Goal: Task Accomplishment & Management: Use online tool/utility

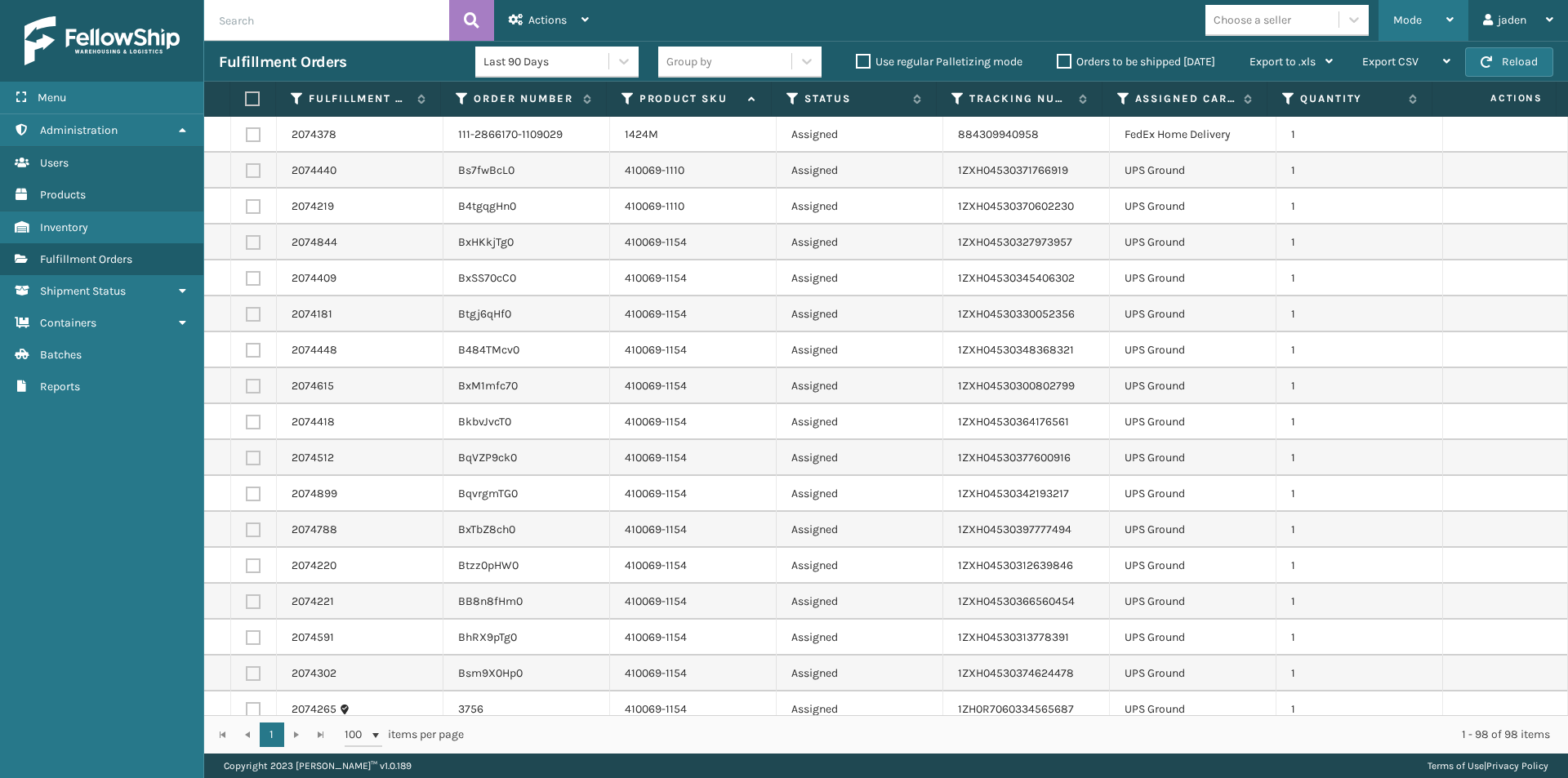
scroll to position [228, 0]
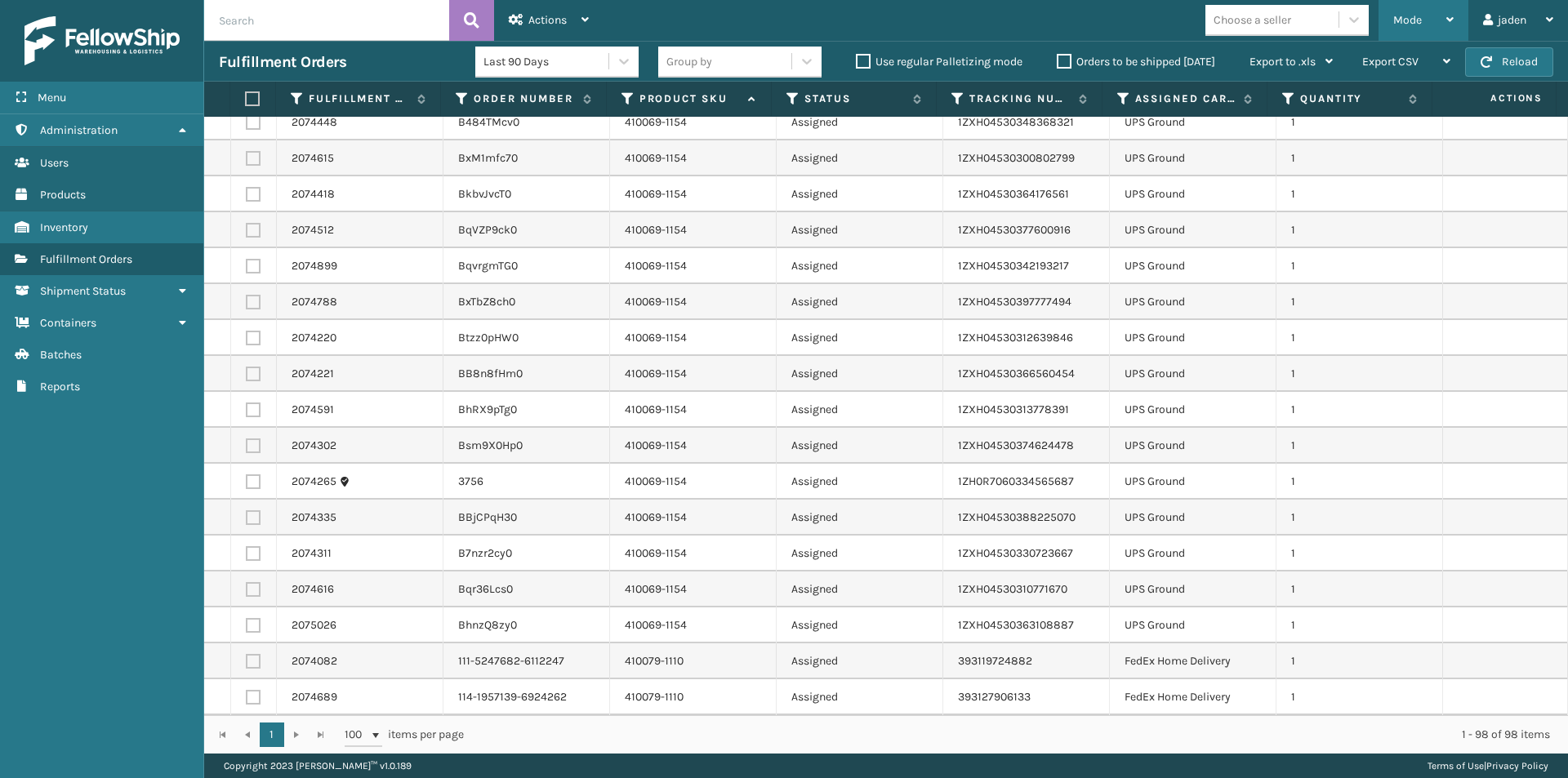
click at [1414, 18] on span "Mode" at bounding box center [1407, 20] width 29 height 14
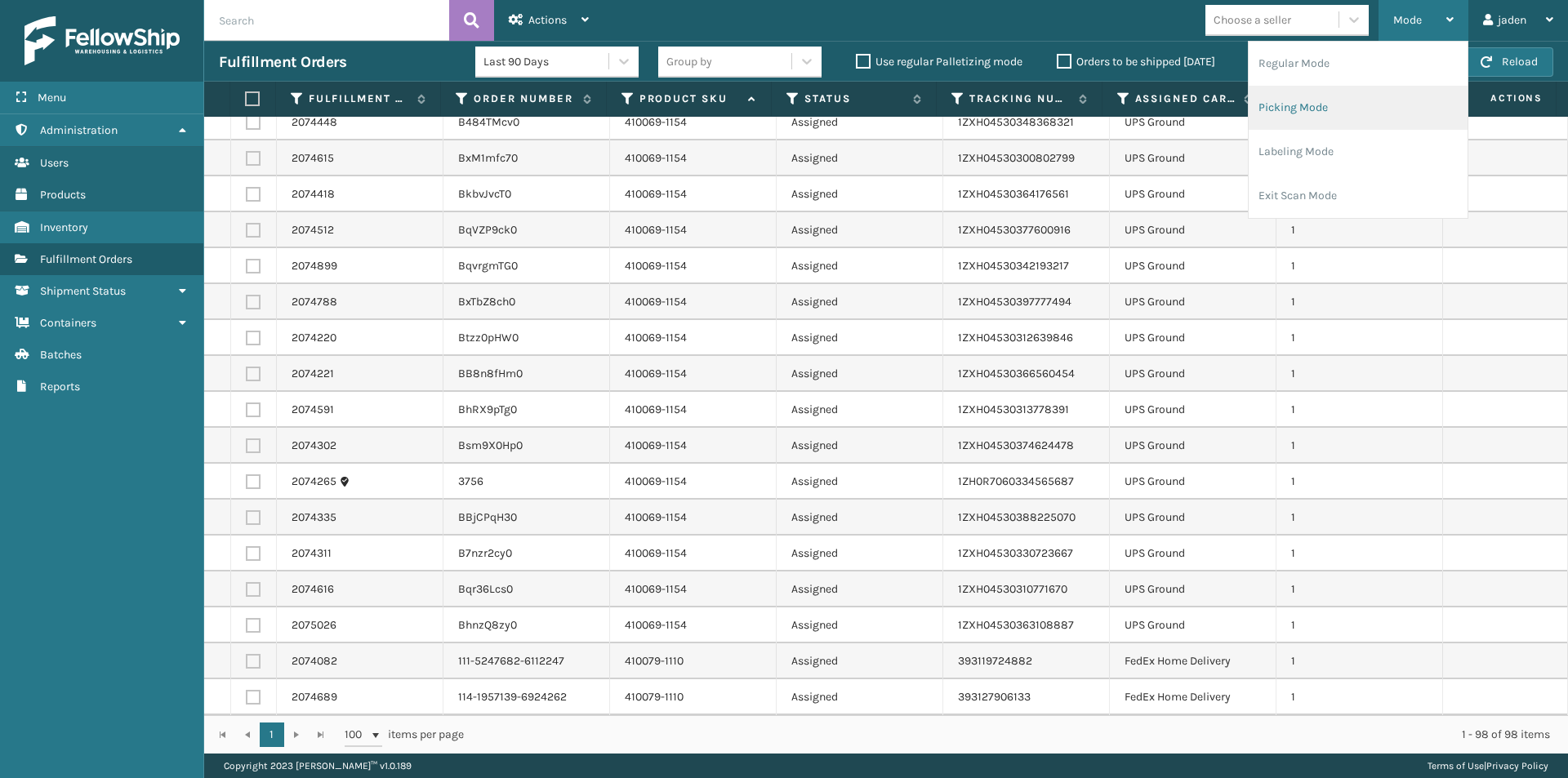
click at [1333, 105] on li "Picking Mode" at bounding box center [1358, 108] width 219 height 44
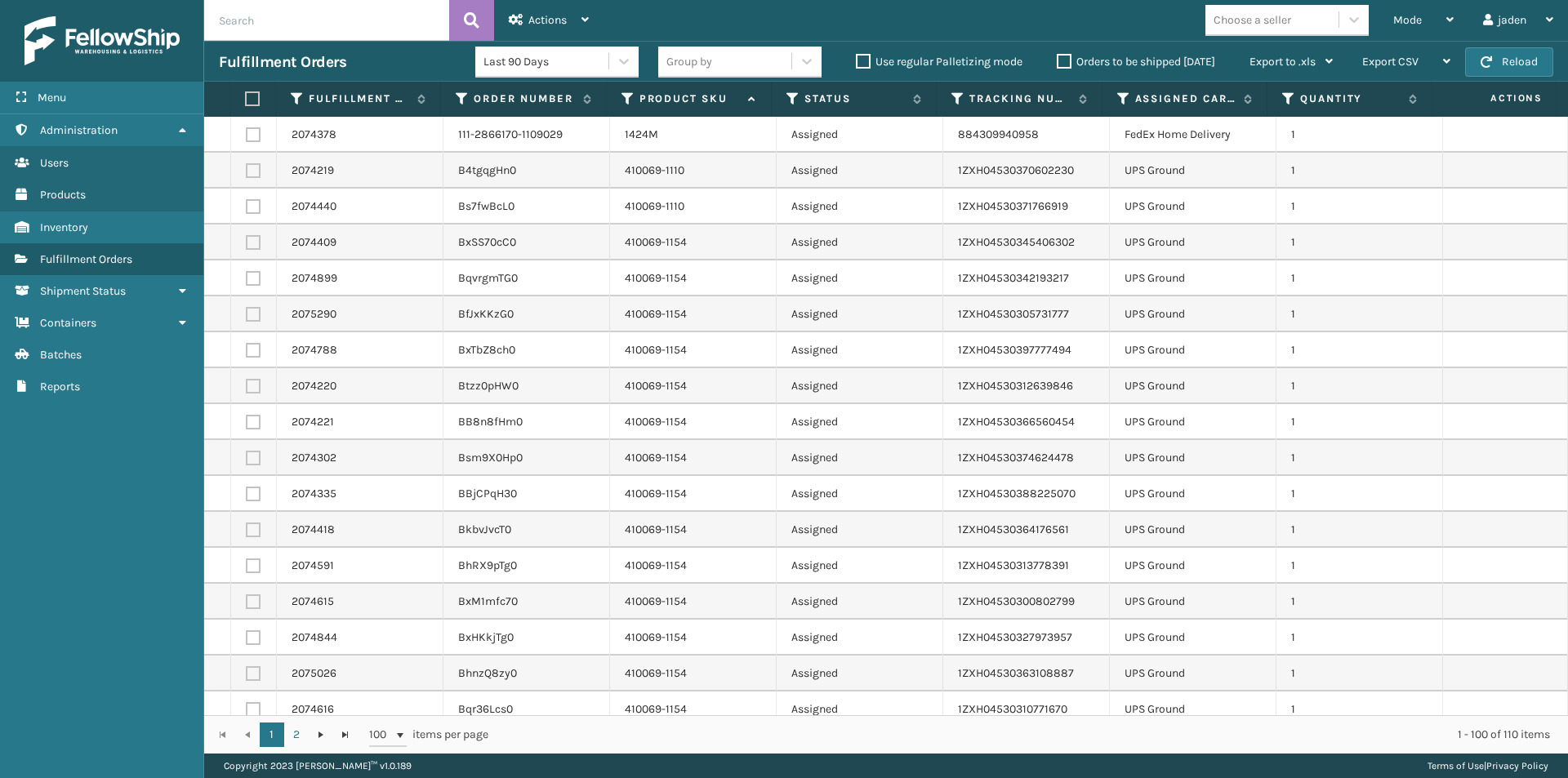
click at [238, 166] on td at bounding box center [254, 170] width 46 height 36
click at [249, 170] on label at bounding box center [252, 170] width 14 height 14
click at [247, 170] on input "checkbox" at bounding box center [246, 169] width 1 height 10
checkbox input "true"
click at [251, 529] on label at bounding box center [252, 529] width 14 height 14
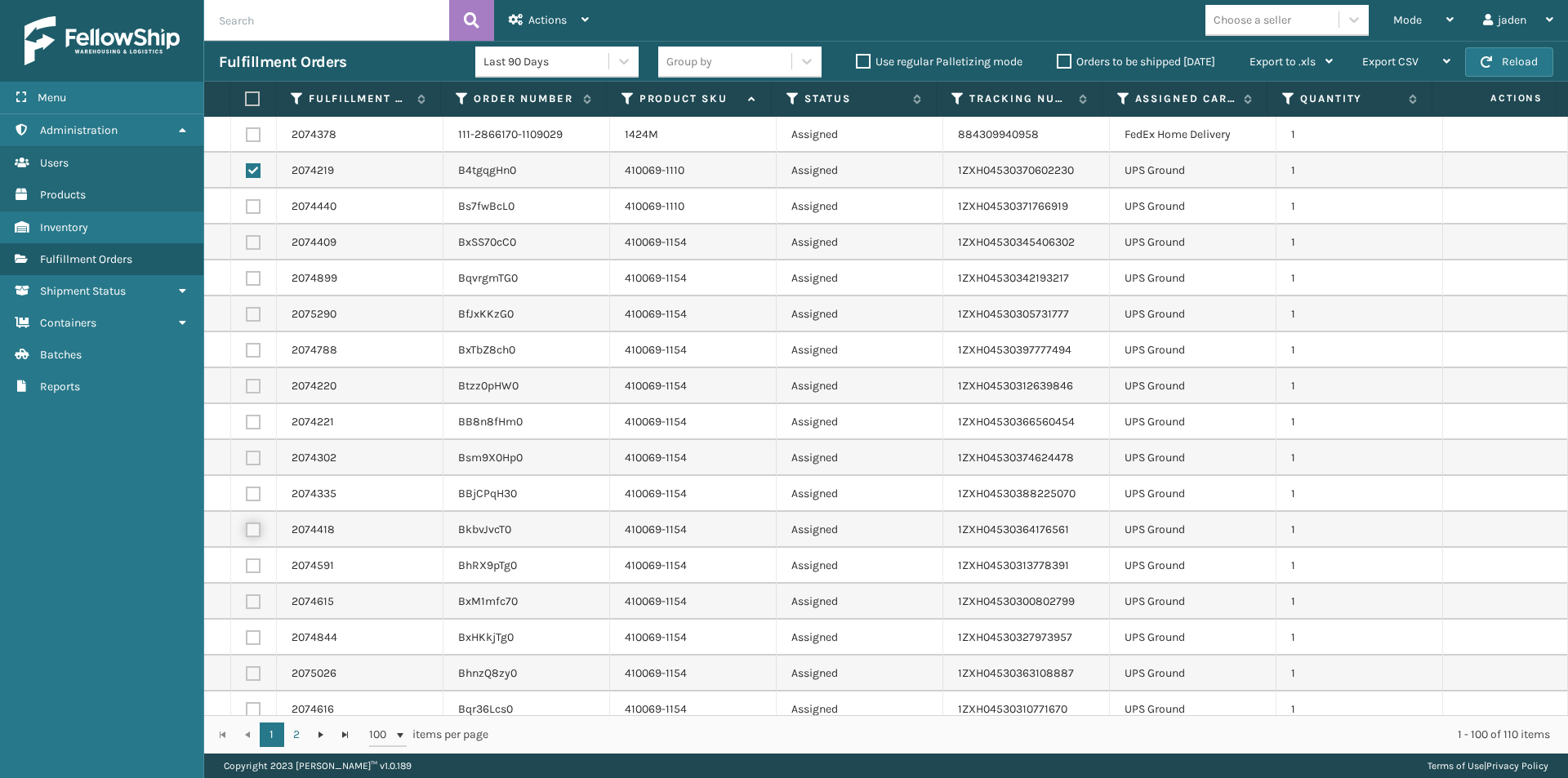
click at [247, 529] on input "checkbox" at bounding box center [246, 528] width 1 height 10
checkbox input "true"
click at [251, 492] on label at bounding box center [252, 493] width 14 height 14
click at [247, 492] on input "checkbox" at bounding box center [246, 491] width 1 height 10
checkbox input "true"
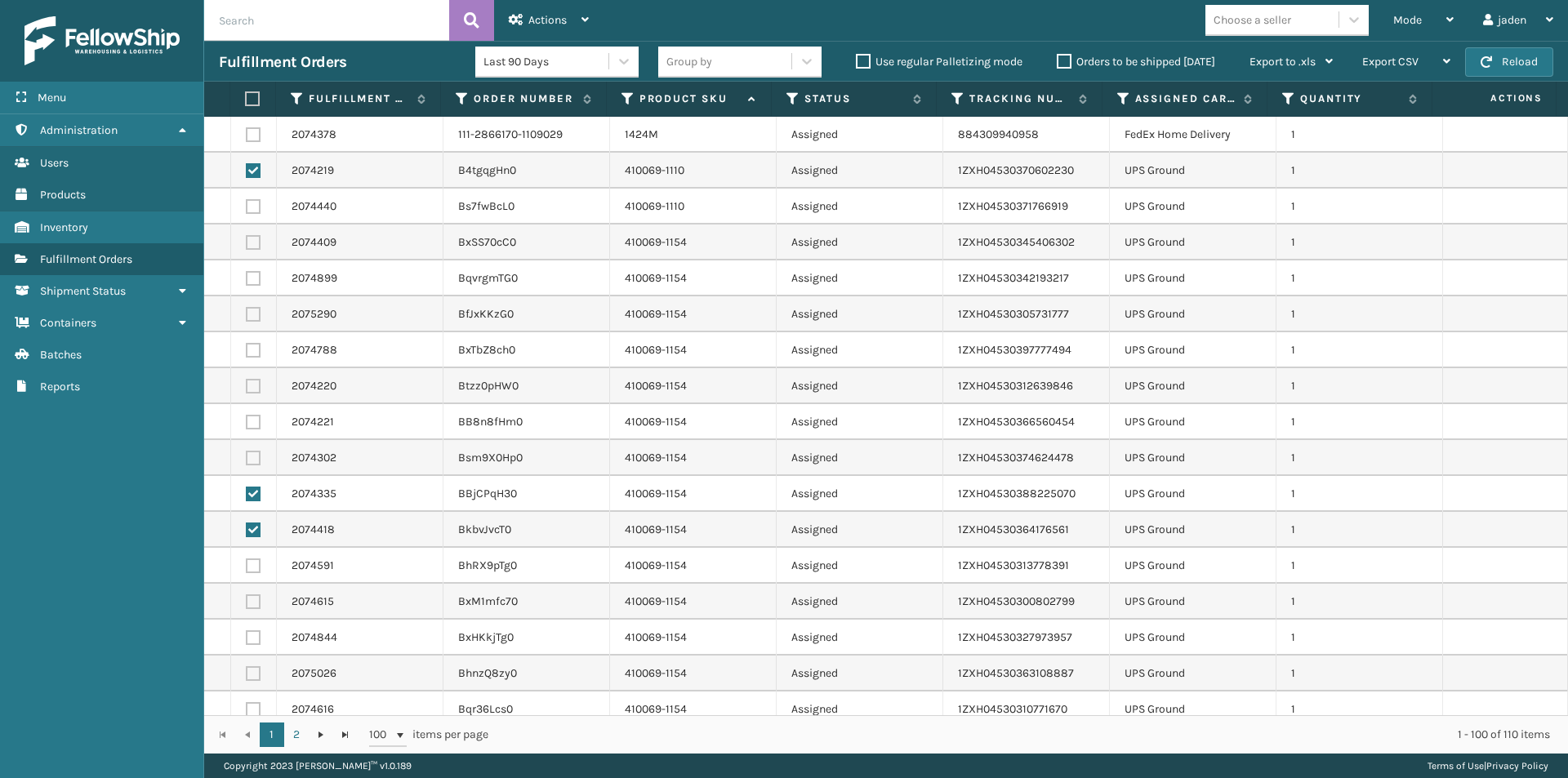
click at [251, 464] on label at bounding box center [252, 457] width 14 height 14
click at [247, 462] on input "checkbox" at bounding box center [246, 455] width 1 height 10
checkbox input "true"
click at [255, 423] on label at bounding box center [252, 422] width 14 height 14
click at [247, 423] on input "checkbox" at bounding box center [246, 420] width 1 height 10
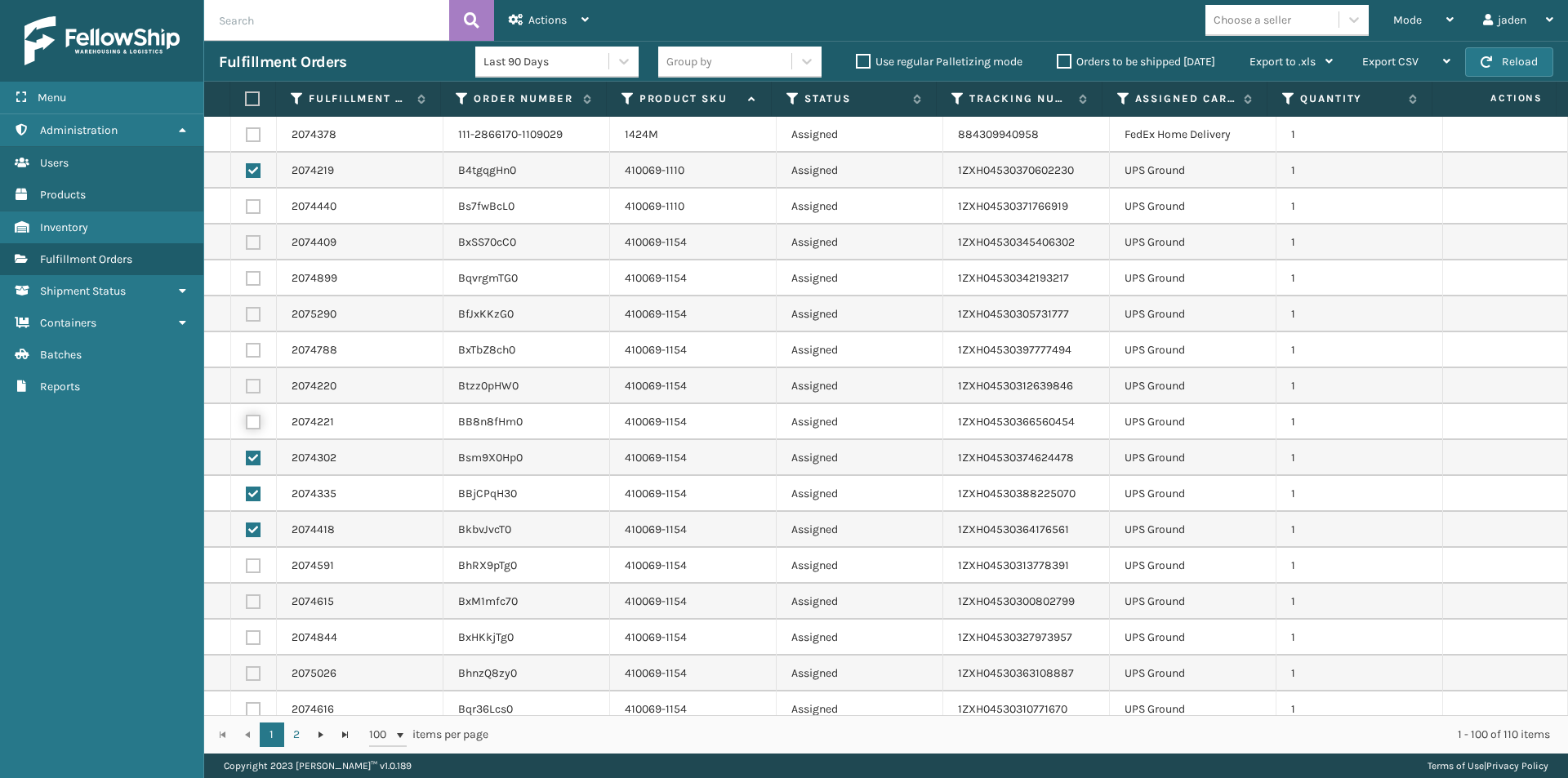
checkbox input "true"
click at [251, 393] on label at bounding box center [252, 386] width 14 height 14
click at [247, 389] on input "checkbox" at bounding box center [246, 384] width 1 height 10
checkbox input "true"
click at [251, 354] on label at bounding box center [252, 349] width 14 height 14
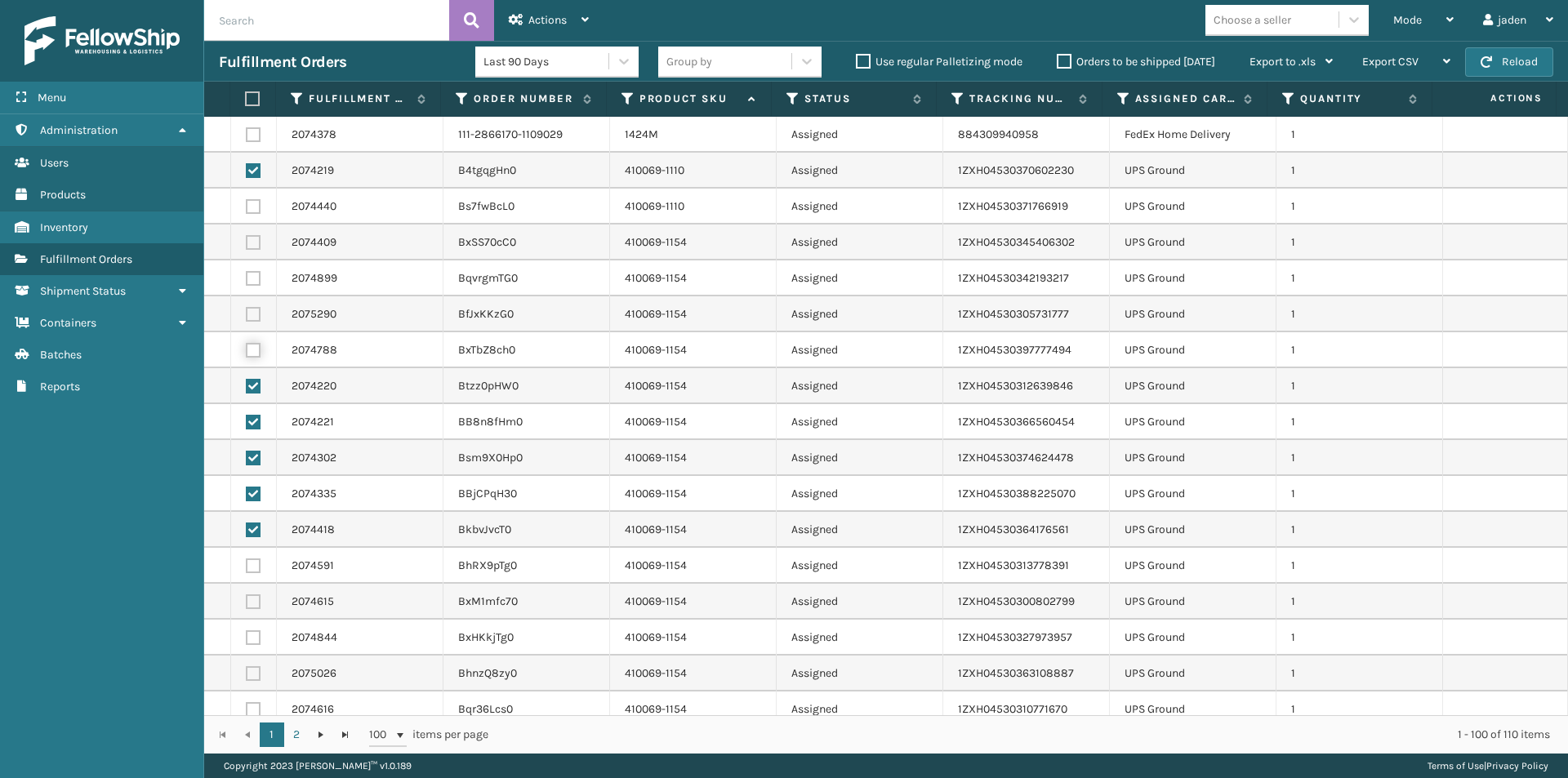
click at [247, 353] on input "checkbox" at bounding box center [246, 348] width 1 height 10
checkbox input "true"
click at [257, 317] on label at bounding box center [252, 313] width 14 height 14
click at [247, 317] on input "checkbox" at bounding box center [246, 311] width 1 height 10
checkbox input "true"
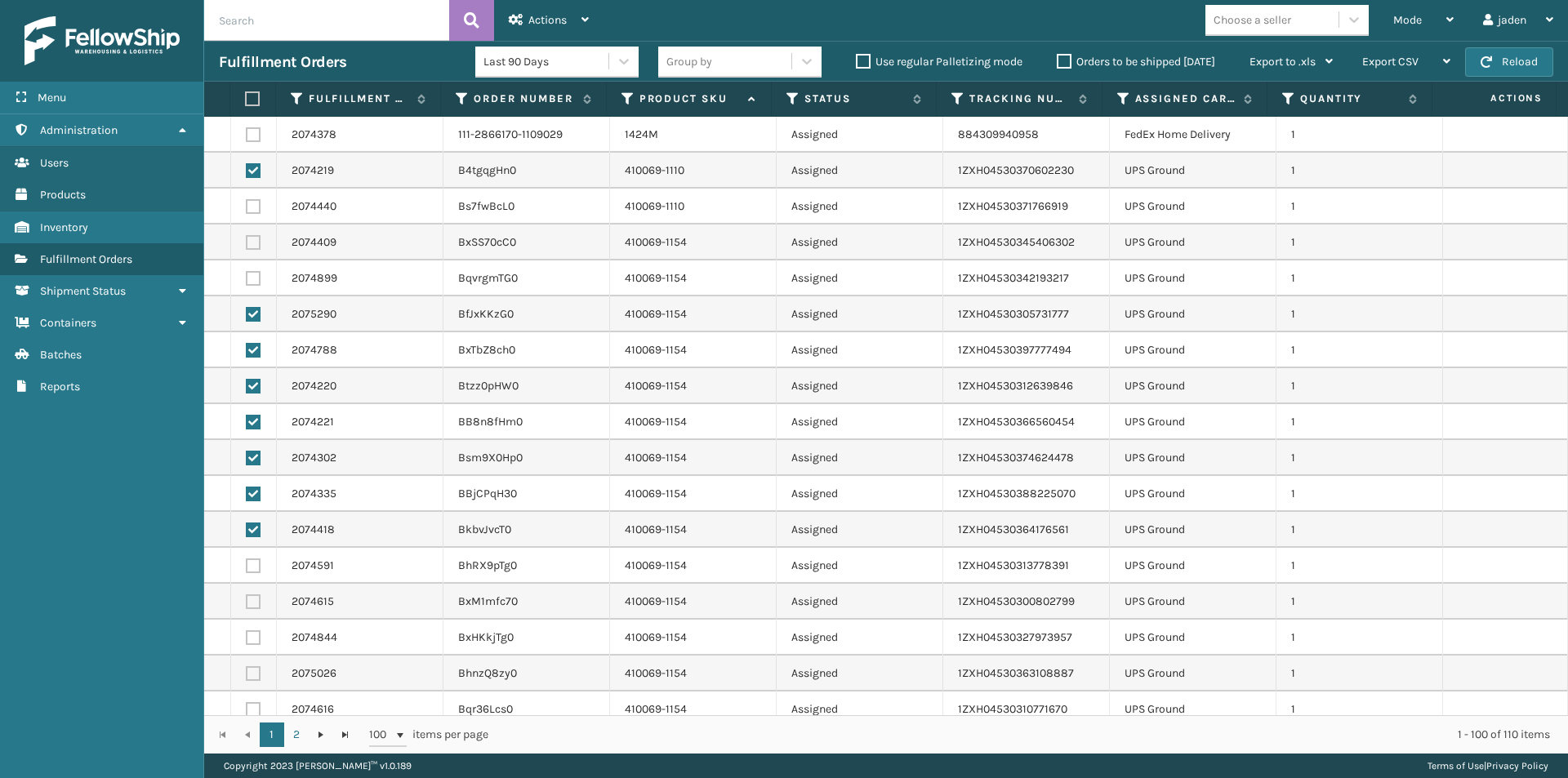
click at [257, 280] on label at bounding box center [252, 278] width 14 height 14
click at [247, 280] on input "checkbox" at bounding box center [246, 276] width 1 height 10
checkbox input "true"
click at [256, 251] on td at bounding box center [254, 243] width 46 height 36
drag, startPoint x: 252, startPoint y: 202, endPoint x: 252, endPoint y: 219, distance: 17.0
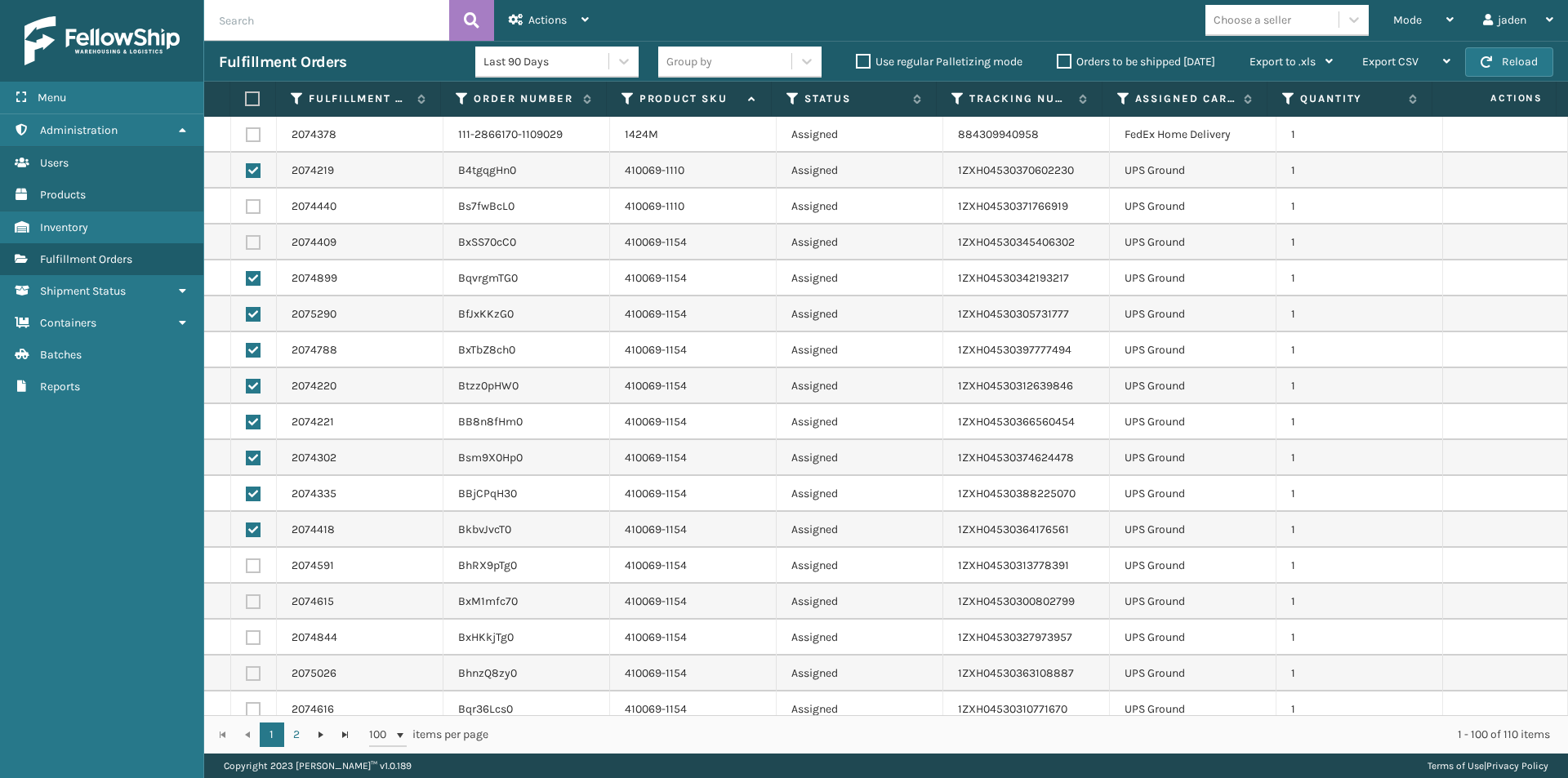
click at [252, 204] on label at bounding box center [252, 206] width 14 height 14
click at [247, 204] on input "checkbox" at bounding box center [246, 204] width 1 height 10
checkbox input "true"
click at [252, 240] on label at bounding box center [252, 242] width 14 height 14
click at [247, 240] on input "checkbox" at bounding box center [246, 240] width 1 height 10
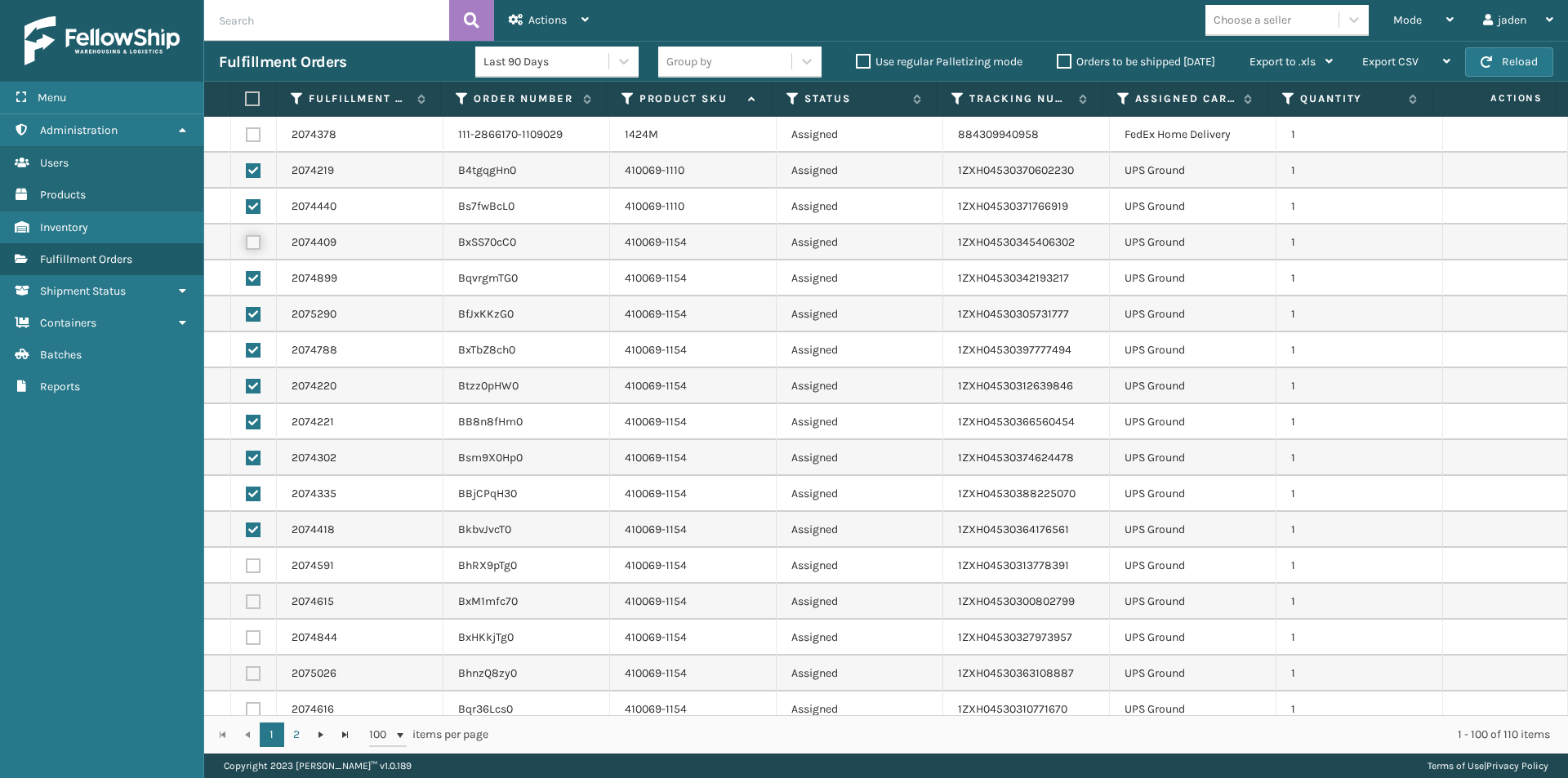
checkbox input "true"
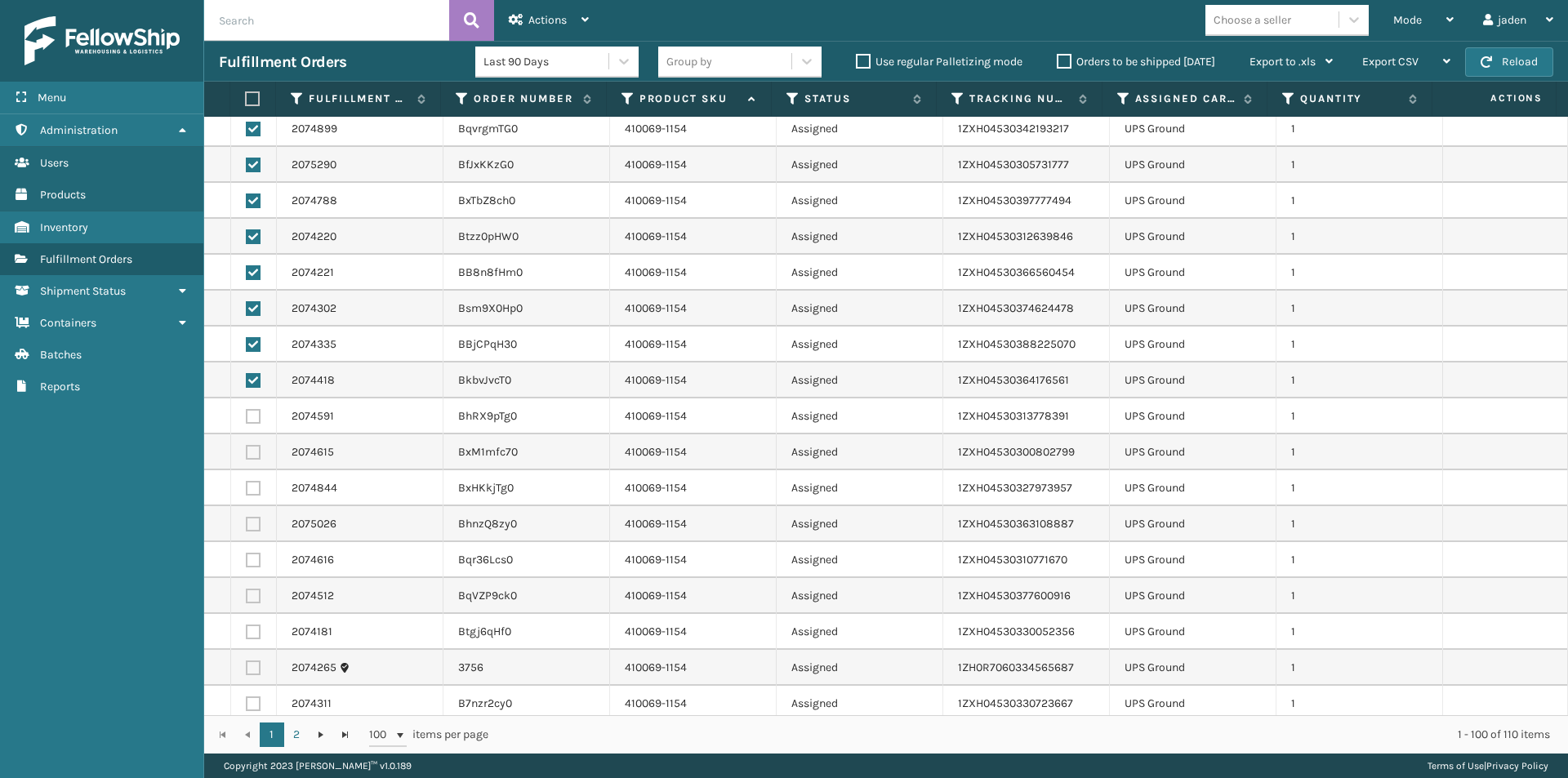
scroll to position [164, 0]
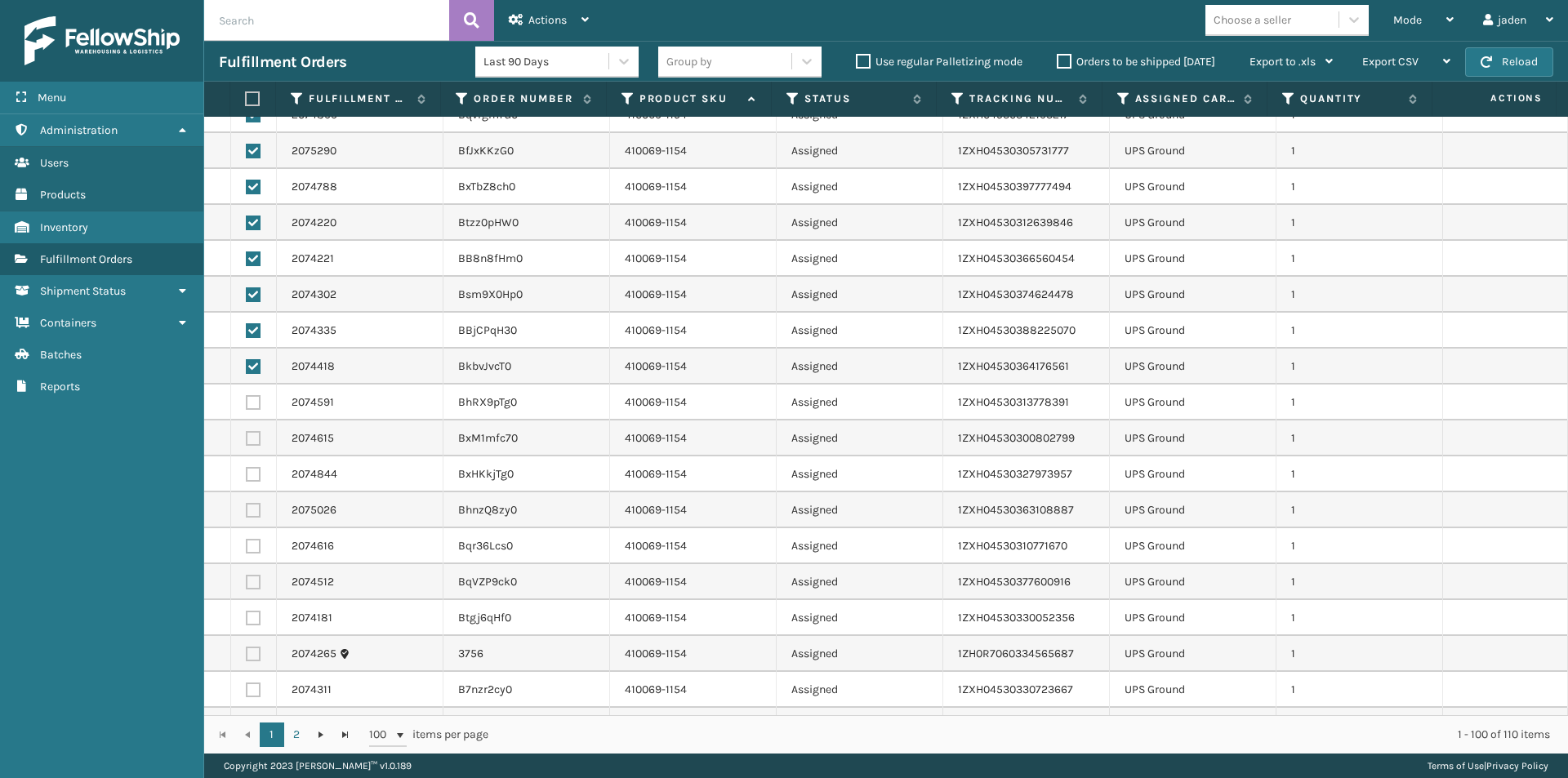
click at [255, 616] on label at bounding box center [252, 617] width 14 height 14
click at [247, 616] on input "checkbox" at bounding box center [246, 615] width 1 height 10
checkbox input "true"
click at [252, 587] on label at bounding box center [252, 582] width 14 height 14
click at [247, 586] on input "checkbox" at bounding box center [246, 580] width 1 height 10
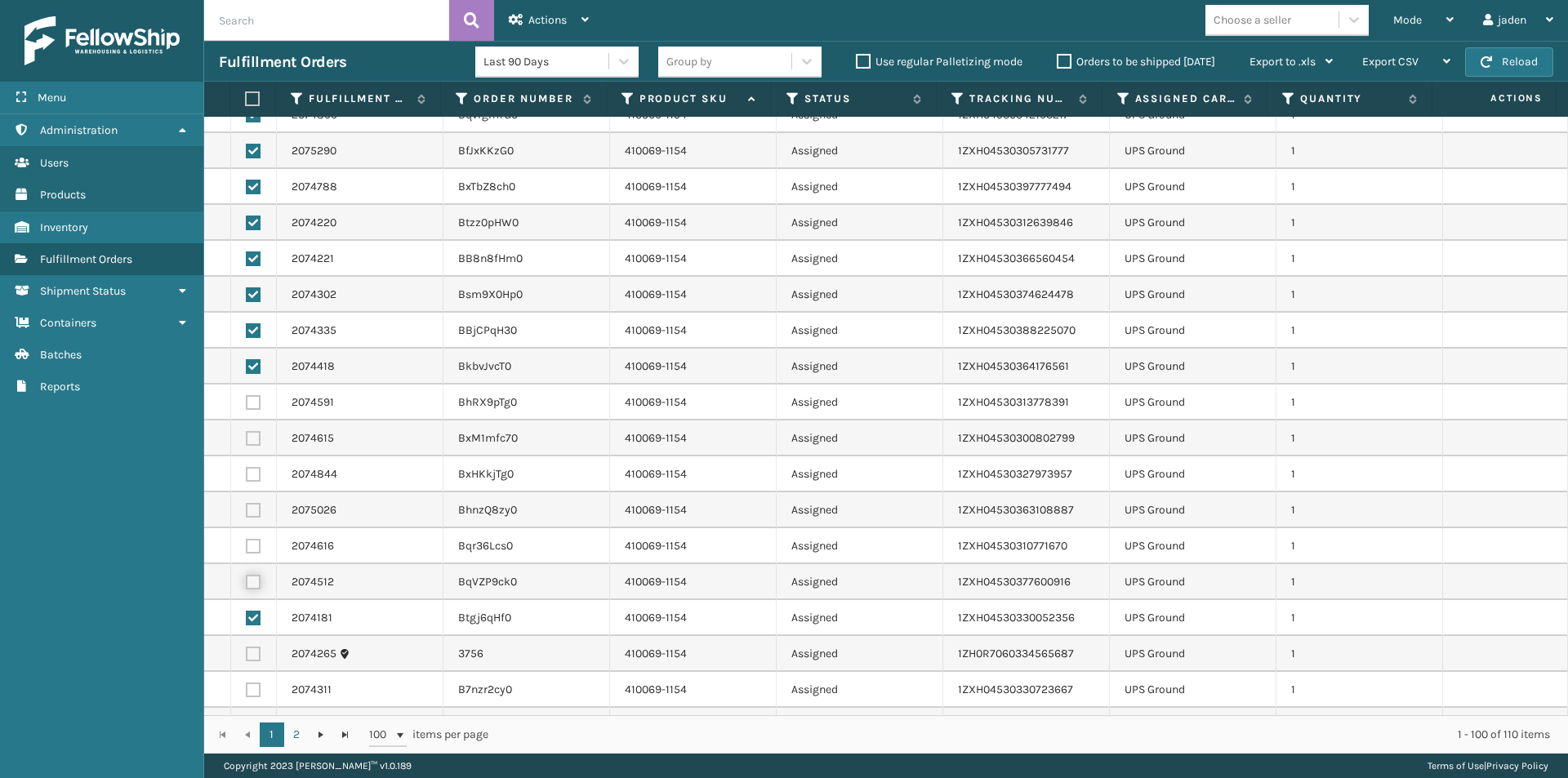
checkbox input "true"
click at [251, 542] on label at bounding box center [252, 546] width 14 height 14
click at [247, 542] on input "checkbox" at bounding box center [246, 544] width 1 height 10
checkbox input "true"
click at [253, 497] on td at bounding box center [254, 510] width 46 height 36
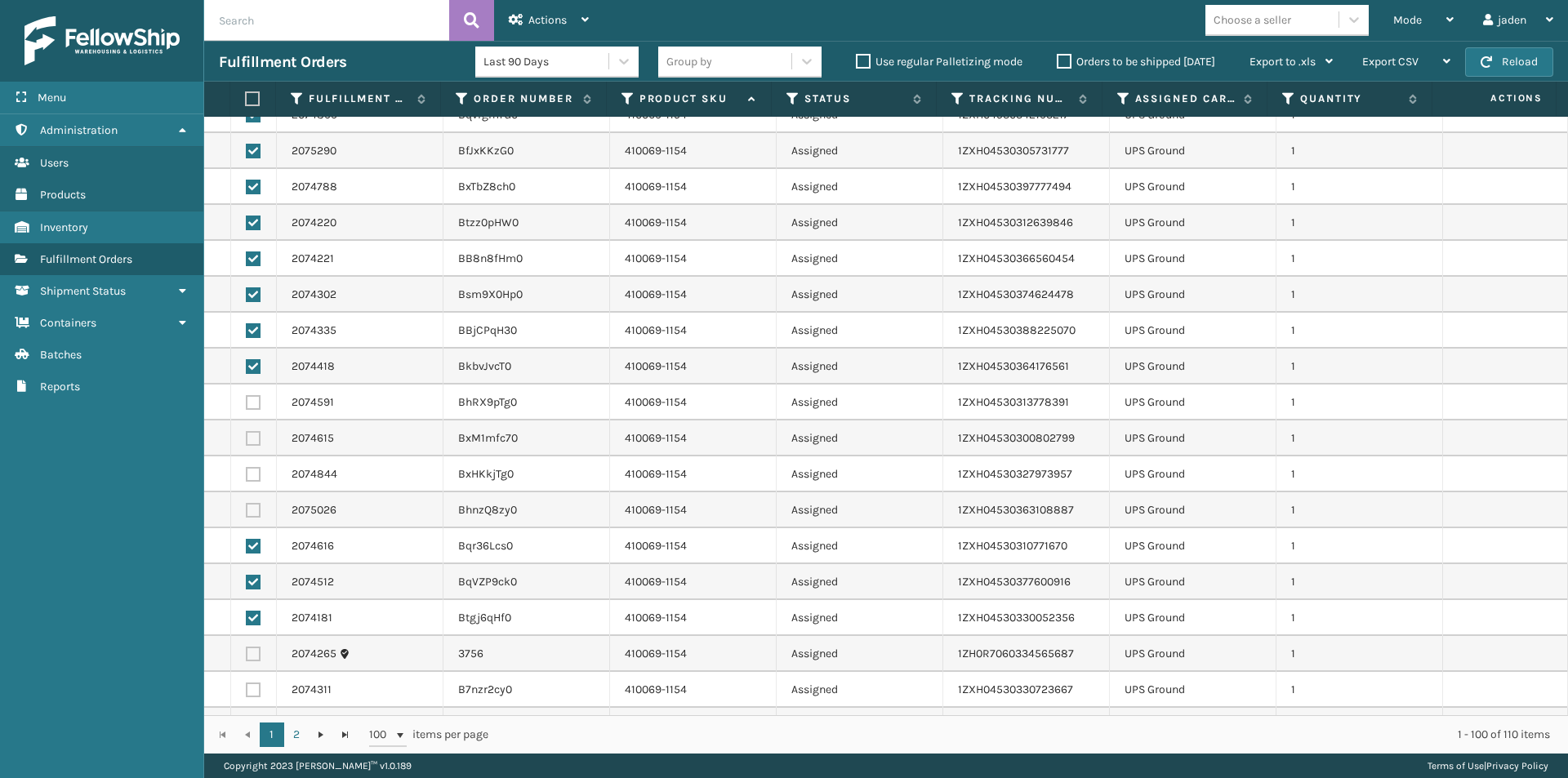
click at [253, 508] on label at bounding box center [252, 509] width 14 height 14
click at [247, 508] on input "checkbox" at bounding box center [246, 508] width 1 height 10
checkbox input "true"
click at [253, 469] on label at bounding box center [252, 474] width 14 height 14
click at [247, 469] on input "checkbox" at bounding box center [246, 472] width 1 height 10
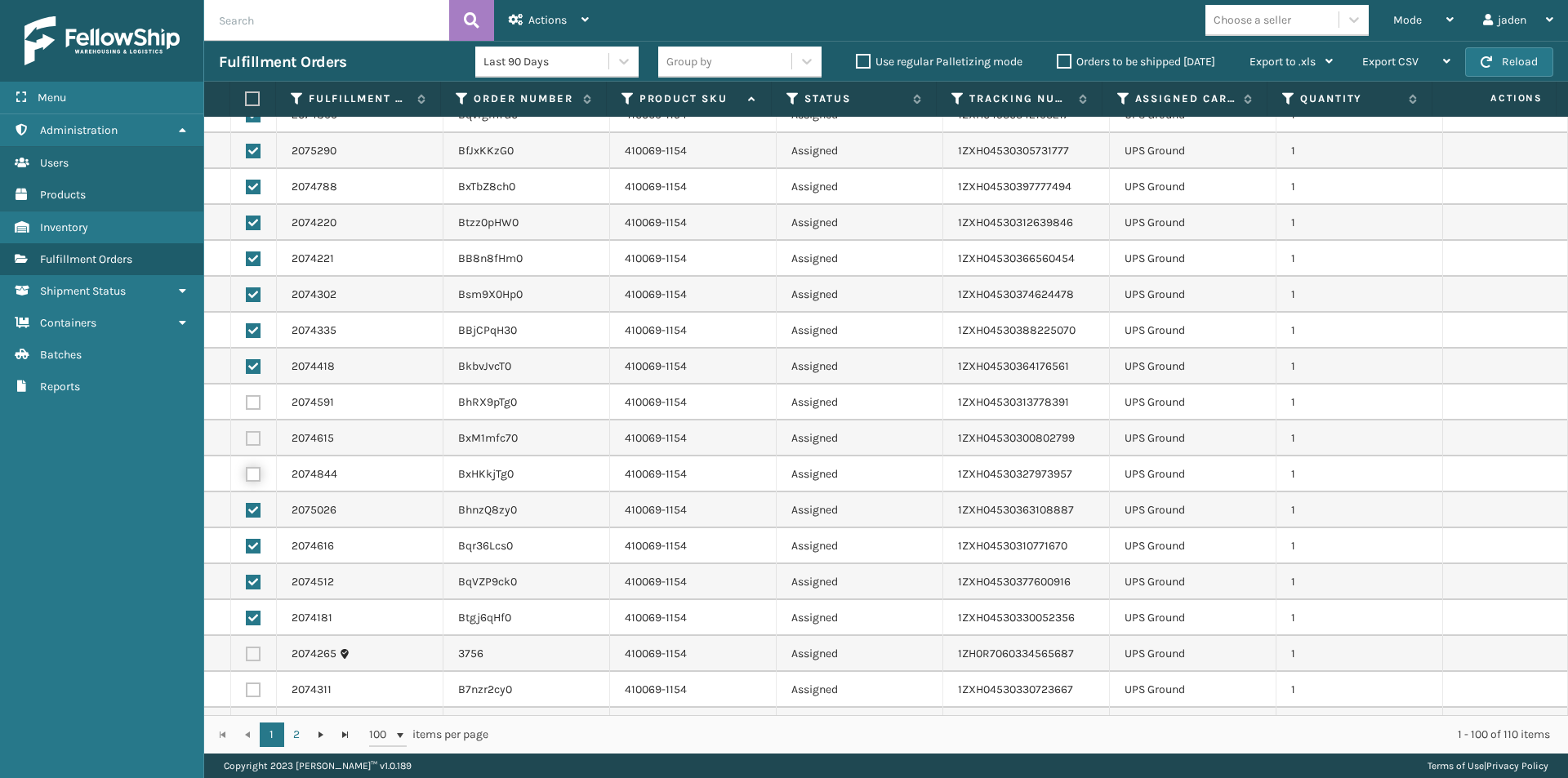
checkbox input "true"
click at [253, 437] on label at bounding box center [252, 438] width 14 height 14
click at [247, 437] on input "checkbox" at bounding box center [246, 436] width 1 height 10
checkbox input "true"
click at [250, 389] on td at bounding box center [254, 403] width 46 height 36
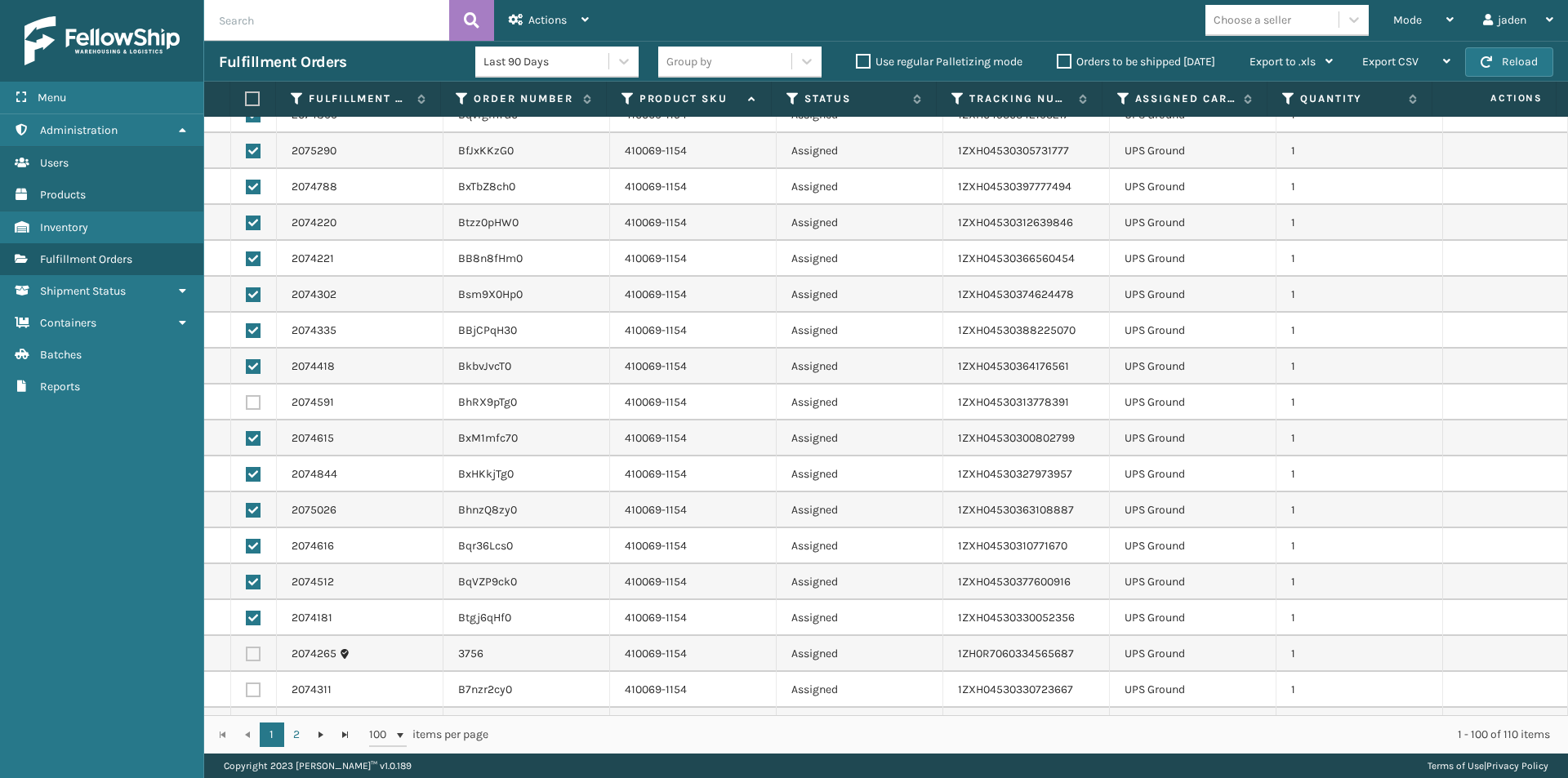
click at [248, 411] on td at bounding box center [254, 403] width 46 height 36
click at [247, 403] on label at bounding box center [252, 402] width 14 height 14
click at [247, 403] on input "checkbox" at bounding box center [246, 400] width 1 height 10
checkbox input "true"
click at [255, 683] on label at bounding box center [252, 689] width 14 height 14
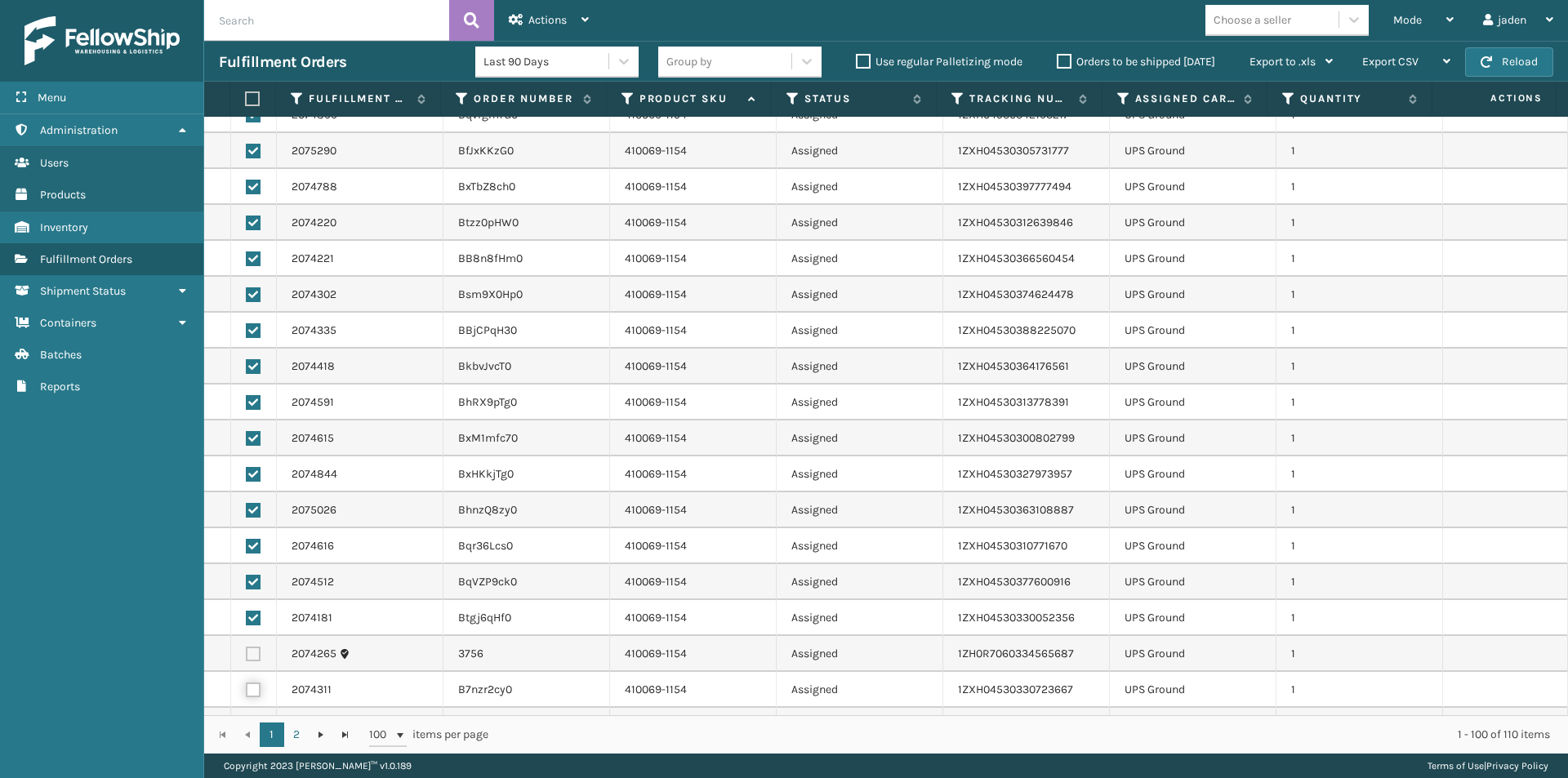
click at [247, 683] on input "checkbox" at bounding box center [246, 688] width 1 height 10
checkbox input "true"
click at [257, 654] on label at bounding box center [252, 653] width 14 height 14
click at [247, 654] on input "checkbox" at bounding box center [246, 651] width 1 height 10
checkbox input "true"
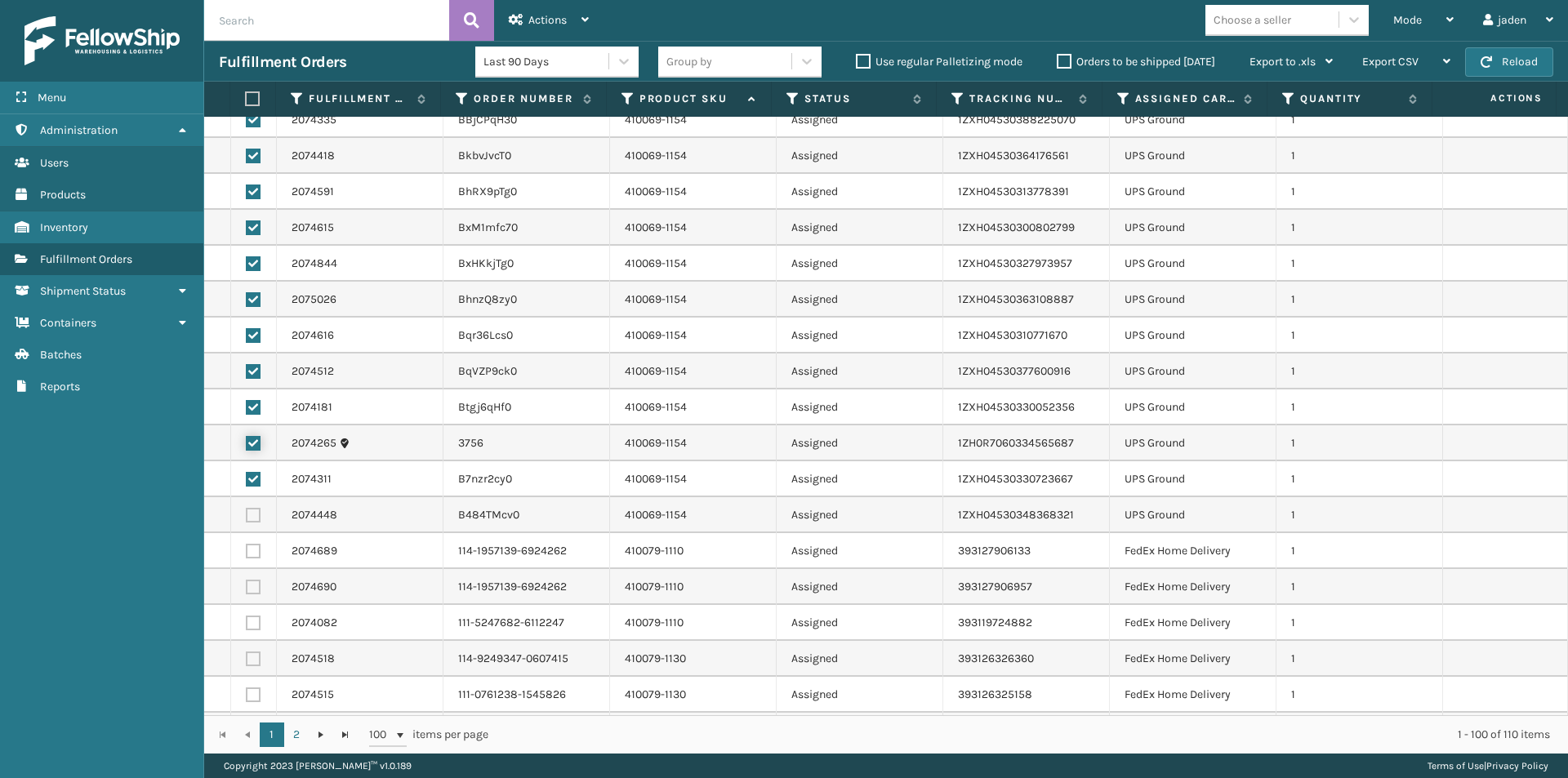
scroll to position [409, 0]
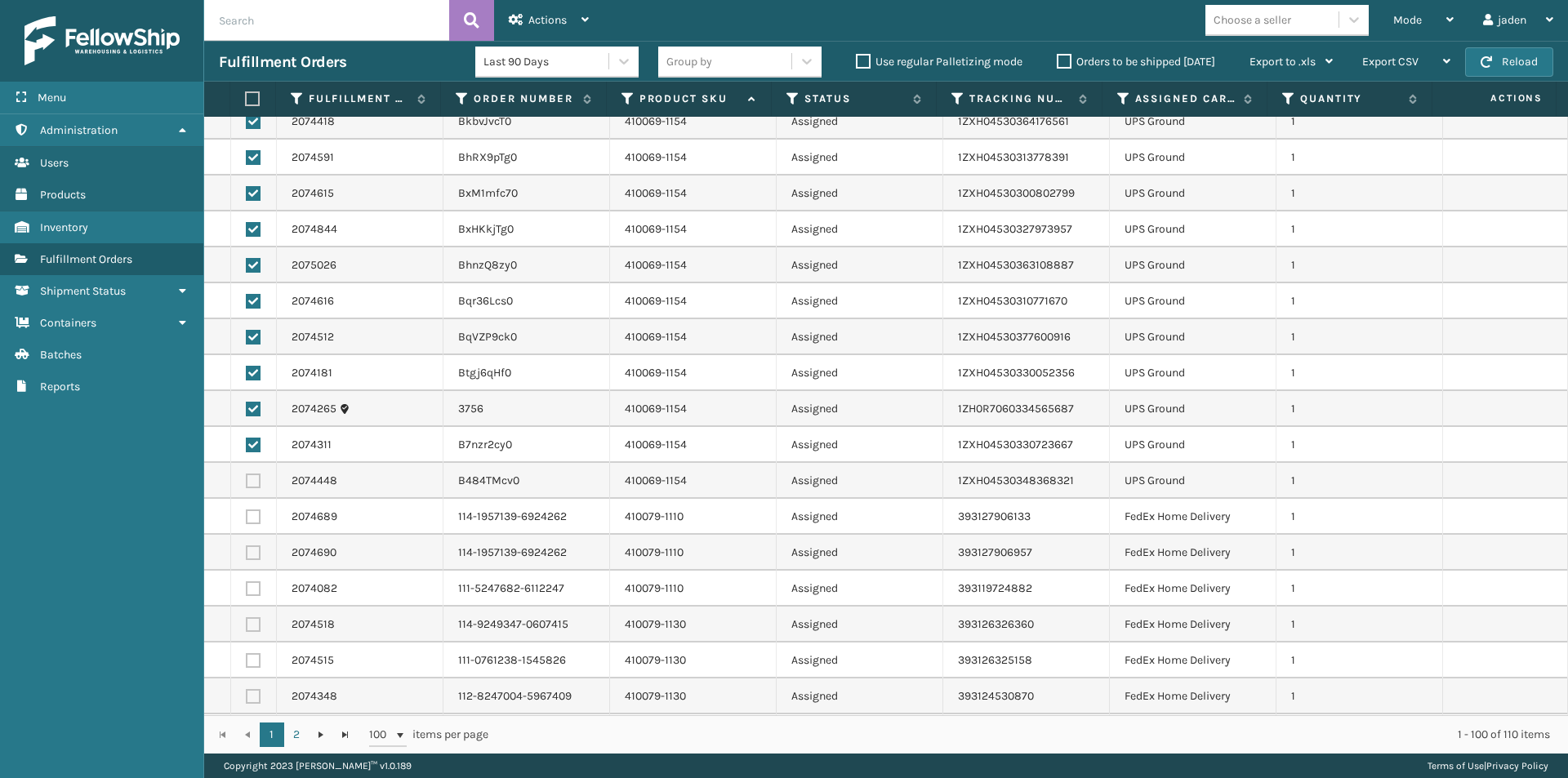
click at [257, 479] on label at bounding box center [252, 480] width 14 height 14
click at [247, 479] on input "checkbox" at bounding box center [246, 478] width 1 height 10
checkbox input "true"
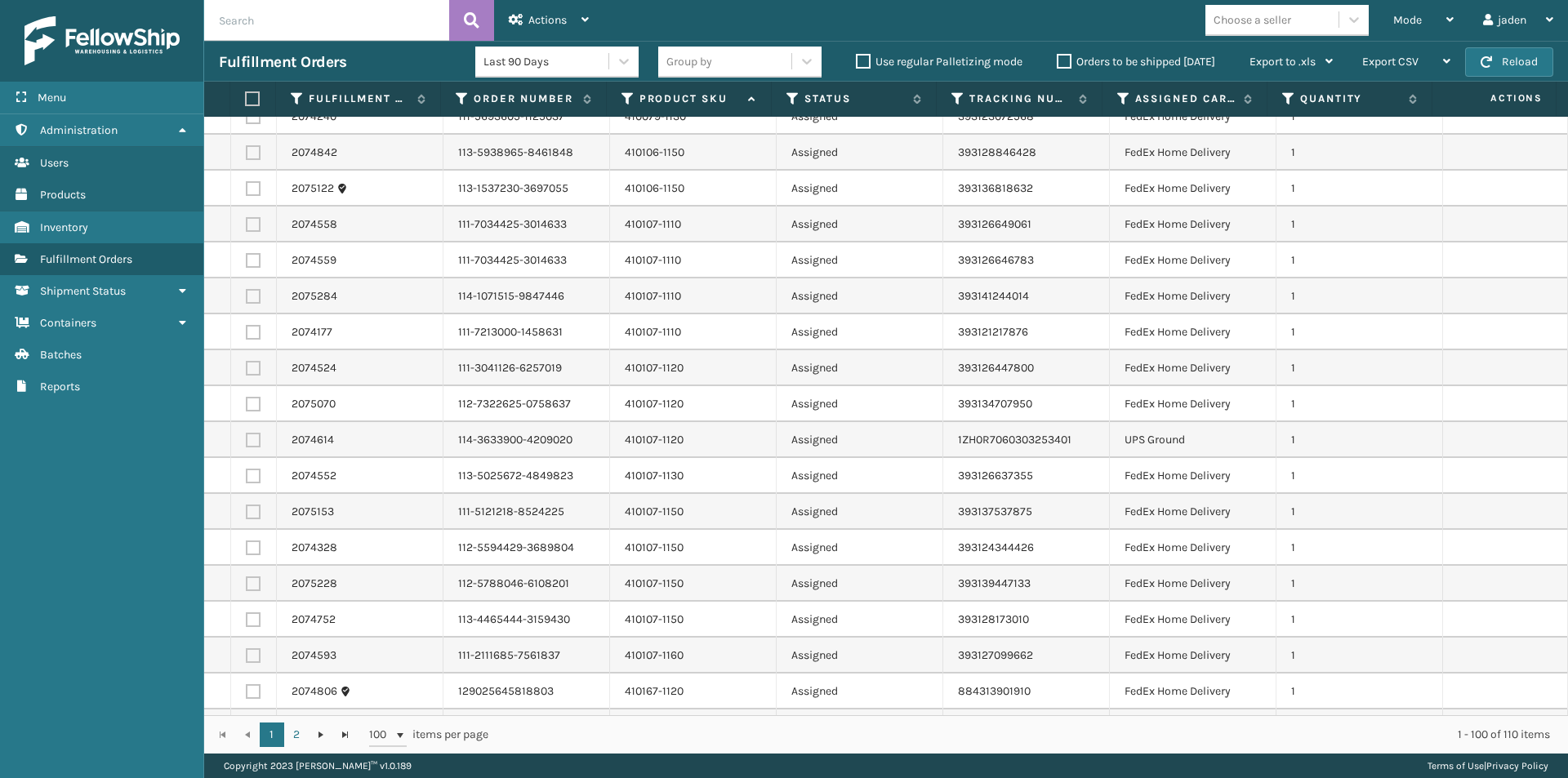
scroll to position [1144, 0]
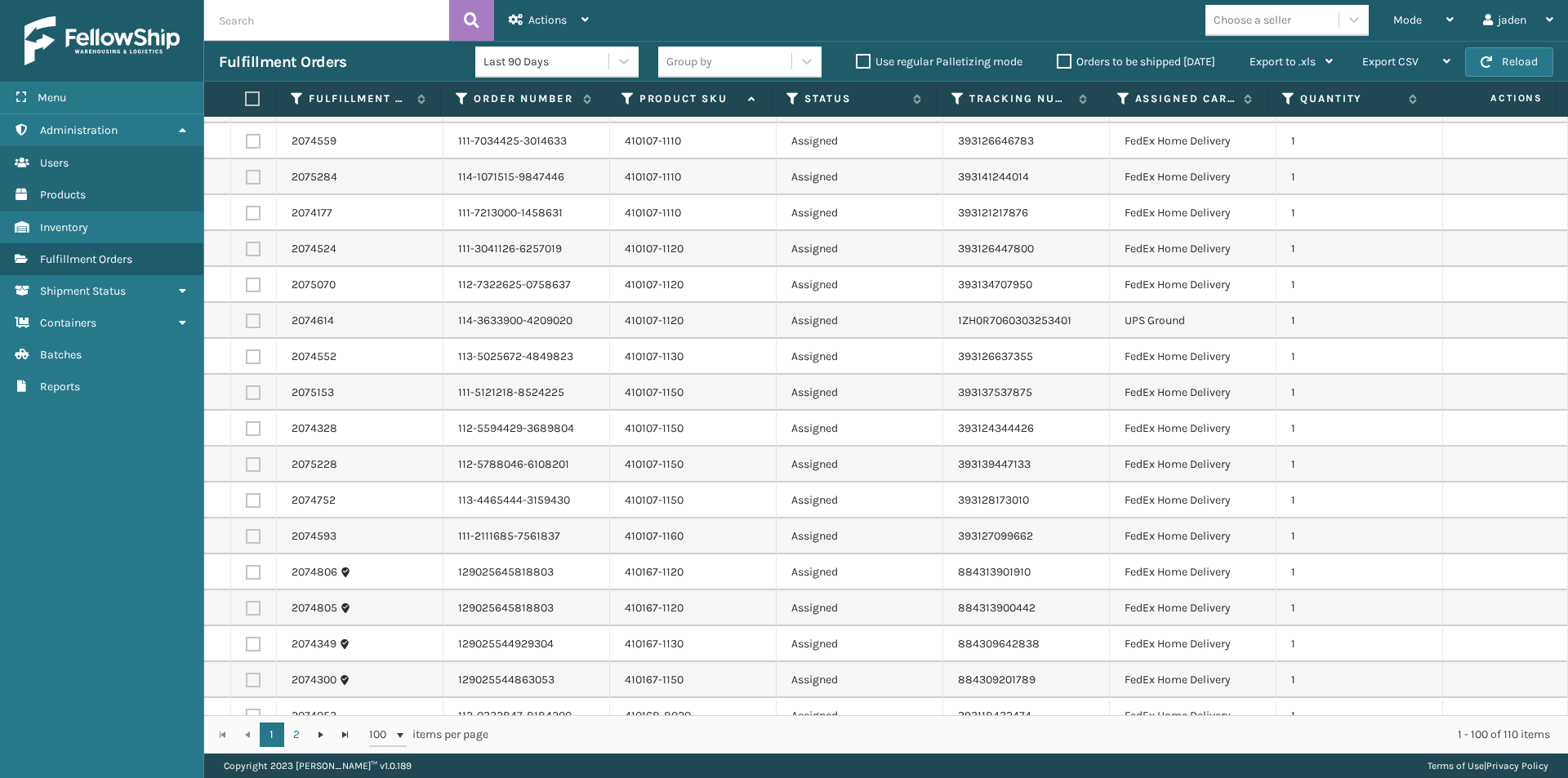
click at [252, 320] on label at bounding box center [252, 320] width 14 height 14
click at [247, 320] on input "checkbox" at bounding box center [246, 318] width 1 height 10
checkbox input "true"
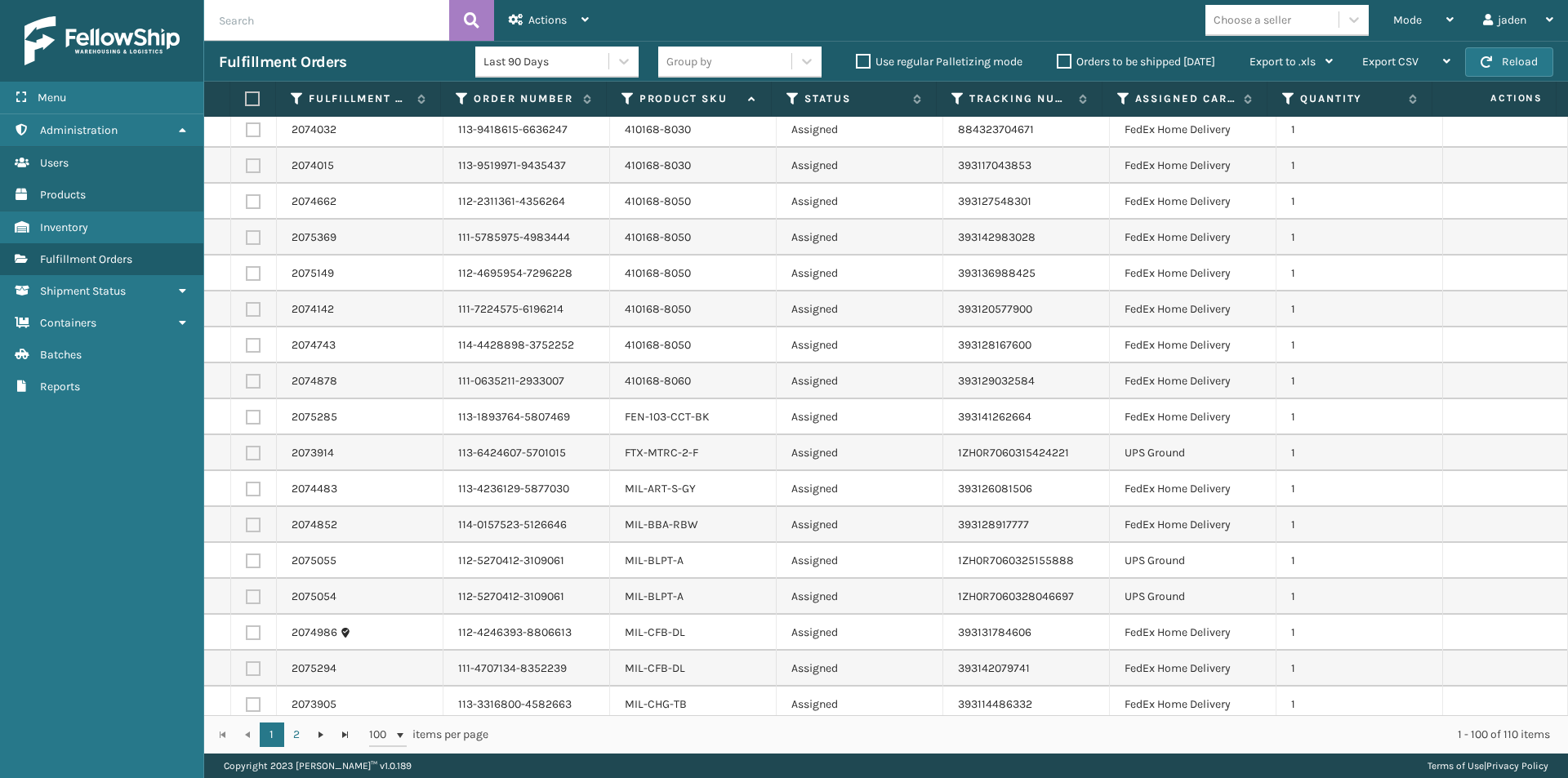
scroll to position [2042, 0]
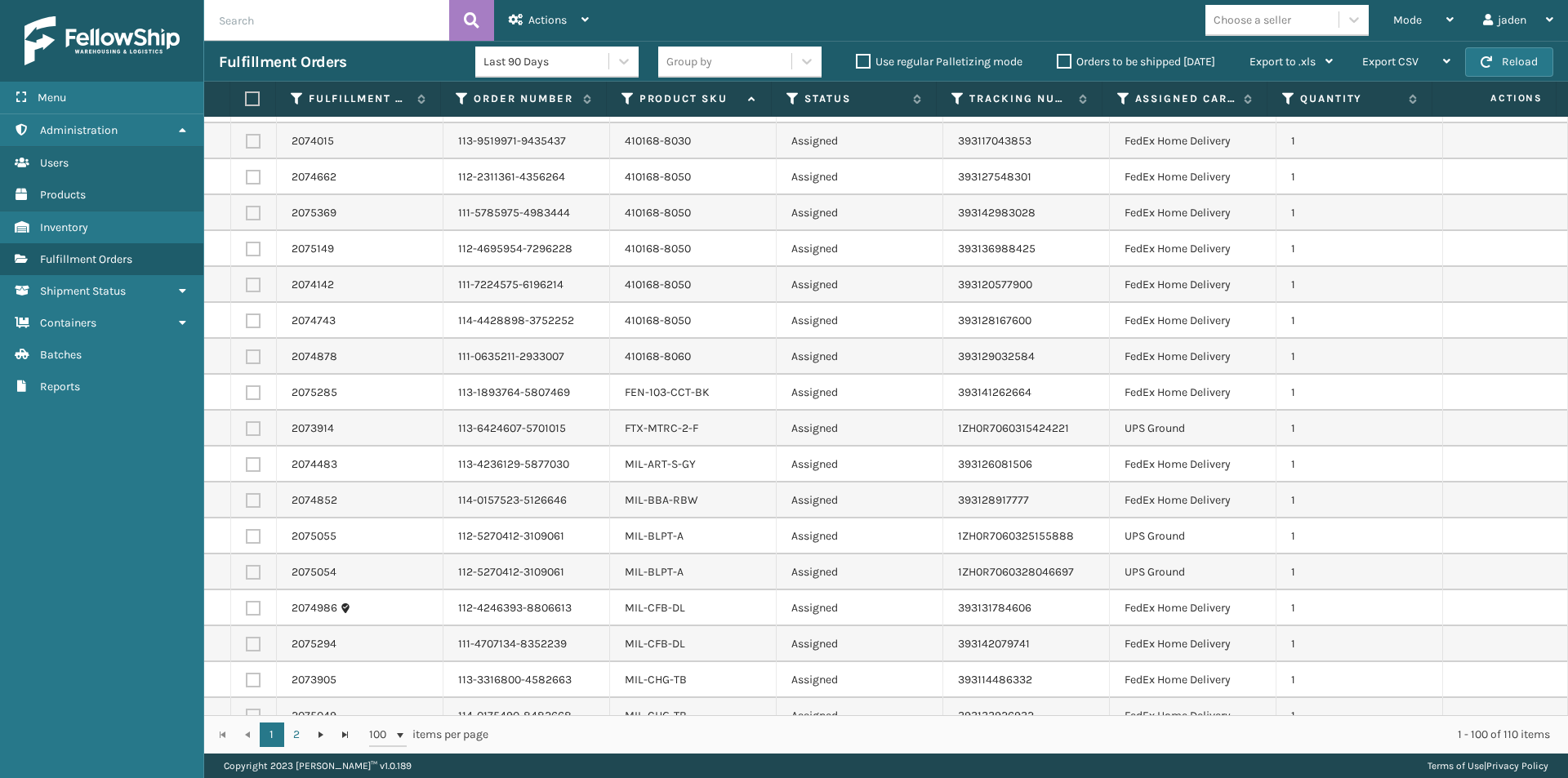
click at [255, 429] on label at bounding box center [252, 429] width 14 height 14
click at [247, 429] on input "checkbox" at bounding box center [246, 427] width 1 height 10
checkbox input "true"
click at [253, 536] on label at bounding box center [252, 536] width 14 height 14
click at [247, 536] on input "checkbox" at bounding box center [246, 534] width 1 height 10
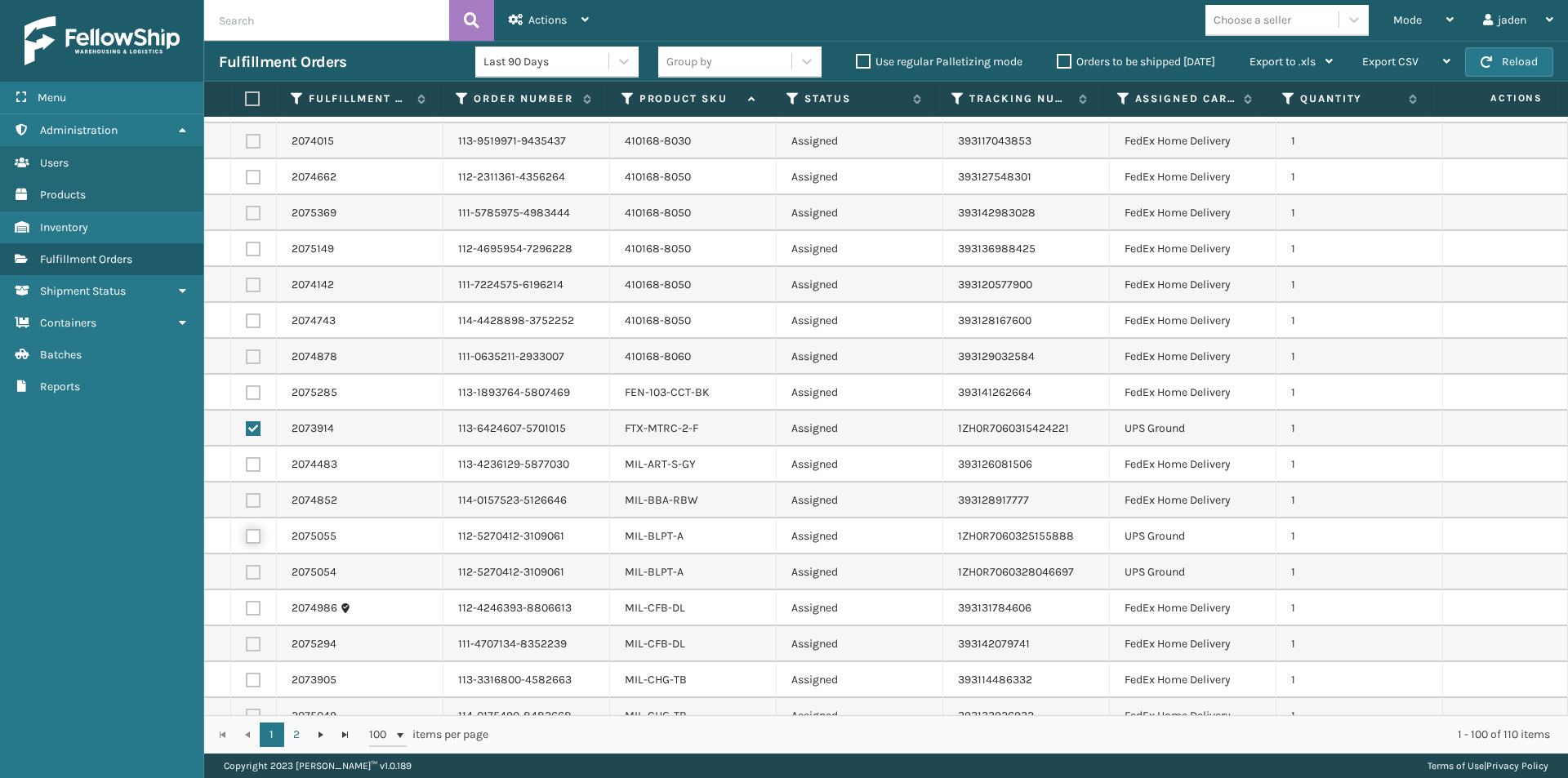
checkbox input "true"
click at [256, 569] on label at bounding box center [252, 571] width 14 height 14
click at [247, 569] on input "checkbox" at bounding box center [246, 569] width 1 height 10
checkbox input "true"
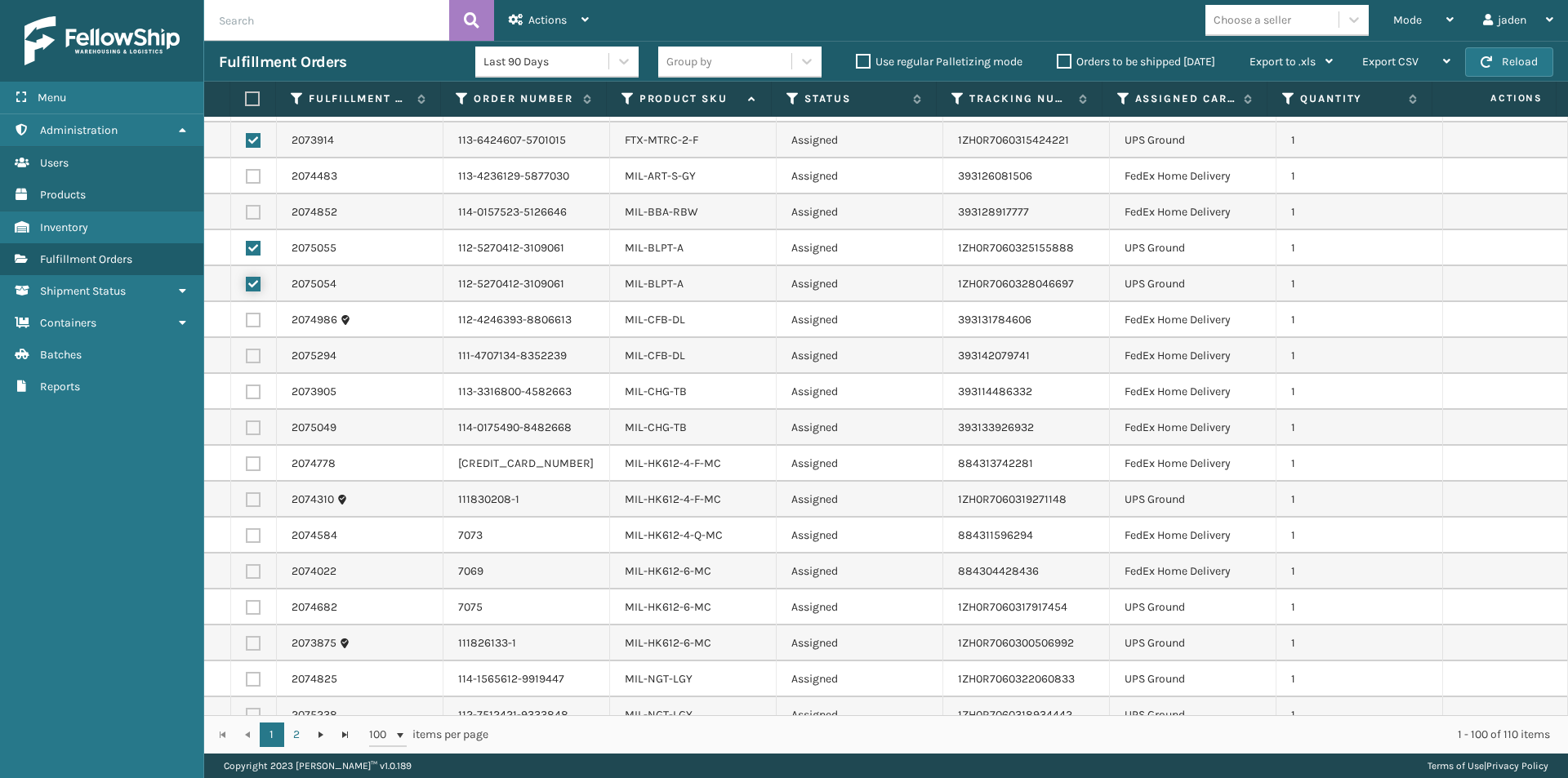
scroll to position [2368, 0]
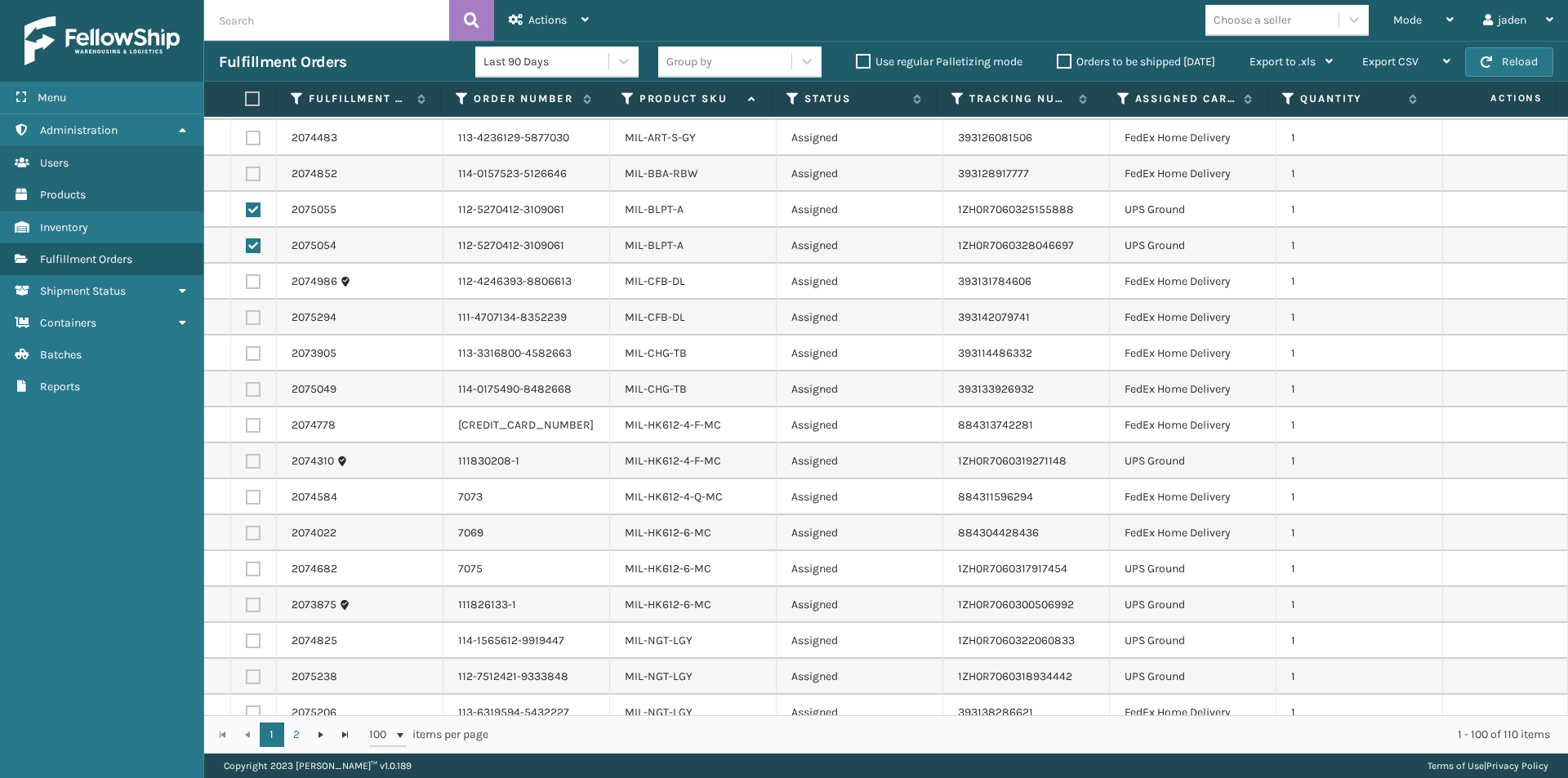
click at [254, 462] on label at bounding box center [252, 461] width 14 height 14
click at [247, 462] on input "checkbox" at bounding box center [246, 459] width 1 height 10
checkbox input "true"
click at [250, 569] on label at bounding box center [252, 569] width 14 height 14
click at [247, 569] on input "checkbox" at bounding box center [246, 567] width 1 height 10
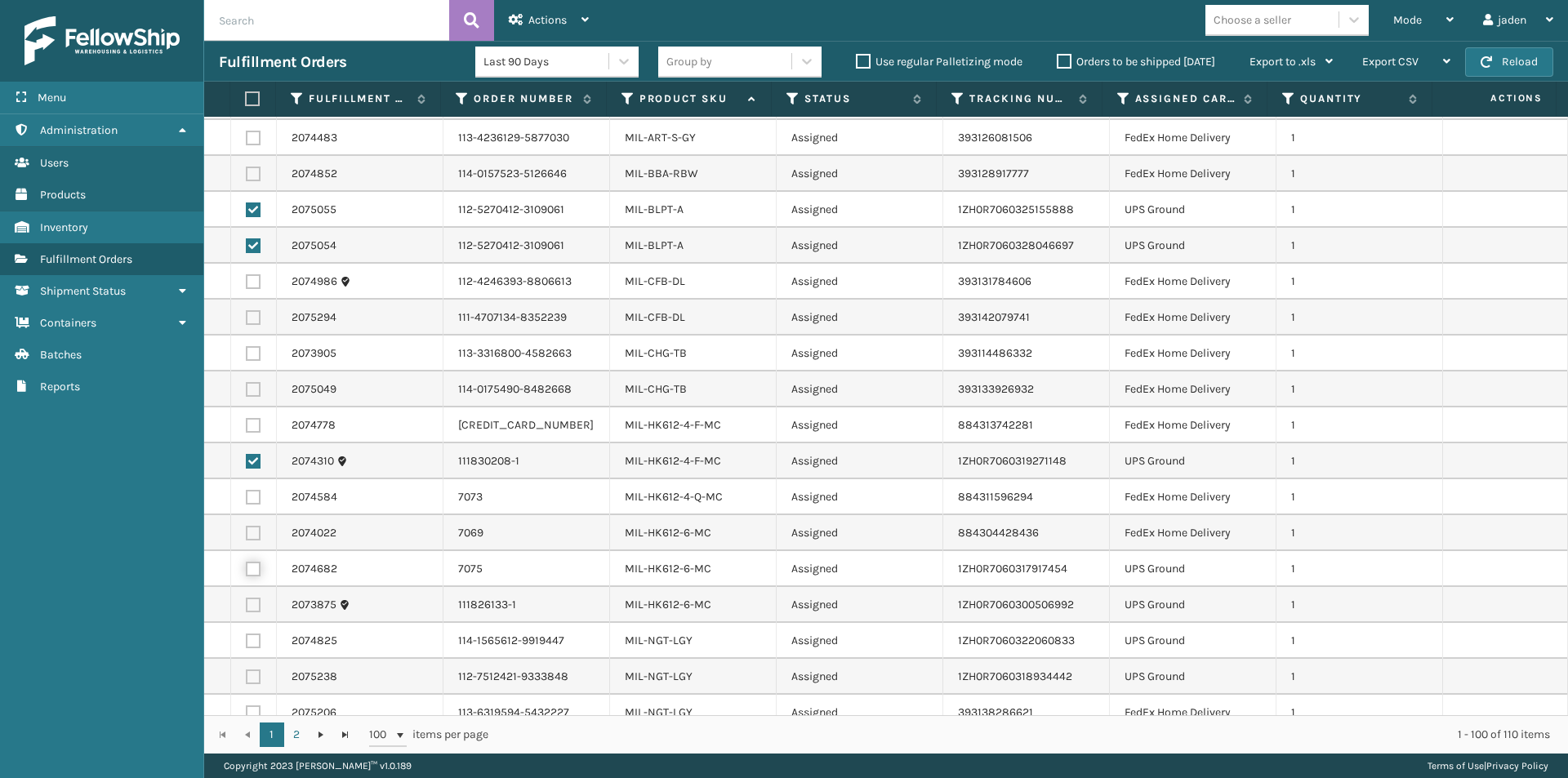
checkbox input "true"
click at [256, 596] on td at bounding box center [254, 606] width 46 height 36
click at [257, 673] on label at bounding box center [252, 676] width 14 height 14
click at [247, 673] on input "checkbox" at bounding box center [246, 674] width 1 height 10
checkbox input "true"
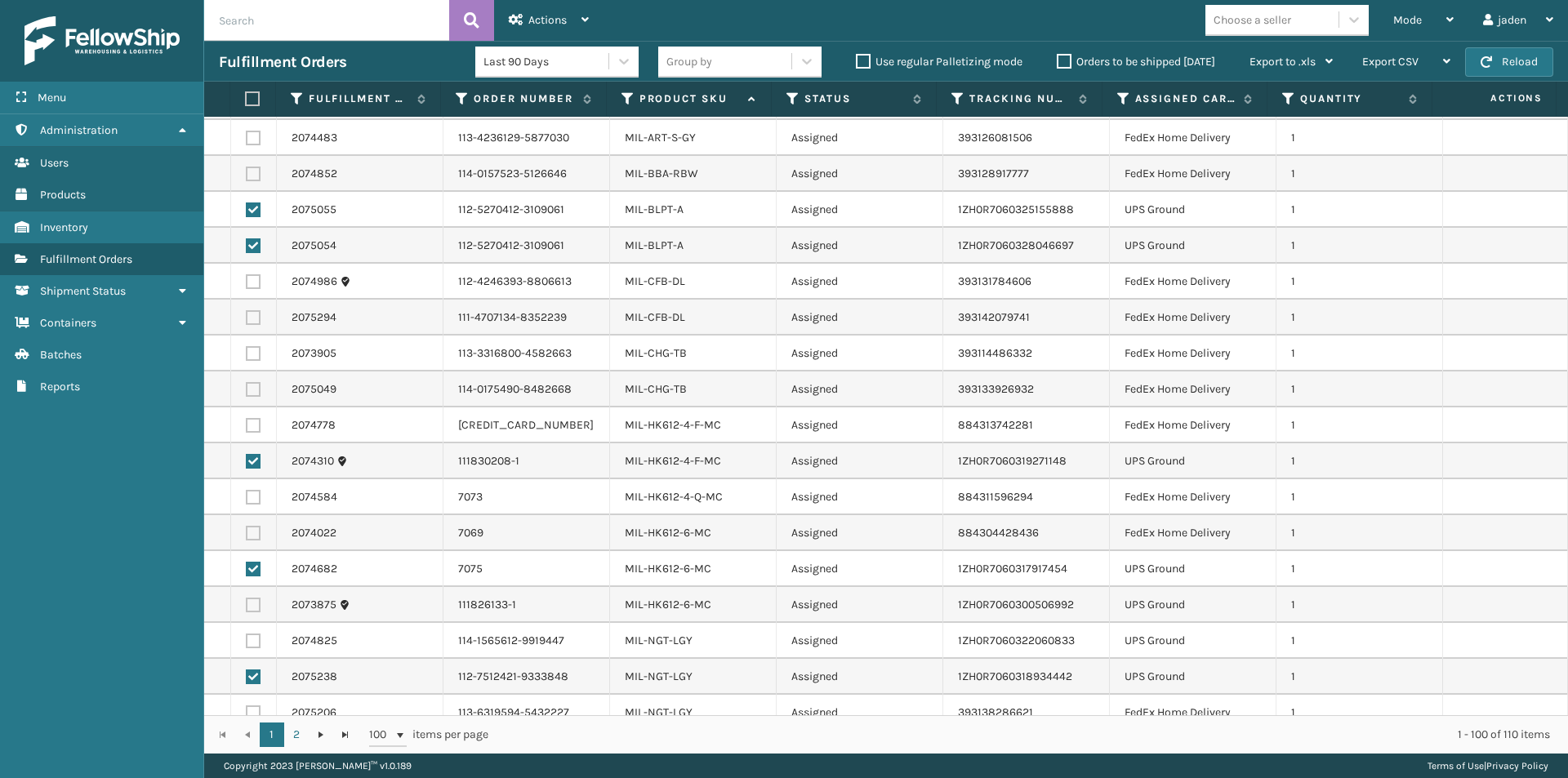
click at [255, 642] on label at bounding box center [252, 641] width 14 height 14
click at [247, 642] on input "checkbox" at bounding box center [246, 639] width 1 height 10
checkbox input "true"
click at [255, 605] on label at bounding box center [252, 605] width 14 height 14
click at [247, 605] on input "checkbox" at bounding box center [246, 603] width 1 height 10
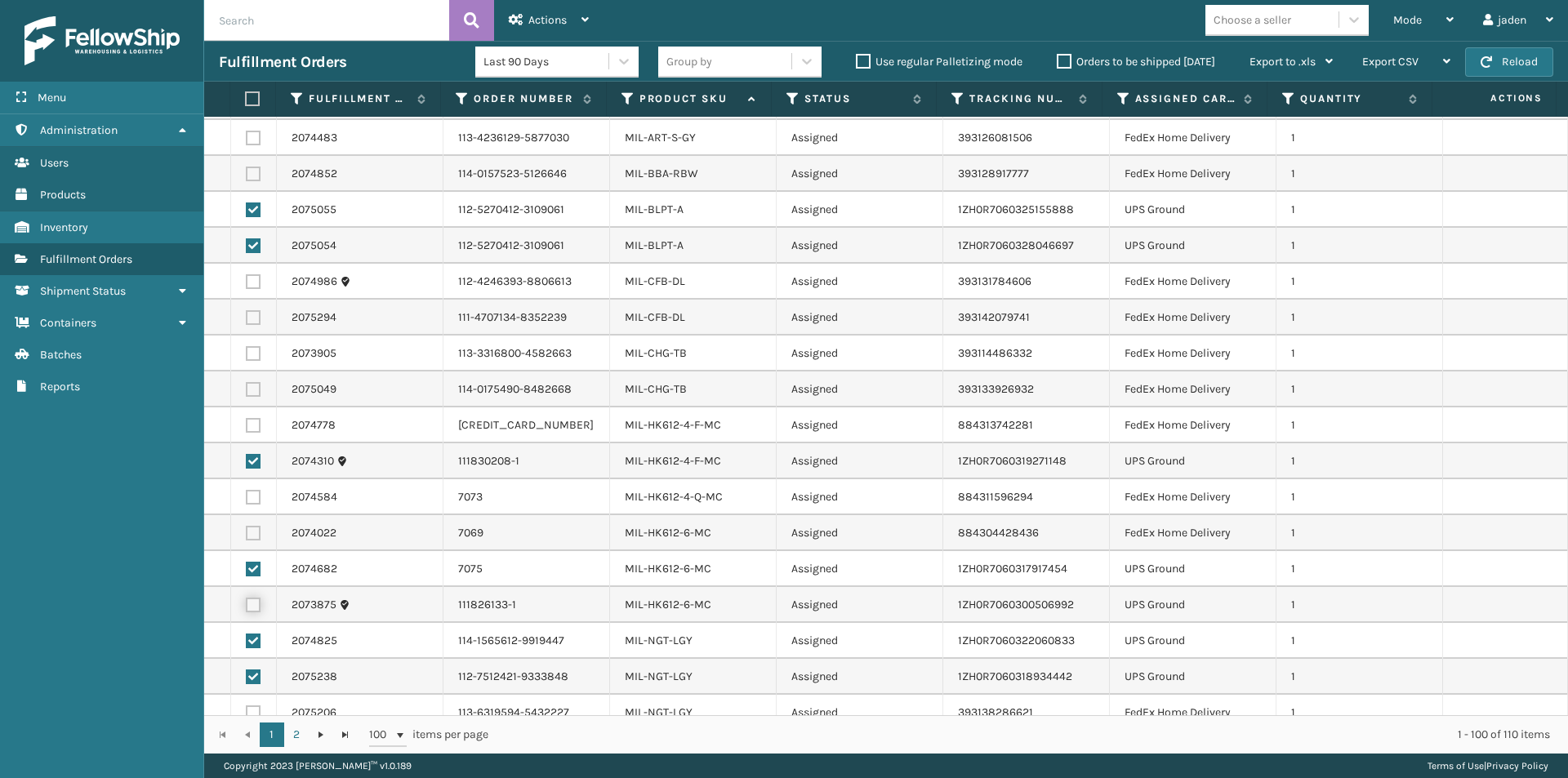
checkbox input "true"
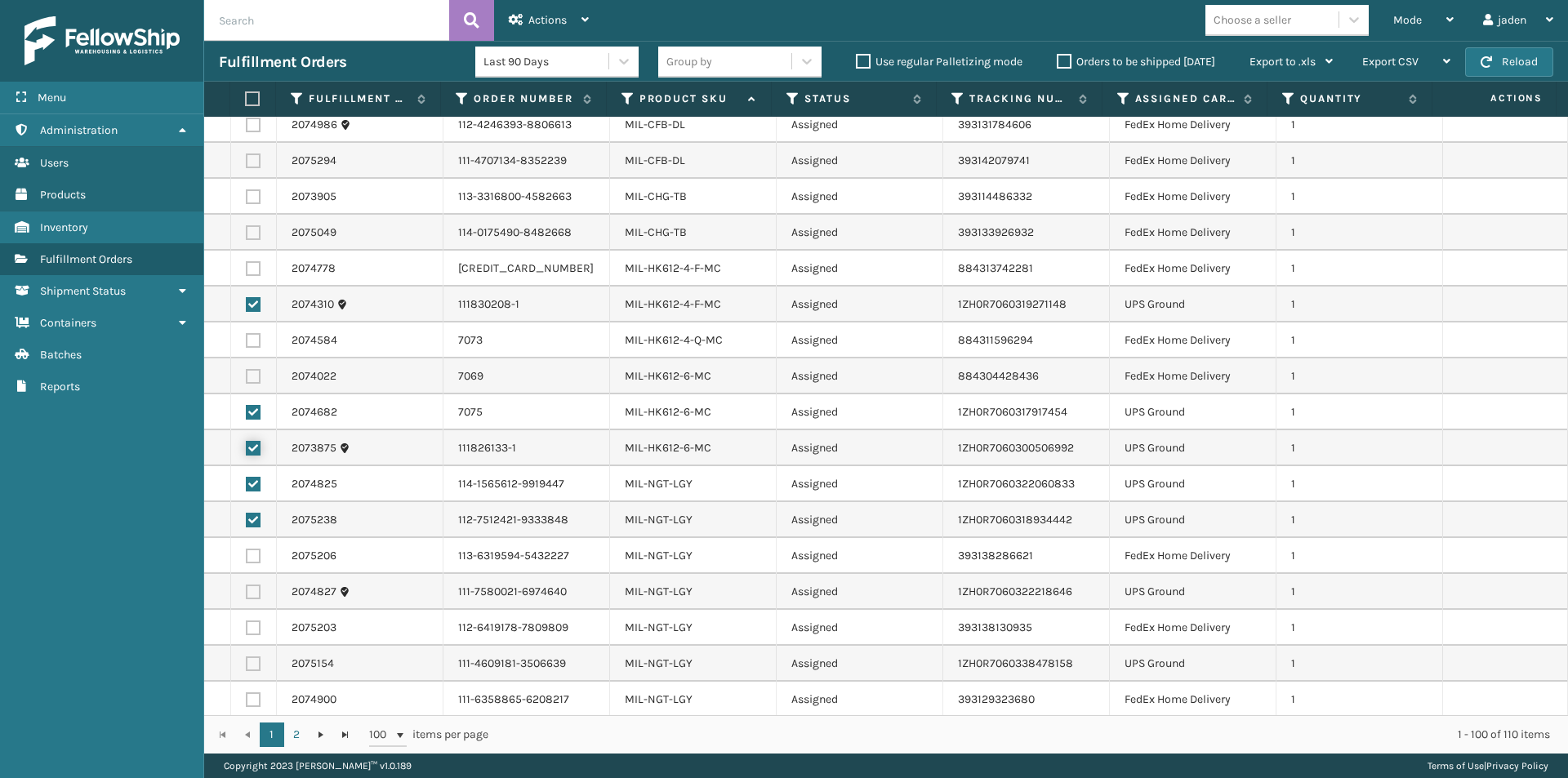
scroll to position [2532, 0]
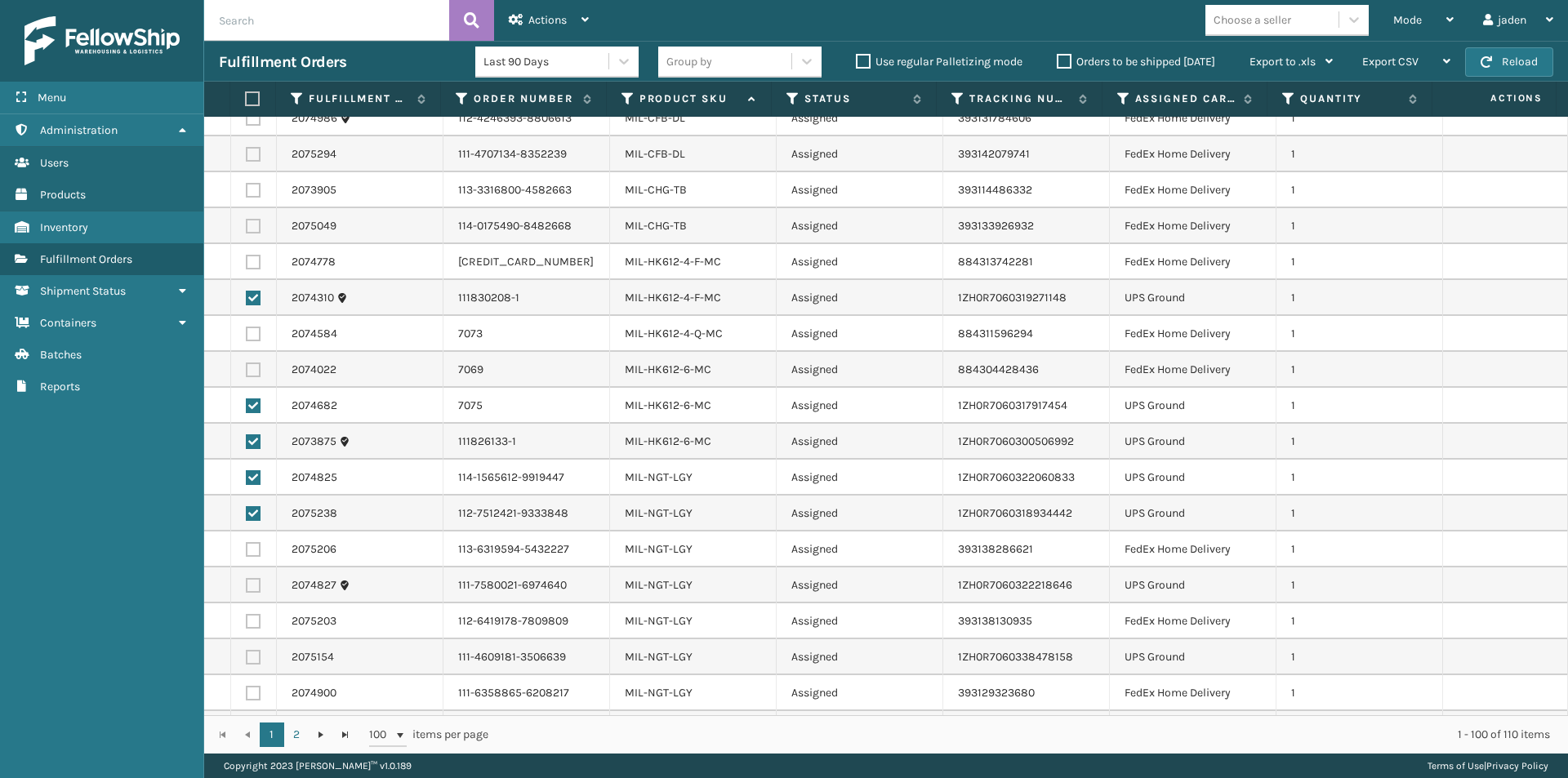
click at [254, 586] on label at bounding box center [252, 585] width 14 height 14
click at [247, 586] on input "checkbox" at bounding box center [246, 583] width 1 height 10
checkbox input "true"
click at [252, 658] on label at bounding box center [252, 657] width 14 height 14
click at [247, 658] on input "checkbox" at bounding box center [246, 655] width 1 height 10
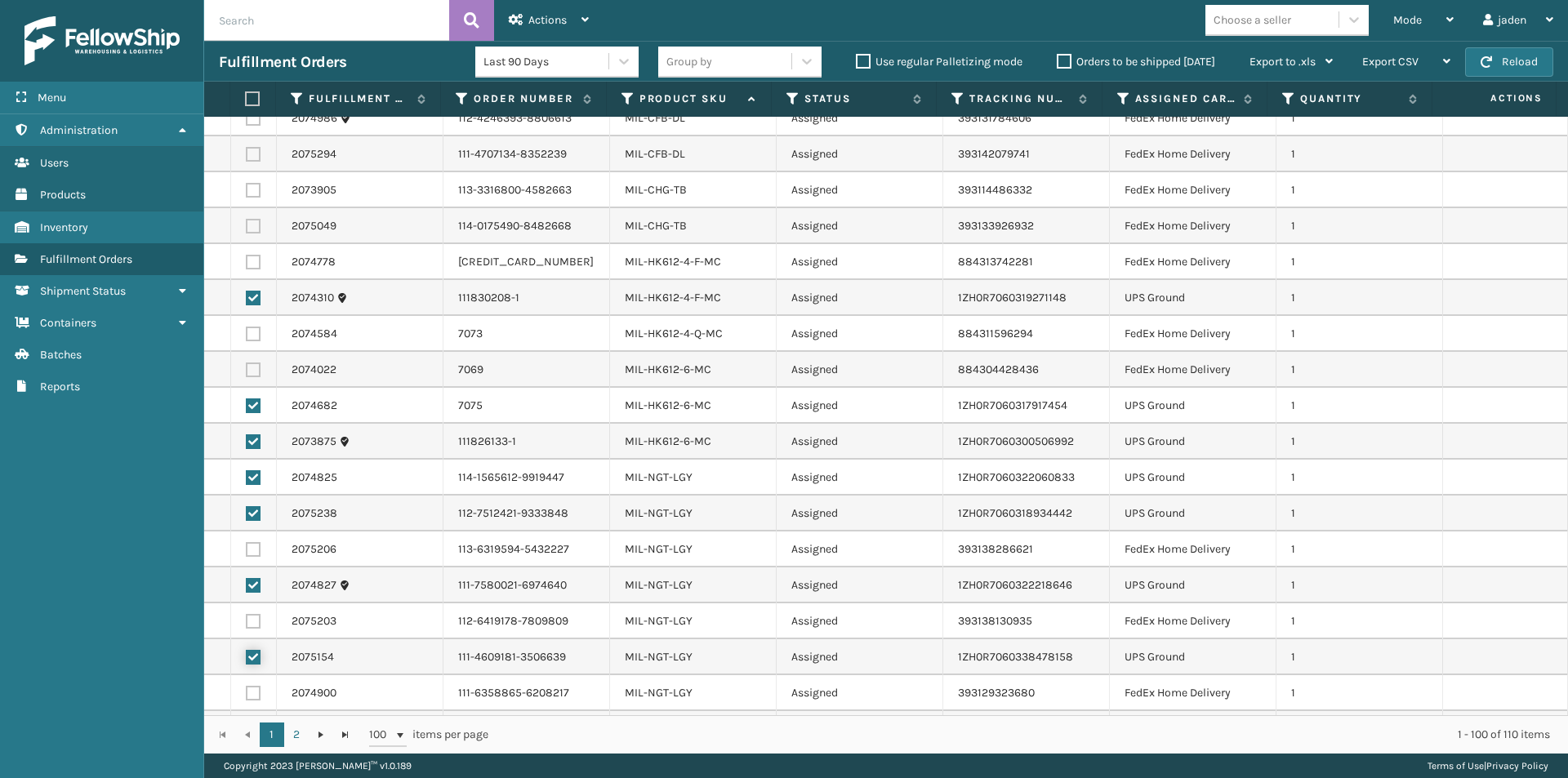
checkbox input "true"
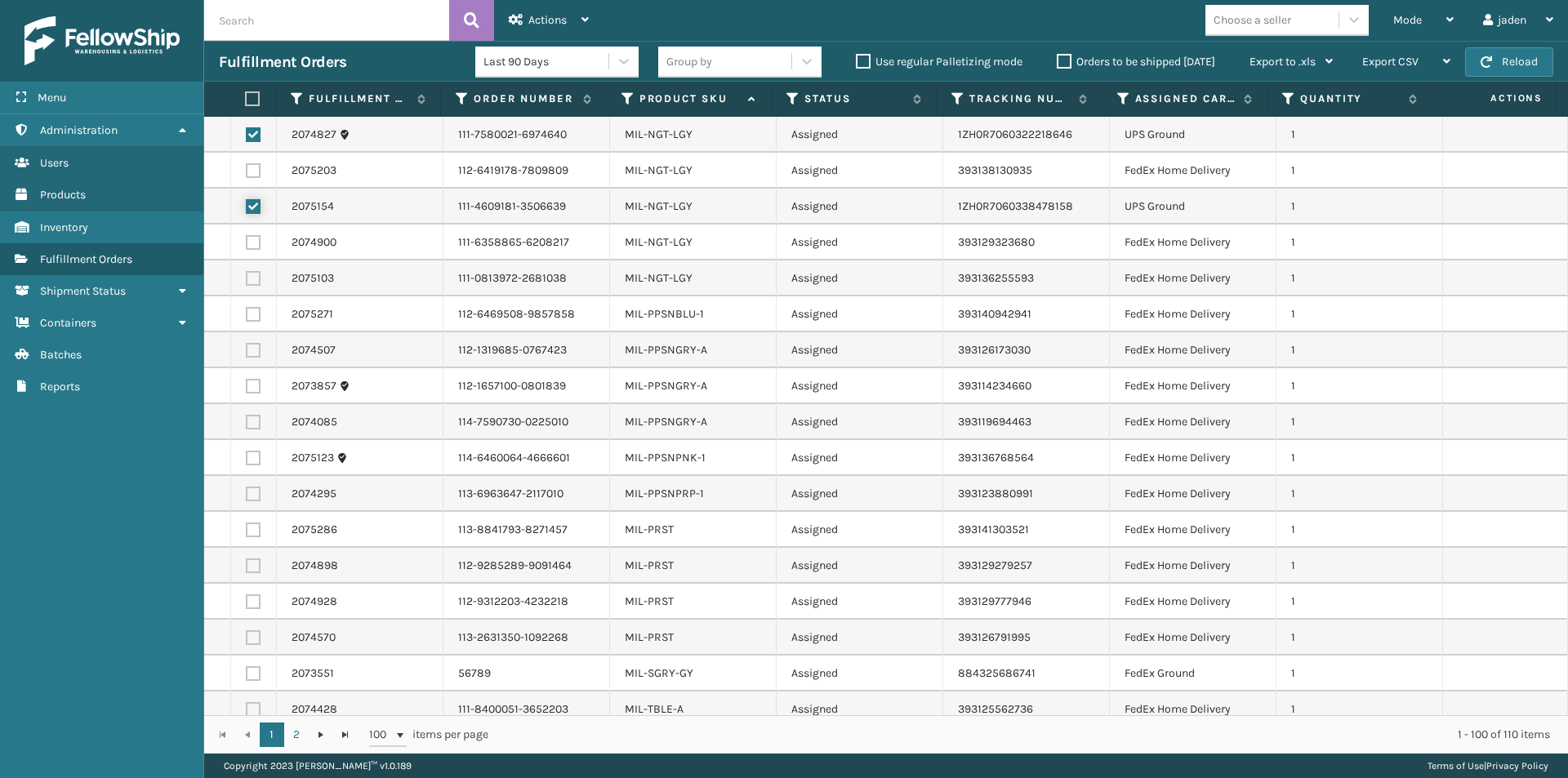
scroll to position [2995, 0]
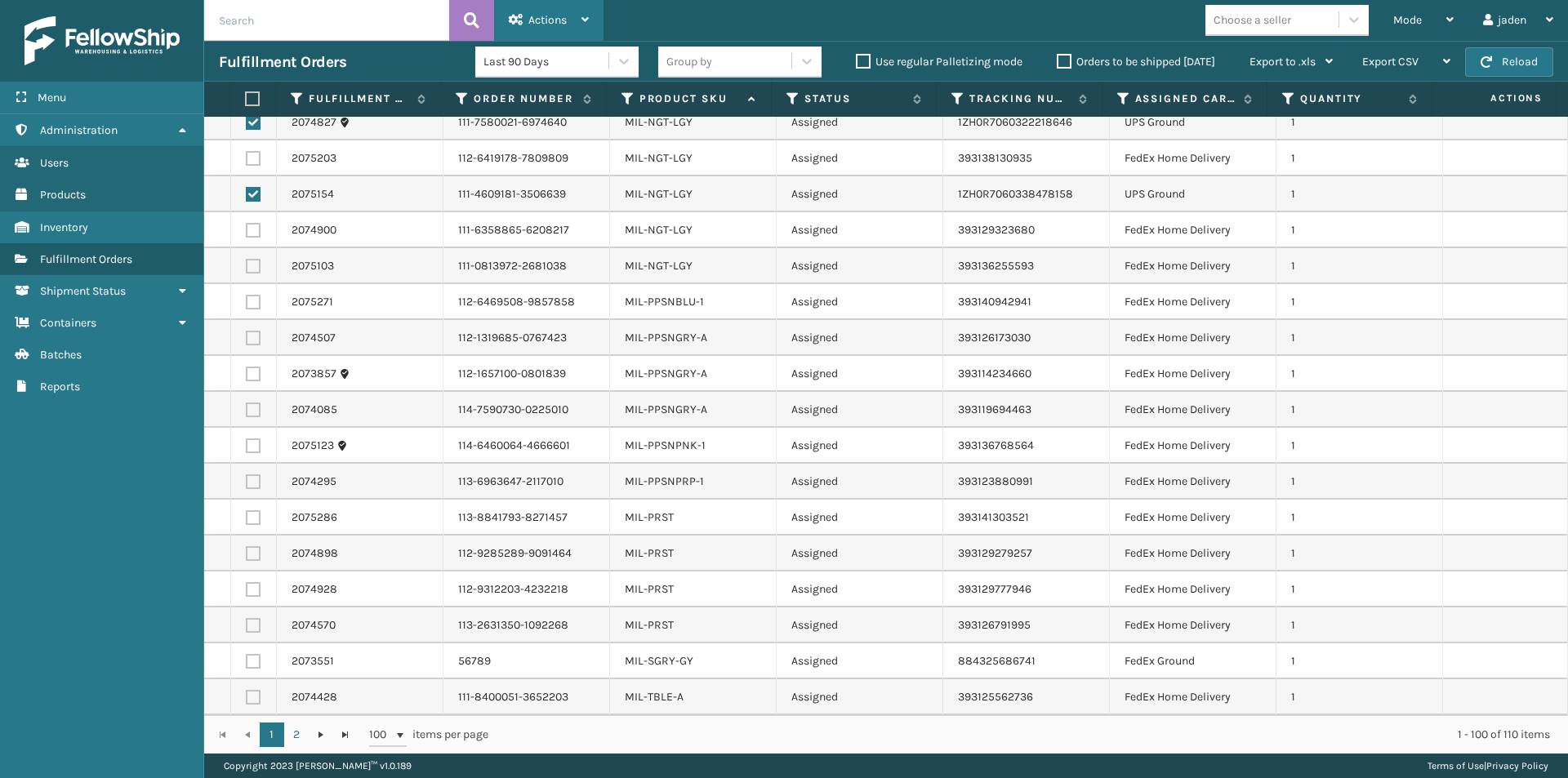
click at [557, 3] on div "Actions" at bounding box center [548, 20] width 80 height 41
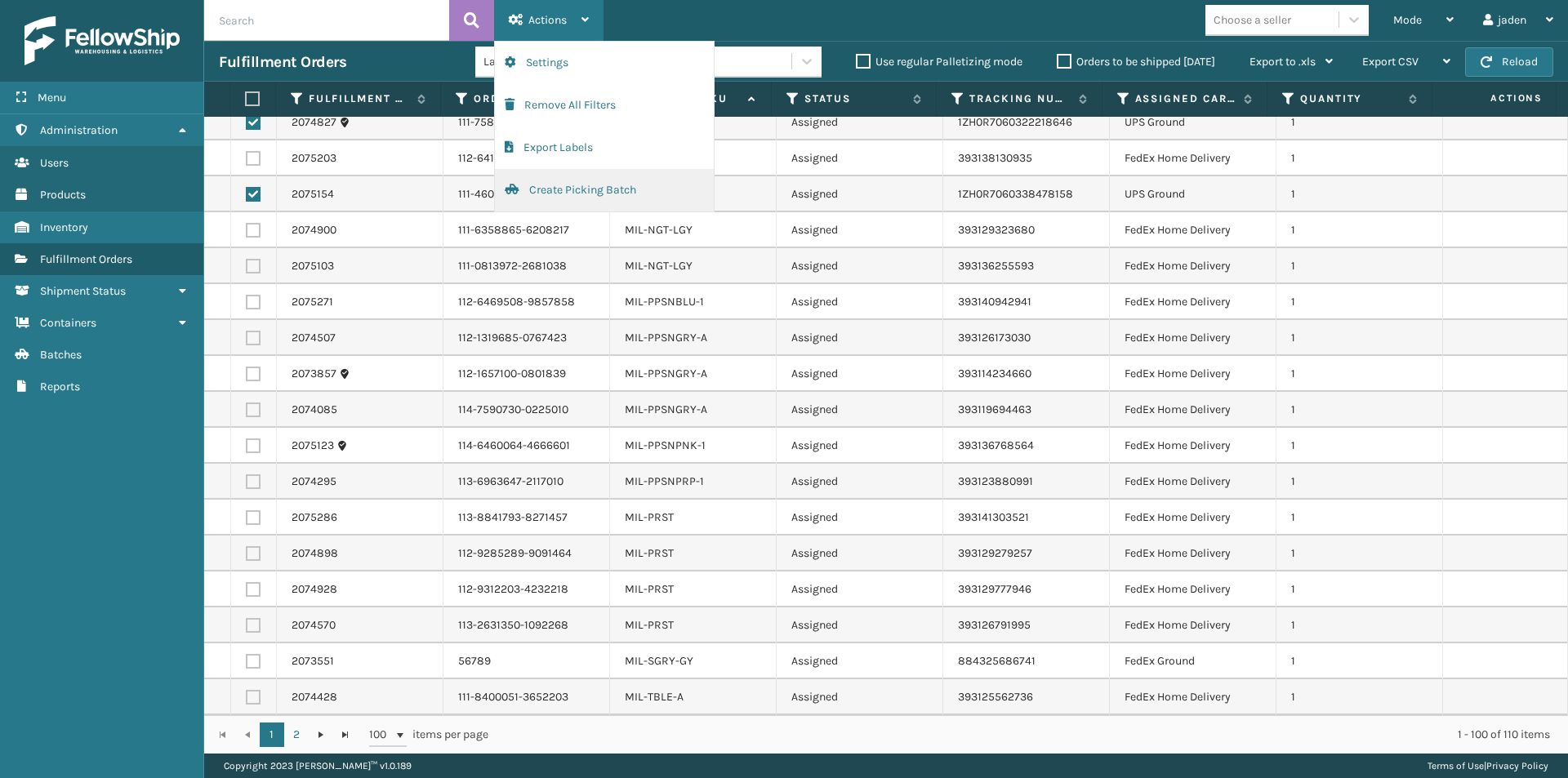
click at [550, 198] on button "Create Picking Batch" at bounding box center [605, 190] width 219 height 43
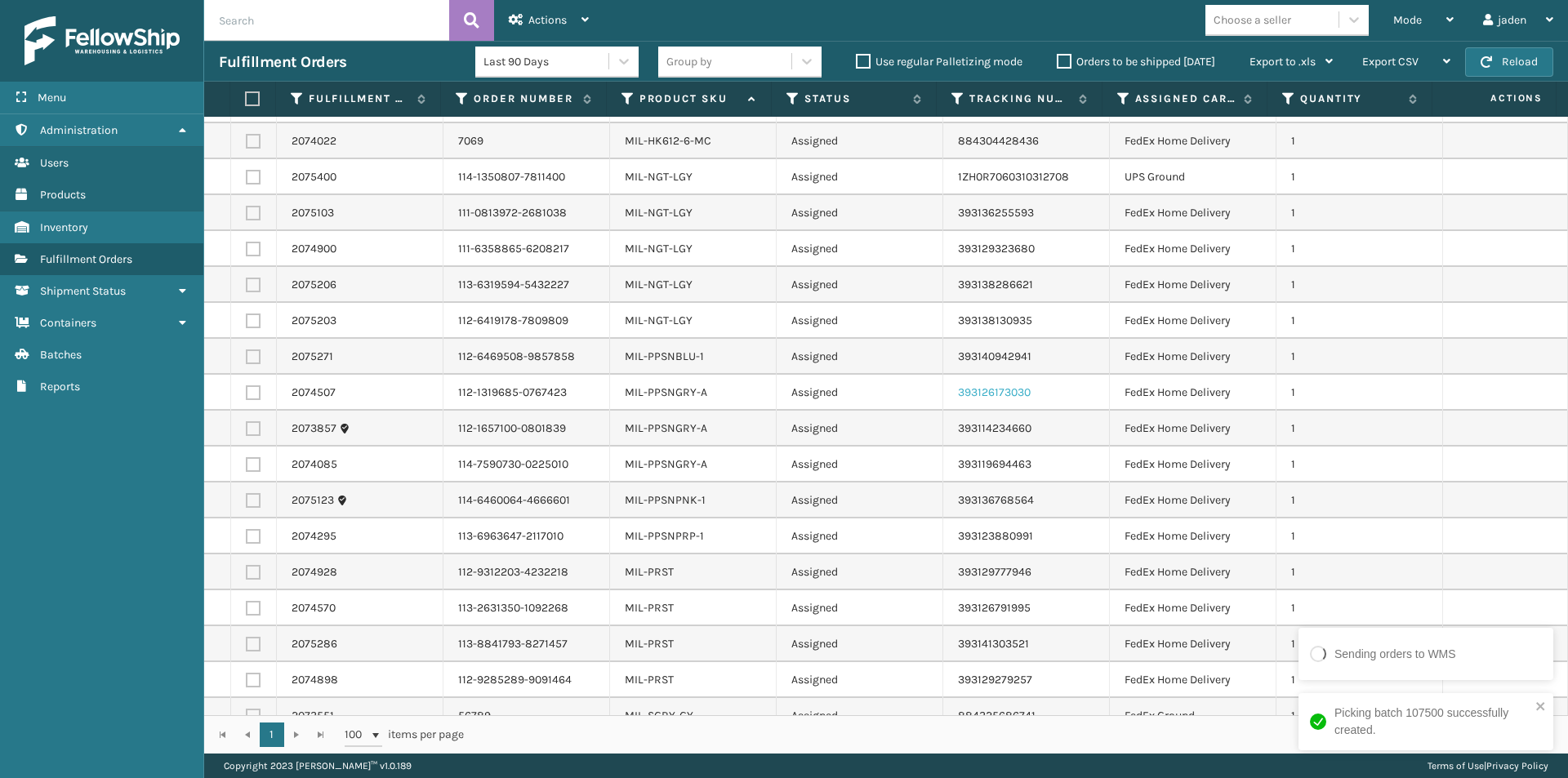
scroll to position [1797, 0]
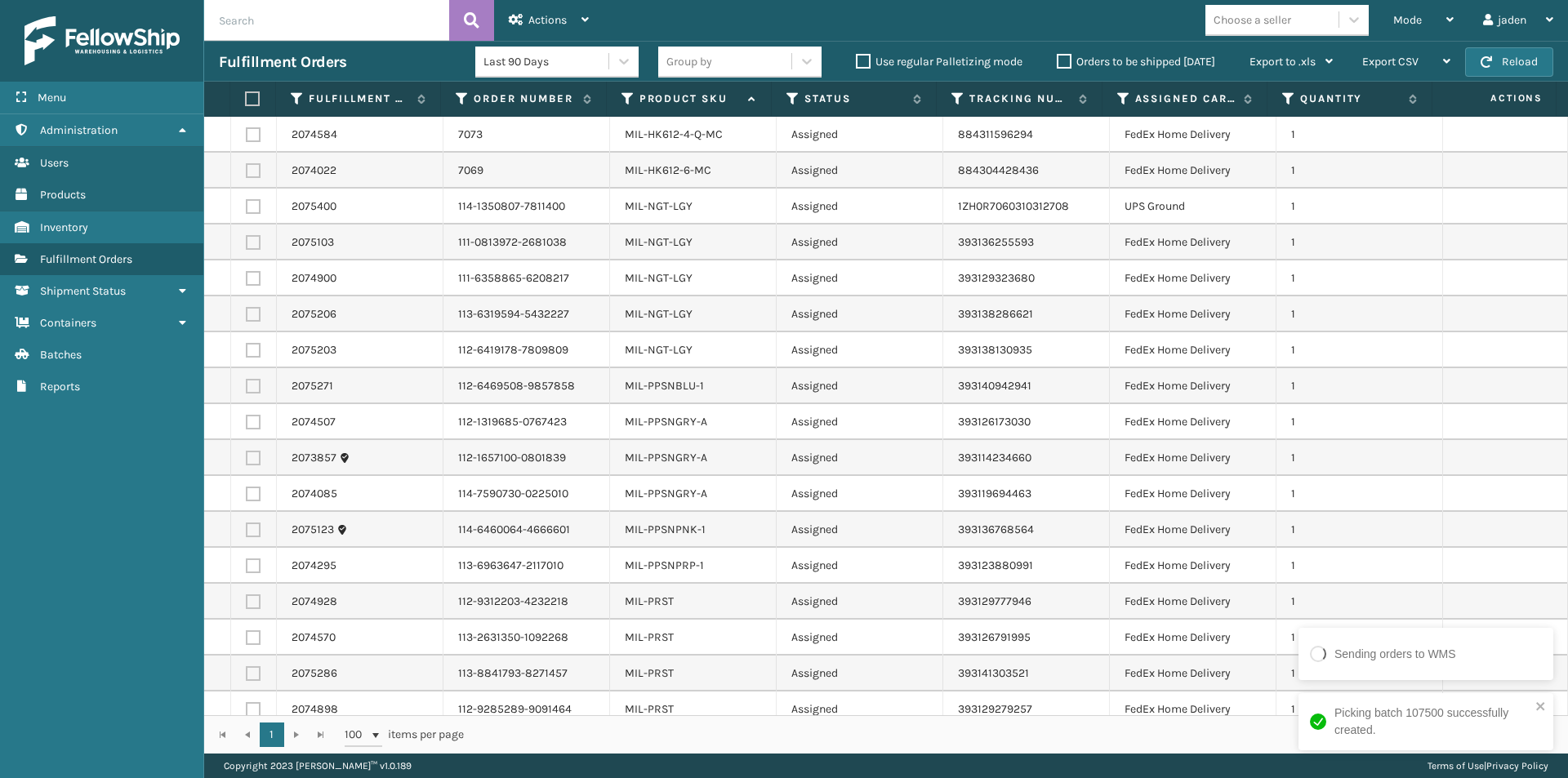
click at [244, 204] on td at bounding box center [254, 207] width 46 height 36
click at [248, 205] on label at bounding box center [252, 206] width 14 height 14
click at [247, 205] on input "checkbox" at bounding box center [246, 204] width 1 height 10
checkbox input "true"
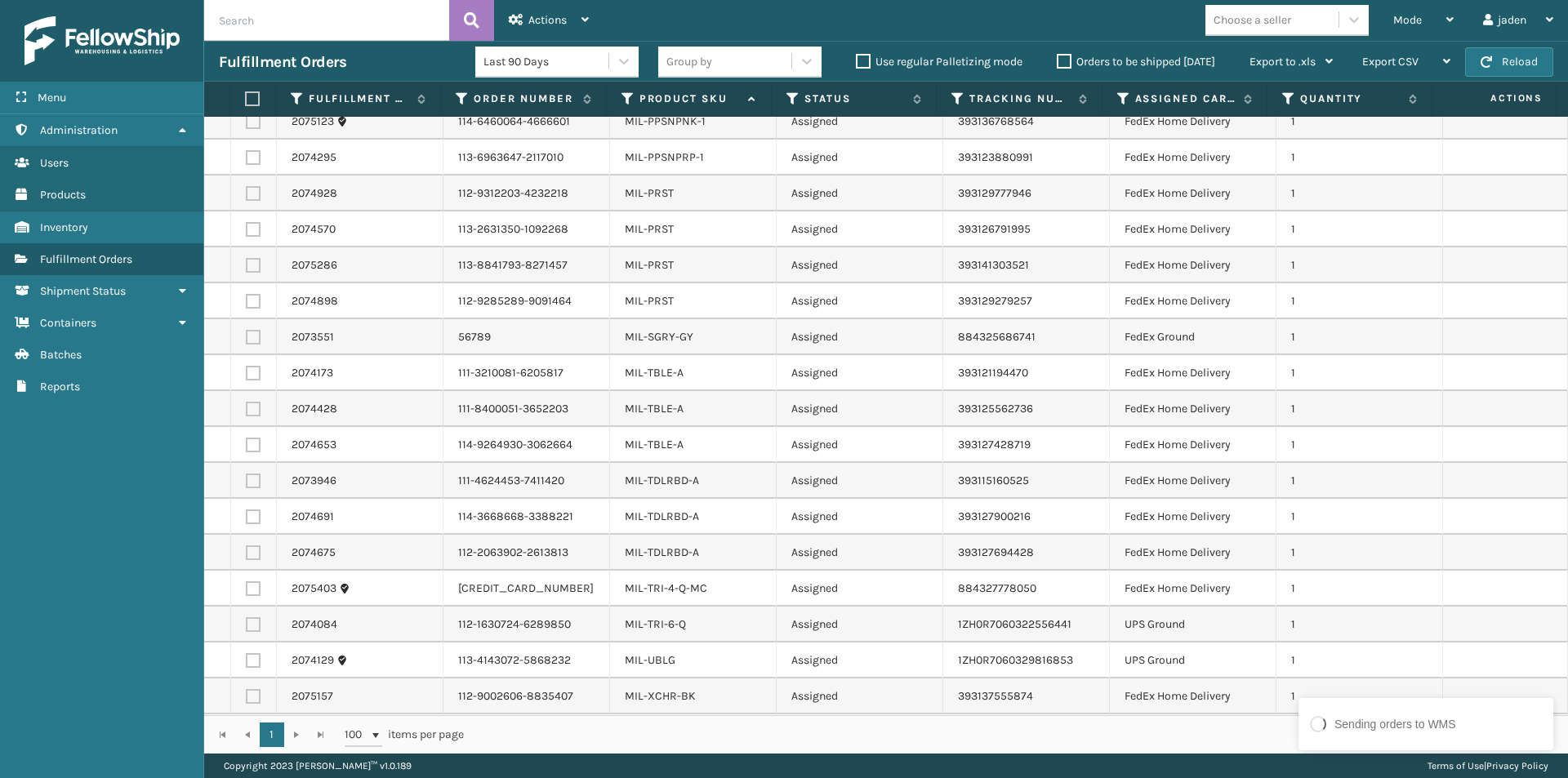
scroll to position [2276, 0]
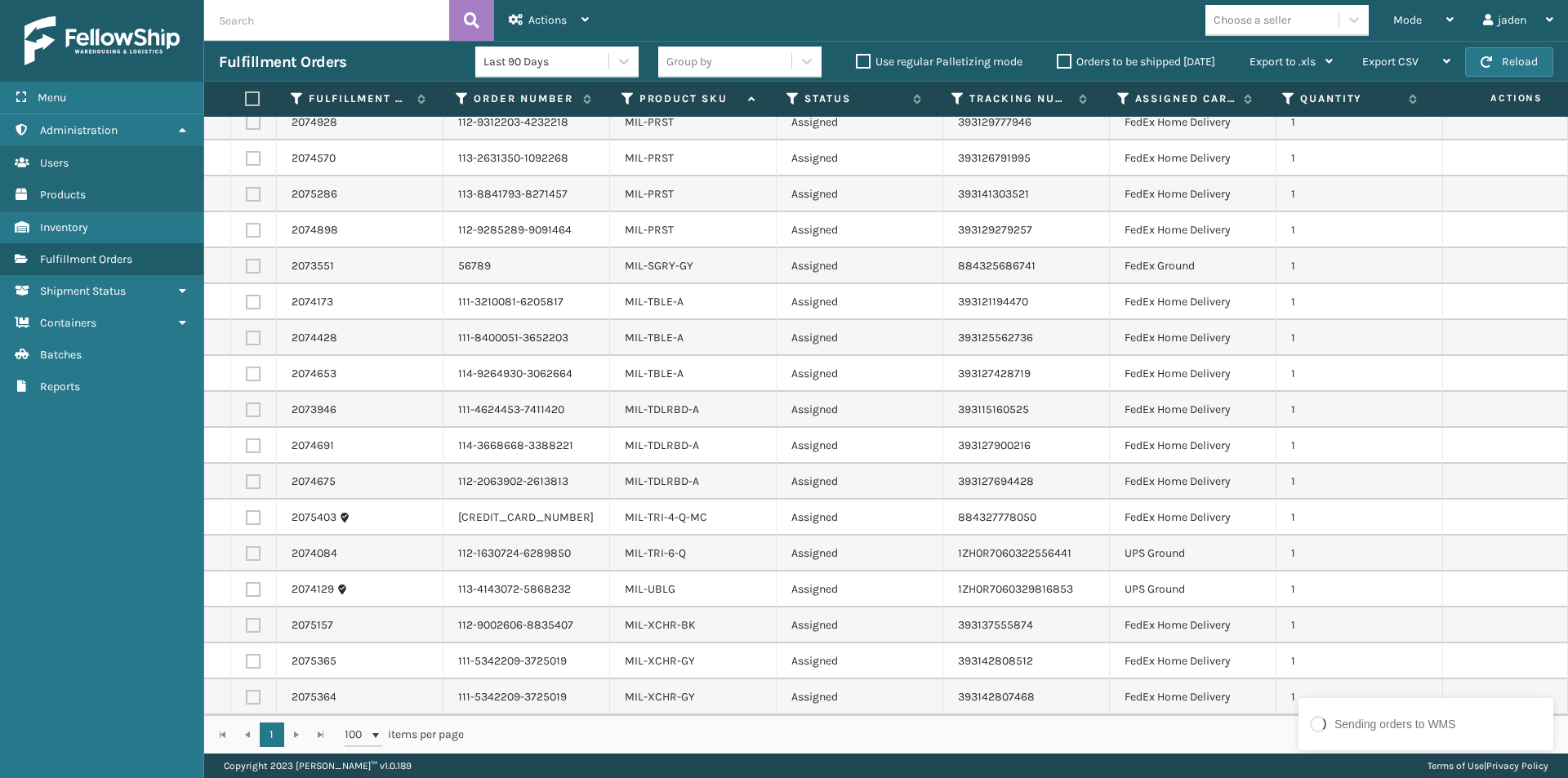
click at [250, 553] on label at bounding box center [252, 553] width 14 height 14
click at [247, 553] on input "checkbox" at bounding box center [246, 551] width 1 height 10
checkbox input "true"
click at [253, 586] on label at bounding box center [252, 588] width 14 height 14
click at [247, 586] on input "checkbox" at bounding box center [246, 587] width 1 height 10
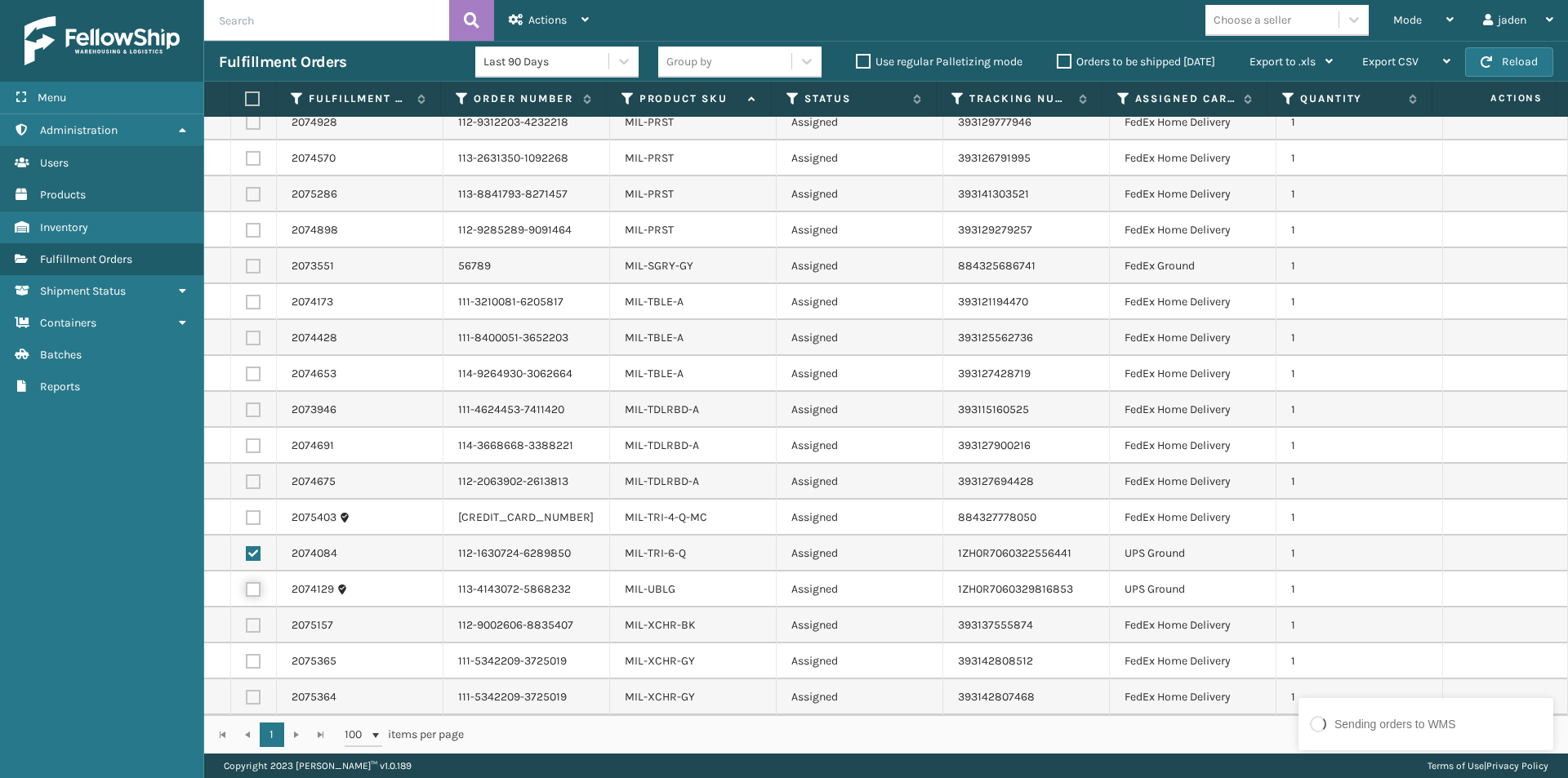
checkbox input "true"
click at [528, 12] on div "Actions" at bounding box center [548, 20] width 80 height 41
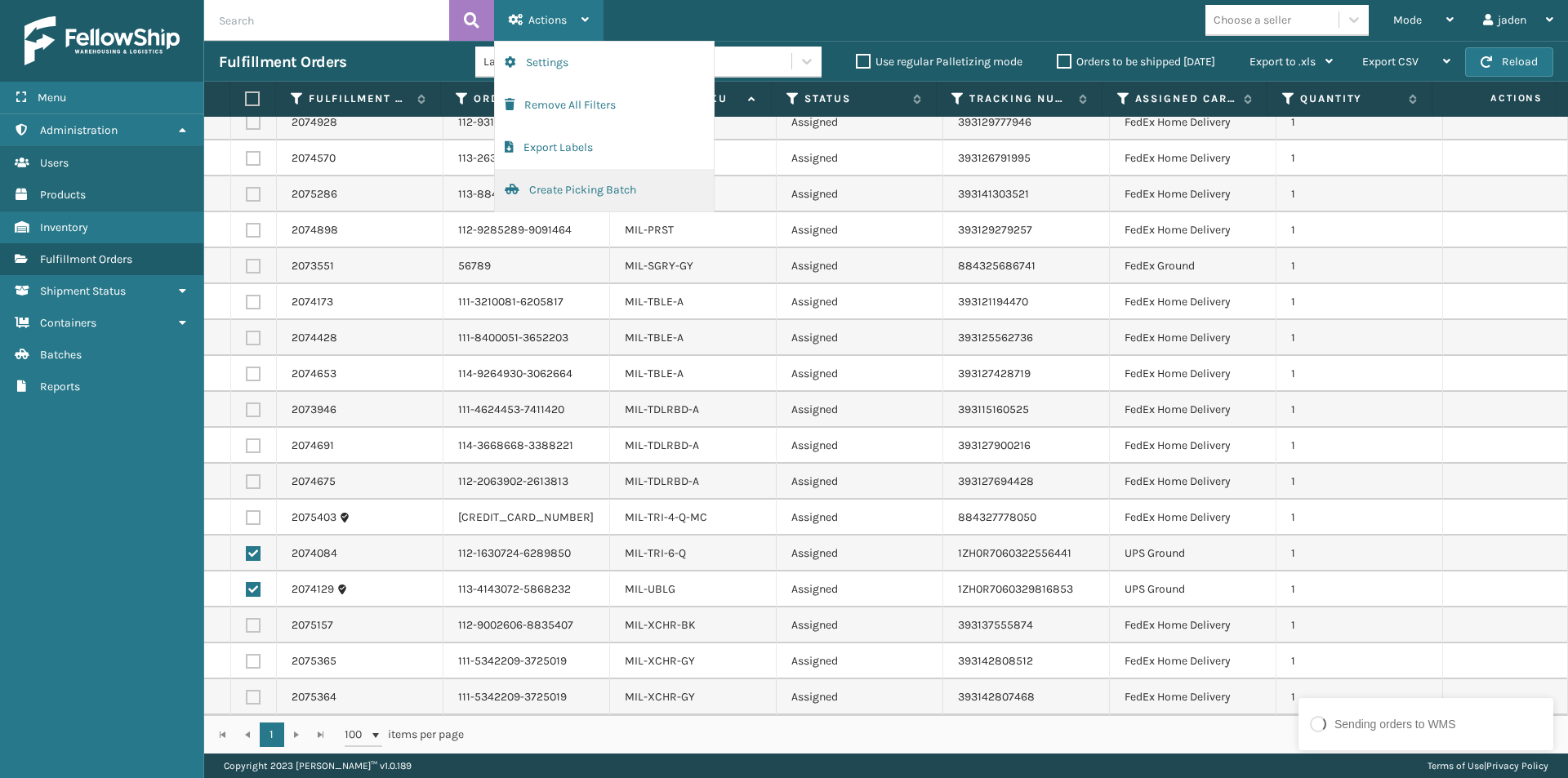
click at [585, 190] on button "Create Picking Batch" at bounding box center [605, 190] width 219 height 43
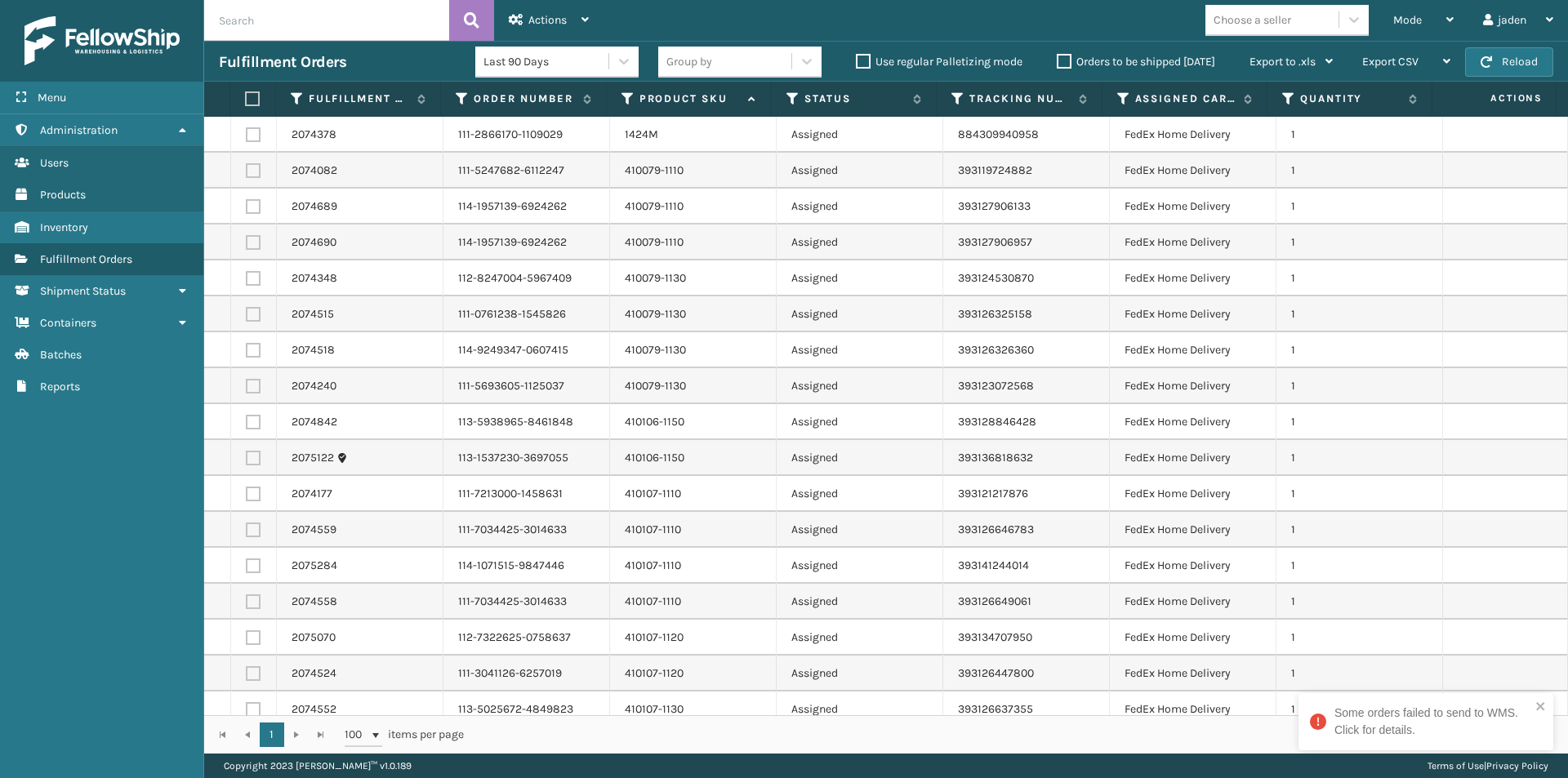
click at [250, 100] on label at bounding box center [249, 98] width 10 height 14
click at [246, 100] on input "checkbox" at bounding box center [245, 99] width 1 height 10
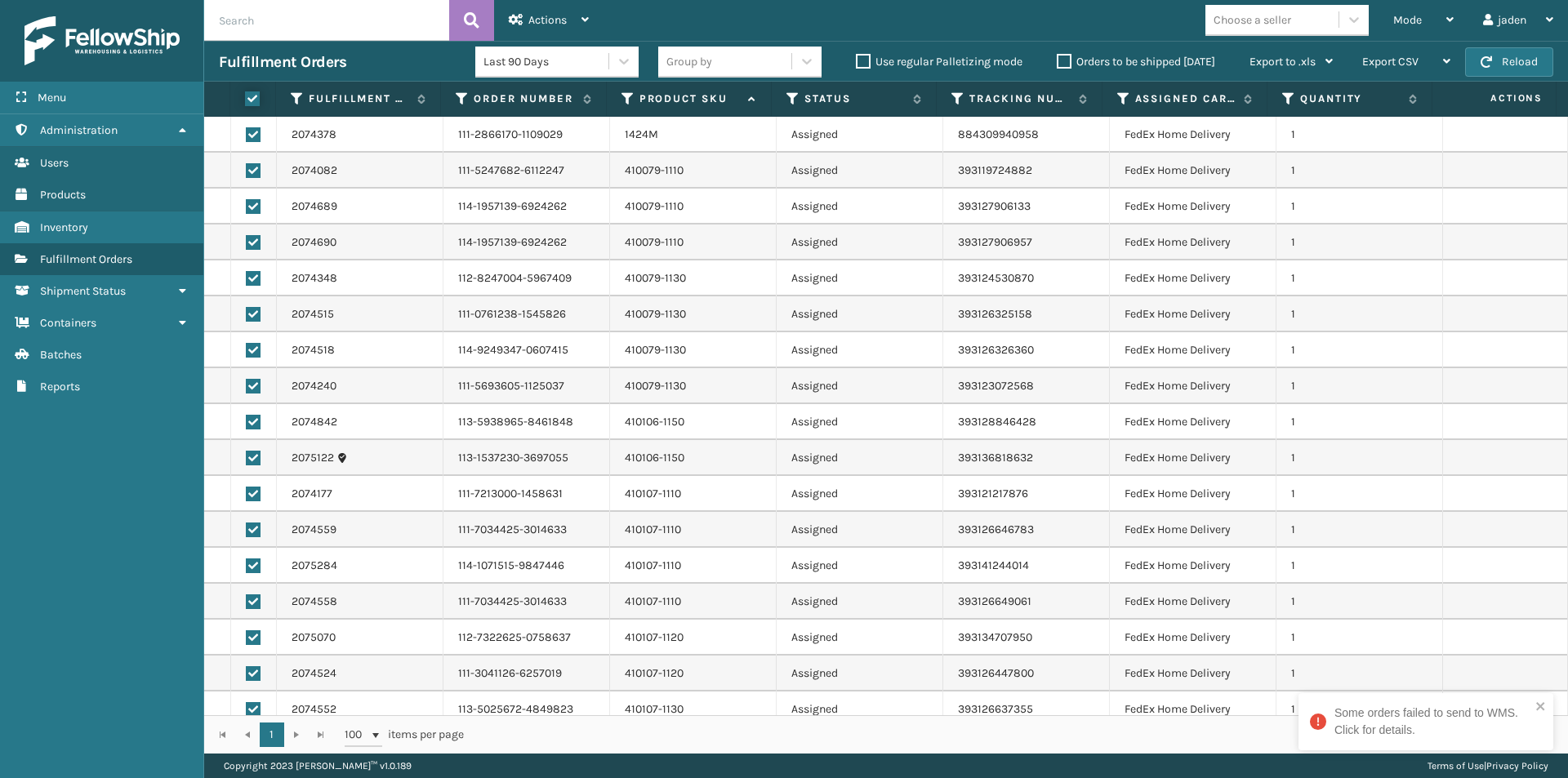
checkbox input "true"
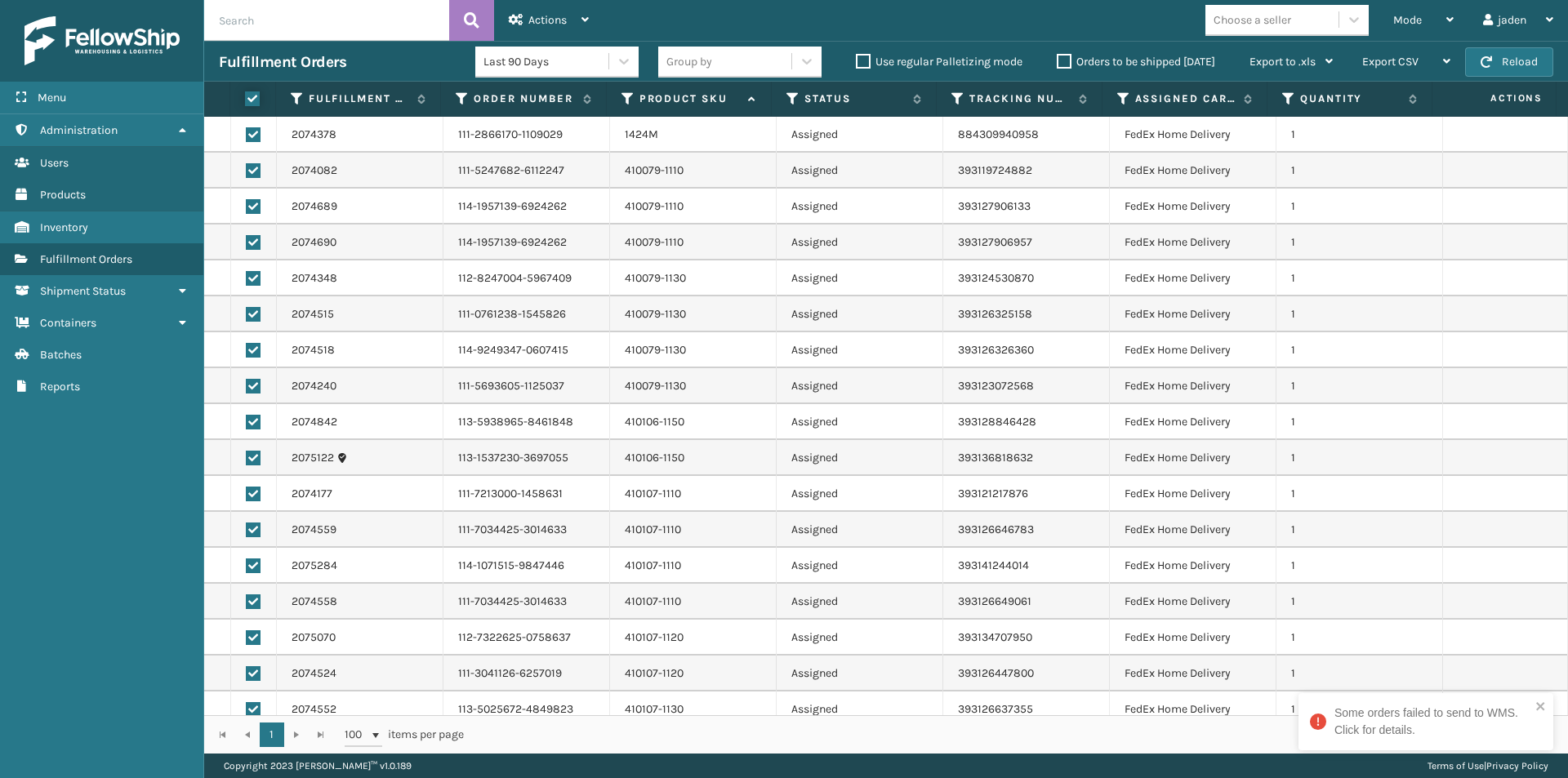
checkbox input "true"
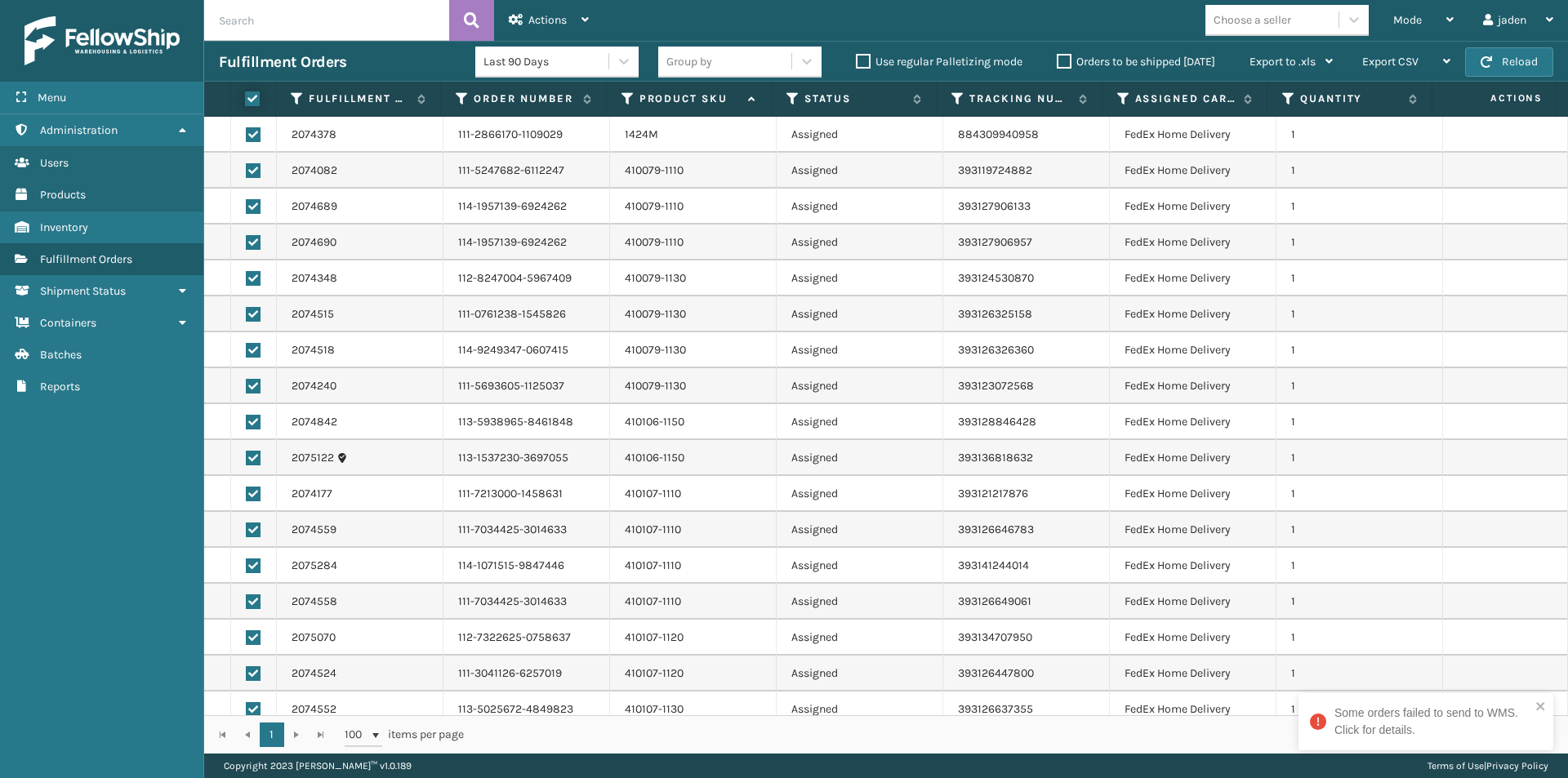
checkbox input "true"
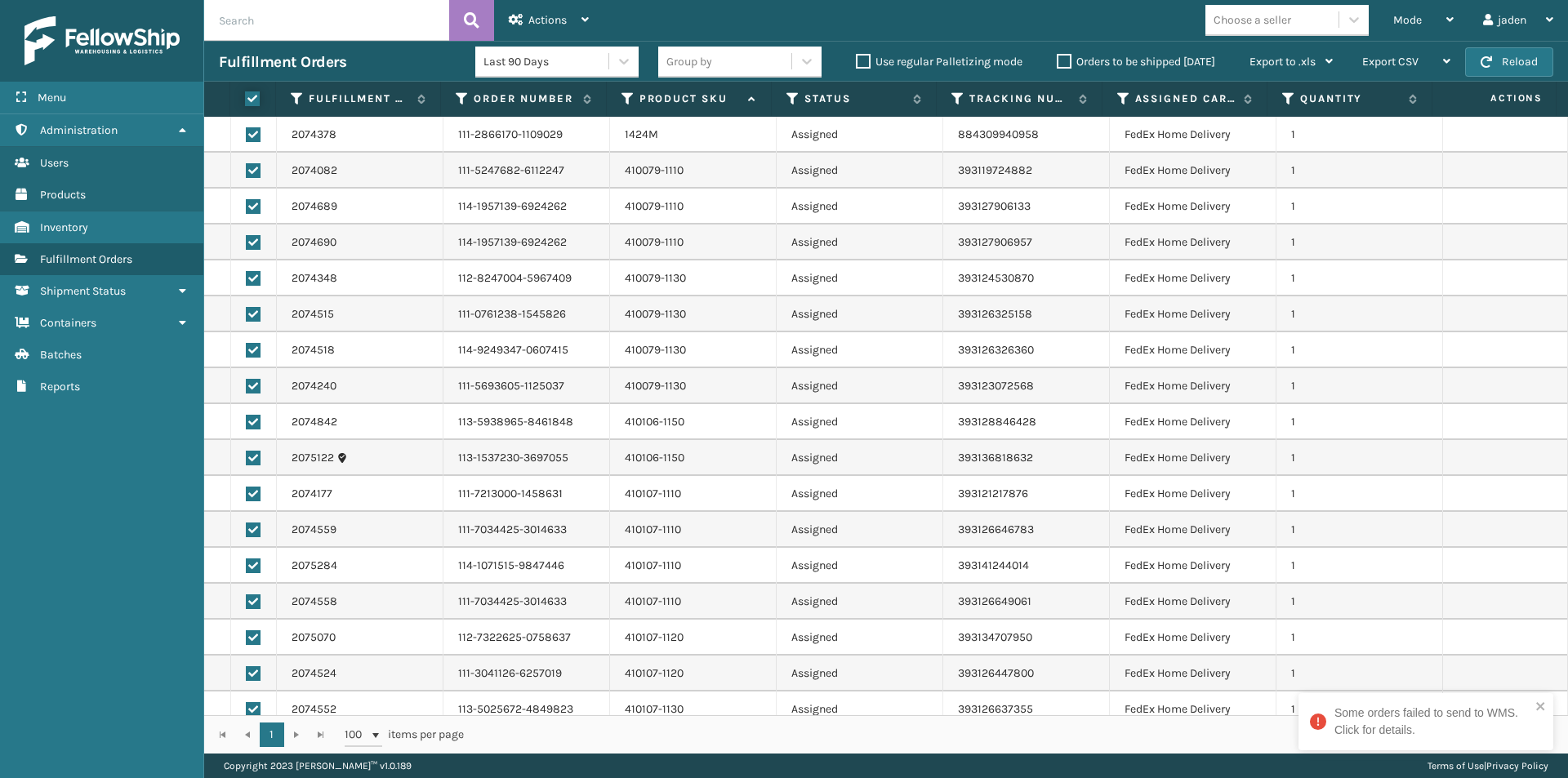
checkbox input "true"
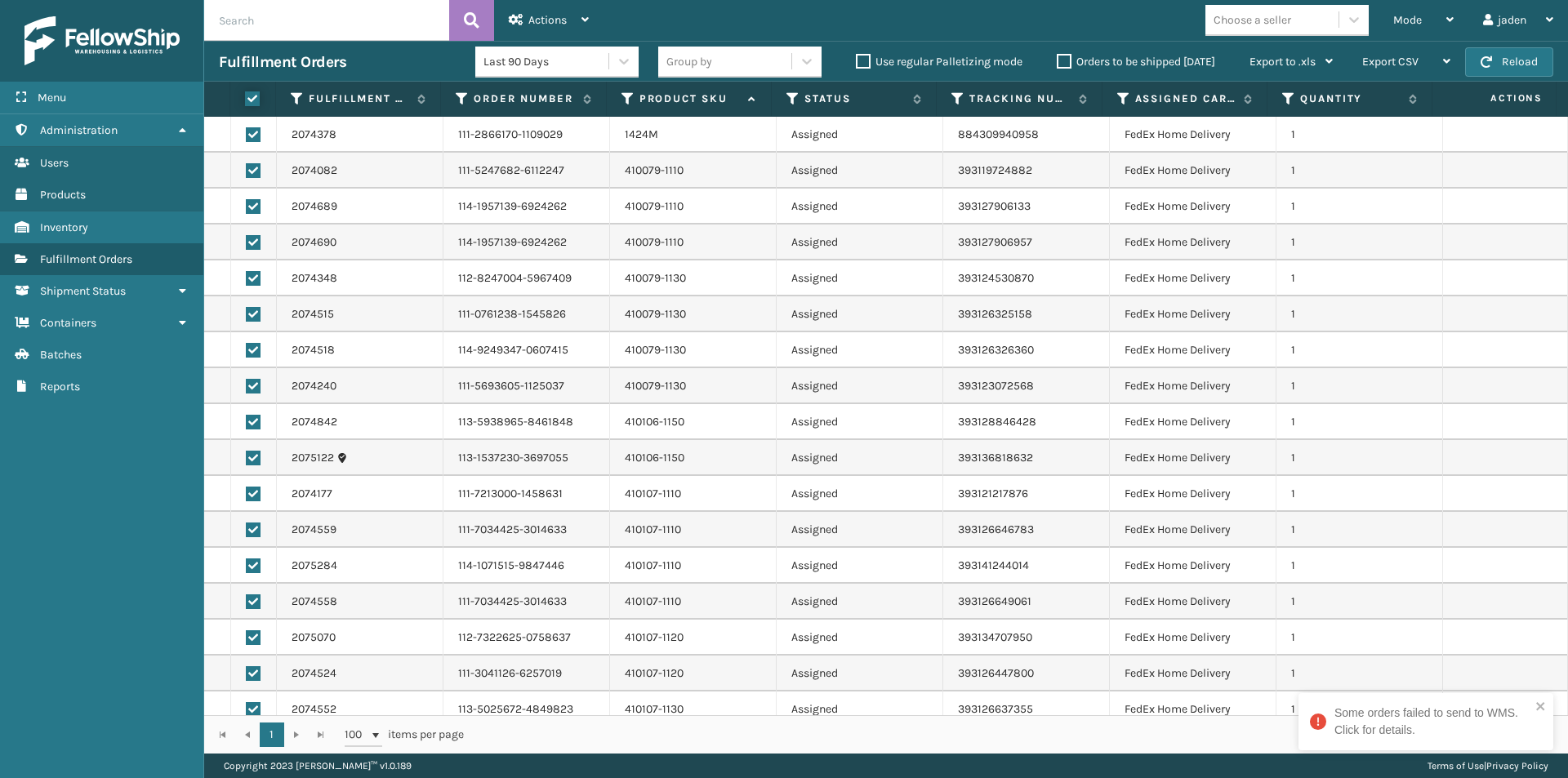
checkbox input "true"
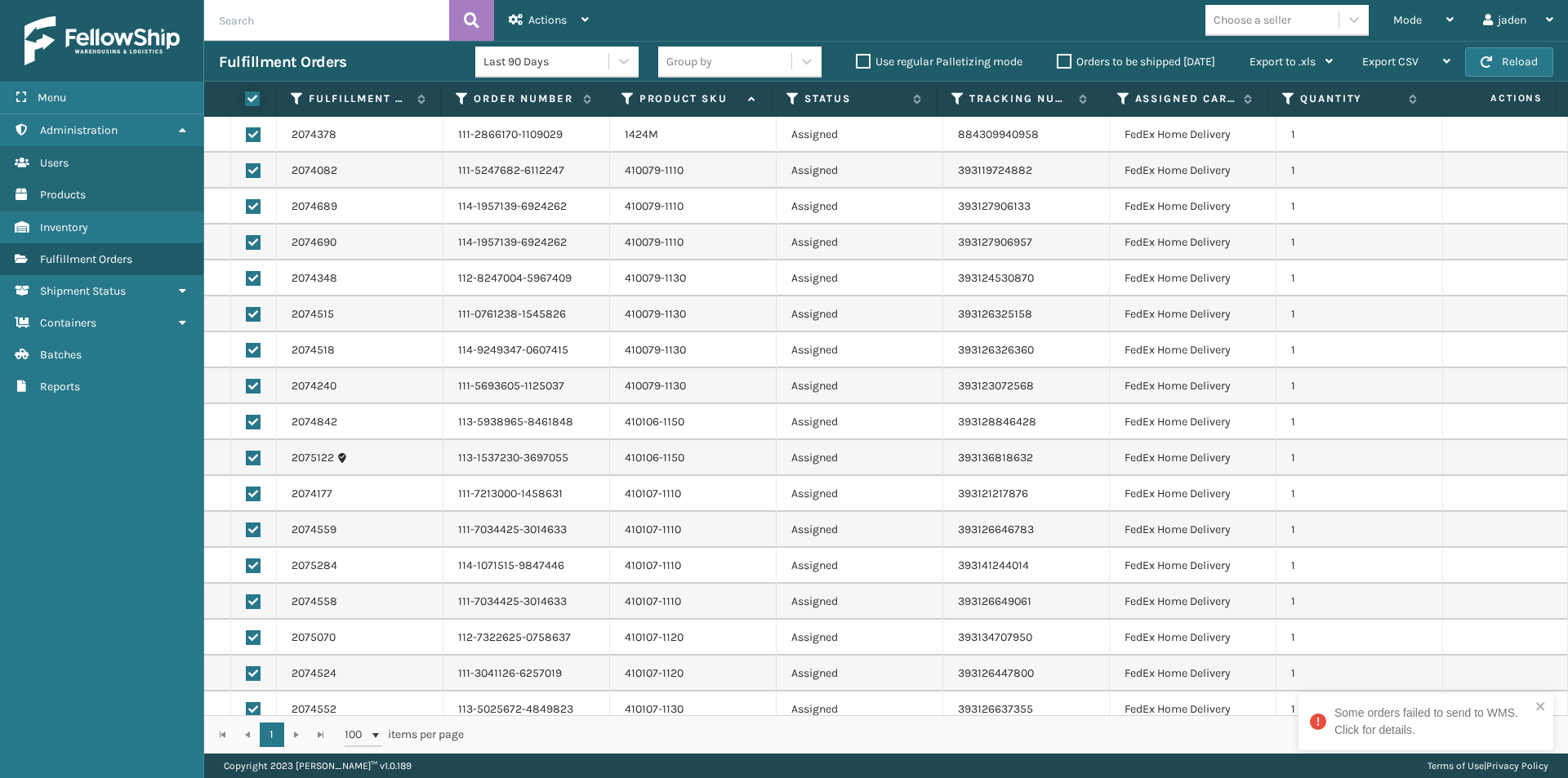
checkbox input "true"
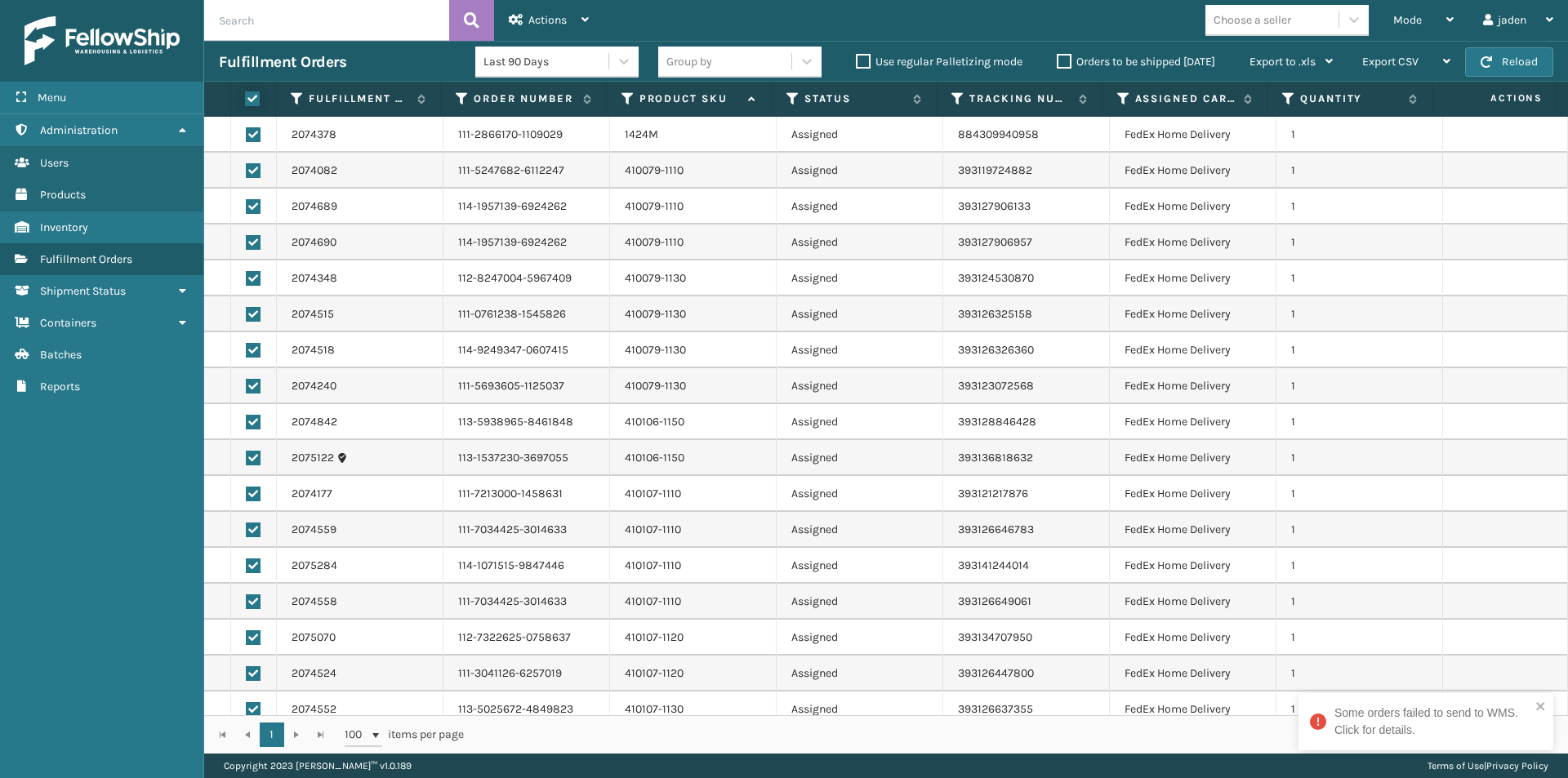
checkbox input "true"
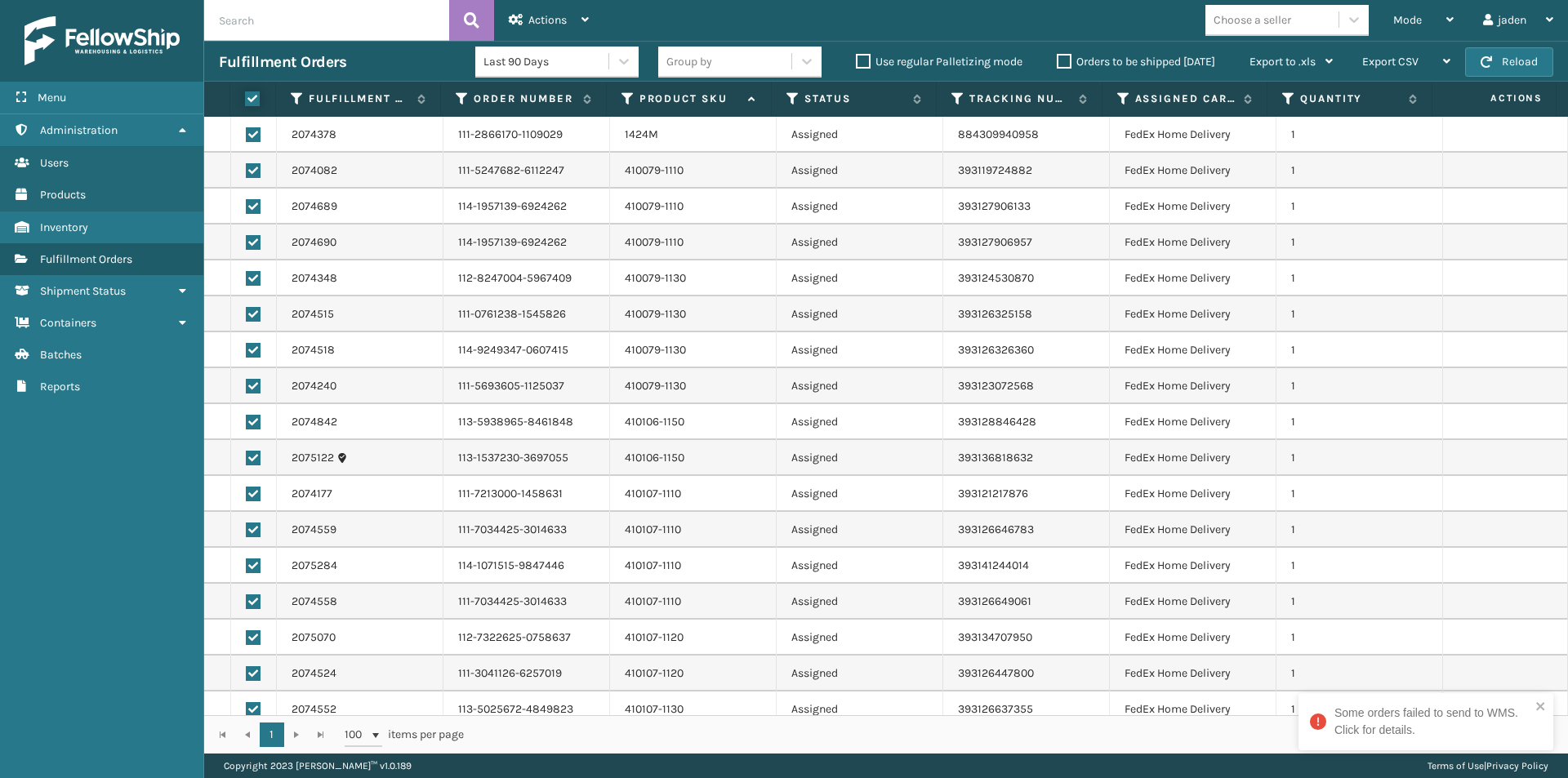
checkbox input "true"
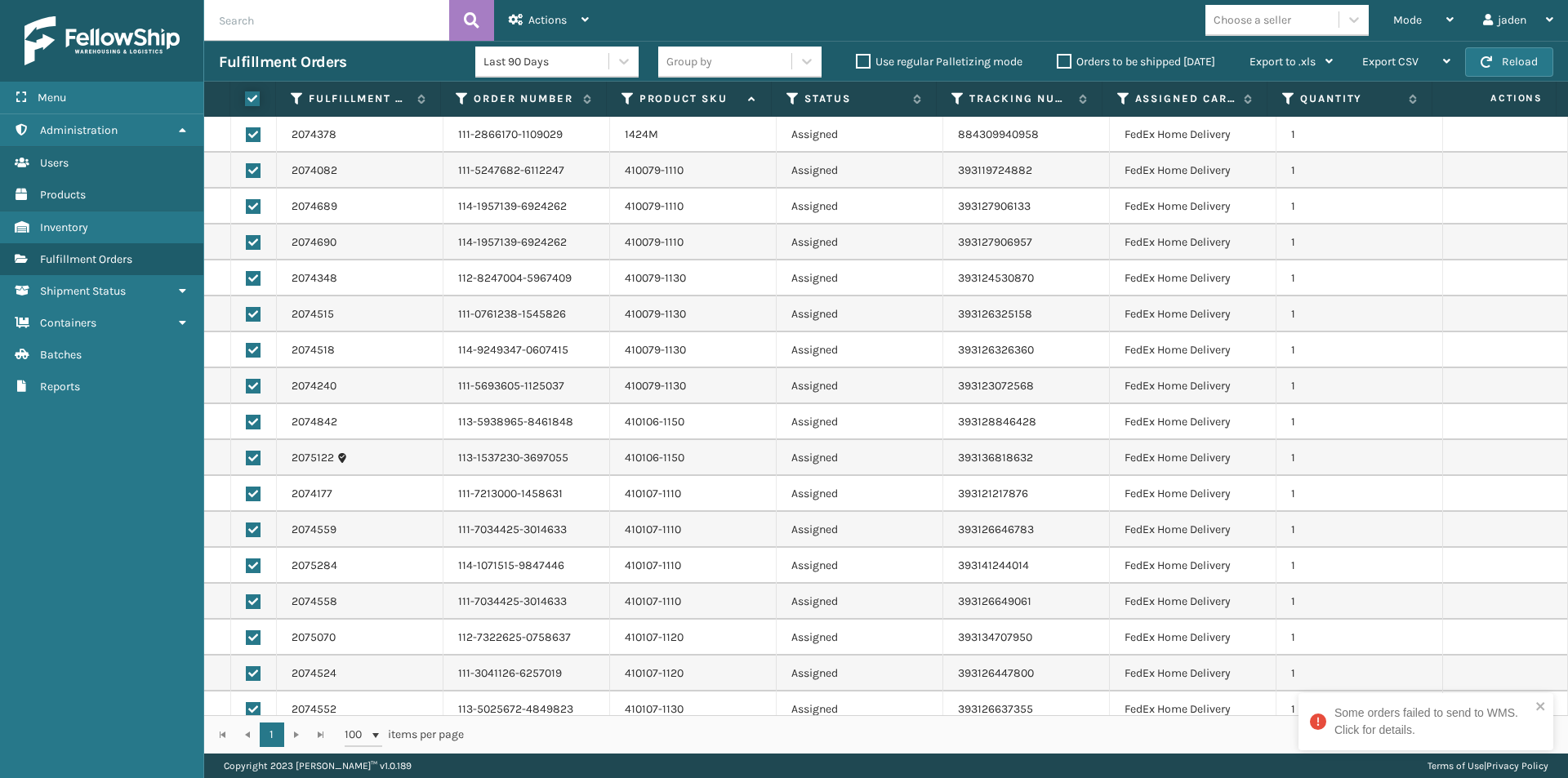
checkbox input "true"
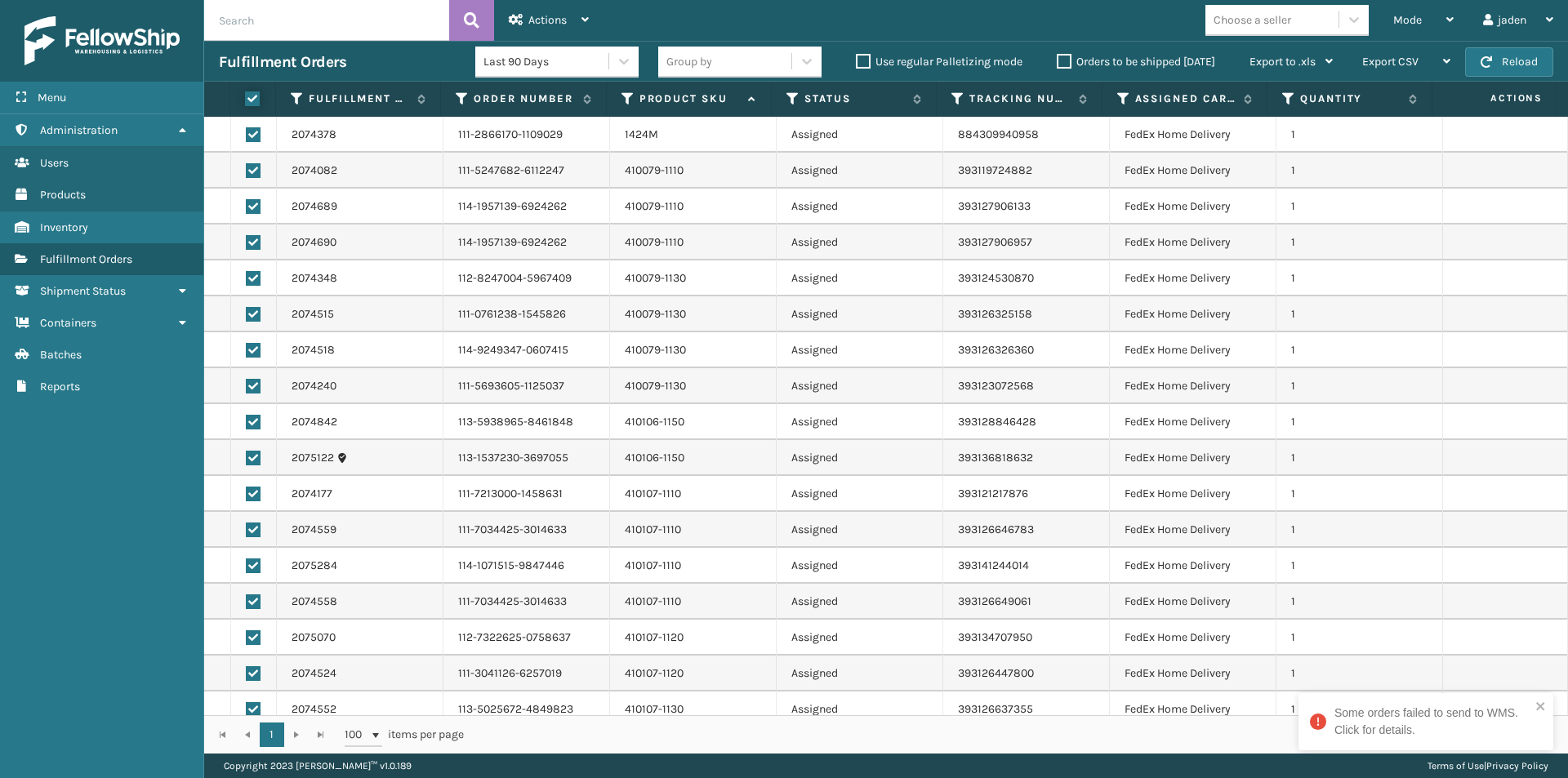
checkbox input "true"
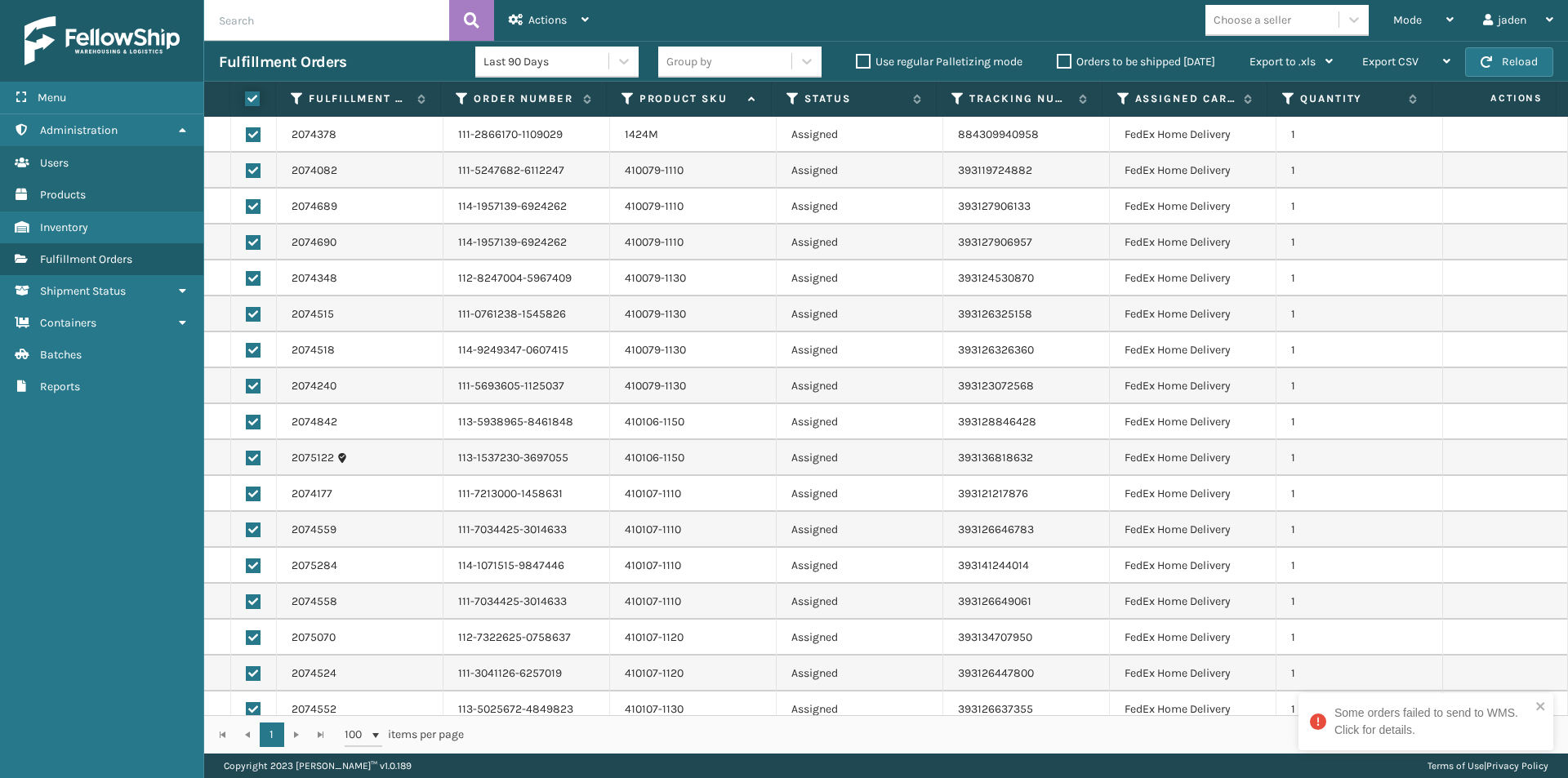
checkbox input "true"
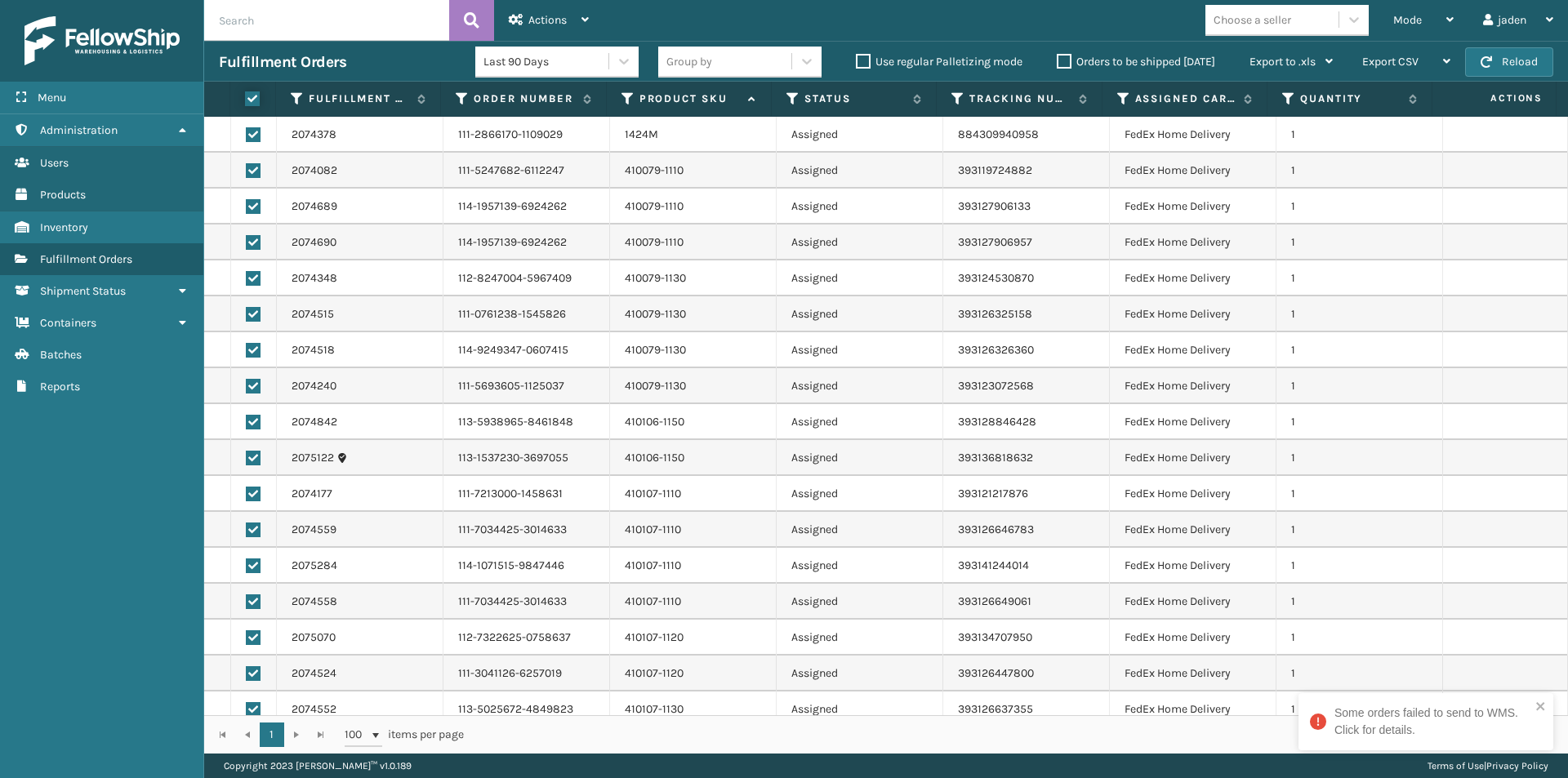
checkbox input "true"
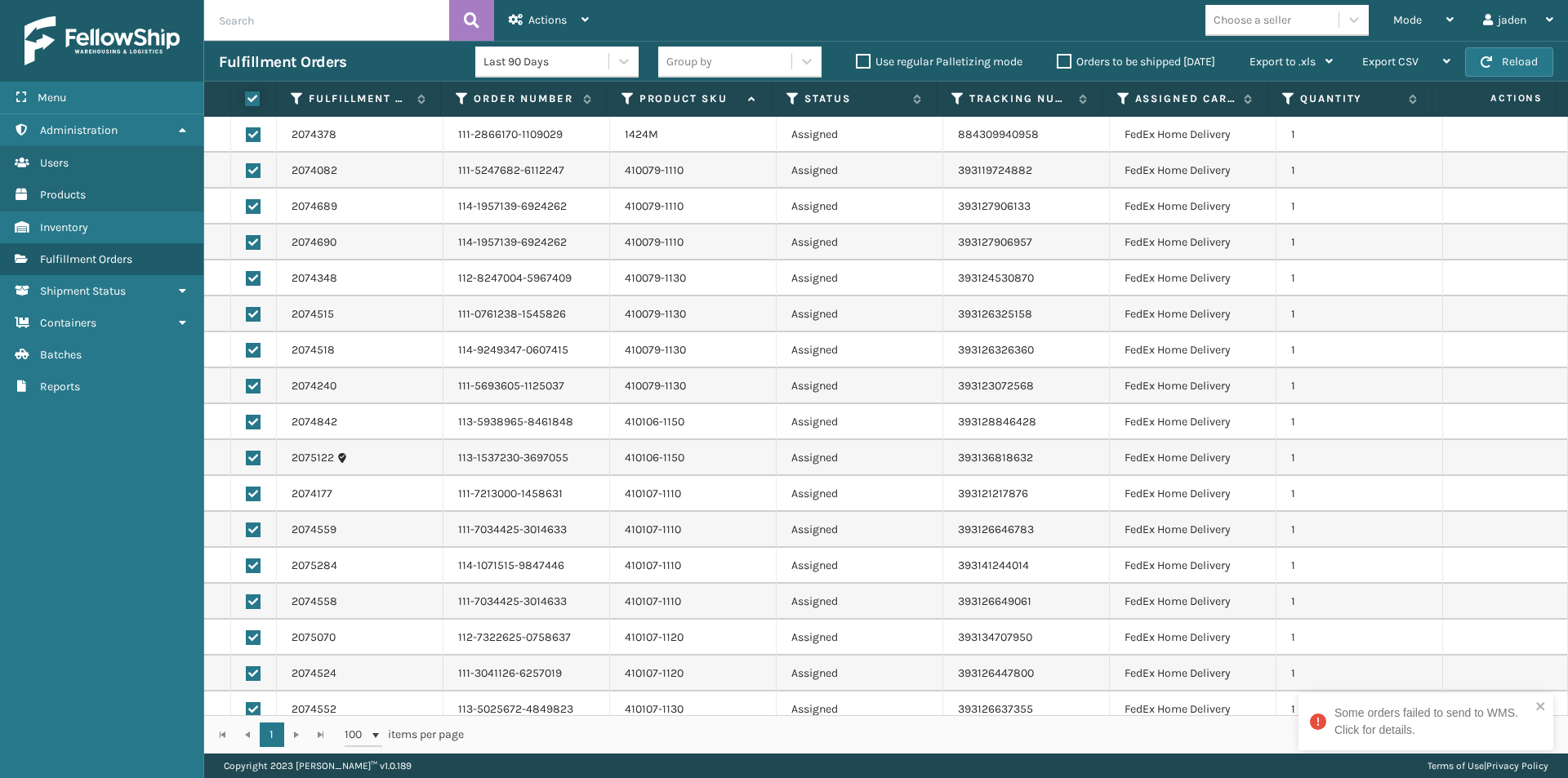
checkbox input "true"
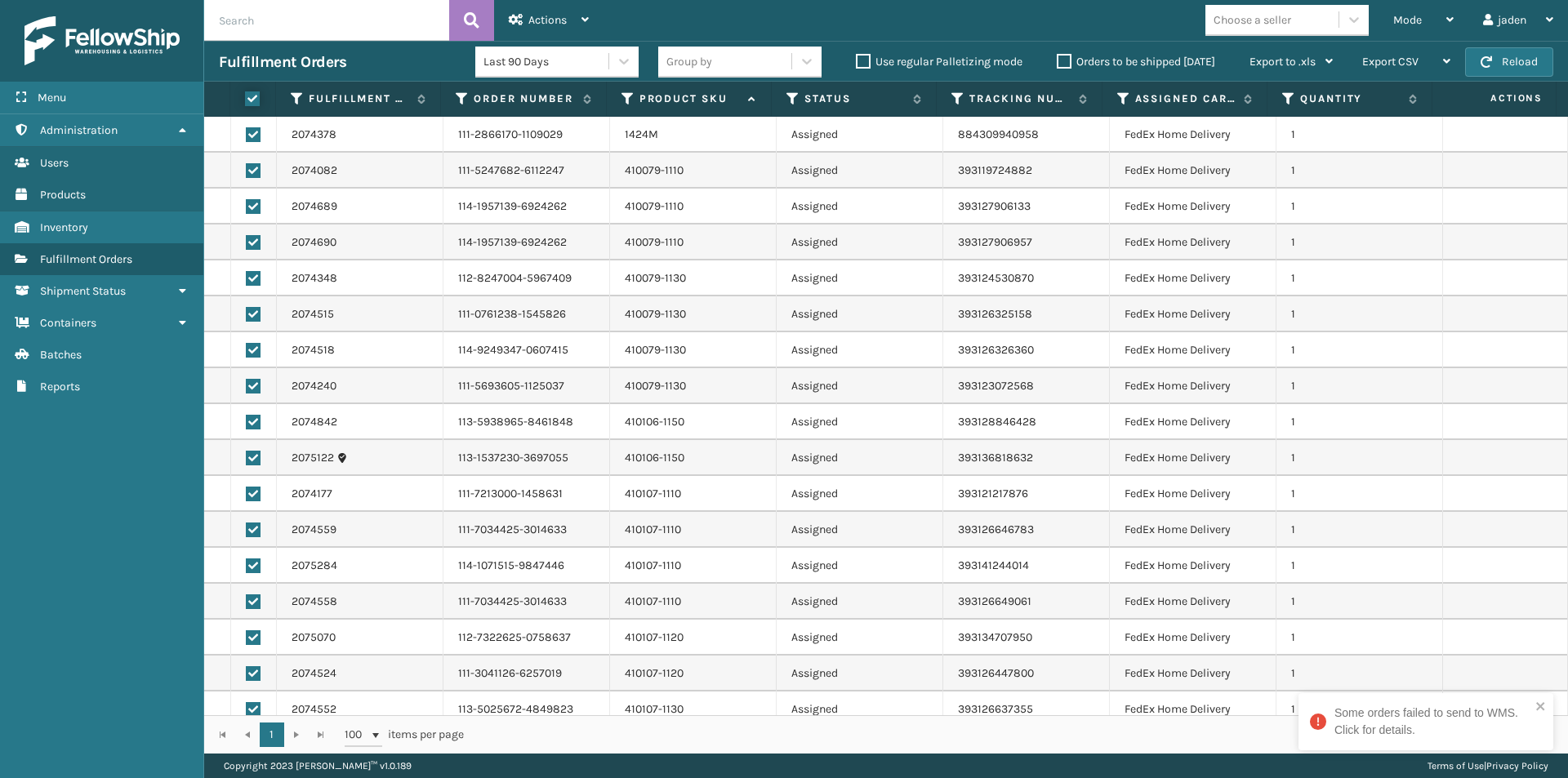
checkbox input "true"
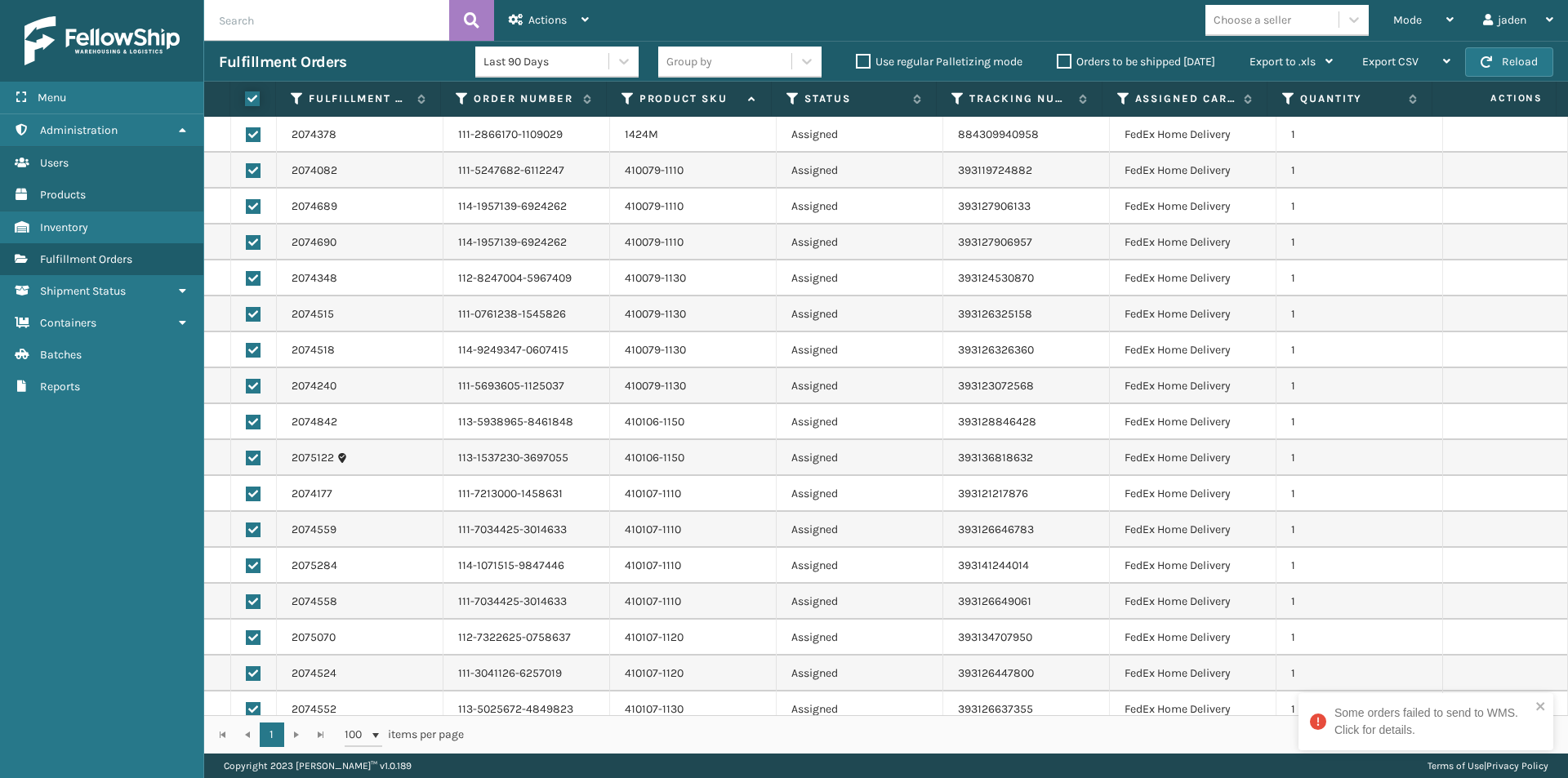
checkbox input "true"
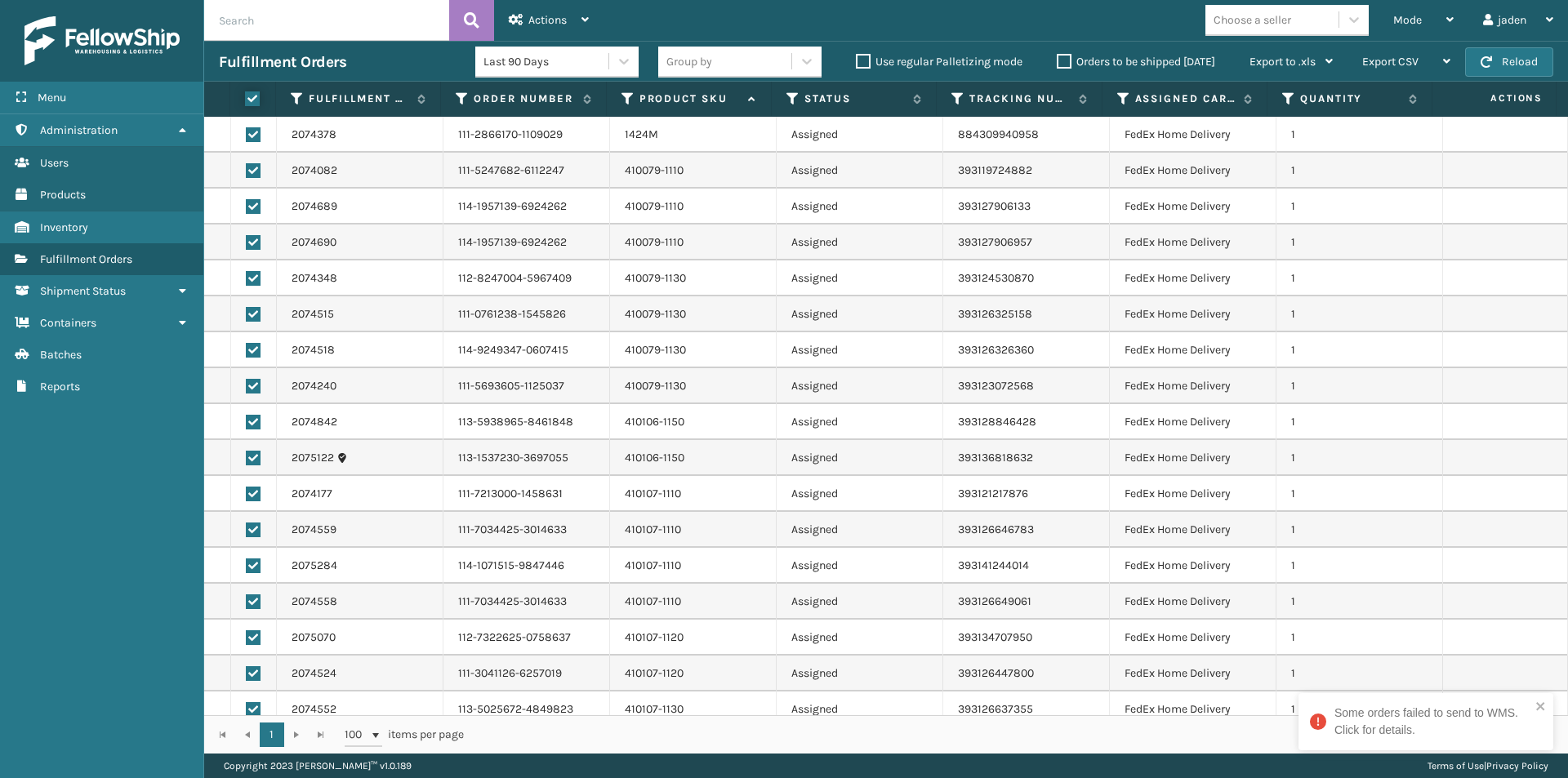
checkbox input "true"
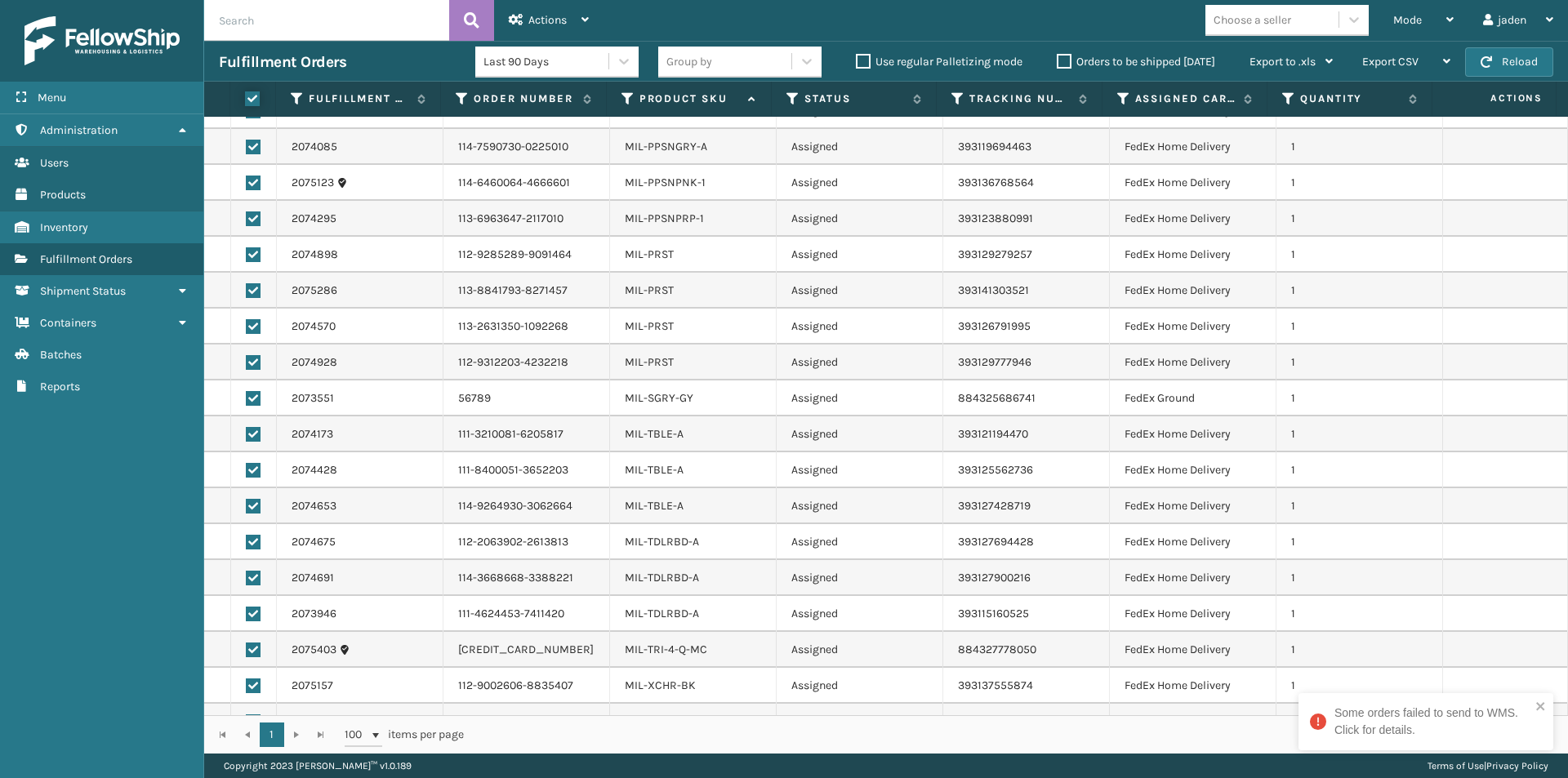
scroll to position [2168, 0]
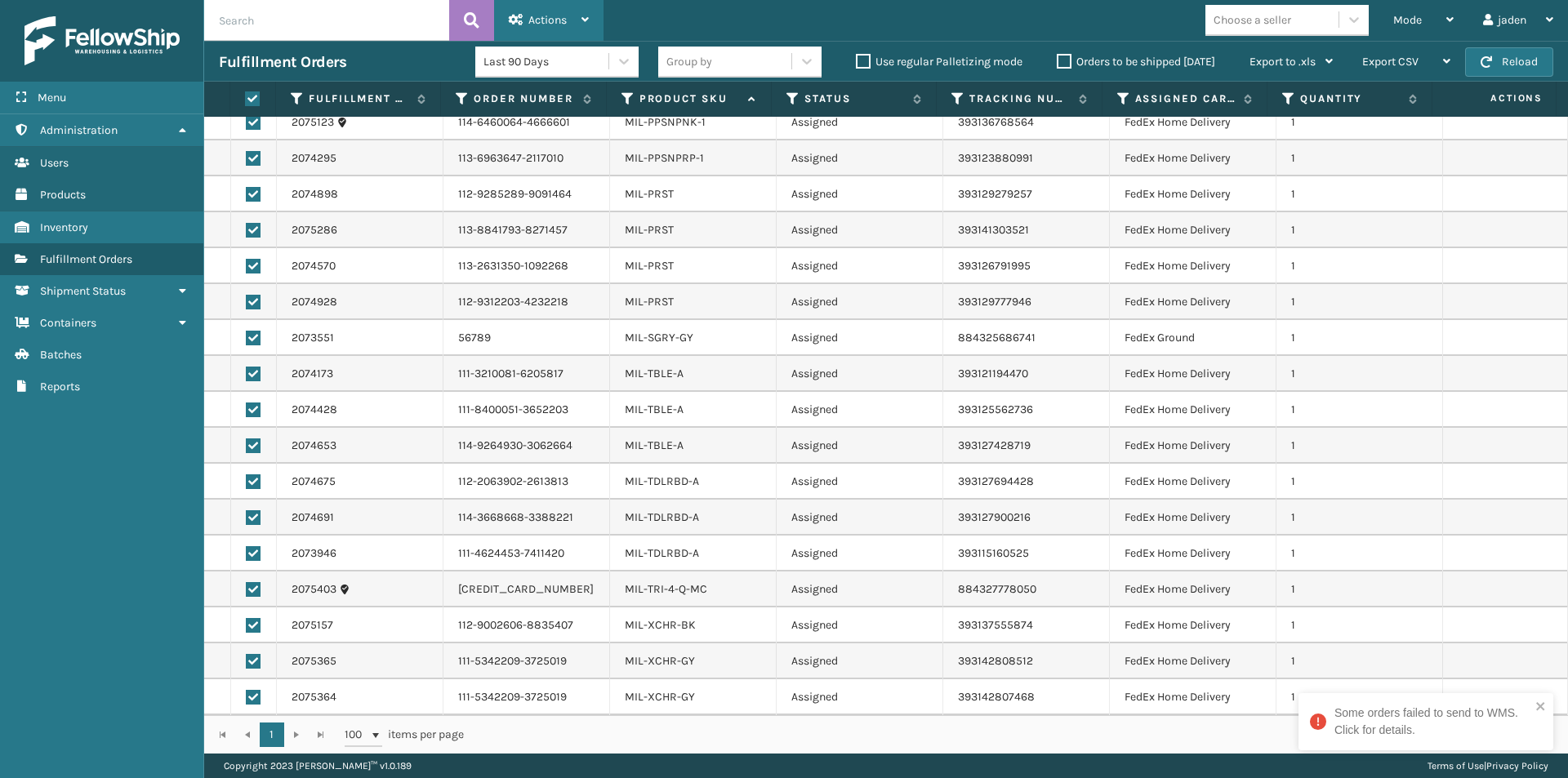
click at [539, 18] on span "Actions" at bounding box center [547, 20] width 38 height 14
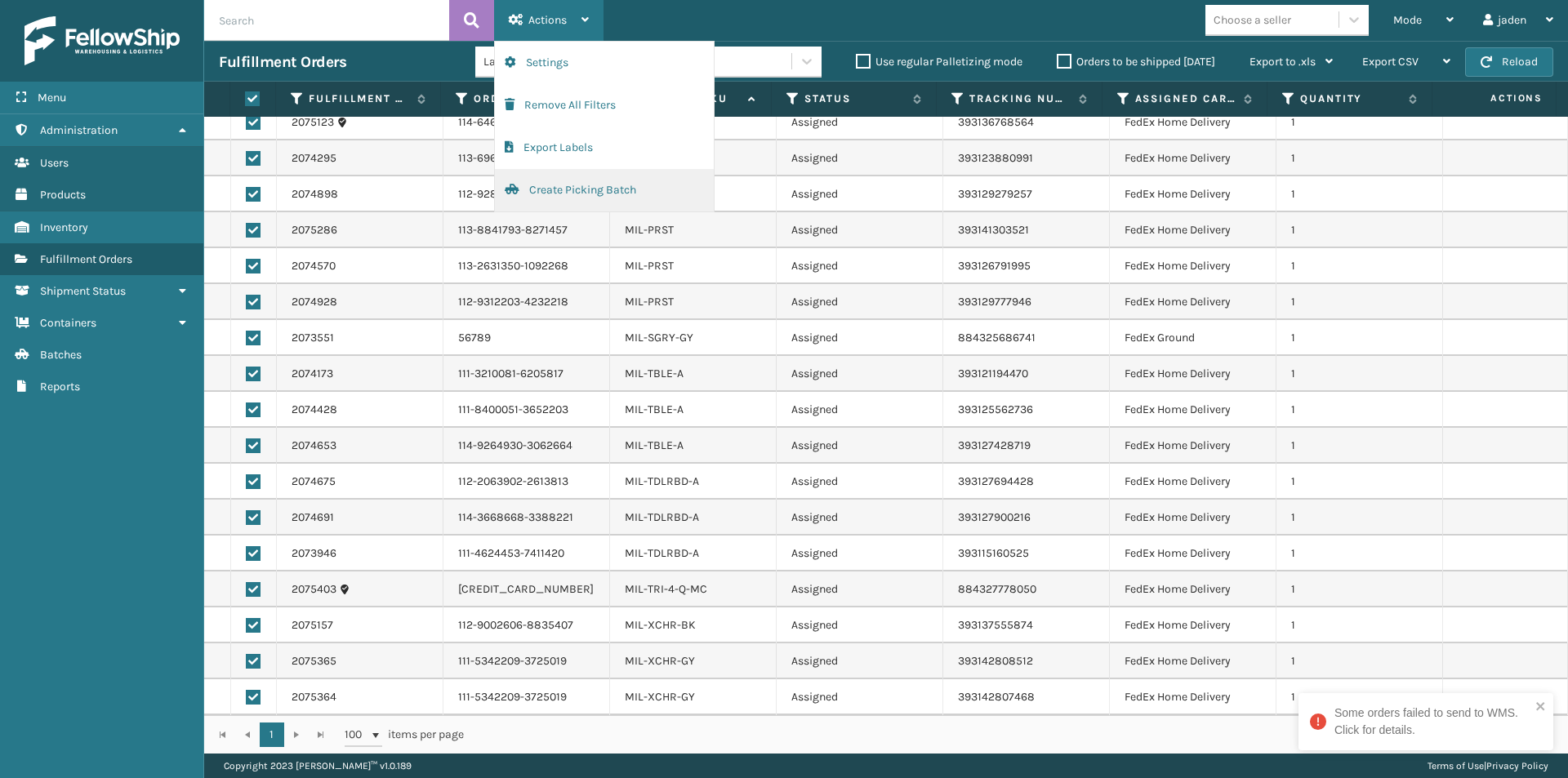
click at [565, 195] on button "Create Picking Batch" at bounding box center [605, 190] width 219 height 43
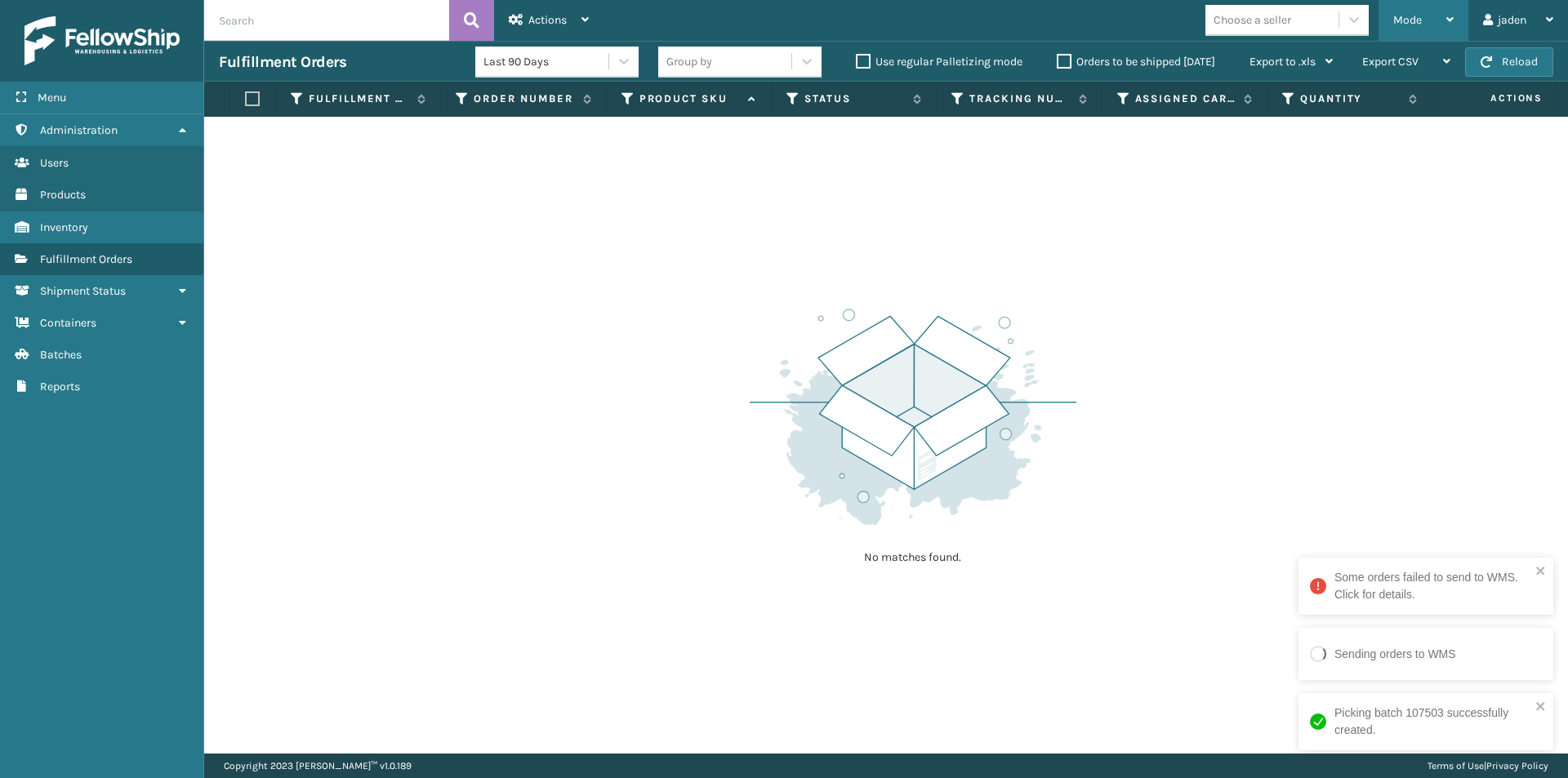
click at [1411, 17] on span "Mode" at bounding box center [1407, 20] width 29 height 14
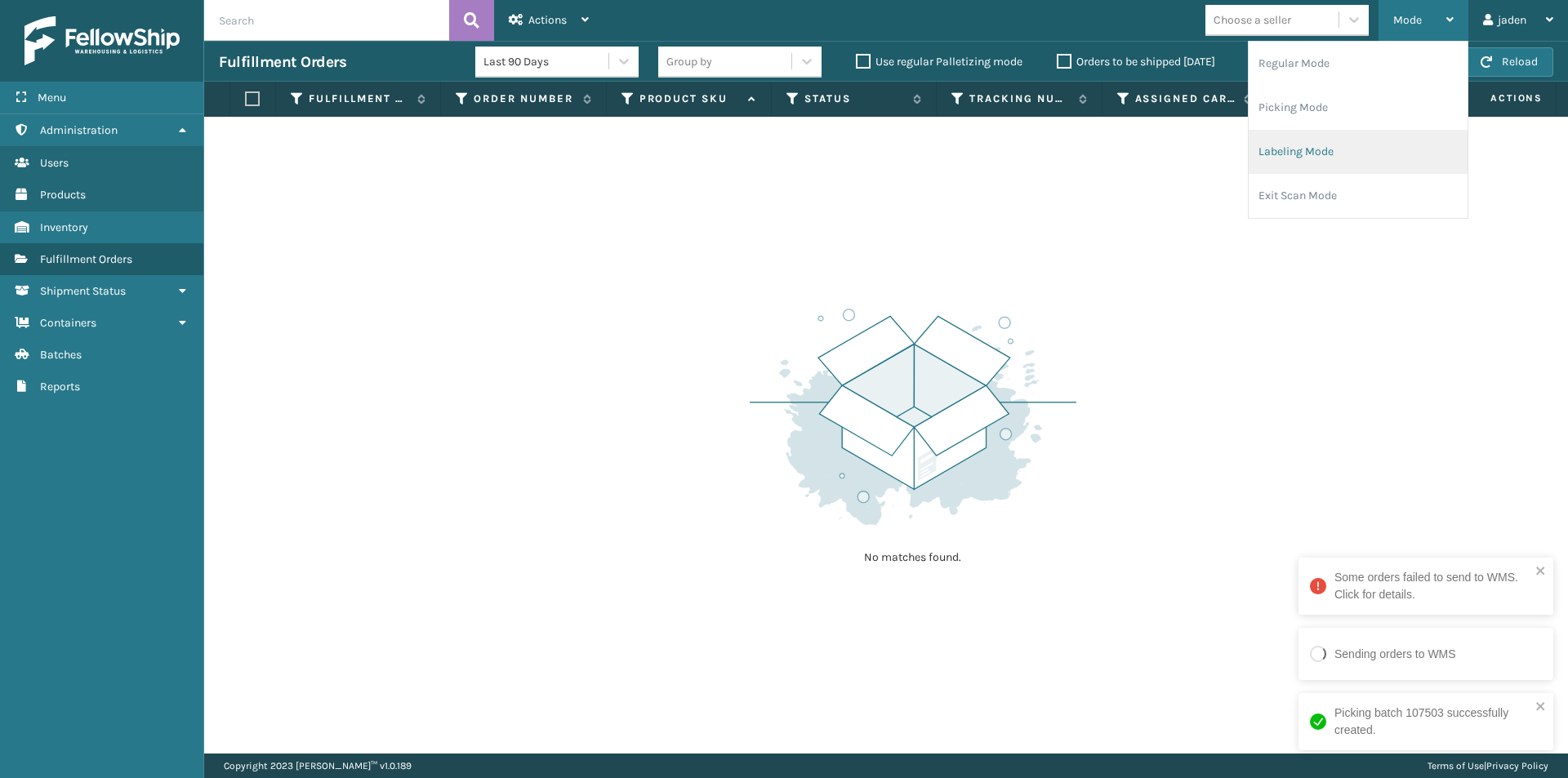
click at [1330, 156] on li "Labeling Mode" at bounding box center [1358, 151] width 219 height 44
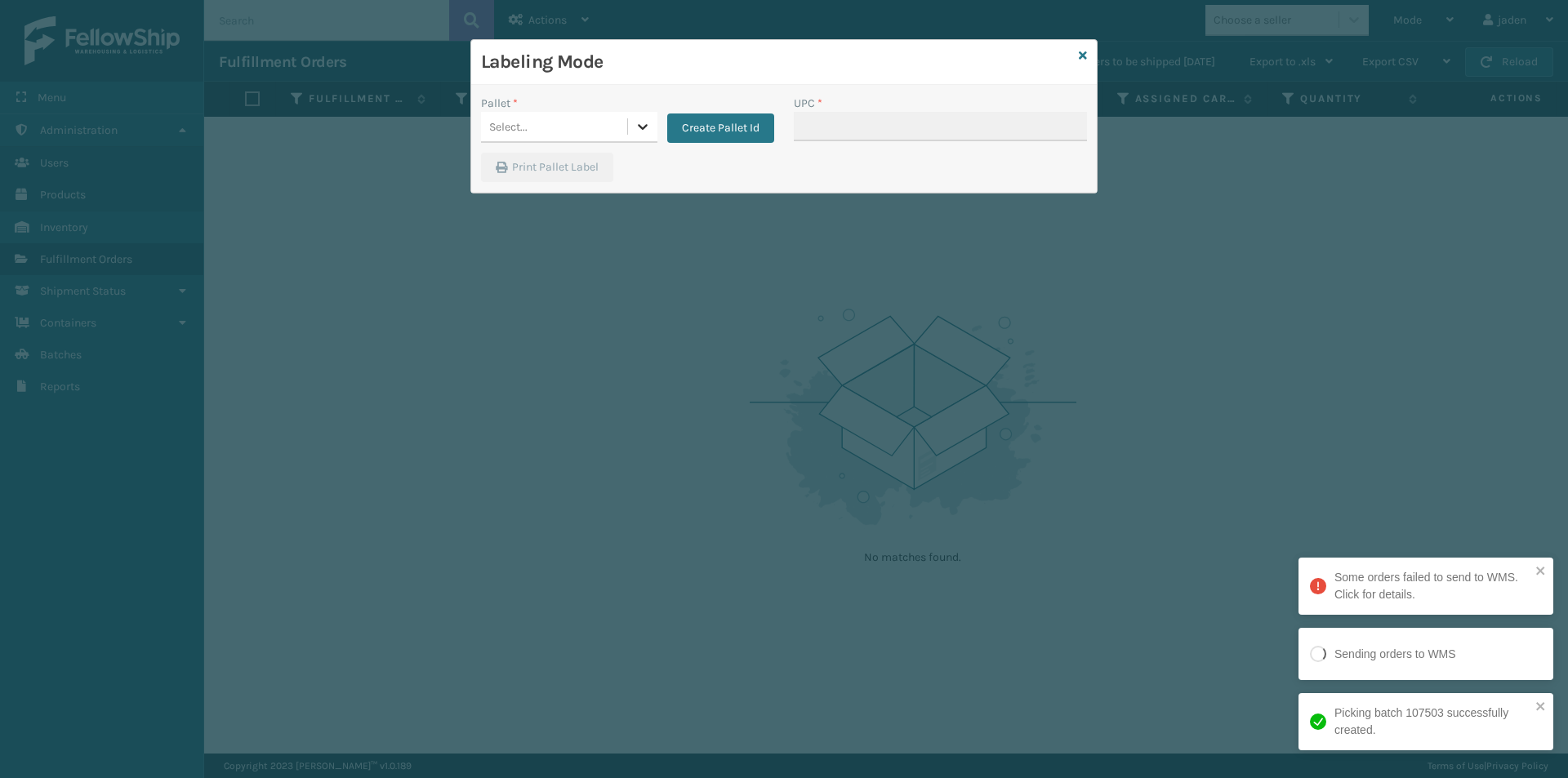
click at [645, 122] on icon at bounding box center [642, 126] width 16 height 16
click at [793, 130] on div "UPC *" at bounding box center [940, 123] width 312 height 58
click at [726, 128] on button "Create Pallet Id" at bounding box center [721, 128] width 107 height 30
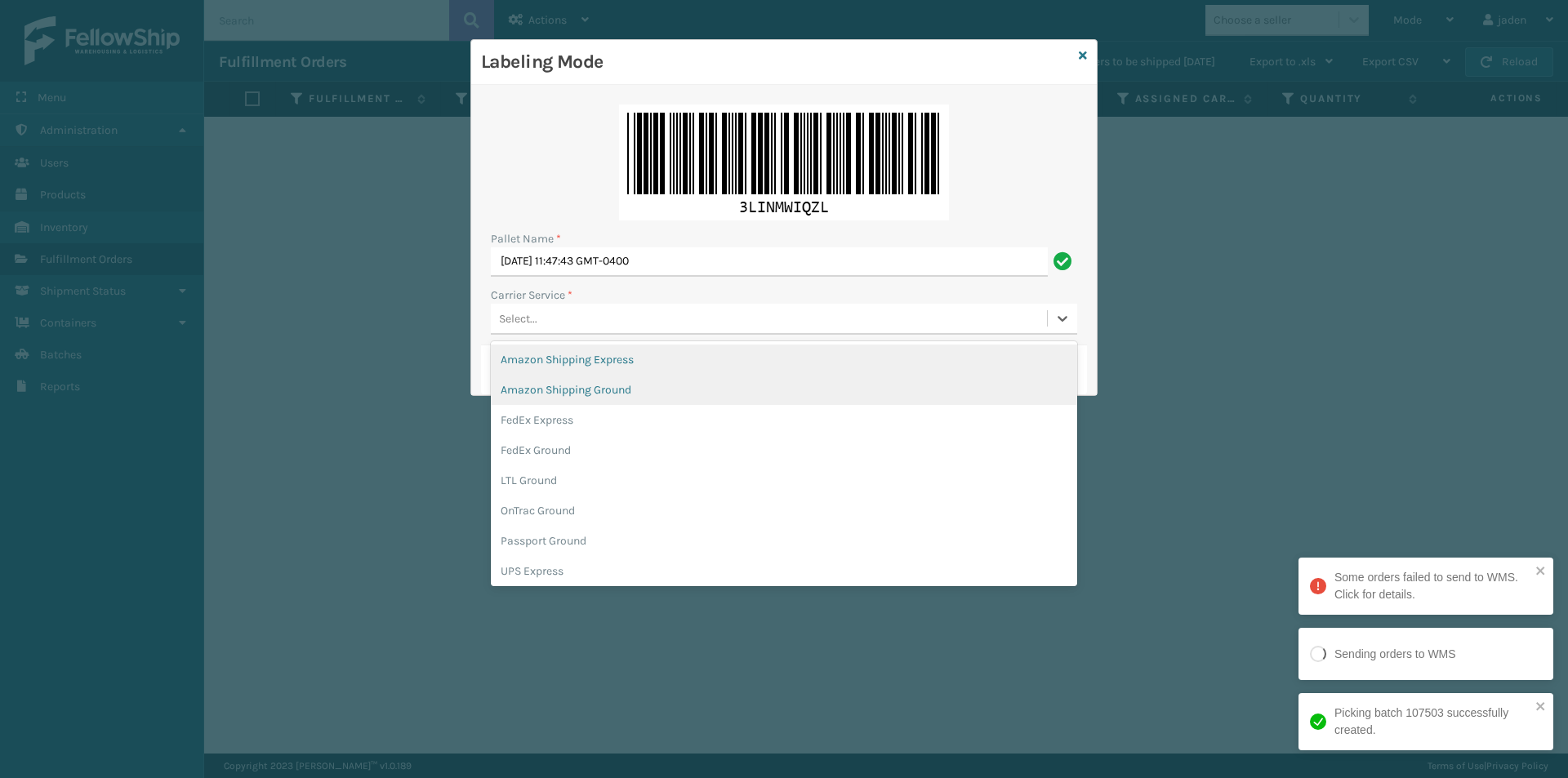
drag, startPoint x: 629, startPoint y: 320, endPoint x: 592, endPoint y: 401, distance: 89.1
click at [627, 321] on div "Select..." at bounding box center [768, 319] width 556 height 27
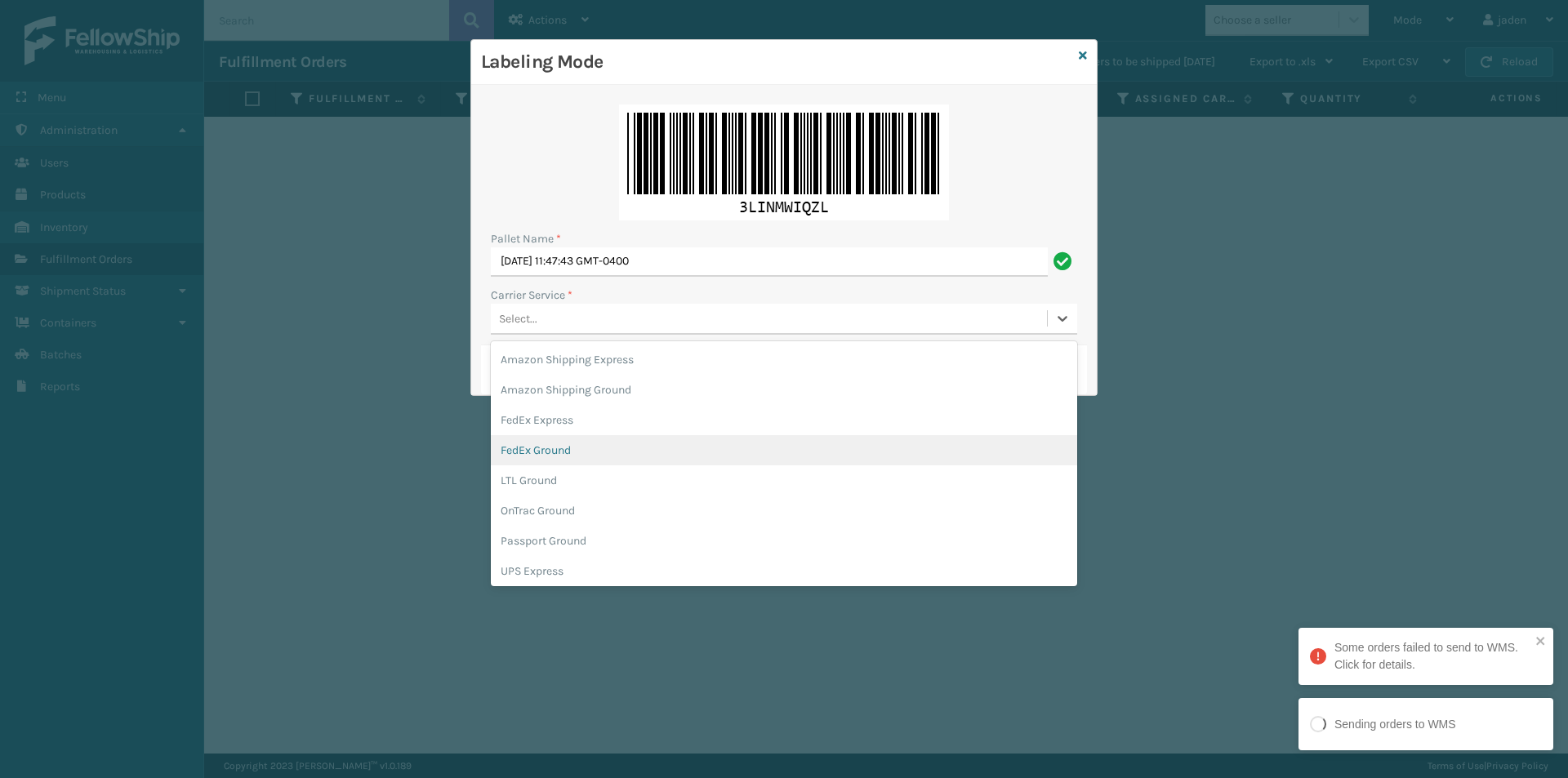
click at [576, 453] on div "FedEx Ground" at bounding box center [784, 450] width 586 height 30
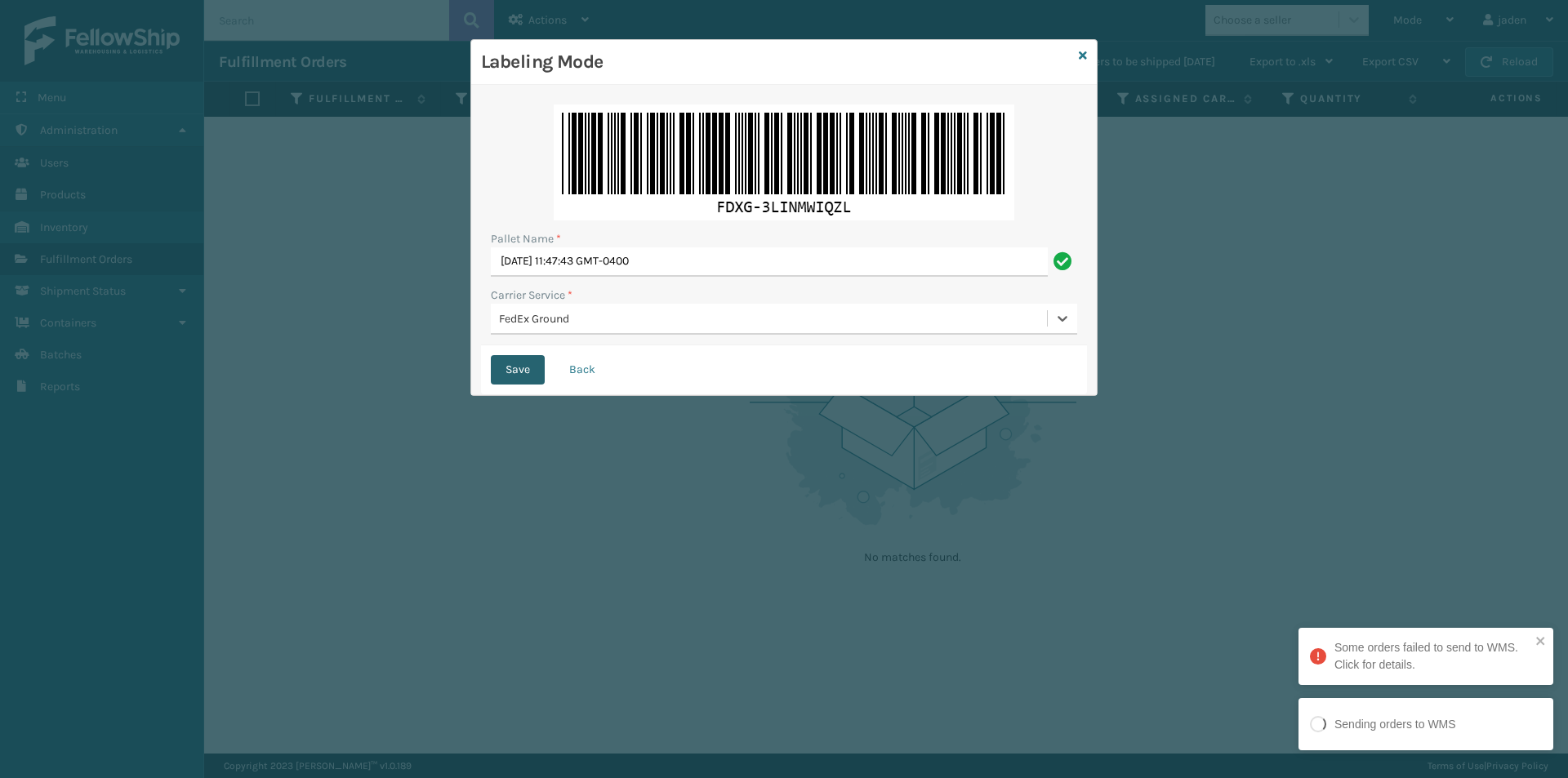
click at [528, 363] on button "Save" at bounding box center [517, 369] width 54 height 30
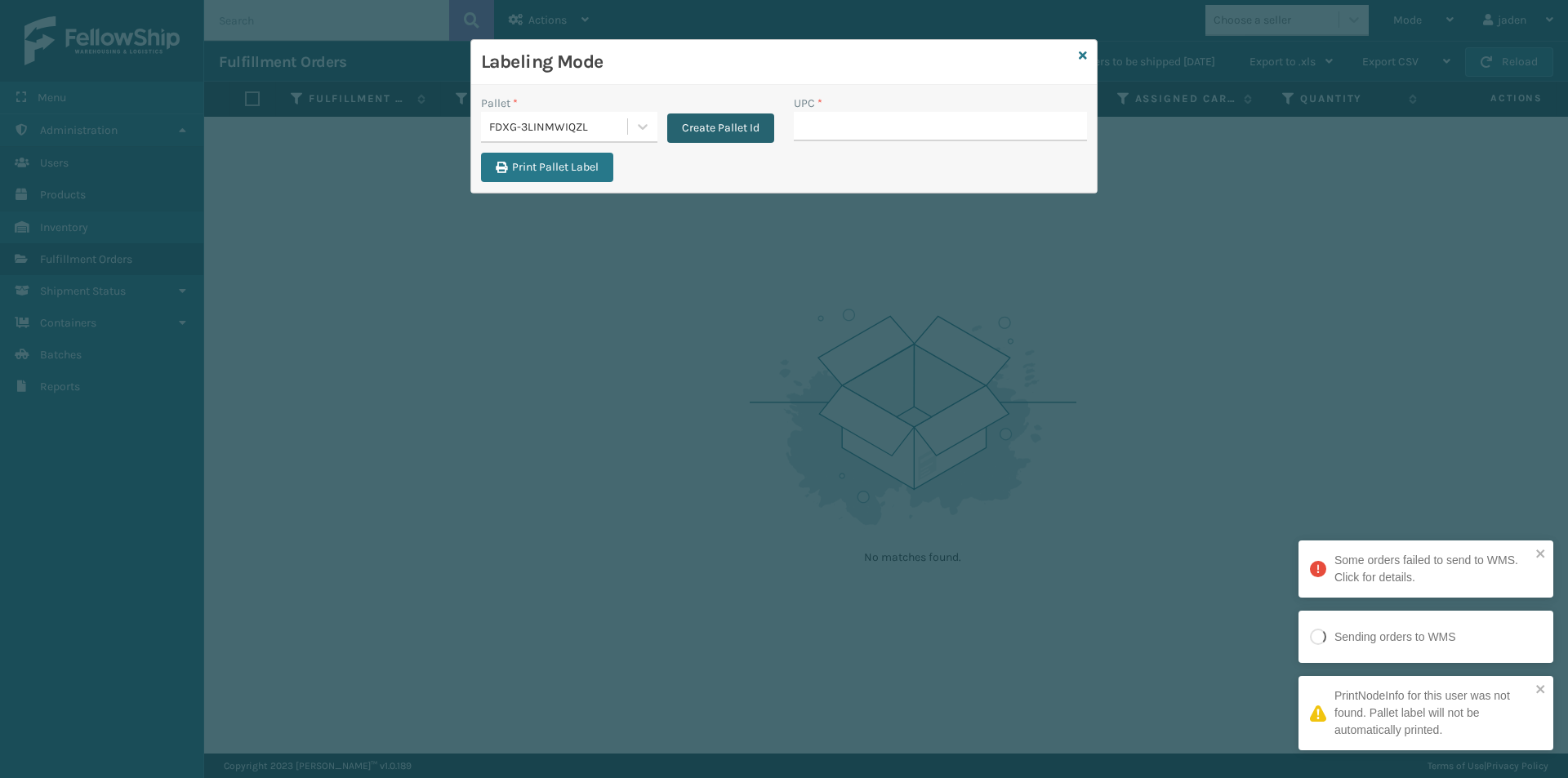
click at [725, 130] on button "Create Pallet Id" at bounding box center [721, 128] width 107 height 30
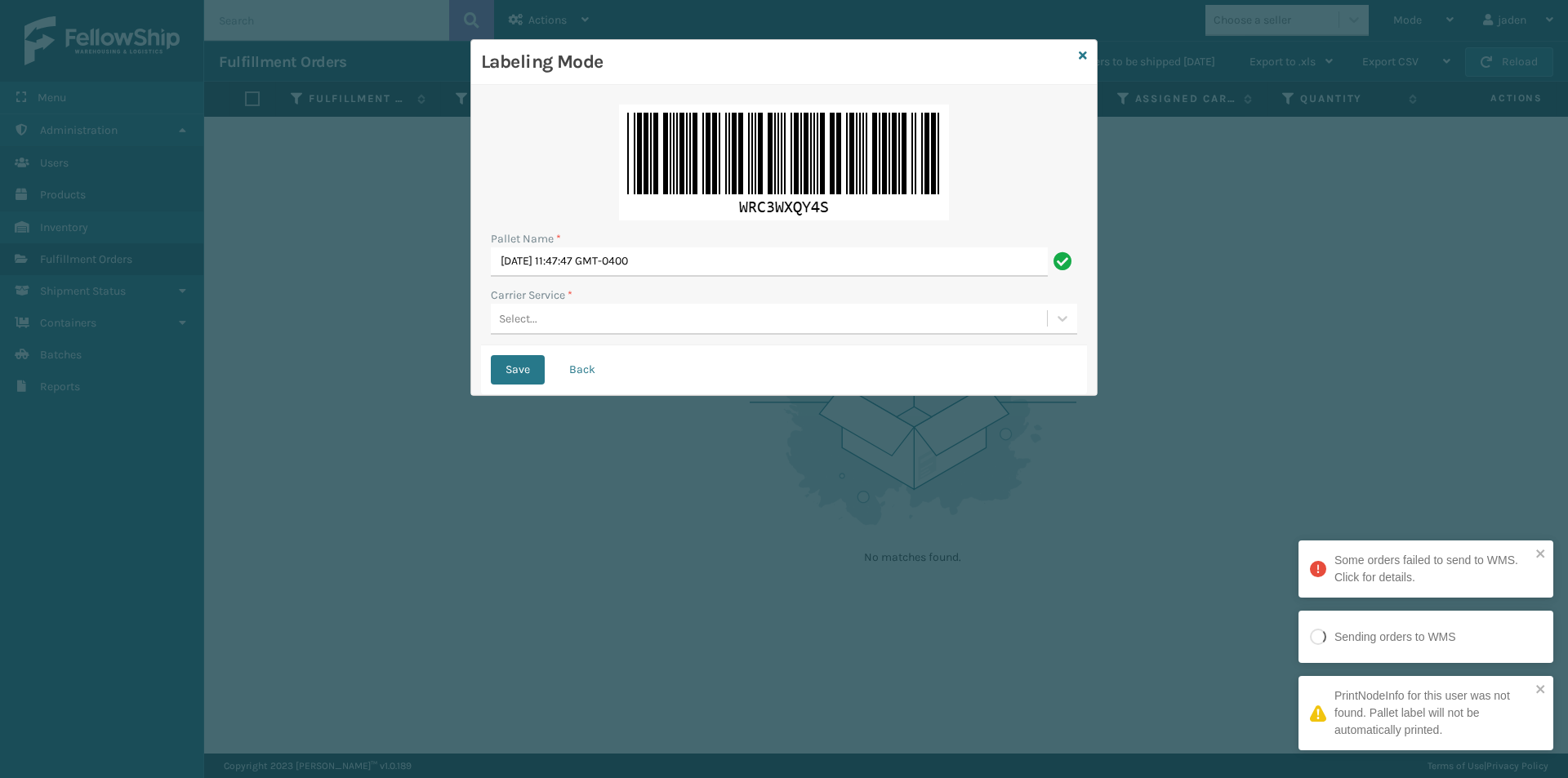
click at [595, 331] on div "Select..." at bounding box center [768, 319] width 556 height 27
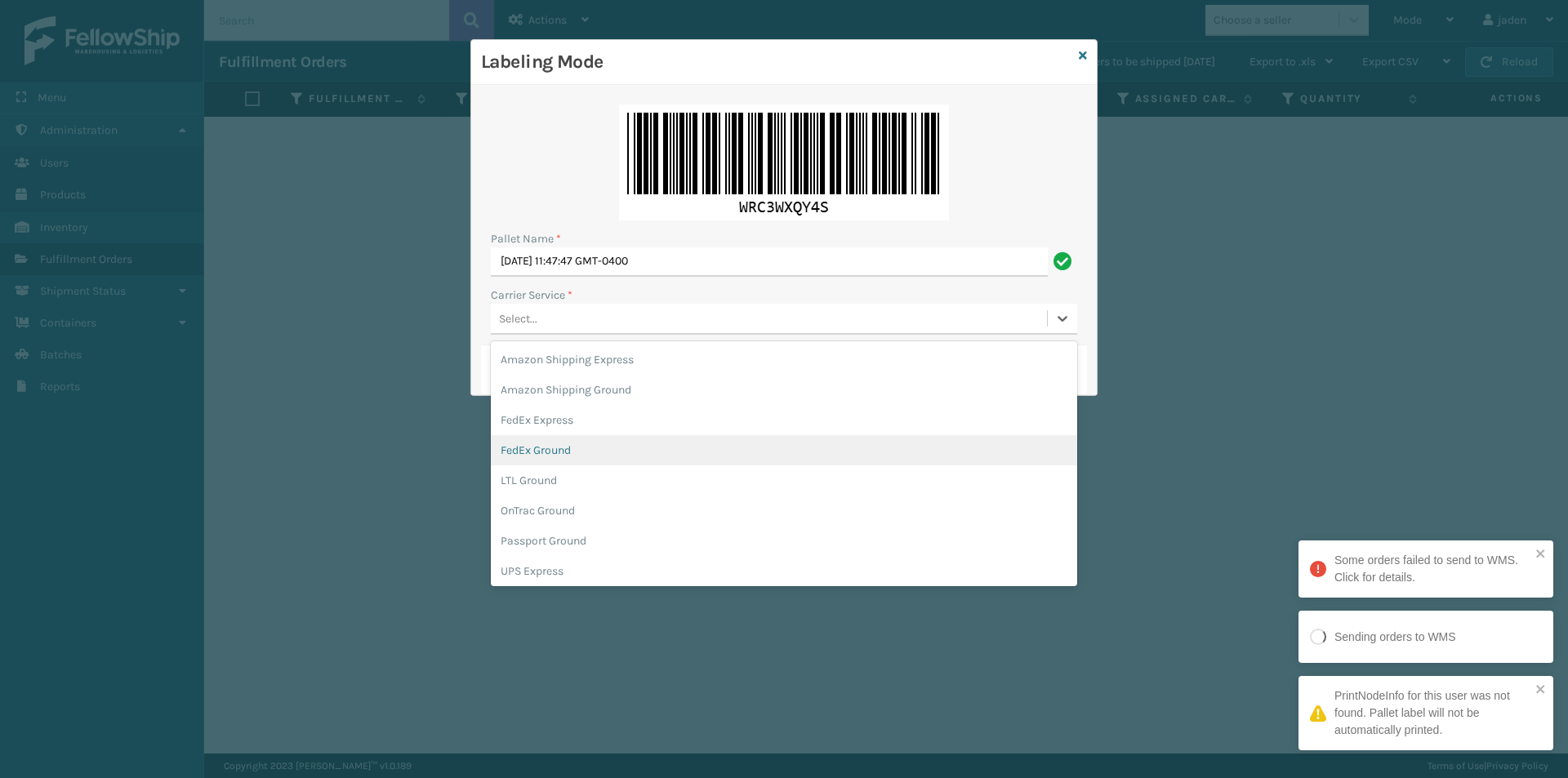
scroll to position [94, 0]
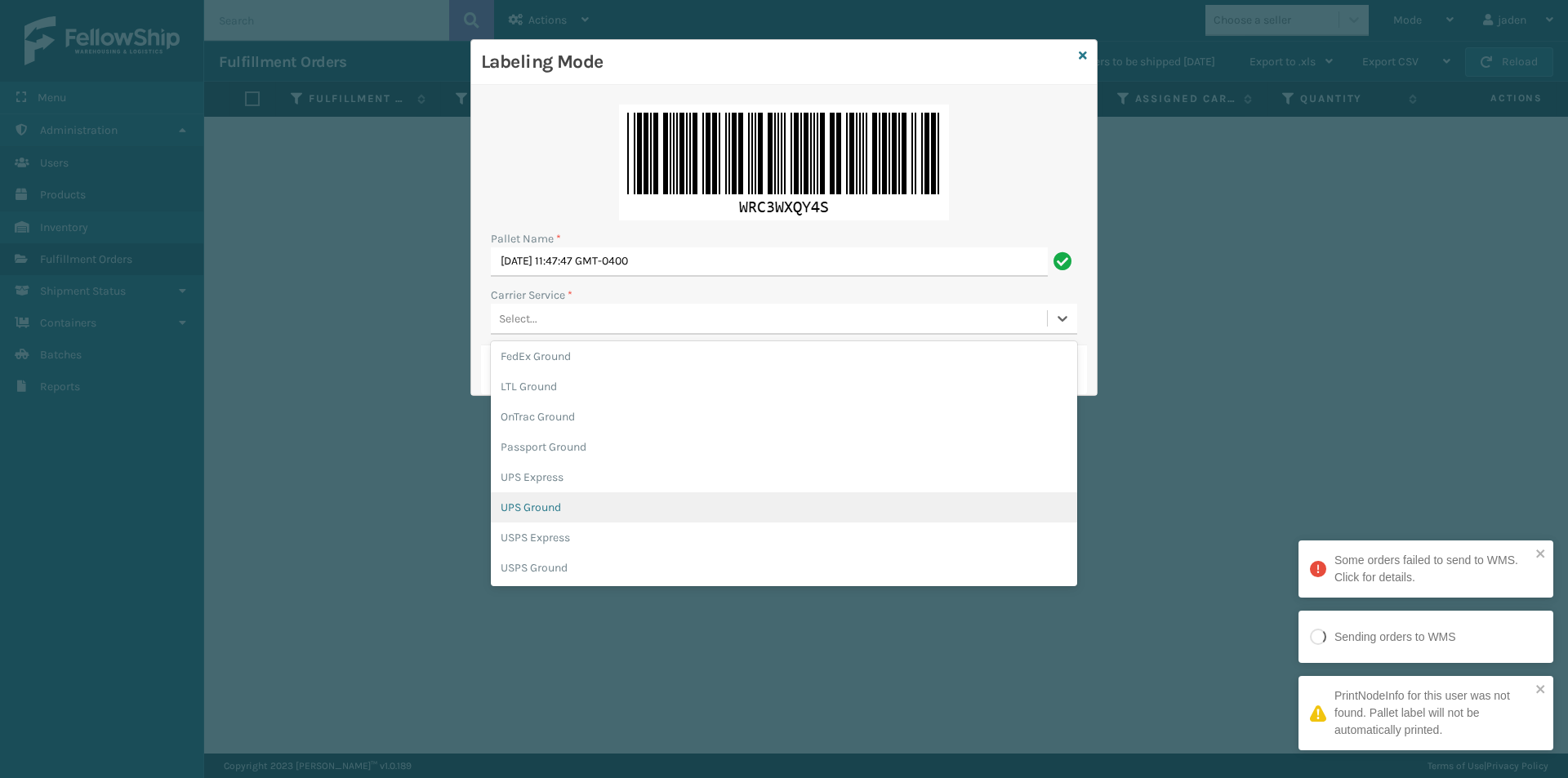
click at [544, 510] on div "UPS Ground" at bounding box center [784, 508] width 586 height 30
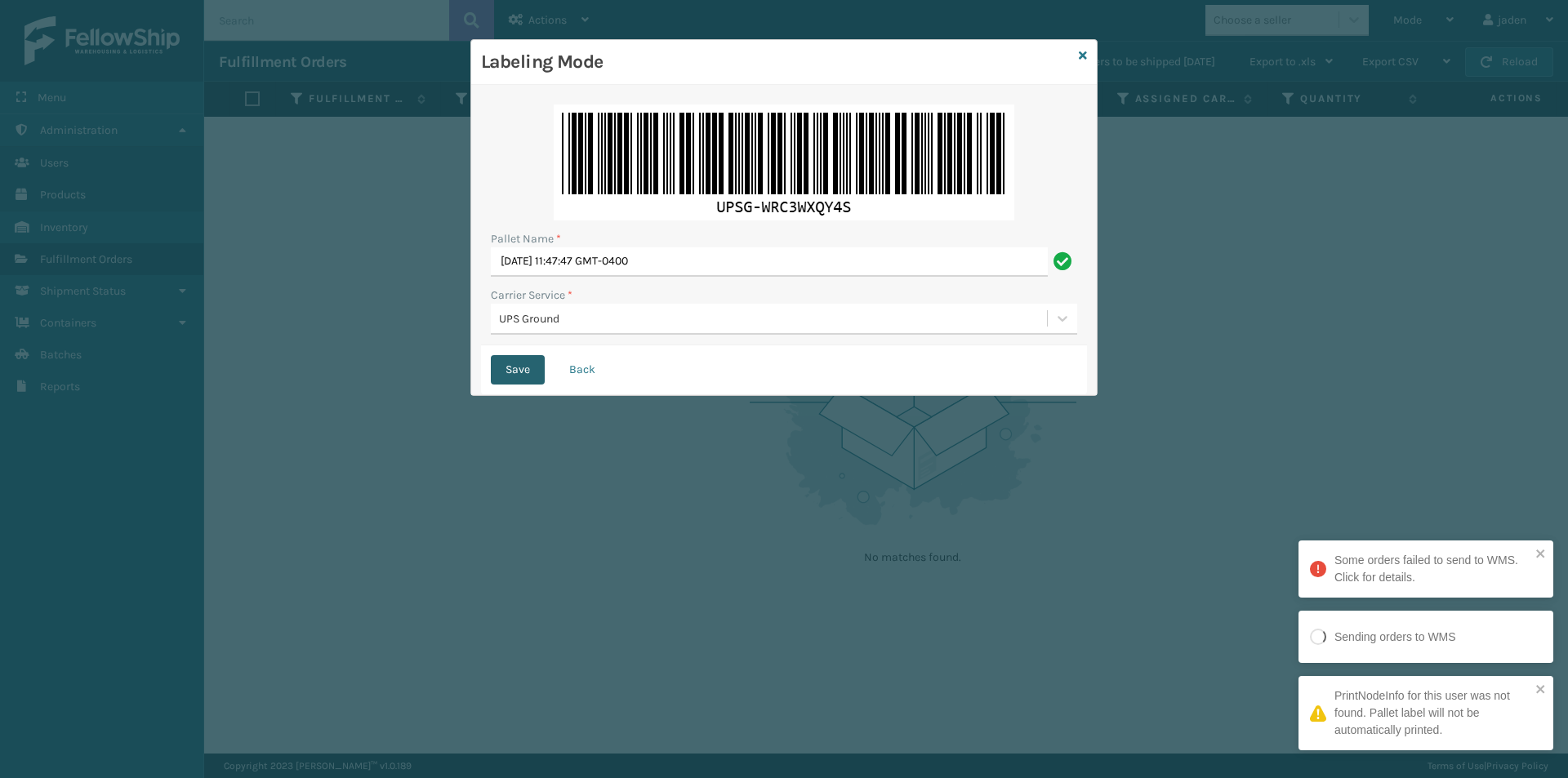
click at [517, 364] on button "Save" at bounding box center [517, 369] width 54 height 30
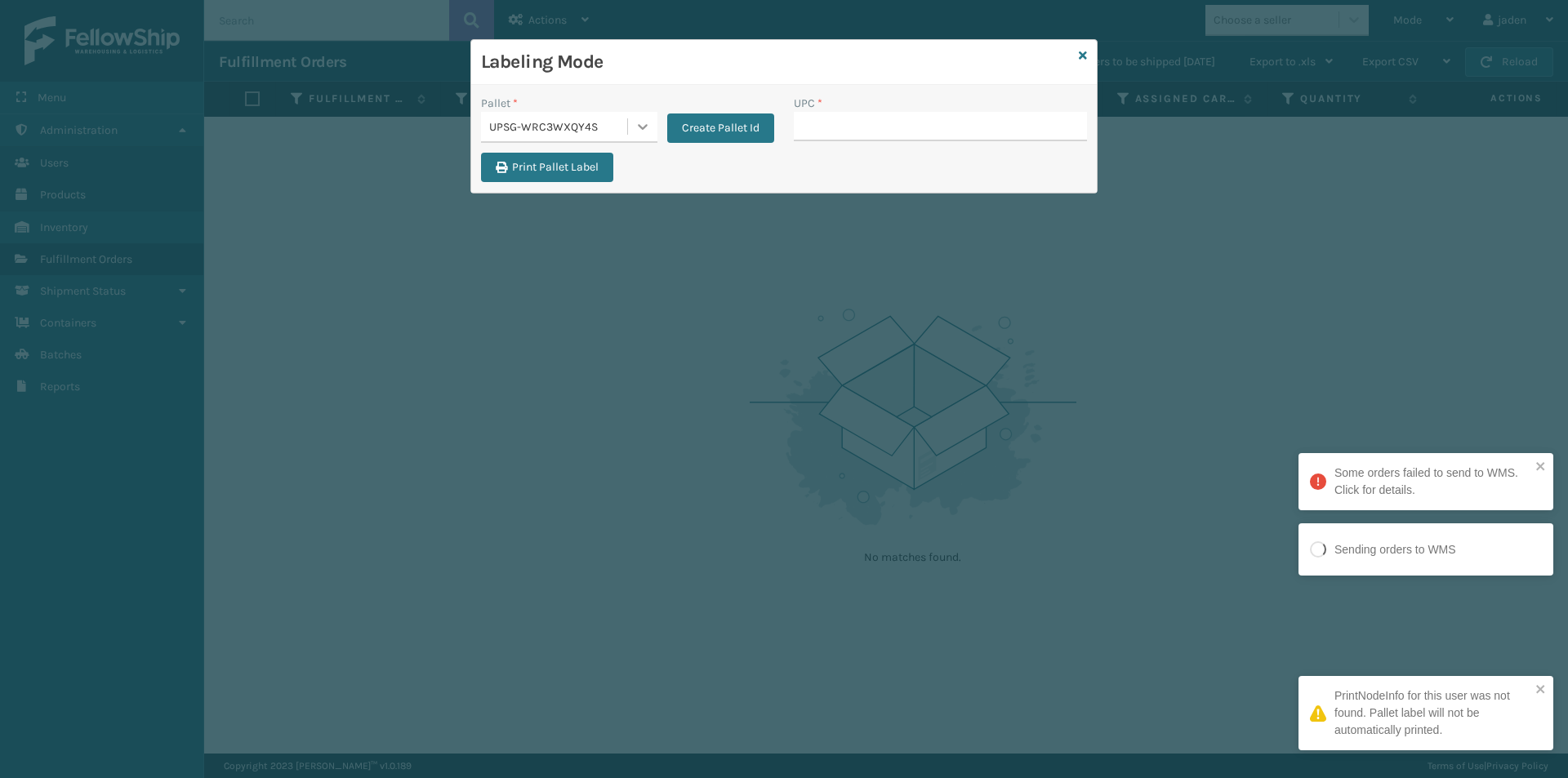
click at [640, 135] on div at bounding box center [642, 126] width 30 height 30
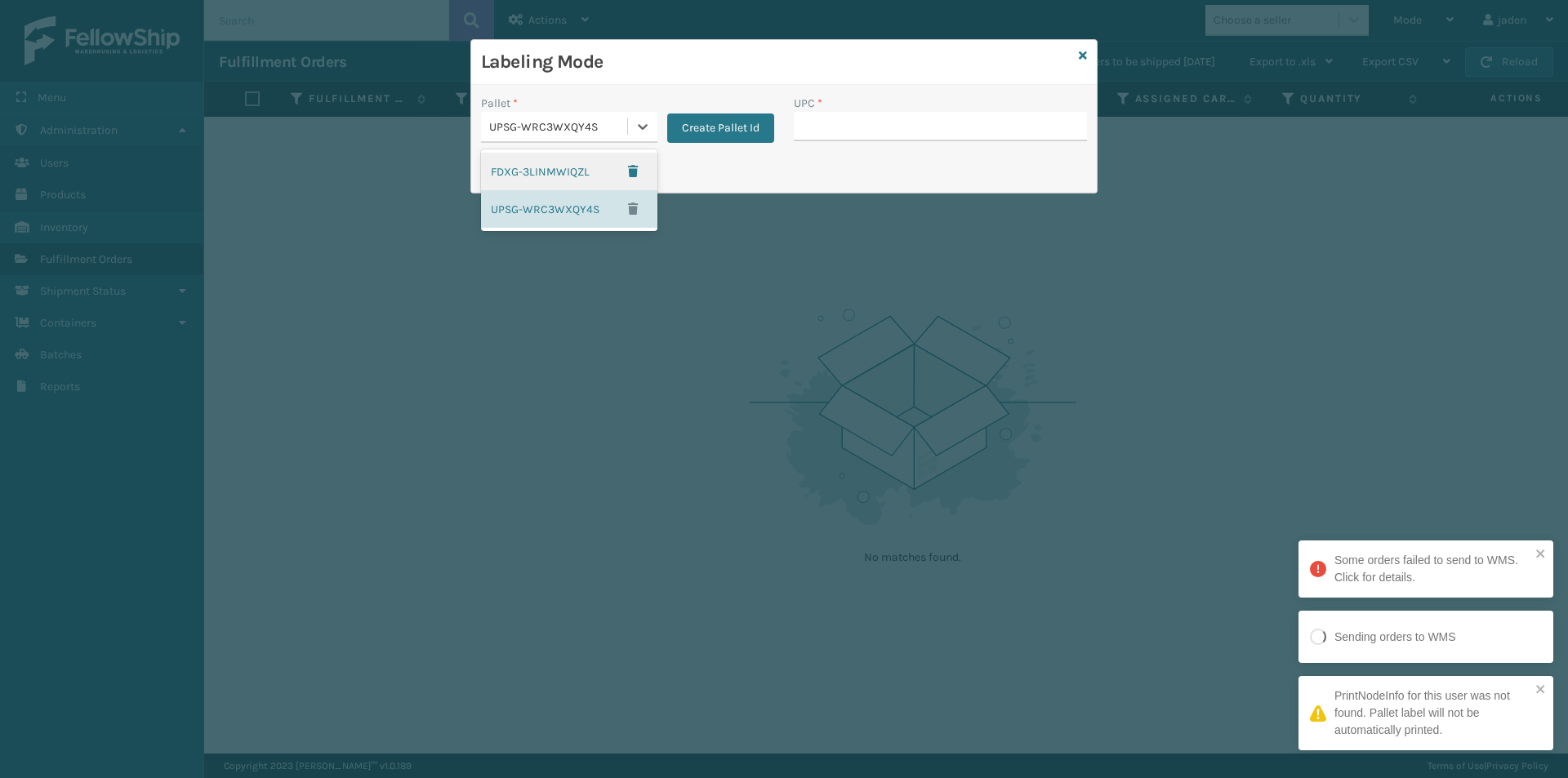
click at [578, 166] on div "FDXG-3LINMWIQZL" at bounding box center [568, 170] width 176 height 37
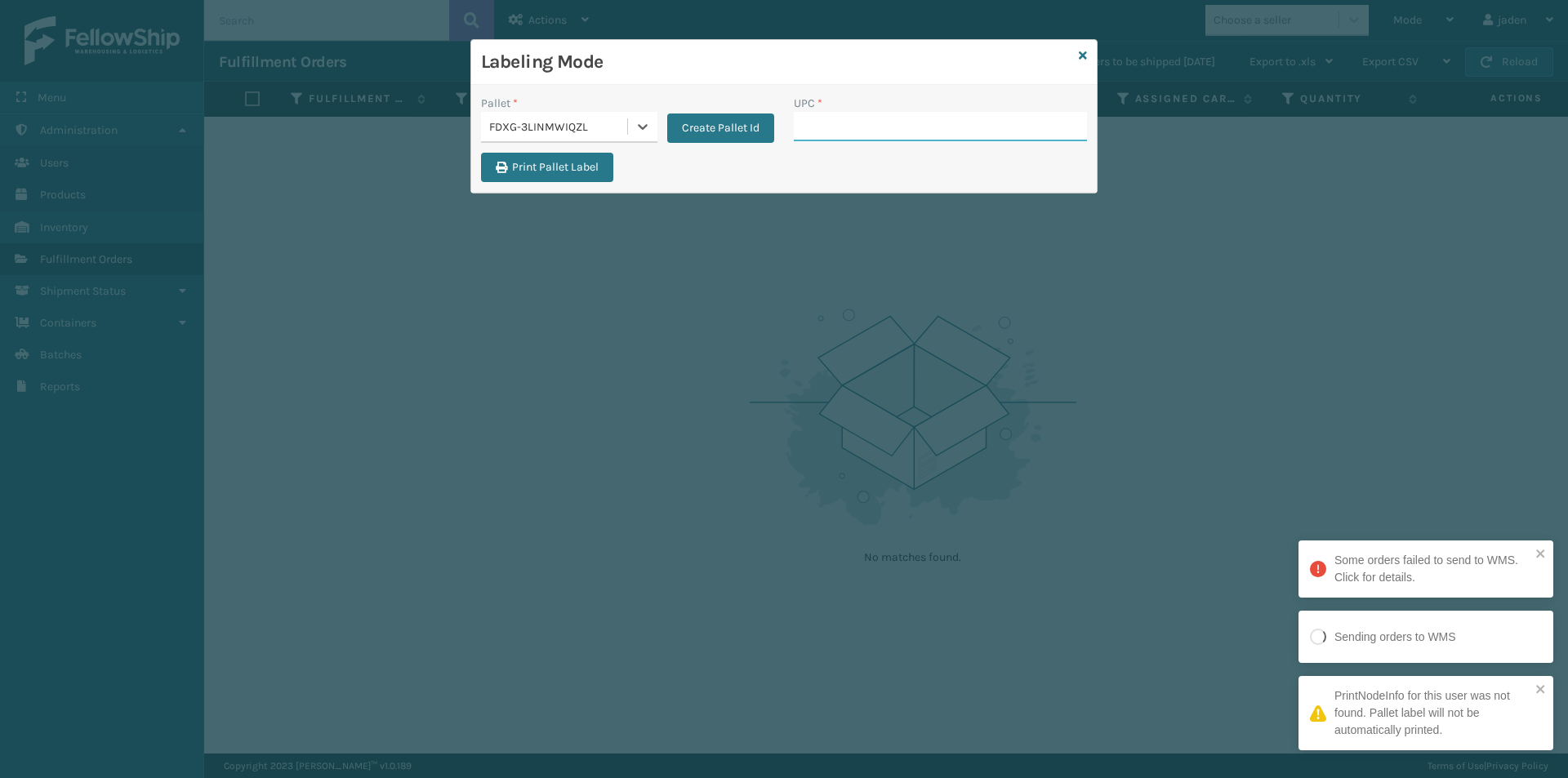
click at [844, 129] on input "UPC *" at bounding box center [941, 126] width 293 height 30
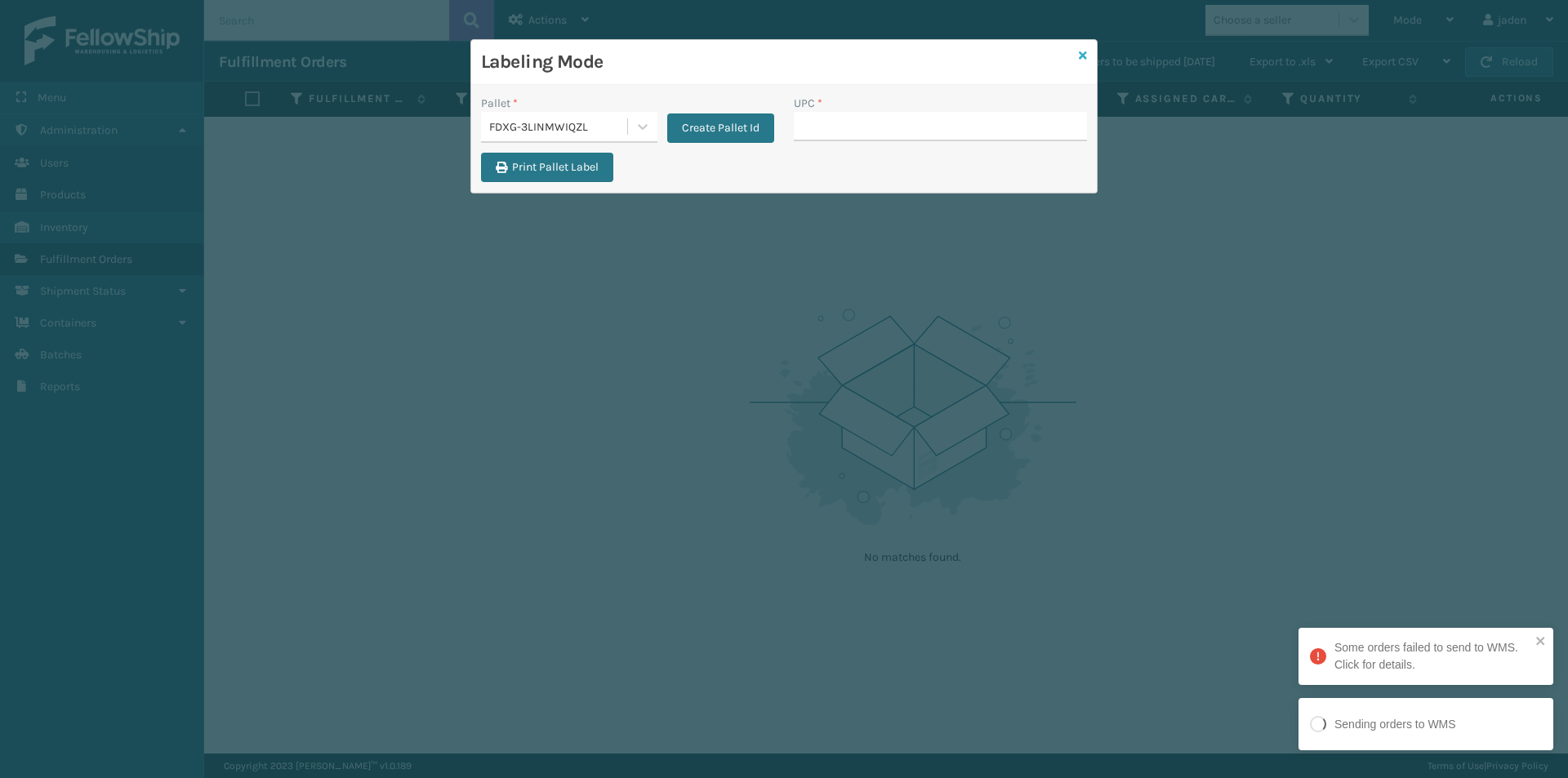
click at [1086, 54] on icon at bounding box center [1082, 55] width 9 height 11
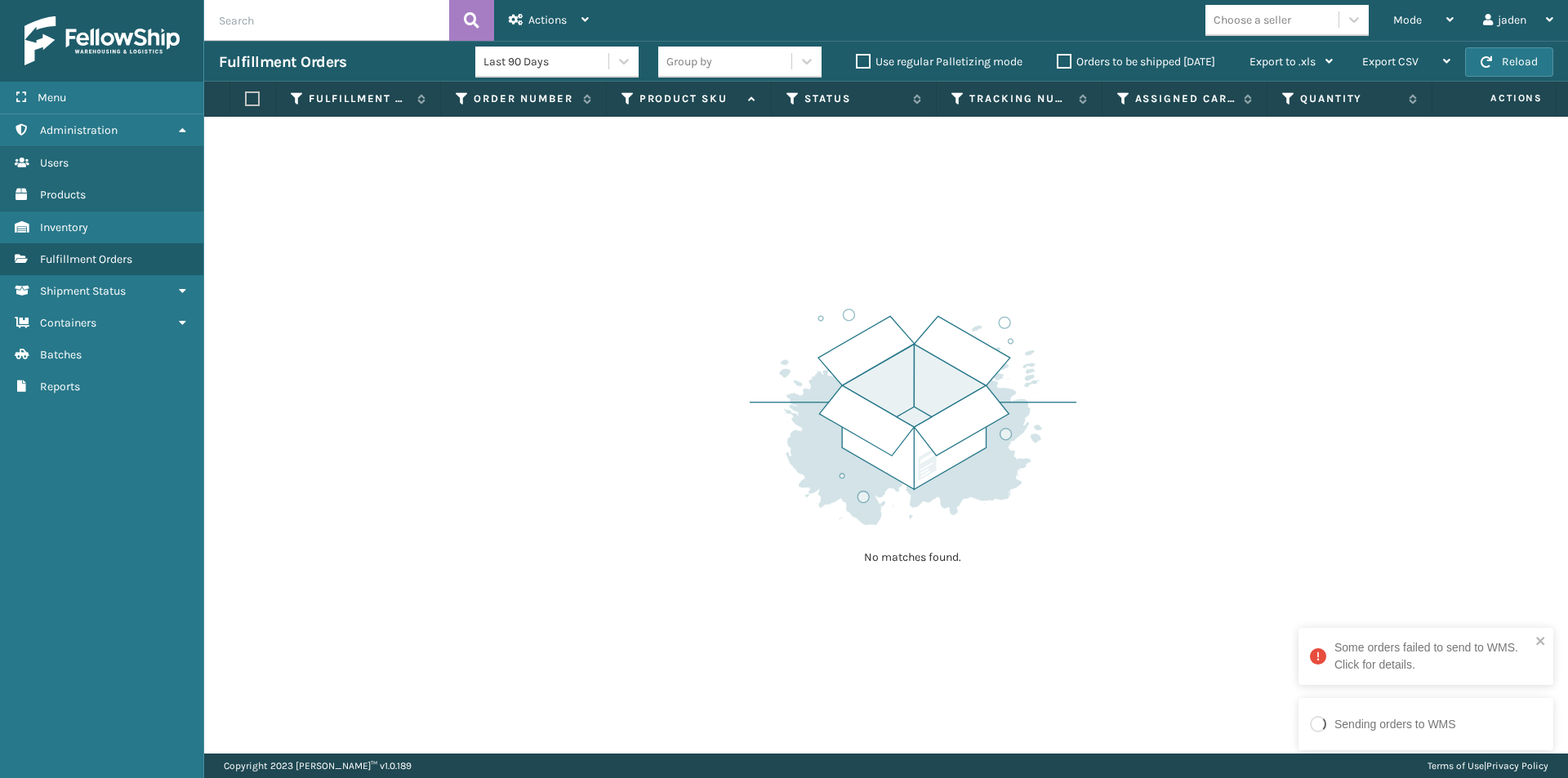
drag, startPoint x: 868, startPoint y: 275, endPoint x: 821, endPoint y: 264, distance: 48.3
drag, startPoint x: 821, startPoint y: 264, endPoint x: 366, endPoint y: 260, distance: 455.0
click at [390, 260] on div "No matches found." at bounding box center [885, 435] width 1363 height 637
drag, startPoint x: 77, startPoint y: 334, endPoint x: 78, endPoint y: 354, distance: 20.0
click at [78, 354] on ul "Administration Users Products Inventory Fulfillment Orders Shipment Status Cont…" at bounding box center [102, 258] width 204 height 289
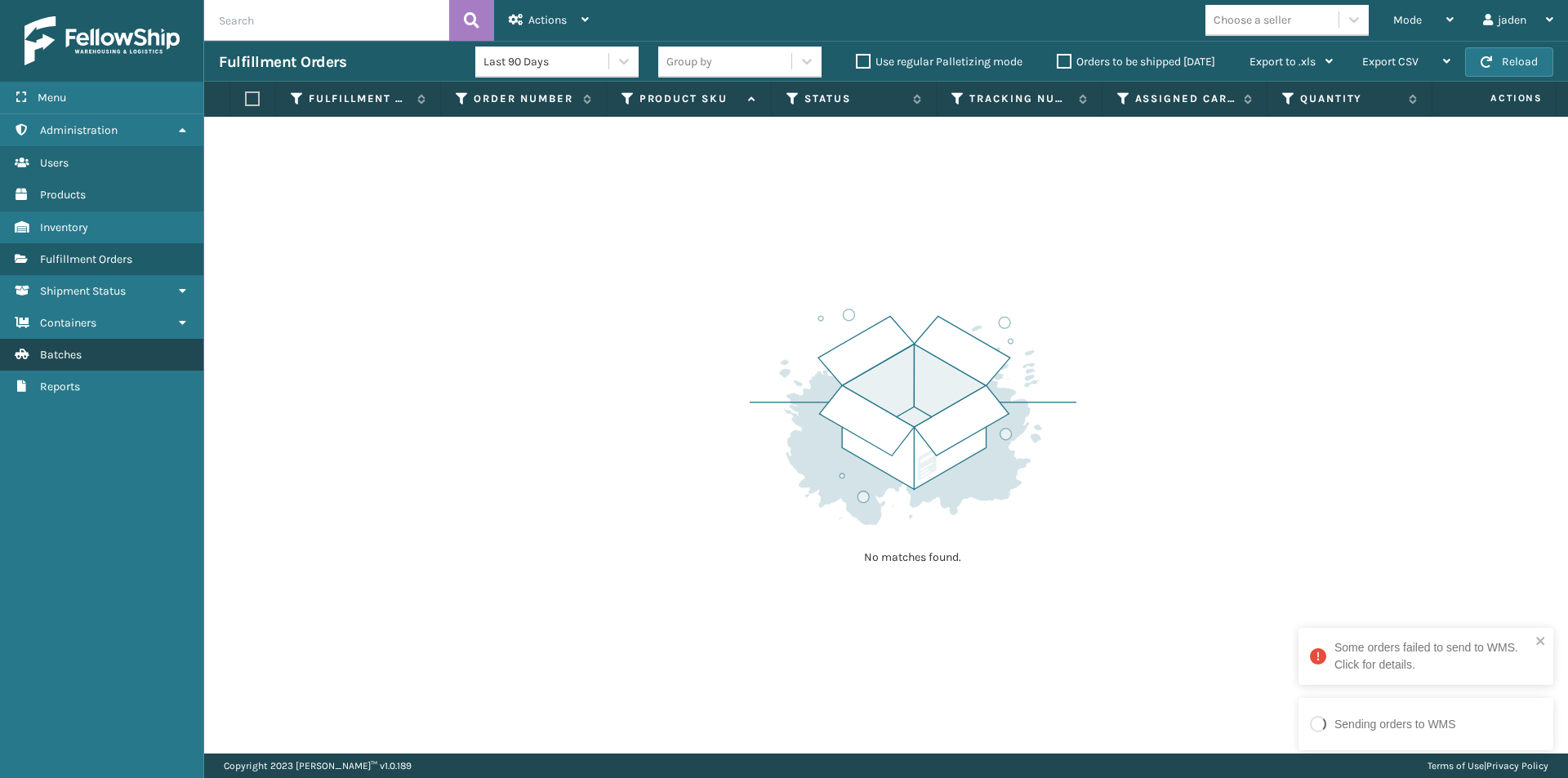
click at [78, 354] on span "Batches" at bounding box center [61, 354] width 42 height 14
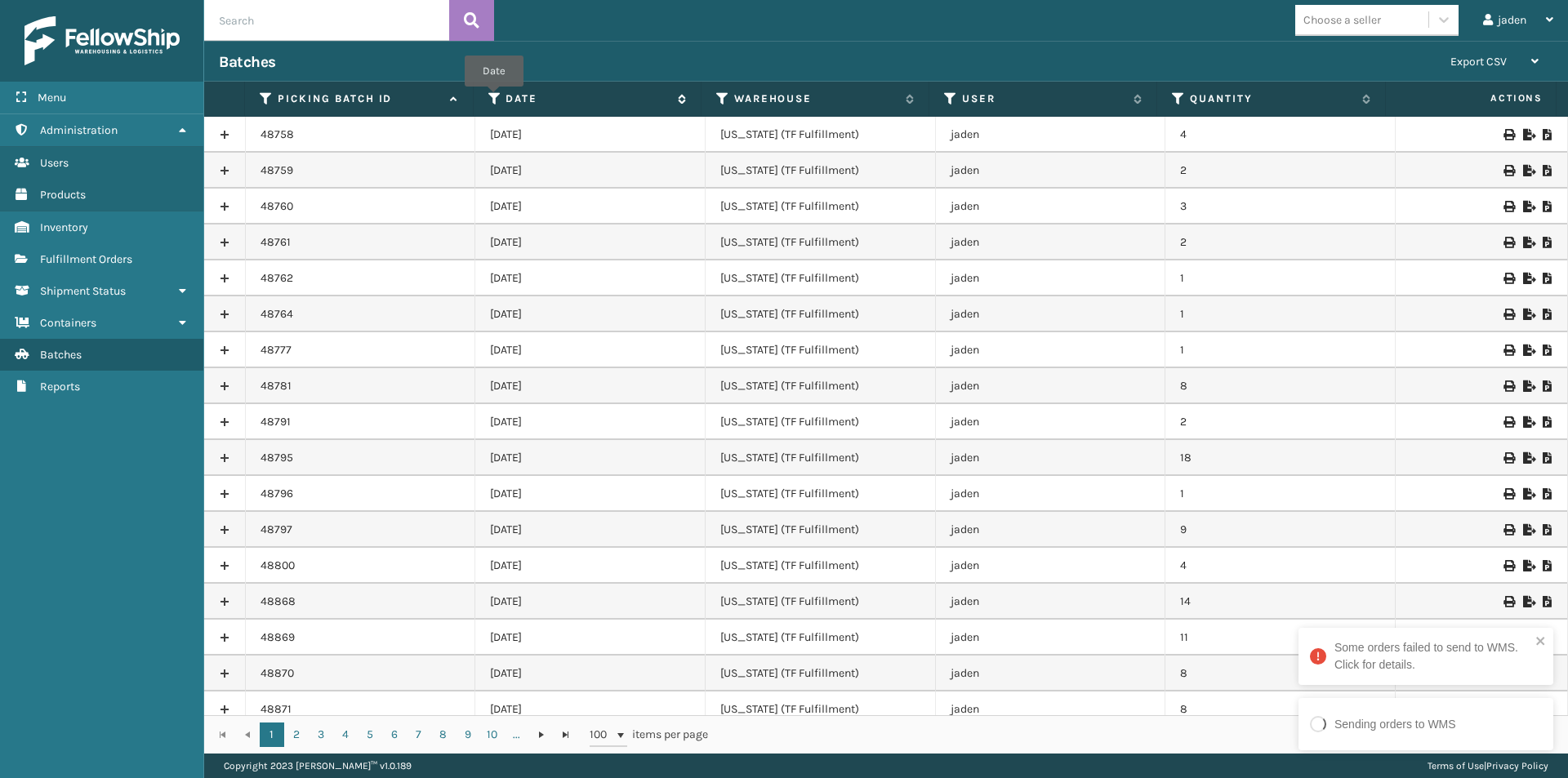
click at [496, 97] on icon at bounding box center [495, 98] width 13 height 14
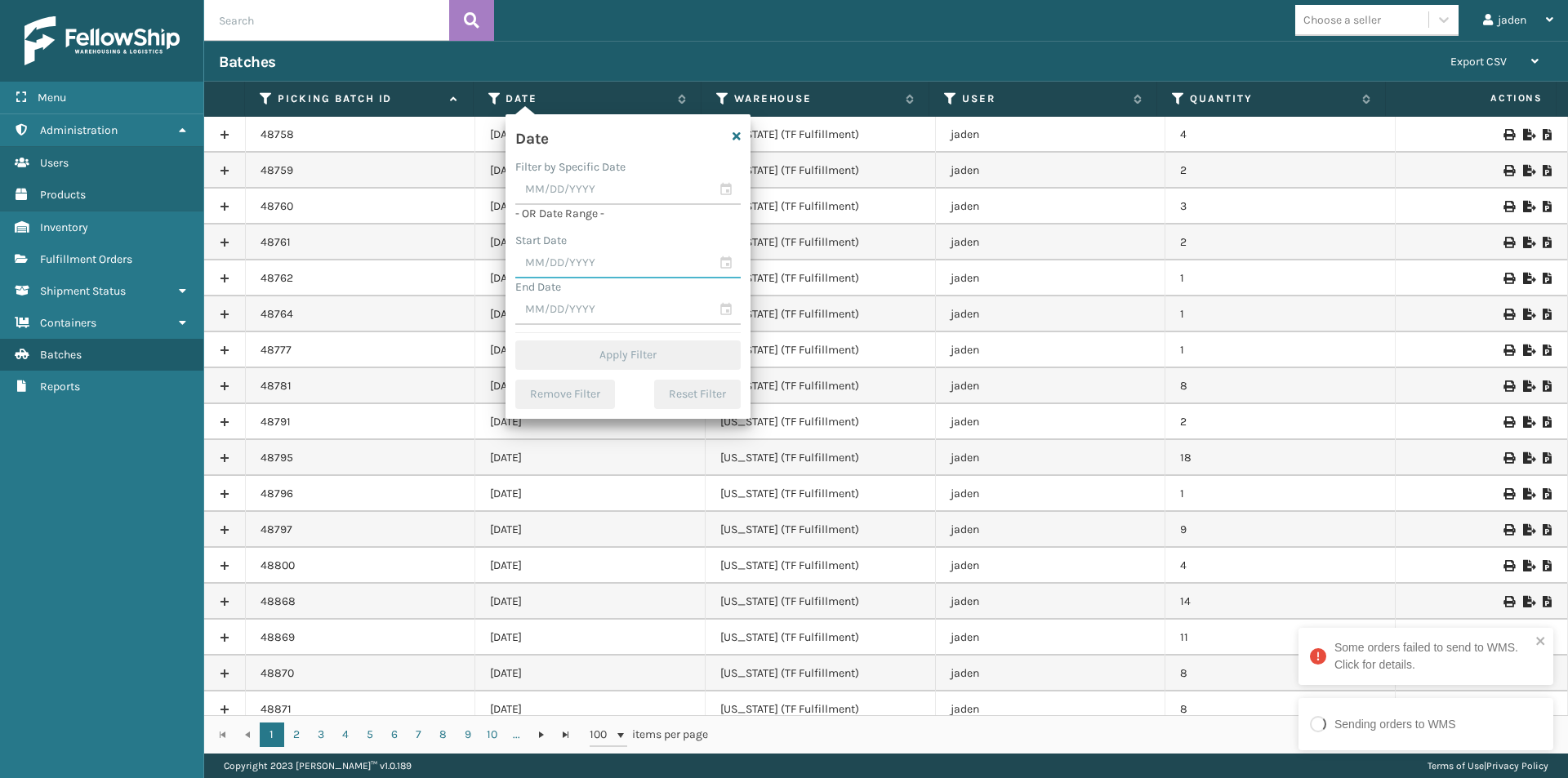
click at [602, 255] on input "text" at bounding box center [627, 264] width 226 height 30
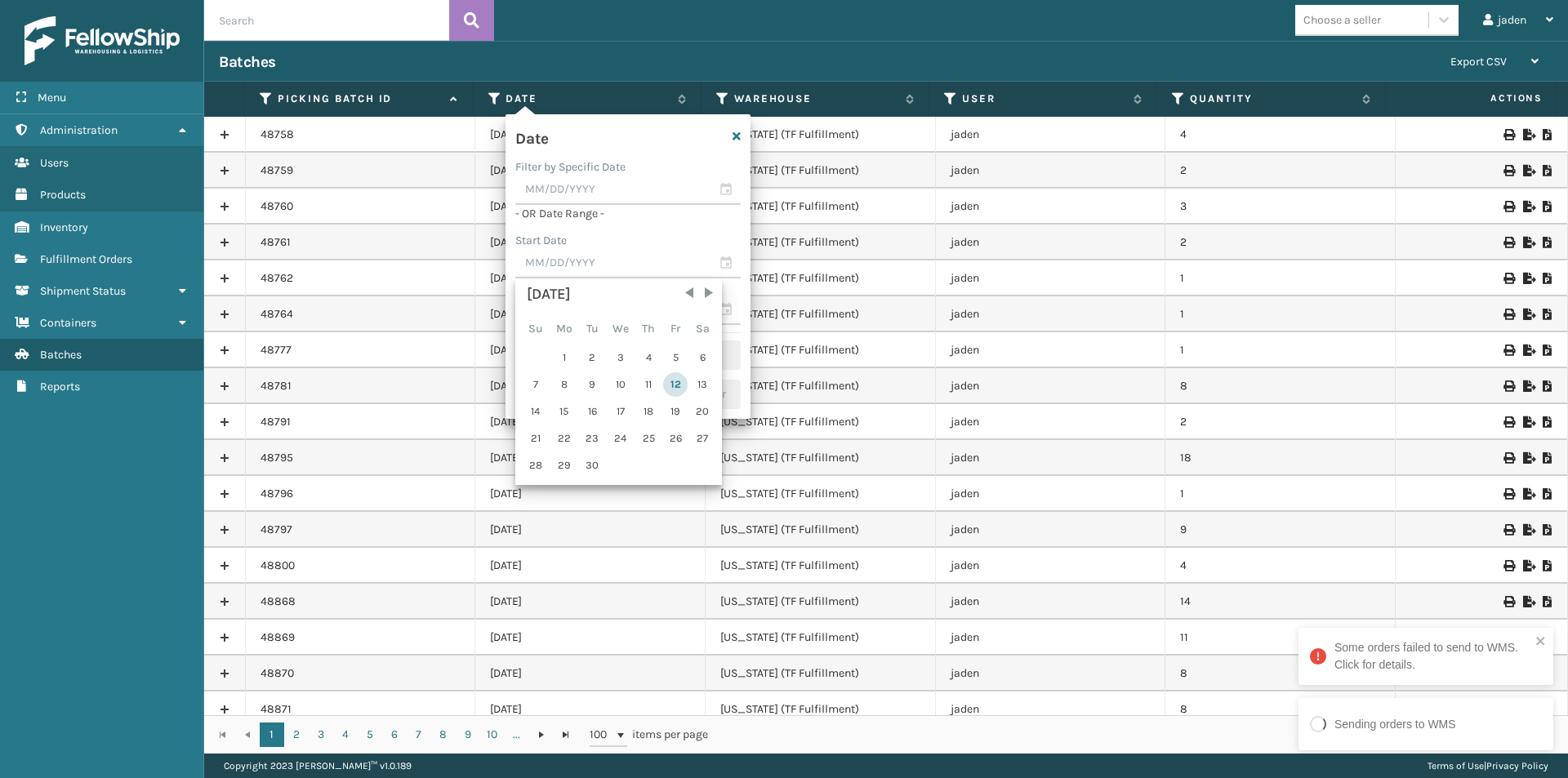
click at [683, 377] on div "12" at bounding box center [675, 385] width 25 height 25
type input "[DATE]"
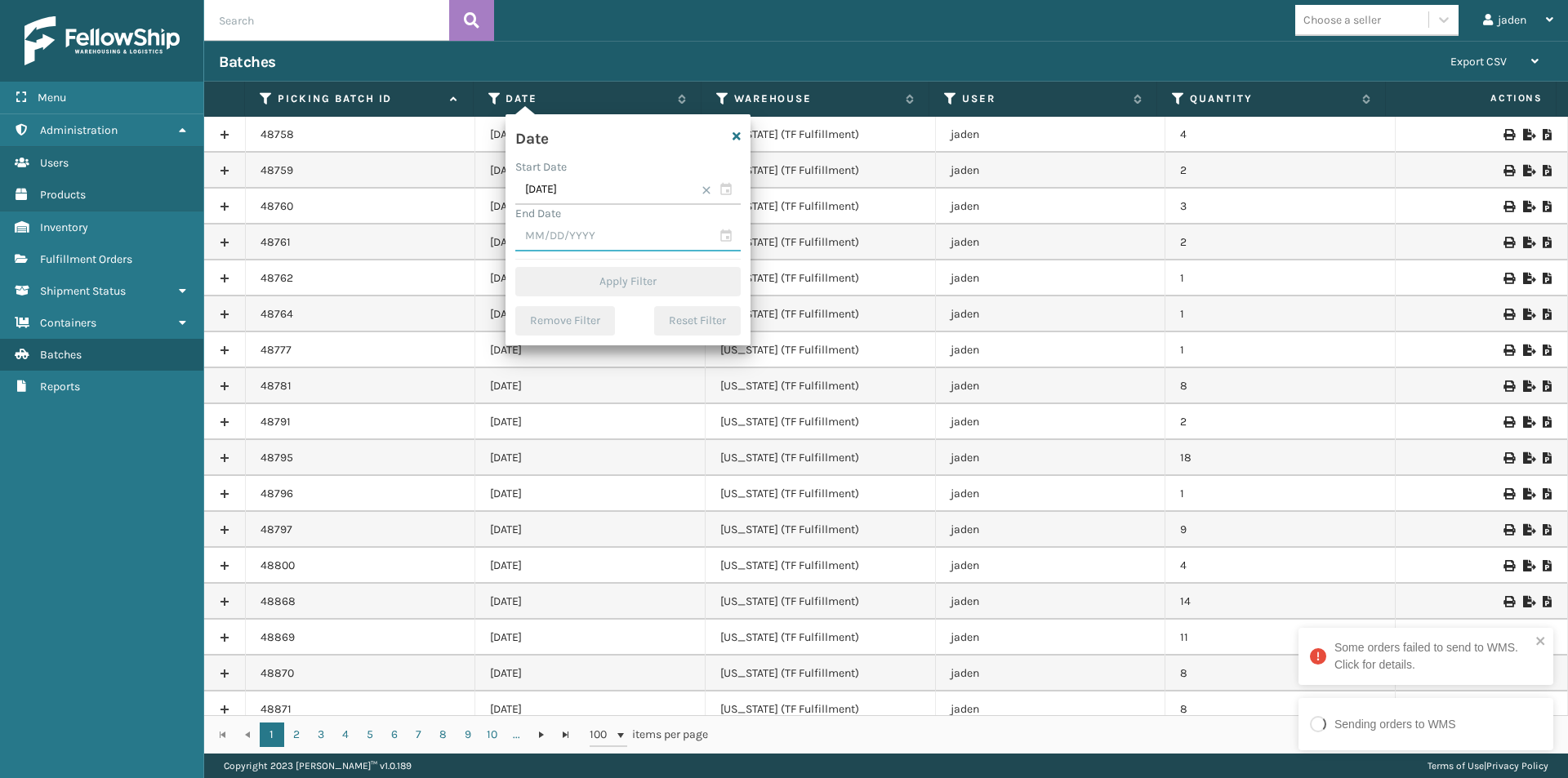
click at [584, 238] on input "text" at bounding box center [627, 236] width 226 height 30
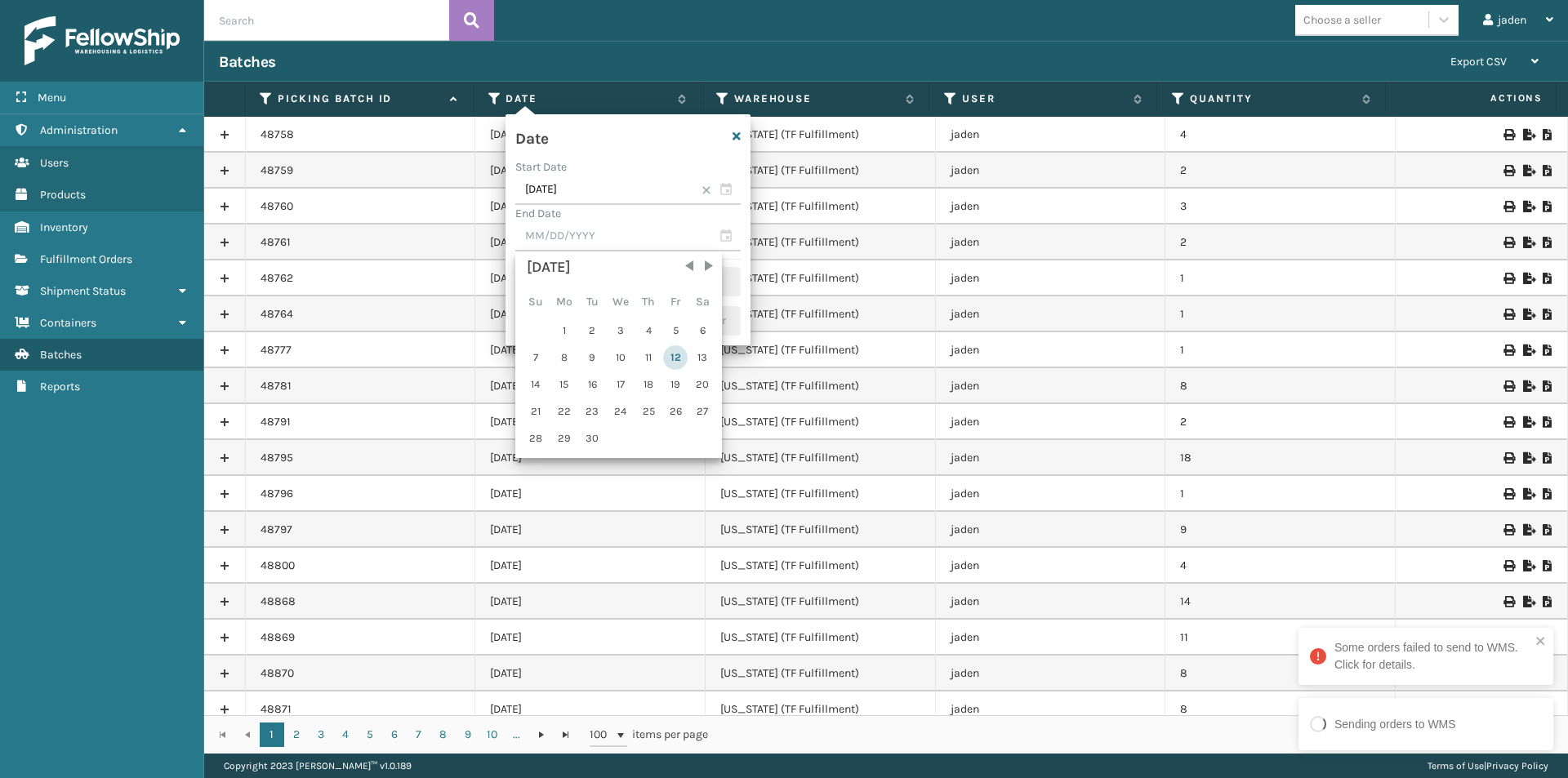
click at [679, 359] on div "12" at bounding box center [675, 358] width 25 height 25
type input "[DATE]"
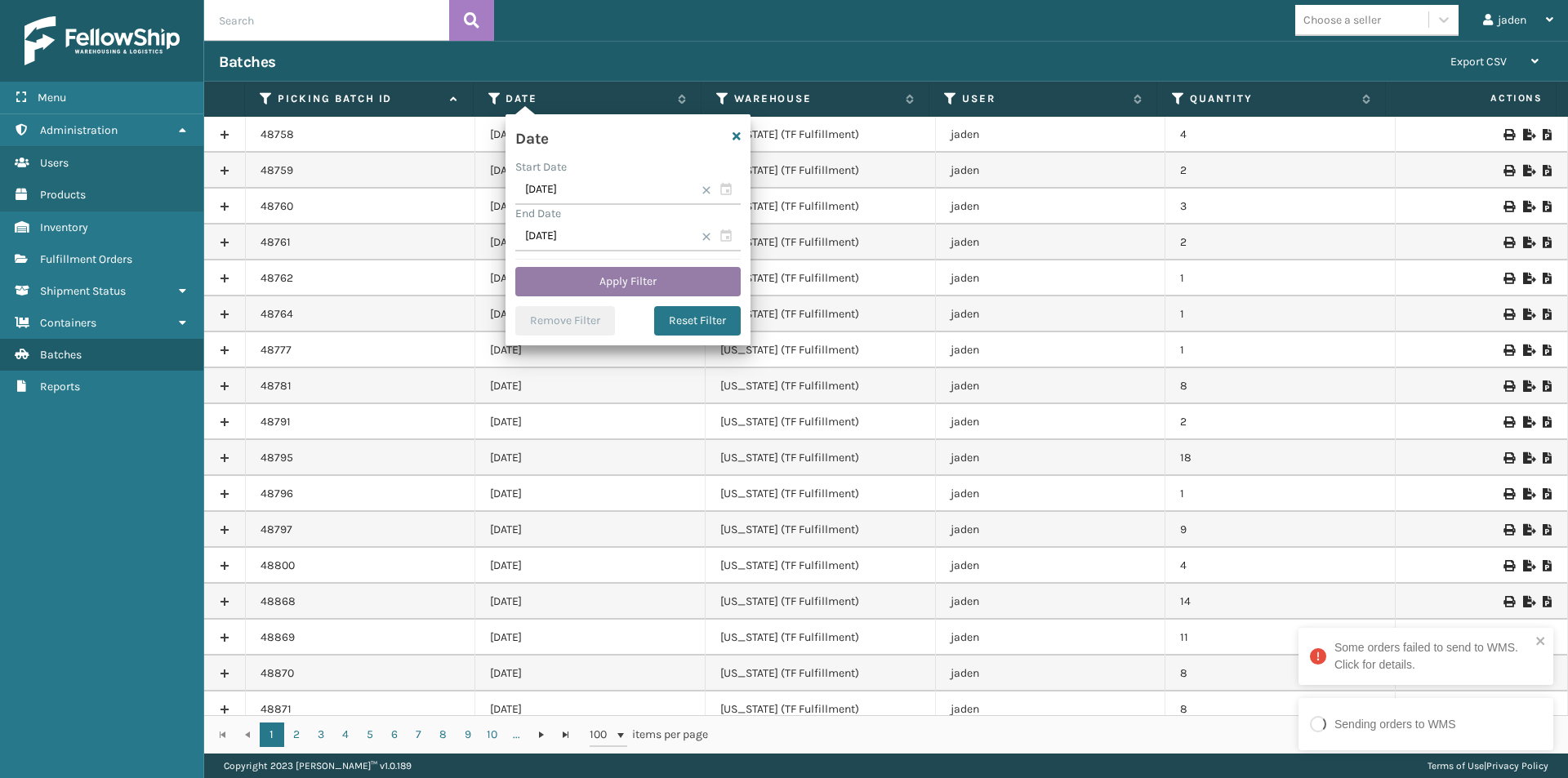
click at [627, 279] on button "Apply Filter" at bounding box center [627, 281] width 226 height 30
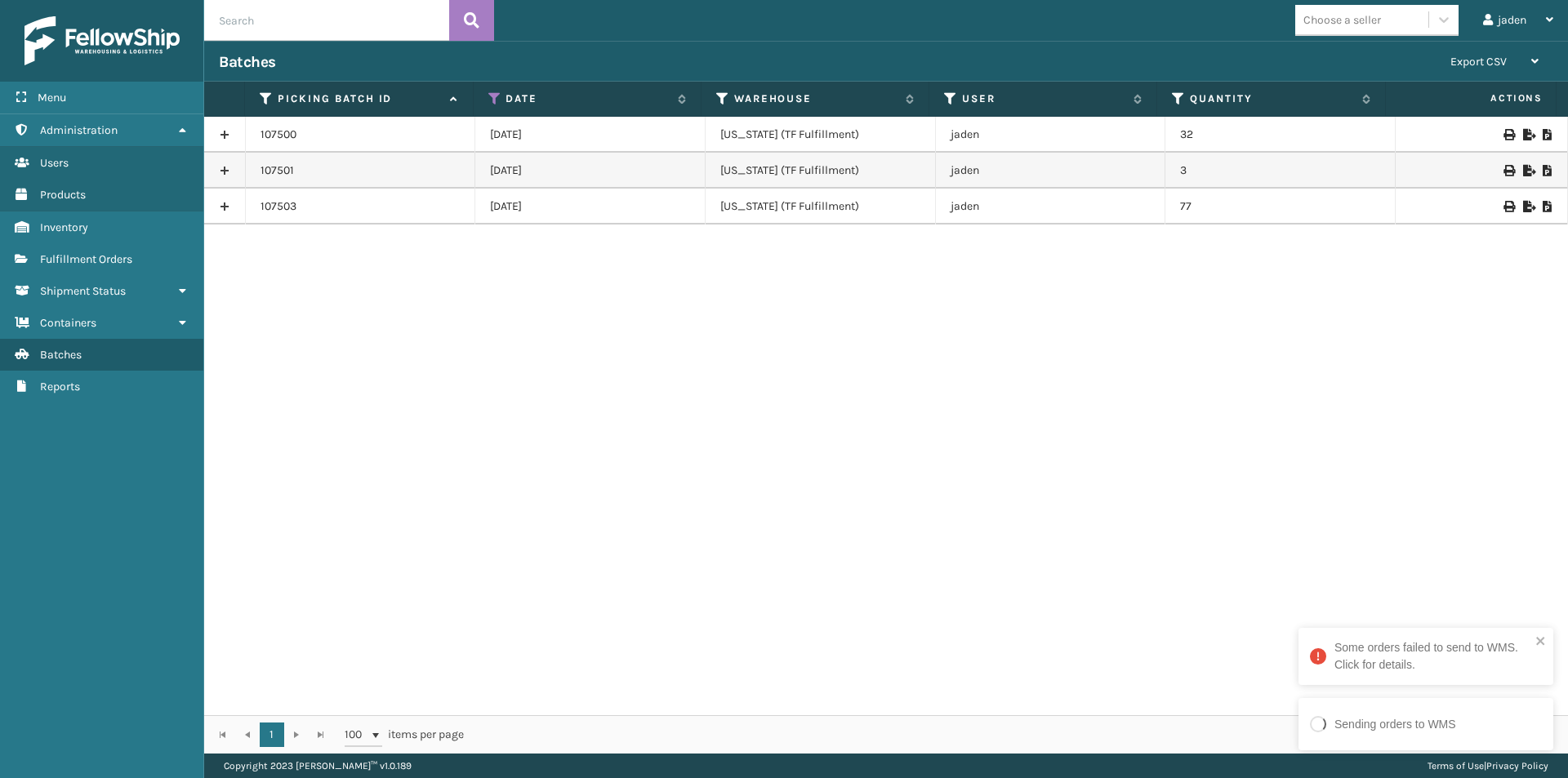
click at [1542, 204] on icon at bounding box center [1547, 207] width 10 height 11
drag, startPoint x: 980, startPoint y: 393, endPoint x: 969, endPoint y: 391, distance: 11.2
drag, startPoint x: 969, startPoint y: 391, endPoint x: 241, endPoint y: 344, distance: 729.5
click at [399, 389] on div "107500 [DATE] [US_STATE] (TF Fulfillment) jaden 32 107501 [DATE] [US_STATE] (TF…" at bounding box center [885, 416] width 1363 height 599
click at [62, 255] on span "Fulfillment Orders" at bounding box center [86, 259] width 92 height 14
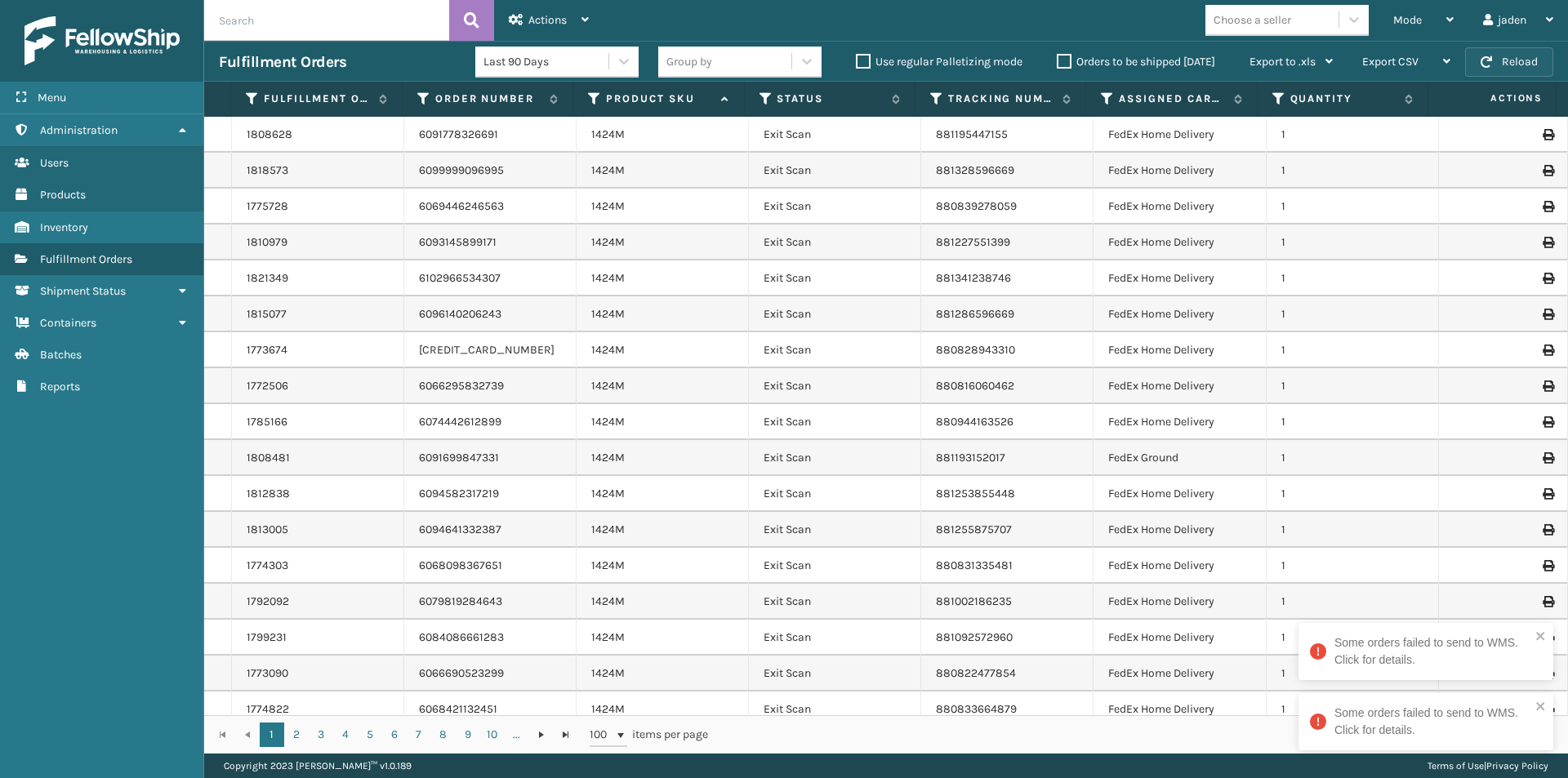
click at [1498, 58] on button "Reload" at bounding box center [1509, 62] width 89 height 30
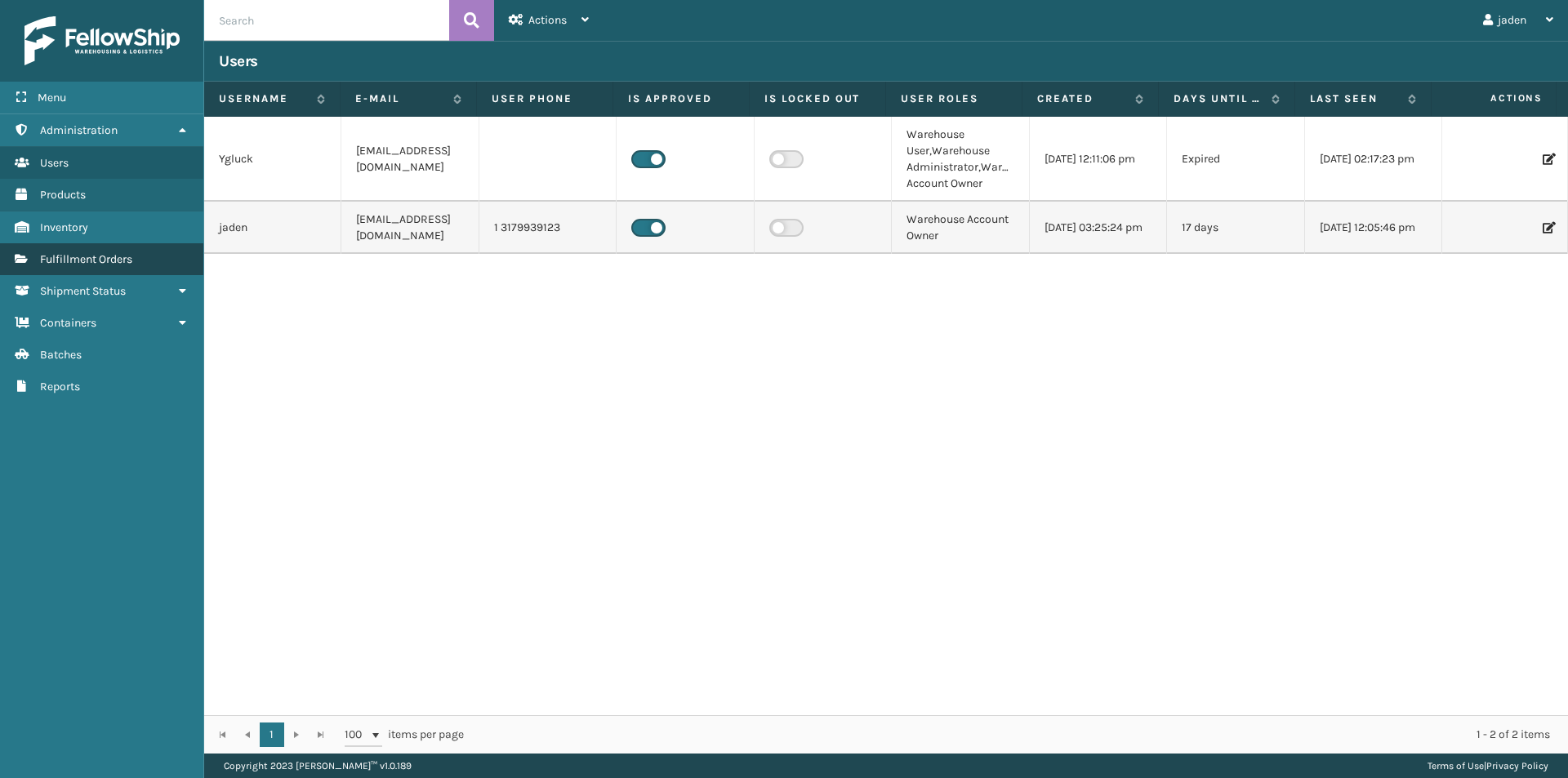
click at [111, 261] on span "Fulfillment Orders" at bounding box center [86, 259] width 92 height 14
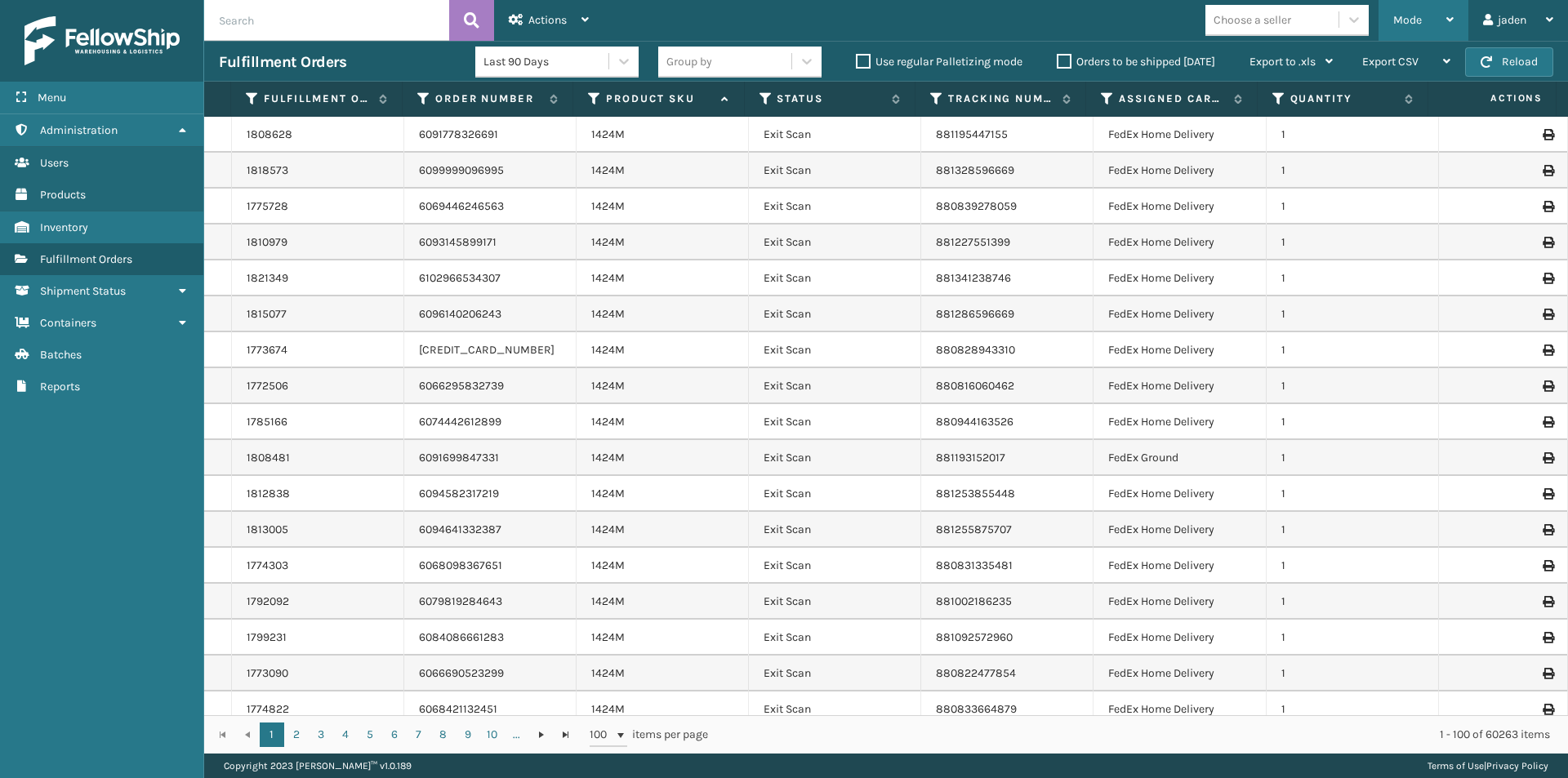
click at [1408, 26] on span "Mode" at bounding box center [1407, 20] width 29 height 14
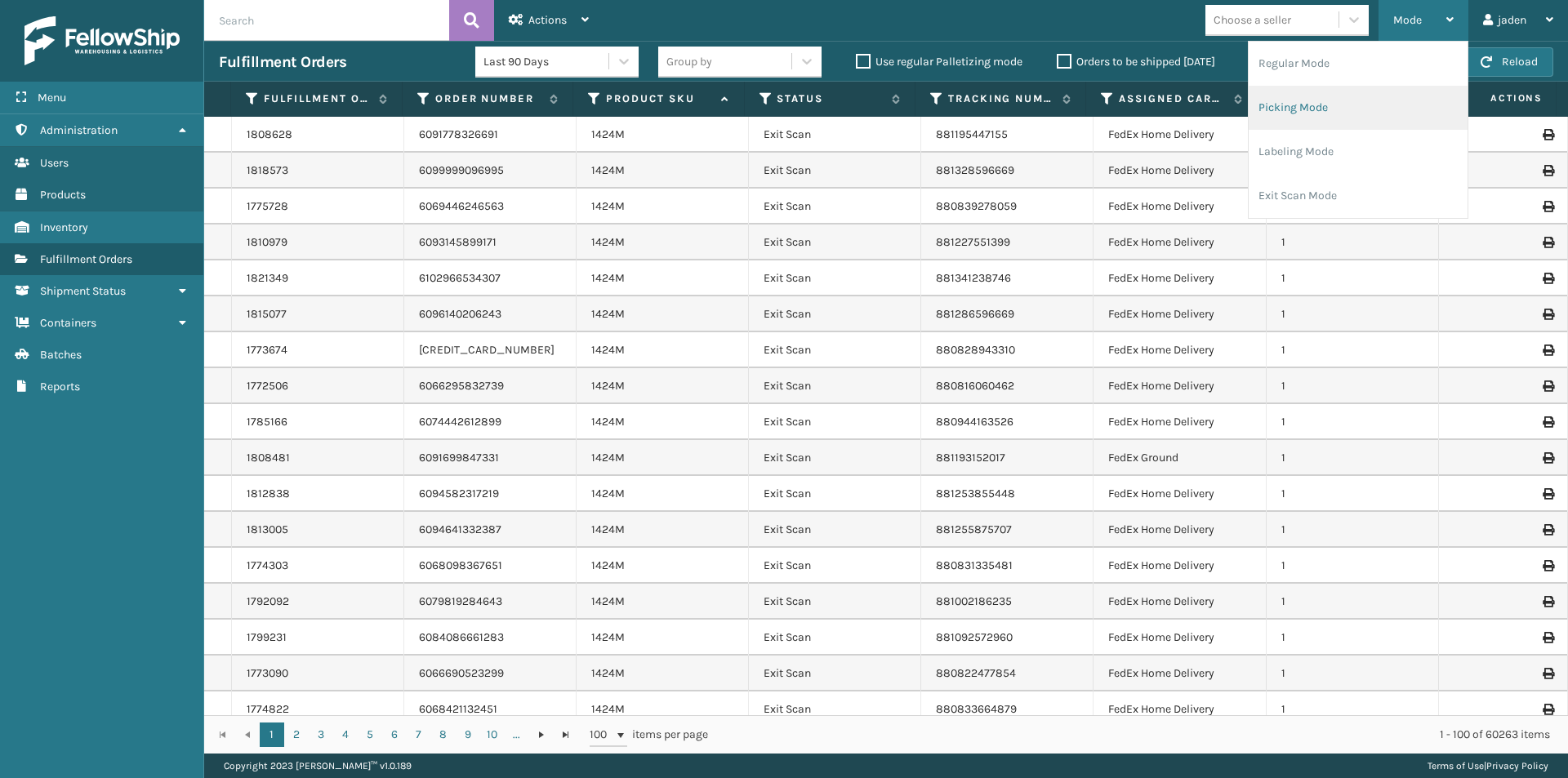
click at [1316, 107] on li "Picking Mode" at bounding box center [1358, 108] width 219 height 44
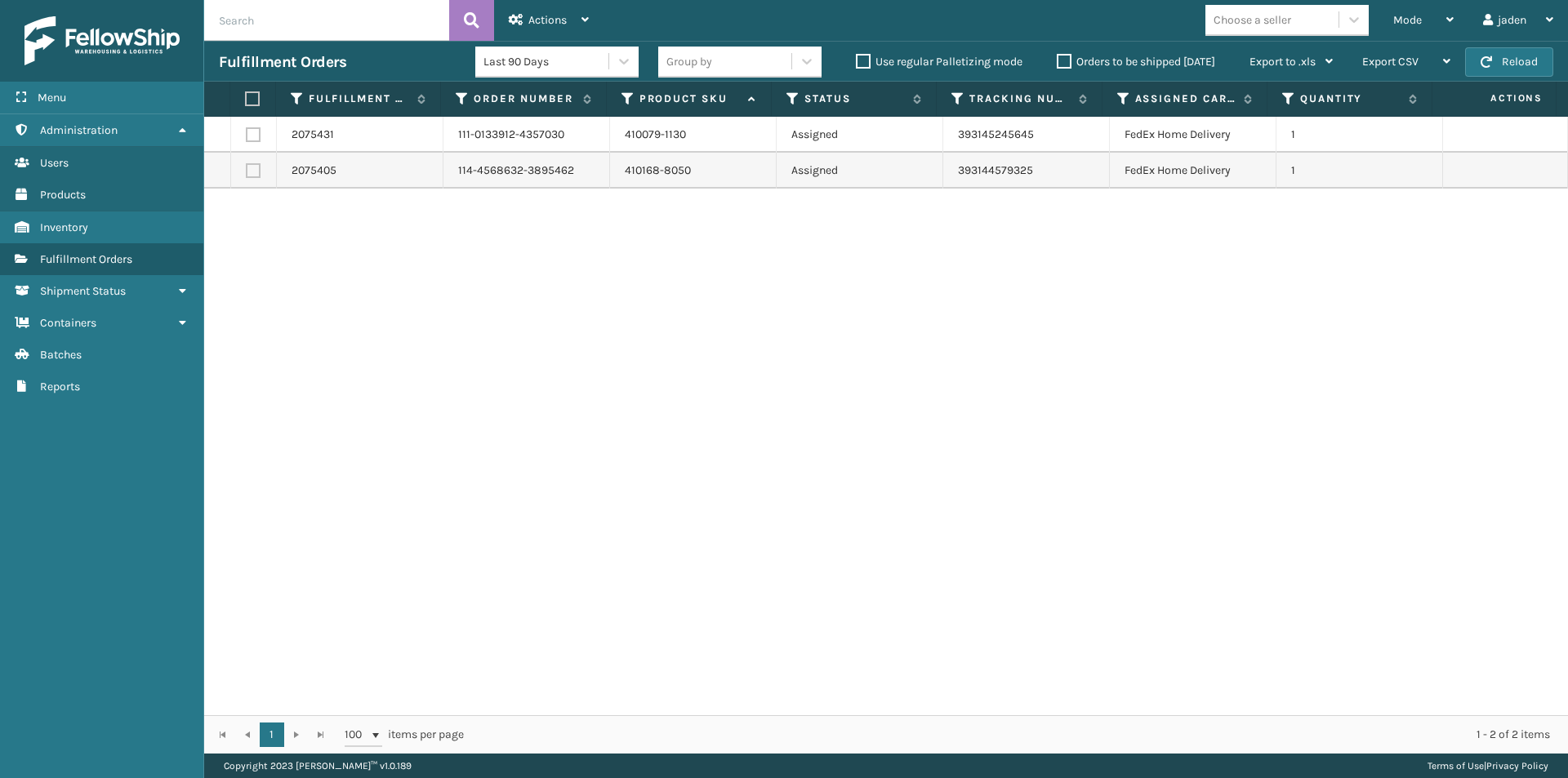
drag, startPoint x: 1098, startPoint y: 389, endPoint x: 567, endPoint y: 334, distance: 533.8
click at [580, 387] on div "2075431 111-0133912-4357030 410079-1130 Assigned 393145245645 FedEx Home Delive…" at bounding box center [885, 416] width 1363 height 599
click at [1424, 24] on div "Mode" at bounding box center [1422, 20] width 60 height 41
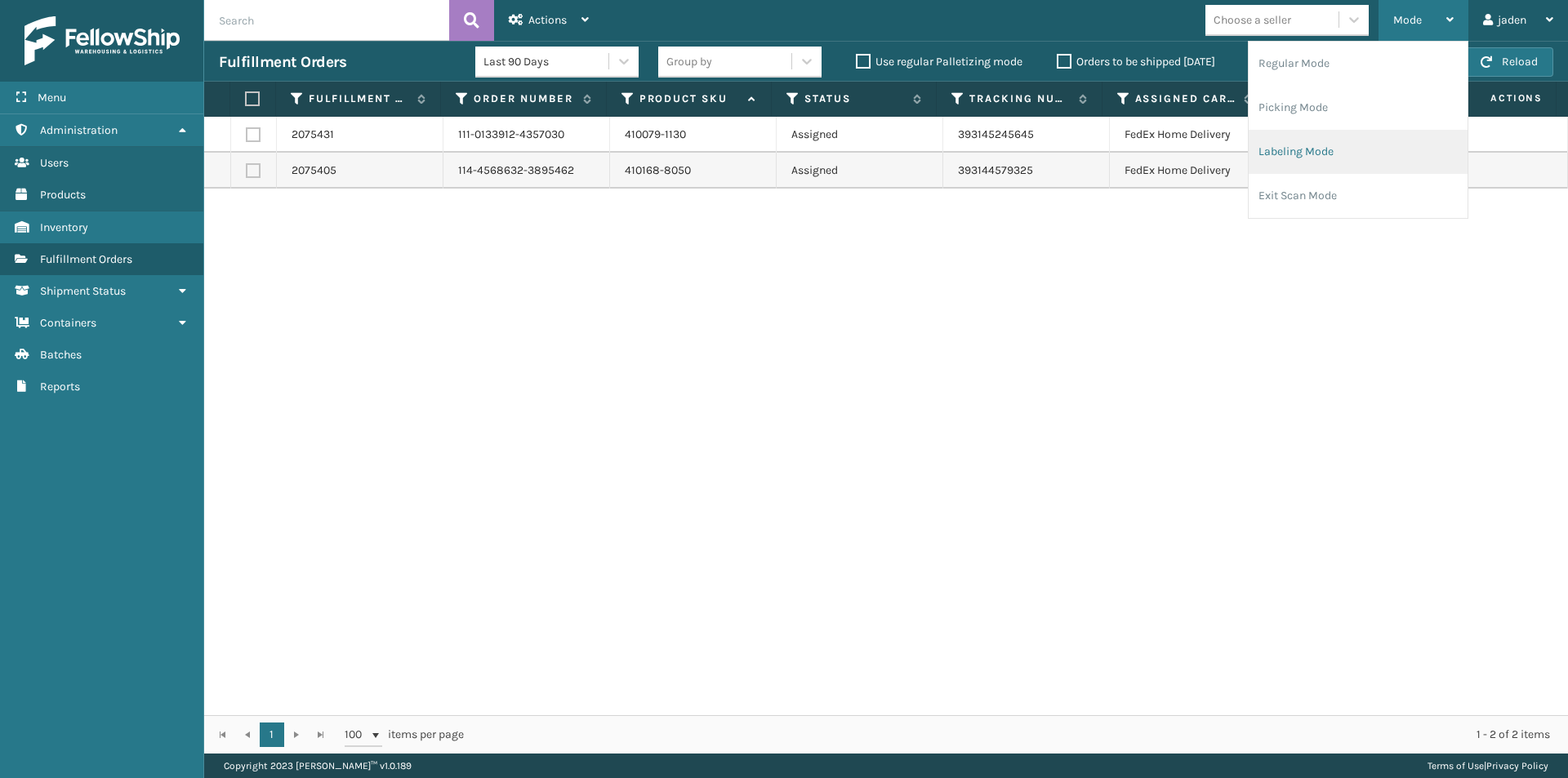
click at [1330, 150] on li "Labeling Mode" at bounding box center [1358, 151] width 219 height 44
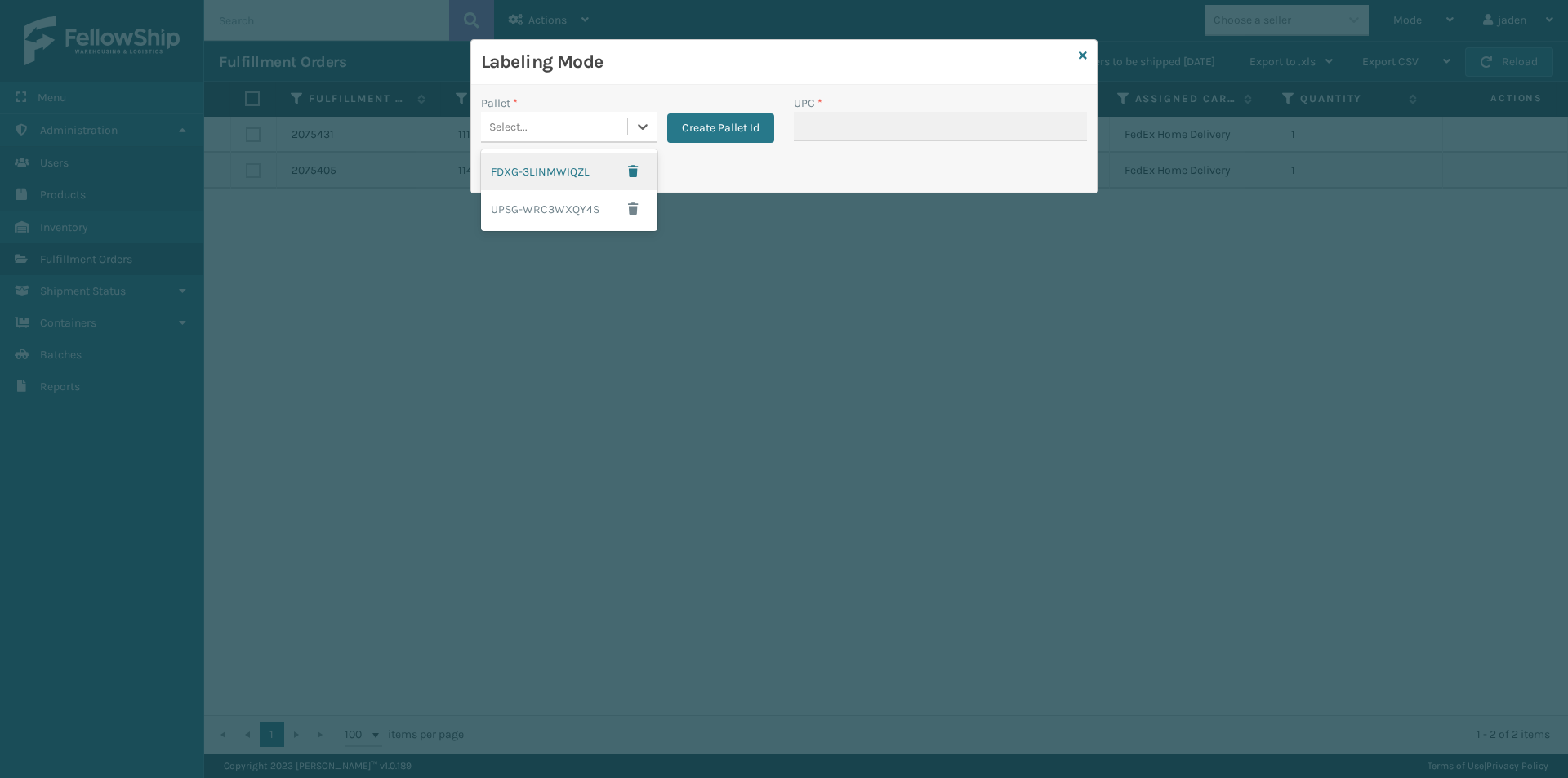
click at [633, 141] on div "Select..." at bounding box center [568, 127] width 176 height 31
click at [560, 162] on div "FDXG-3LINMWIQZL" at bounding box center [568, 170] width 176 height 37
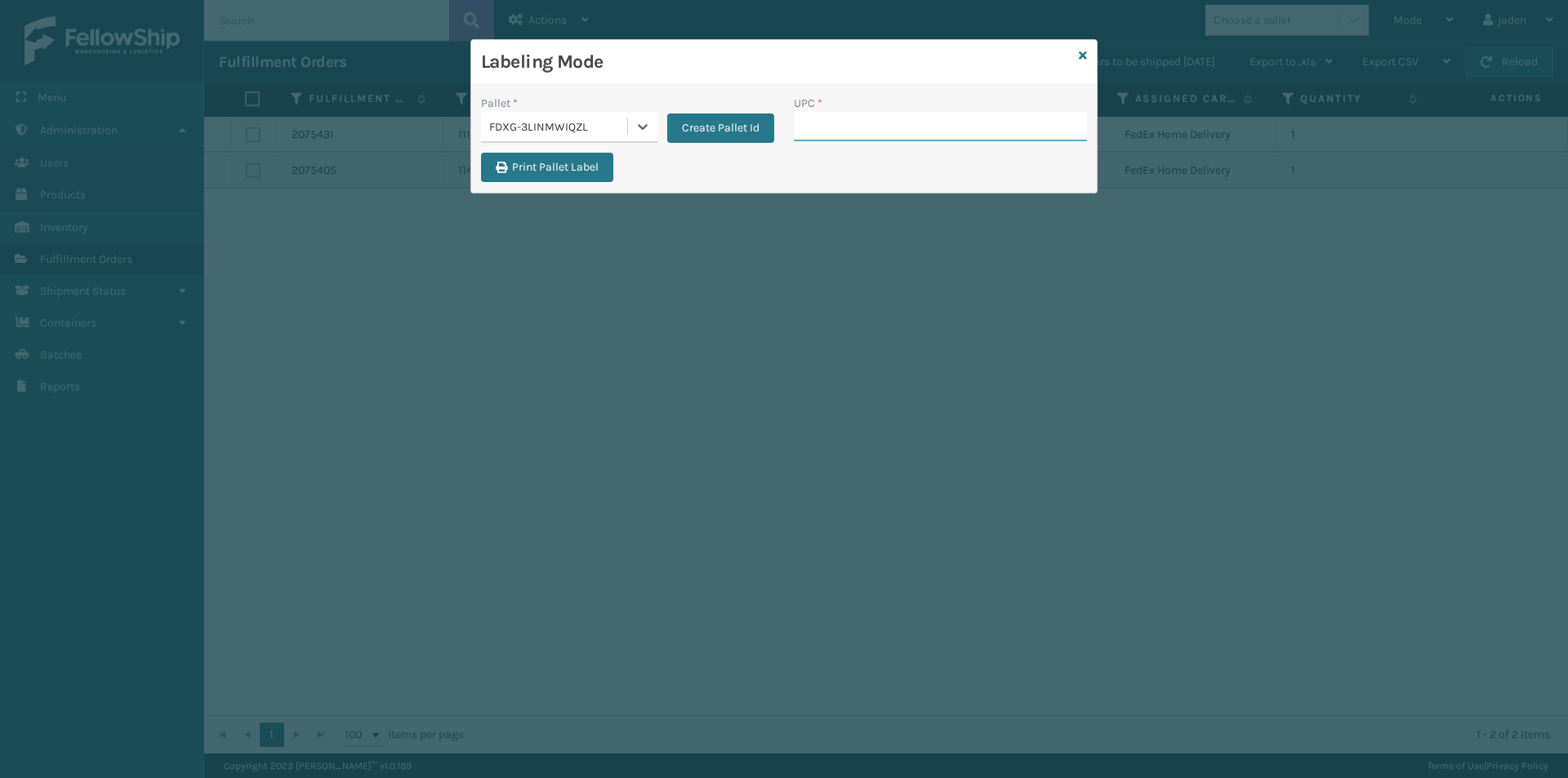
click at [883, 136] on input "UPC *" at bounding box center [941, 126] width 293 height 30
type input "080313014246"
type input "410079-1110"
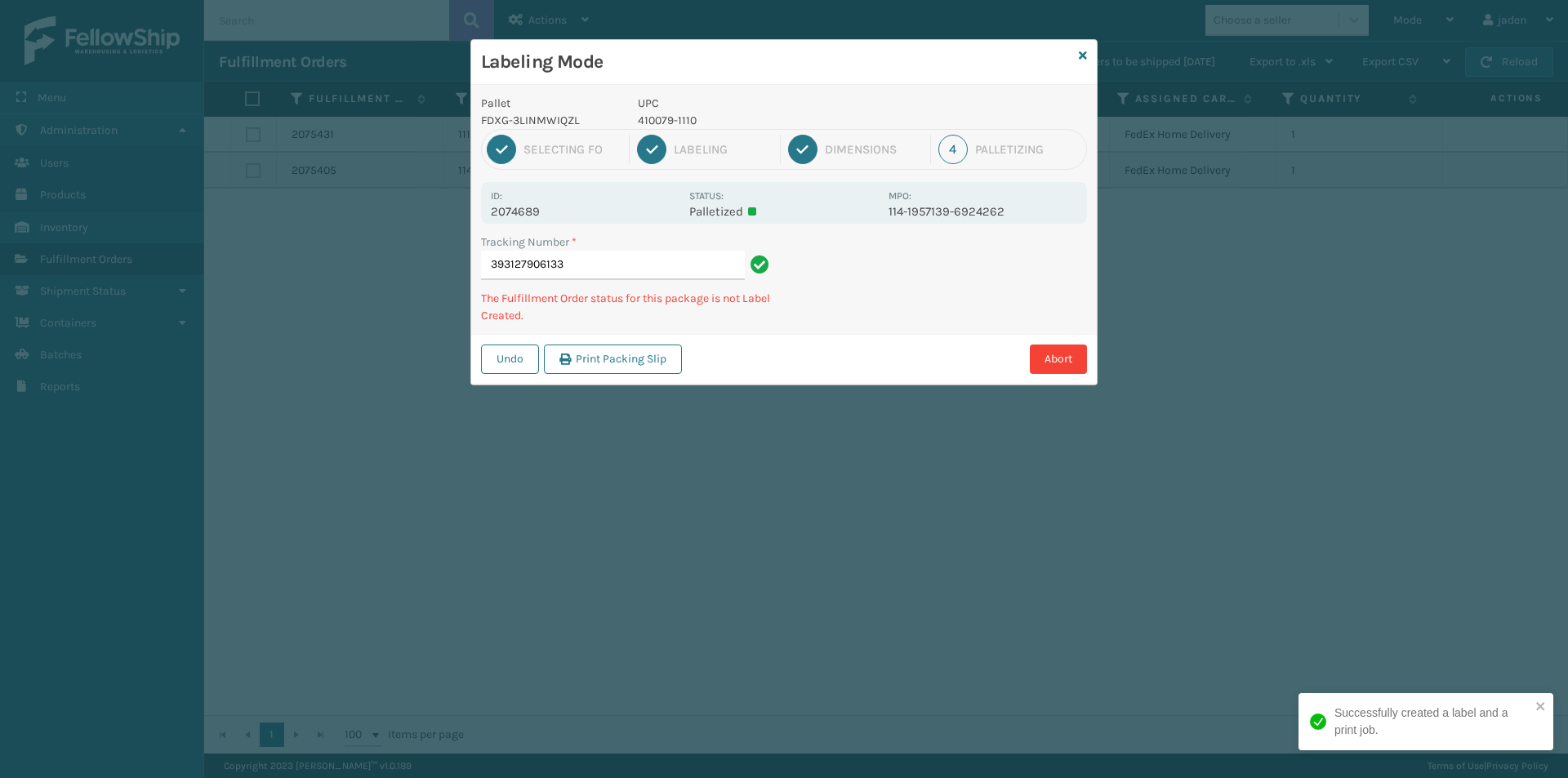
type input "3931279061334"
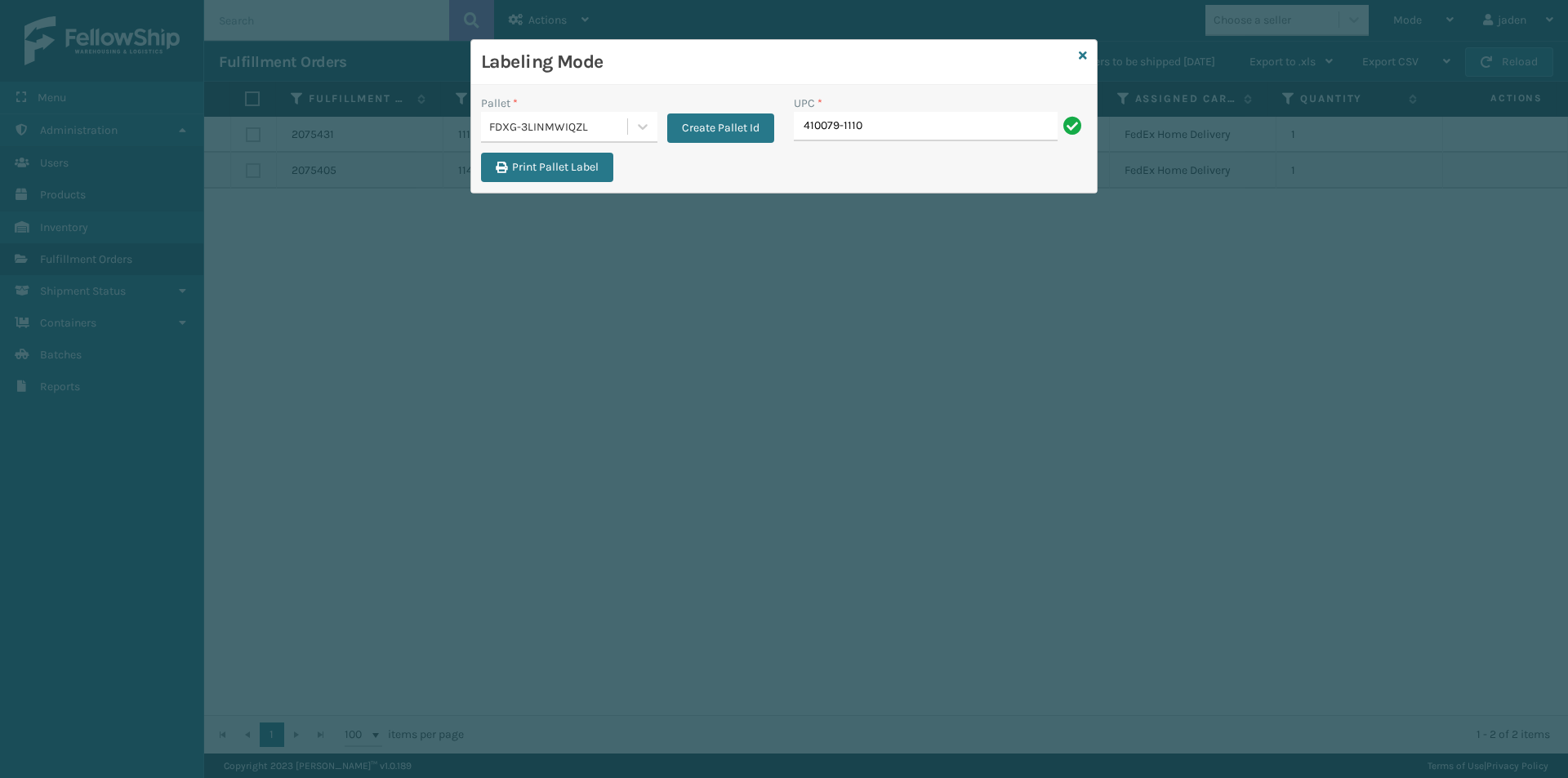
type input "410079-1110"
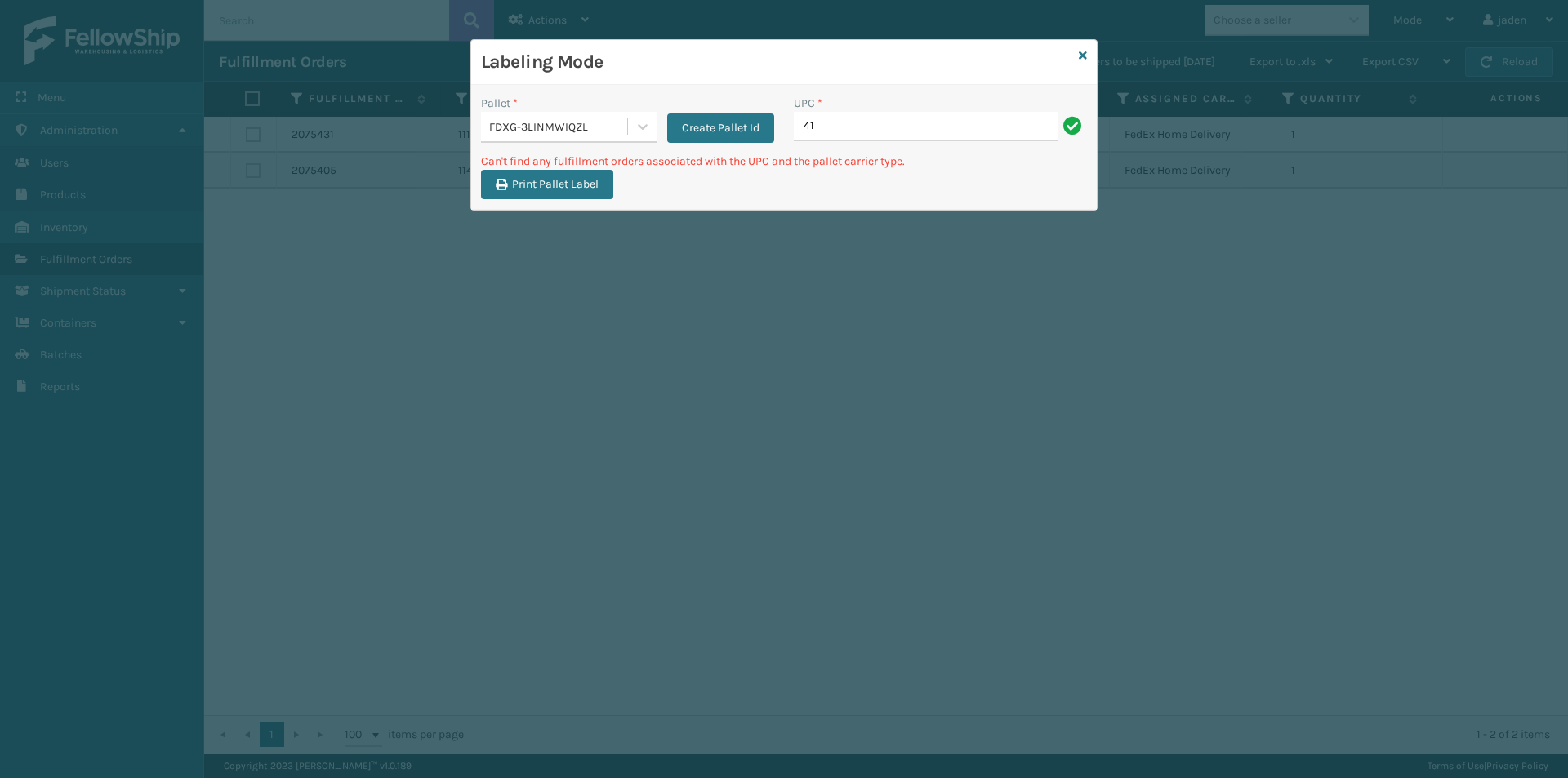
type input "4"
type input "410079-1130"
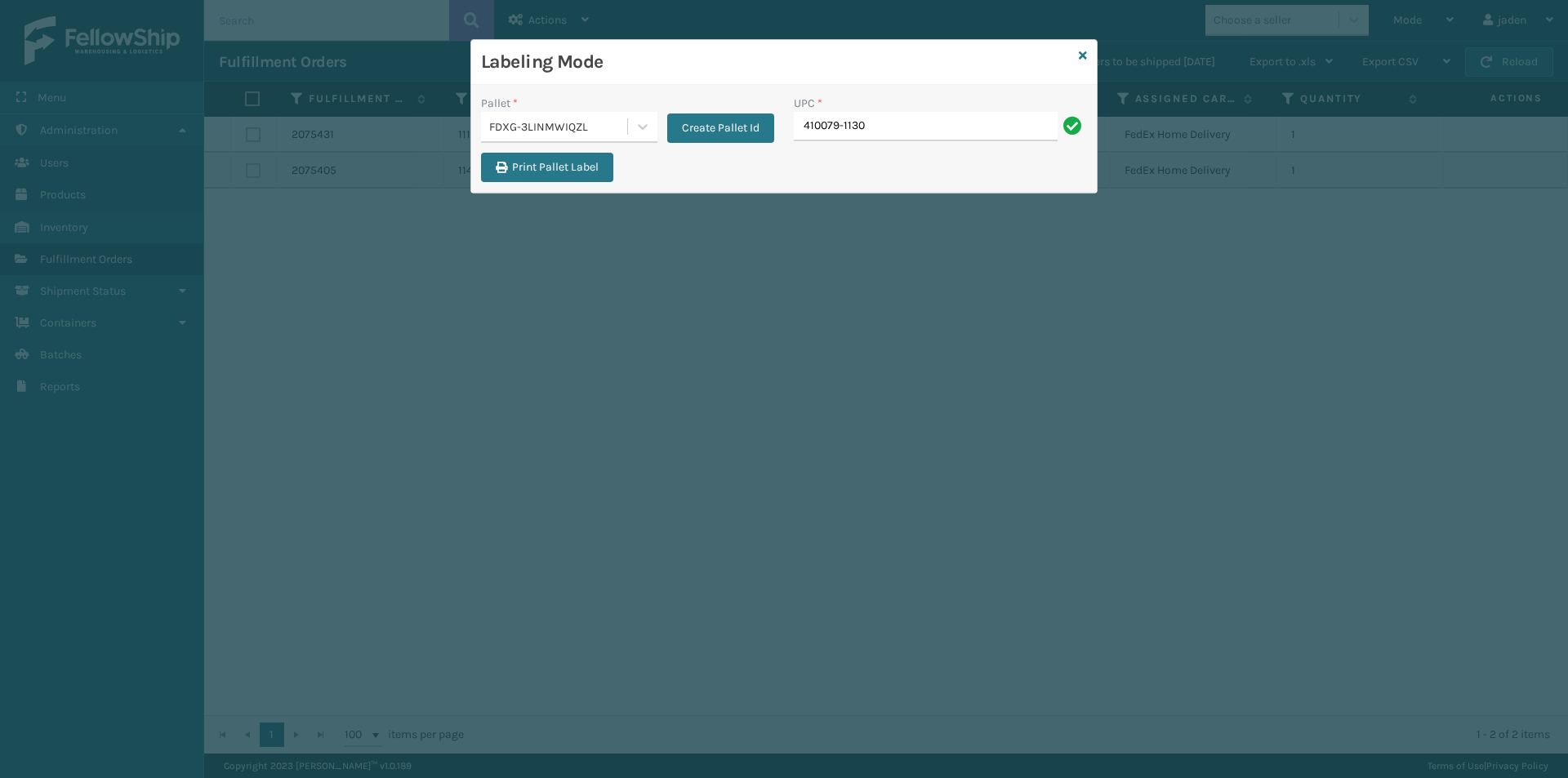
type input "410079-1130"
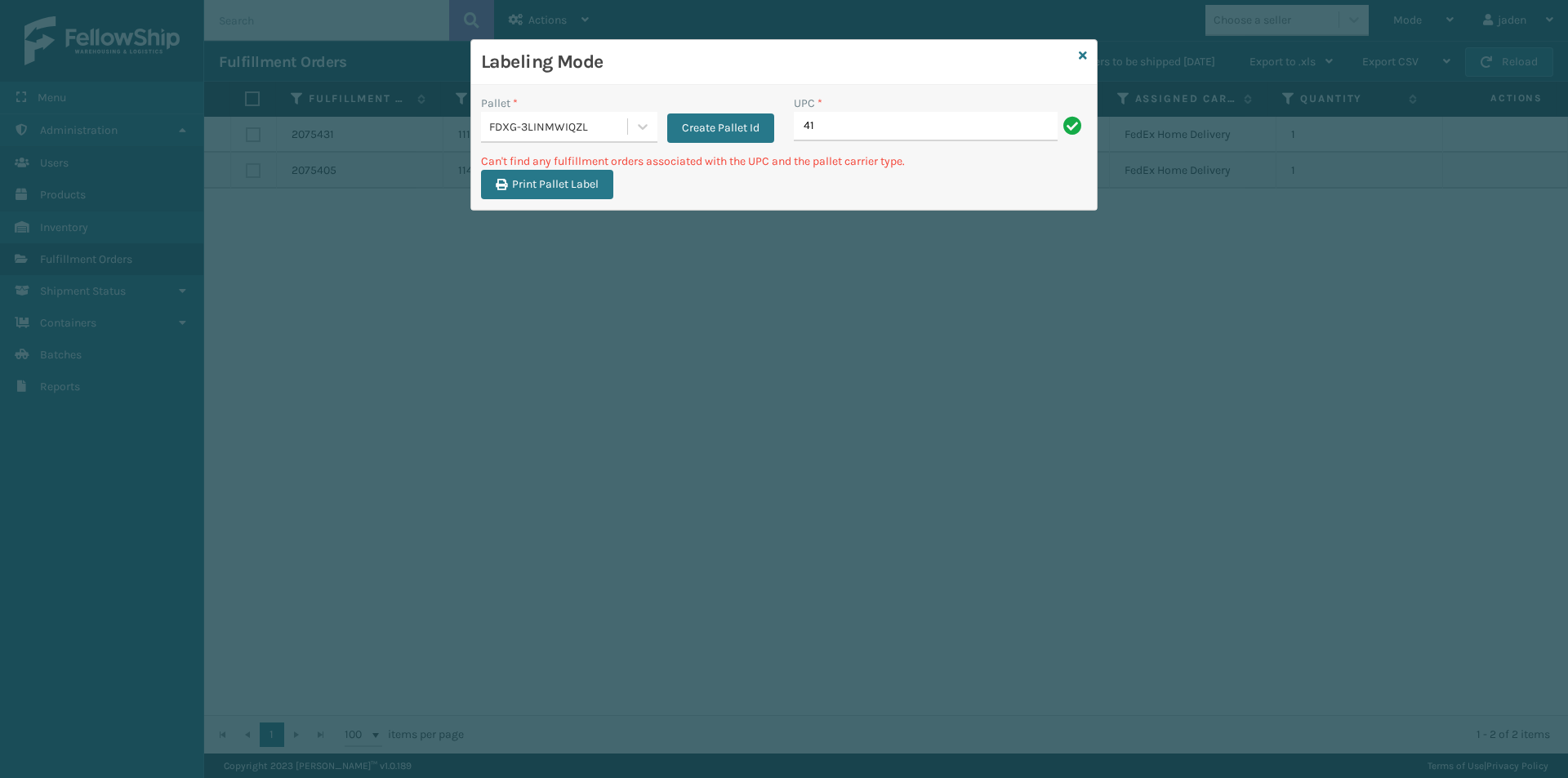
type input "4"
type input "410106-1150"
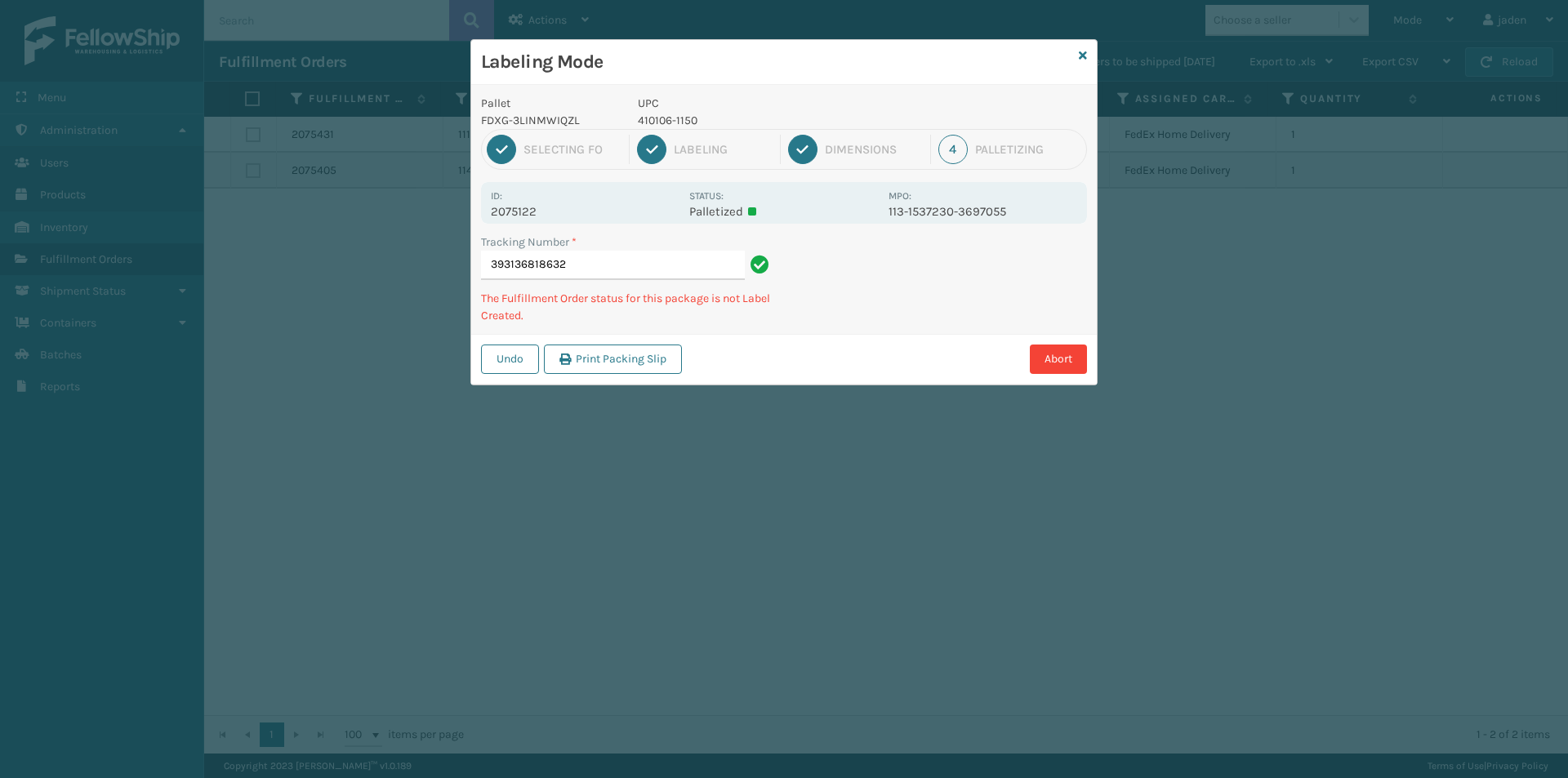
type input "3931368186324"
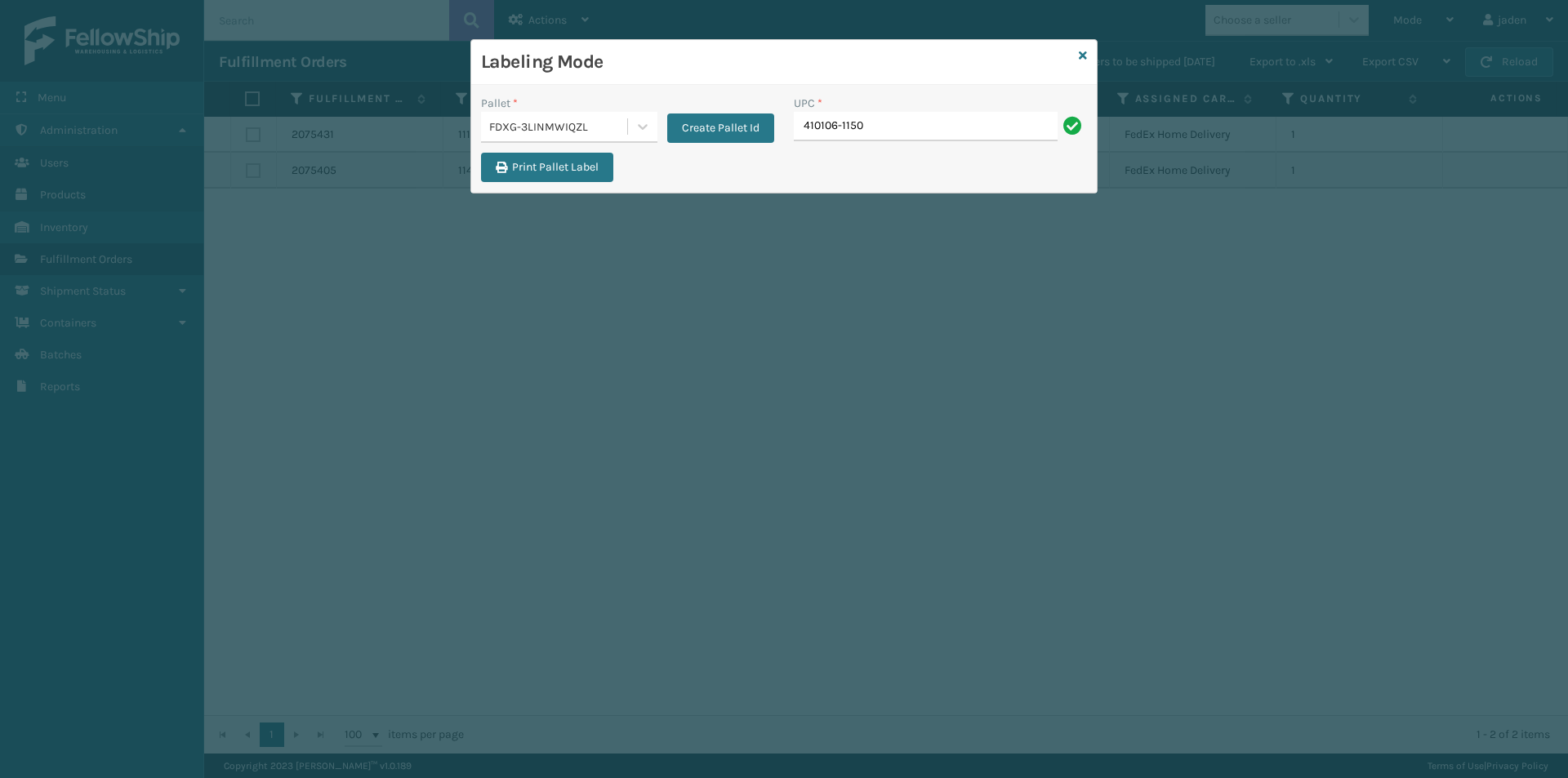
type input "410106-1150"
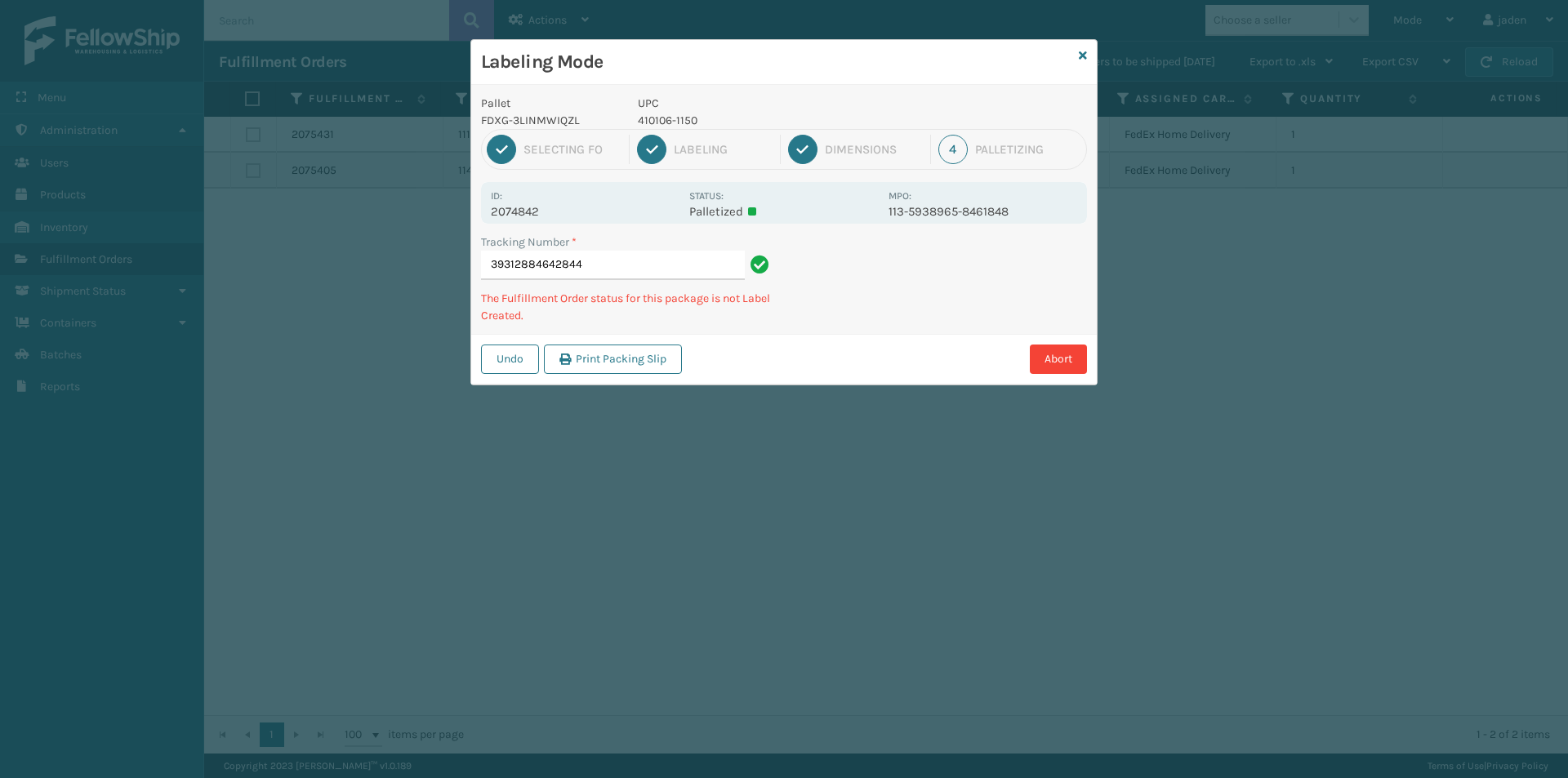
type input "393128846428444"
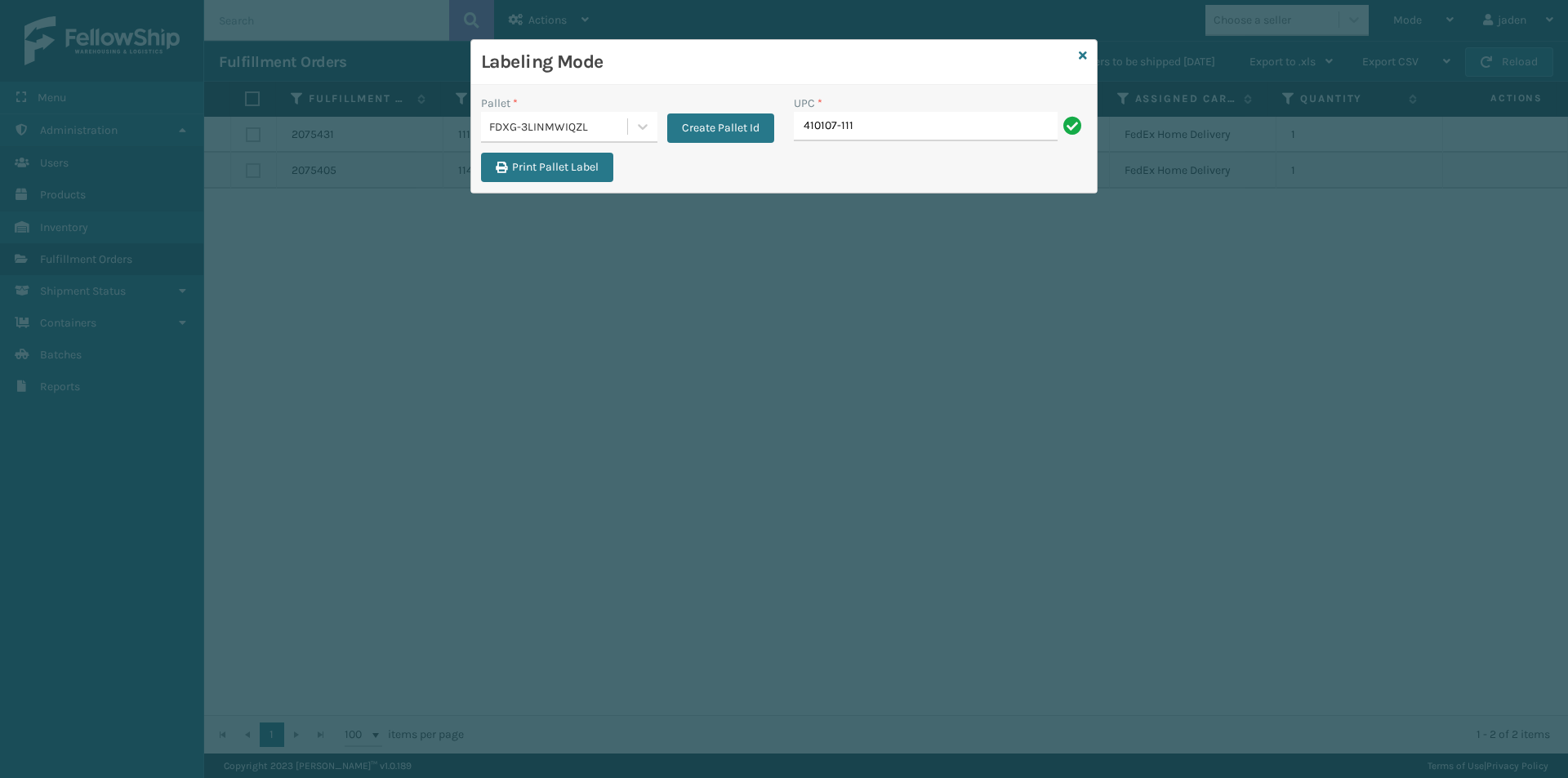
type input "410107-111"
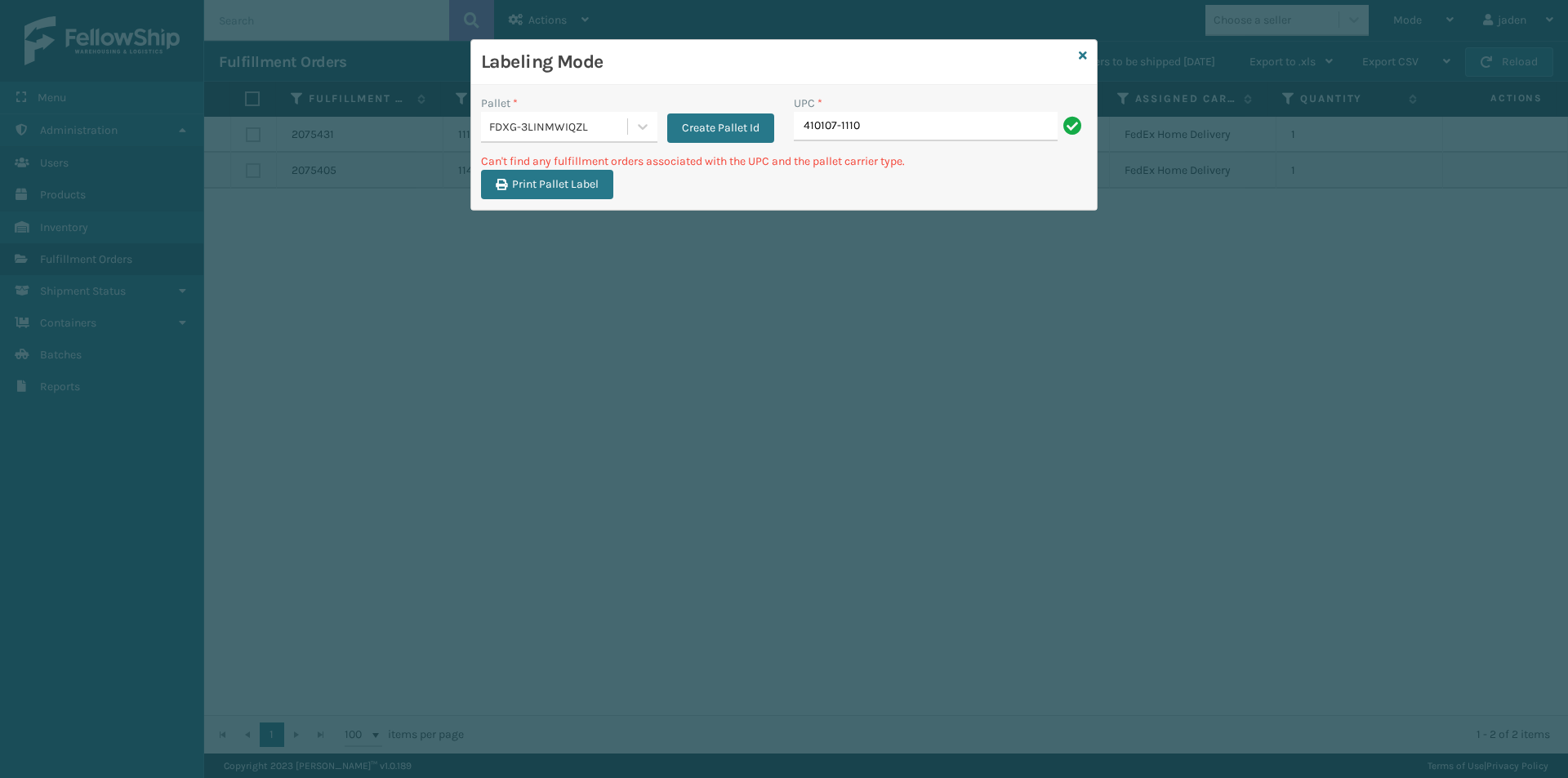
type input "410107-1110"
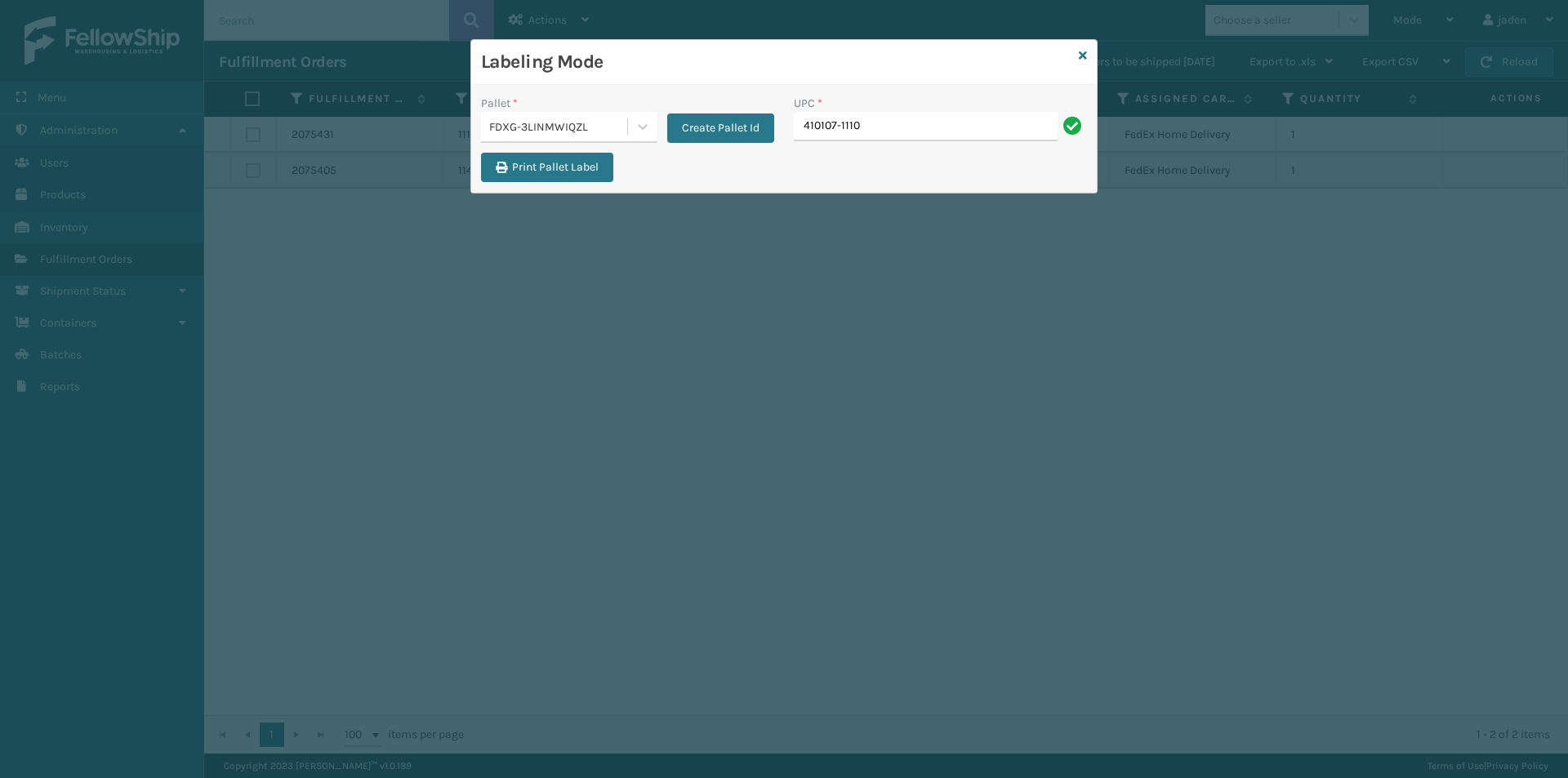
type input "410107-1110"
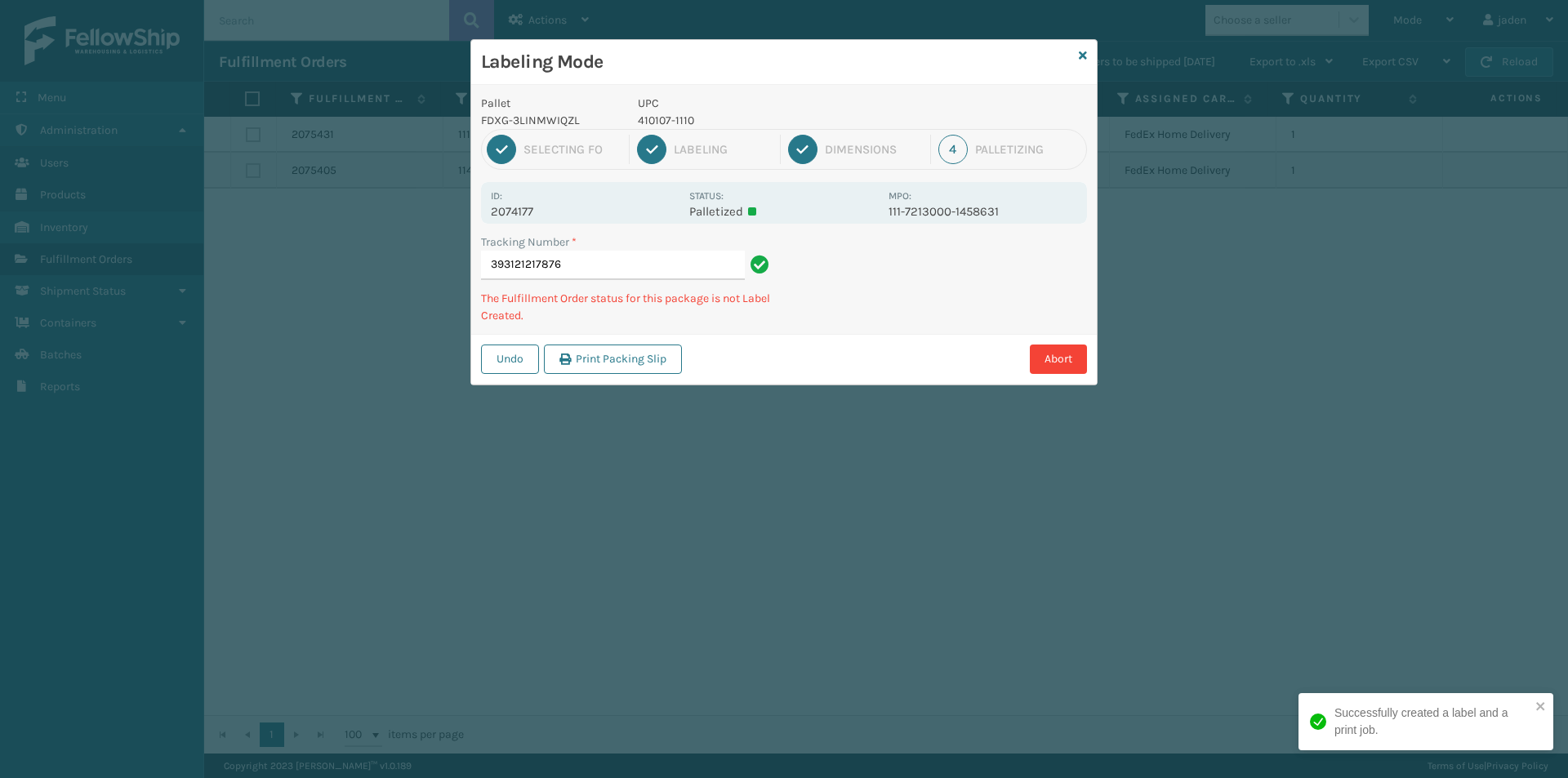
click at [644, 119] on p "410107-1110" at bounding box center [758, 120] width 241 height 17
copy p "410107-1110"
drag, startPoint x: 910, startPoint y: 283, endPoint x: 834, endPoint y: 321, distance: 85.0
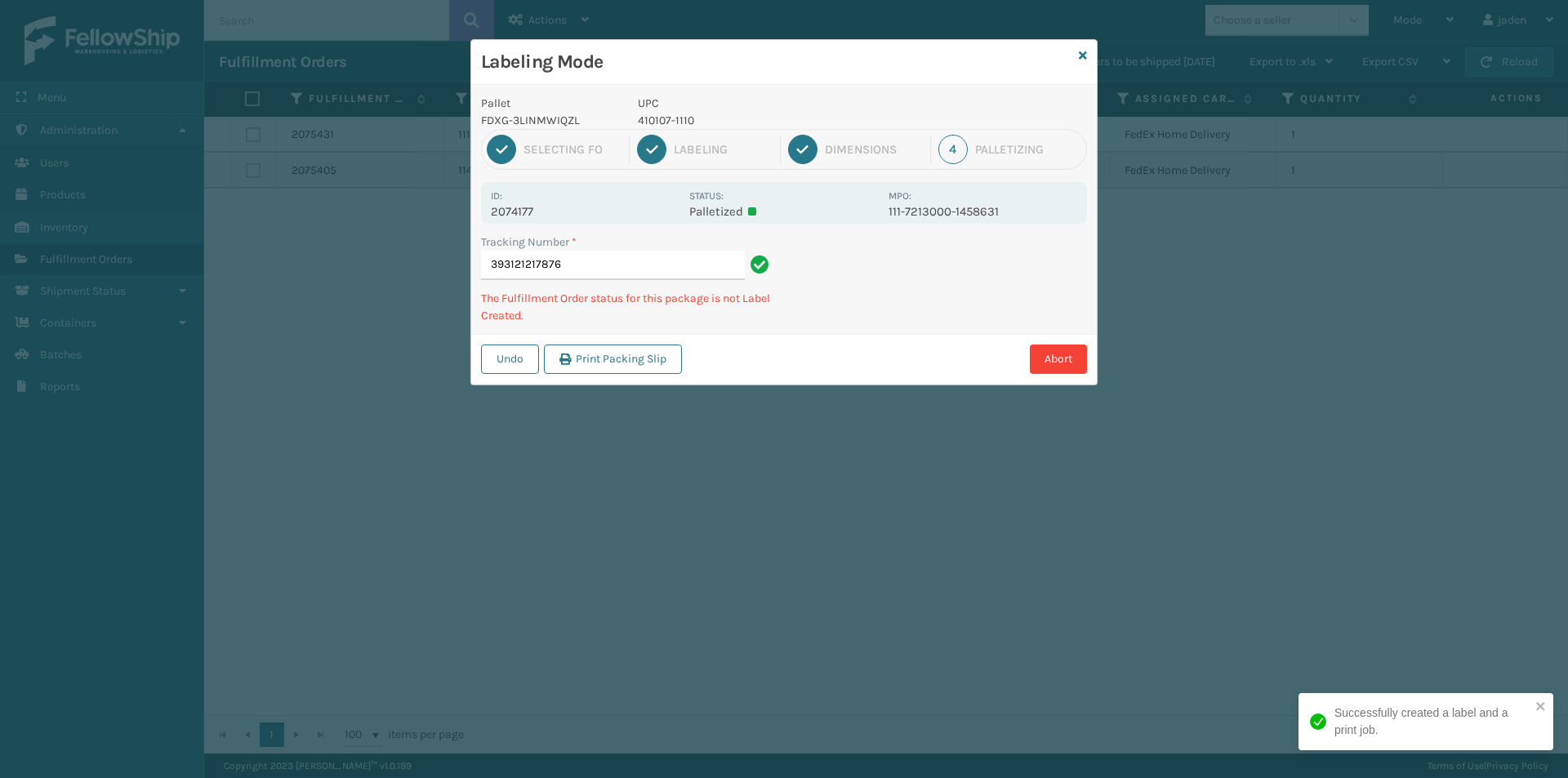
click at [811, 352] on div "Abort" at bounding box center [886, 359] width 400 height 30
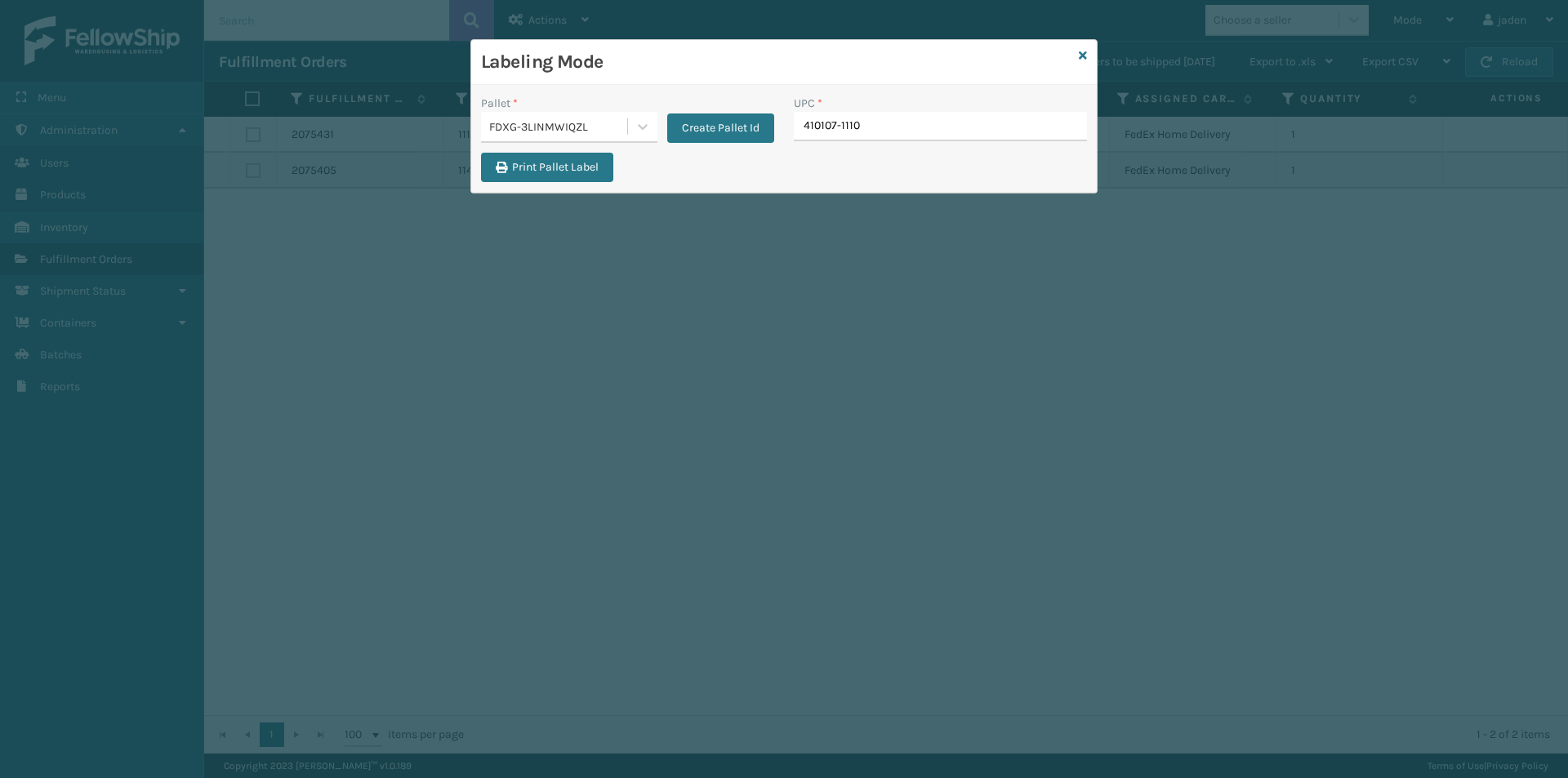
type input "410107-1110"
type input "410107-112"
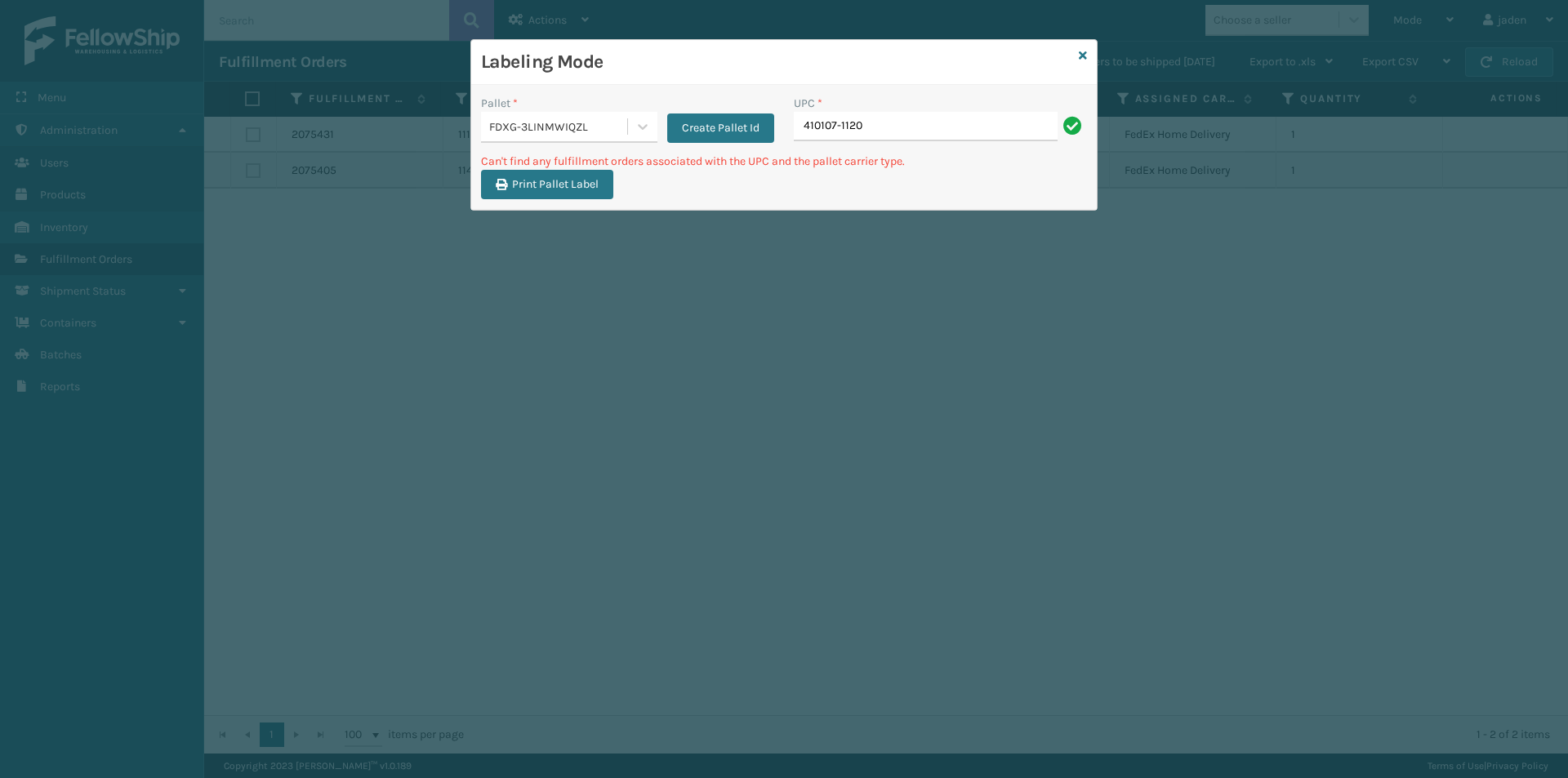
type input "410107-1120"
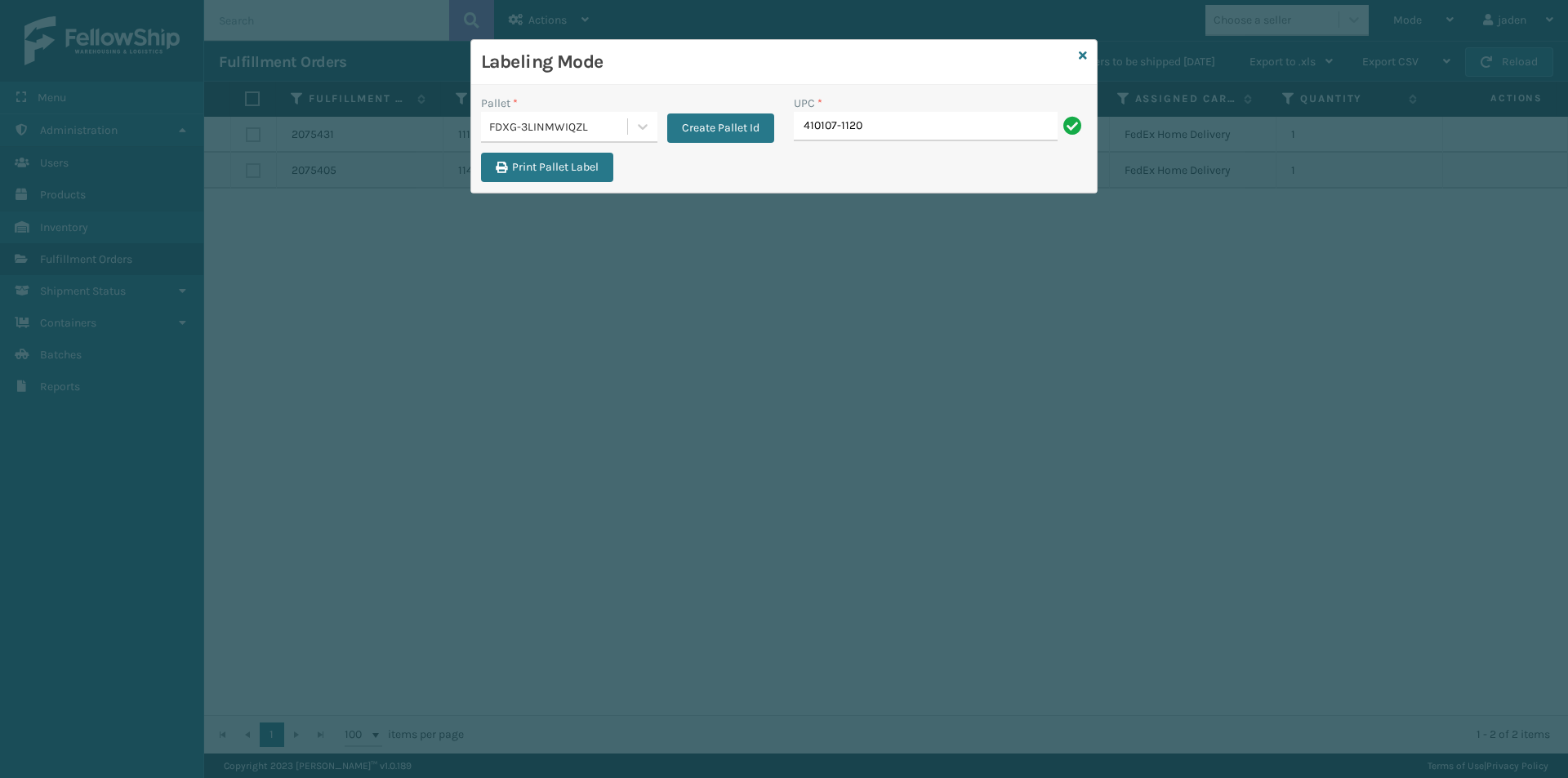
type input "410107-1120"
type input "410107-1130"
type input "410107-1150"
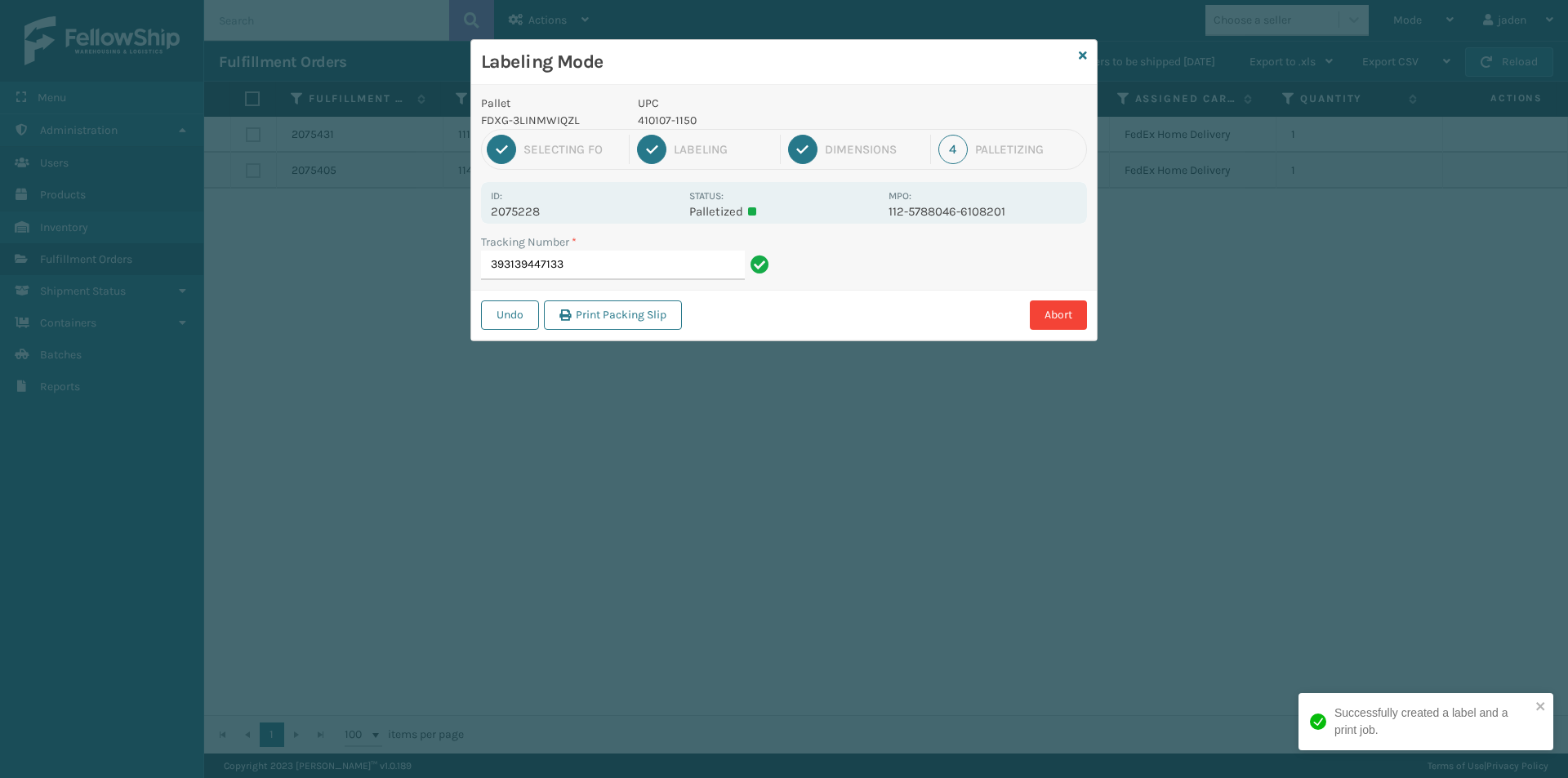
click at [674, 117] on p "410107-1150" at bounding box center [758, 120] width 241 height 17
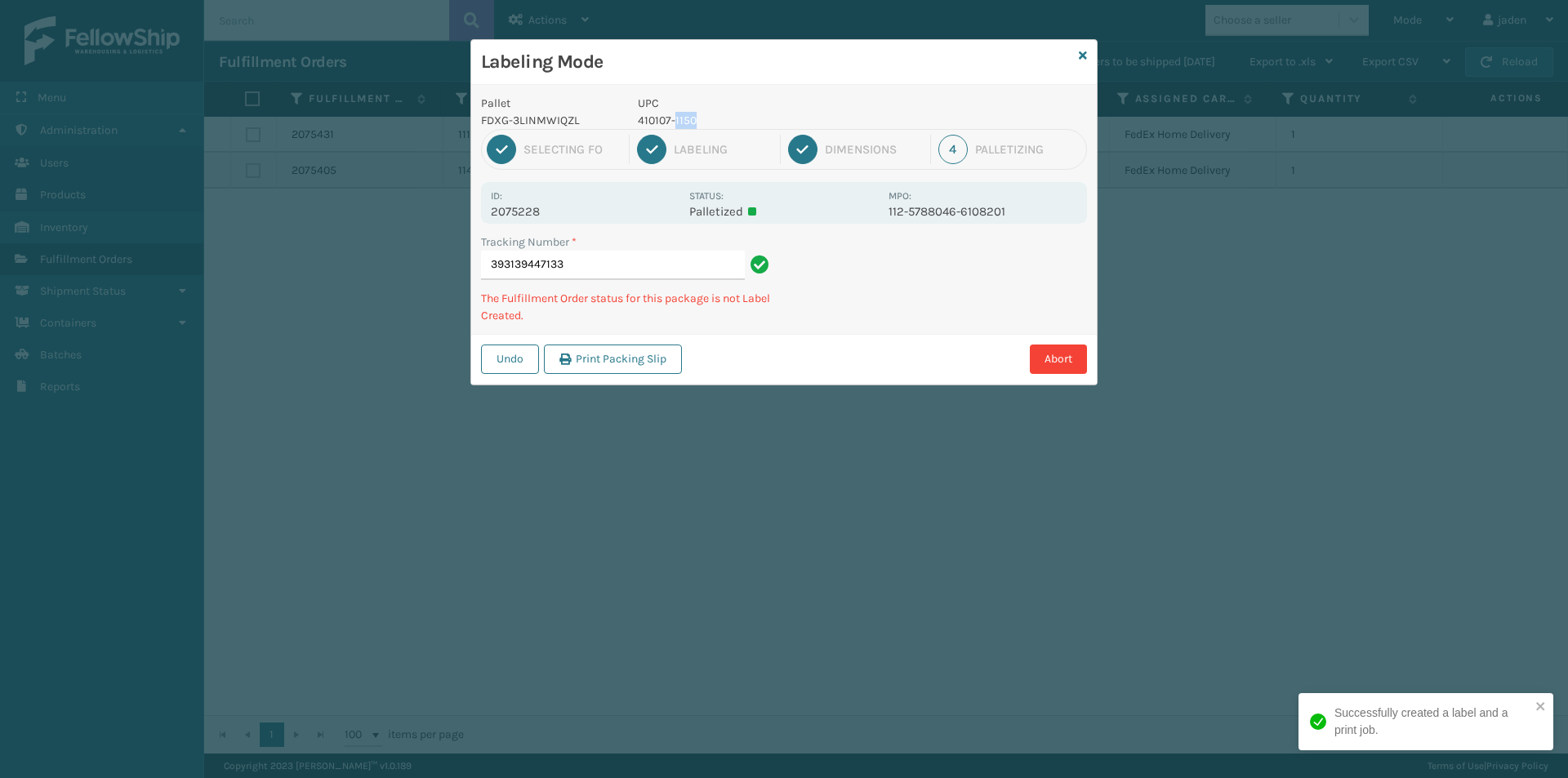
click at [674, 117] on p "410107-1150" at bounding box center [758, 120] width 241 height 17
copy p "410107-1150"
drag, startPoint x: 909, startPoint y: 260, endPoint x: 850, endPoint y: 267, distance: 59.4
click at [799, 348] on div "Abort" at bounding box center [886, 359] width 400 height 30
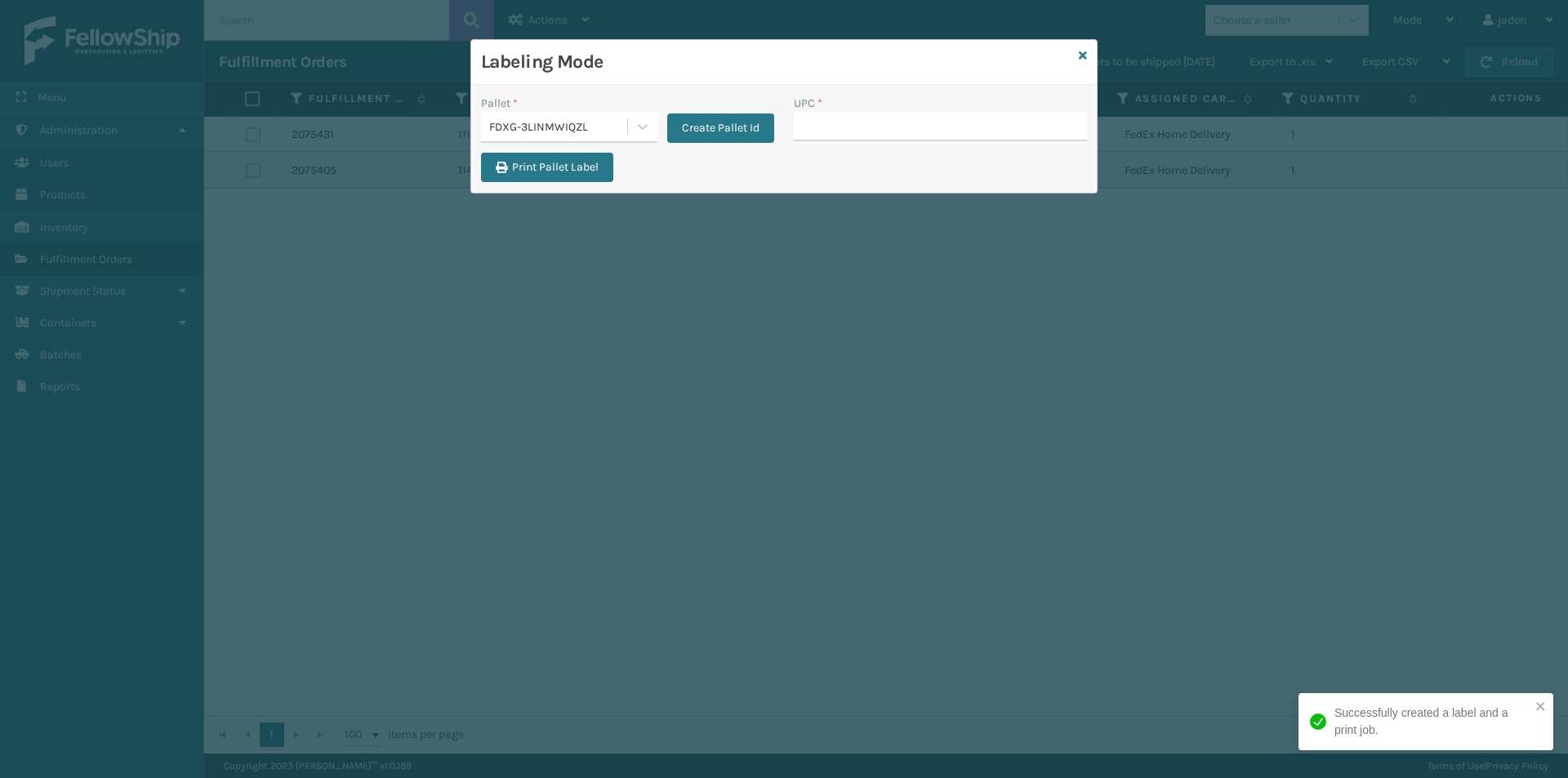
drag, startPoint x: 834, startPoint y: 106, endPoint x: 812, endPoint y: 122, distance: 27.2
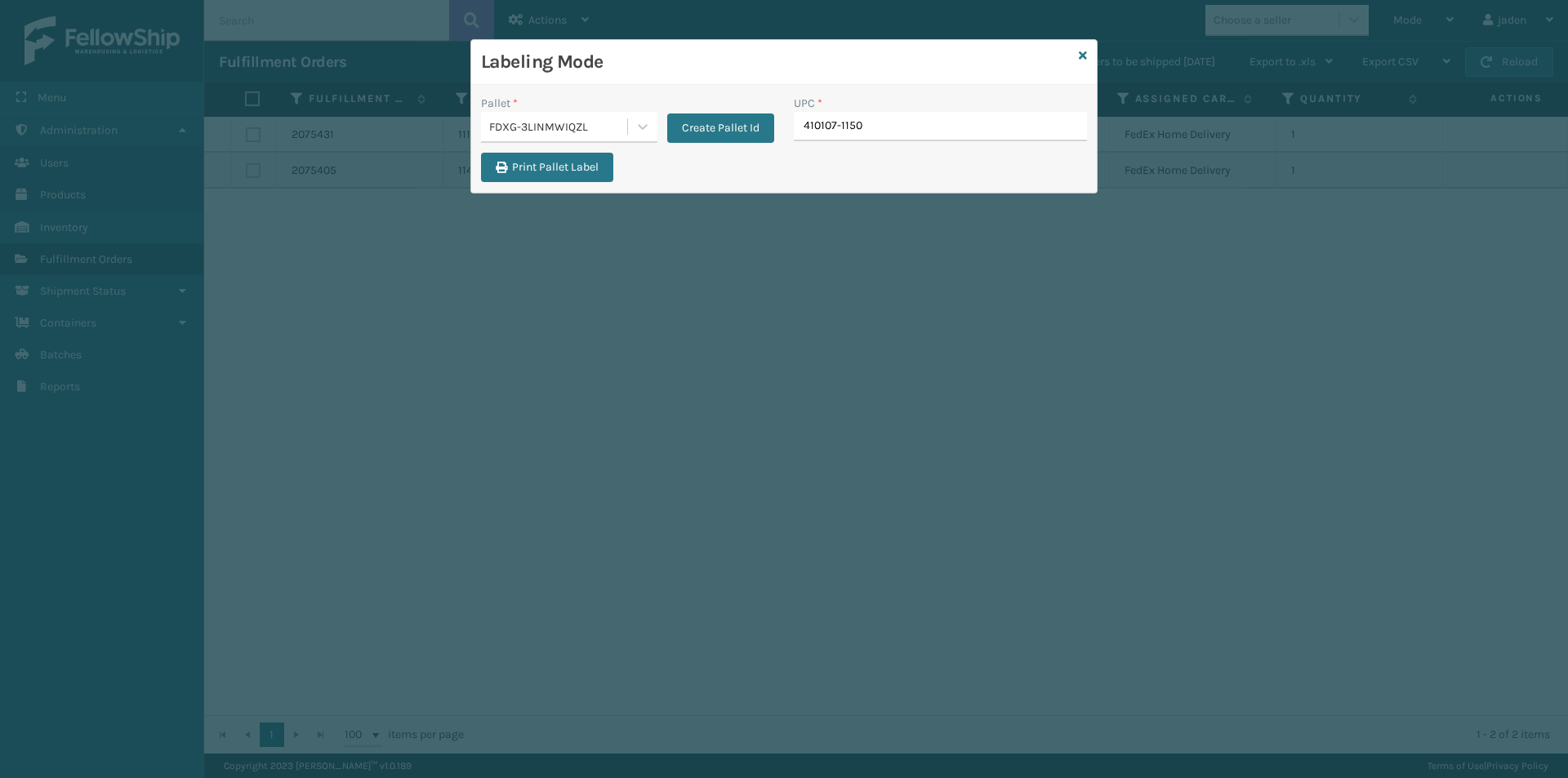
type input "410107-1150"
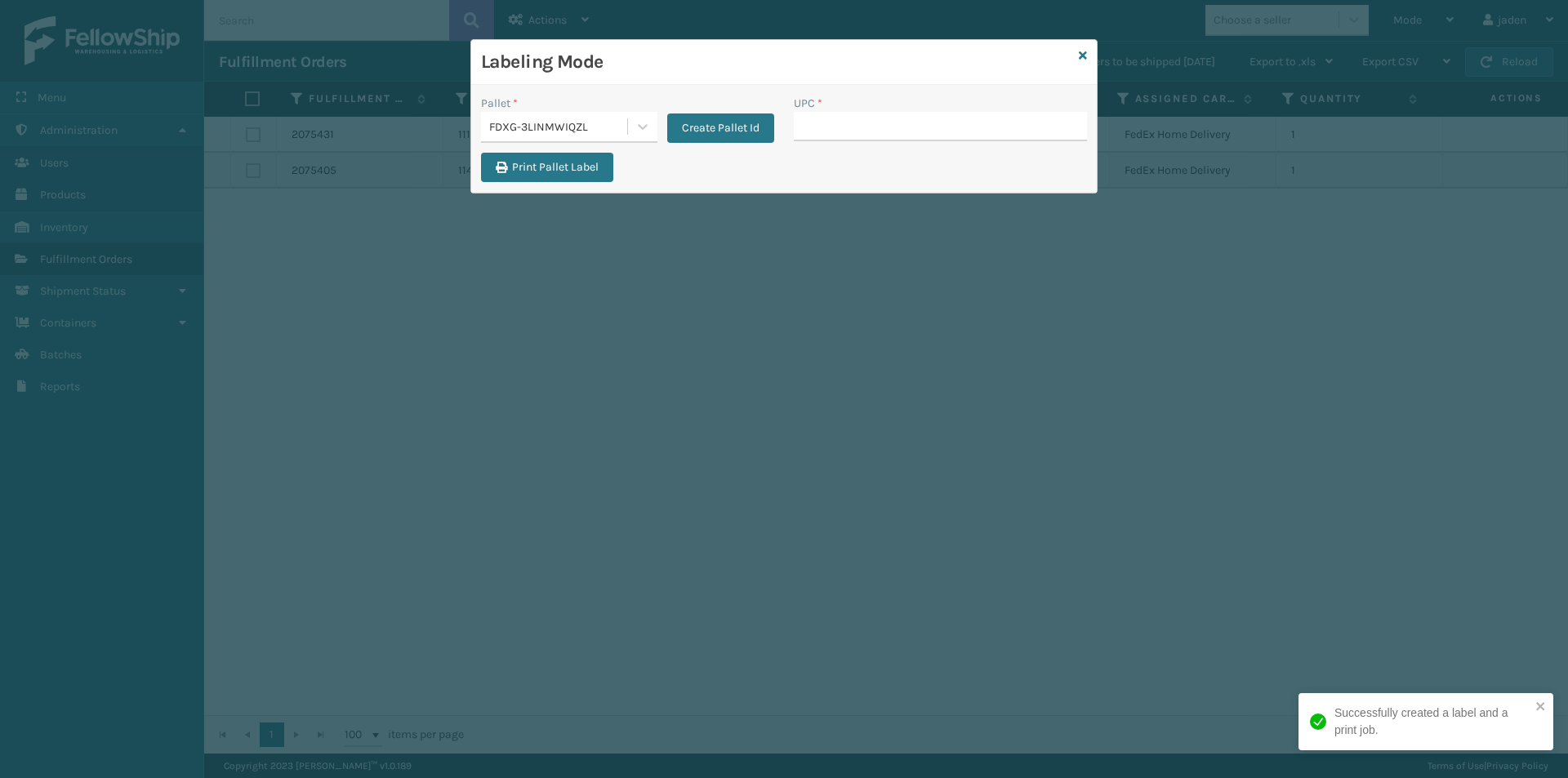
type input "410107-1150"
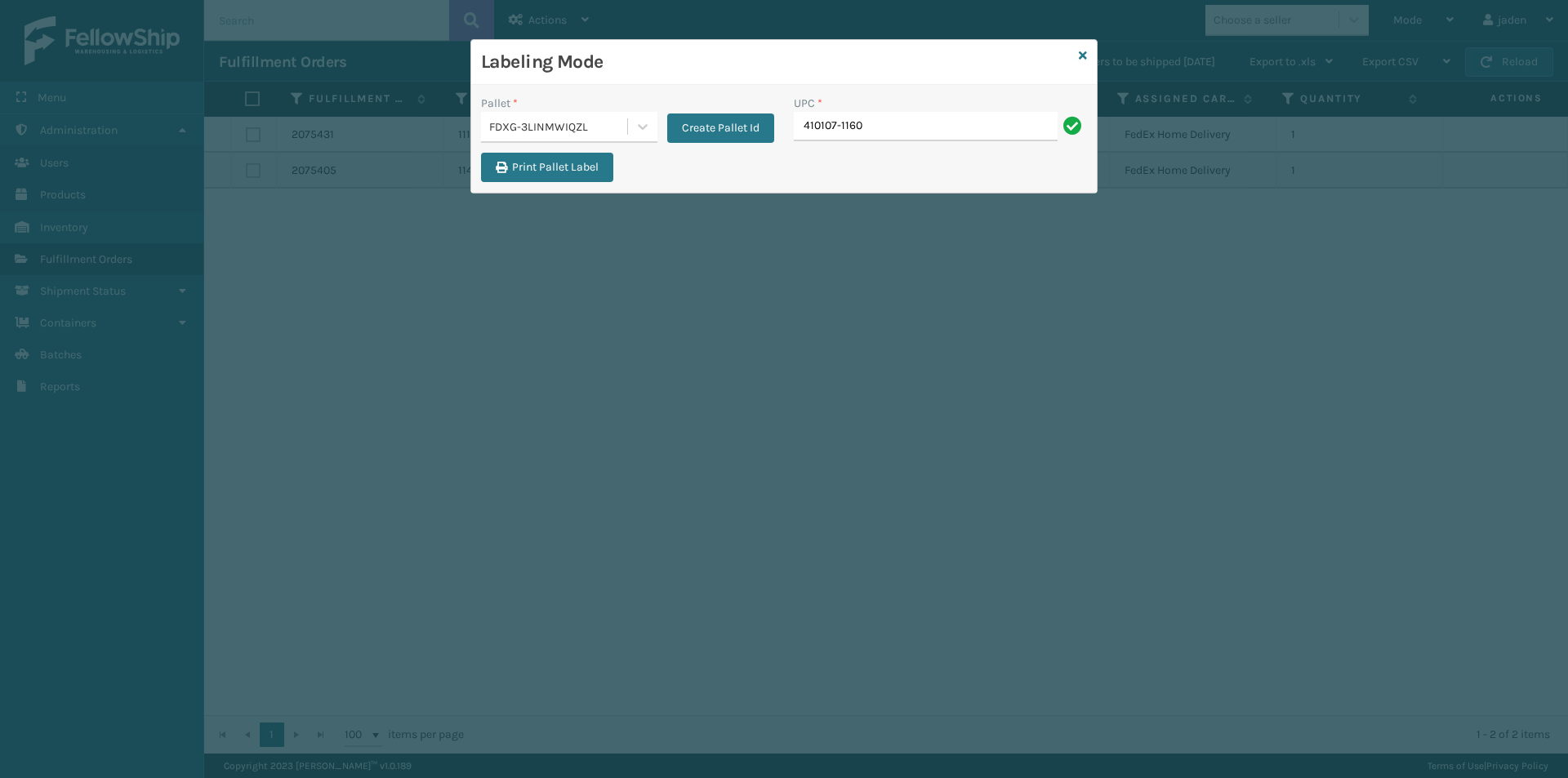
type input "410107-1160"
type input "410167-1120"
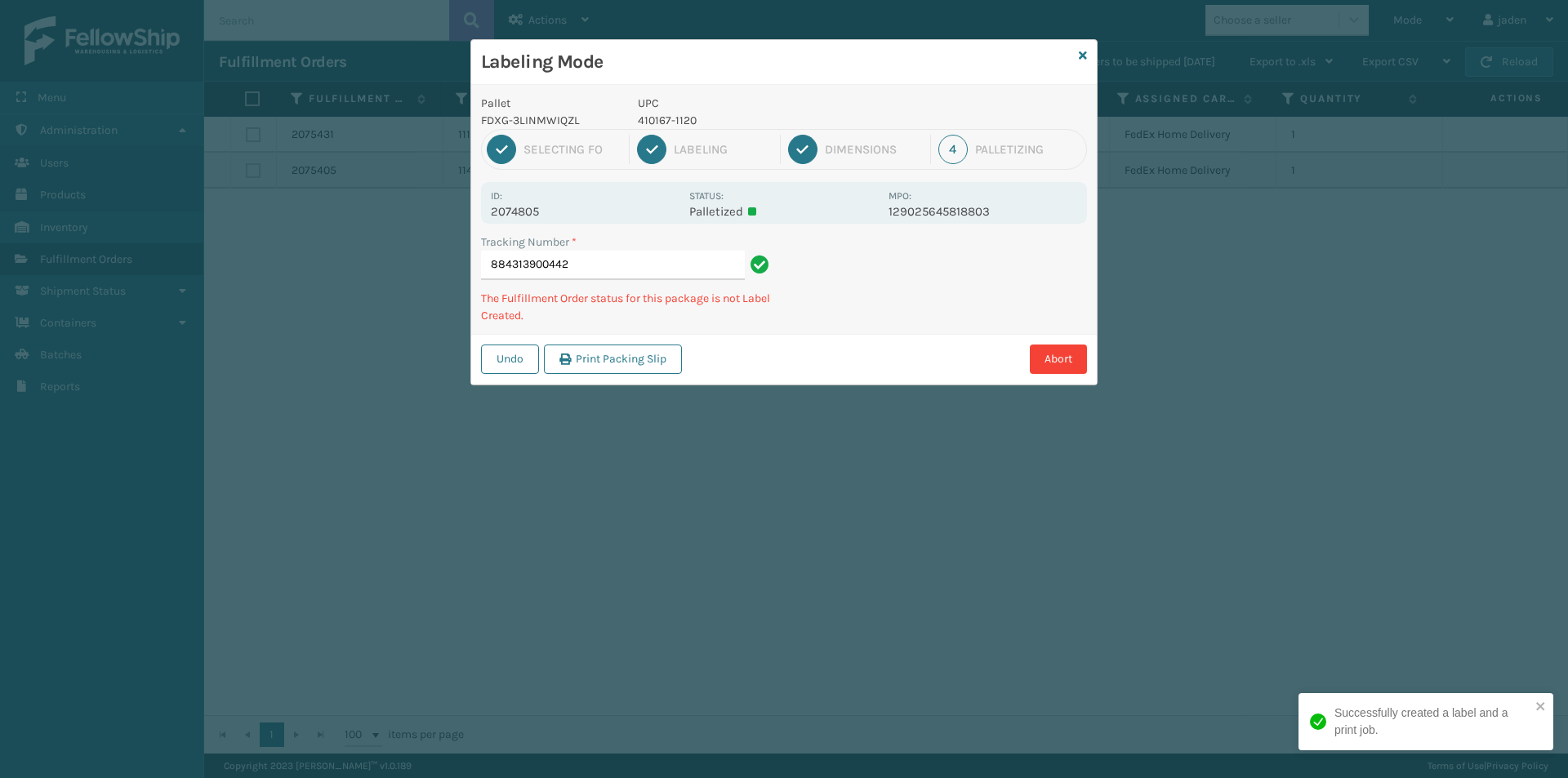
click at [687, 122] on p "410167-1120" at bounding box center [758, 120] width 241 height 17
click at [686, 122] on p "410167-1120" at bounding box center [758, 120] width 241 height 17
copy p "410167-1120"
drag, startPoint x: 938, startPoint y: 303, endPoint x: 923, endPoint y: 311, distance: 17.0
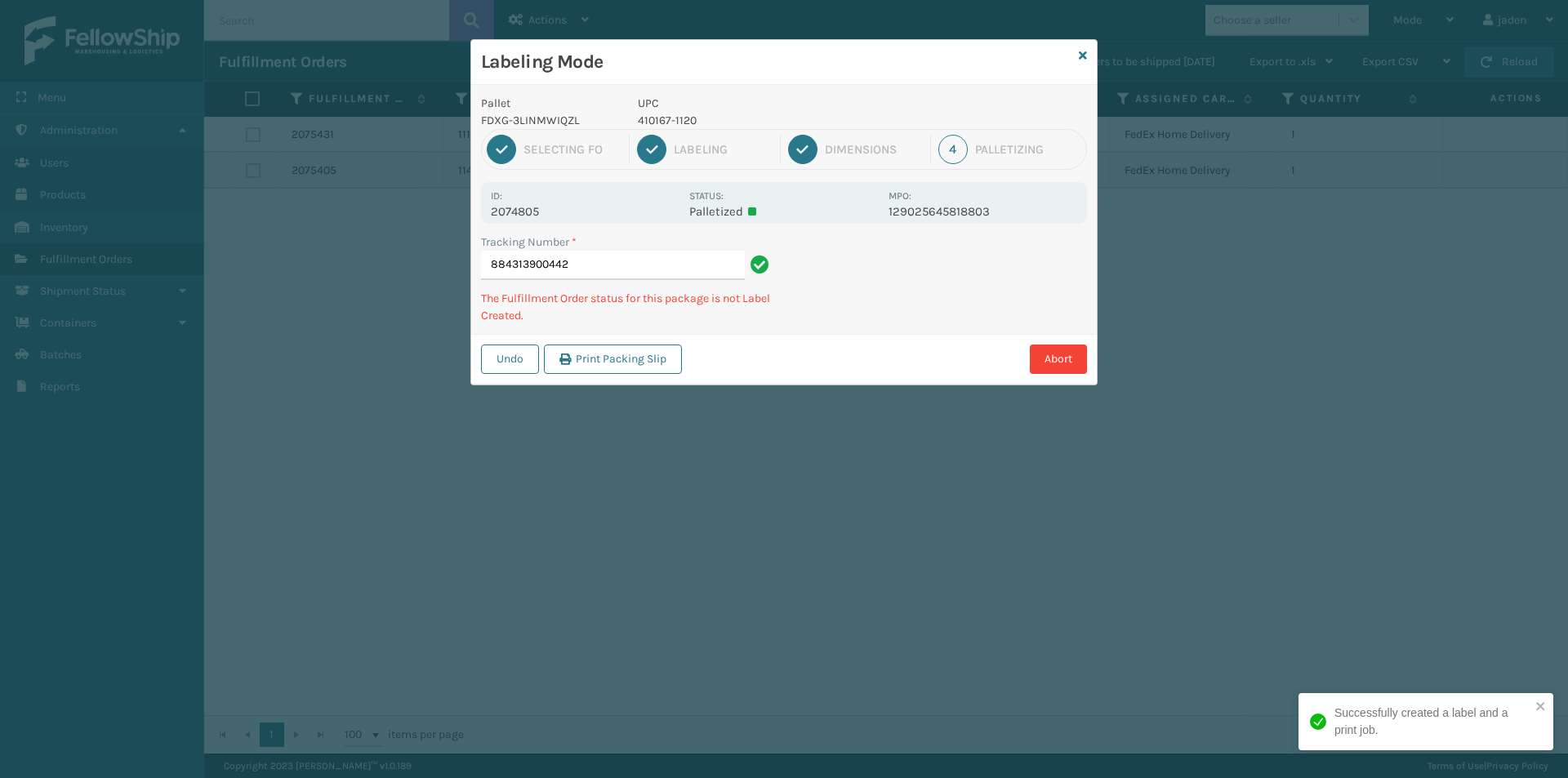
drag, startPoint x: 923, startPoint y: 311, endPoint x: 860, endPoint y: 361, distance: 80.4
click at [855, 364] on div "Abort" at bounding box center [886, 359] width 400 height 30
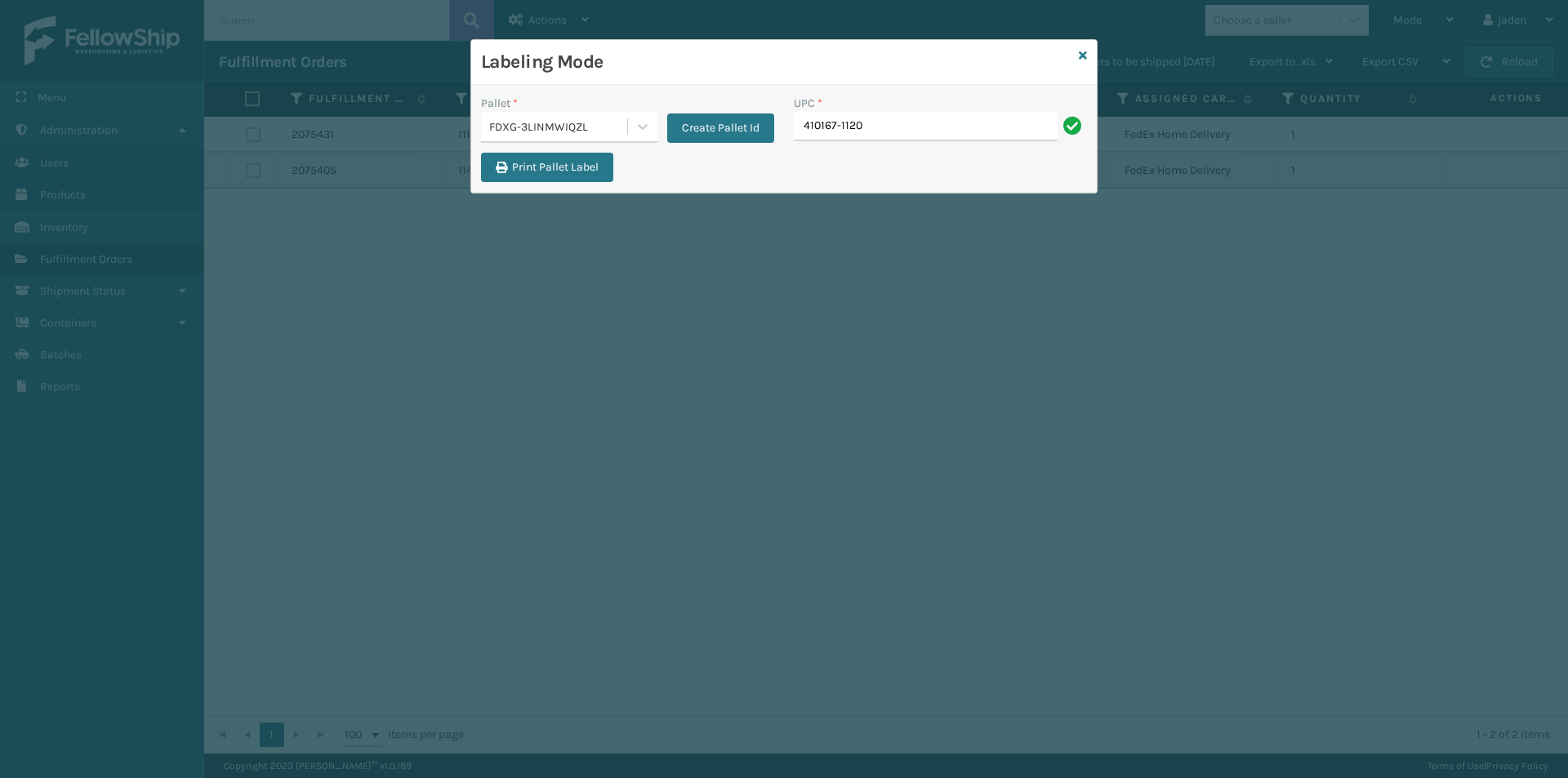
type input "410167-1120"
type input "410167-113"
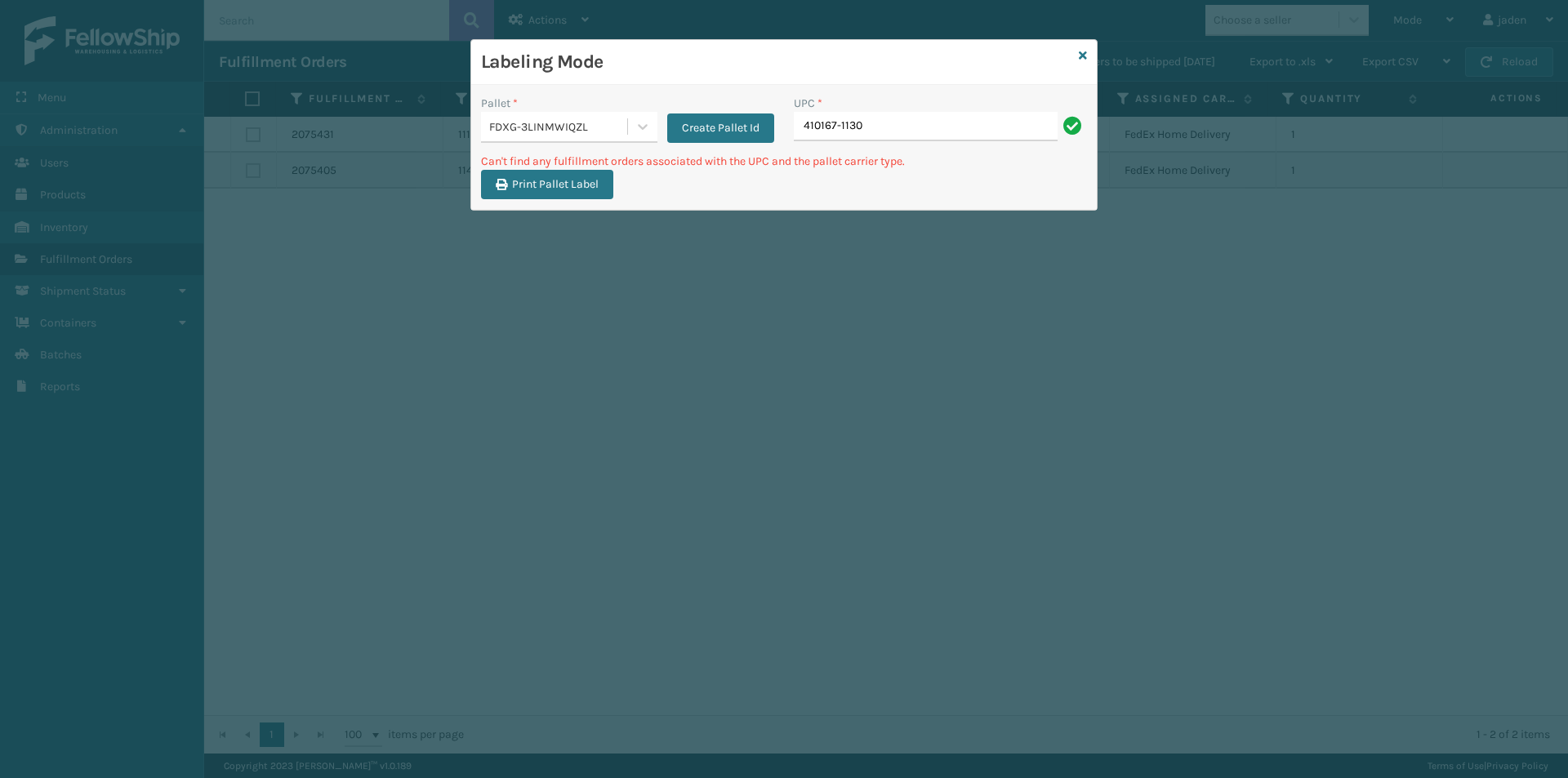
type input "410167-1130"
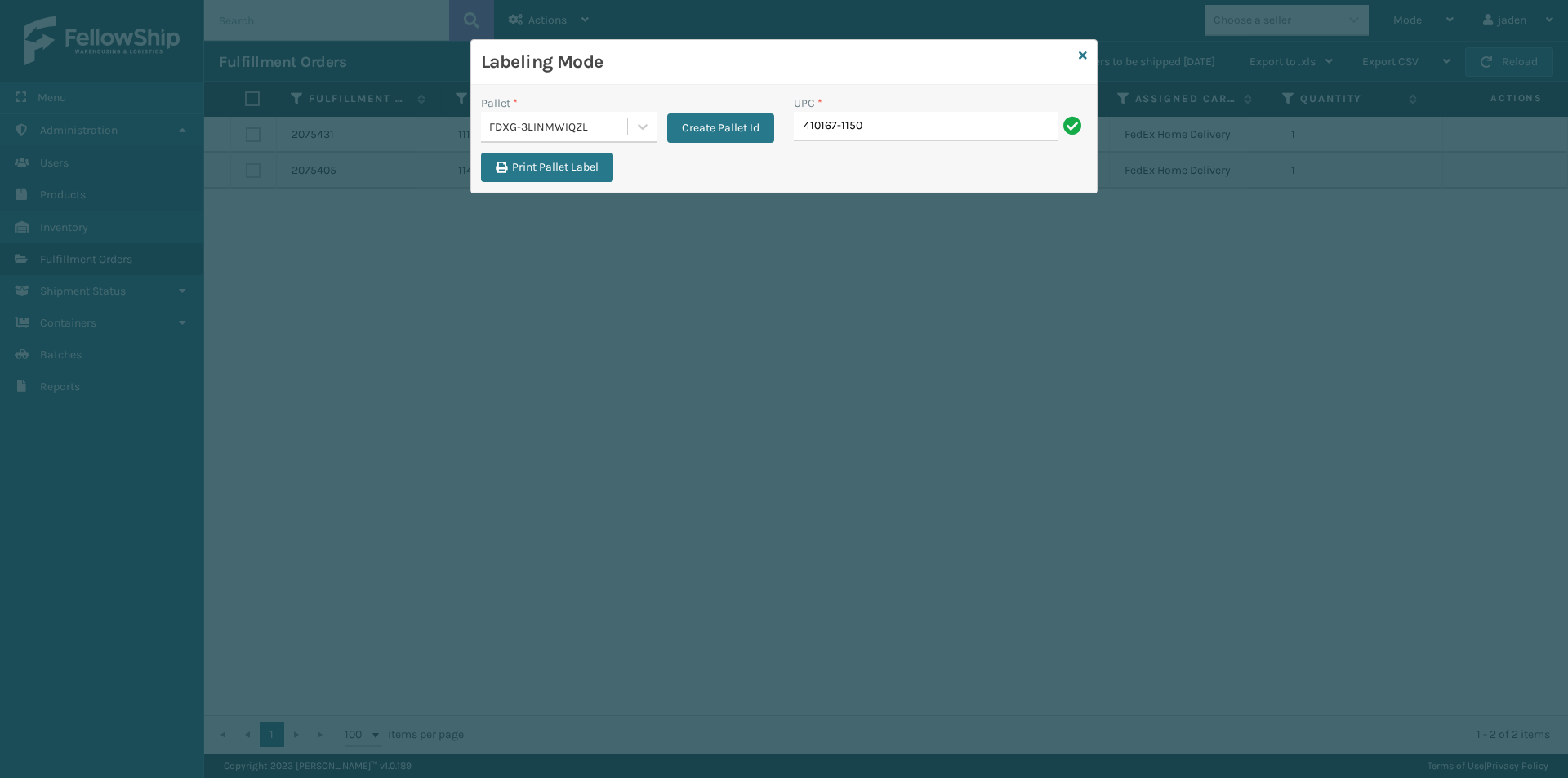
type input "410167-1150"
type input "410168-8020"
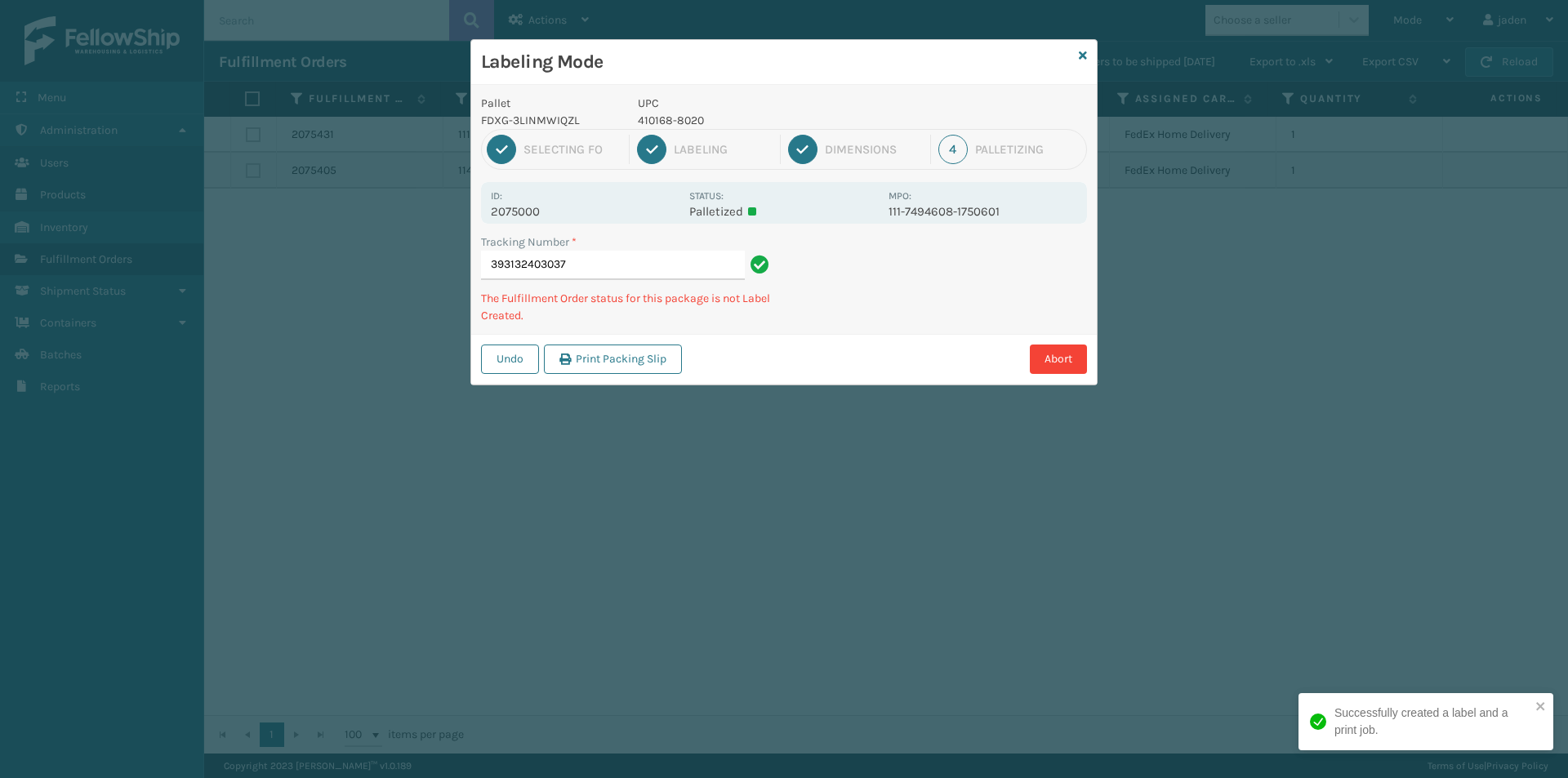
click at [675, 116] on p "410168-8020" at bounding box center [758, 120] width 241 height 17
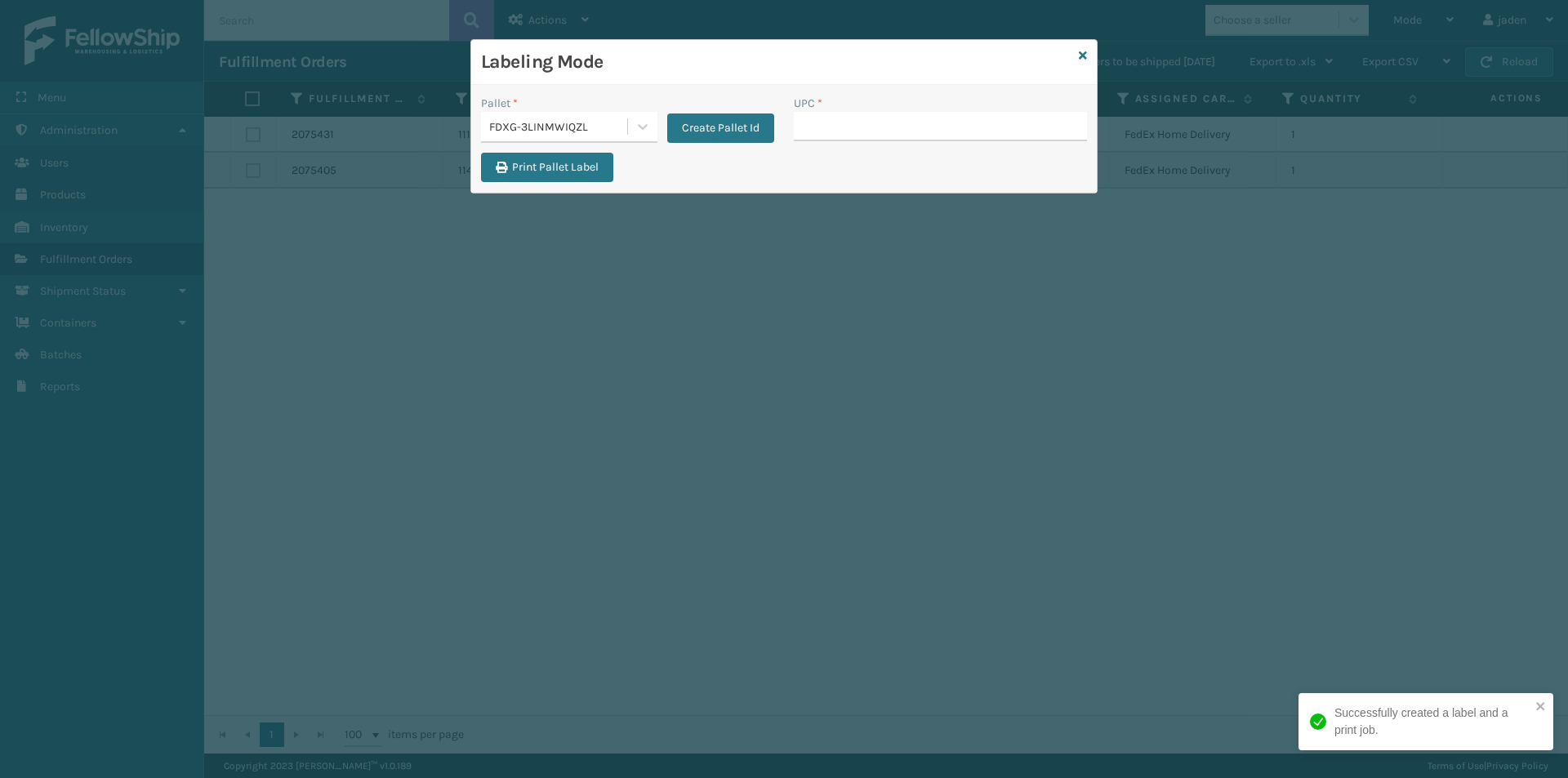
click at [675, 116] on button "Create Pallet Id" at bounding box center [721, 128] width 107 height 30
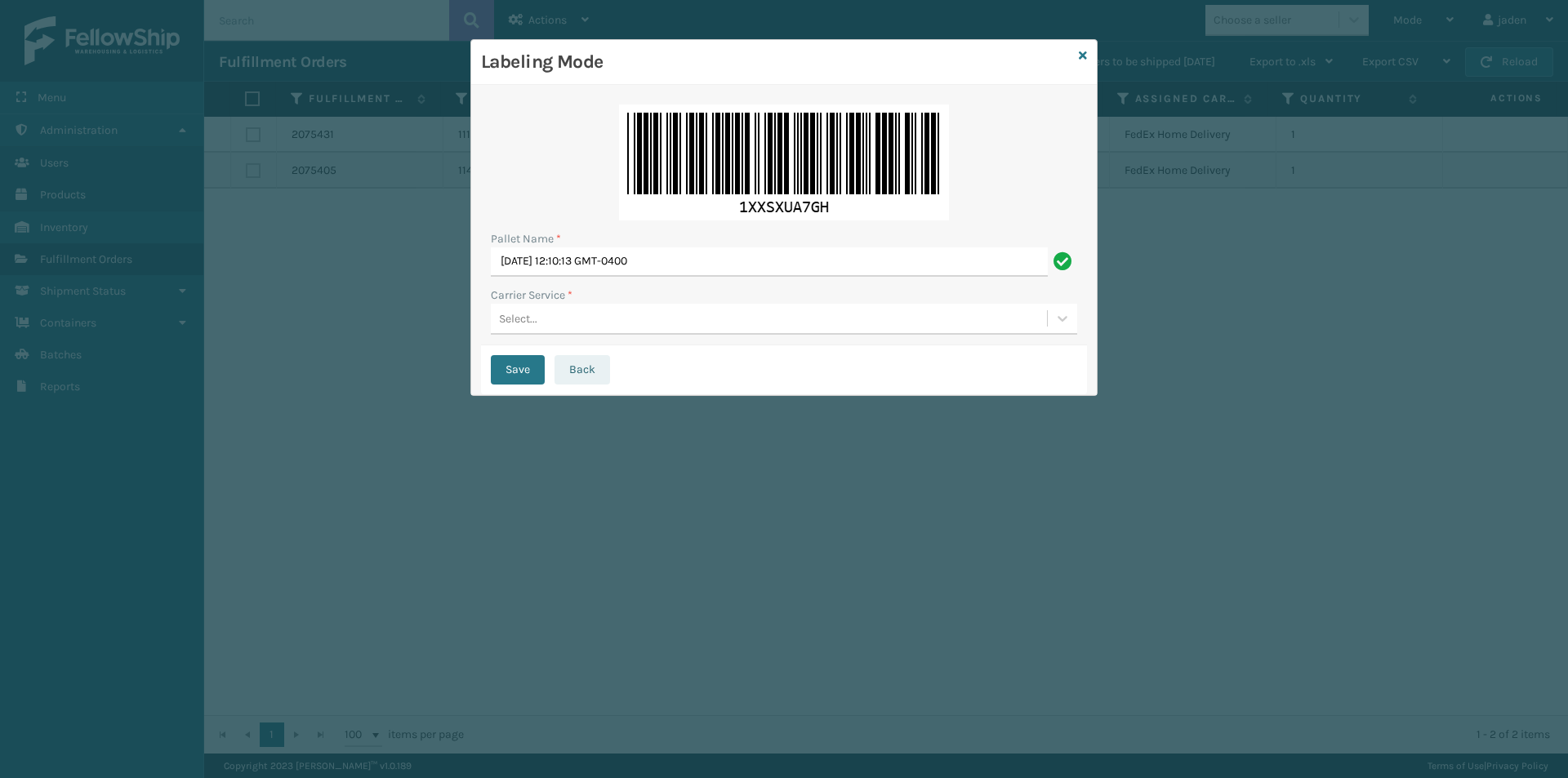
click at [586, 369] on button "Back" at bounding box center [582, 369] width 55 height 30
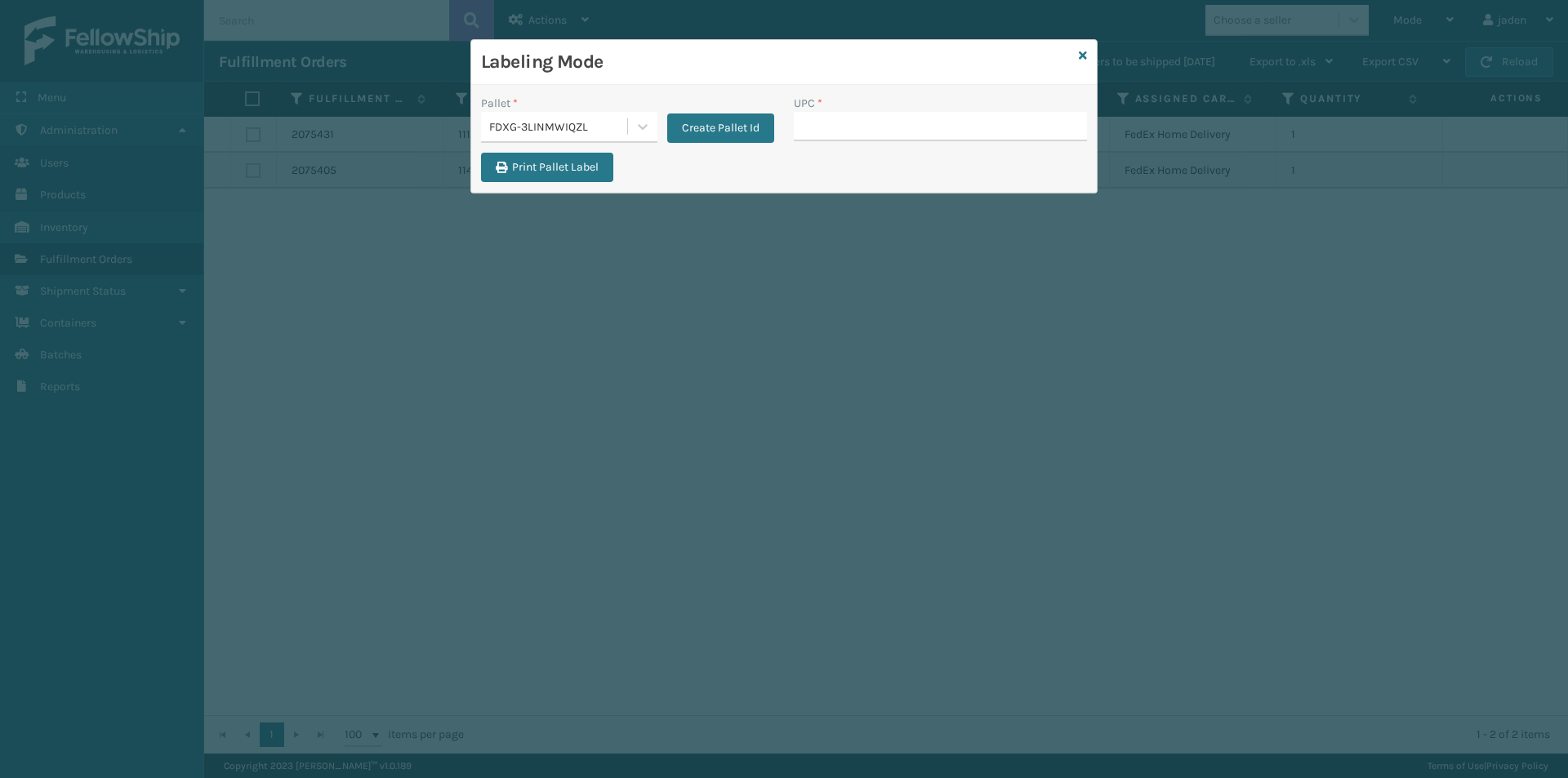
click at [855, 118] on input "UPC *" at bounding box center [941, 126] width 293 height 30
type input "410168-8020"
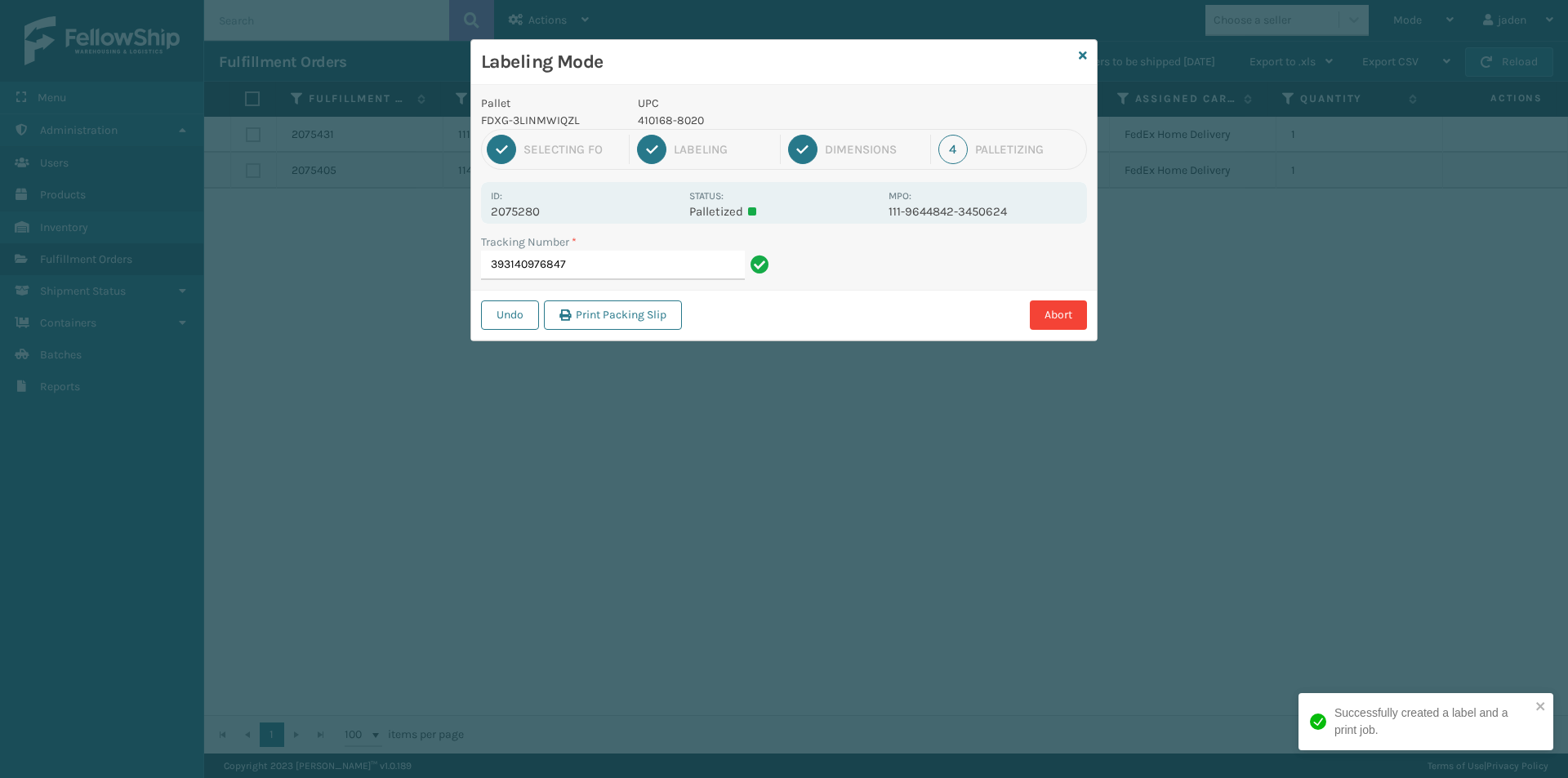
click at [675, 111] on p "UPC" at bounding box center [758, 103] width 241 height 17
click at [674, 111] on p "410168-8020" at bounding box center [758, 120] width 241 height 17
click at [674, 130] on div "1 Selecting FO 2 Labeling 3 Dimensions 4 Palletizing" at bounding box center [784, 150] width 605 height 41
click at [676, 120] on p "410168-8020" at bounding box center [758, 120] width 241 height 17
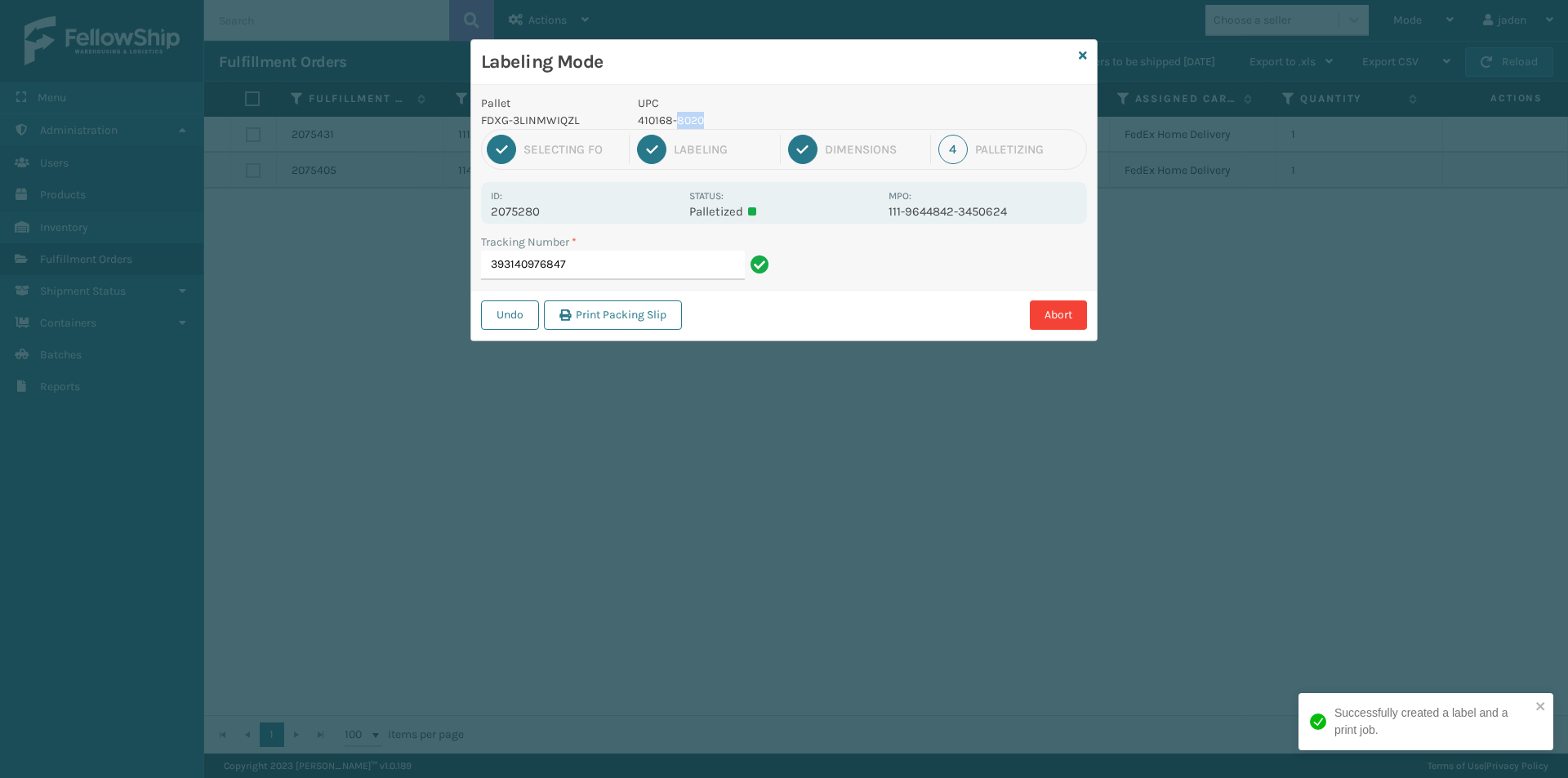
click at [676, 120] on p "410168-8020" at bounding box center [758, 120] width 241 height 17
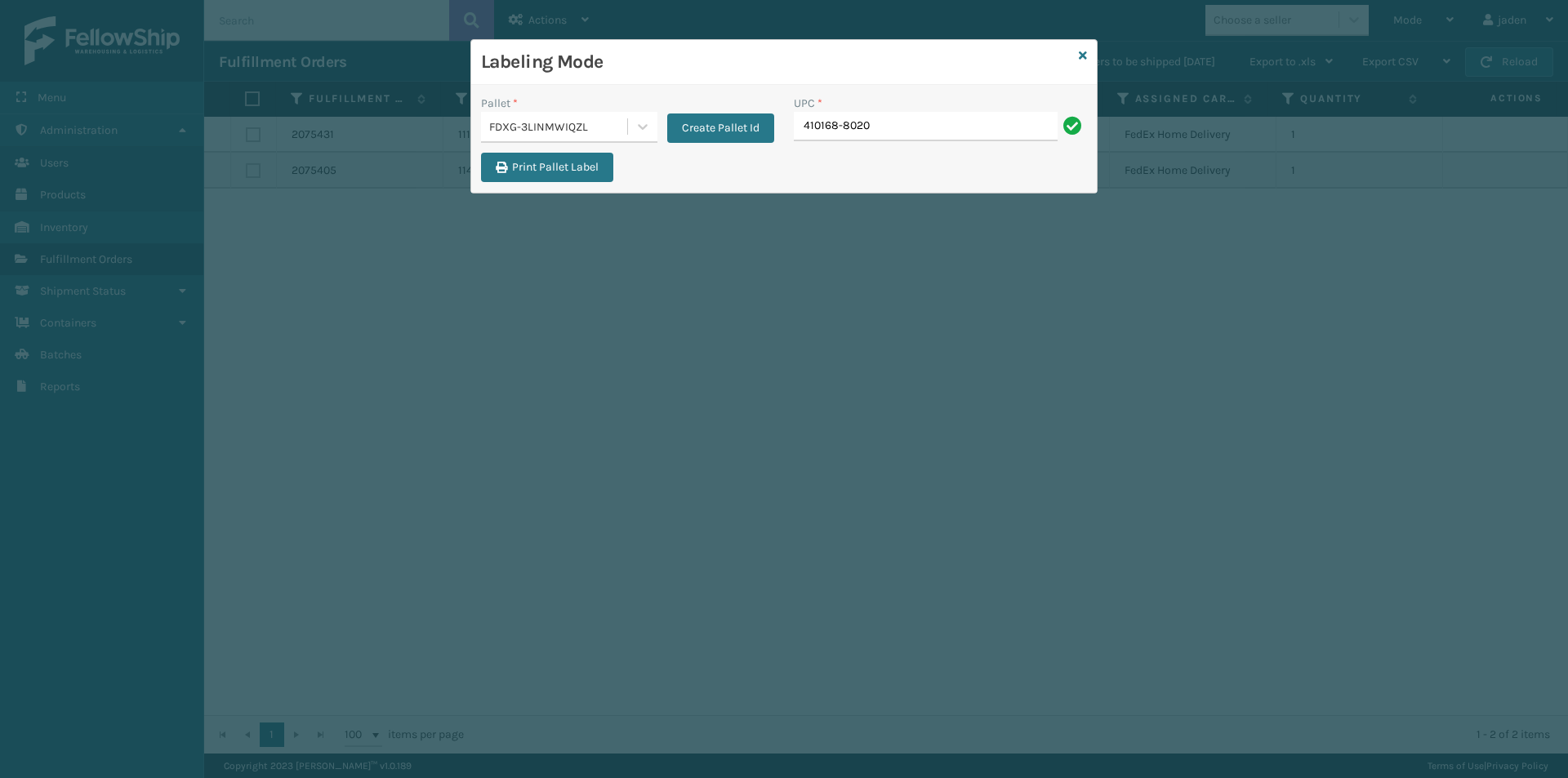
type input "410168-8020"
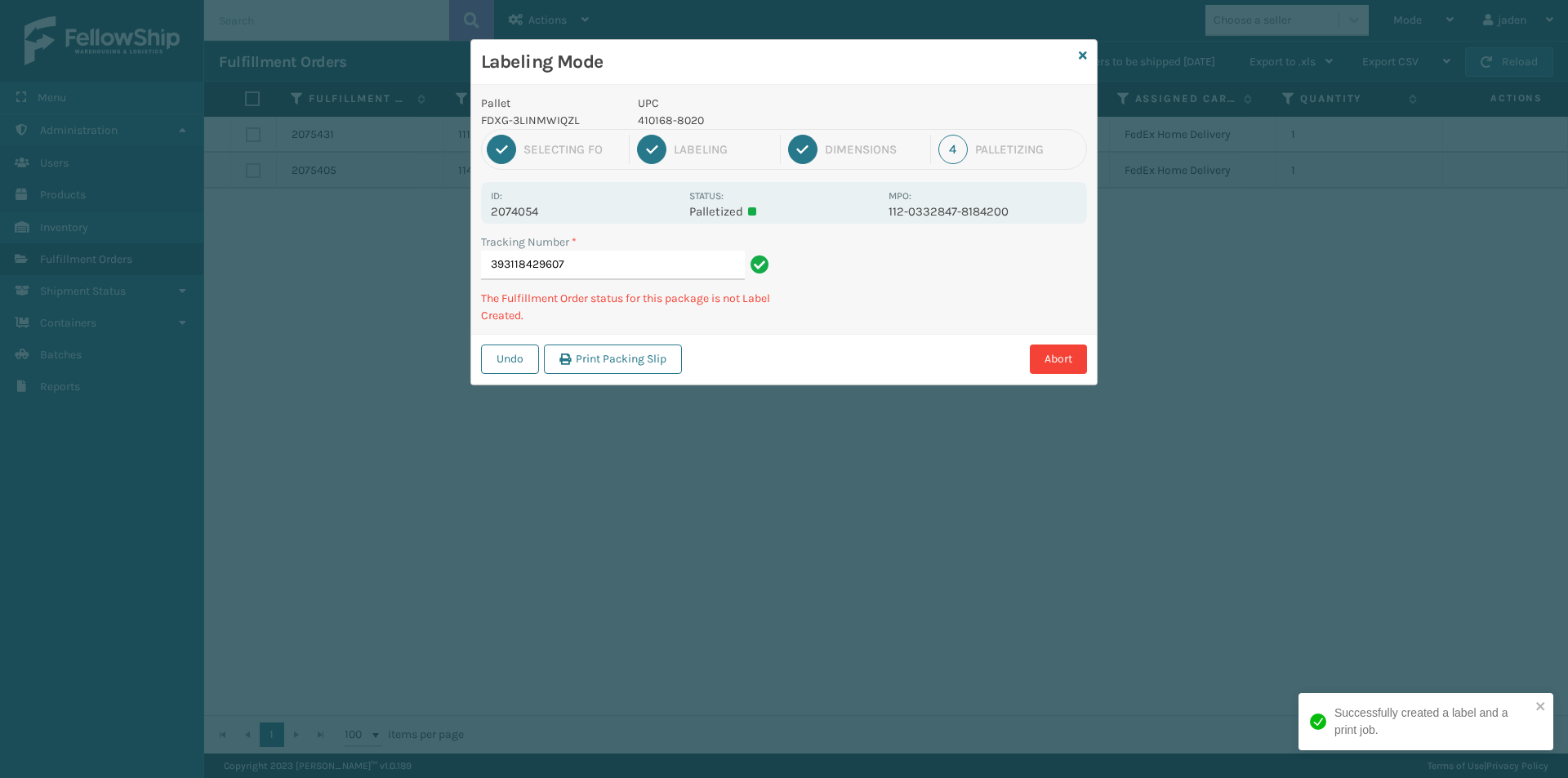
click at [681, 126] on p "410168-8020" at bounding box center [758, 120] width 241 height 17
copy p "410168-8020"
drag, startPoint x: 1005, startPoint y: 296, endPoint x: 893, endPoint y: 346, distance: 122.7
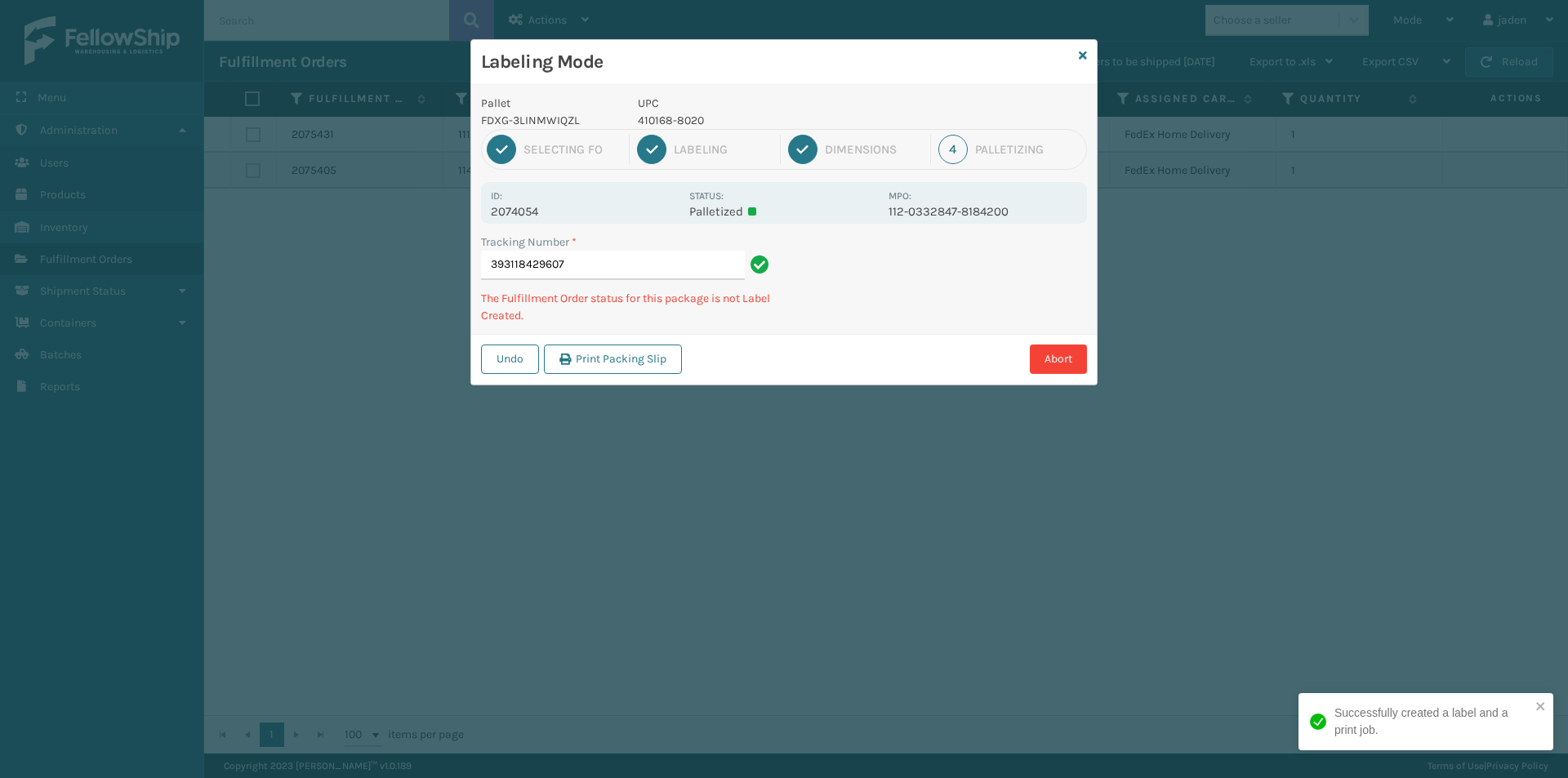
click at [892, 347] on div "Abort" at bounding box center [886, 359] width 400 height 30
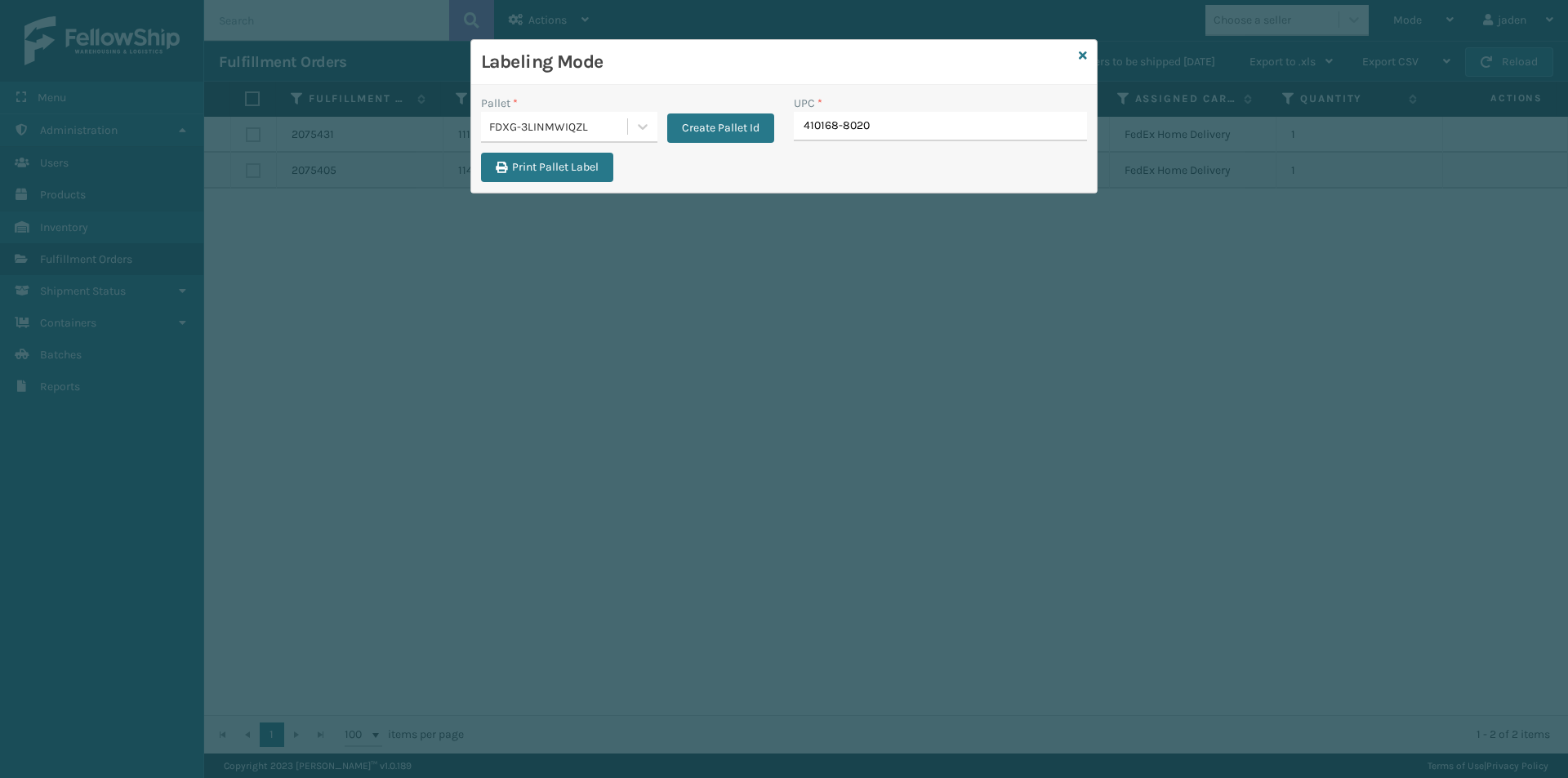
type input "410168-8020"
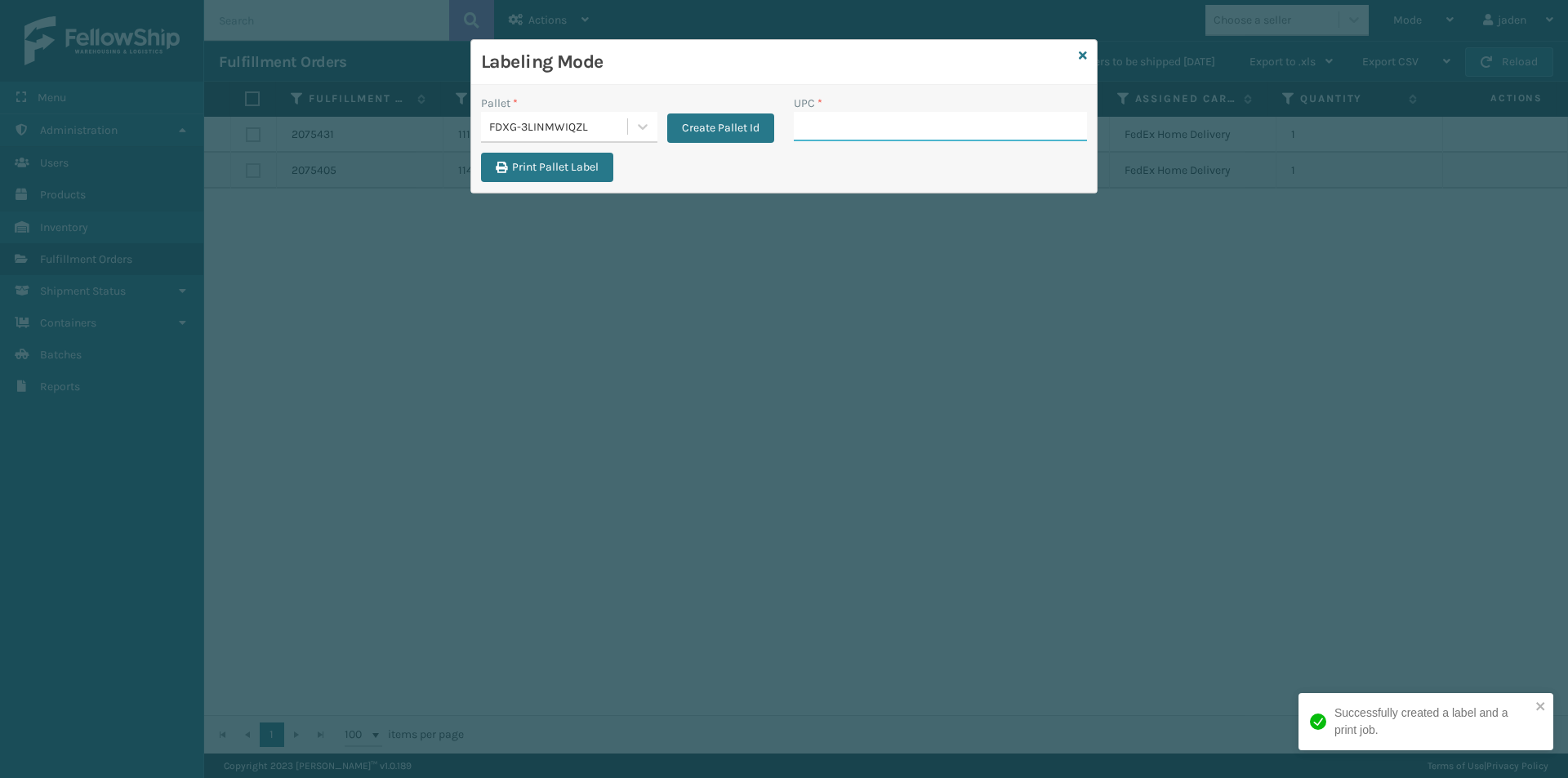
drag, startPoint x: 873, startPoint y: 130, endPoint x: 824, endPoint y: 133, distance: 49.1
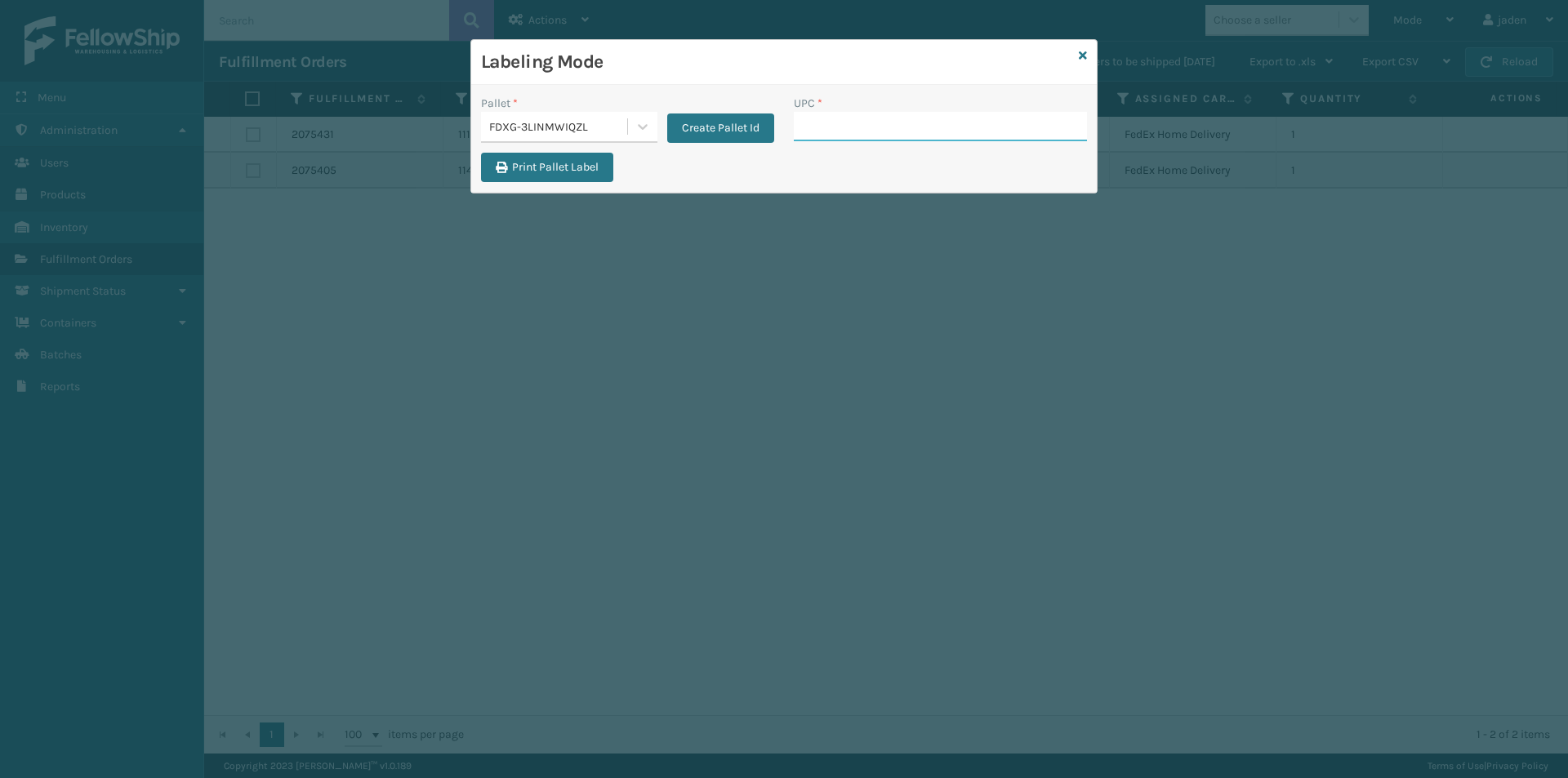
paste input "410168-8020"
type input "410168-8020"
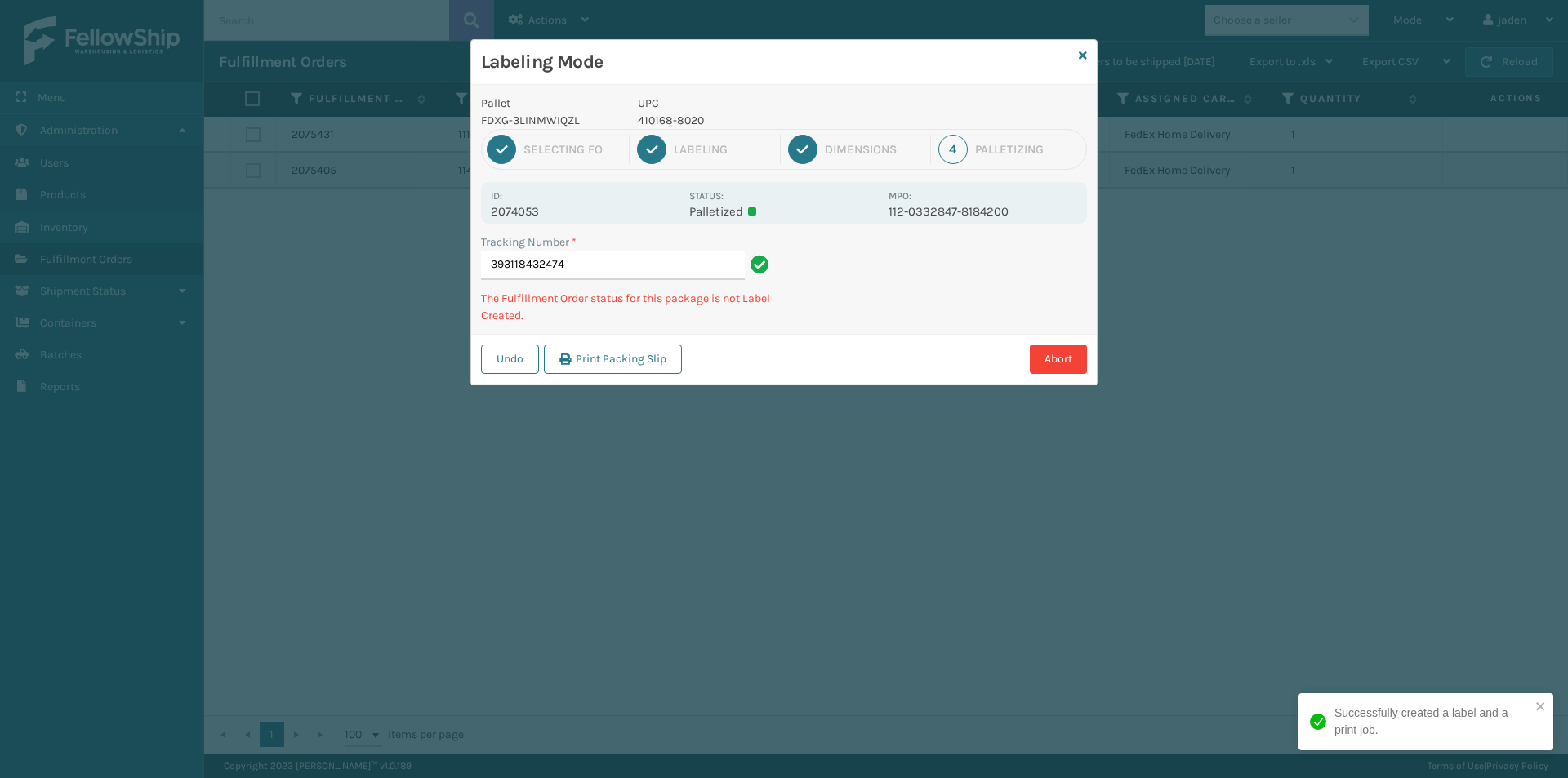
drag, startPoint x: 964, startPoint y: 281, endPoint x: 863, endPoint y: 347, distance: 120.7
click at [863, 347] on div "Abort" at bounding box center [886, 359] width 400 height 30
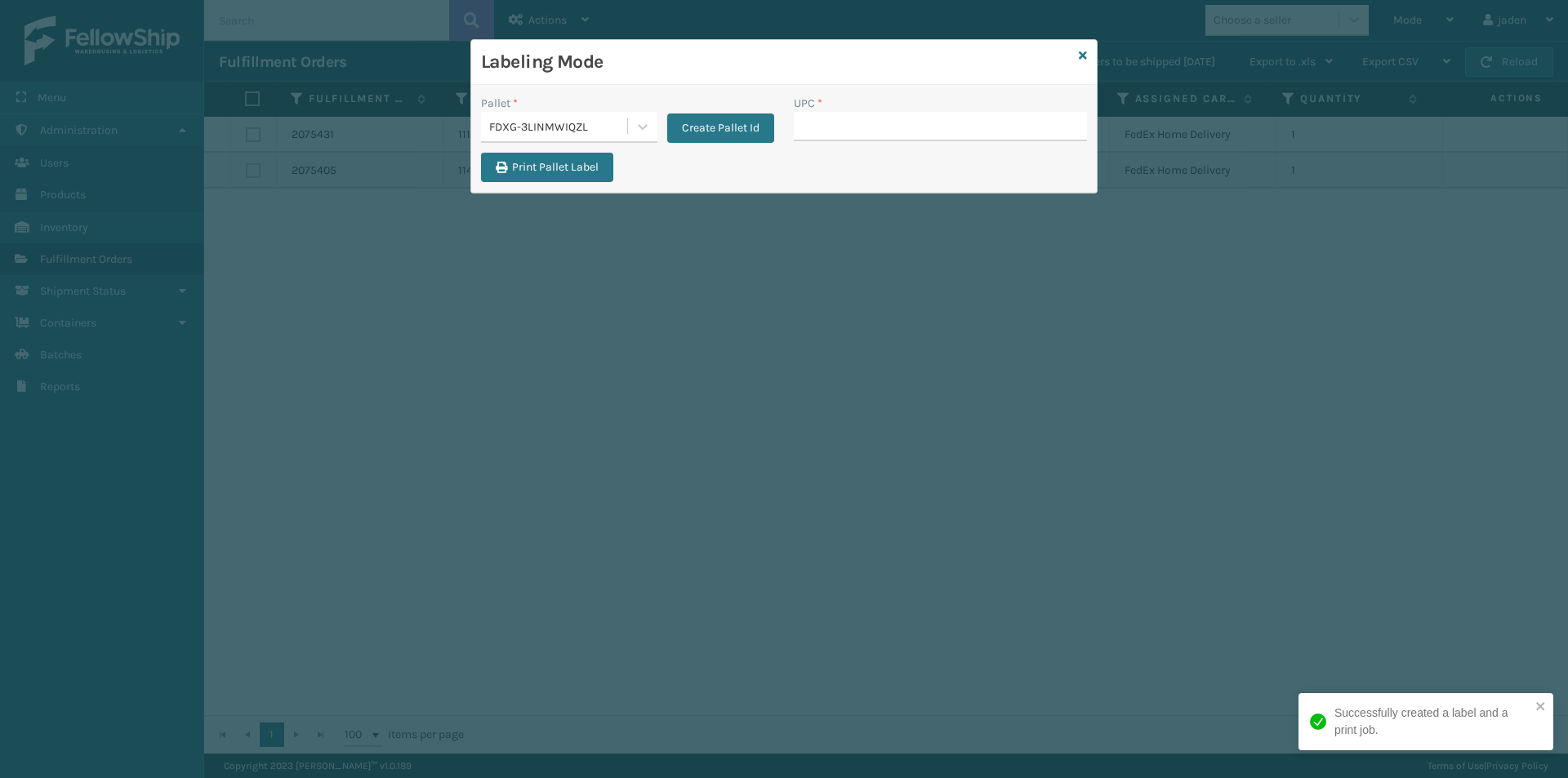
drag, startPoint x: 820, startPoint y: 117, endPoint x: 828, endPoint y: 125, distance: 11.3
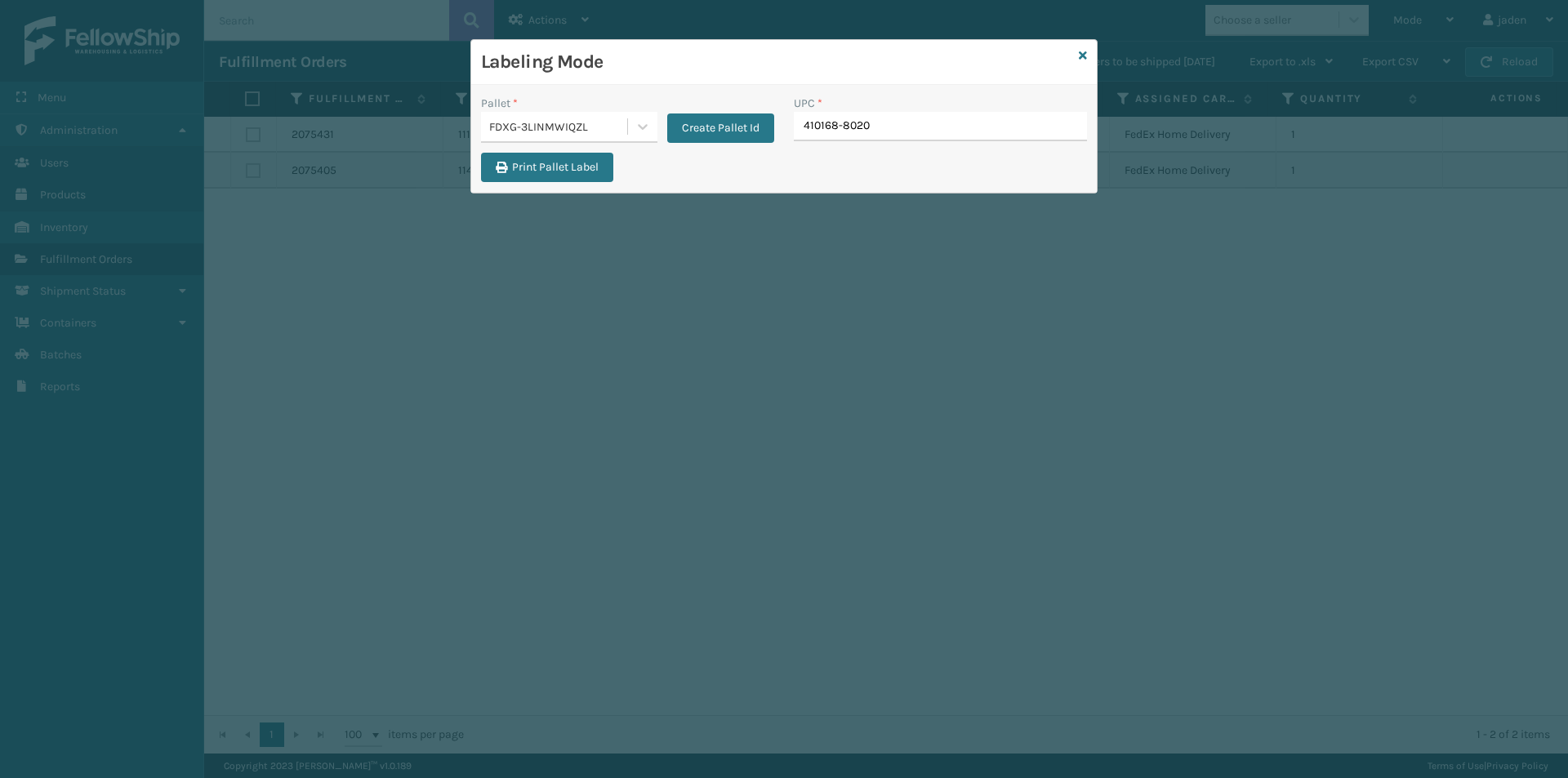
type input "410168-8020"
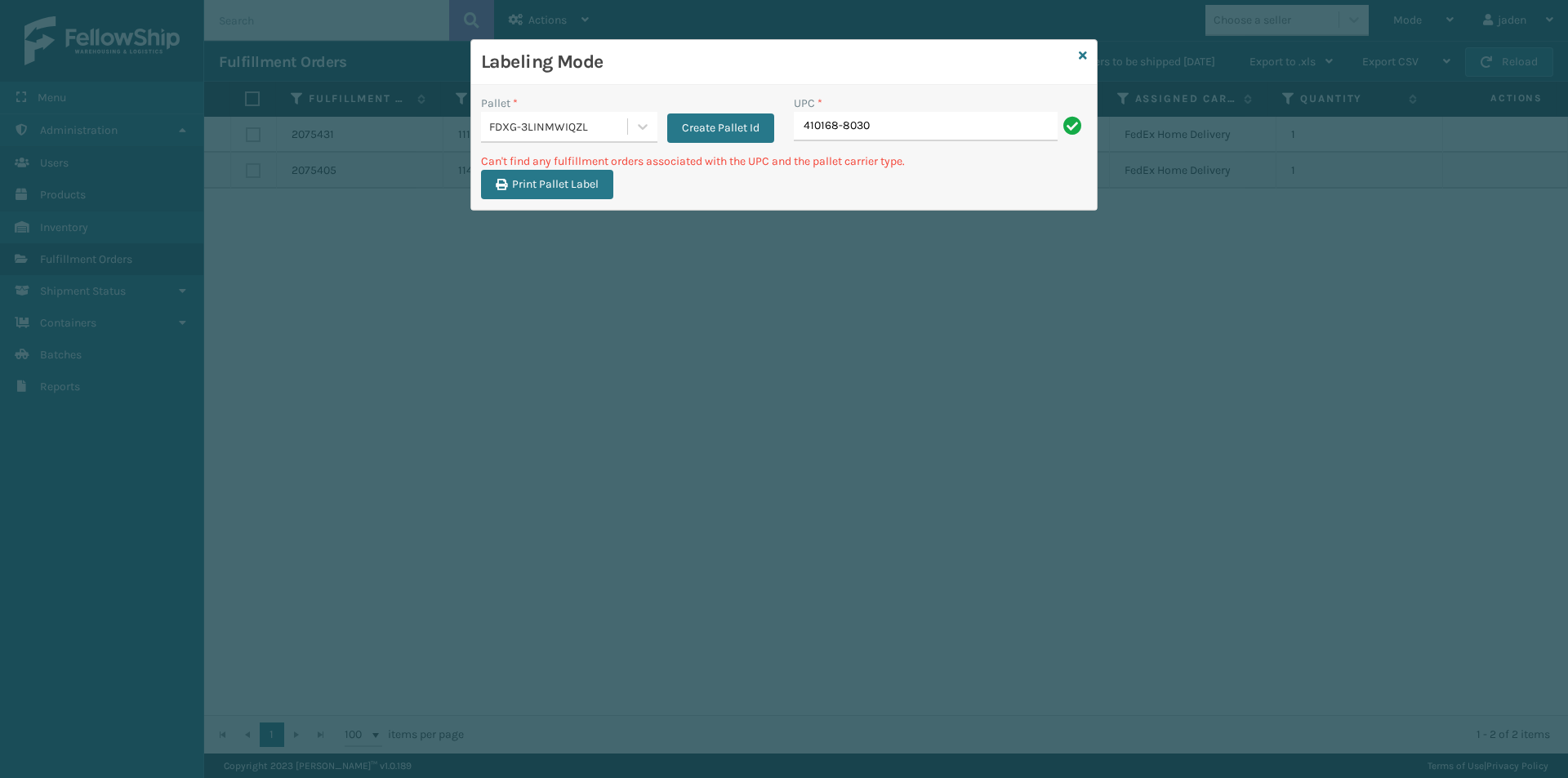
type input "410168-8030"
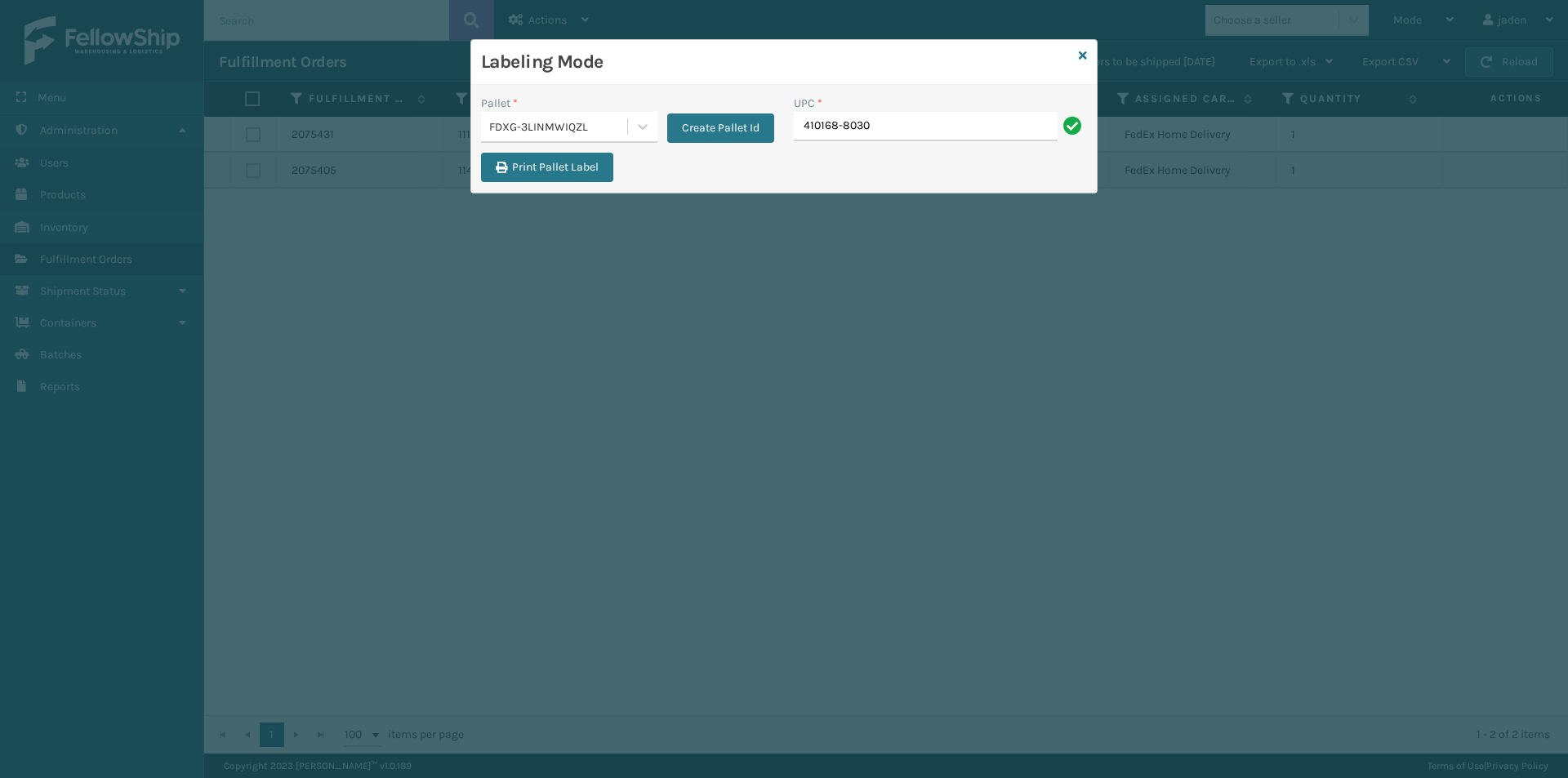
type input "410168-8030"
type input "410168-8050"
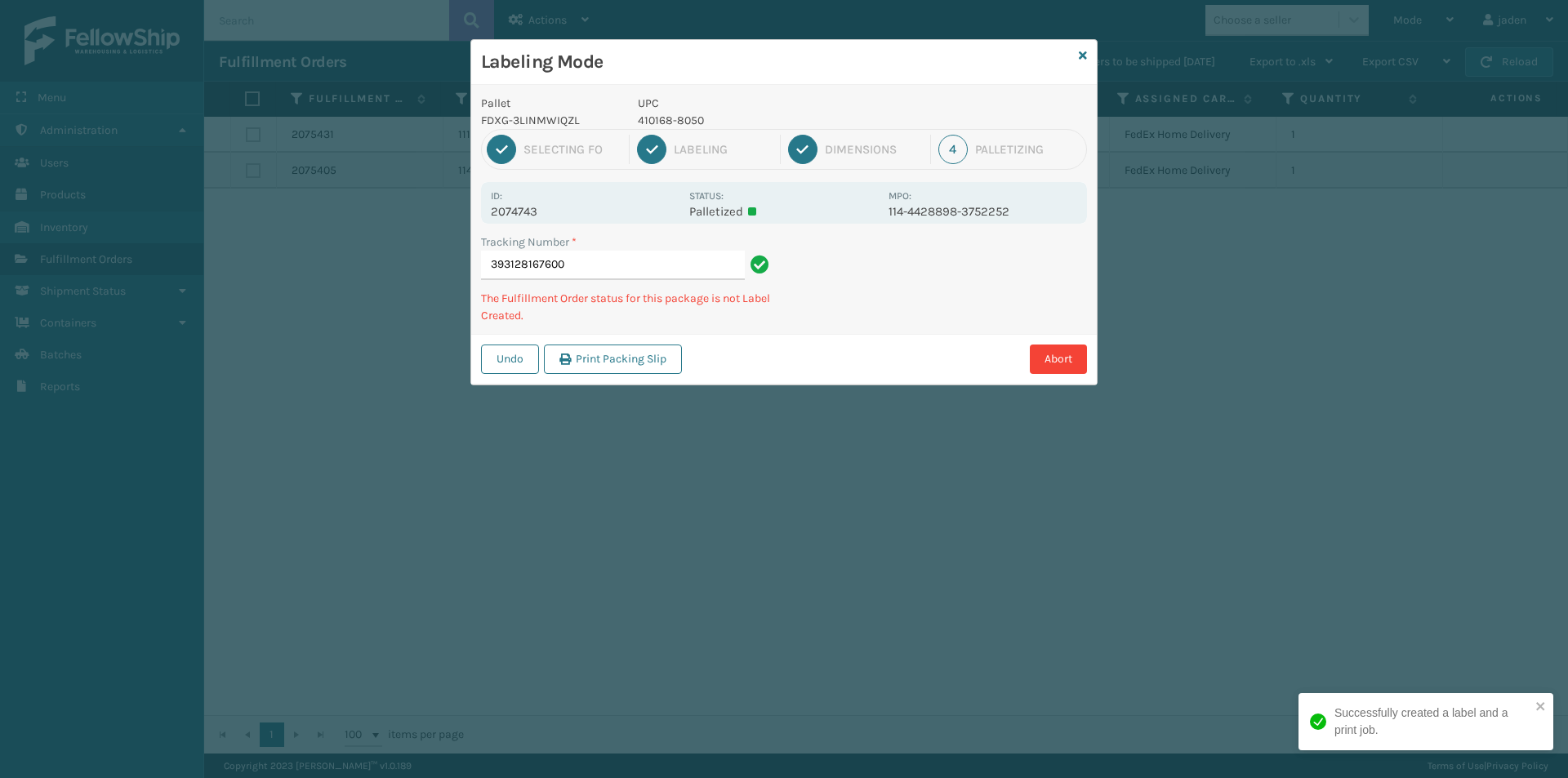
type input "3931281676004"
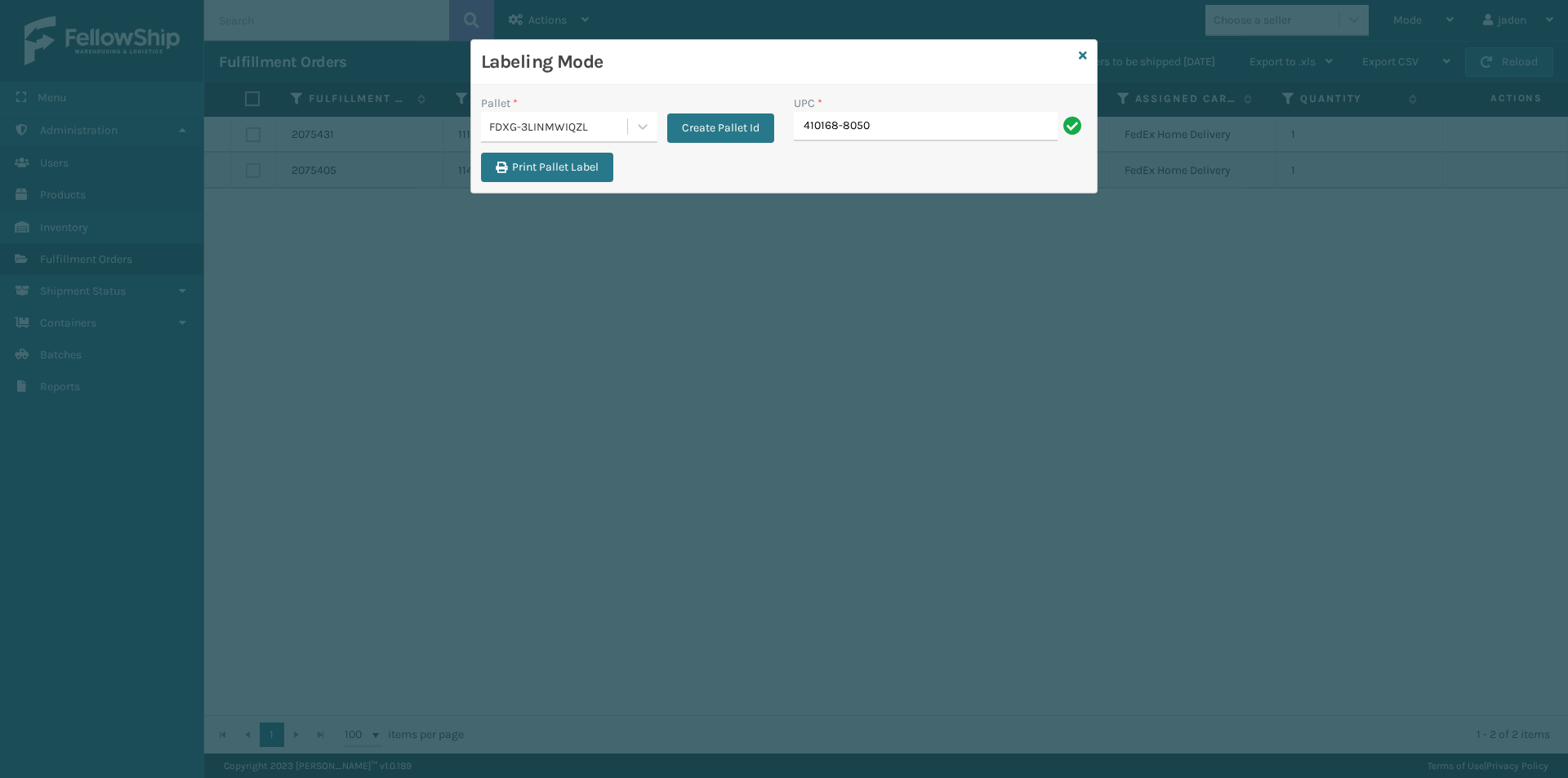
type input "410168-8050"
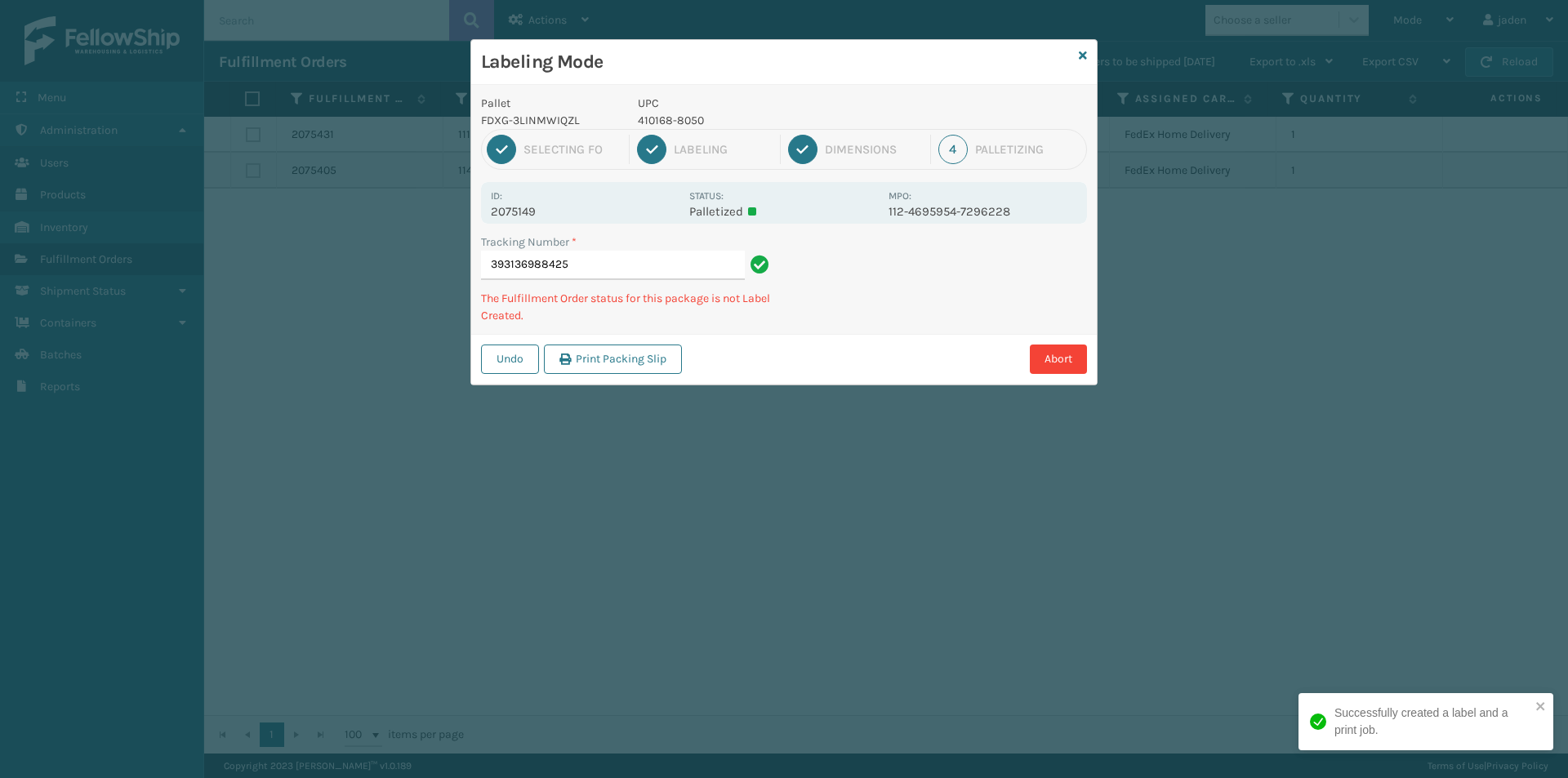
click at [682, 119] on p "410168-8050" at bounding box center [758, 120] width 241 height 17
copy p "410168-8050"
drag, startPoint x: 978, startPoint y: 323, endPoint x: 901, endPoint y: 319, distance: 77.1
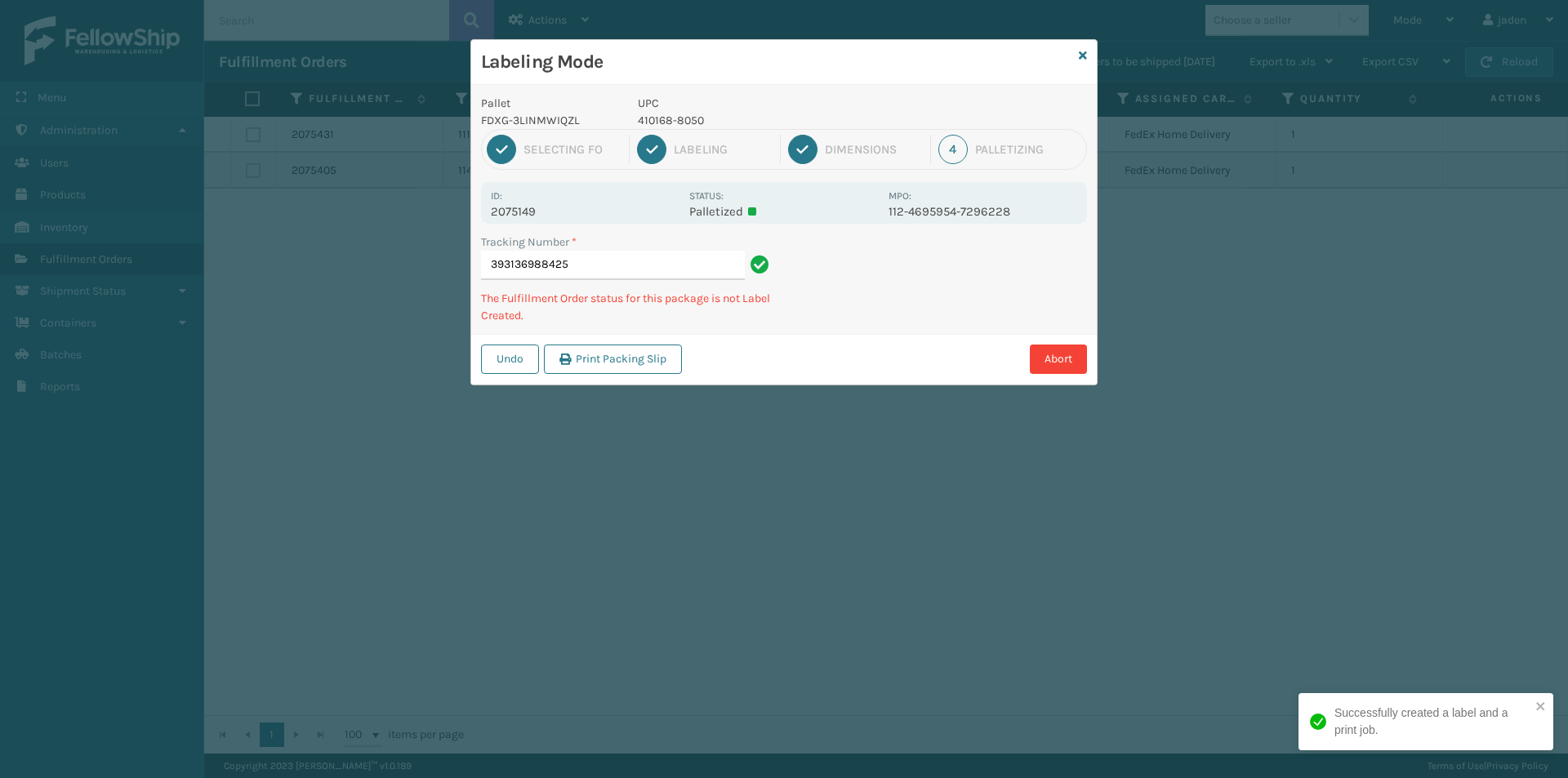
click at [860, 345] on div "Abort" at bounding box center [886, 359] width 400 height 30
drag, startPoint x: 978, startPoint y: 282, endPoint x: 954, endPoint y: 284, distance: 24.1
click at [811, 378] on div "Labeling Mode Pallet FDXG-3LINMWIQZL UPC 410168-8050 1 Selecting FO 2 Labeling …" at bounding box center [784, 389] width 1568 height 778
drag, startPoint x: 955, startPoint y: 283, endPoint x: 945, endPoint y: 283, distance: 10.0
drag, startPoint x: 945, startPoint y: 283, endPoint x: 839, endPoint y: 312, distance: 109.9
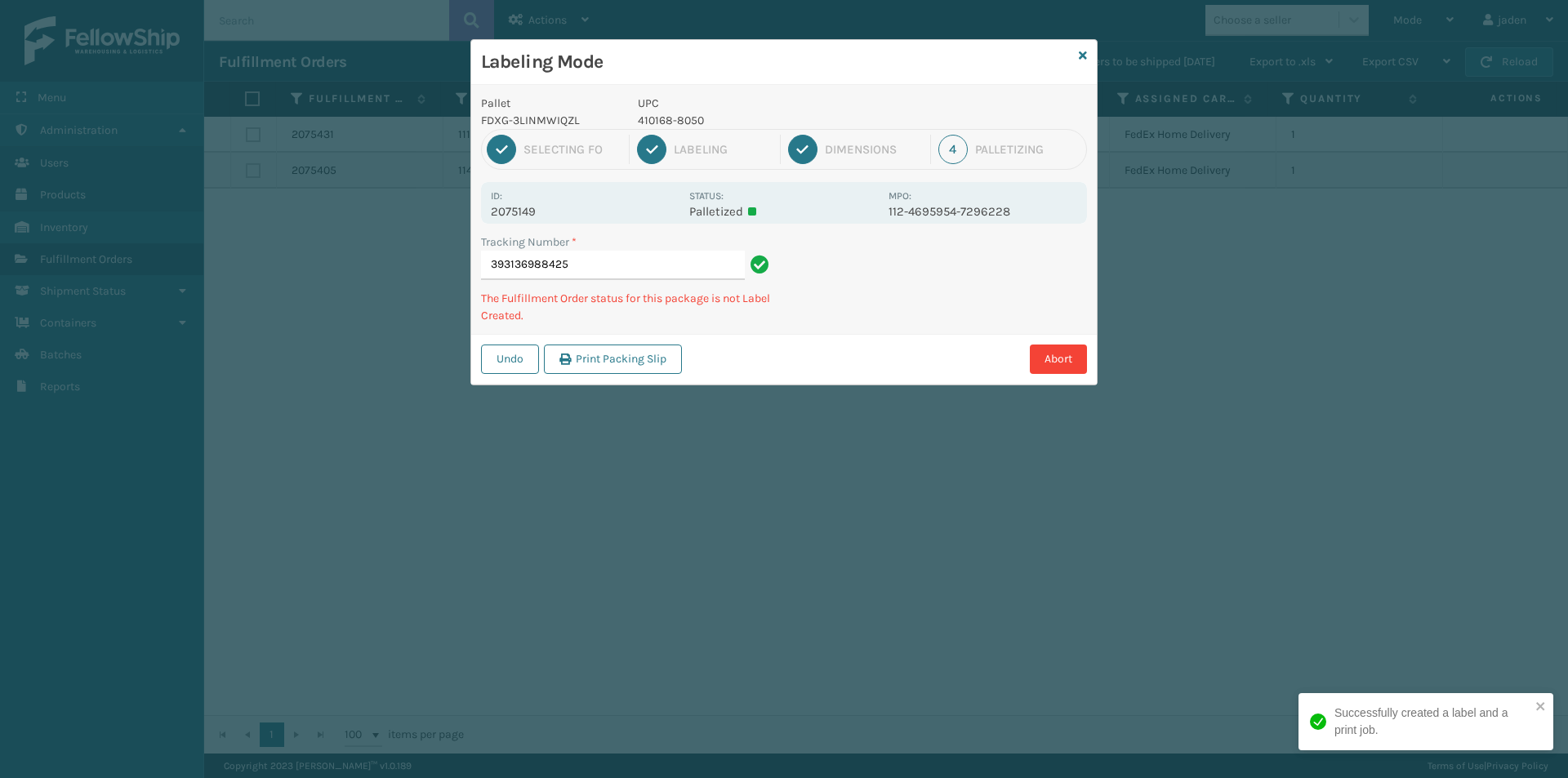
click at [796, 378] on div "Labeling Mode Pallet FDXG-3LINMWIQZL UPC 410168-8050 1 Selecting FO 2 Labeling …" at bounding box center [784, 389] width 1568 height 778
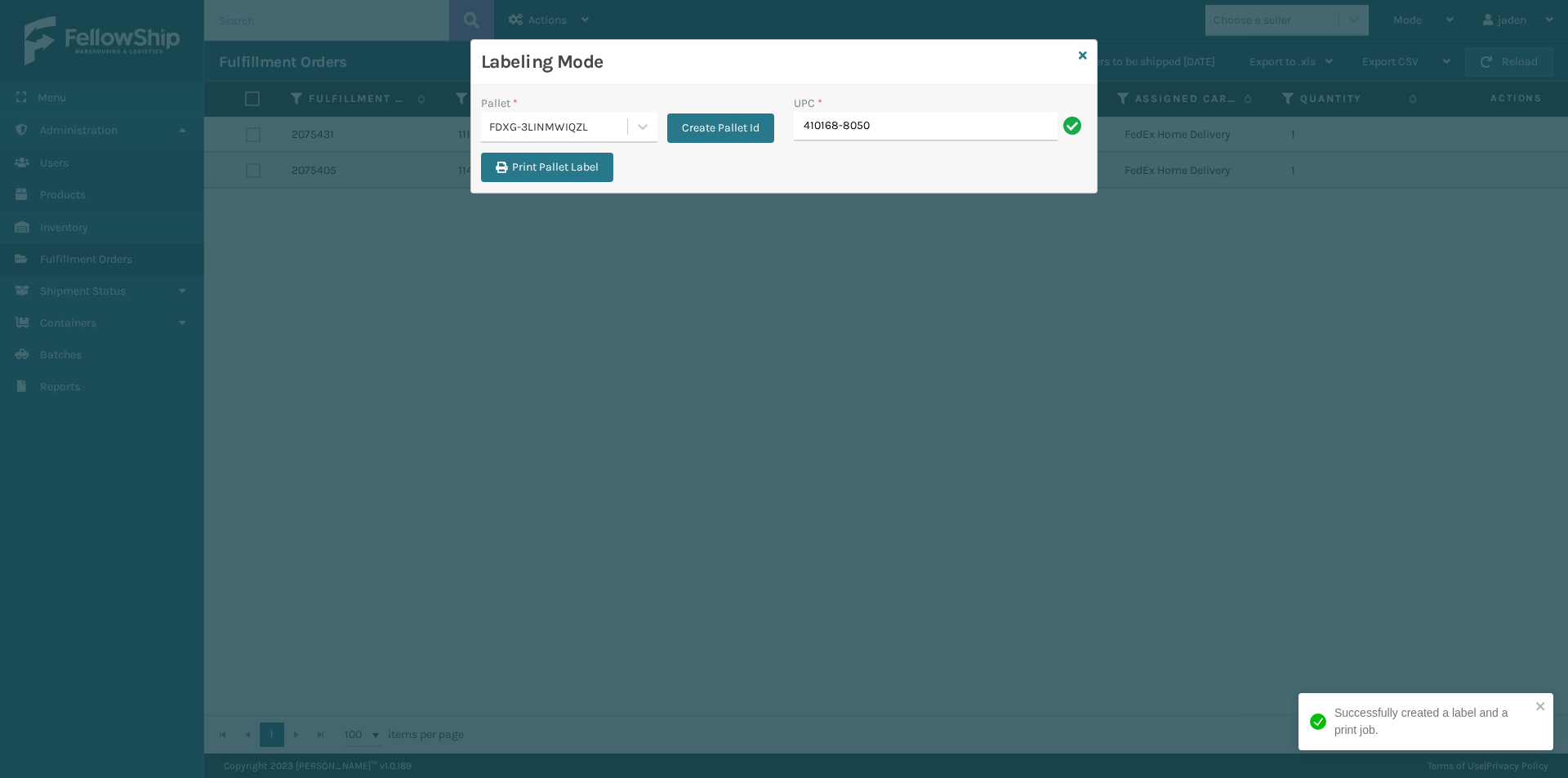
type input "410168-8050"
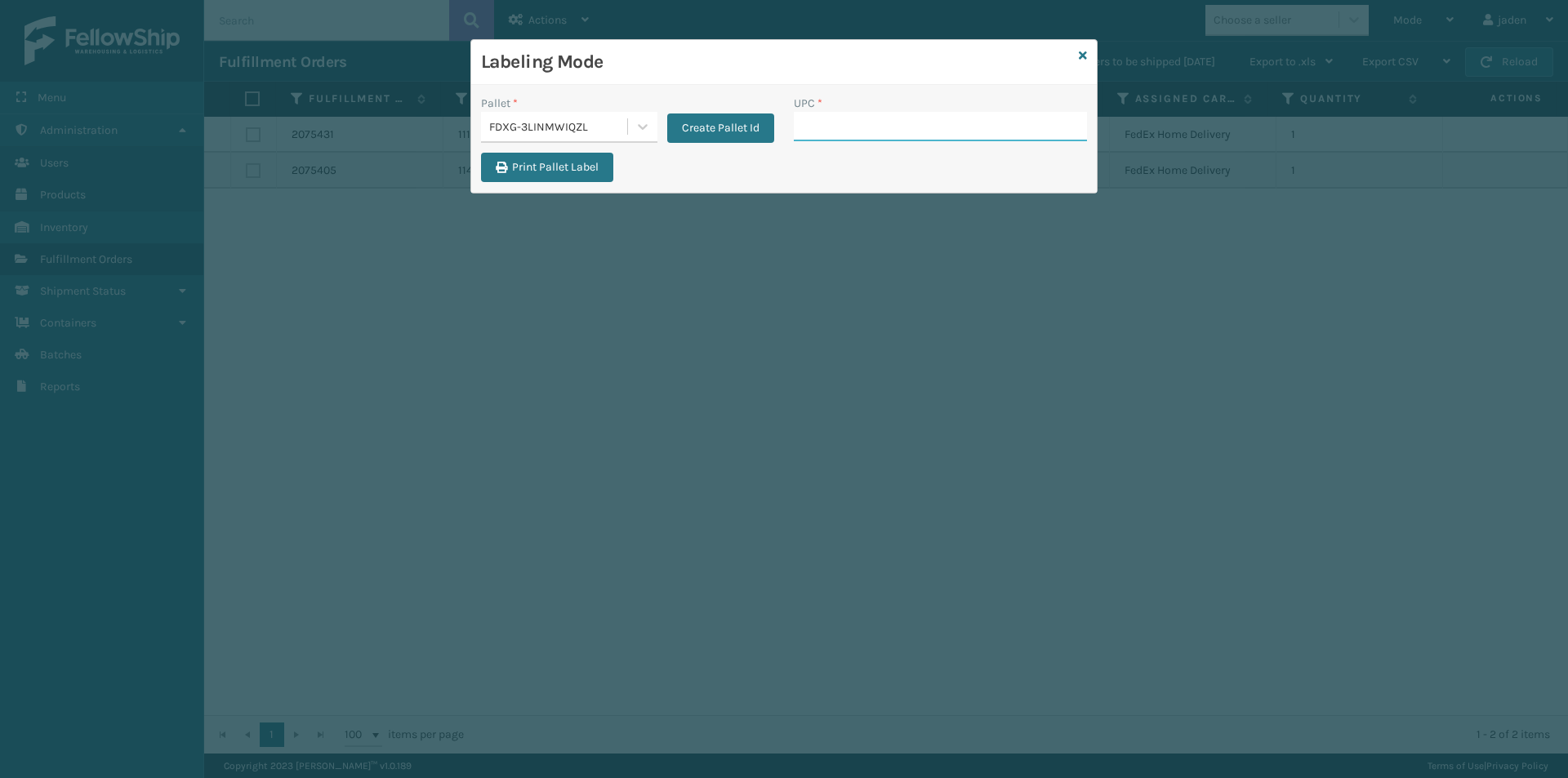
drag, startPoint x: 791, startPoint y: 142, endPoint x: 826, endPoint y: 123, distance: 39.8
paste input "410168-8050"
type input "410168-8050"
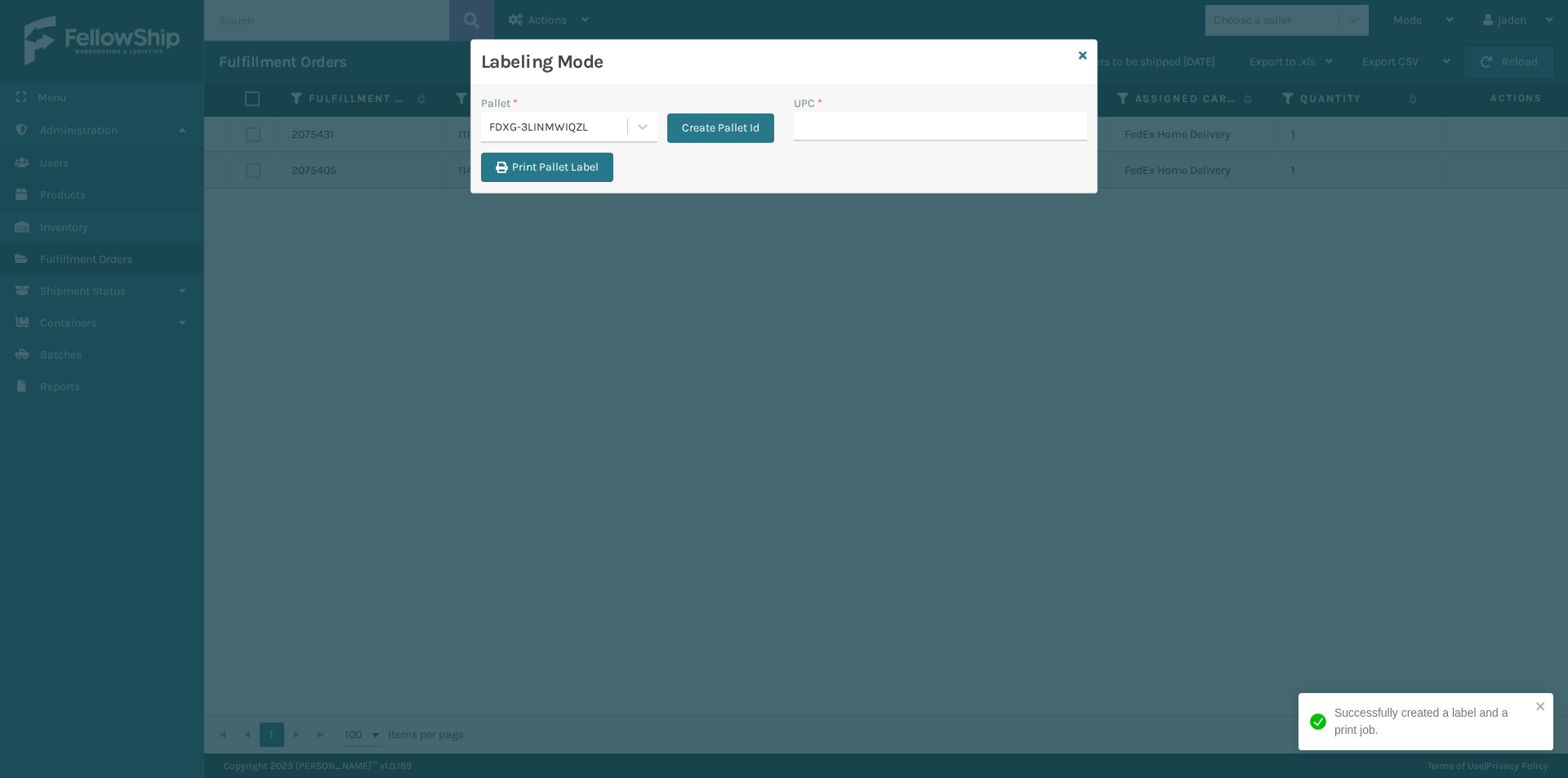
type input "410168-8050"
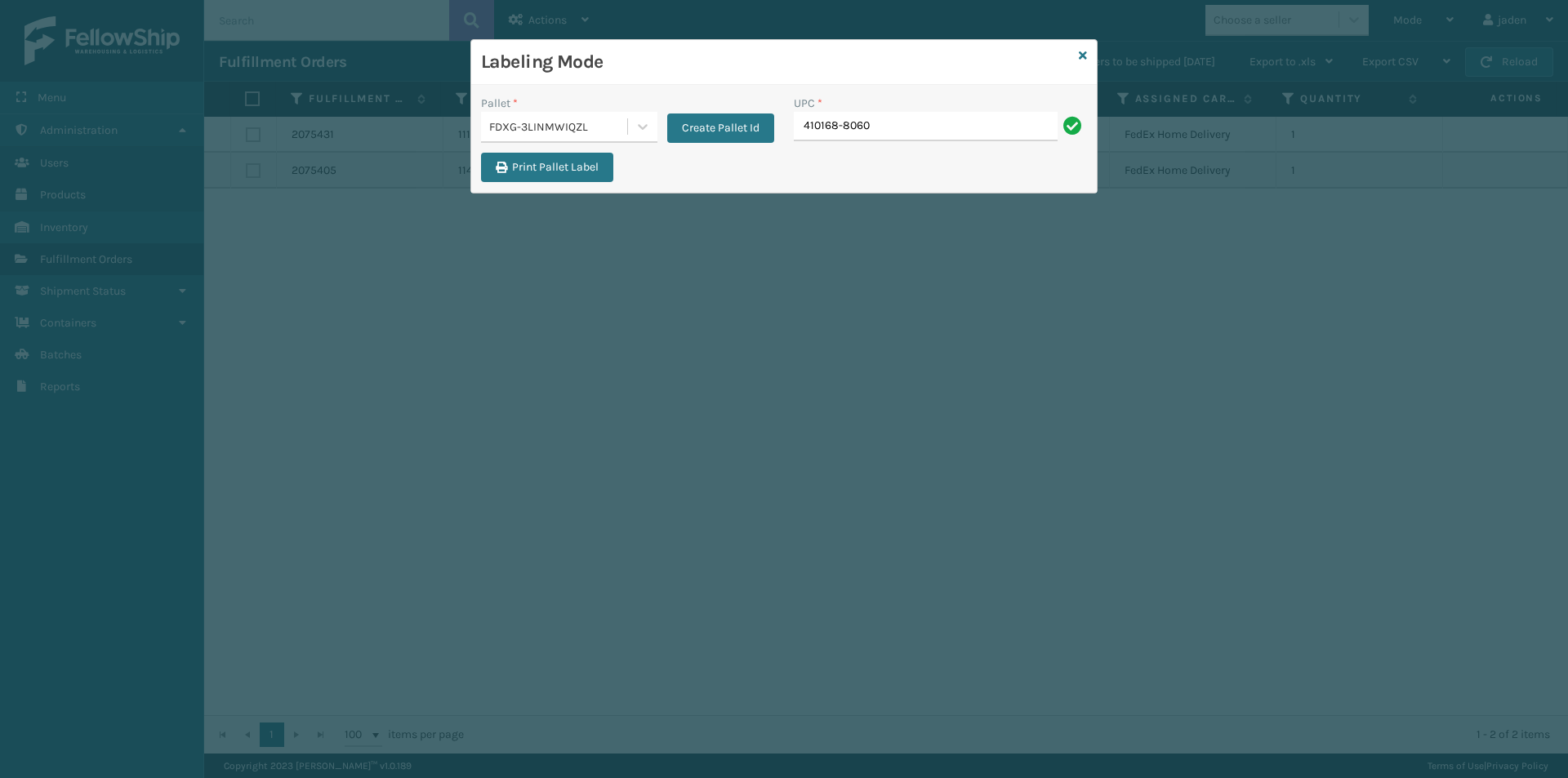
type input "410168-8060"
type input "8500460"
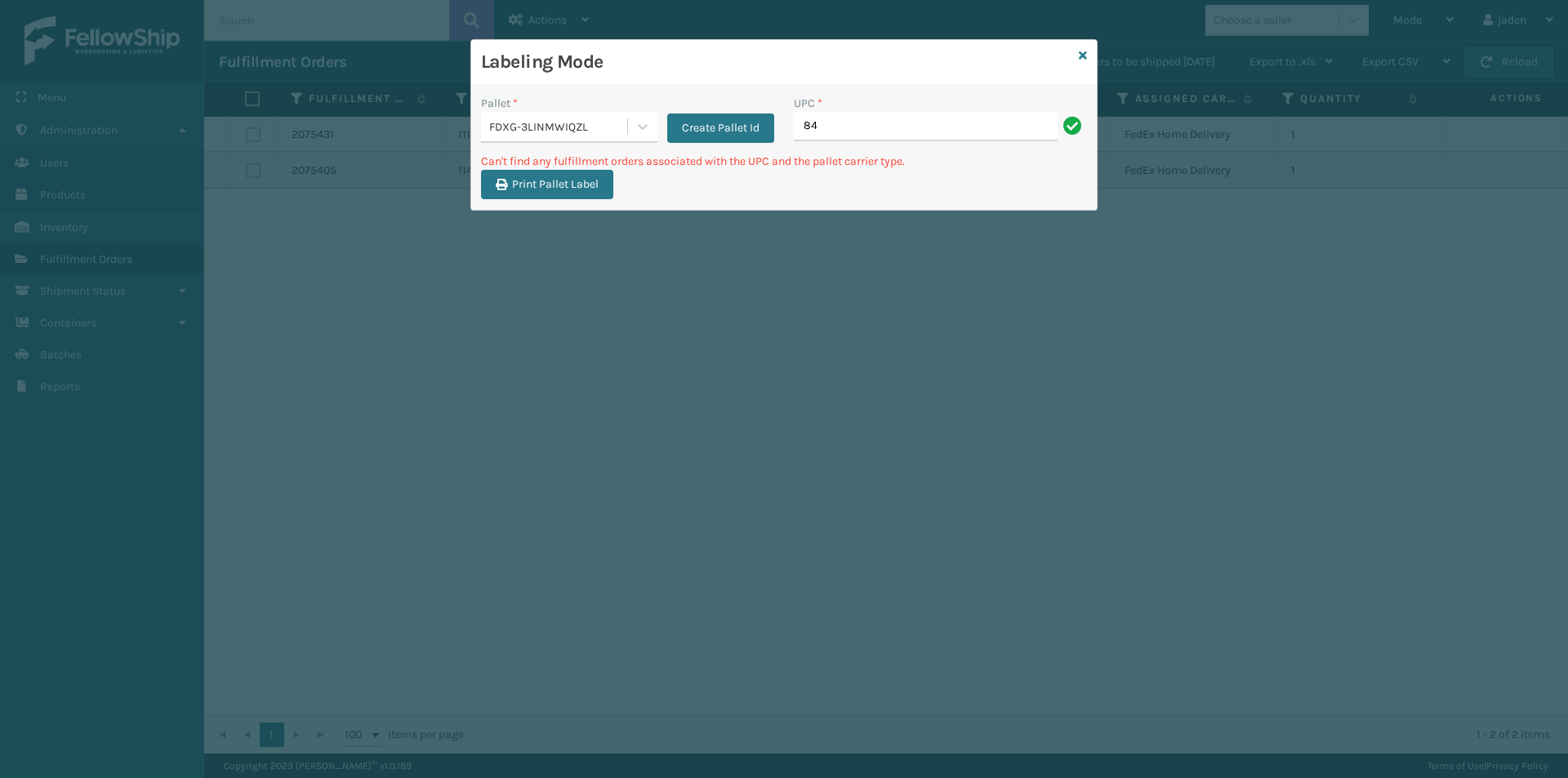
type input "8"
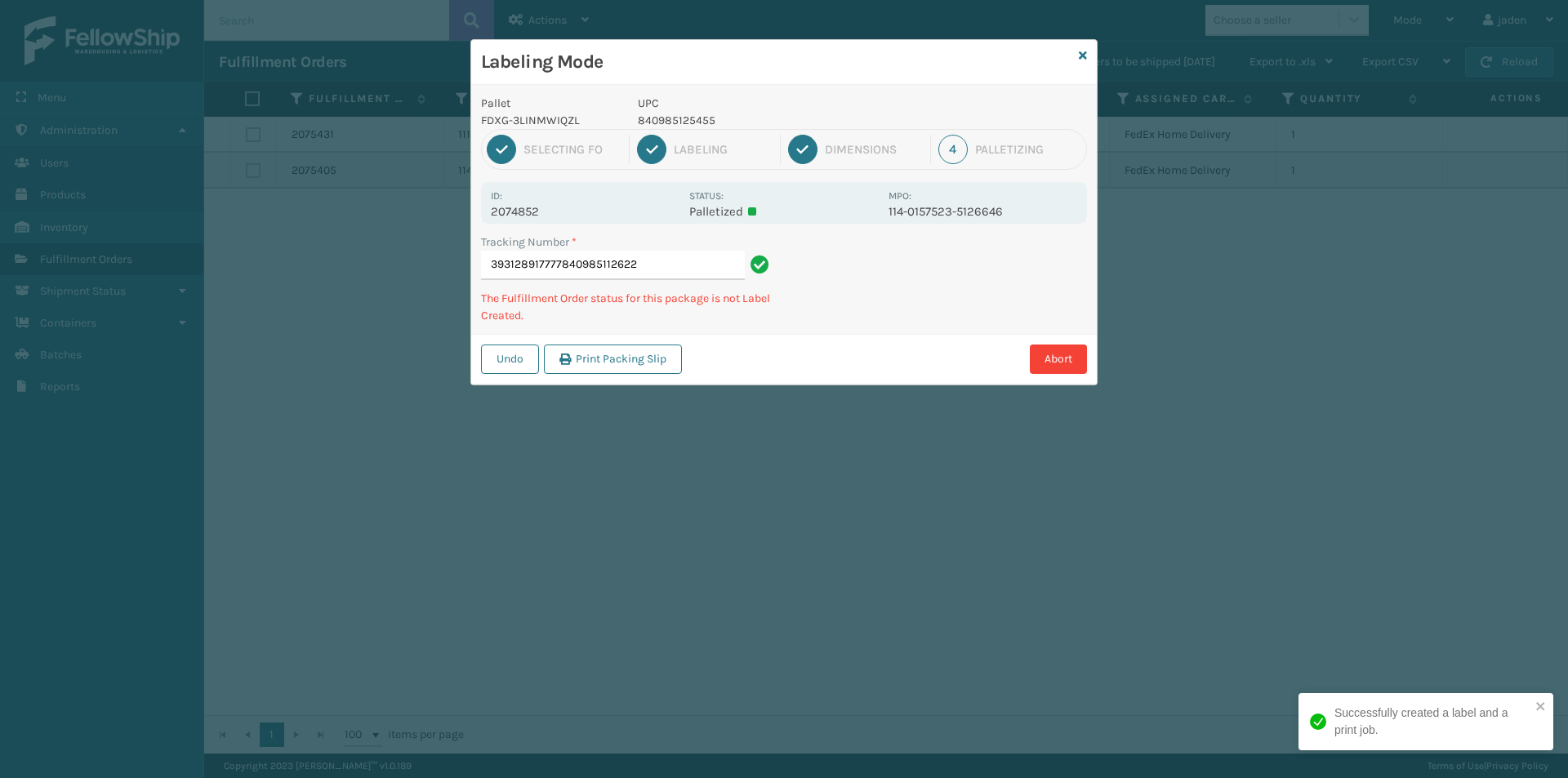
type input "393128917777840985112622"
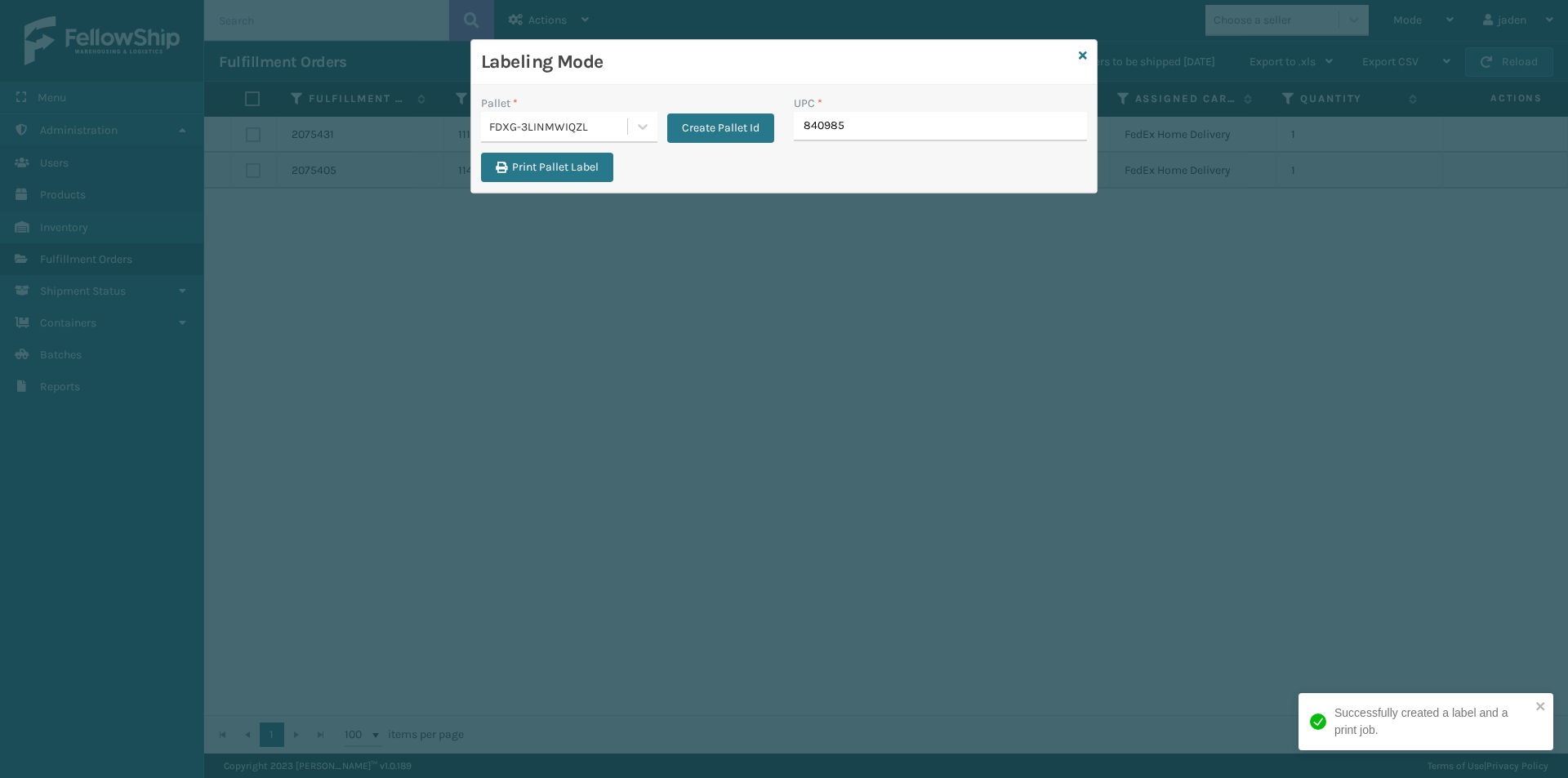
type input "8409851"
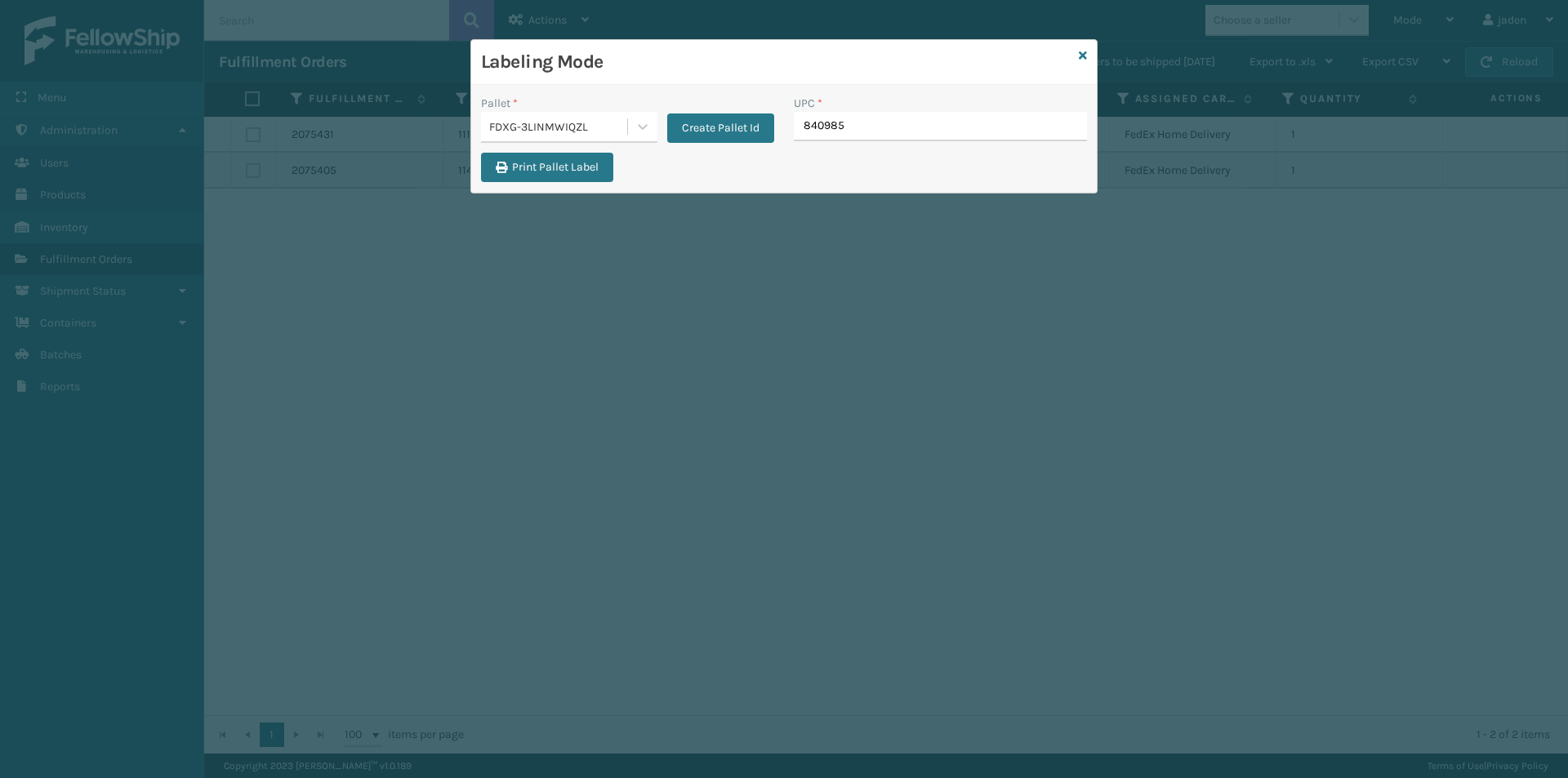
type input "8409851"
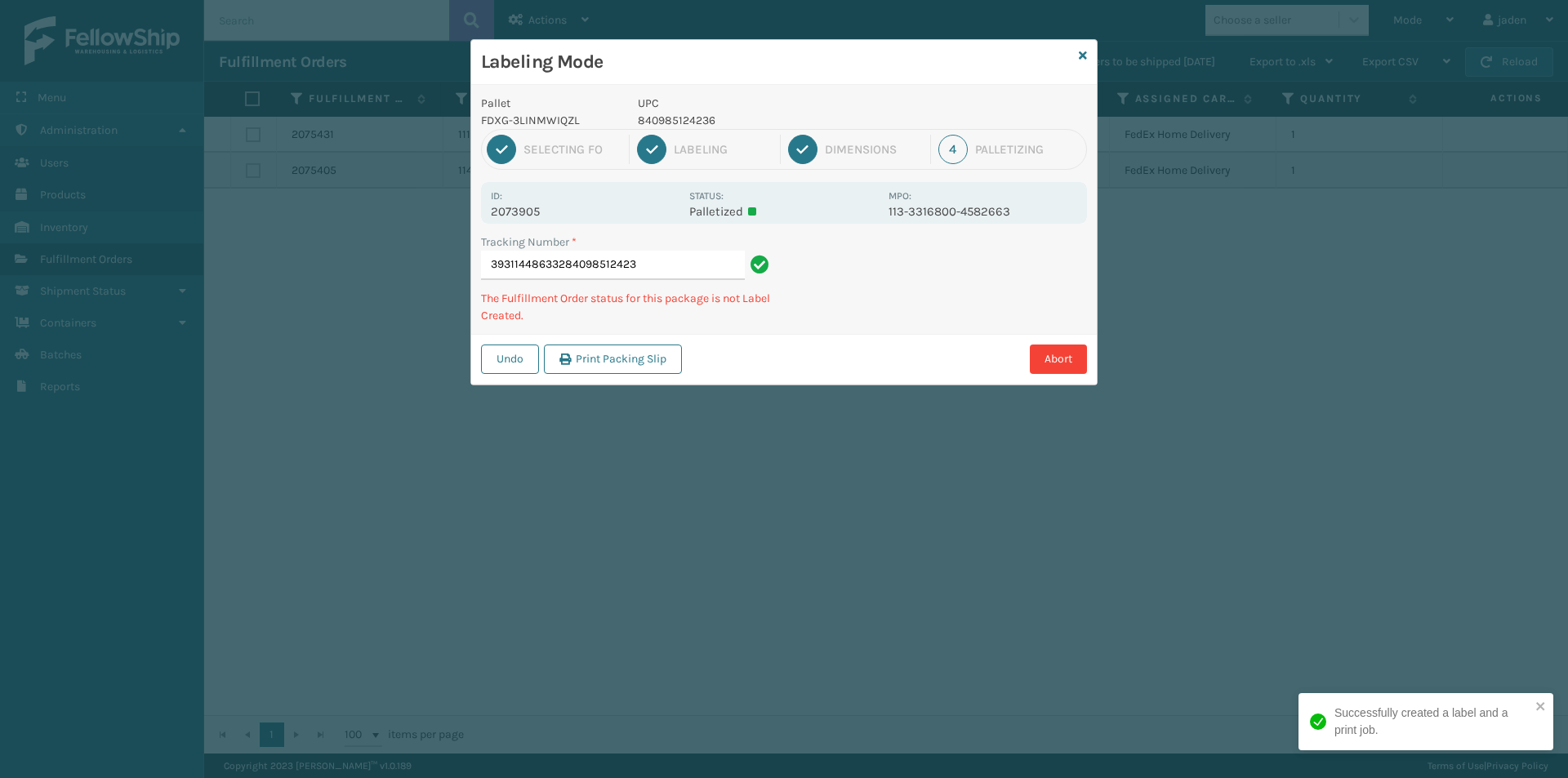
type input "393114486332840985124236"
type input "884313742281840985124076"
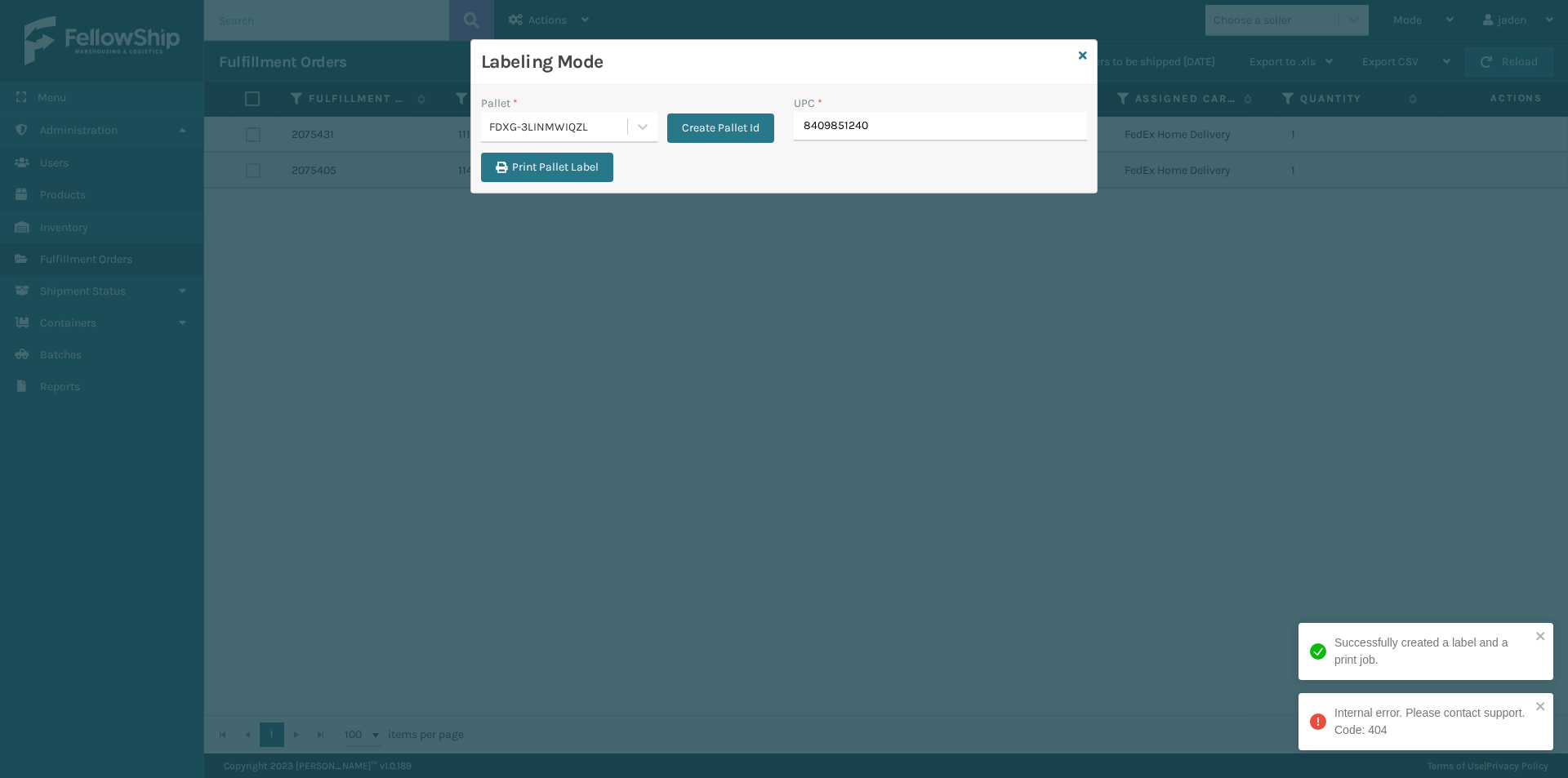
type input "84098512407"
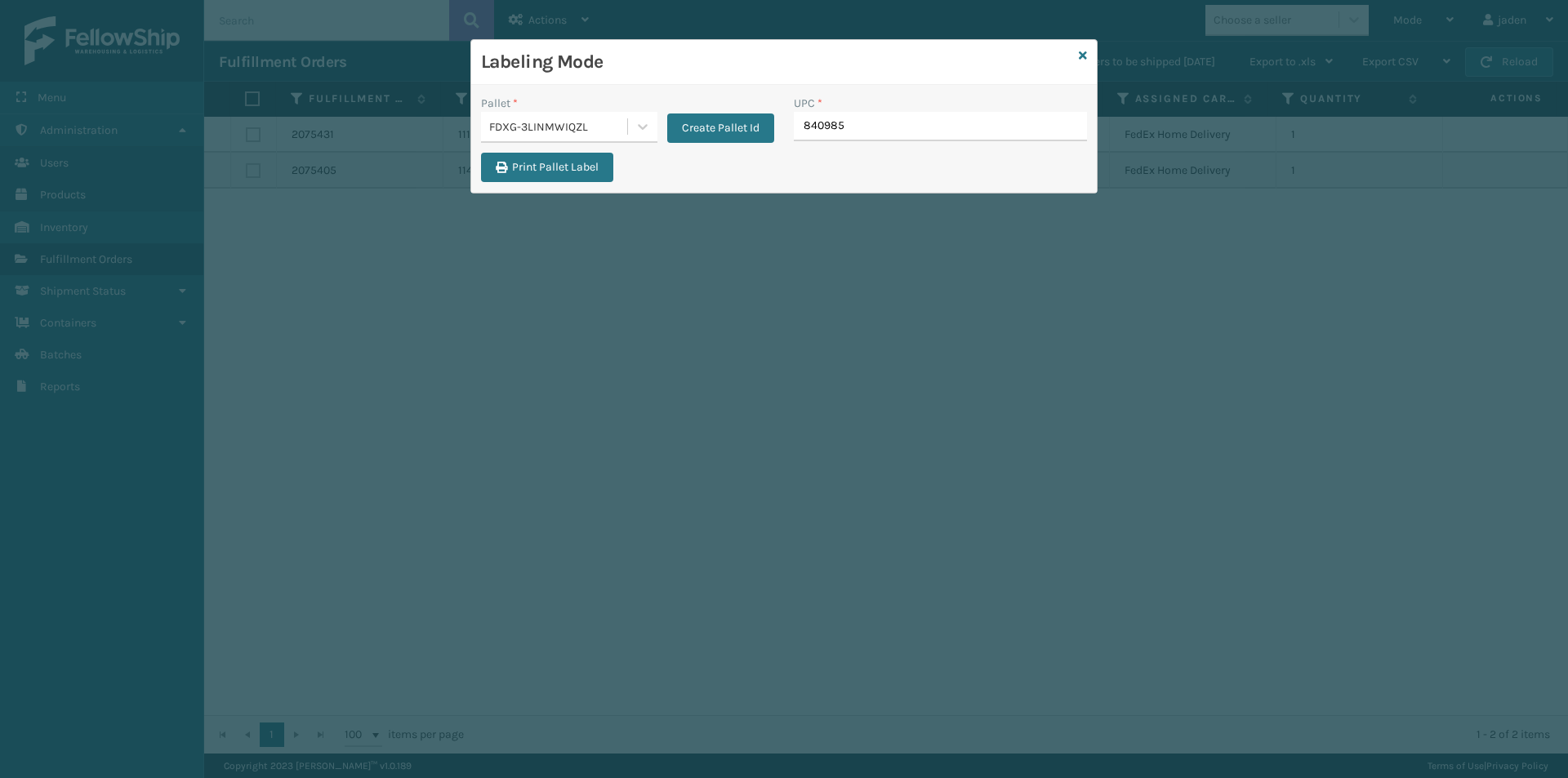
type input "8409851"
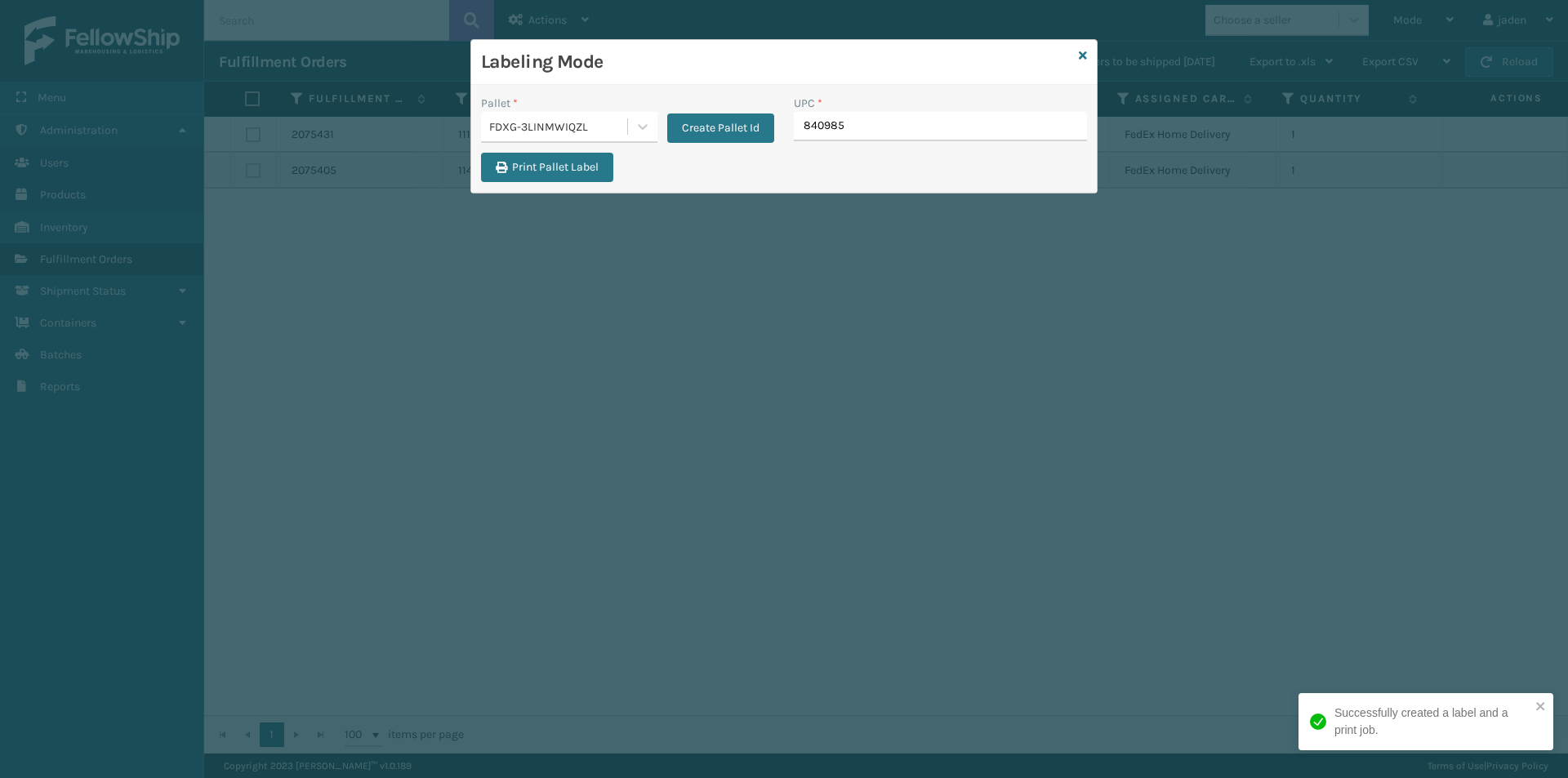
type input "8409851"
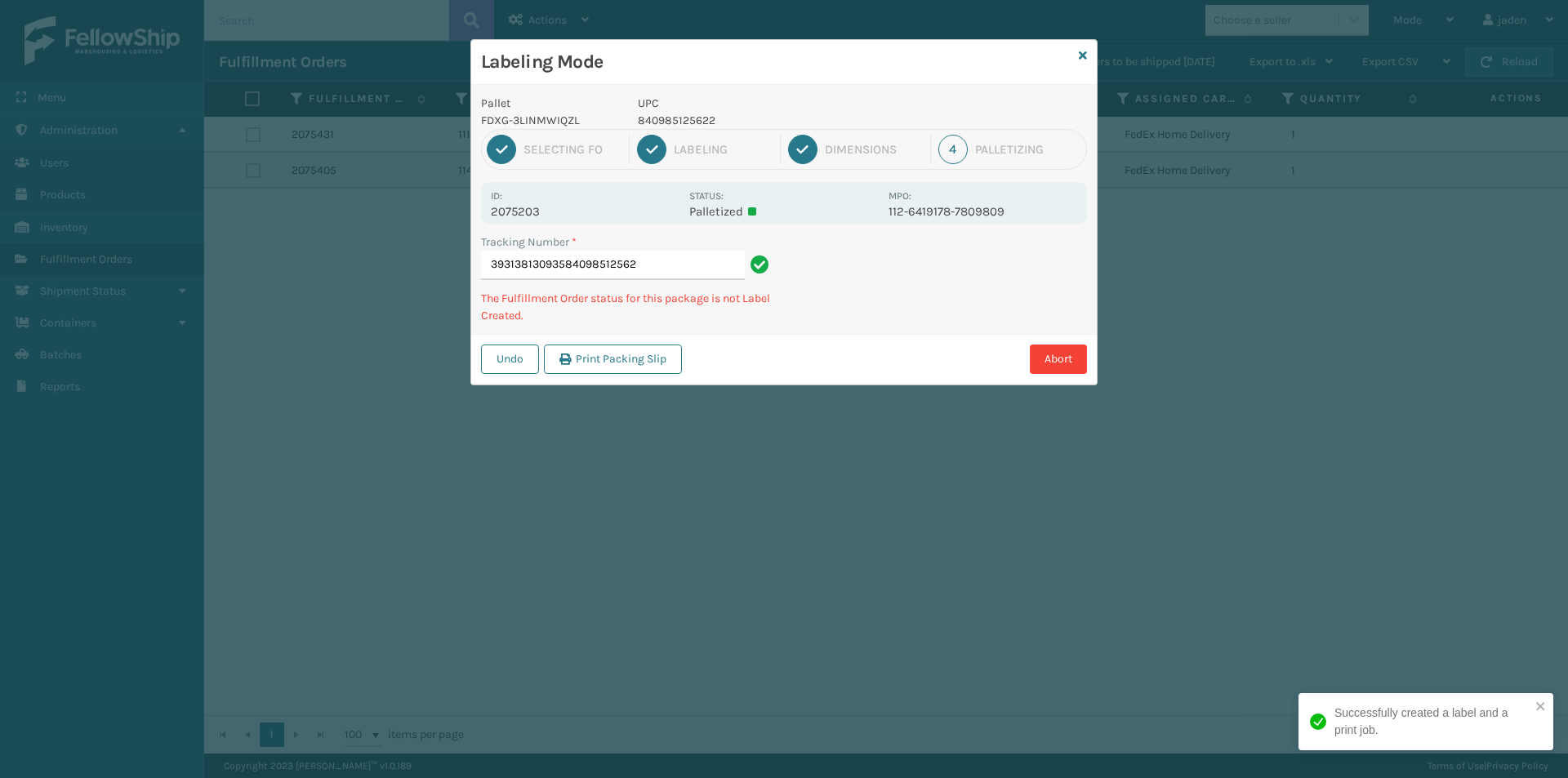
type input "393138130935840985125622"
type input "393129323680840985120641"
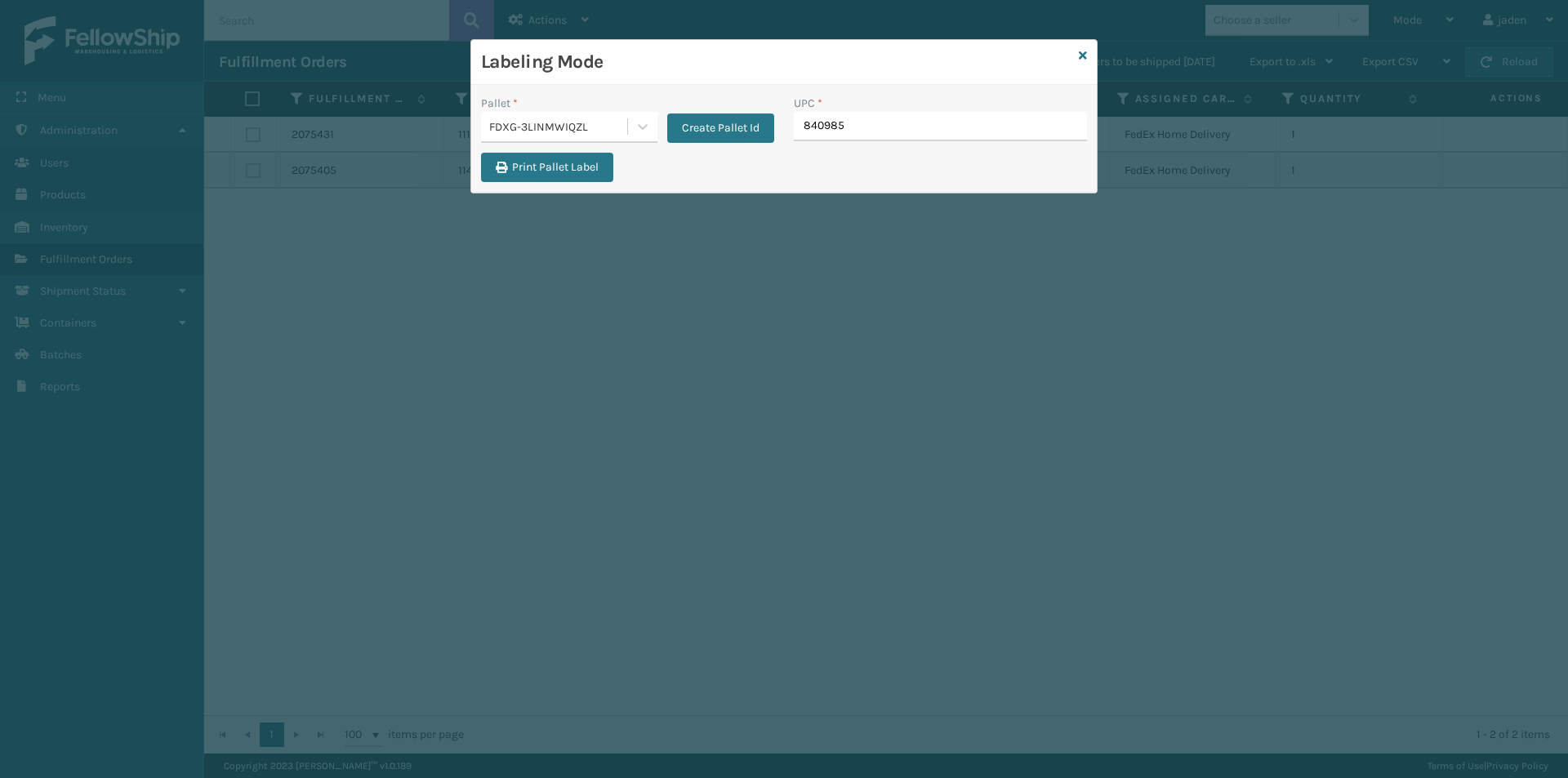
type input "8409851"
type input "84098512"
type input "840985125905"
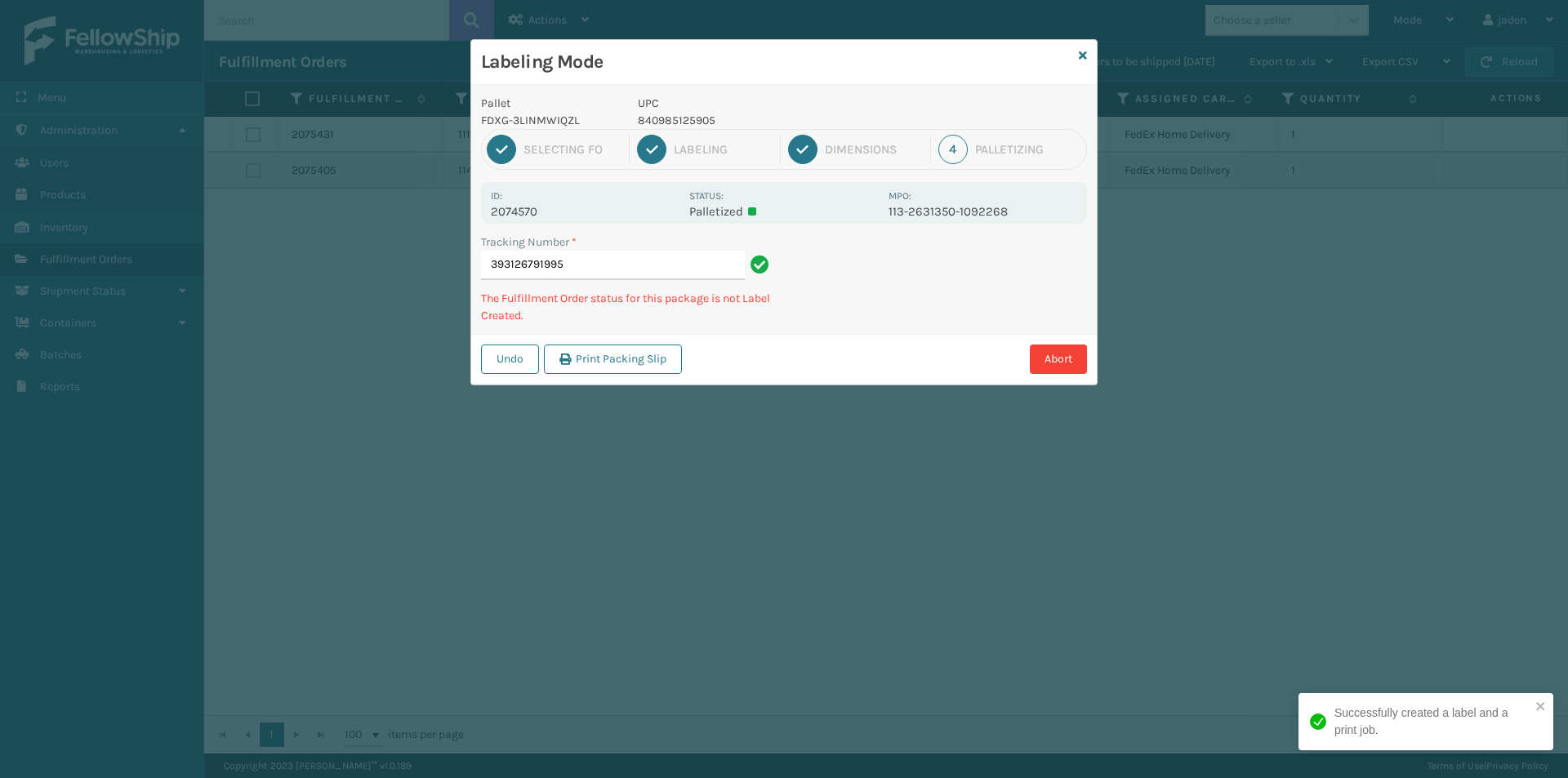
click at [691, 124] on p "840985125905" at bounding box center [758, 120] width 241 height 17
copy p "840985125905"
drag, startPoint x: 890, startPoint y: 267, endPoint x: 820, endPoint y: 322, distance: 89.0
click at [820, 322] on div "Tracking Number * 393126791995 The Fulfillment Order status for this package is…" at bounding box center [784, 283] width 625 height 100
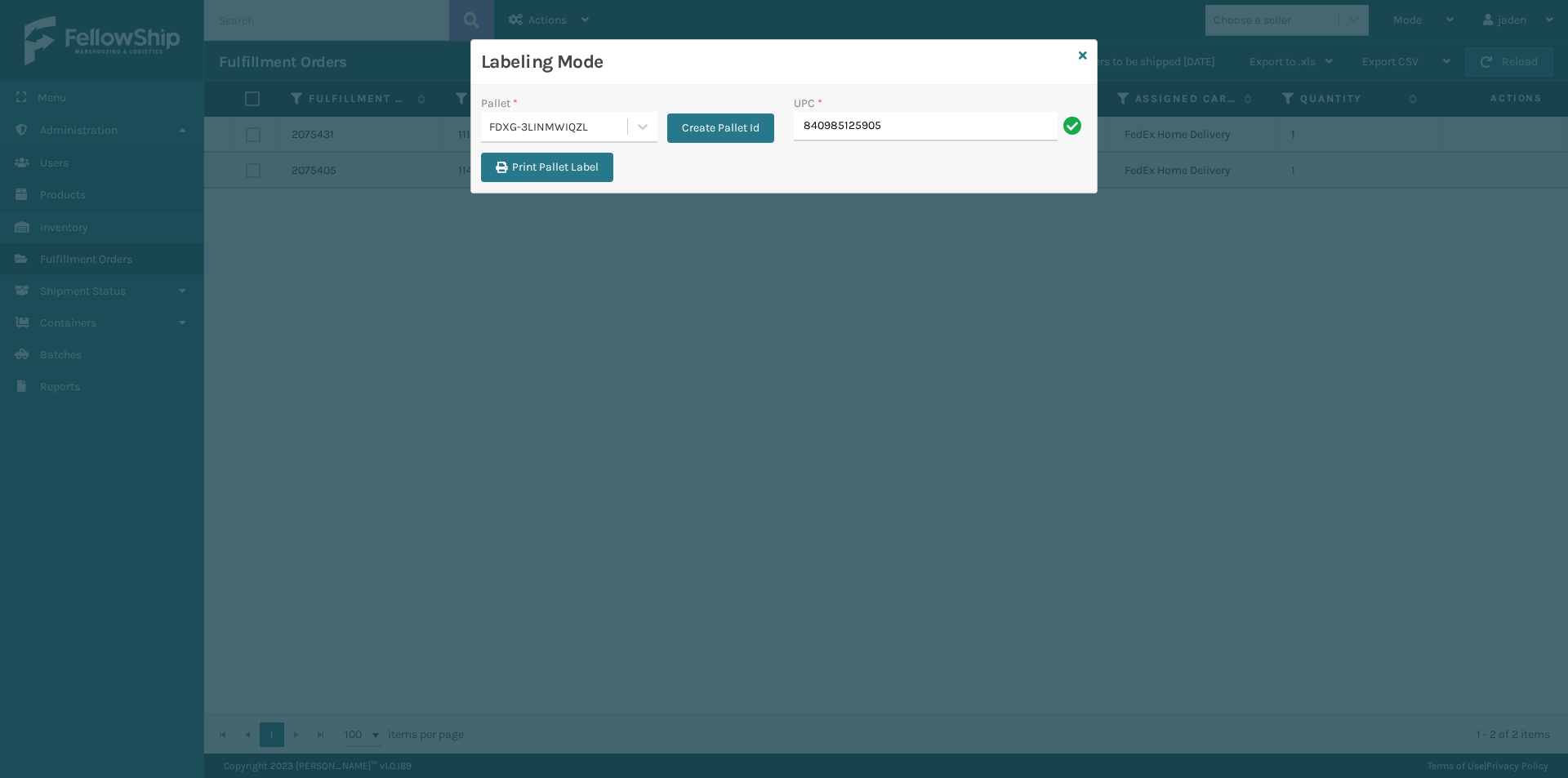
type input "840985125905"
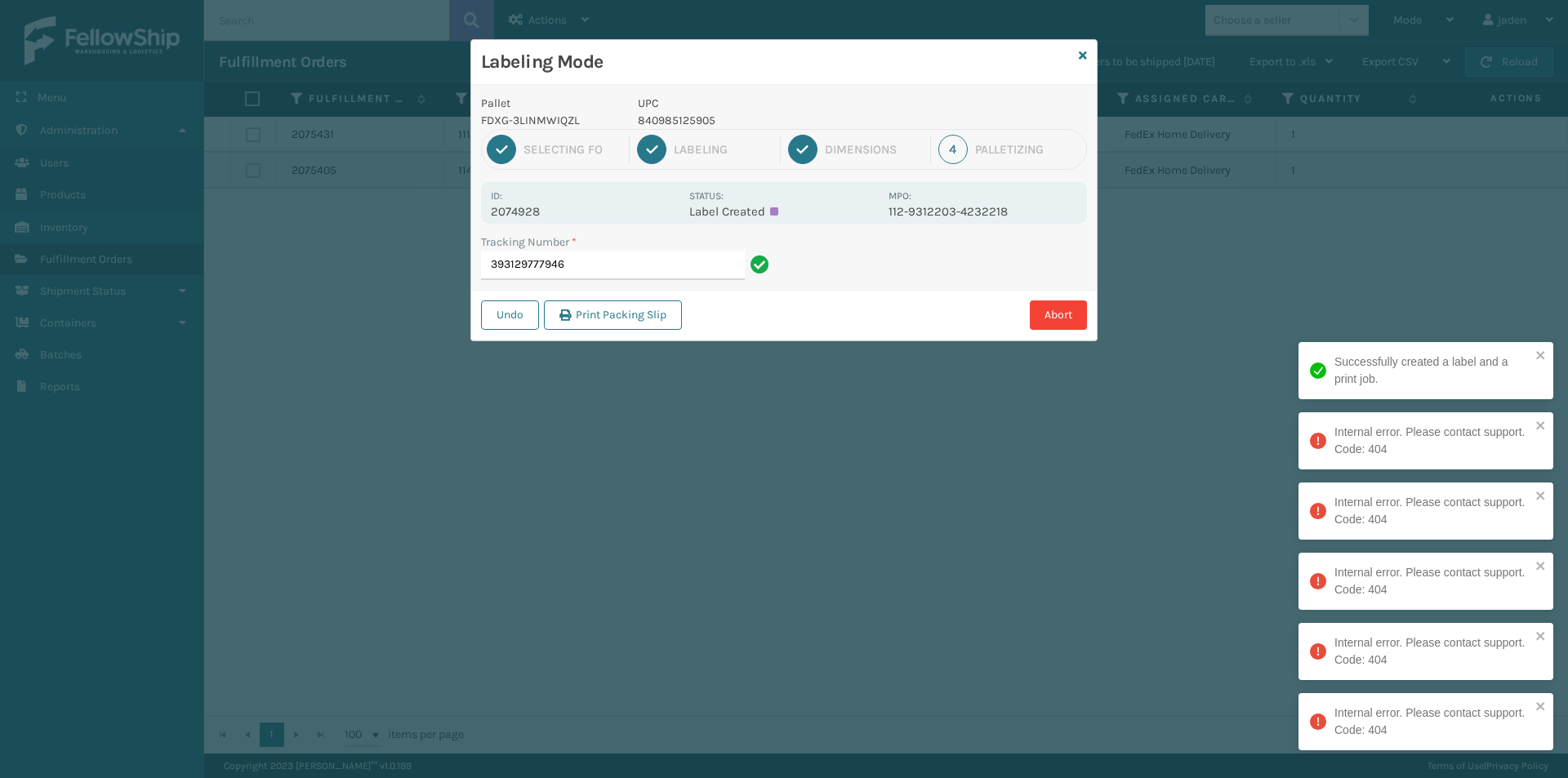
type input "393129777946"
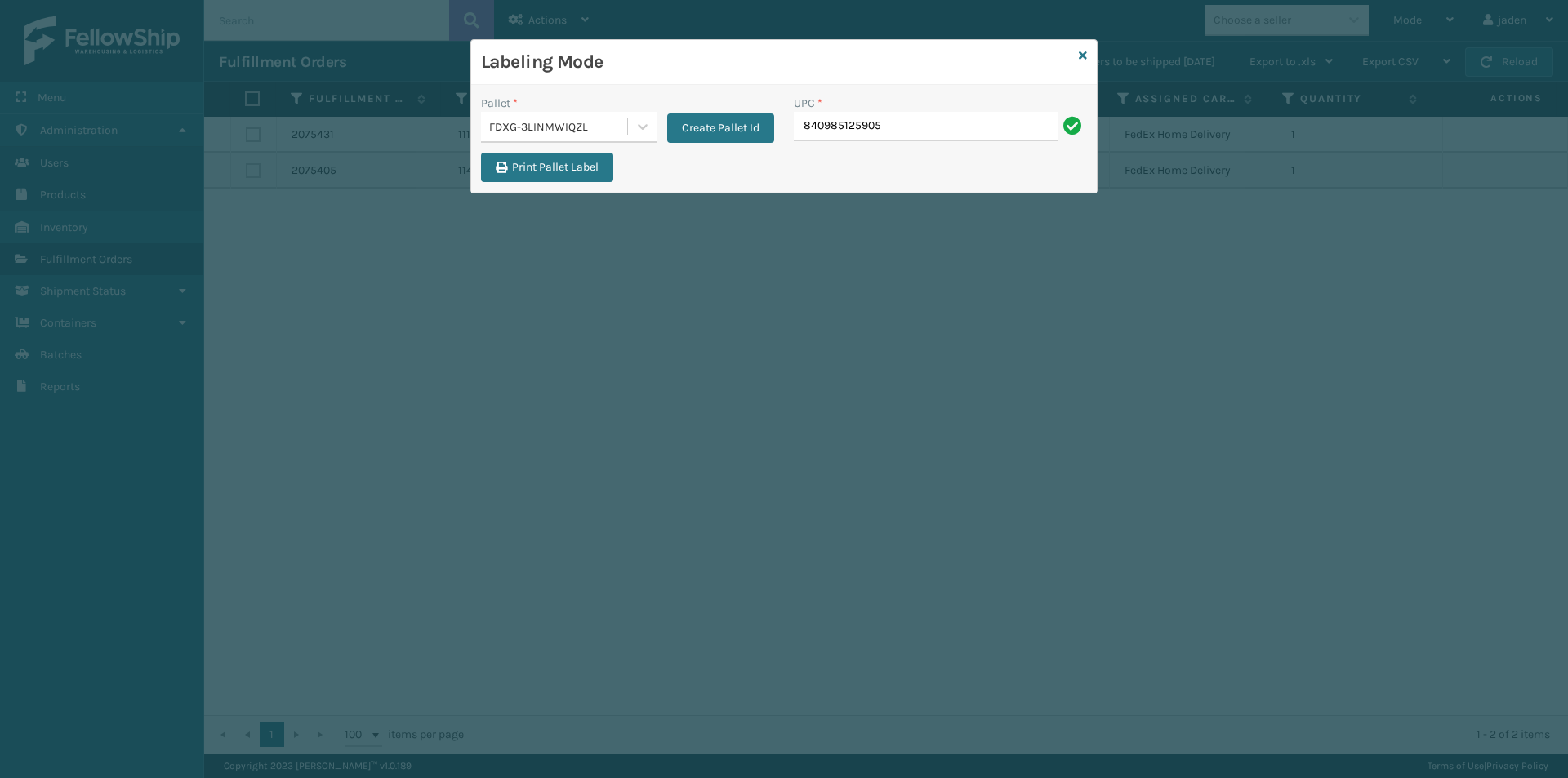
type input "840985125905"
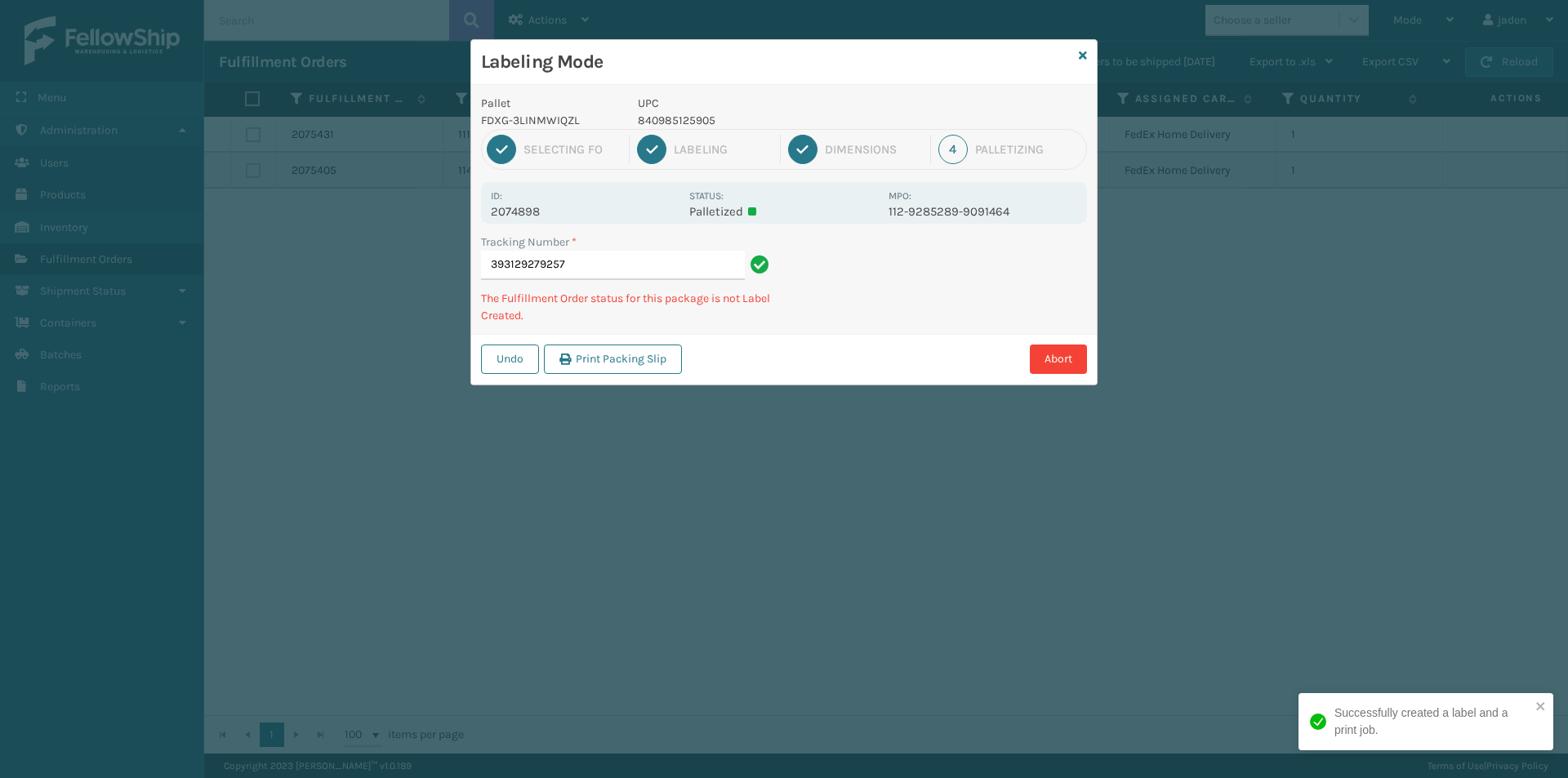
drag, startPoint x: 988, startPoint y: 287, endPoint x: 883, endPoint y: 323, distance: 111.0
click at [883, 323] on div "Tracking Number * 393129279257 The Fulfillment Order status for this package is…" at bounding box center [784, 283] width 625 height 100
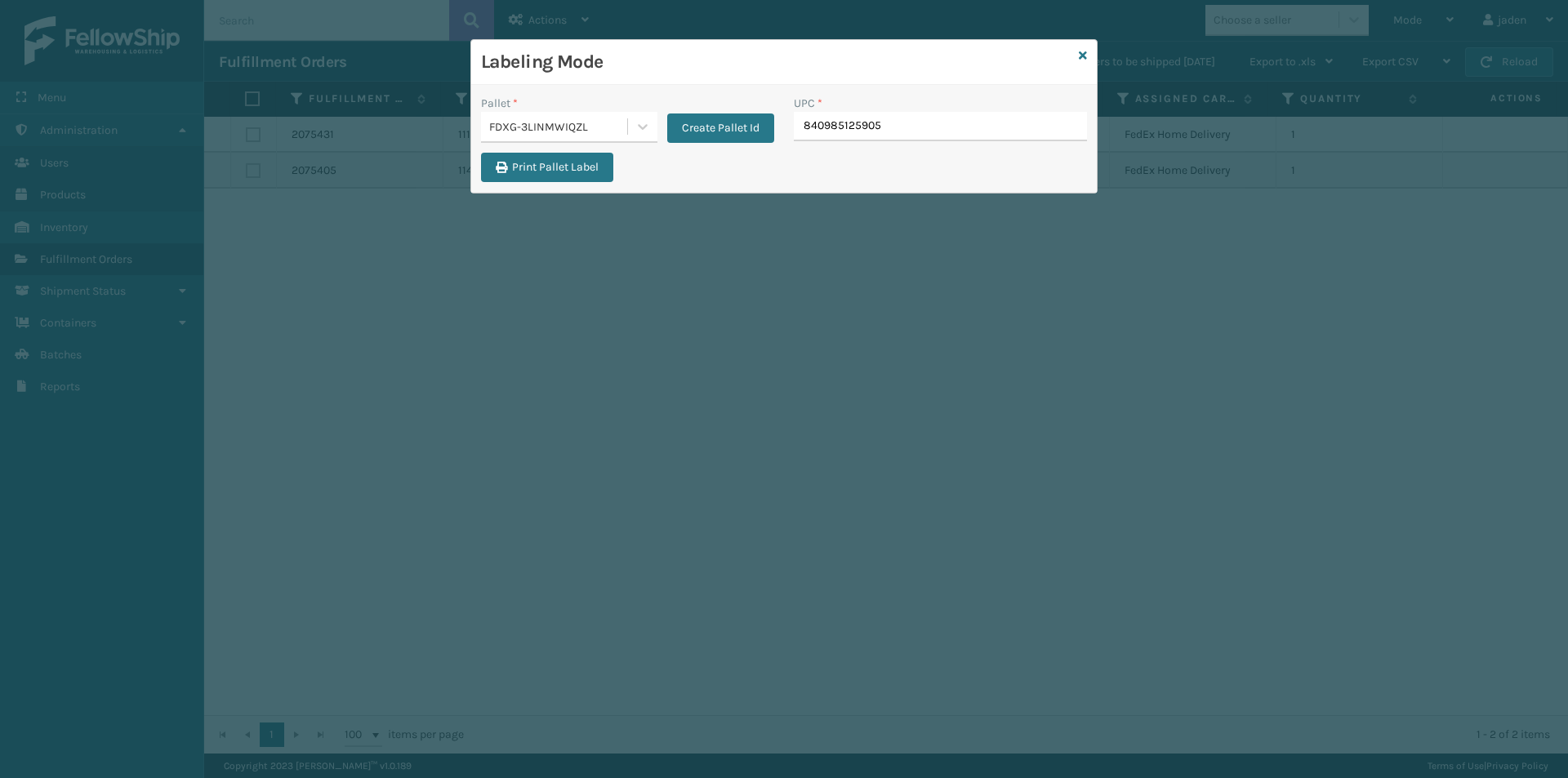
type input "840985125905"
type input "840985125421"
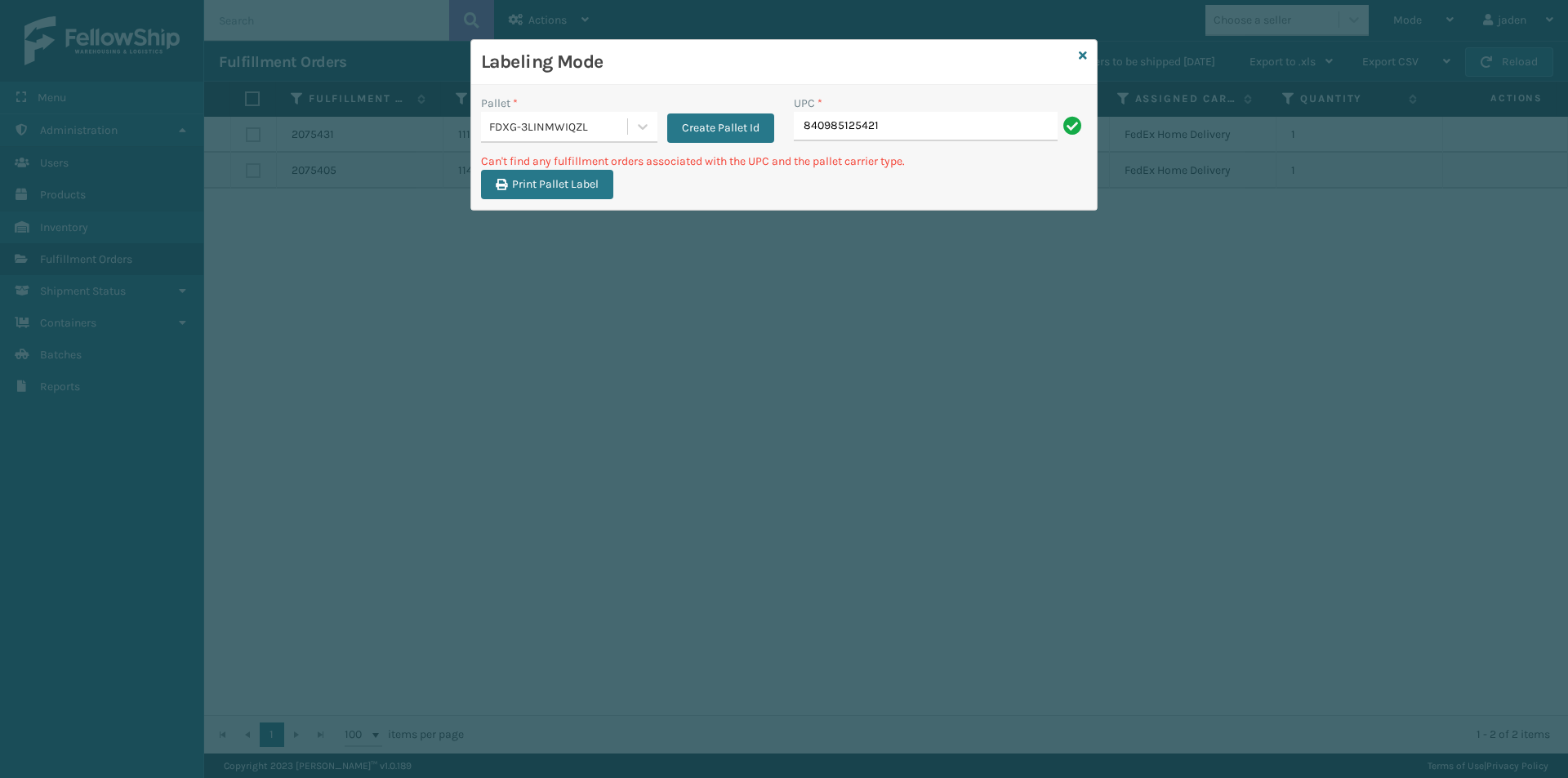
click at [904, 127] on input "840985125421" at bounding box center [925, 126] width 264 height 30
type input "840985125721"
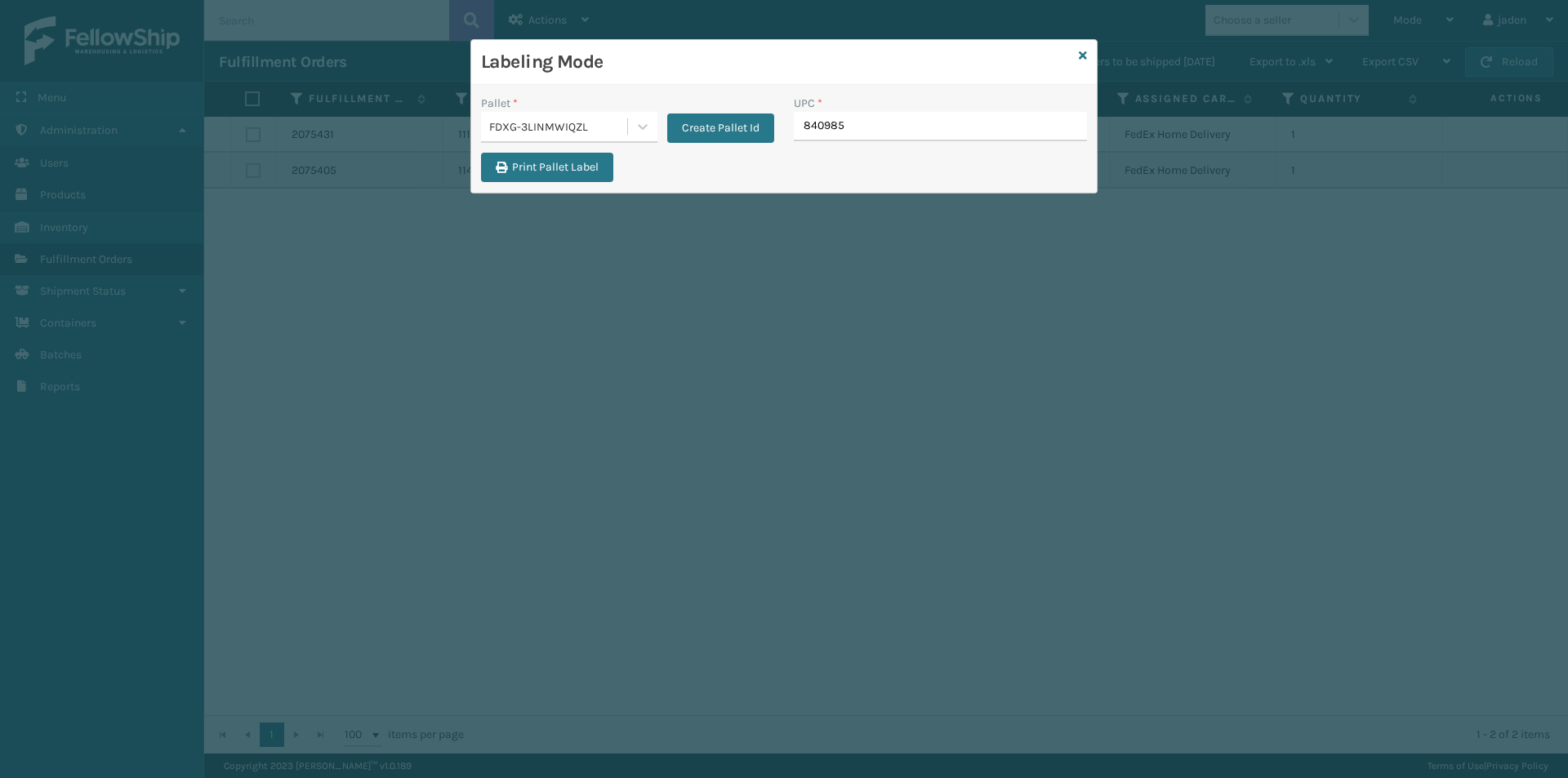
type input "8409851"
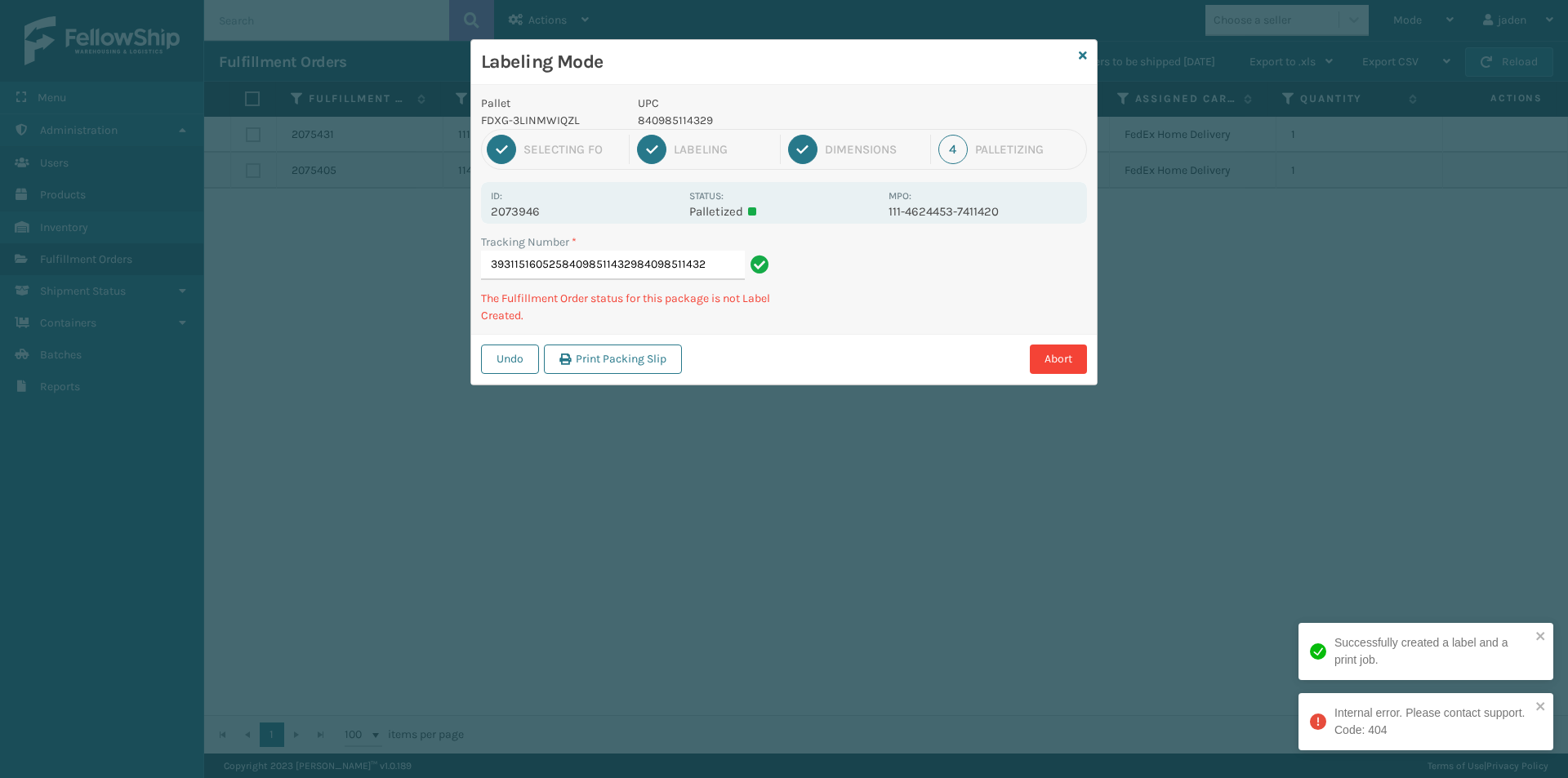
type input "393115160525840985114329840985114329"
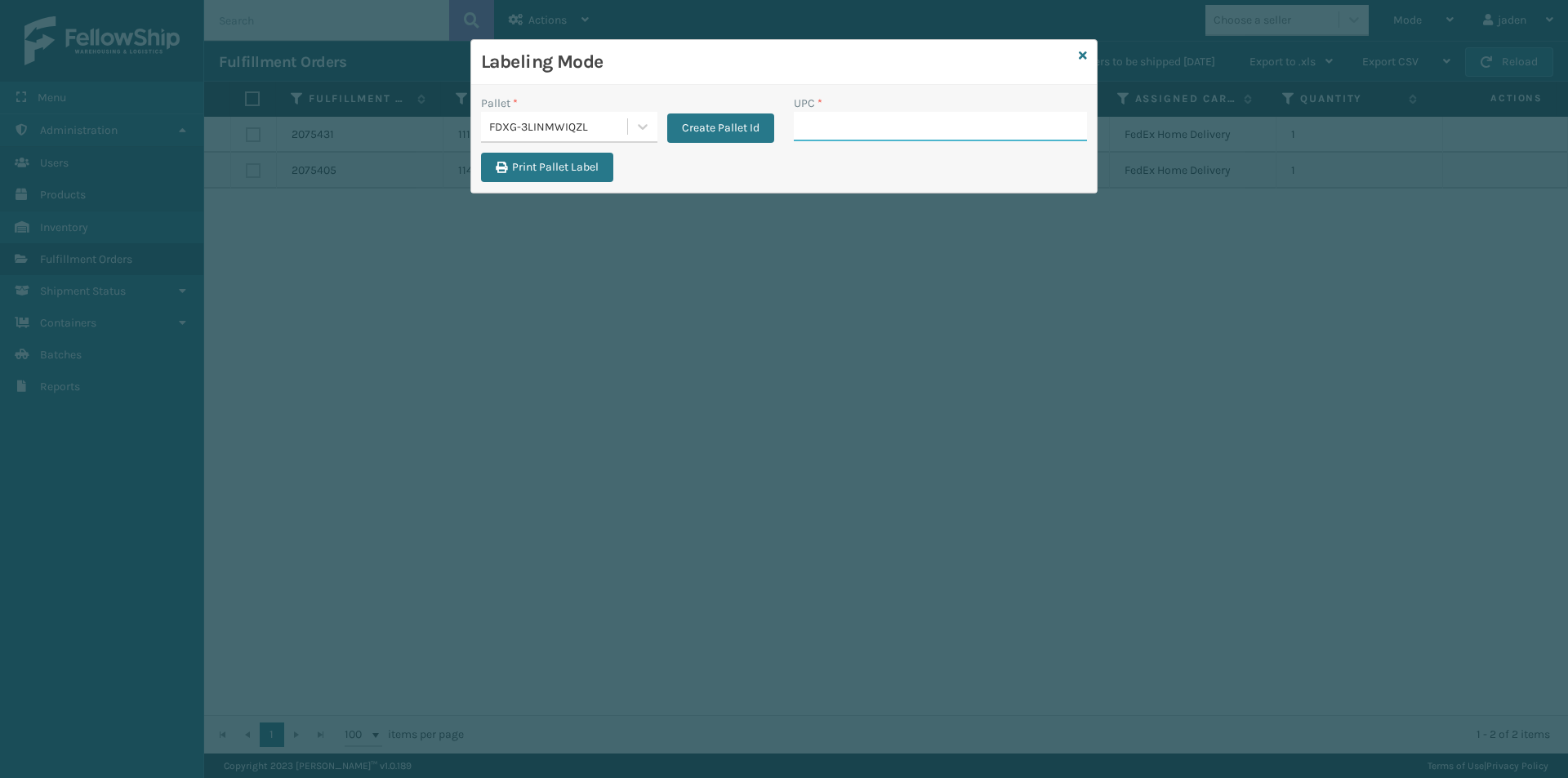
click at [923, 126] on input "UPC *" at bounding box center [941, 126] width 293 height 30
click at [880, 121] on input "UPC *" at bounding box center [941, 126] width 293 height 30
click at [911, 124] on input "UPC *" at bounding box center [941, 126] width 293 height 30
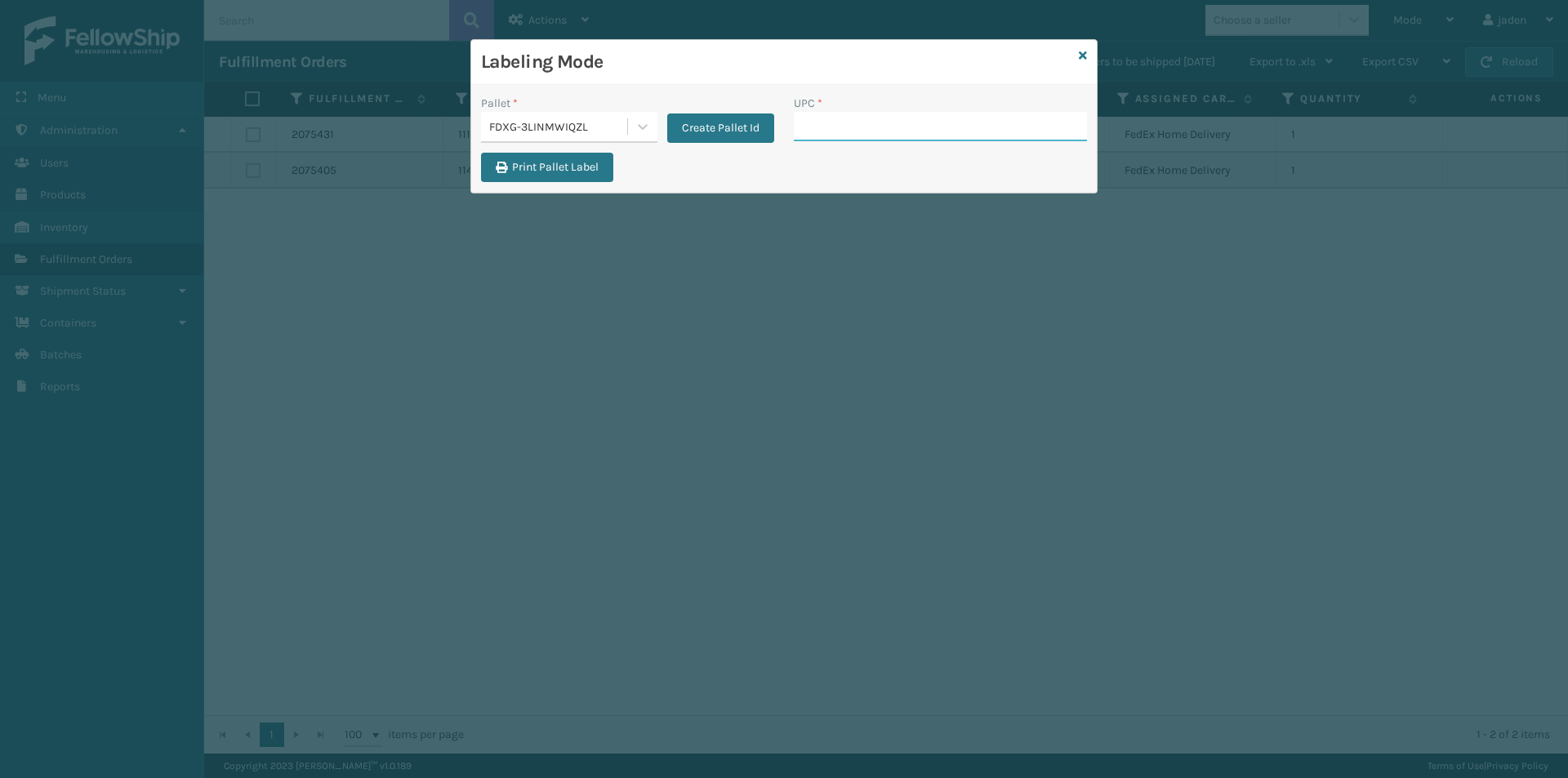
click at [911, 124] on input "UPC *" at bounding box center [941, 126] width 293 height 30
type input "840985125882"
type input "840985125875"
click at [1081, 59] on icon at bounding box center [1082, 55] width 9 height 11
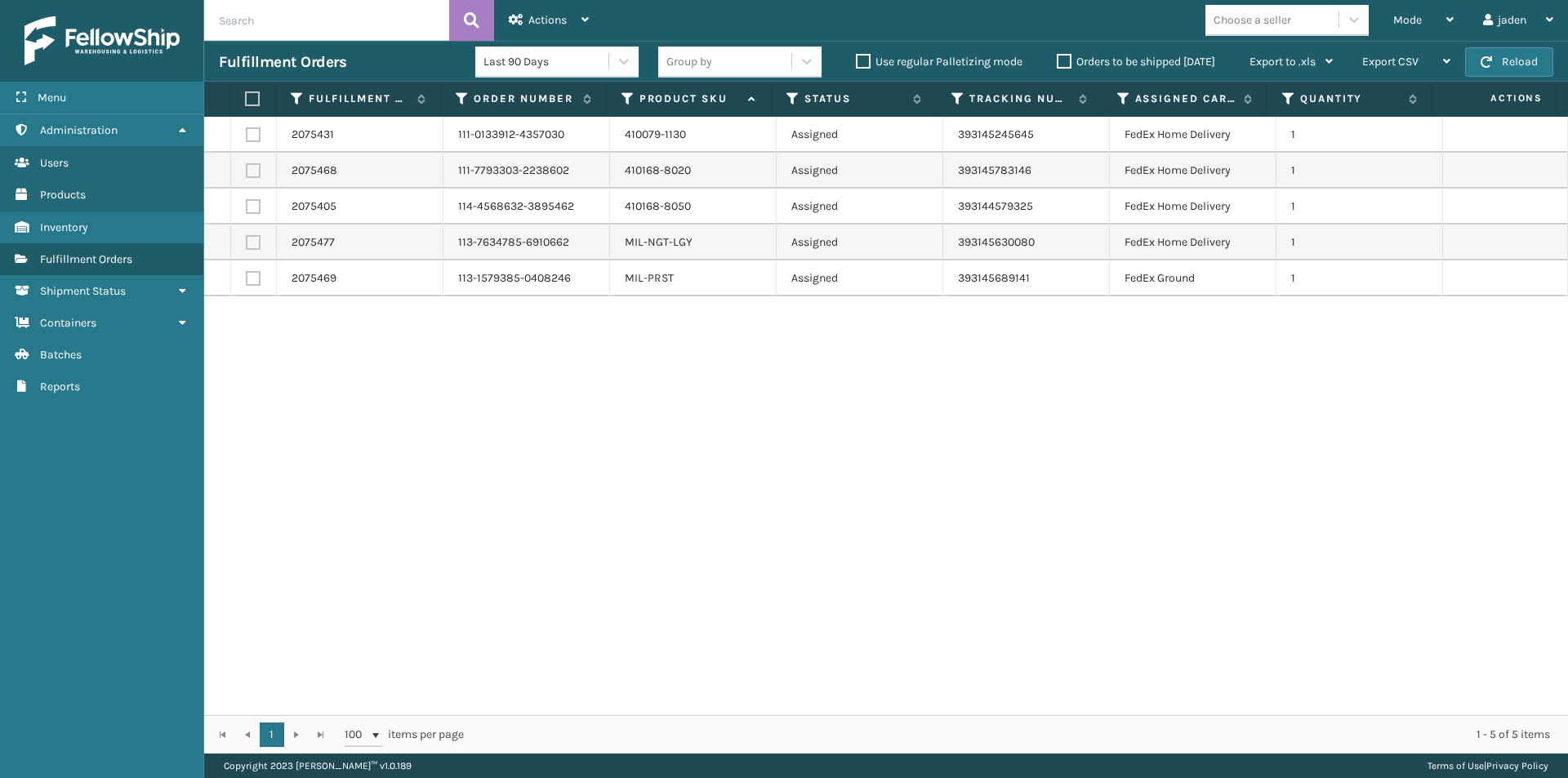
drag, startPoint x: 1041, startPoint y: 624, endPoint x: 648, endPoint y: 626, distance: 393.0
click at [648, 626] on div "2075431 111-0133912-4357030 410079-1130 Assigned 393145245645 FedEx Home Delive…" at bounding box center [885, 416] width 1363 height 599
click at [1407, 16] on span "Mode" at bounding box center [1407, 20] width 29 height 14
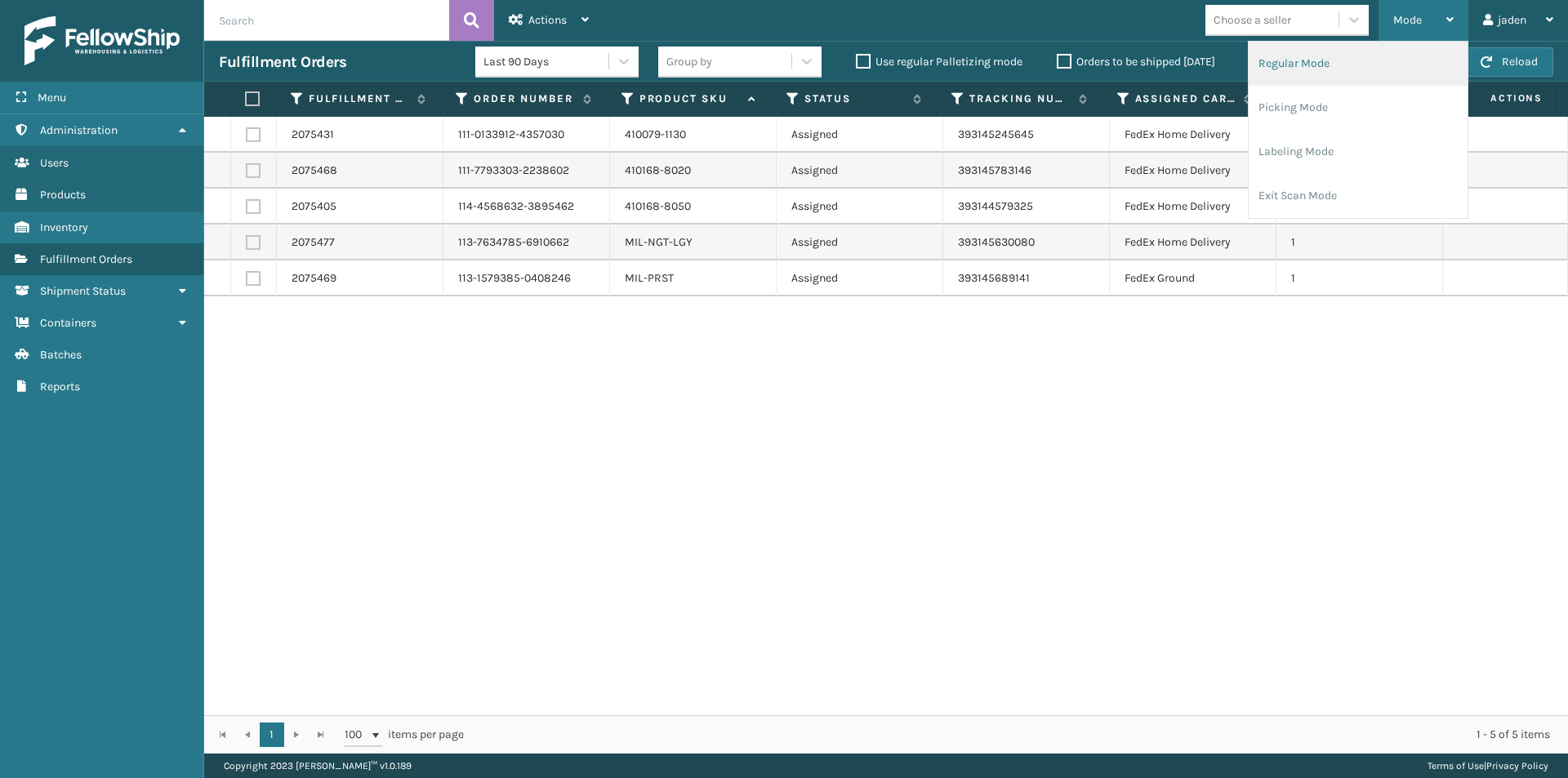
click at [1366, 78] on li "Regular Mode" at bounding box center [1358, 64] width 219 height 44
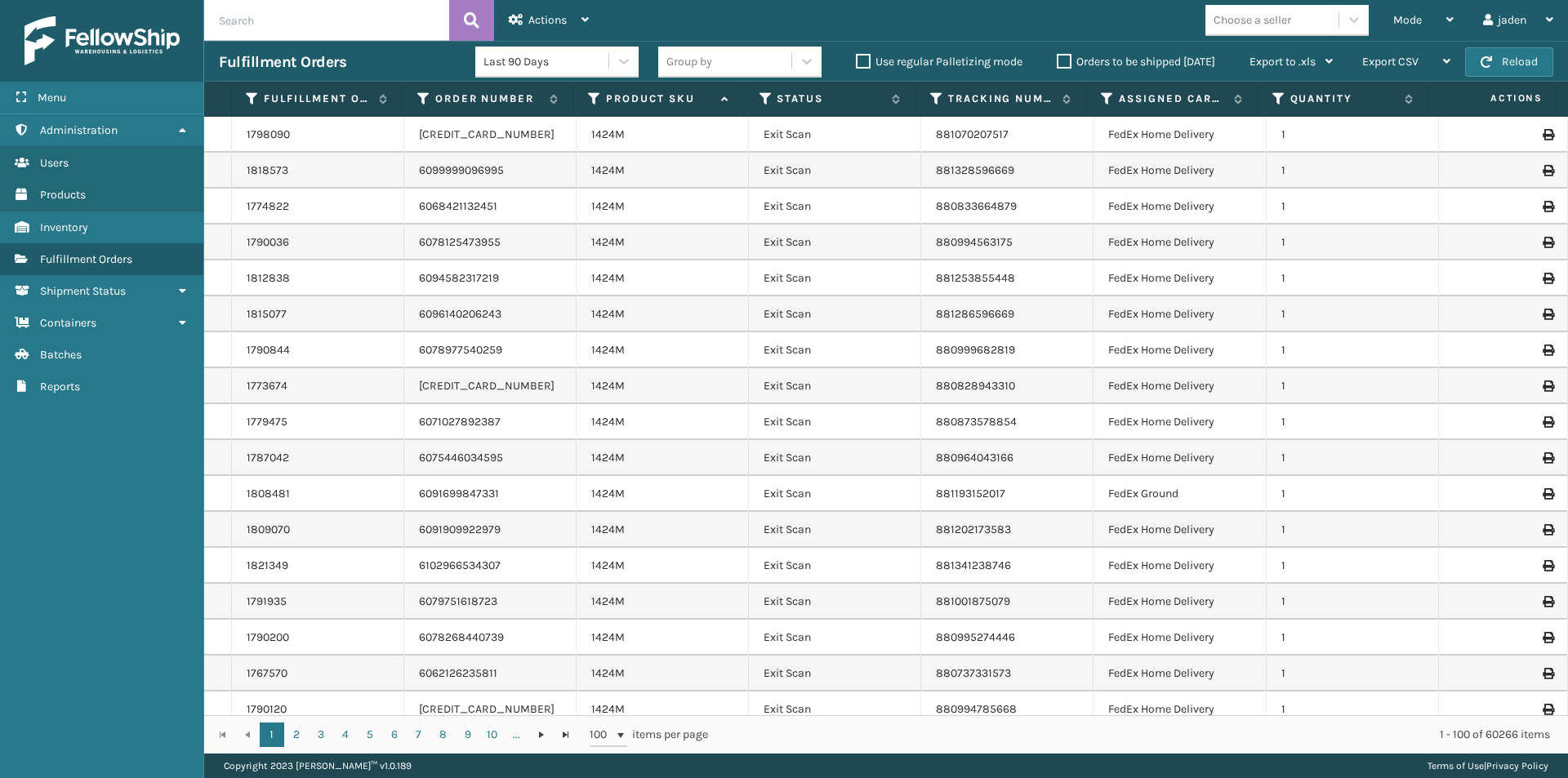
click at [769, 90] on th "Status" at bounding box center [829, 99] width 170 height 35
click at [765, 91] on icon at bounding box center [766, 98] width 13 height 14
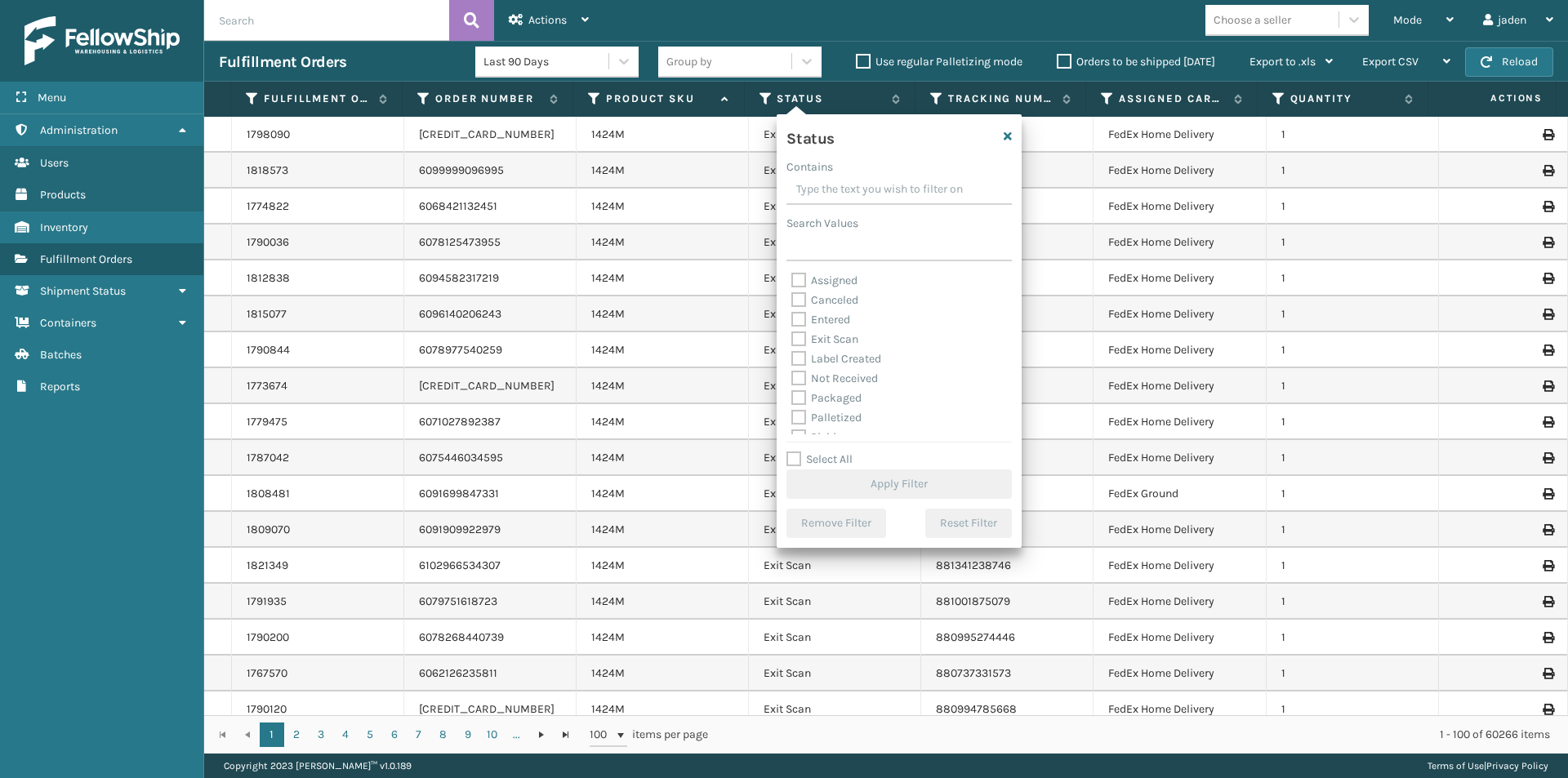
drag, startPoint x: 896, startPoint y: 190, endPoint x: 869, endPoint y: 216, distance: 37.5
click at [869, 187] on input "Contains" at bounding box center [899, 190] width 226 height 30
click at [800, 339] on label "Picking" at bounding box center [820, 346] width 58 height 14
click at [792, 339] on input "Picking" at bounding box center [791, 341] width 1 height 10
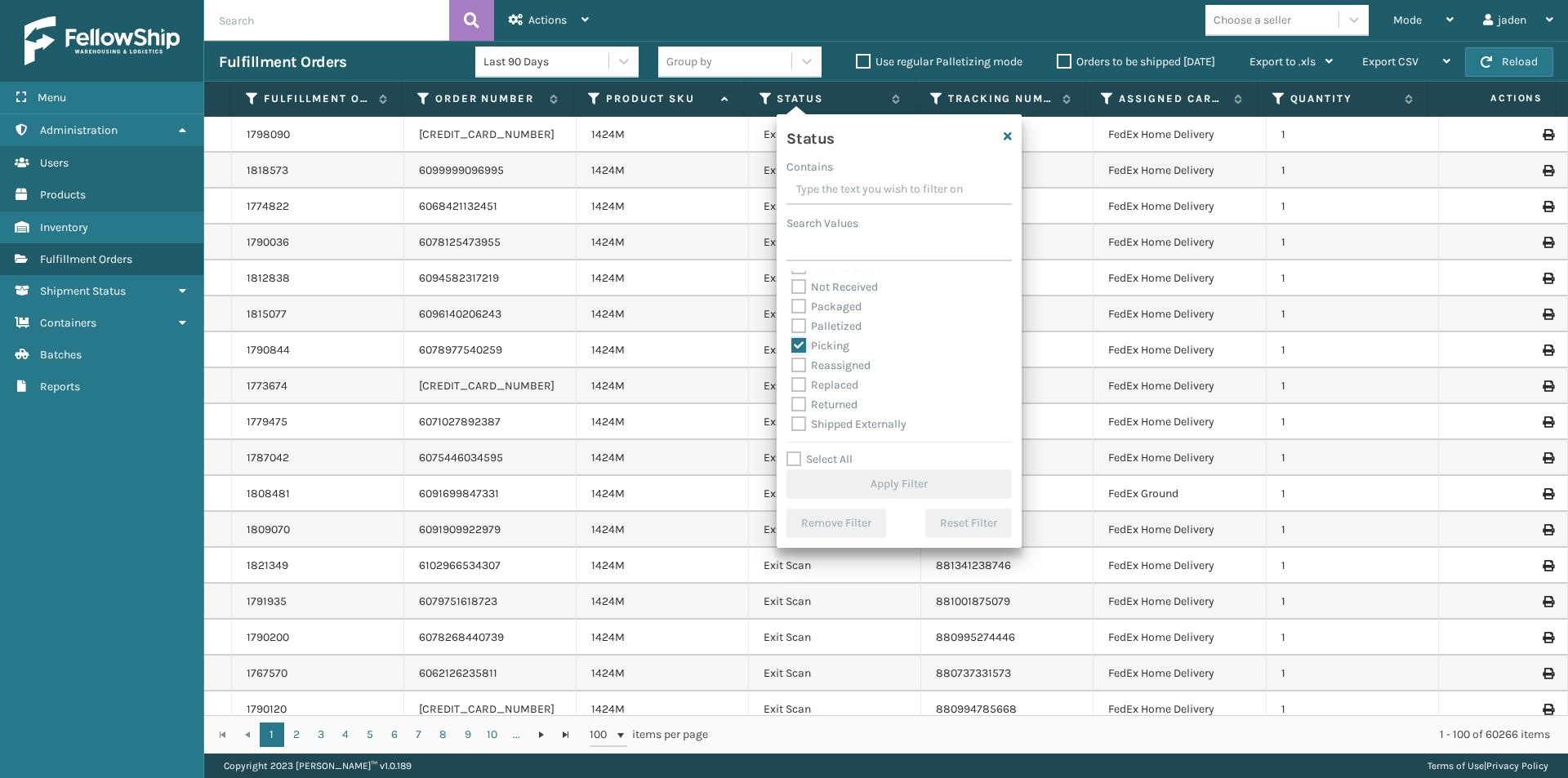
checkbox input "true"
click at [846, 482] on button "Apply Filter" at bounding box center [899, 484] width 226 height 30
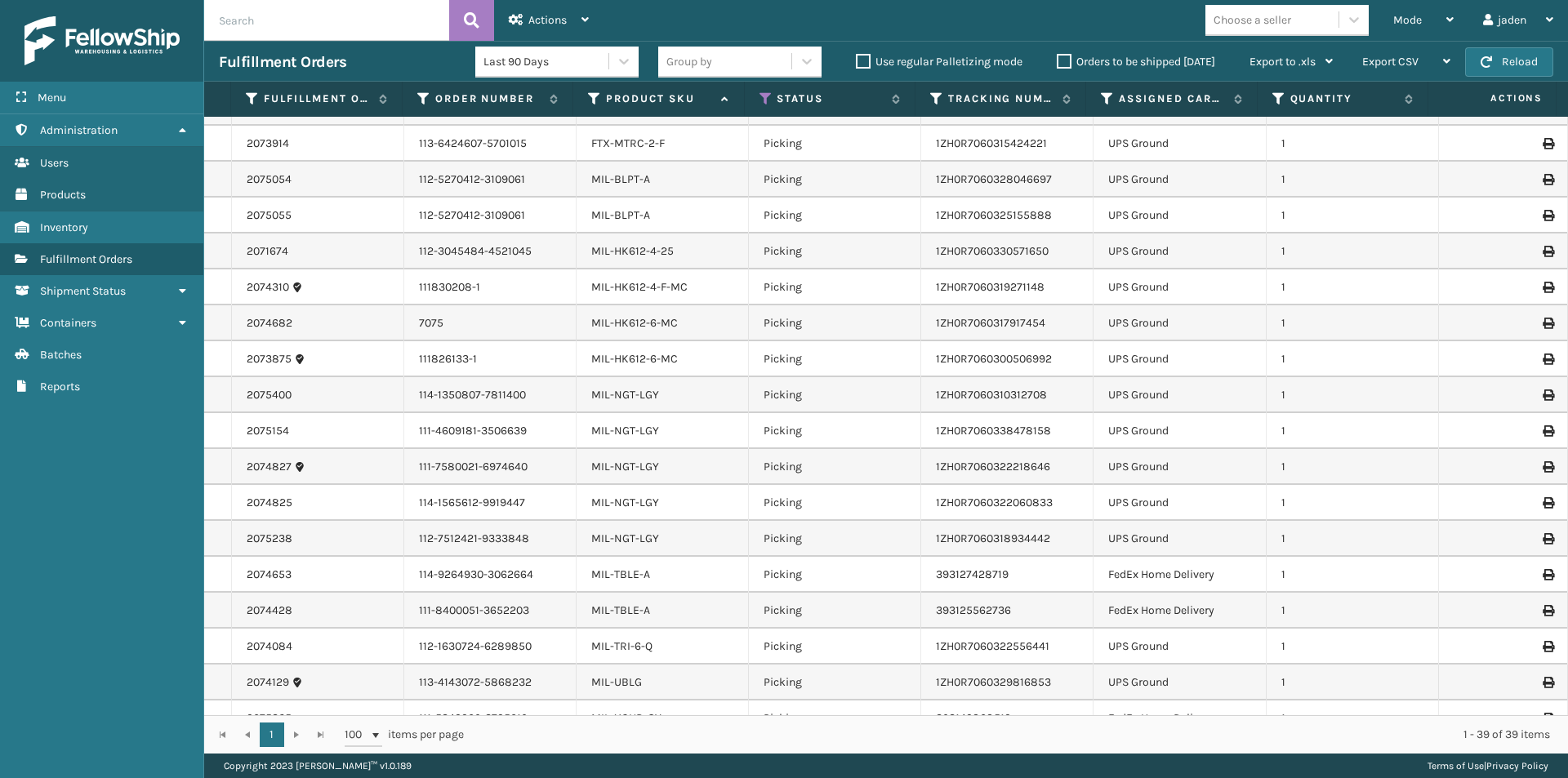
scroll to position [803, 0]
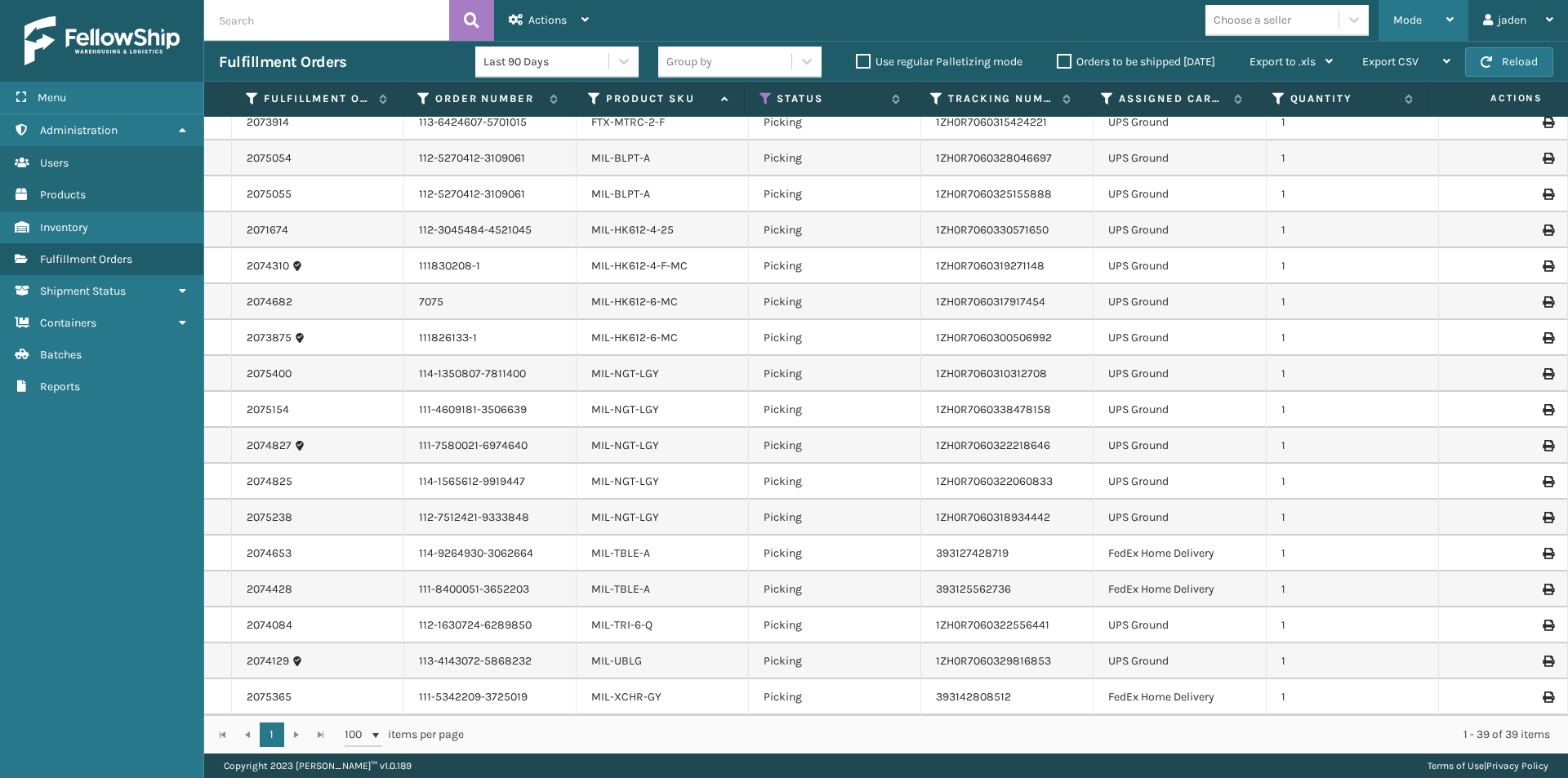
click at [1402, 28] on div "Mode" at bounding box center [1422, 20] width 60 height 41
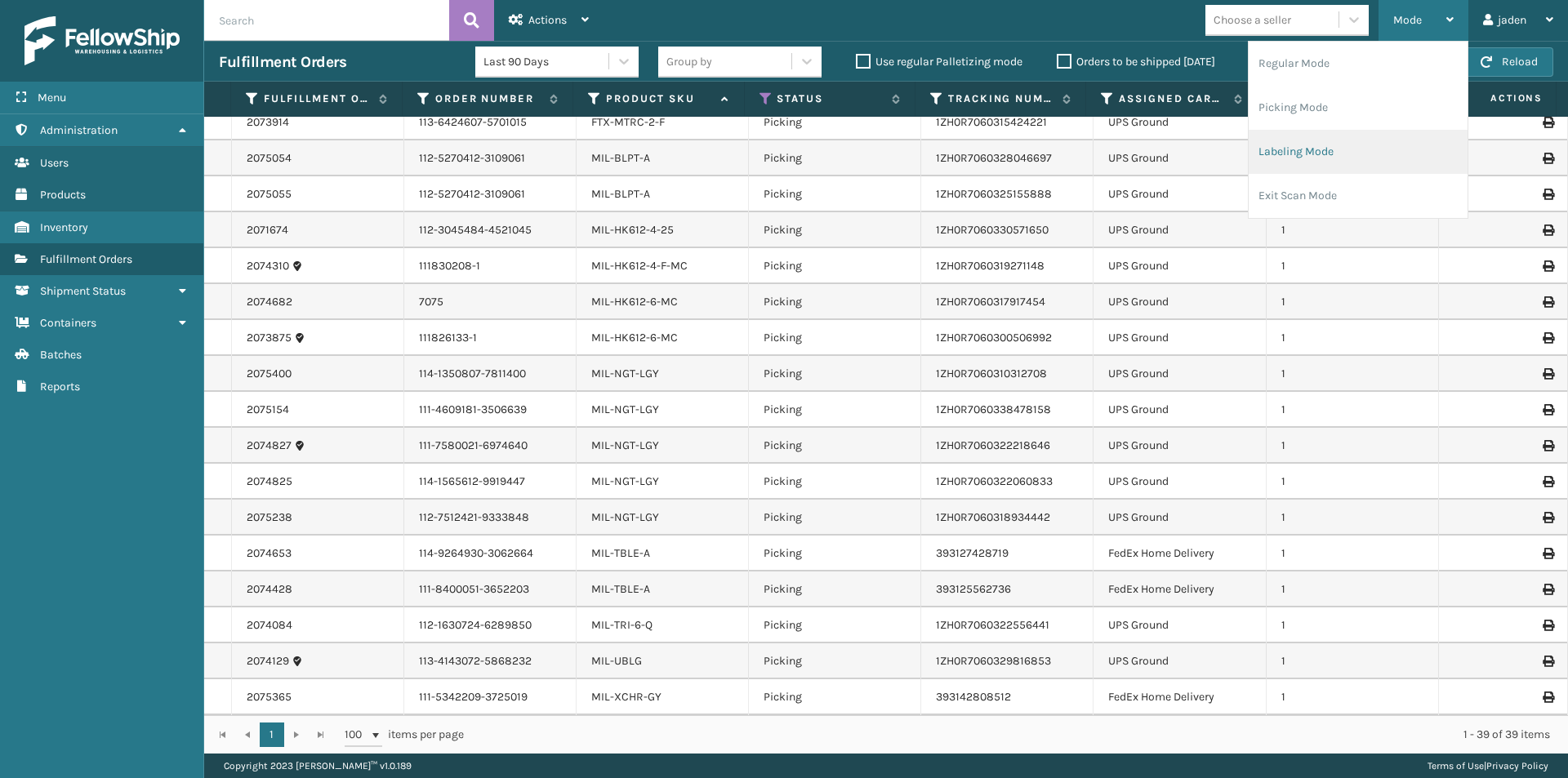
click at [1332, 158] on li "Labeling Mode" at bounding box center [1358, 151] width 219 height 44
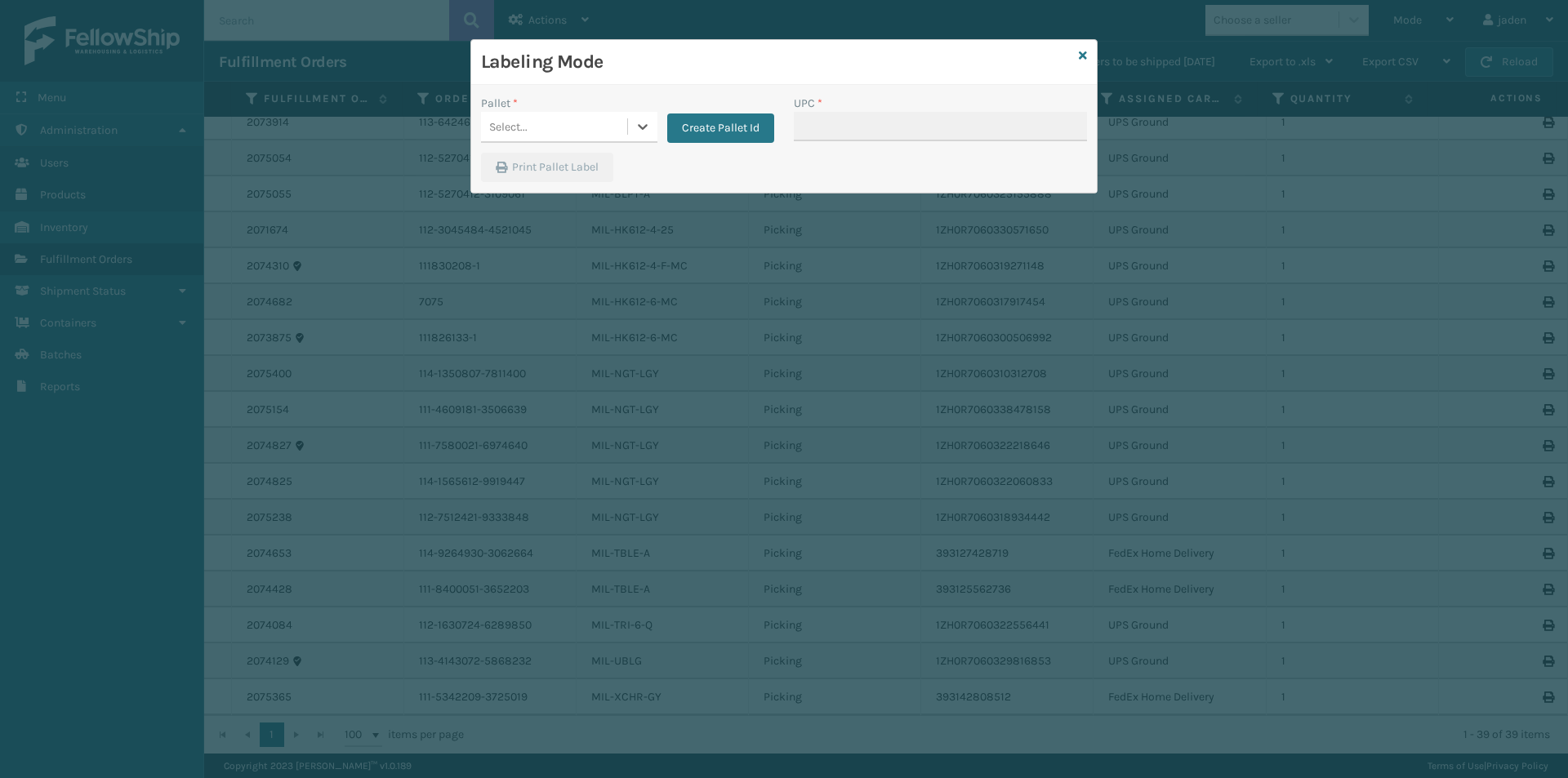
click at [625, 123] on div "Select..." at bounding box center [554, 127] width 147 height 27
click at [535, 170] on div "FDXG-3LINMWIQZL" at bounding box center [568, 168] width 176 height 30
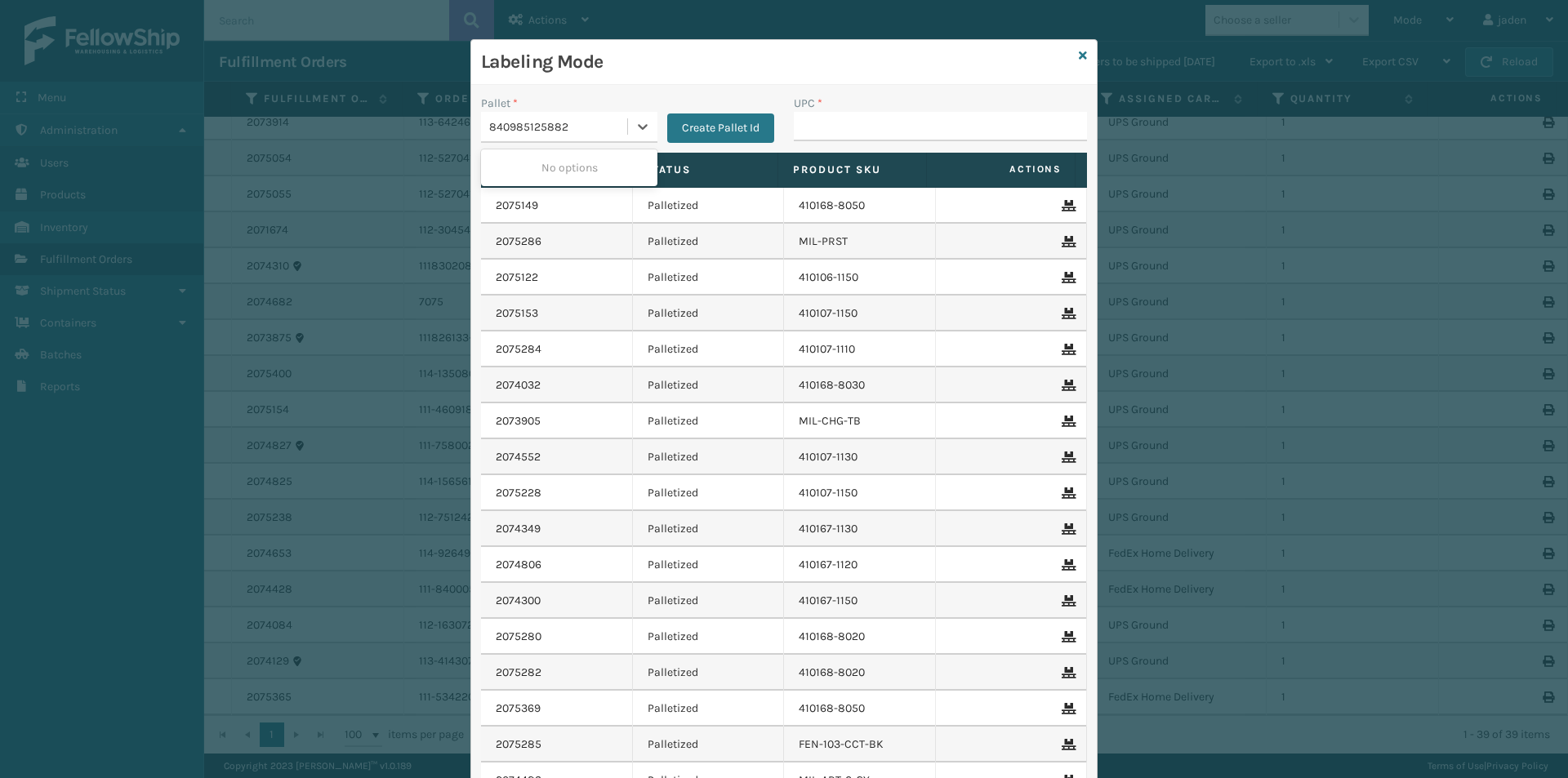
type input "840985125882"
click at [627, 136] on div at bounding box center [642, 126] width 30 height 30
click at [889, 129] on input "UPC *" at bounding box center [941, 126] width 293 height 30
type input "840985125882"
click at [1079, 59] on icon at bounding box center [1082, 55] width 9 height 11
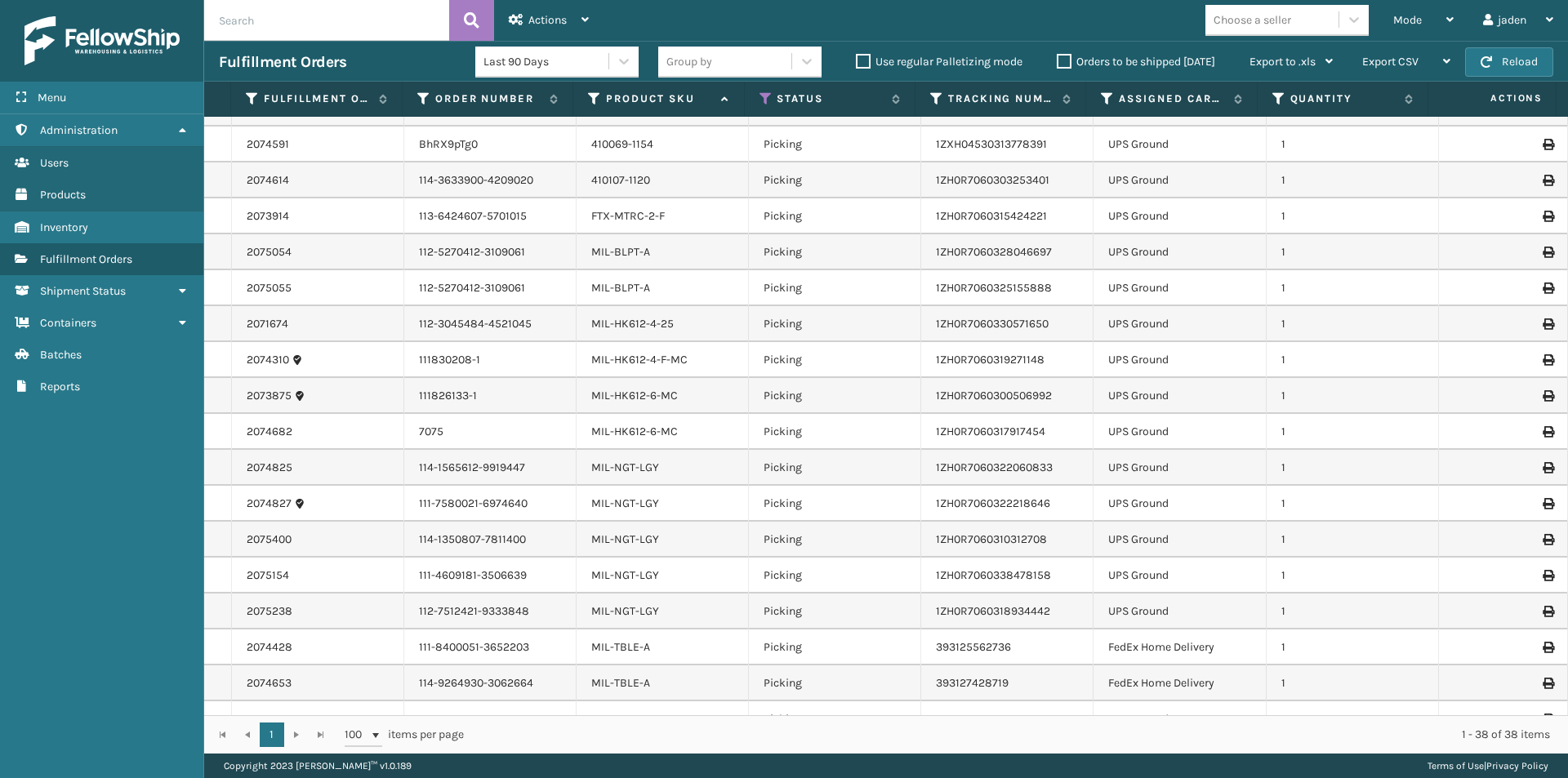
scroll to position [767, 0]
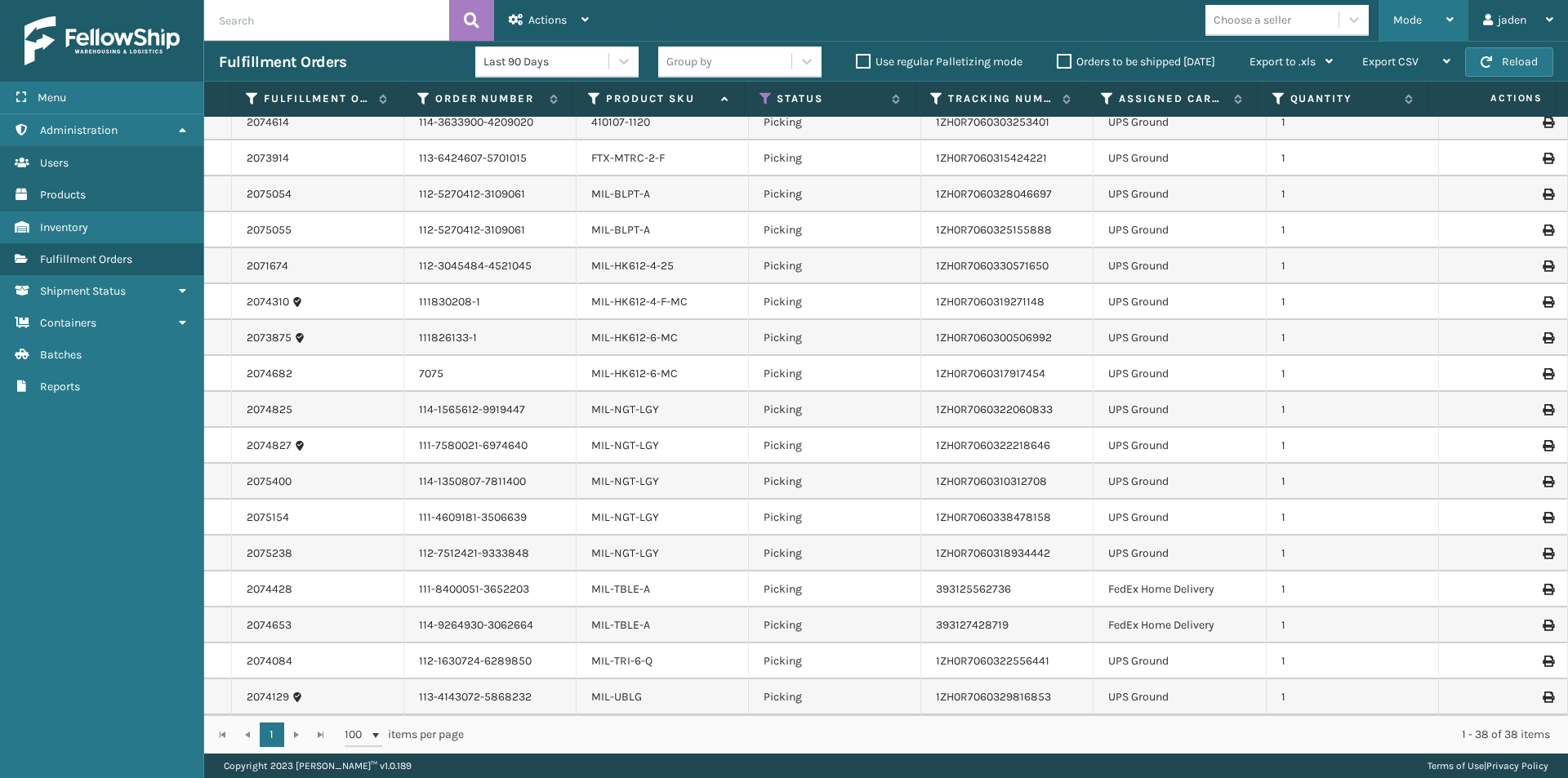
click at [1416, 9] on div "Mode" at bounding box center [1422, 20] width 60 height 41
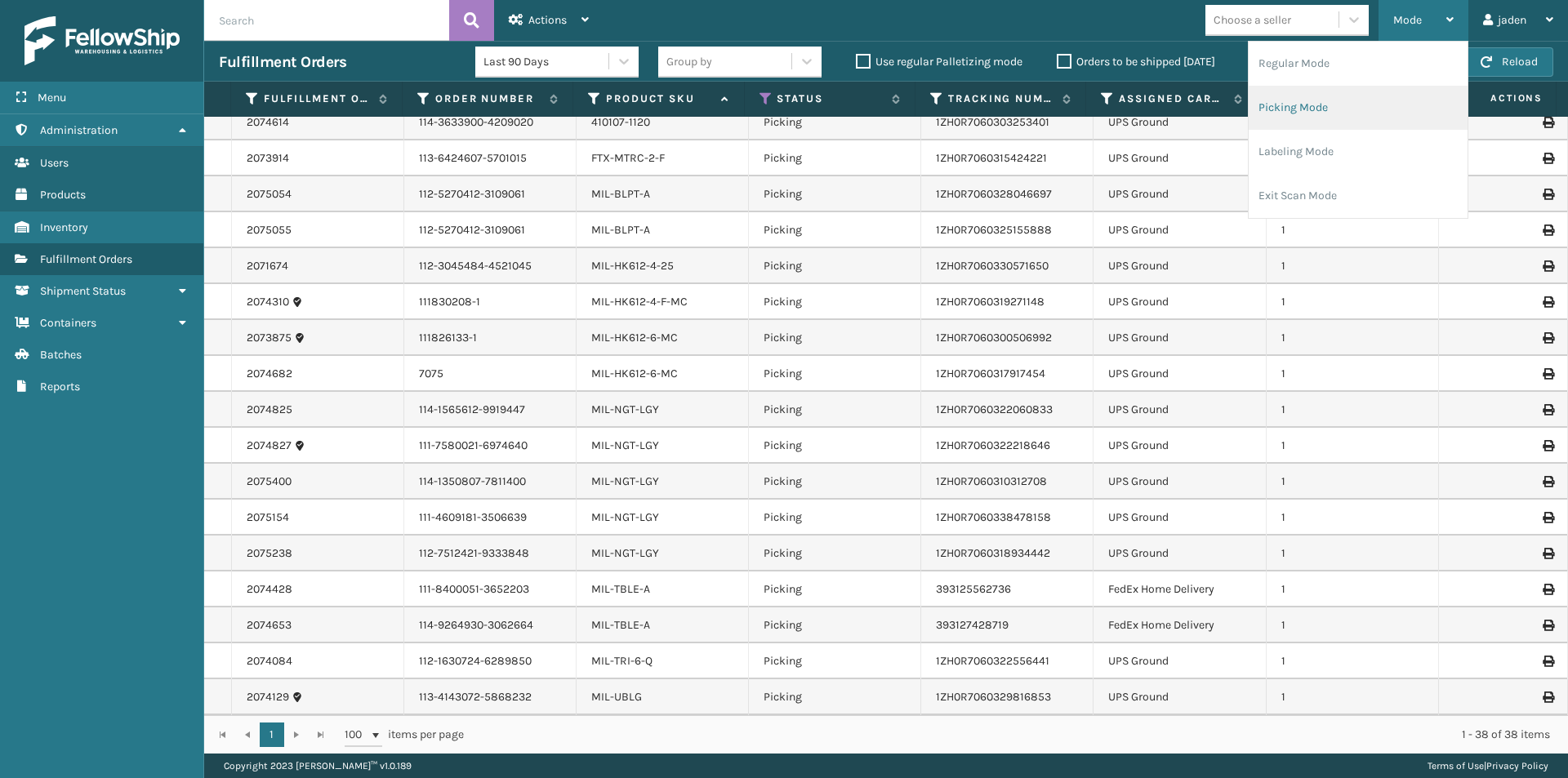
click at [1340, 108] on li "Picking Mode" at bounding box center [1358, 108] width 219 height 44
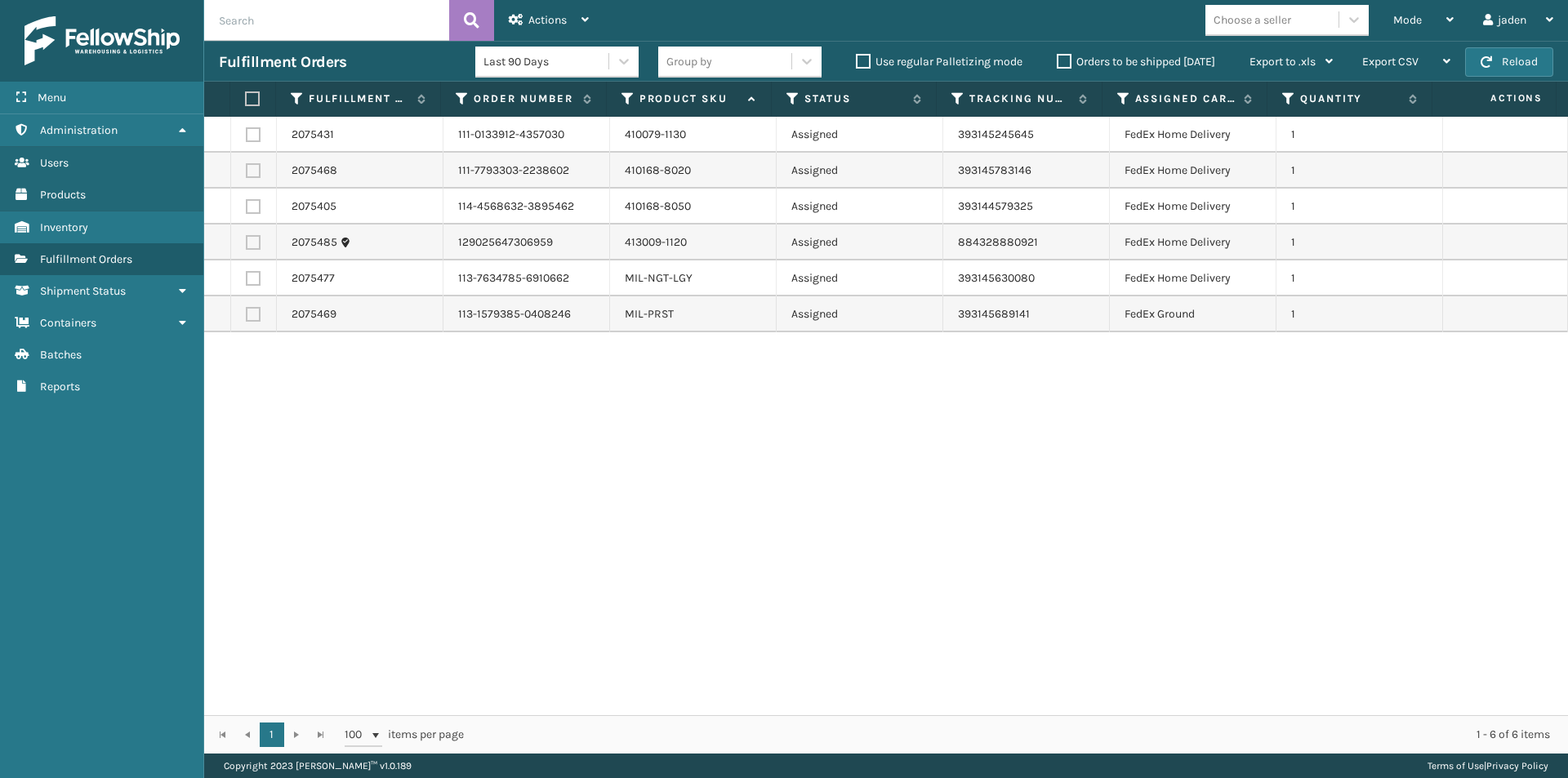
drag, startPoint x: 1085, startPoint y: 426, endPoint x: 644, endPoint y: 491, distance: 445.8
click at [644, 491] on div "2075431 111-0133912-4357030 410079-1130 Assigned 393145245645 FedEx Home Delive…" at bounding box center [885, 416] width 1363 height 599
click at [1518, 60] on button "Reload" at bounding box center [1509, 62] width 89 height 30
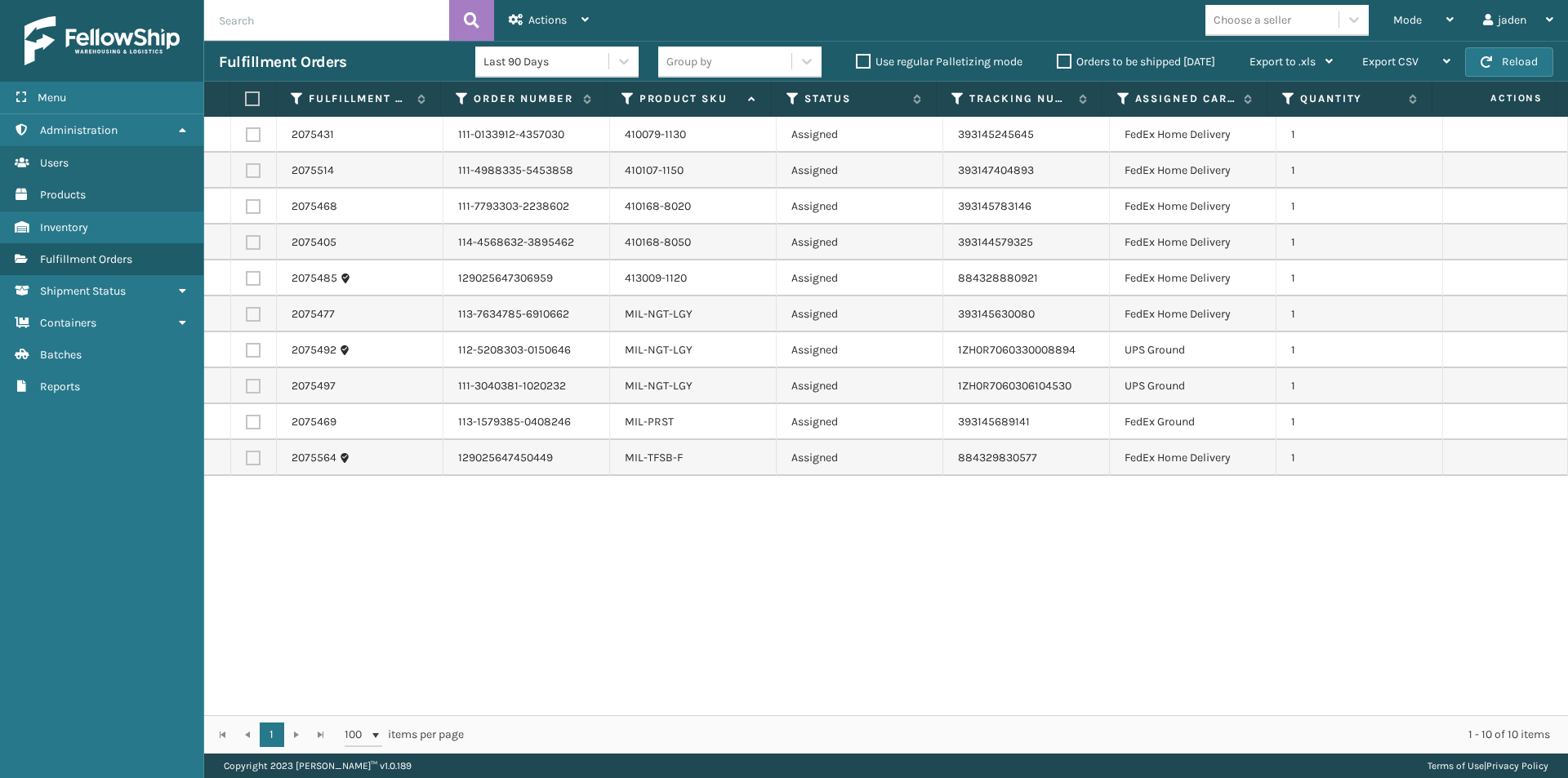
drag, startPoint x: 1131, startPoint y: 626, endPoint x: 594, endPoint y: 593, distance: 538.0
click at [645, 623] on div "2075431 111-0133912-4357030 410079-1130 Assigned 393145245645 FedEx Home Delive…" at bounding box center [885, 416] width 1363 height 599
click at [255, 347] on label at bounding box center [252, 349] width 14 height 14
click at [247, 347] on input "checkbox" at bounding box center [246, 348] width 1 height 10
checkbox input "true"
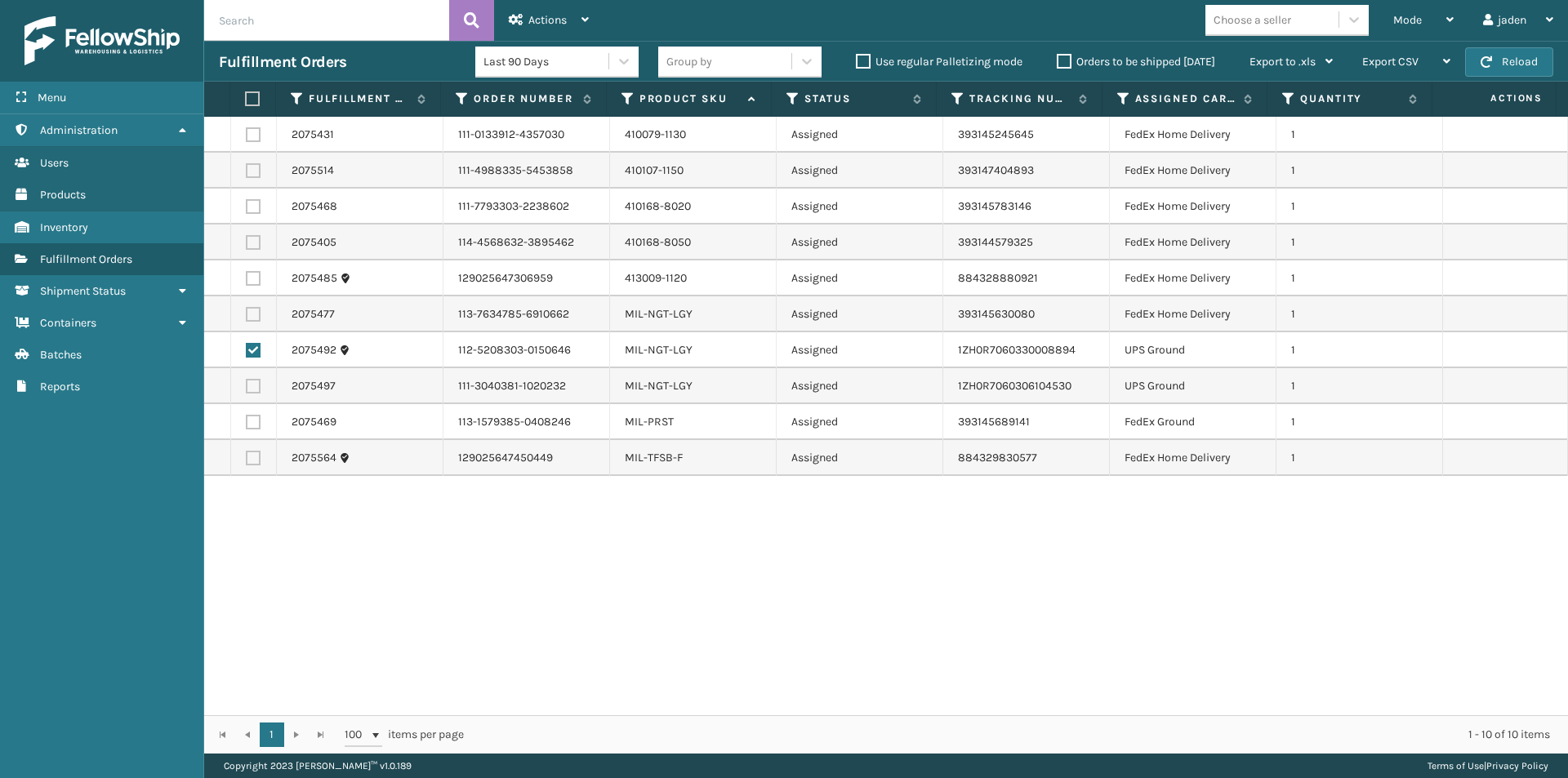
click at [255, 395] on td at bounding box center [254, 387] width 46 height 36
click at [252, 387] on label at bounding box center [252, 386] width 14 height 14
click at [247, 387] on input "checkbox" at bounding box center [246, 384] width 1 height 10
checkbox input "true"
click at [527, 2] on div "Actions" at bounding box center [548, 20] width 80 height 41
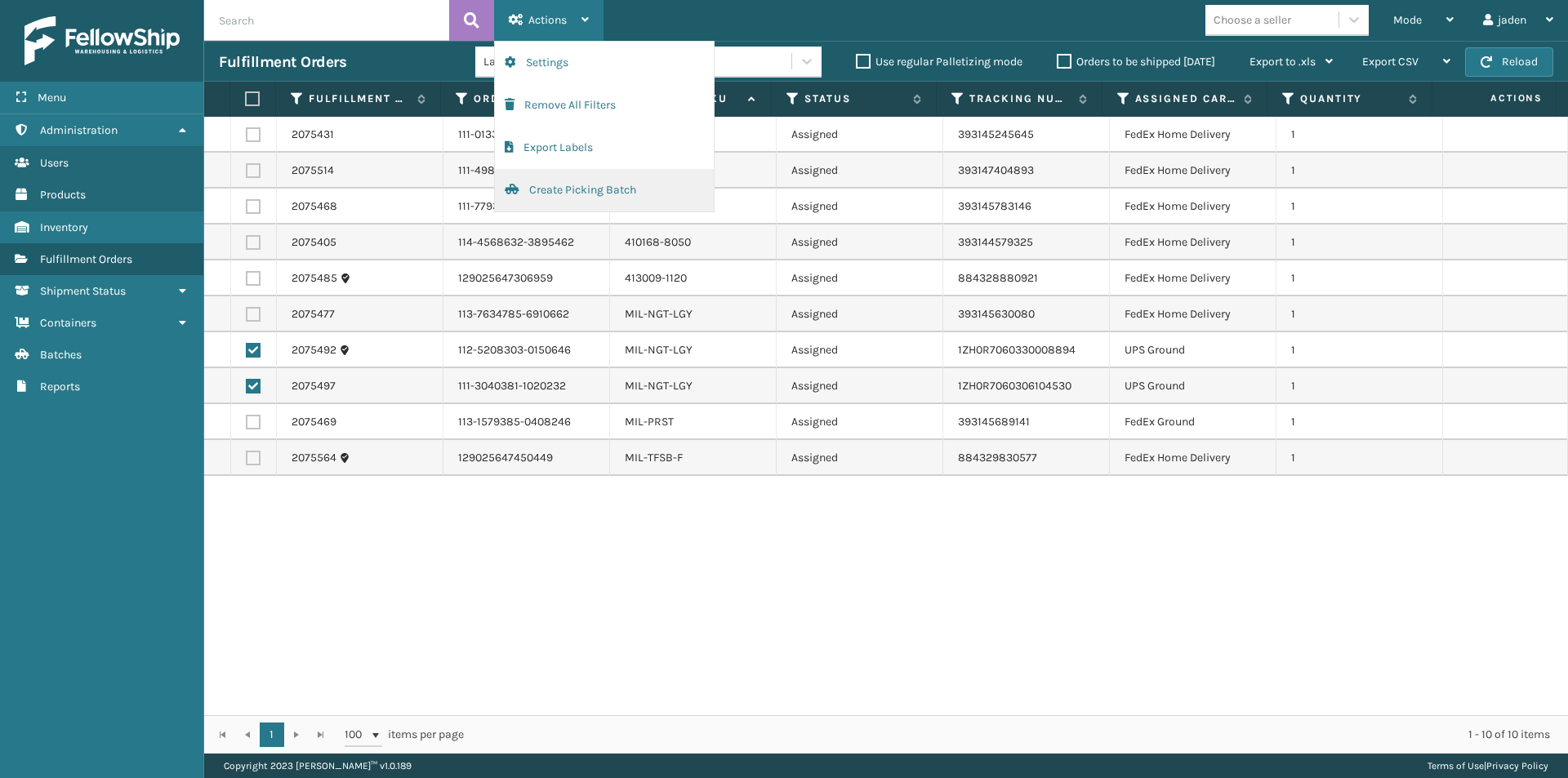
click at [545, 190] on button "Create Picking Batch" at bounding box center [605, 190] width 219 height 43
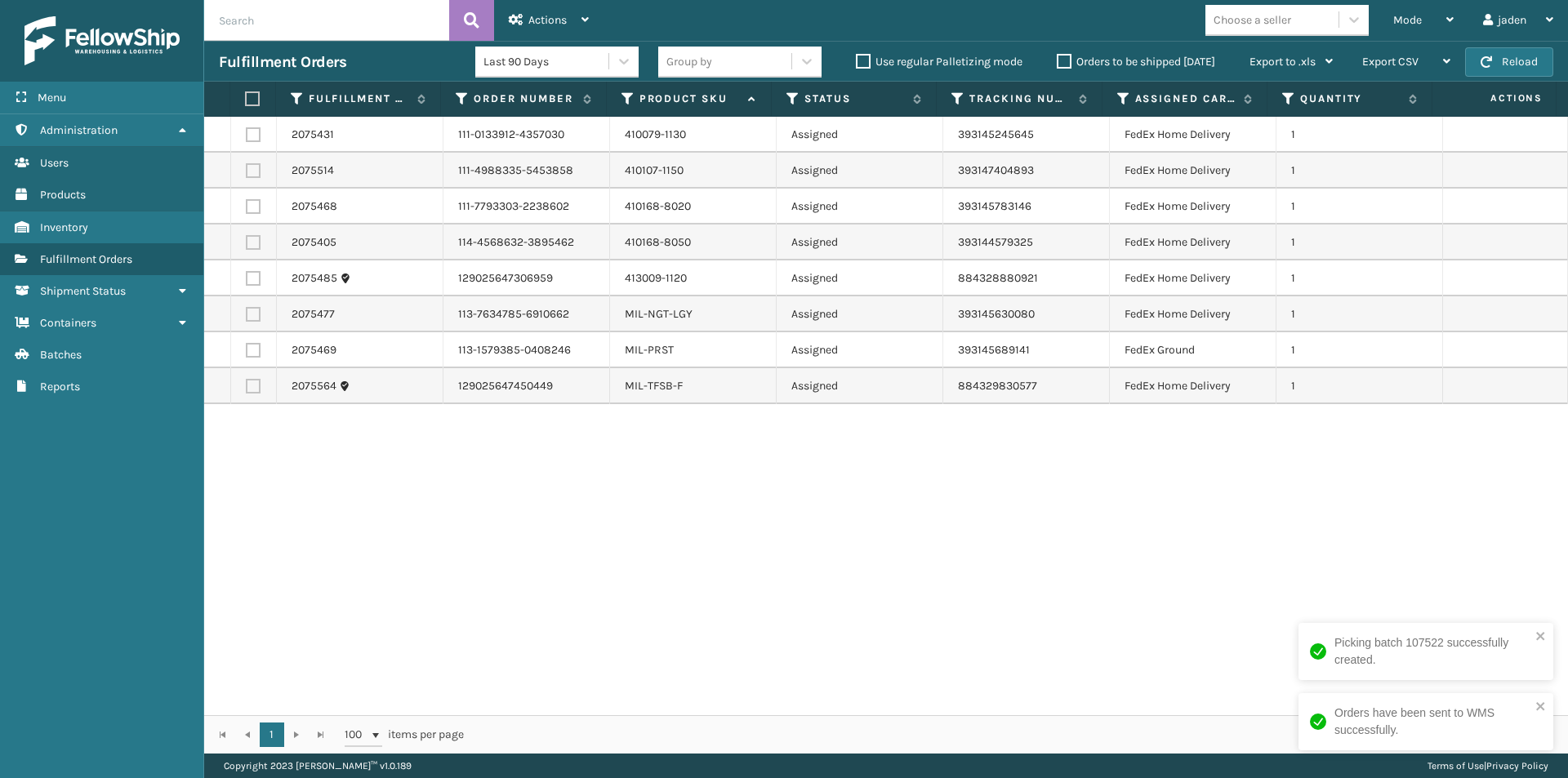
drag, startPoint x: 911, startPoint y: 537, endPoint x: 613, endPoint y: 548, distance: 298.2
click at [613, 548] on div "2075431 111-0133912-4357030 410079-1130 Assigned 393145245645 FedEx Home Delive…" at bounding box center [885, 416] width 1363 height 599
click at [251, 97] on label at bounding box center [249, 98] width 10 height 14
click at [246, 97] on input "checkbox" at bounding box center [245, 99] width 1 height 10
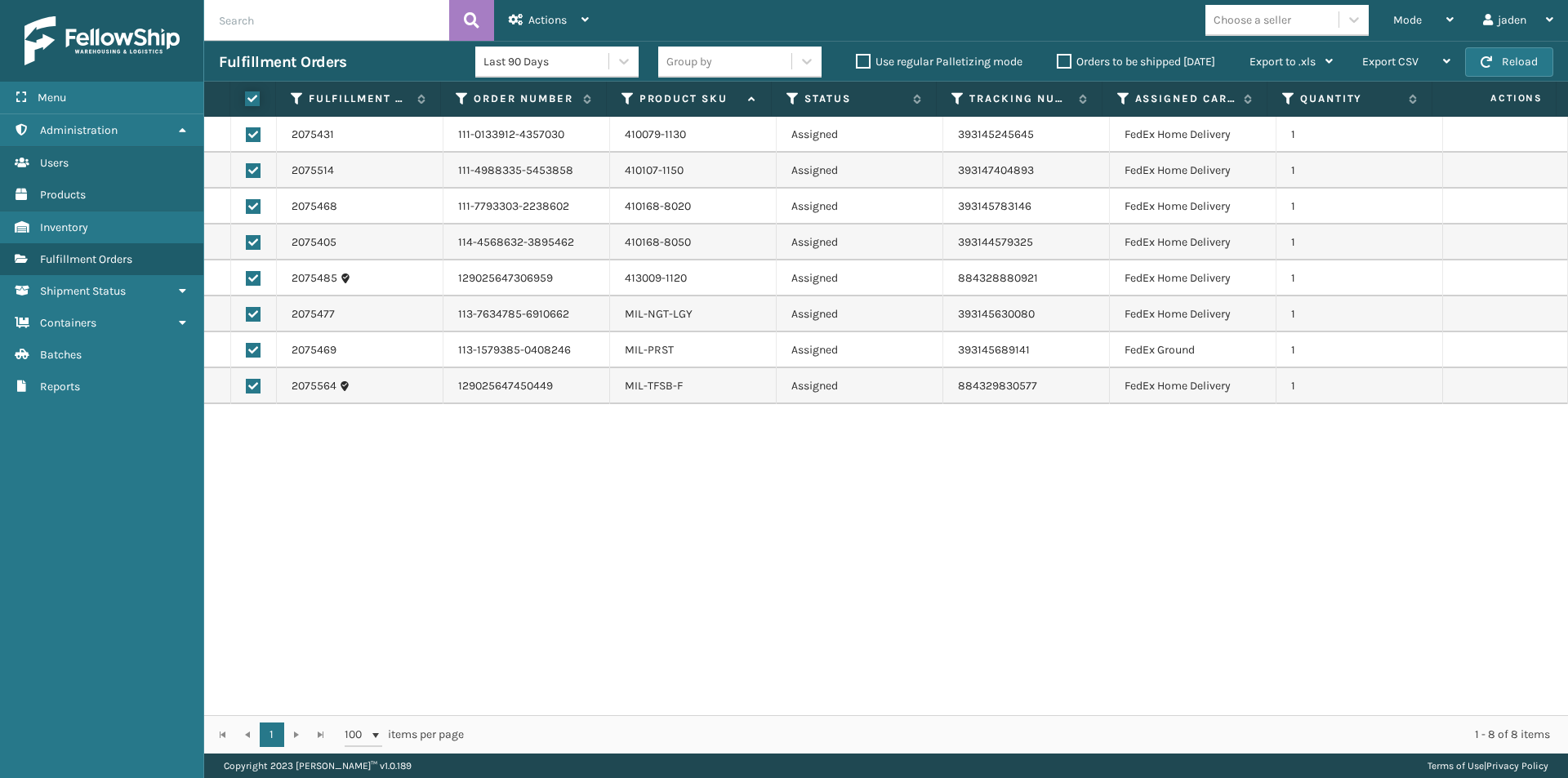
checkbox input "true"
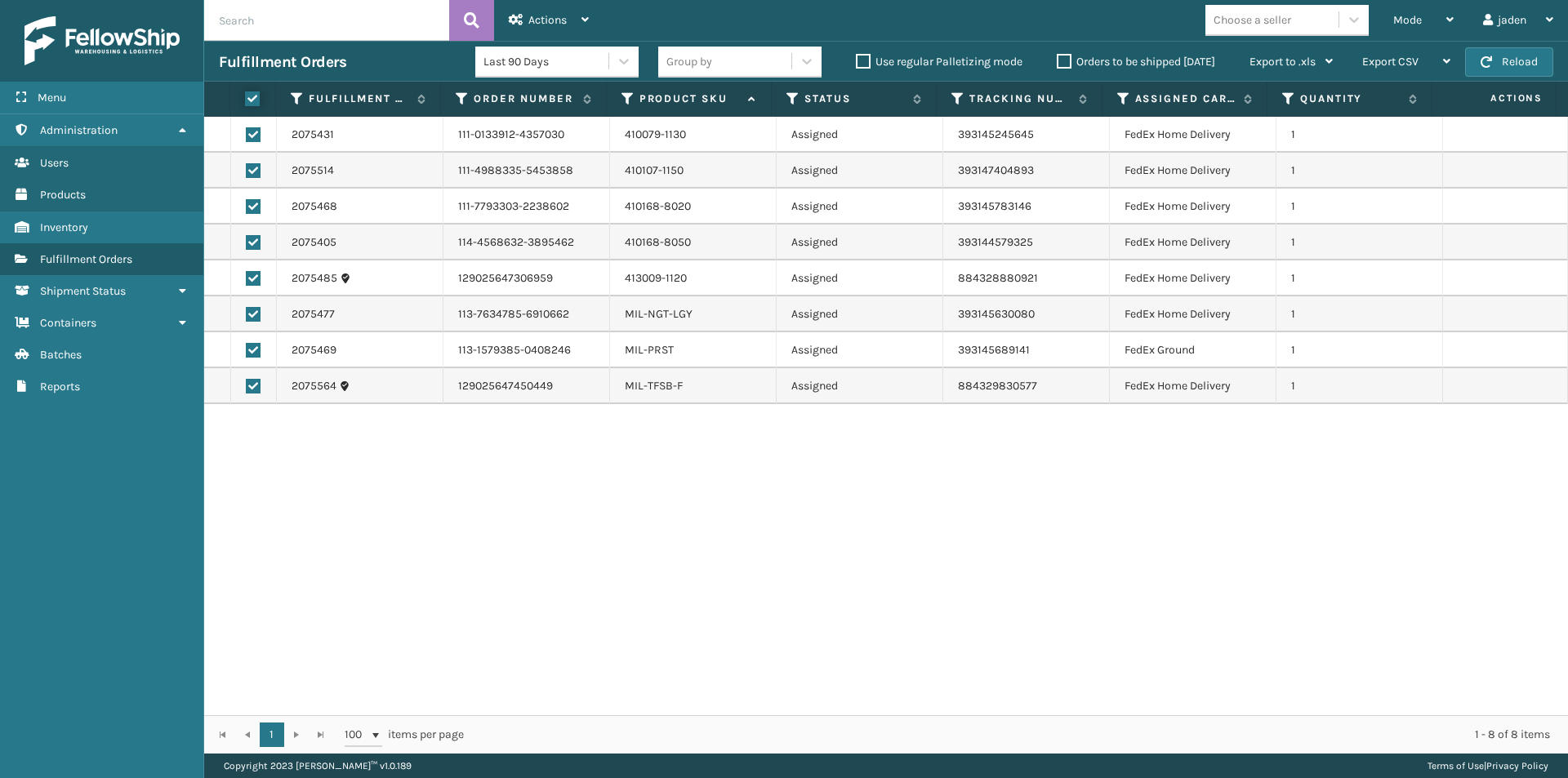
checkbox input "true"
click at [561, 0] on div "Actions" at bounding box center [548, 20] width 80 height 41
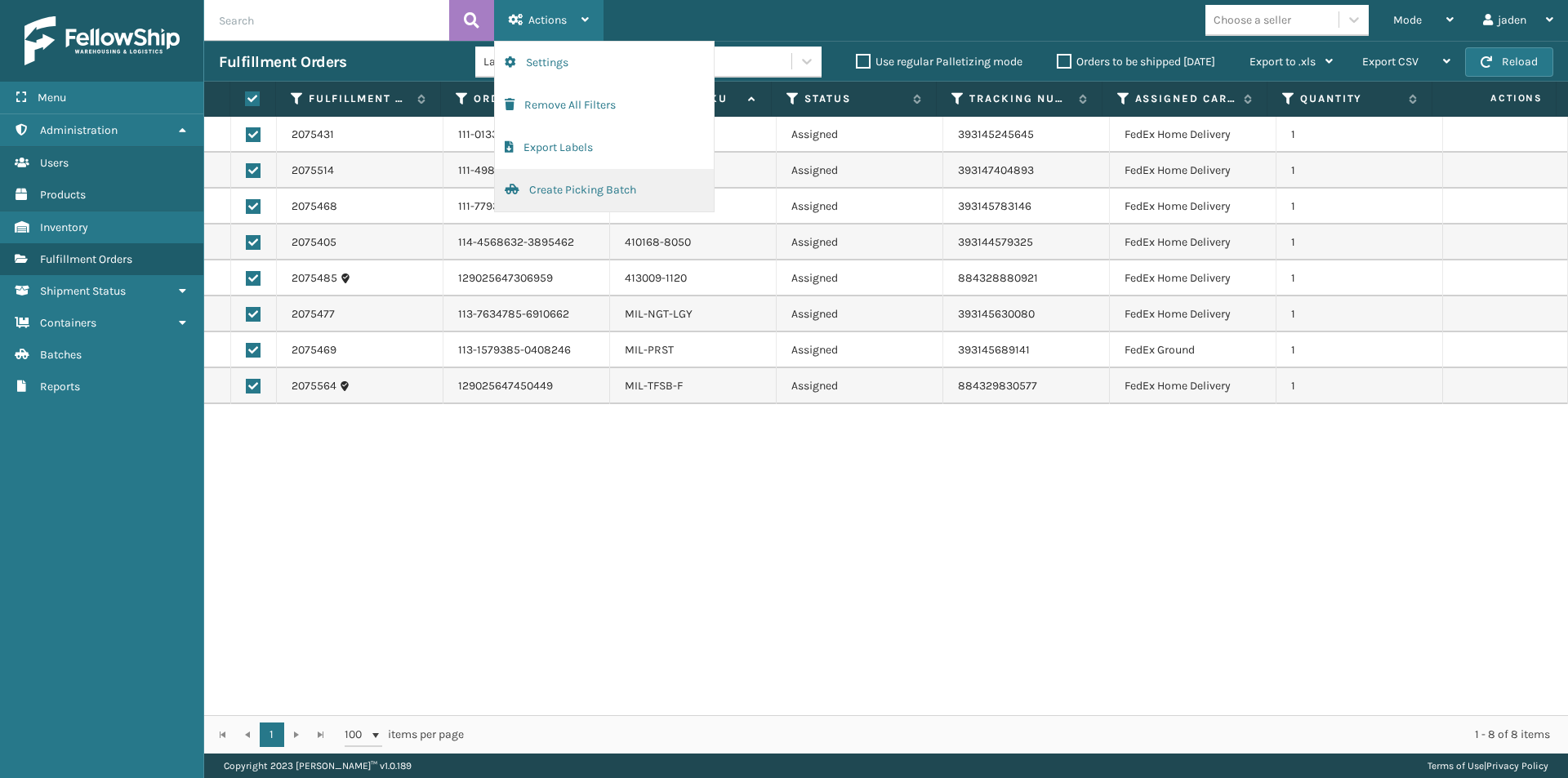
click at [585, 192] on button "Create Picking Batch" at bounding box center [605, 190] width 219 height 43
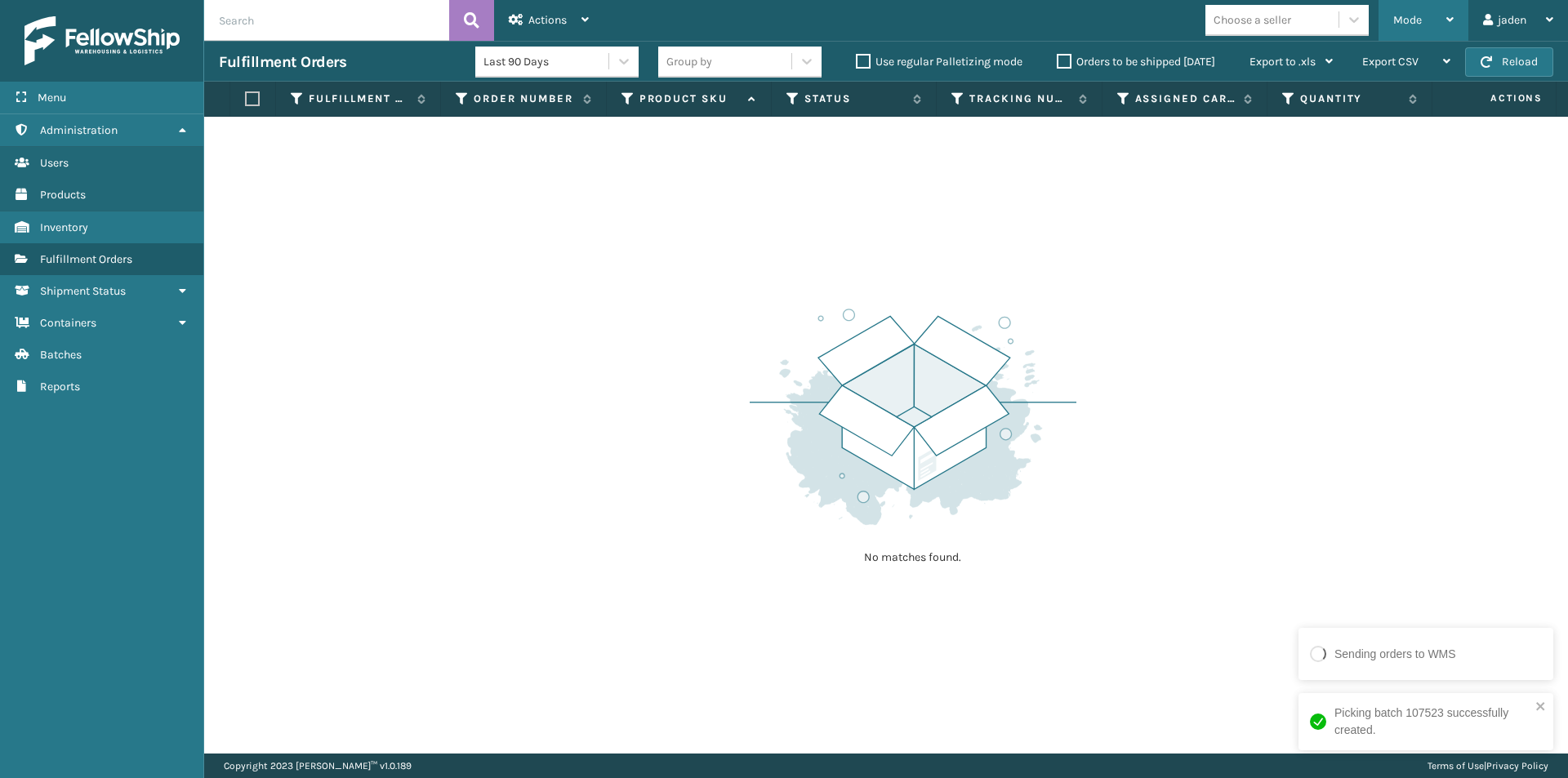
click at [1402, 17] on span "Mode" at bounding box center [1407, 20] width 29 height 14
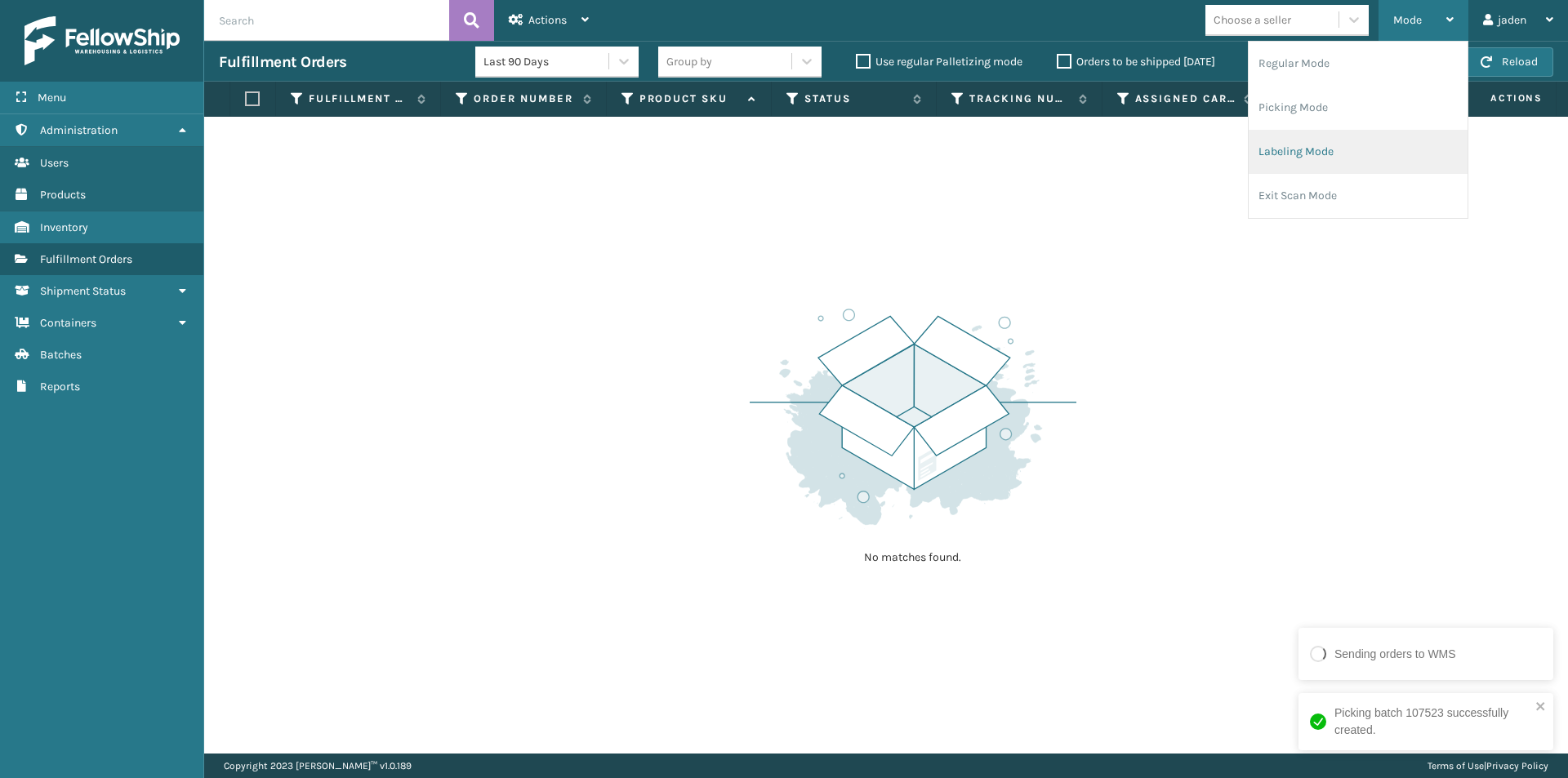
click at [1338, 147] on li "Labeling Mode" at bounding box center [1358, 151] width 219 height 44
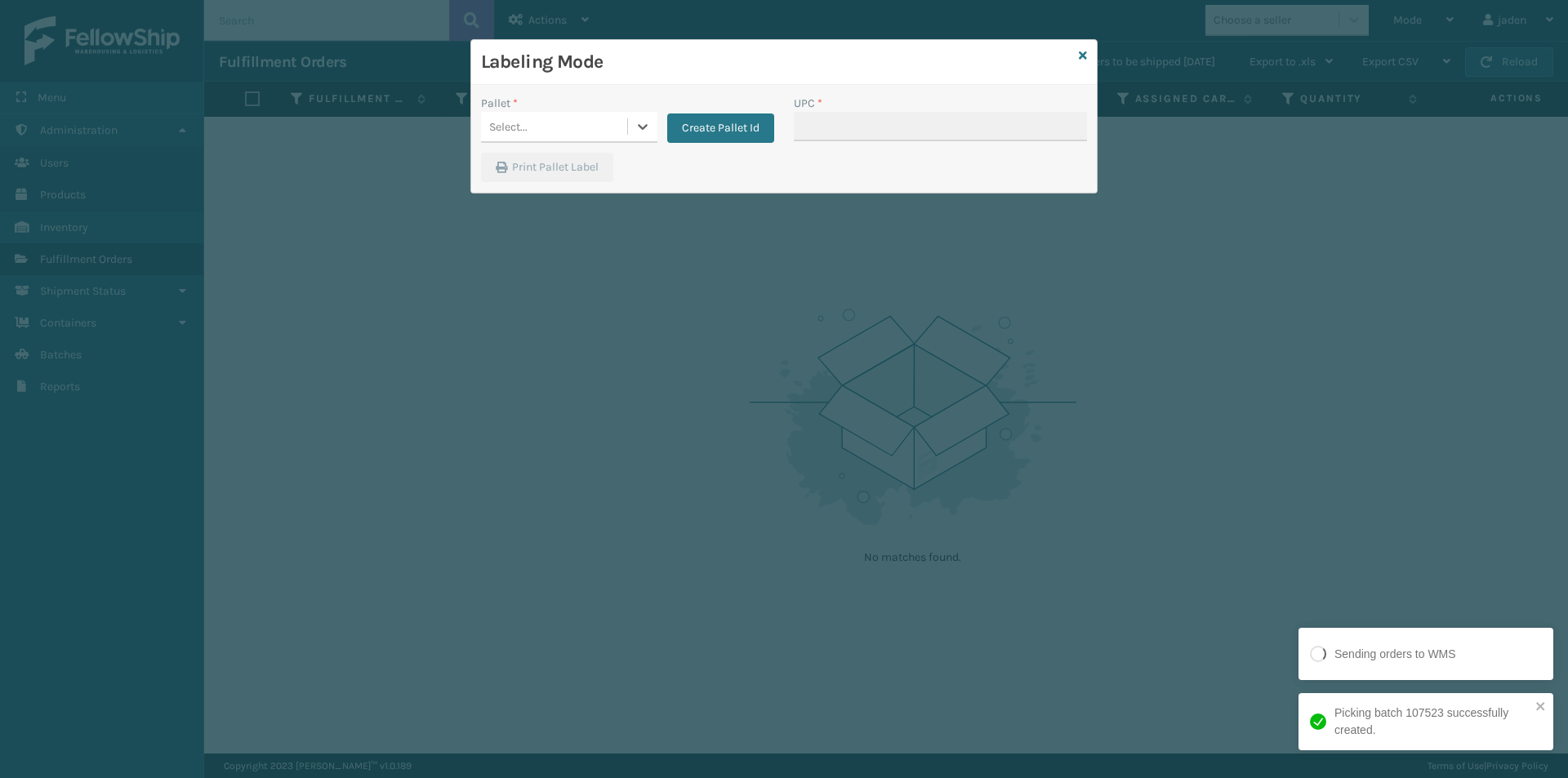
click at [628, 151] on div "Pallet * 0 results available. Select is focused ,type to refine list, press Dow…" at bounding box center [627, 123] width 312 height 58
click at [626, 143] on div "Pallet * Select... Create Pallet Id" at bounding box center [627, 123] width 312 height 58
click at [650, 128] on icon at bounding box center [642, 126] width 16 height 16
click at [558, 162] on div "FDXG-3LINMWIQZL" at bounding box center [568, 168] width 176 height 30
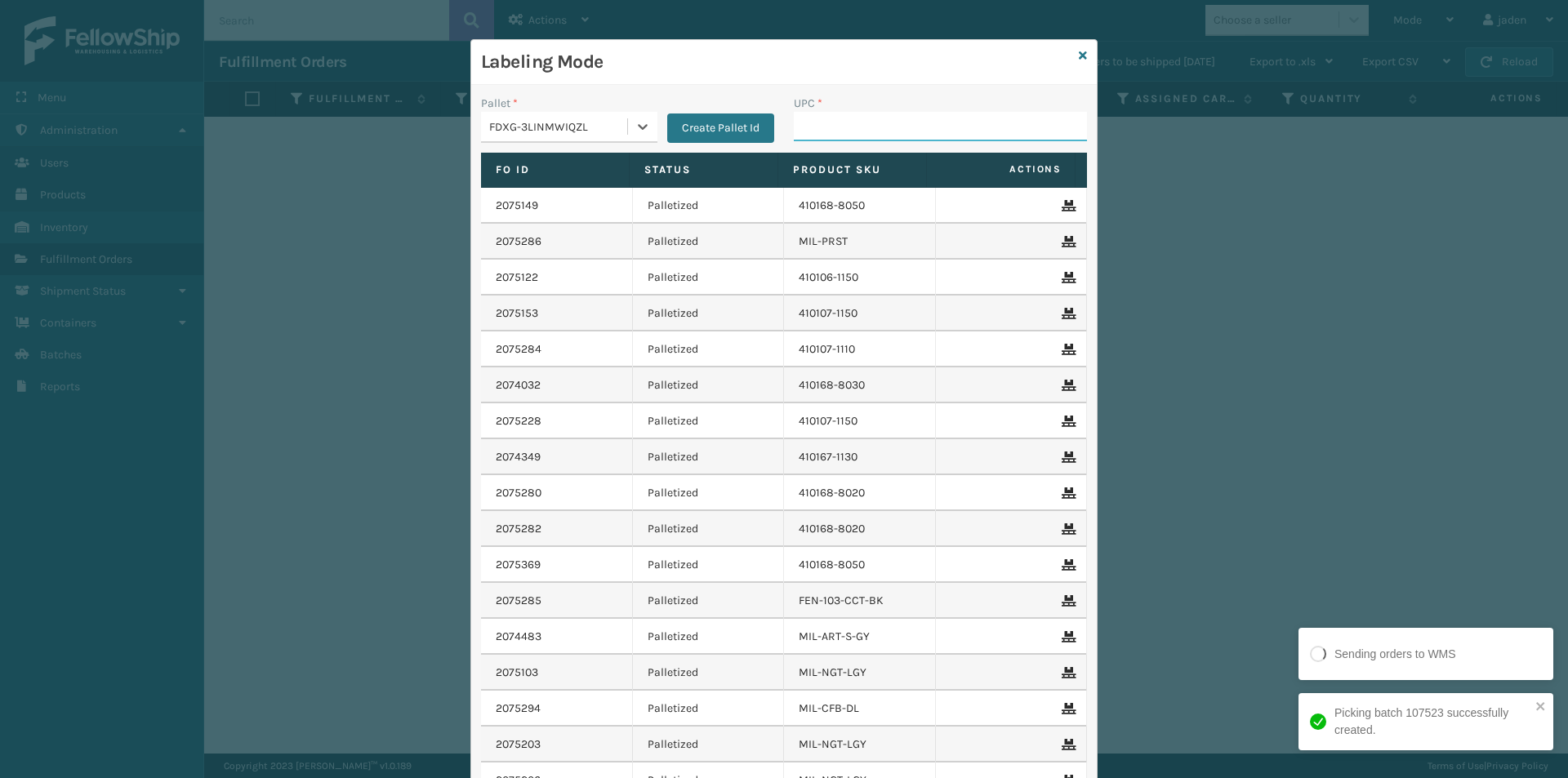
click at [813, 130] on input "UPC *" at bounding box center [941, 126] width 293 height 30
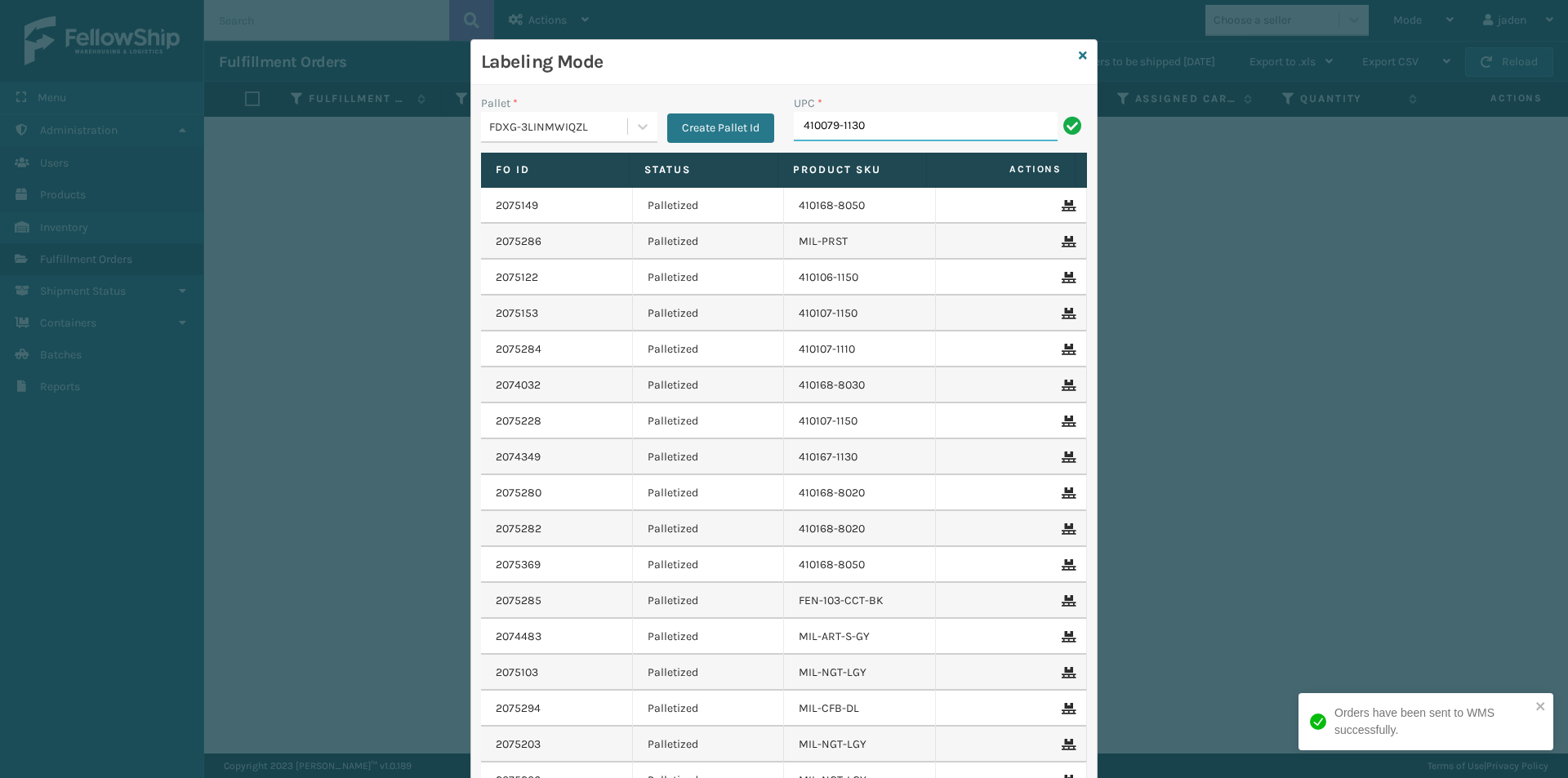
type input "410079-1130"
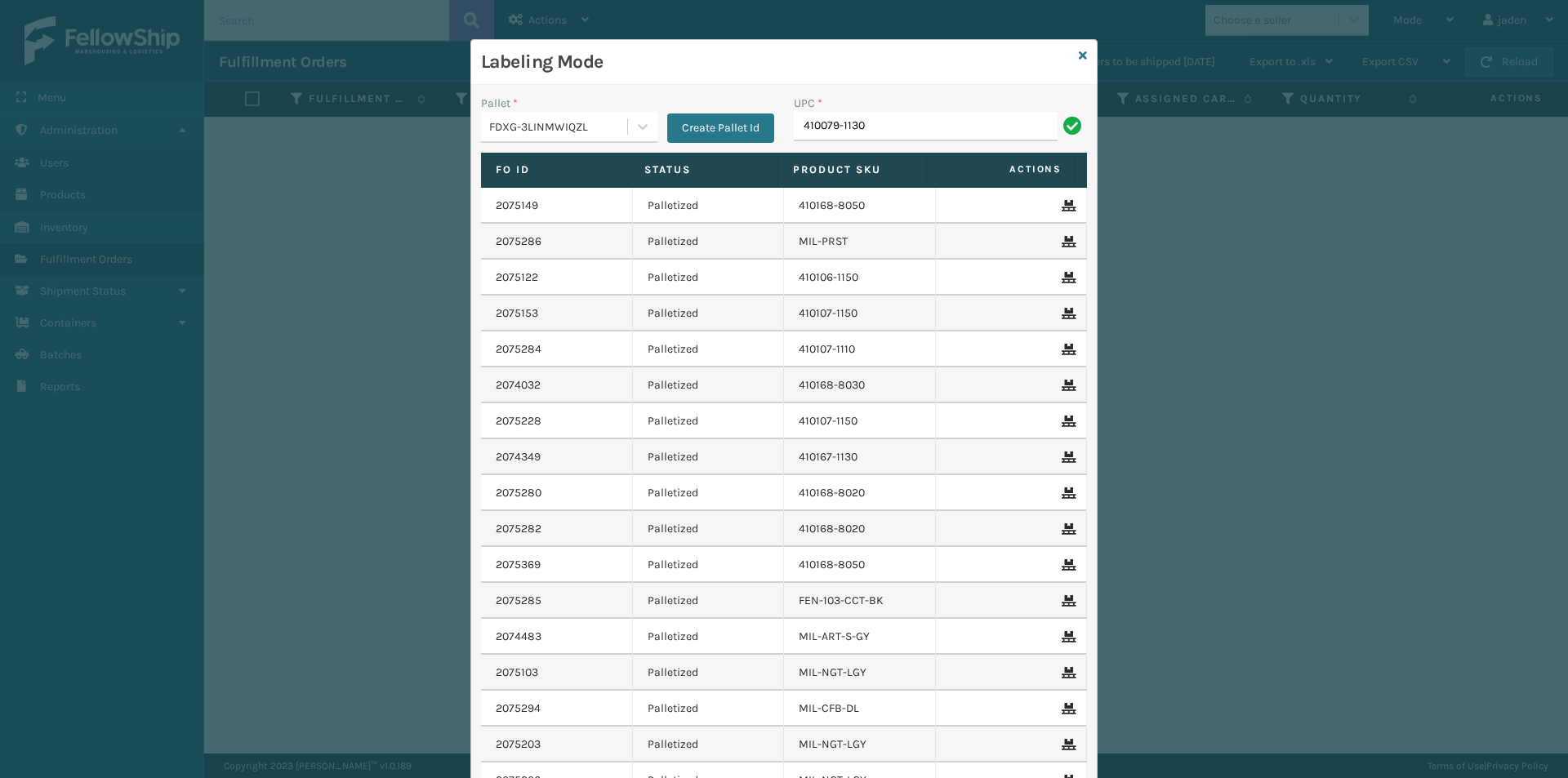
type input "410079-1130"
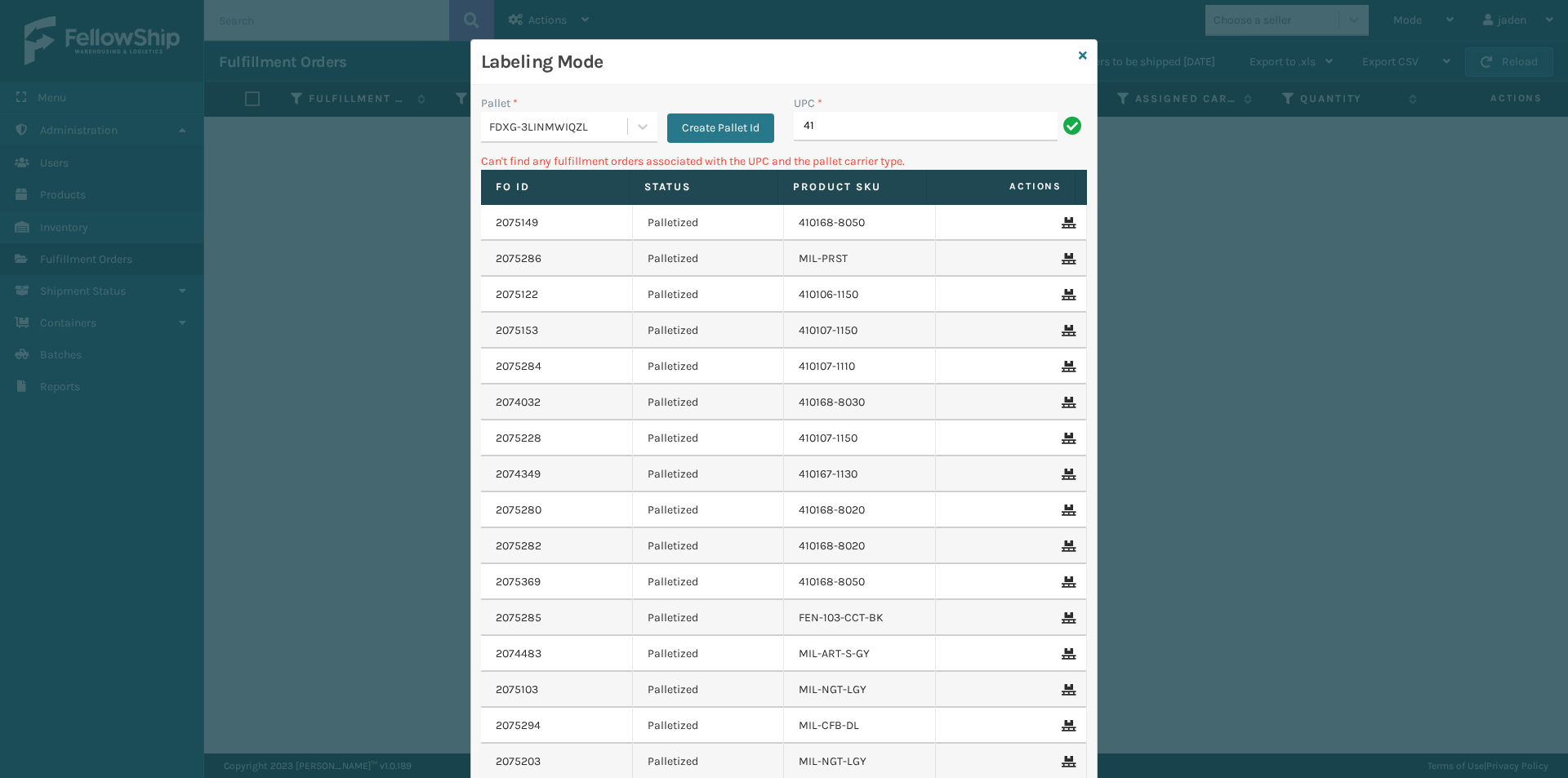
type input "4"
type input "410107-1150"
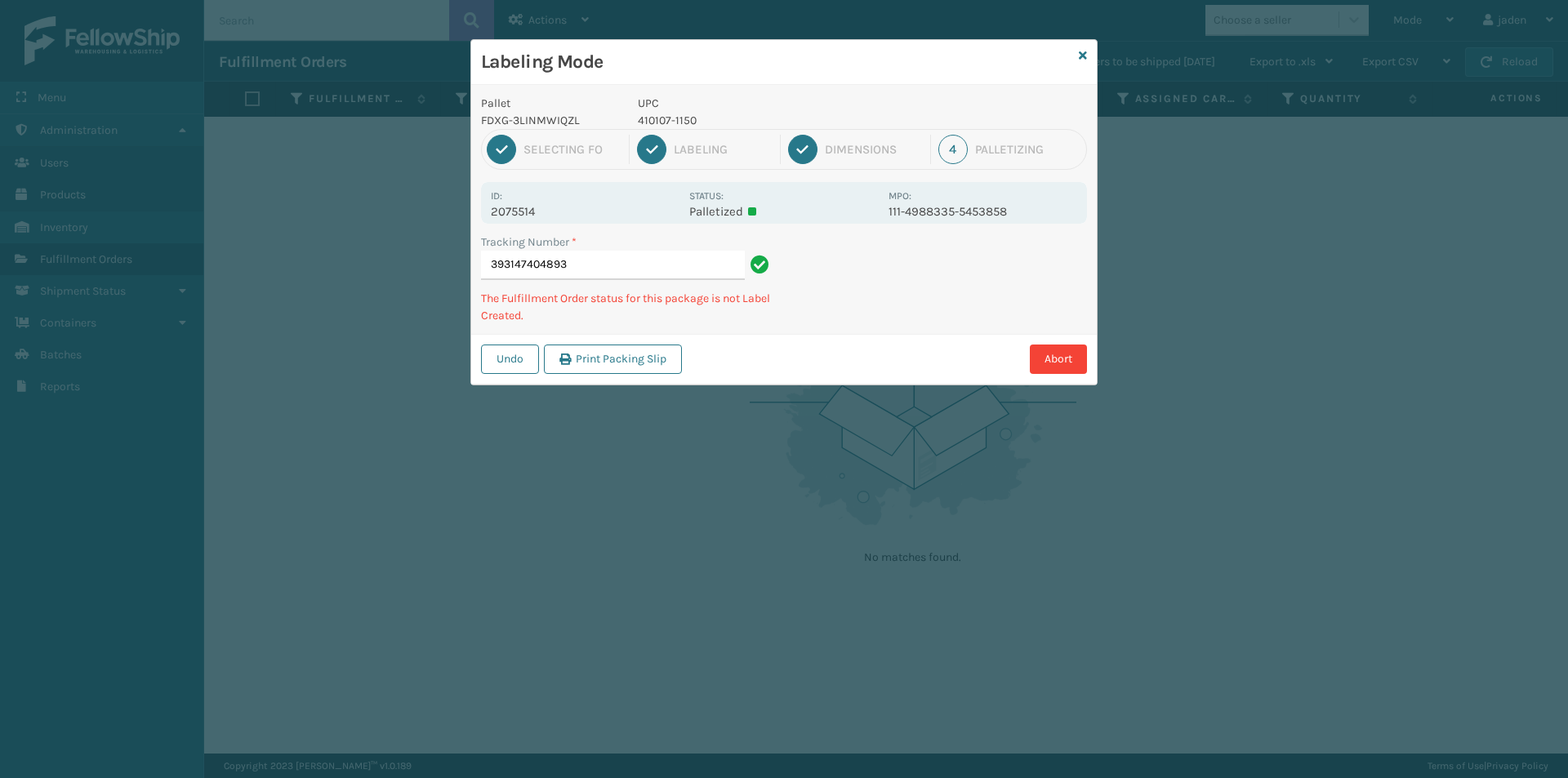
type input "3931474048934"
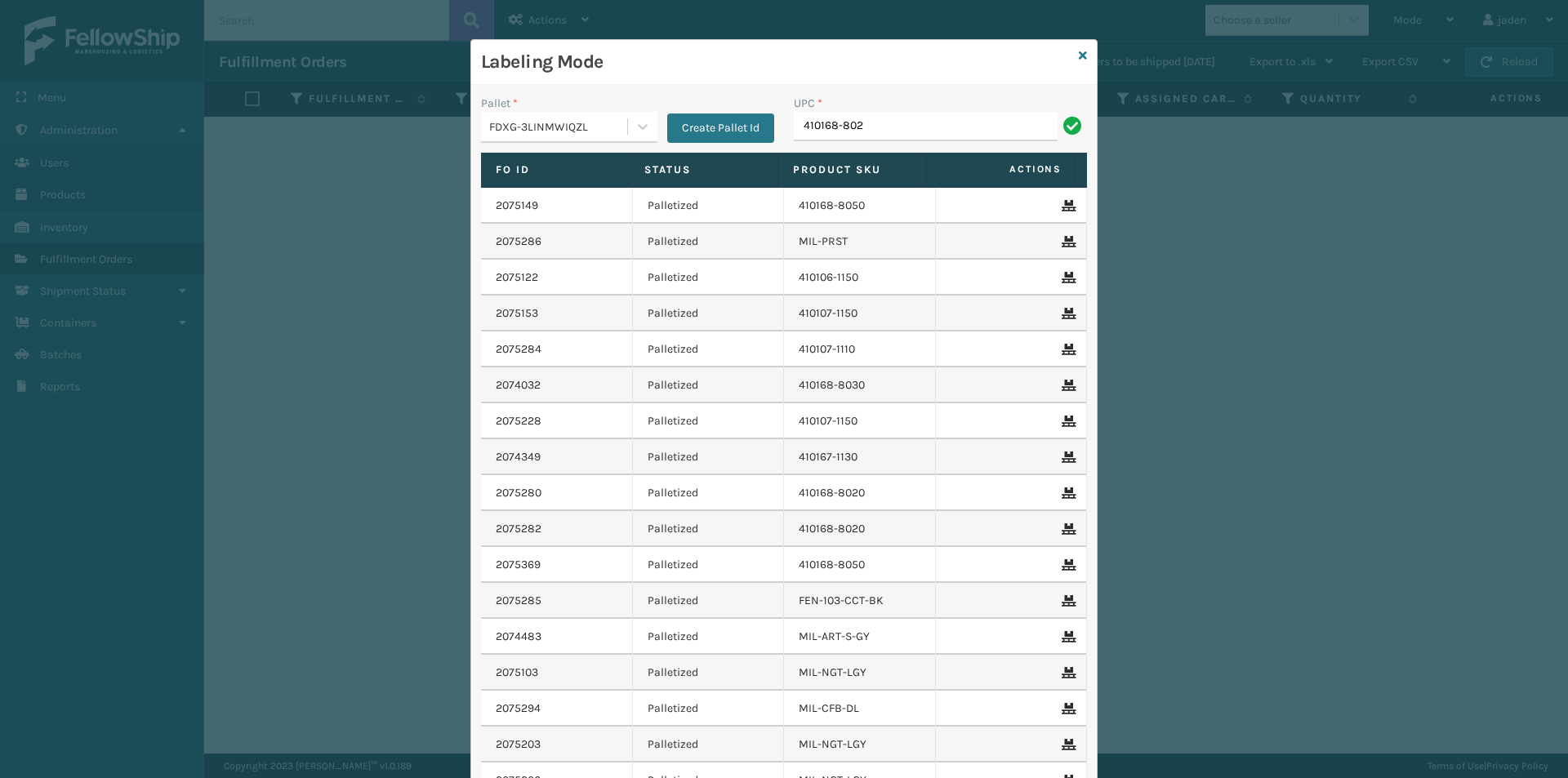
type input "410168-802"
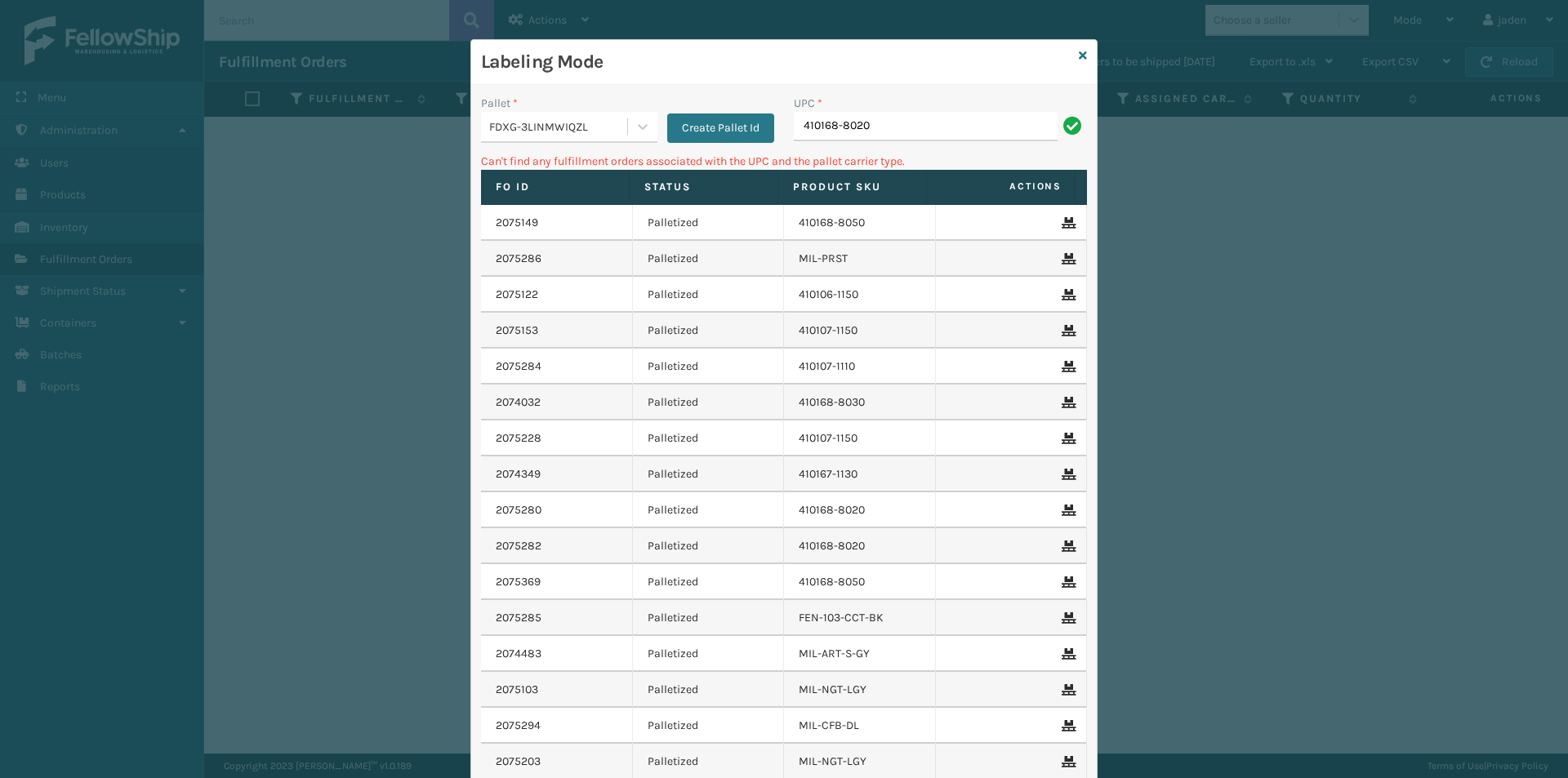
type input "410168-8020"
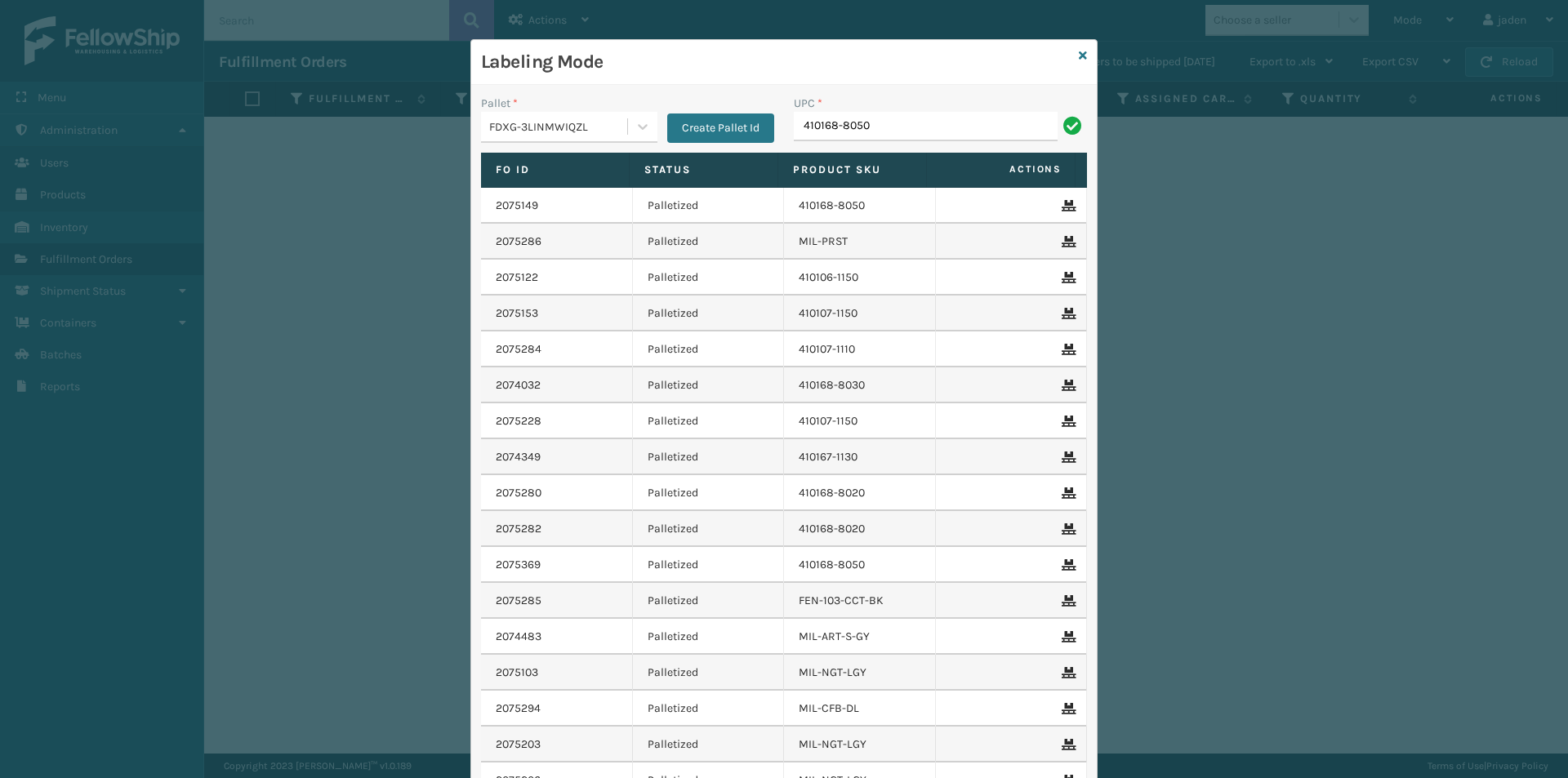
type input "410168-8050"
type input "413009-1120"
click at [923, 129] on input "UPC *" at bounding box center [941, 126] width 293 height 30
type input "840985125905"
click at [1079, 56] on icon at bounding box center [1082, 55] width 9 height 11
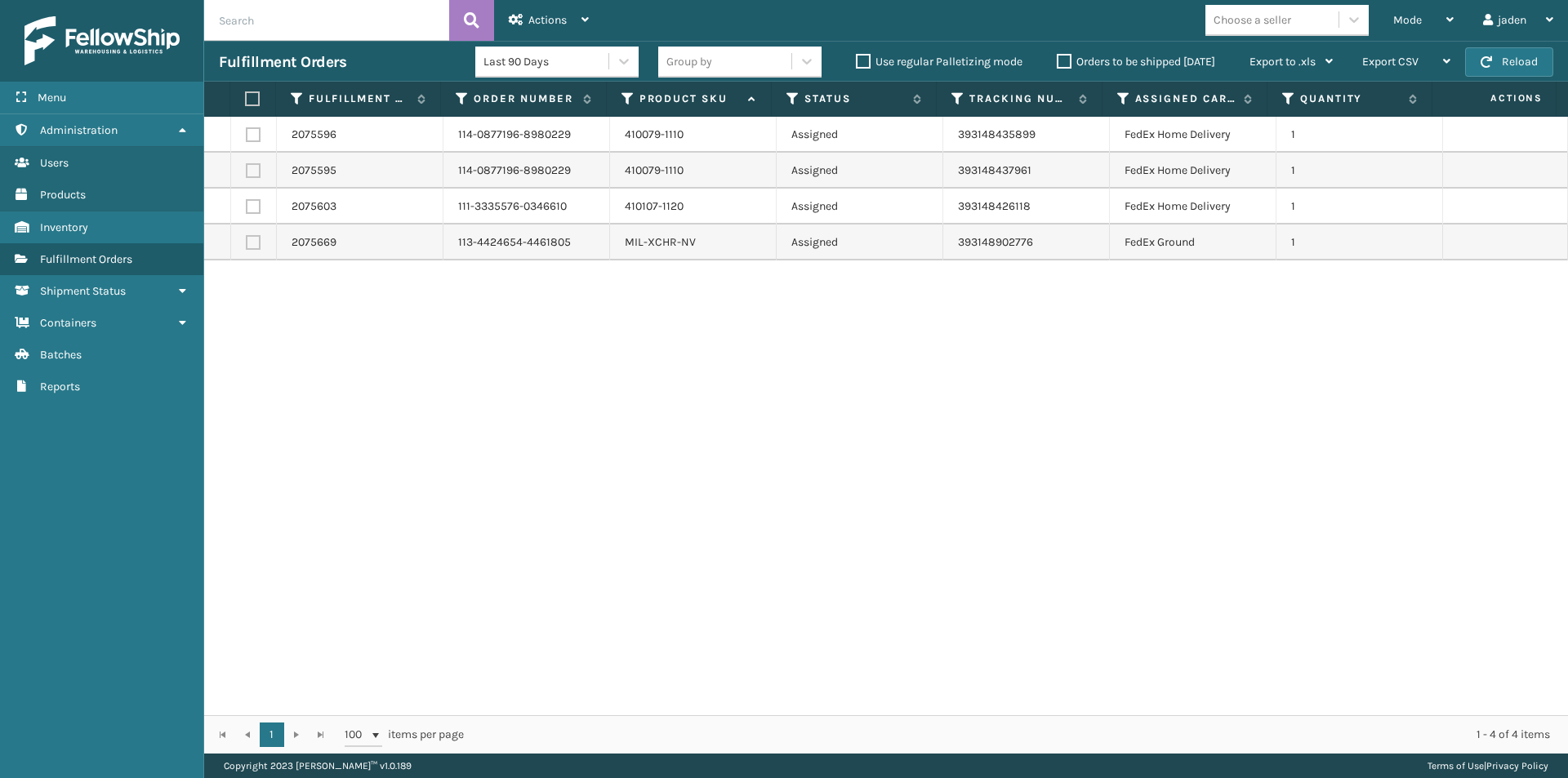
drag, startPoint x: 1181, startPoint y: 358, endPoint x: 695, endPoint y: 269, distance: 494.1
click at [667, 367] on div "2075596 114-0877196-8980229 410079-1110 Assigned 393148435899 FedEx Home Delive…" at bounding box center [885, 416] width 1363 height 599
drag, startPoint x: 1111, startPoint y: 370, endPoint x: 1080, endPoint y: 369, distance: 31.0
drag, startPoint x: 1080, startPoint y: 369, endPoint x: 526, endPoint y: 20, distance: 654.8
click at [561, 345] on div "2075596 114-0877196-8980229 410079-1110 Assigned 393148435899 FedEx Home Delive…" at bounding box center [885, 416] width 1363 height 599
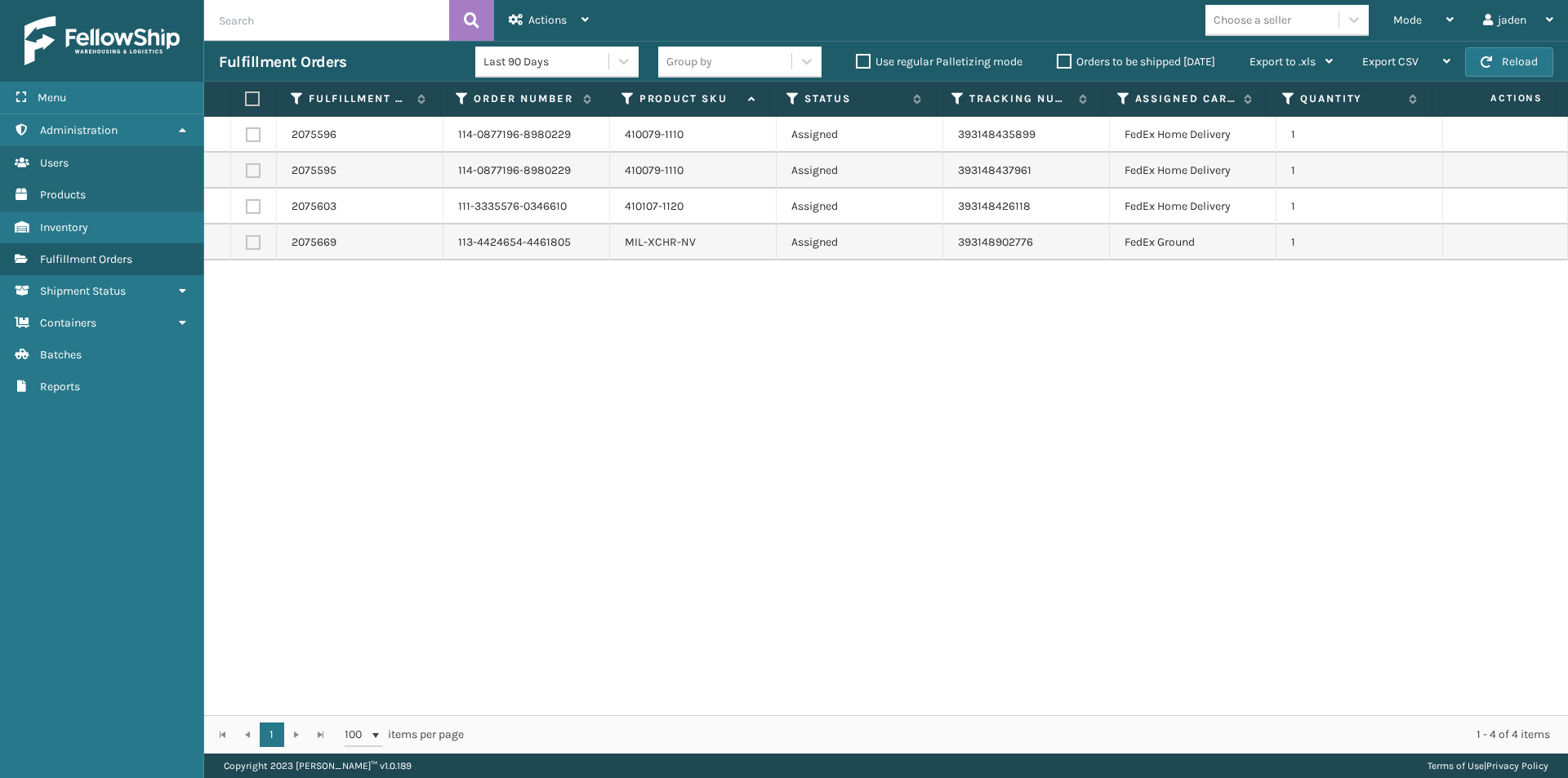
drag, startPoint x: 1097, startPoint y: 438, endPoint x: 670, endPoint y: 306, distance: 446.9
click at [670, 460] on div "2075596 114-0877196-8980229 410079-1110 Assigned 393148435899 FedEx Home Delive…" at bounding box center [885, 416] width 1363 height 599
click at [253, 99] on label at bounding box center [249, 98] width 10 height 14
click at [246, 99] on input "checkbox" at bounding box center [245, 99] width 1 height 10
checkbox input "true"
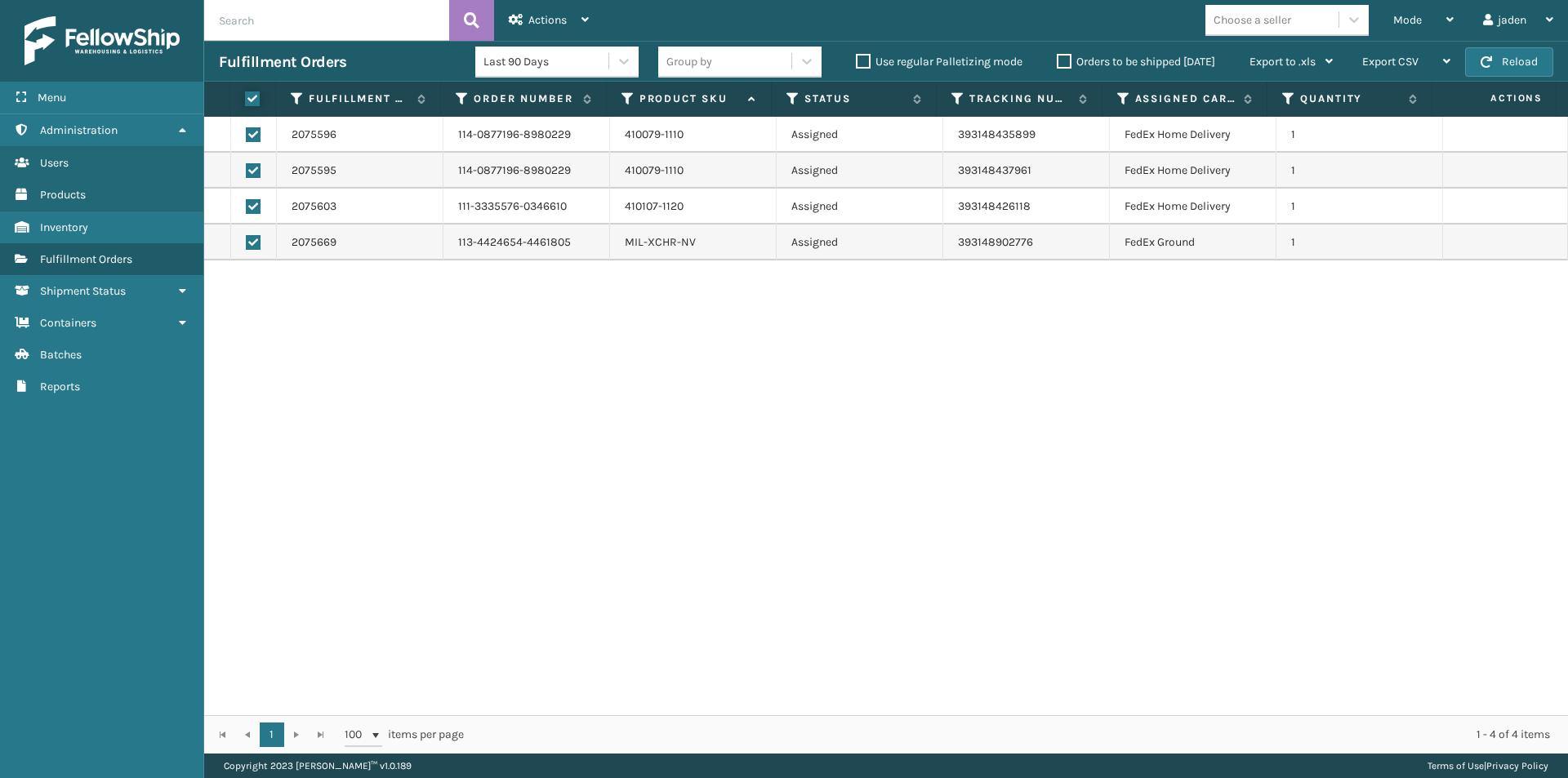
checkbox input "true"
click at [533, 17] on span "Actions" at bounding box center [547, 20] width 38 height 14
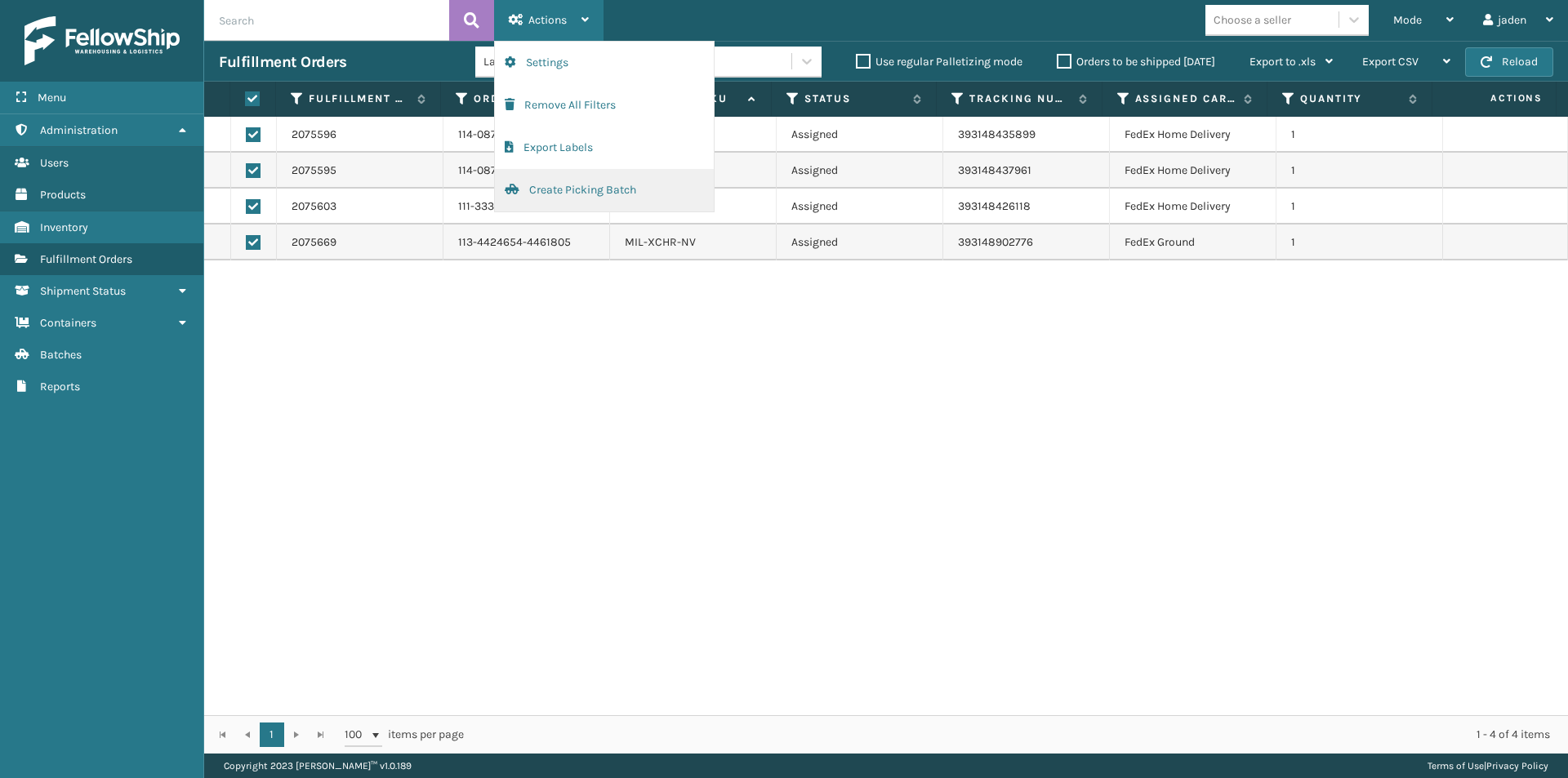
click at [546, 205] on button "Create Picking Batch" at bounding box center [605, 190] width 219 height 43
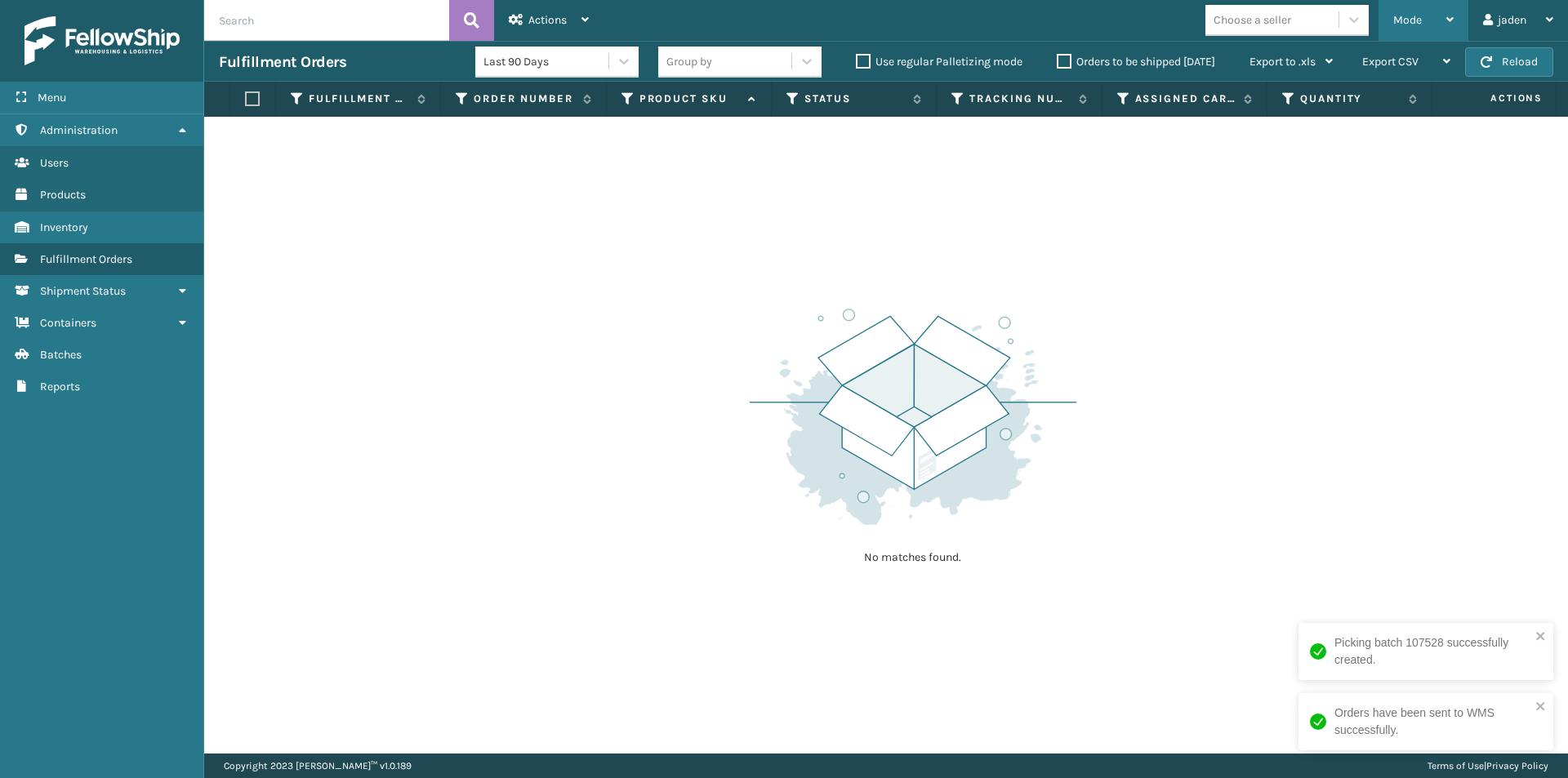
click at [1408, 18] on span "Mode" at bounding box center [1407, 20] width 29 height 14
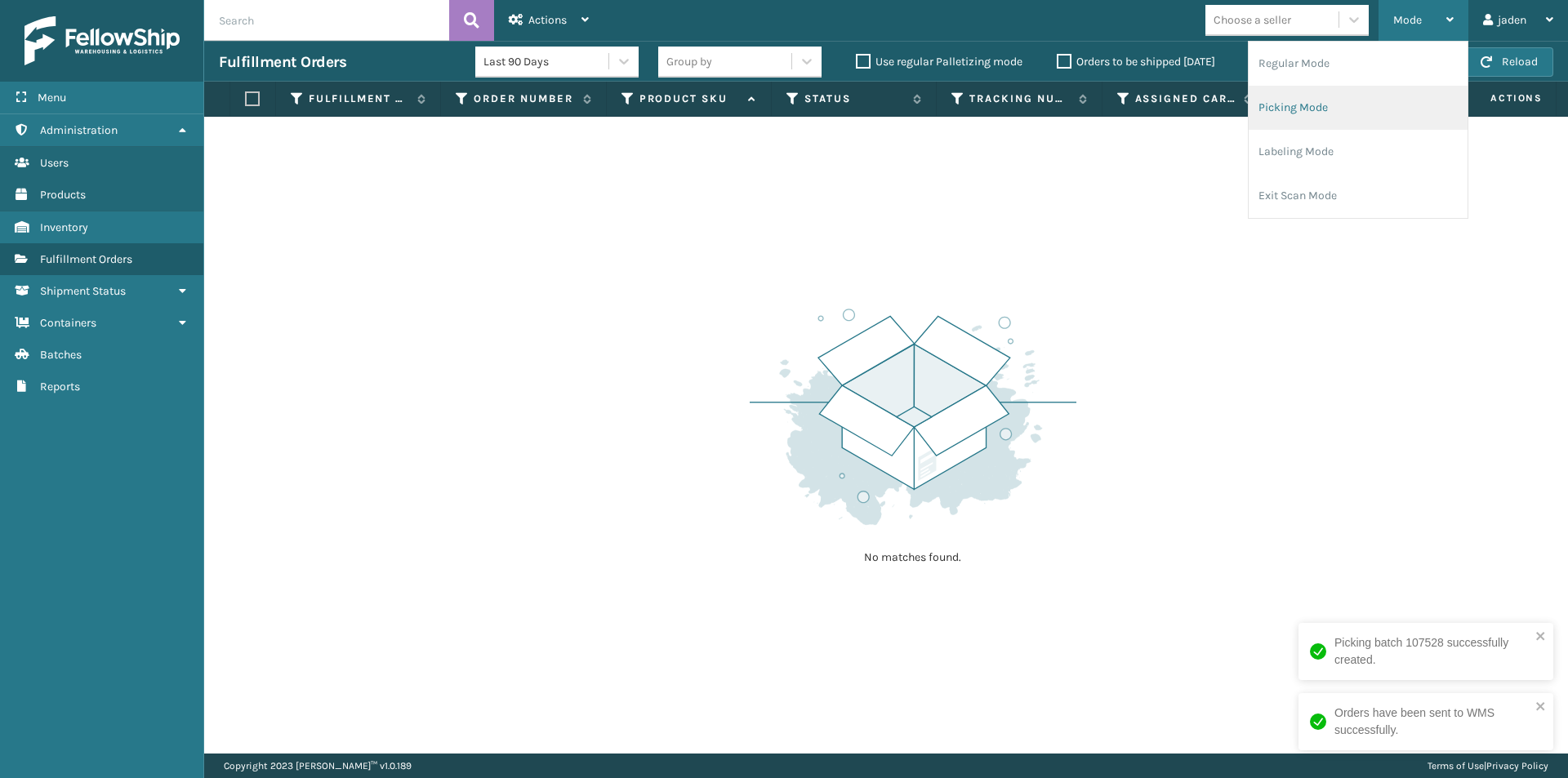
click at [1344, 110] on li "Picking Mode" at bounding box center [1358, 108] width 219 height 44
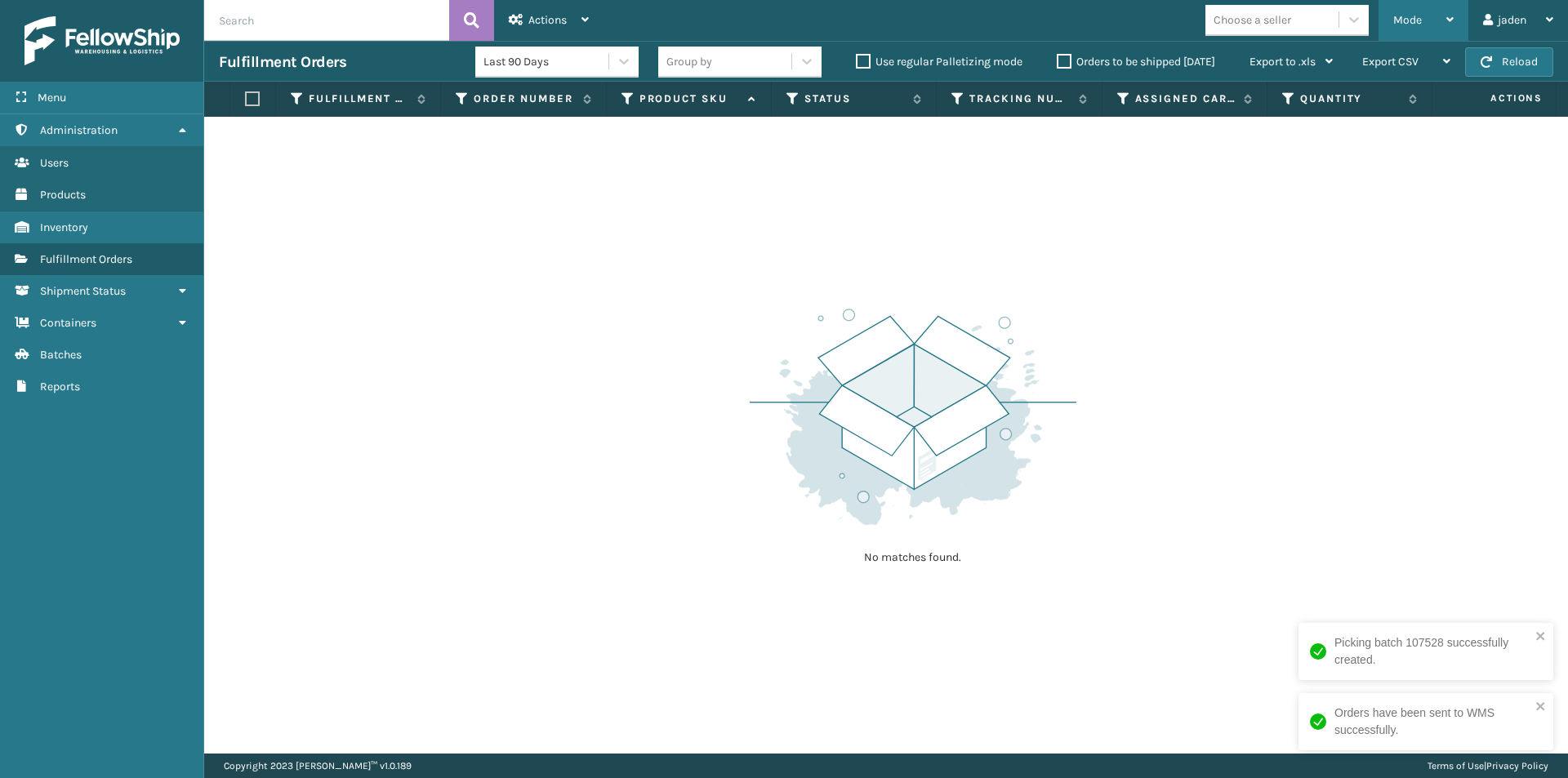
click at [1412, 24] on span "Mode" at bounding box center [1407, 20] width 29 height 14
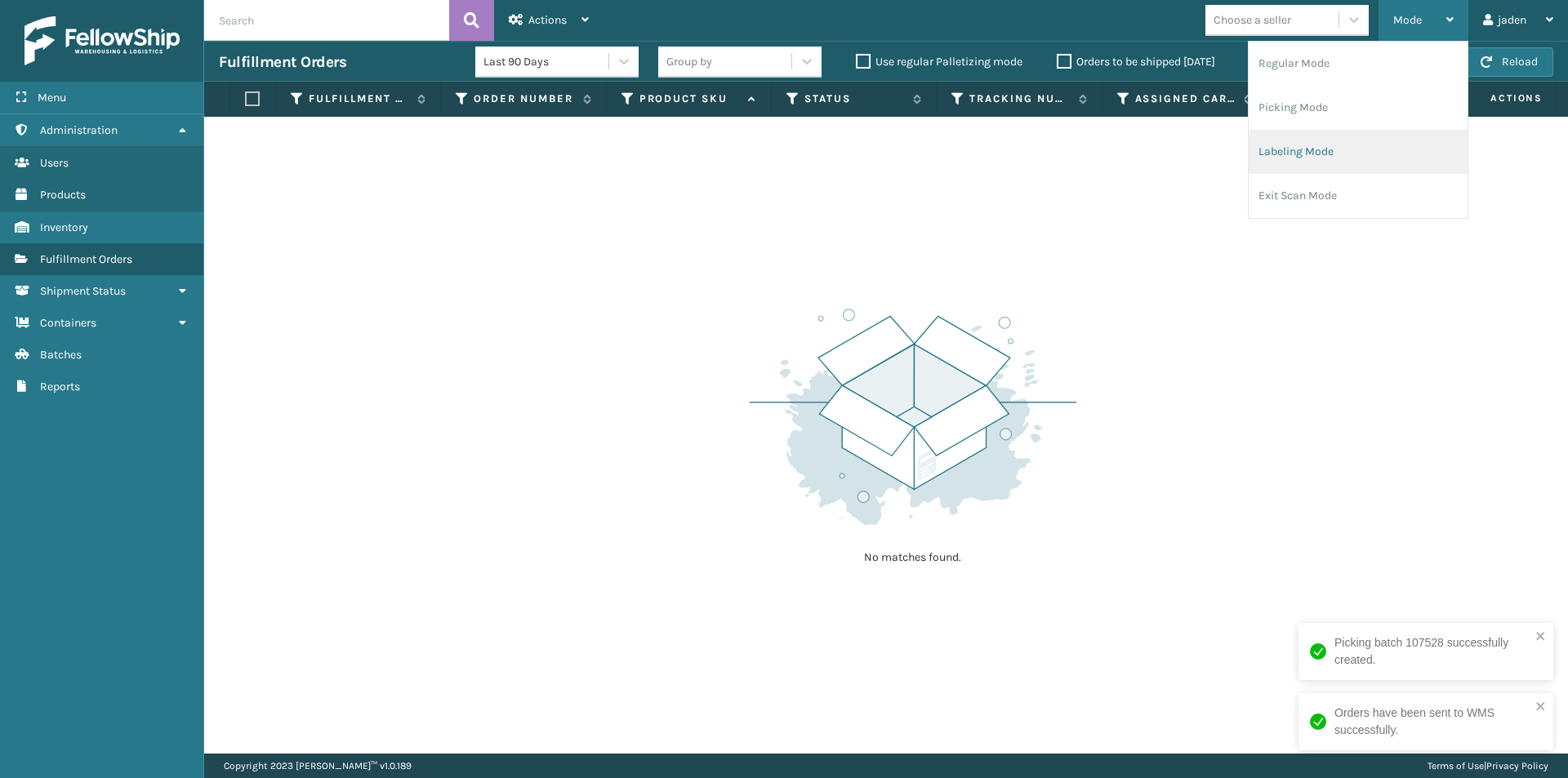
click at [1336, 152] on li "Labeling Mode" at bounding box center [1358, 151] width 219 height 44
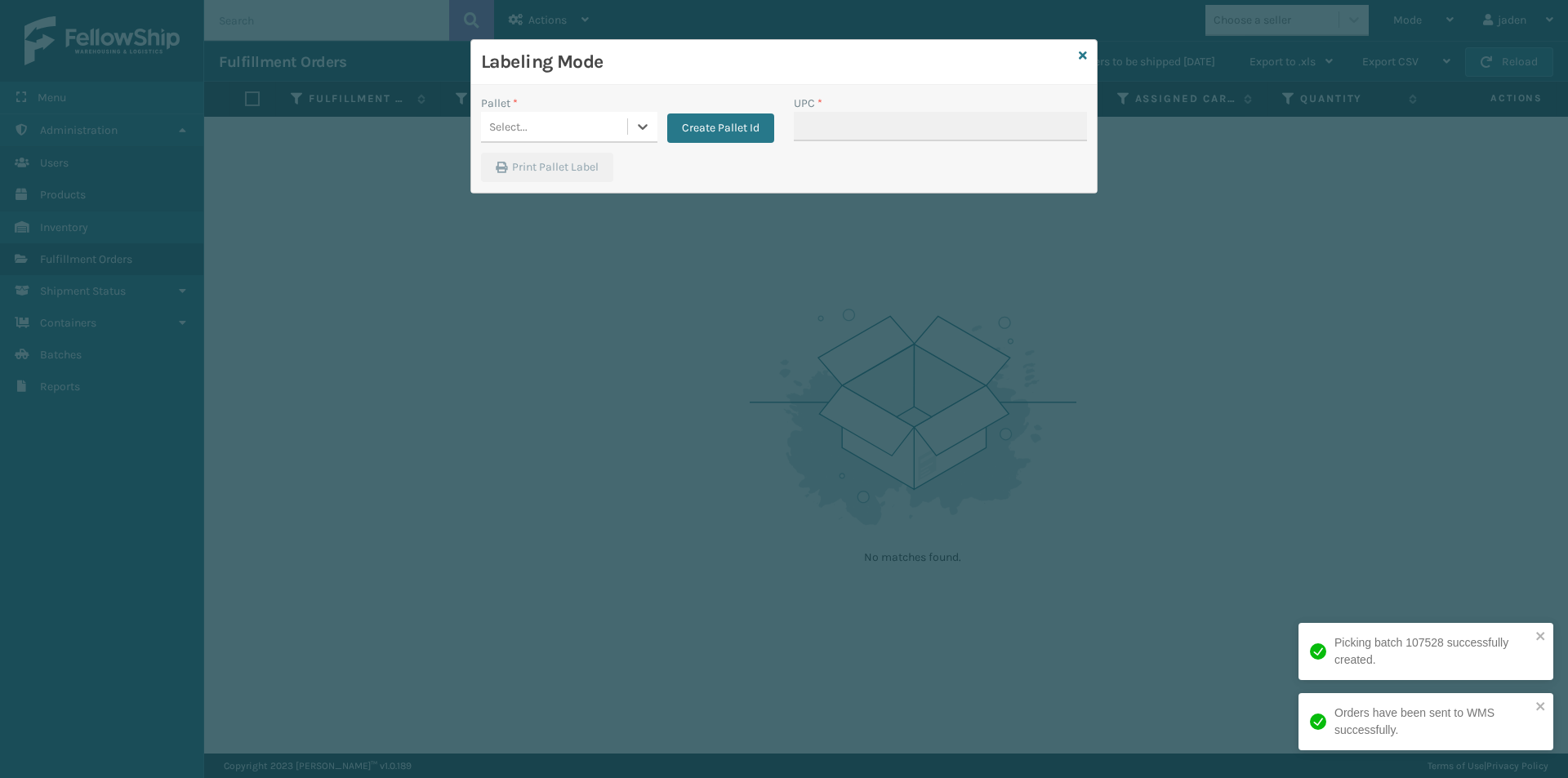
click at [625, 129] on div "Select..." at bounding box center [554, 127] width 147 height 27
click at [579, 154] on div "FDXG-3LINMWIQZL" at bounding box center [568, 168] width 176 height 30
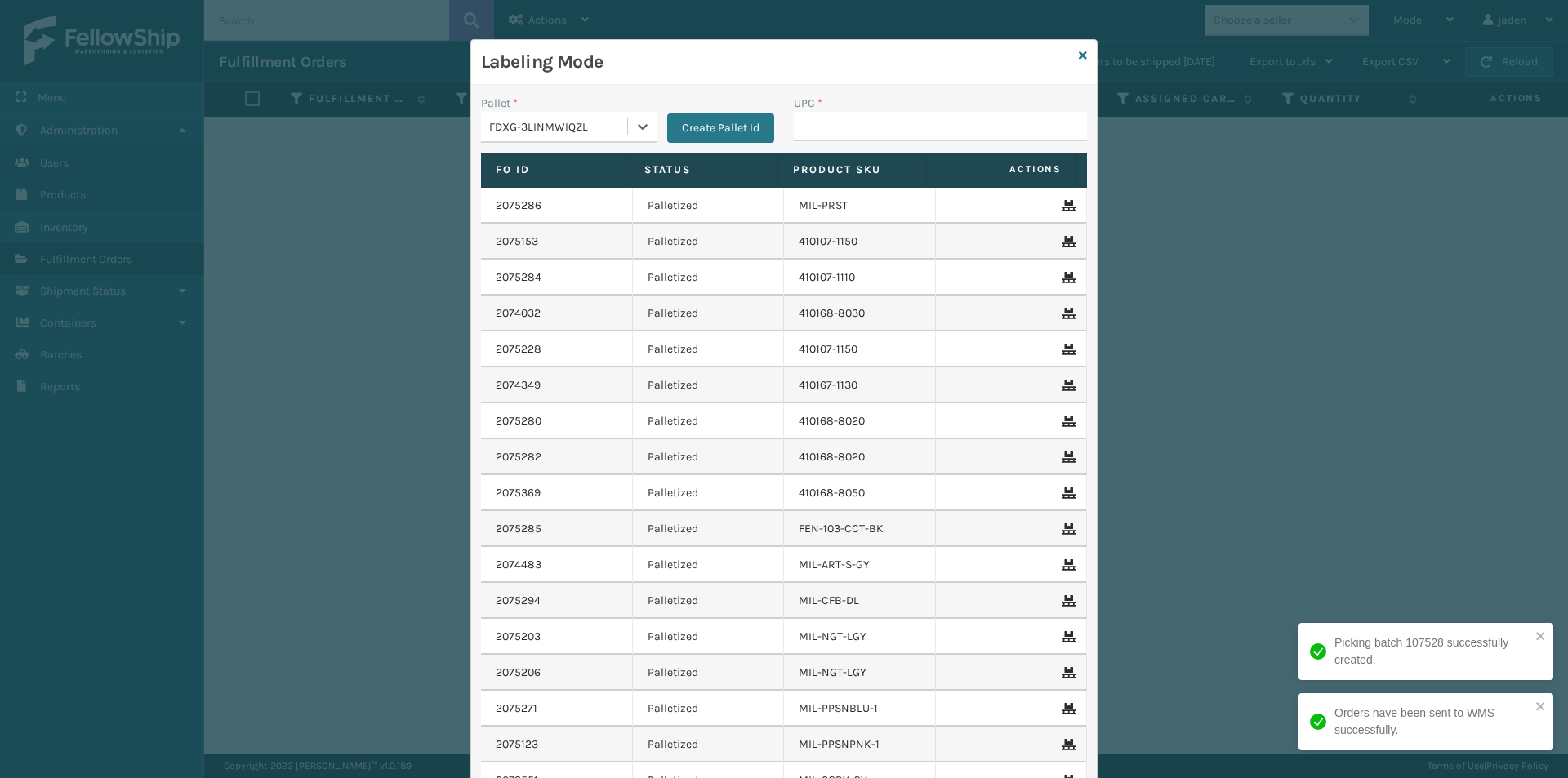
click at [784, 135] on div "UPC *" at bounding box center [940, 123] width 312 height 58
drag, startPoint x: 788, startPoint y: 135, endPoint x: 805, endPoint y: 132, distance: 17.3
click at [800, 133] on input "UPC *" at bounding box center [941, 126] width 293 height 30
click at [806, 131] on input "UPC *" at bounding box center [941, 126] width 293 height 30
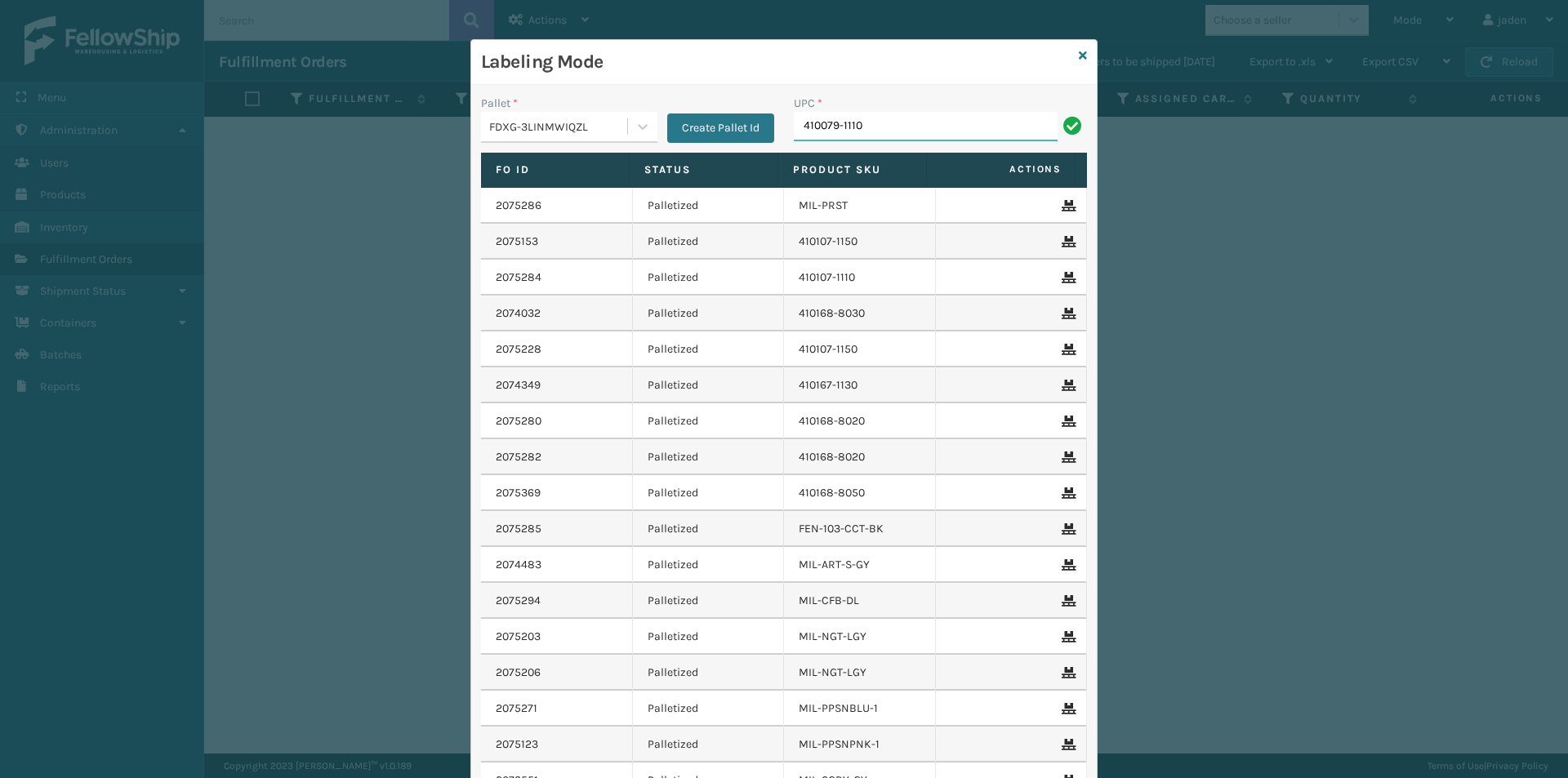
type input "410079-1110"
type input "410079-111"
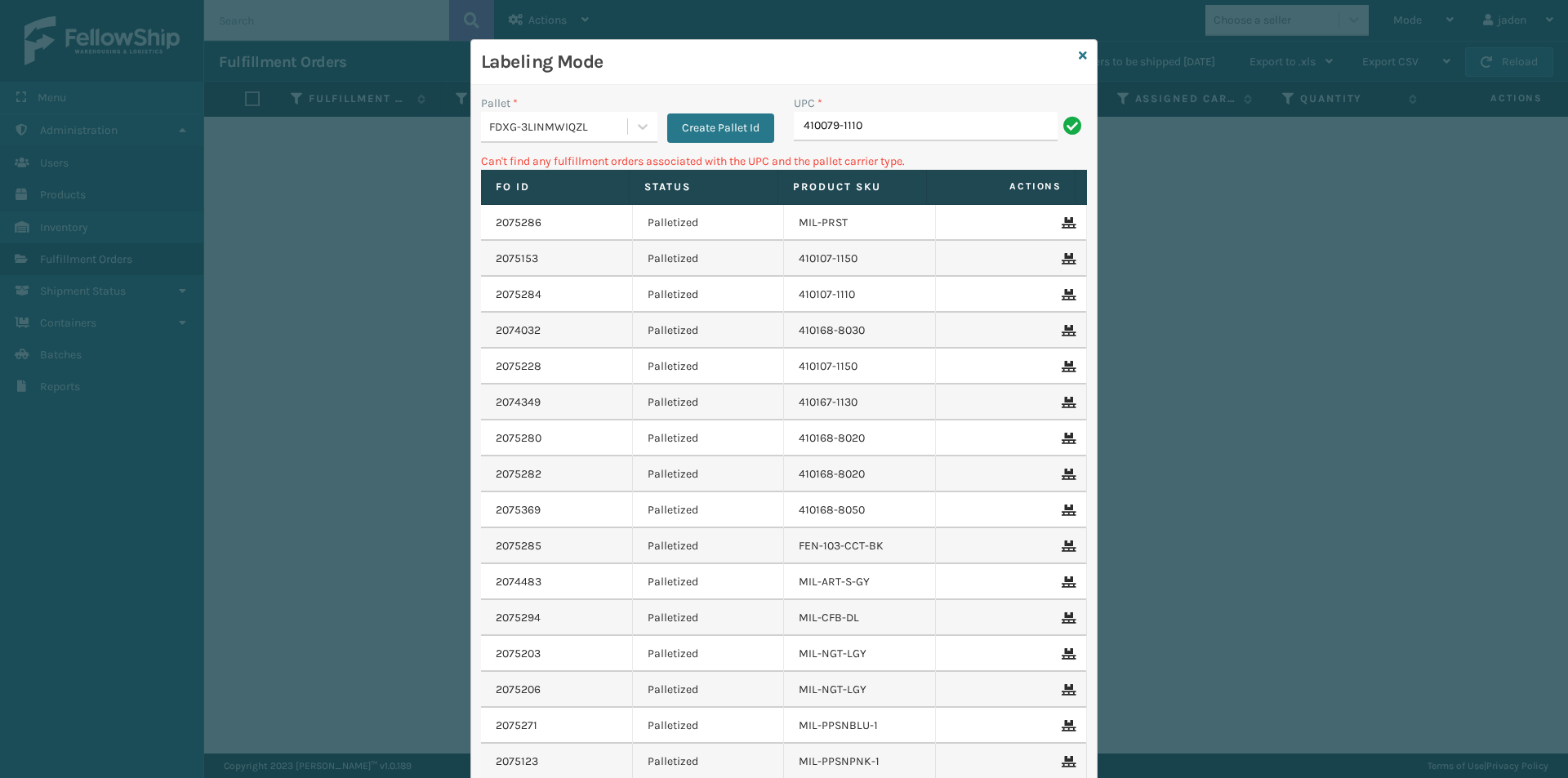
type input "410079-1110"
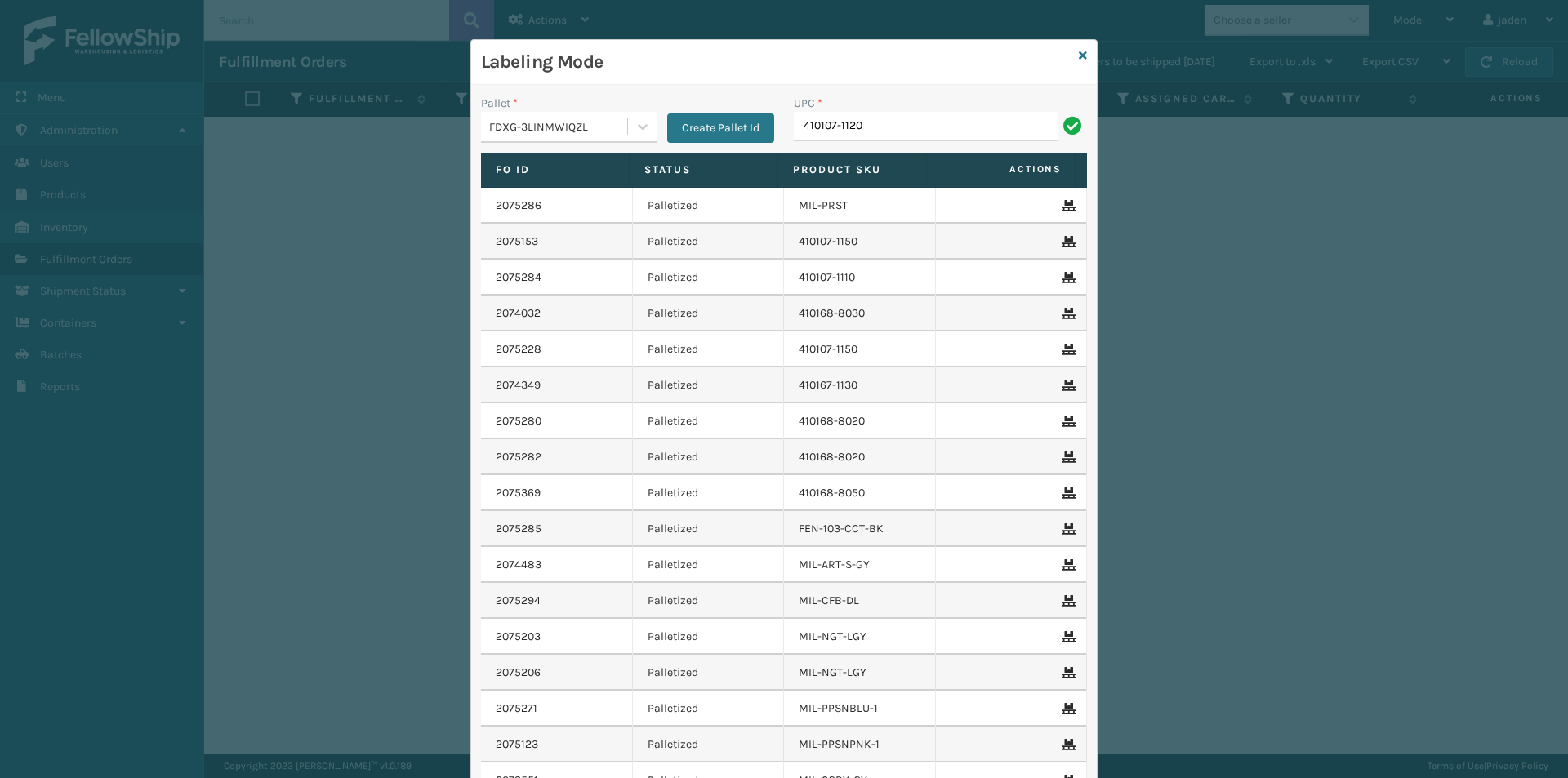
type input "410107-1120"
drag, startPoint x: 886, startPoint y: 69, endPoint x: 757, endPoint y: 75, distance: 129.1
click at [757, 75] on div "Labeling Mode" at bounding box center [784, 62] width 625 height 45
click at [1030, 129] on input "UPC *" at bounding box center [941, 126] width 293 height 30
type input "840985125981"
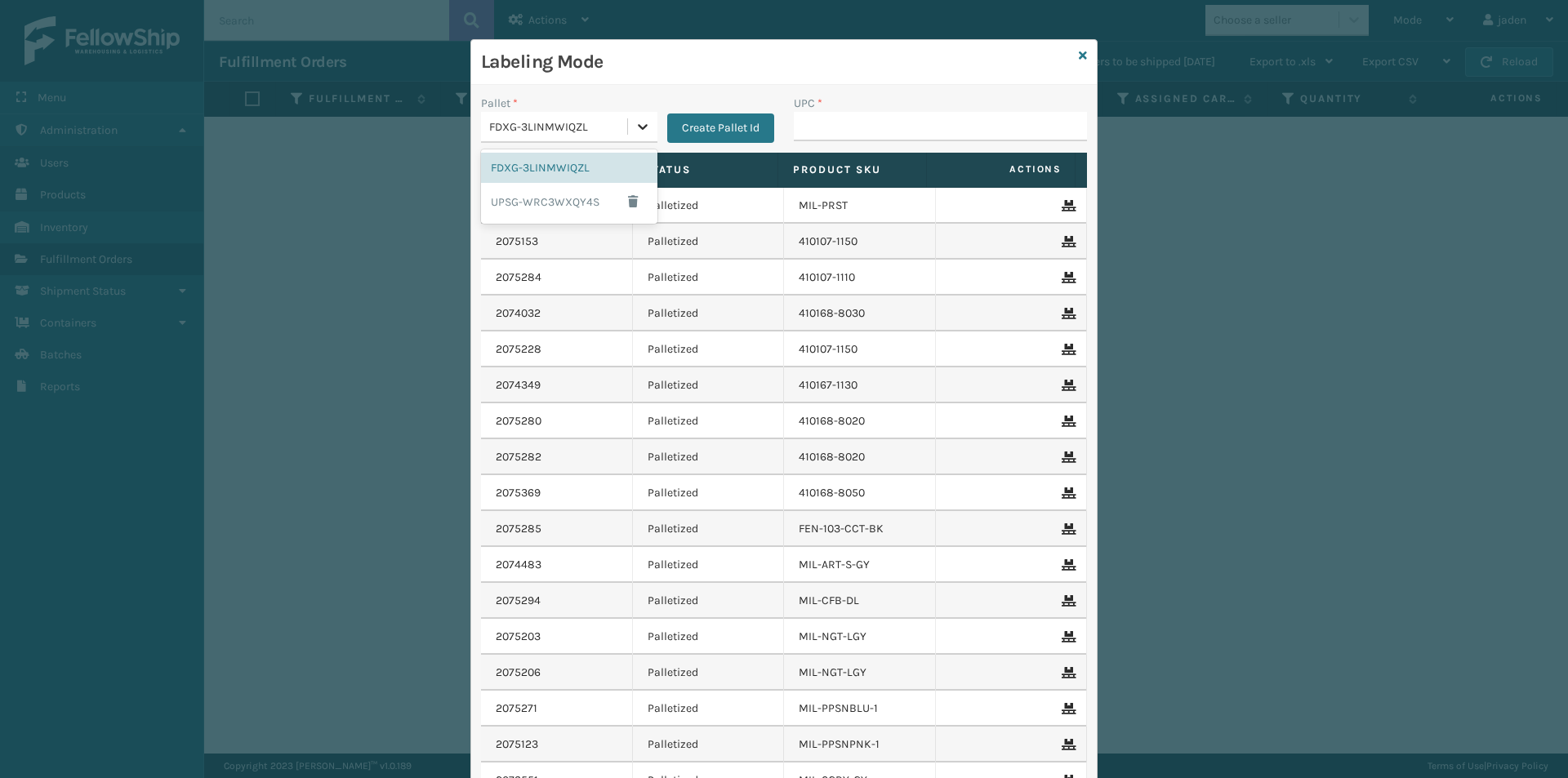
click at [634, 128] on icon at bounding box center [642, 126] width 16 height 16
drag, startPoint x: 575, startPoint y: 210, endPoint x: 702, endPoint y: 165, distance: 134.7
click at [587, 204] on div "UPSG-WRC3WXQY4S" at bounding box center [568, 201] width 176 height 37
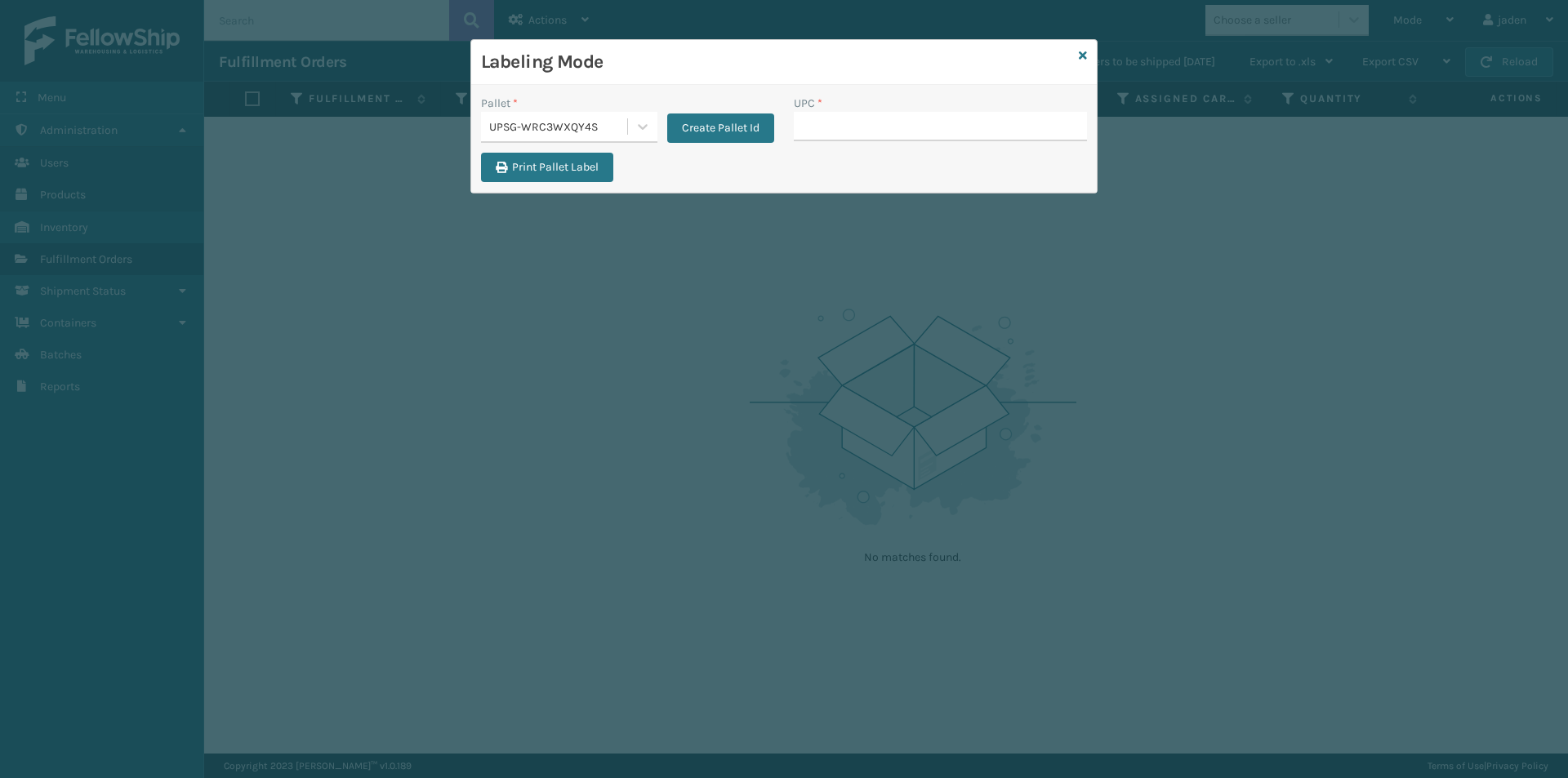
click at [836, 147] on div "UPC *" at bounding box center [940, 123] width 312 height 58
click at [845, 103] on div "UPC *" at bounding box center [941, 103] width 293 height 17
click at [861, 138] on input "UPC *" at bounding box center [941, 126] width 293 height 30
type input "410069-1110"
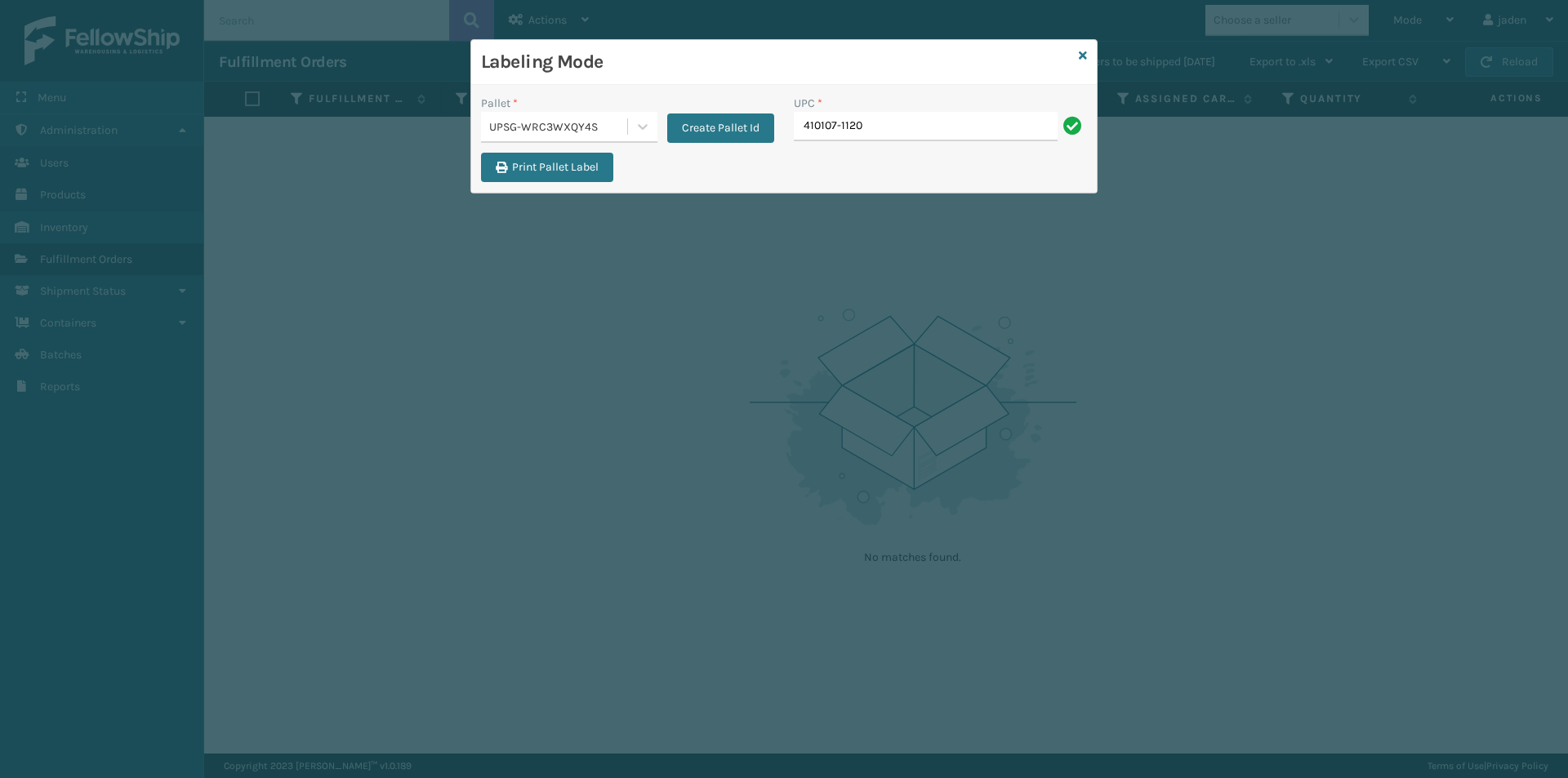
type input "410107-1120"
click at [903, 115] on input "UPC *" at bounding box center [941, 126] width 293 height 30
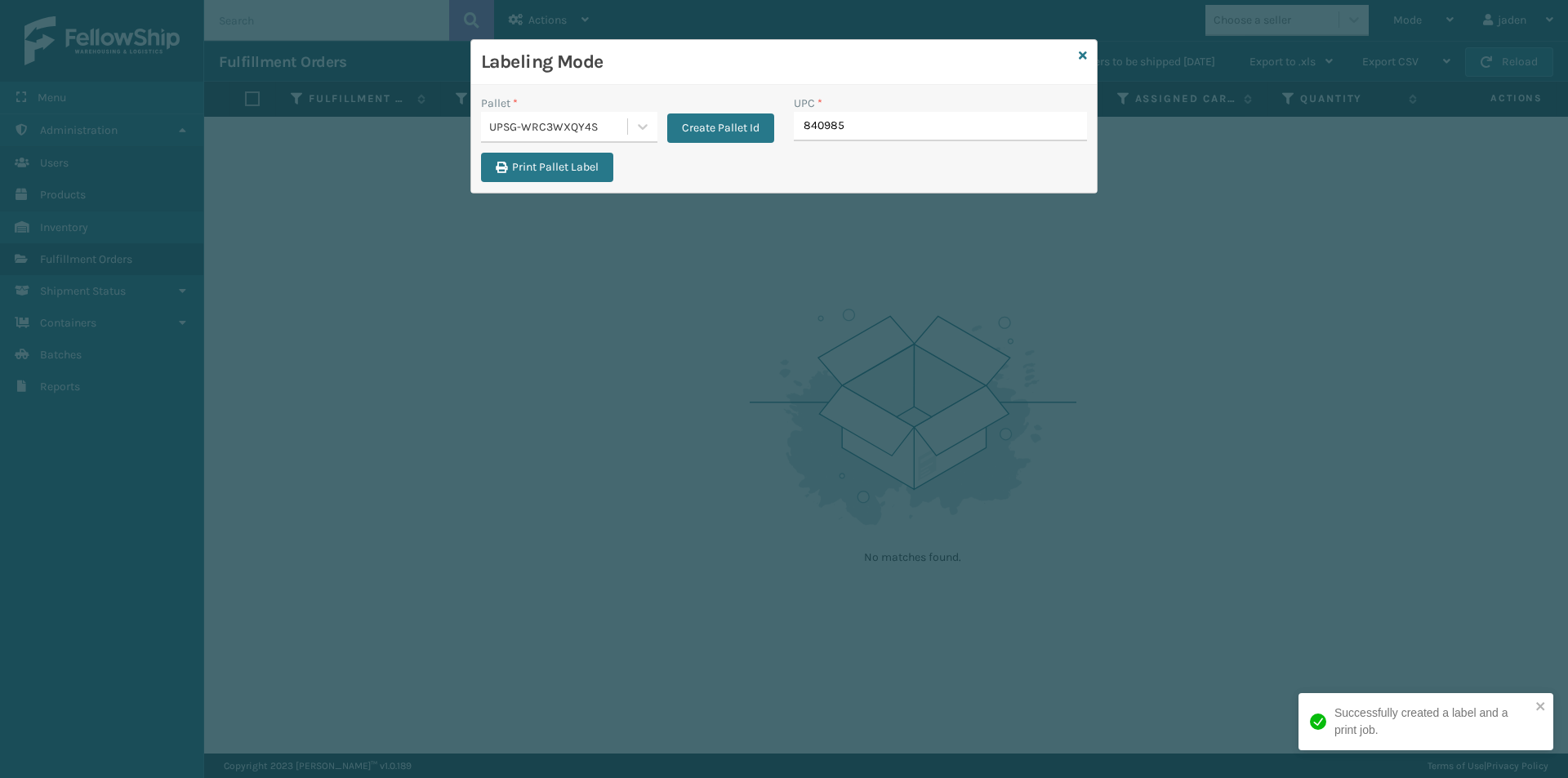
type input "8409851"
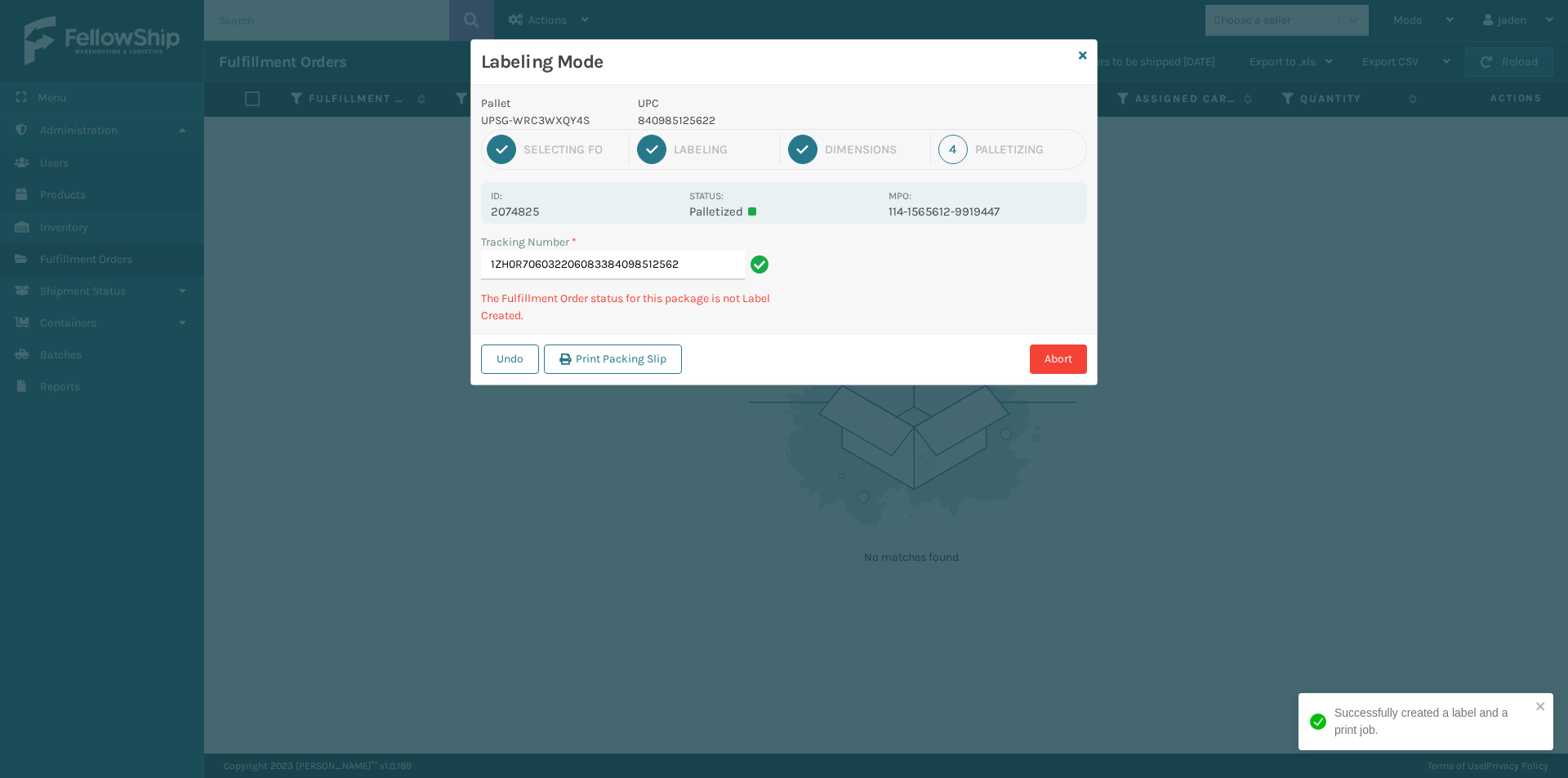
type input "1ZH0R7060322060833840985125622"
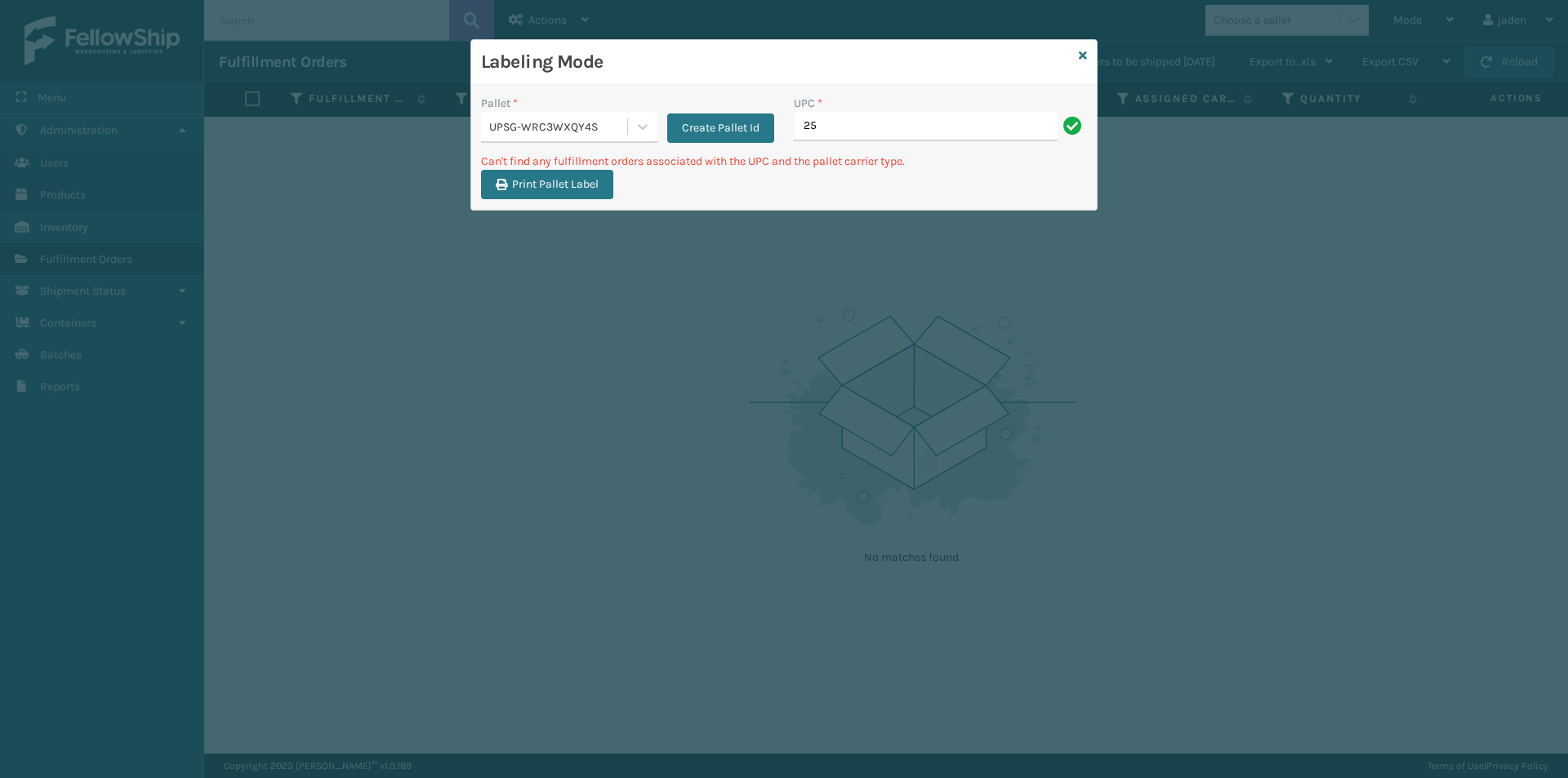
type input "2"
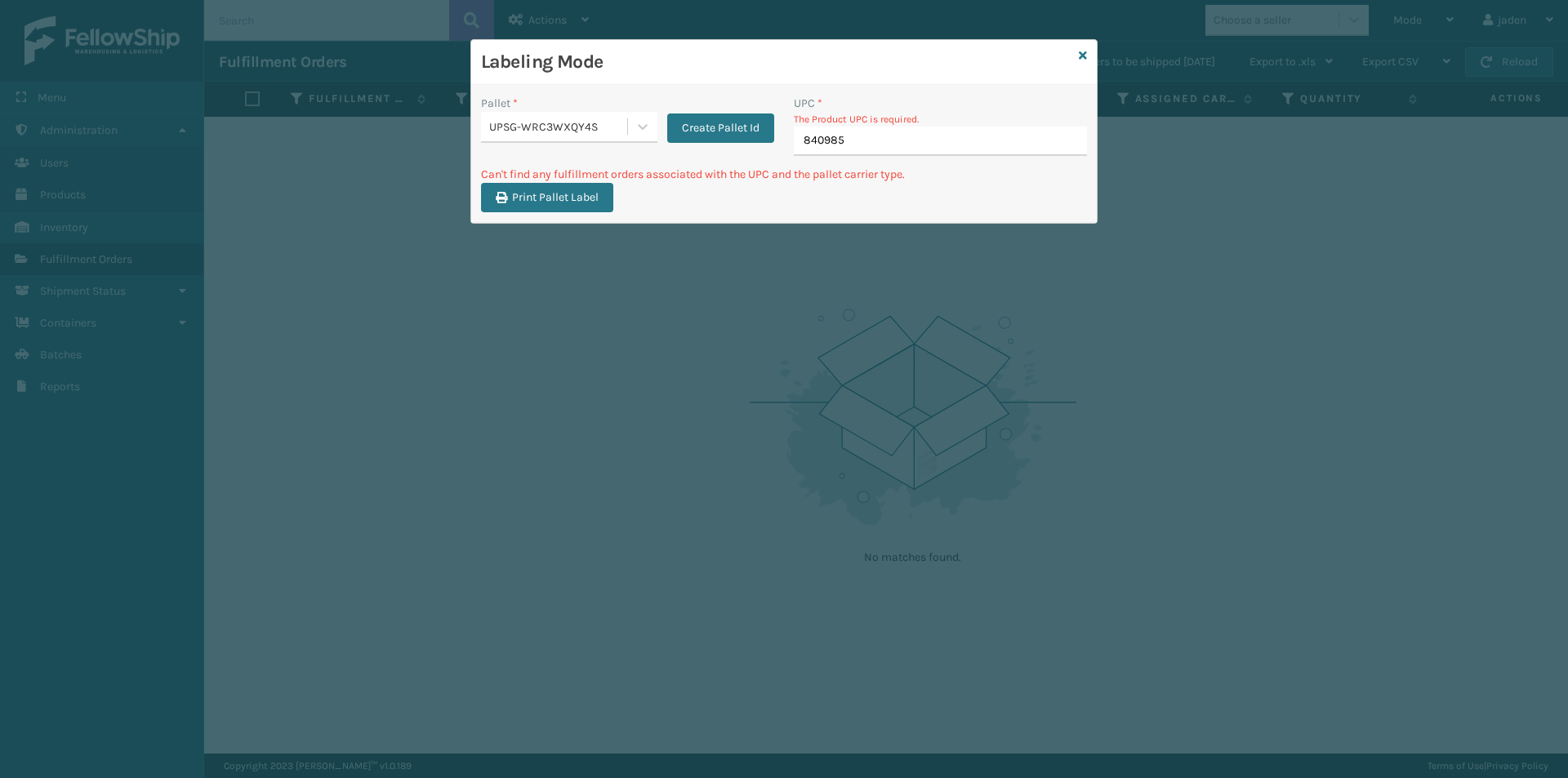
type input "8409851"
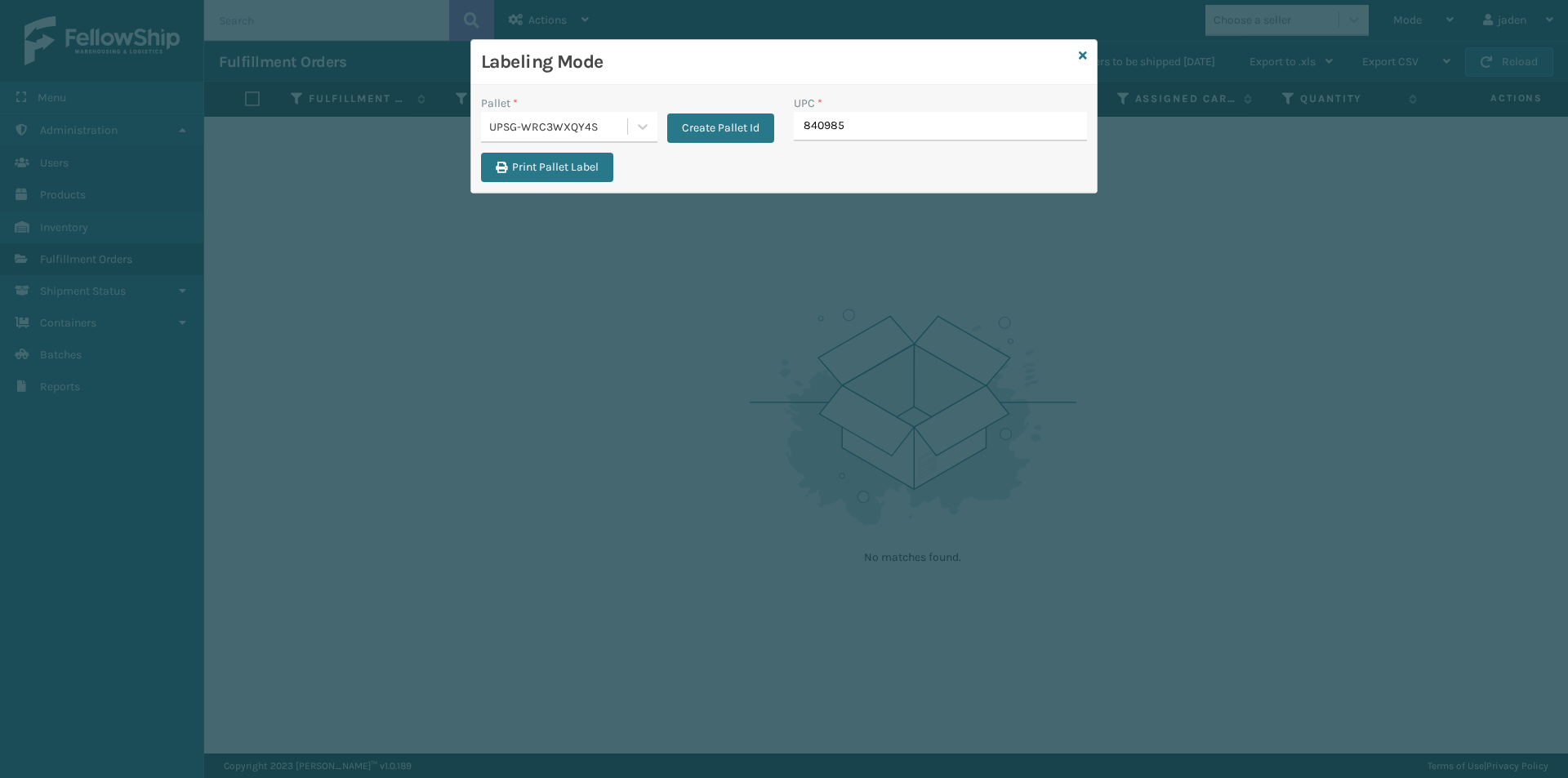
type input "8409851"
click at [1081, 58] on icon at bounding box center [1082, 55] width 9 height 11
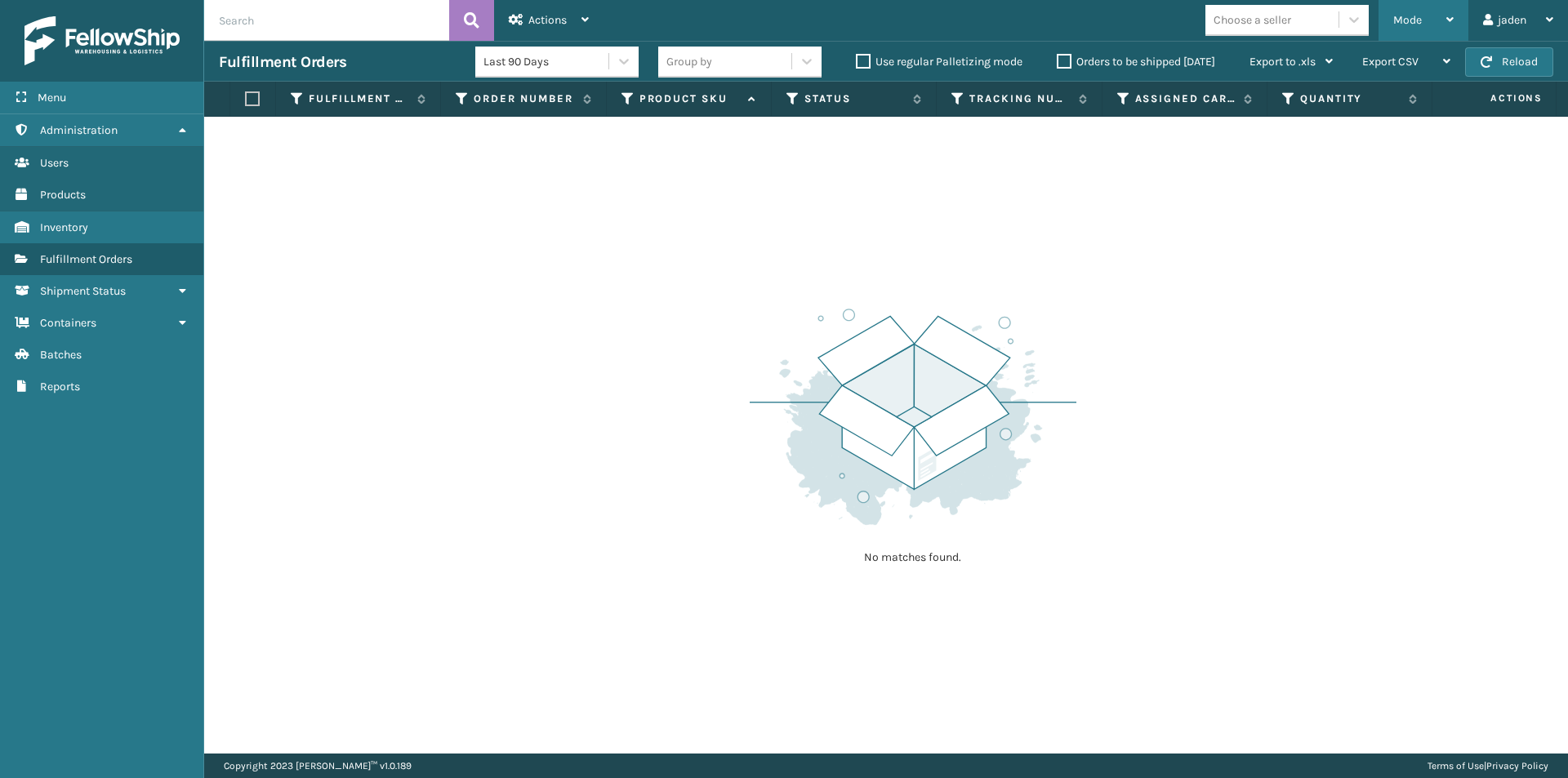
click at [1429, 10] on div "Mode" at bounding box center [1422, 20] width 60 height 41
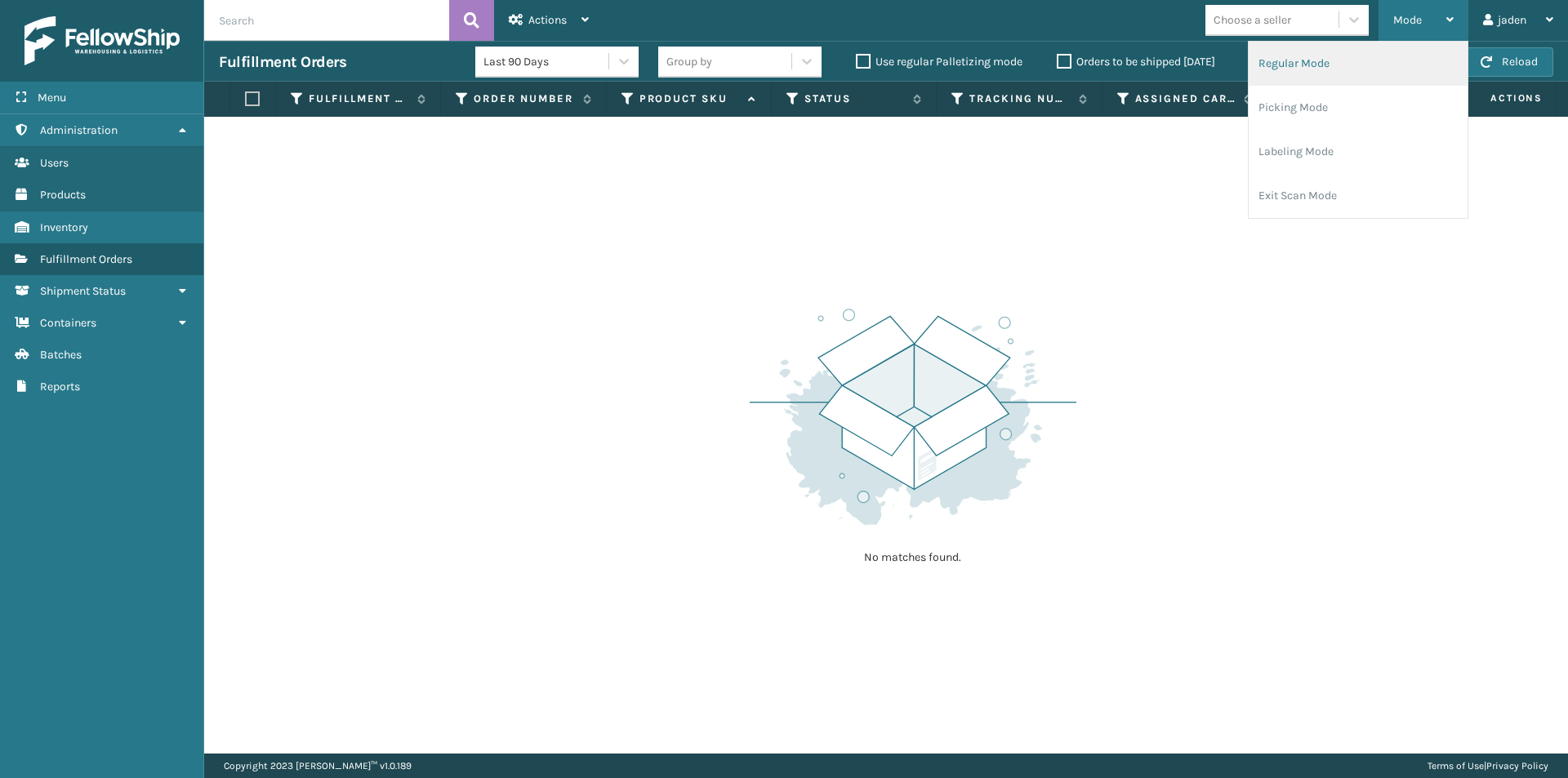
click at [1344, 59] on li "Regular Mode" at bounding box center [1358, 64] width 219 height 44
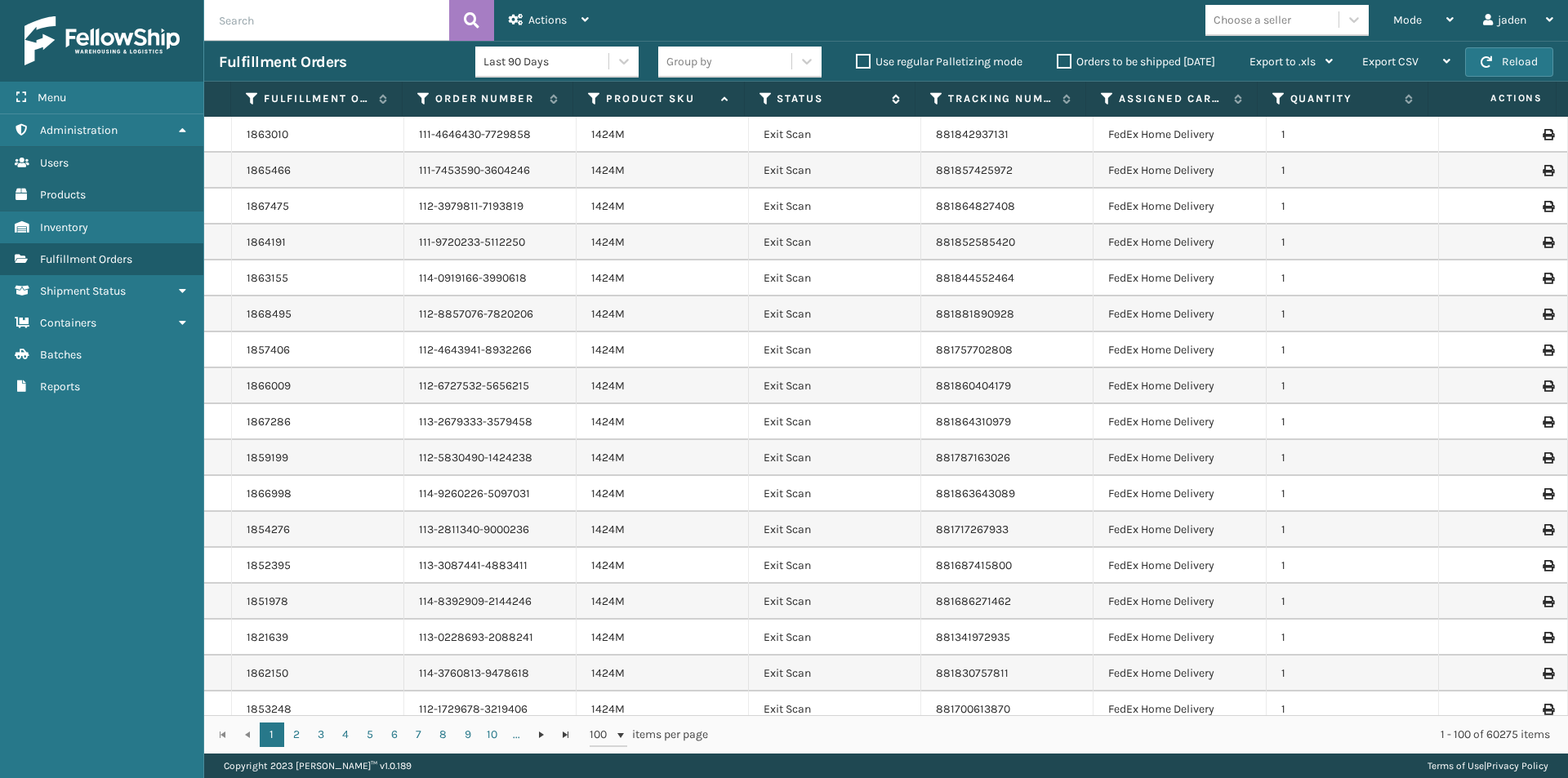
click at [762, 92] on icon at bounding box center [766, 98] width 13 height 14
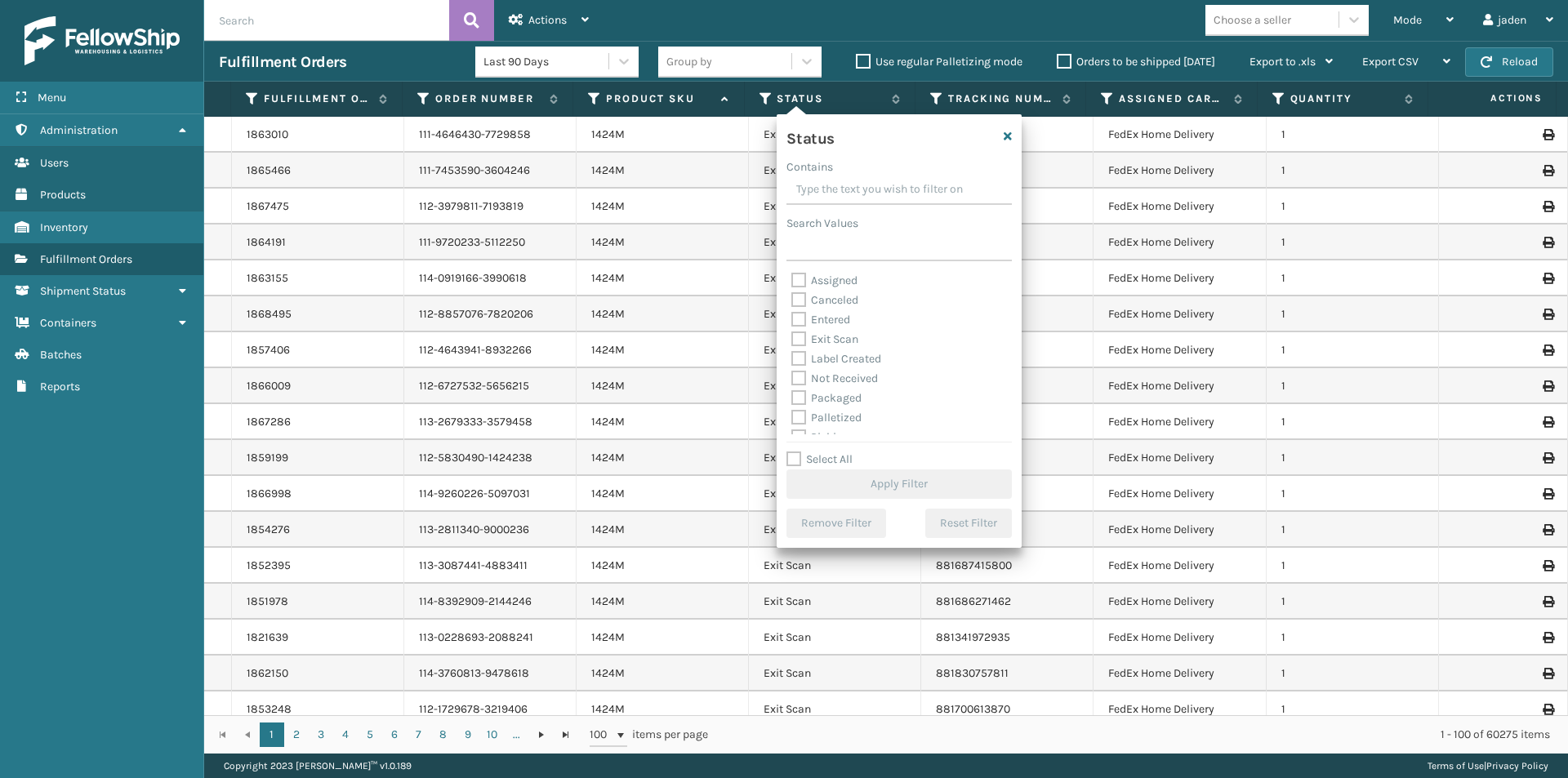
drag, startPoint x: 925, startPoint y: 181, endPoint x: 853, endPoint y: 177, distance: 72.1
click at [853, 177] on input "Contains" at bounding box center [899, 190] width 226 height 30
drag, startPoint x: 804, startPoint y: 345, endPoint x: 857, endPoint y: 434, distance: 103.6
click at [804, 346] on label "Picking" at bounding box center [820, 346] width 58 height 14
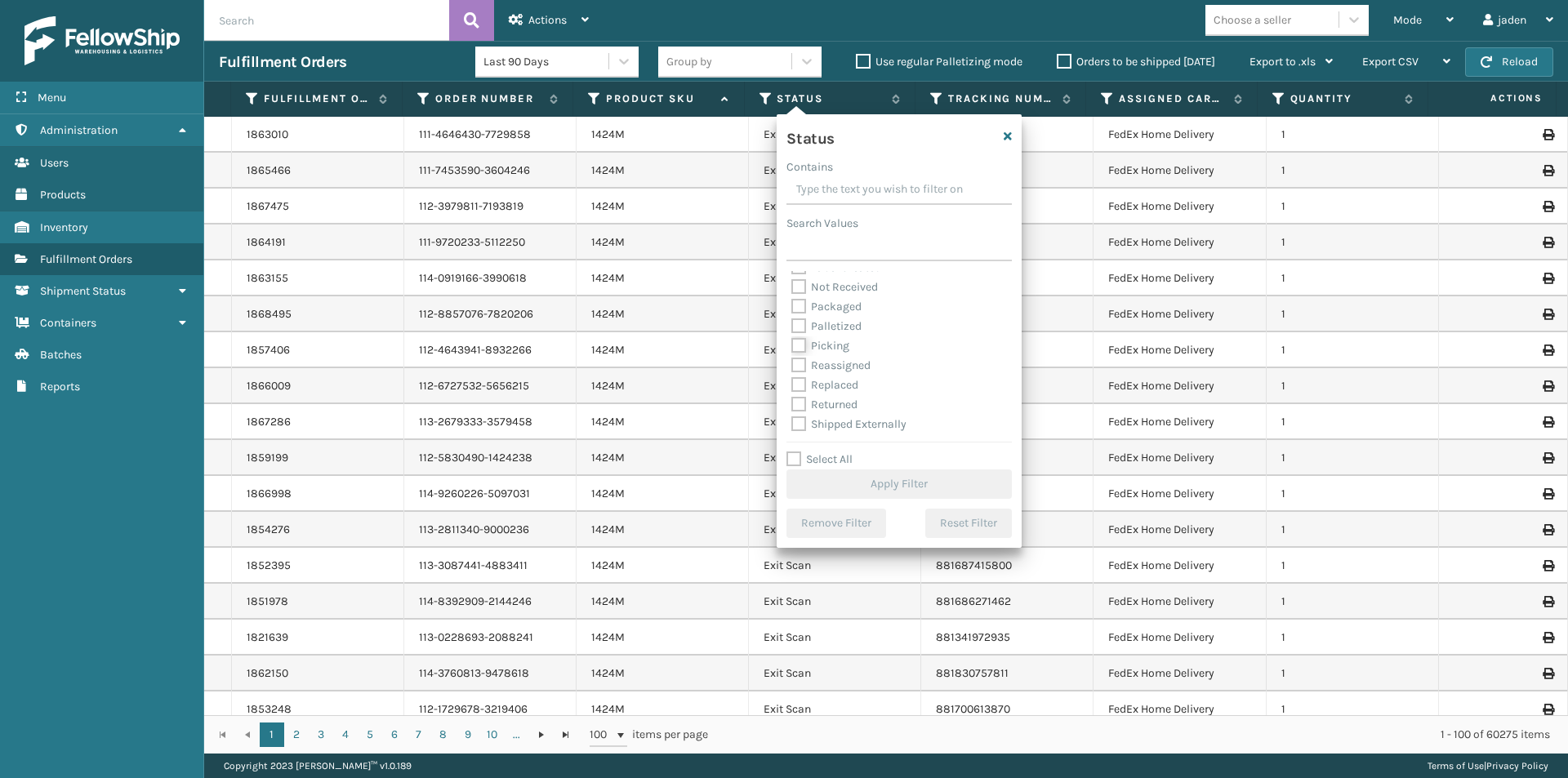
click at [792, 346] on input "Picking" at bounding box center [791, 341] width 1 height 10
checkbox input "true"
click at [875, 474] on button "Apply Filter" at bounding box center [899, 484] width 226 height 30
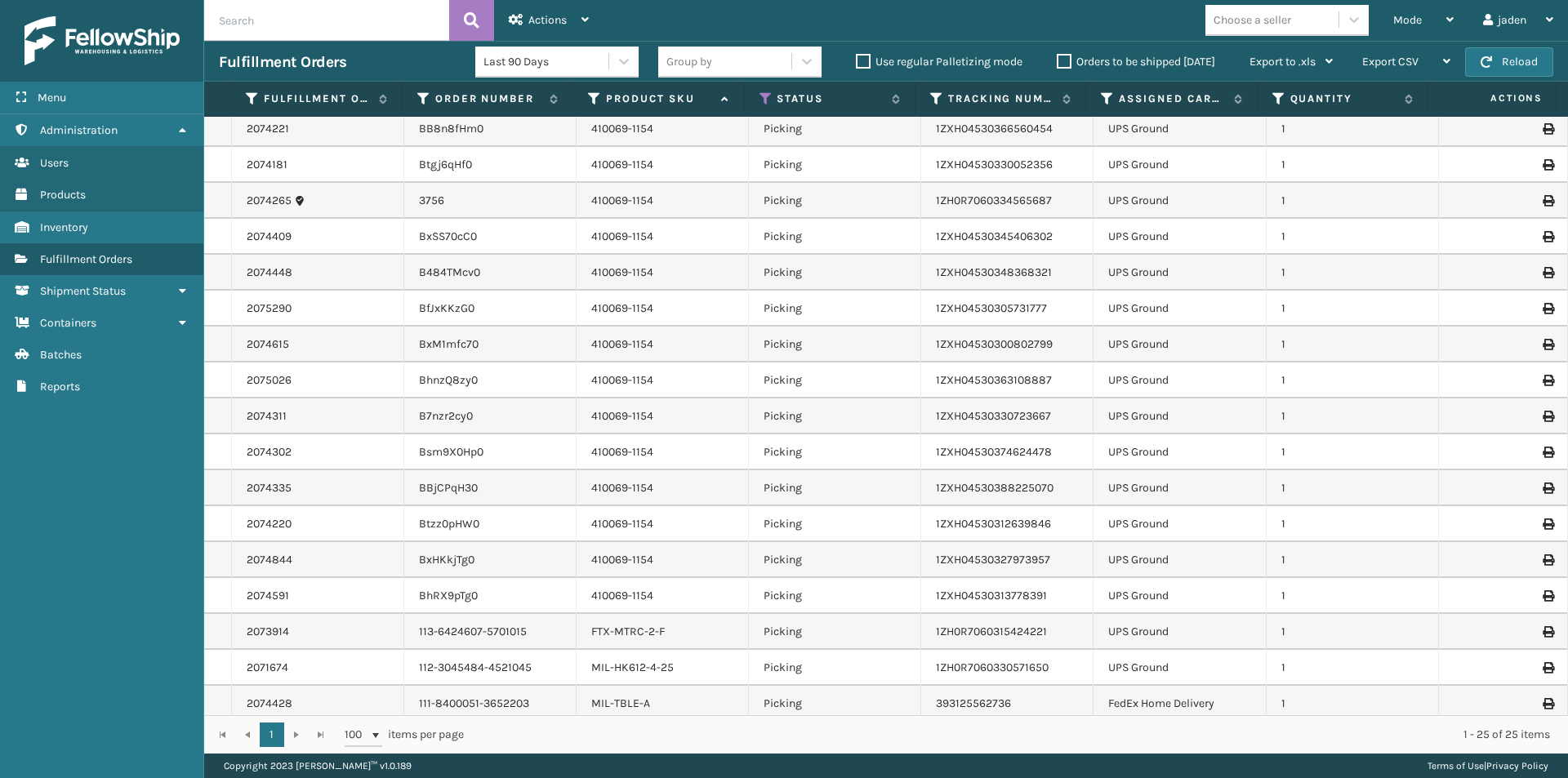
scroll to position [300, 0]
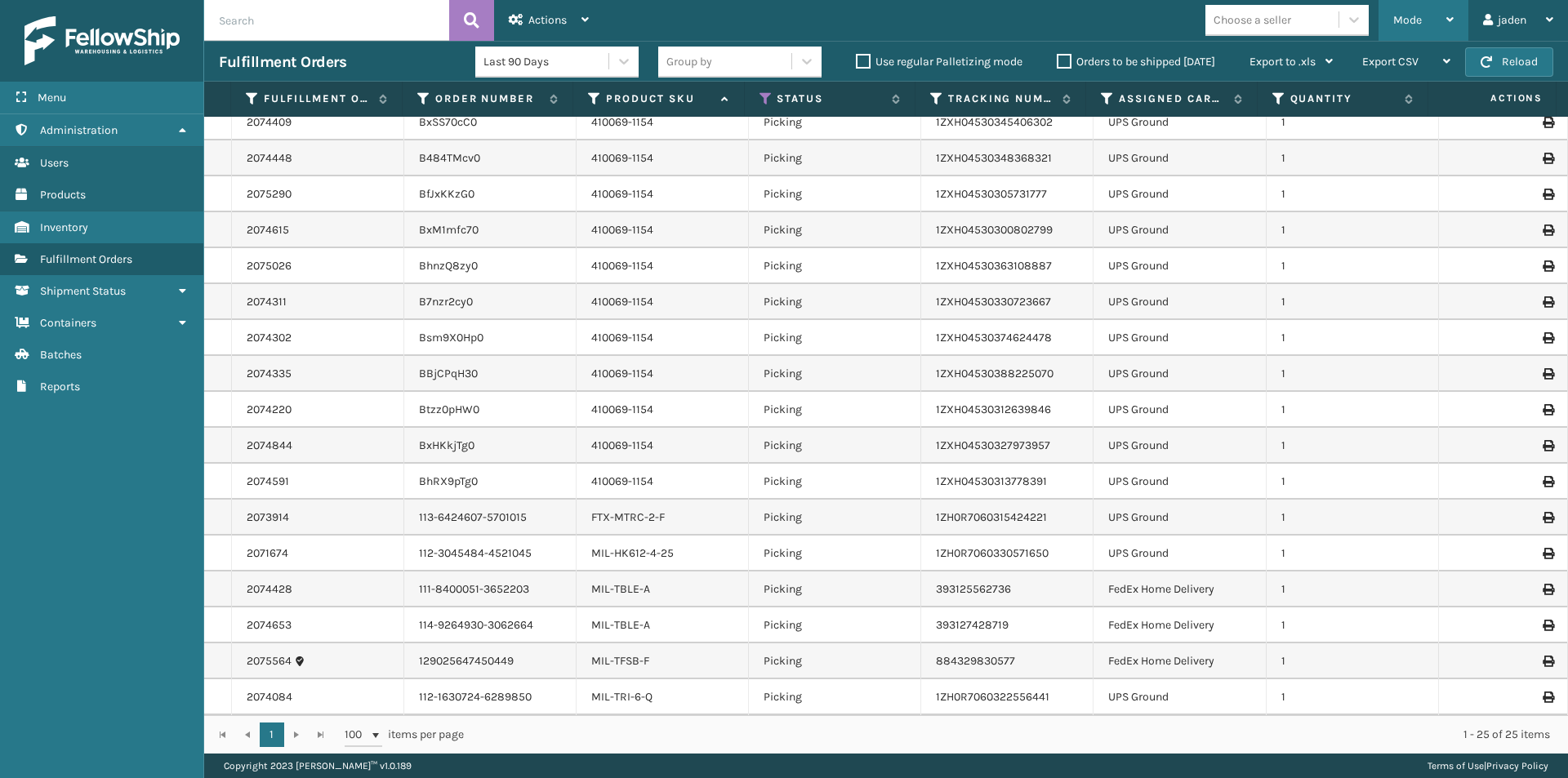
click at [1422, 25] on div "Mode" at bounding box center [1422, 20] width 60 height 41
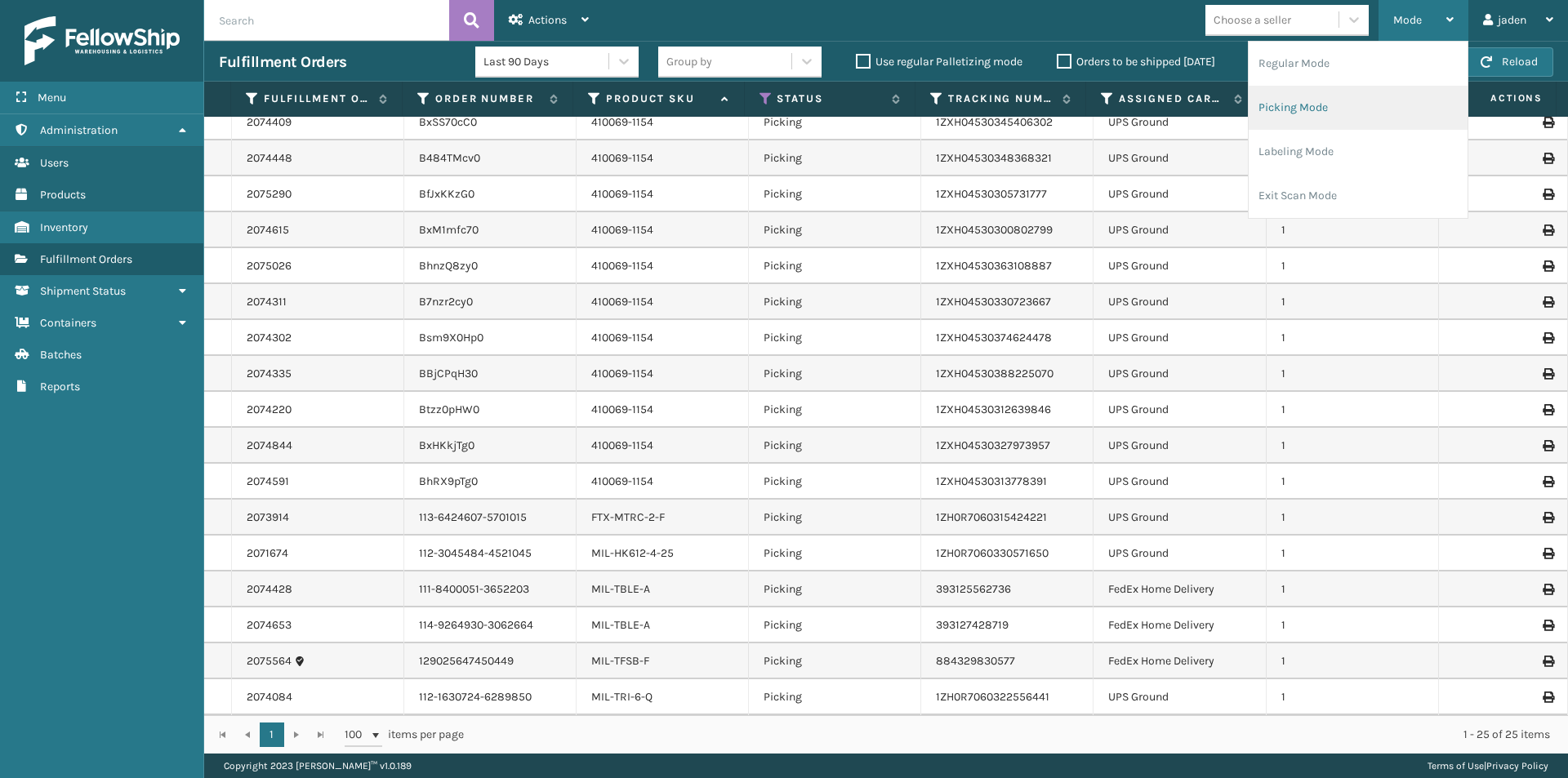
click at [1337, 118] on li "Picking Mode" at bounding box center [1358, 108] width 219 height 44
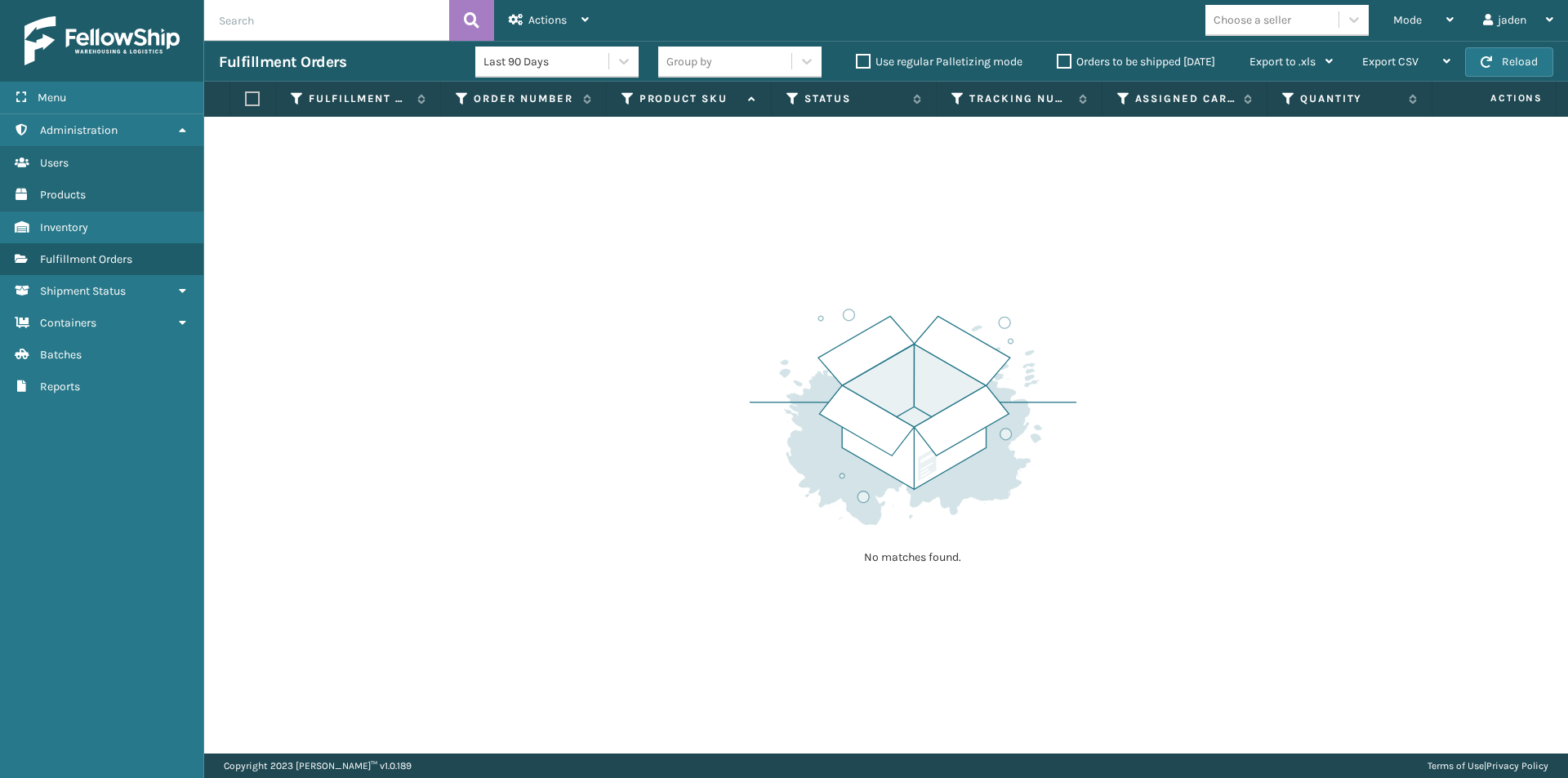
drag, startPoint x: 1054, startPoint y: 314, endPoint x: 989, endPoint y: 116, distance: 208.4
click at [726, 243] on div "No matches found." at bounding box center [885, 435] width 1363 height 637
click at [1517, 62] on button "Reload" at bounding box center [1509, 62] width 89 height 30
click at [1405, 7] on div "Mode" at bounding box center [1422, 20] width 60 height 41
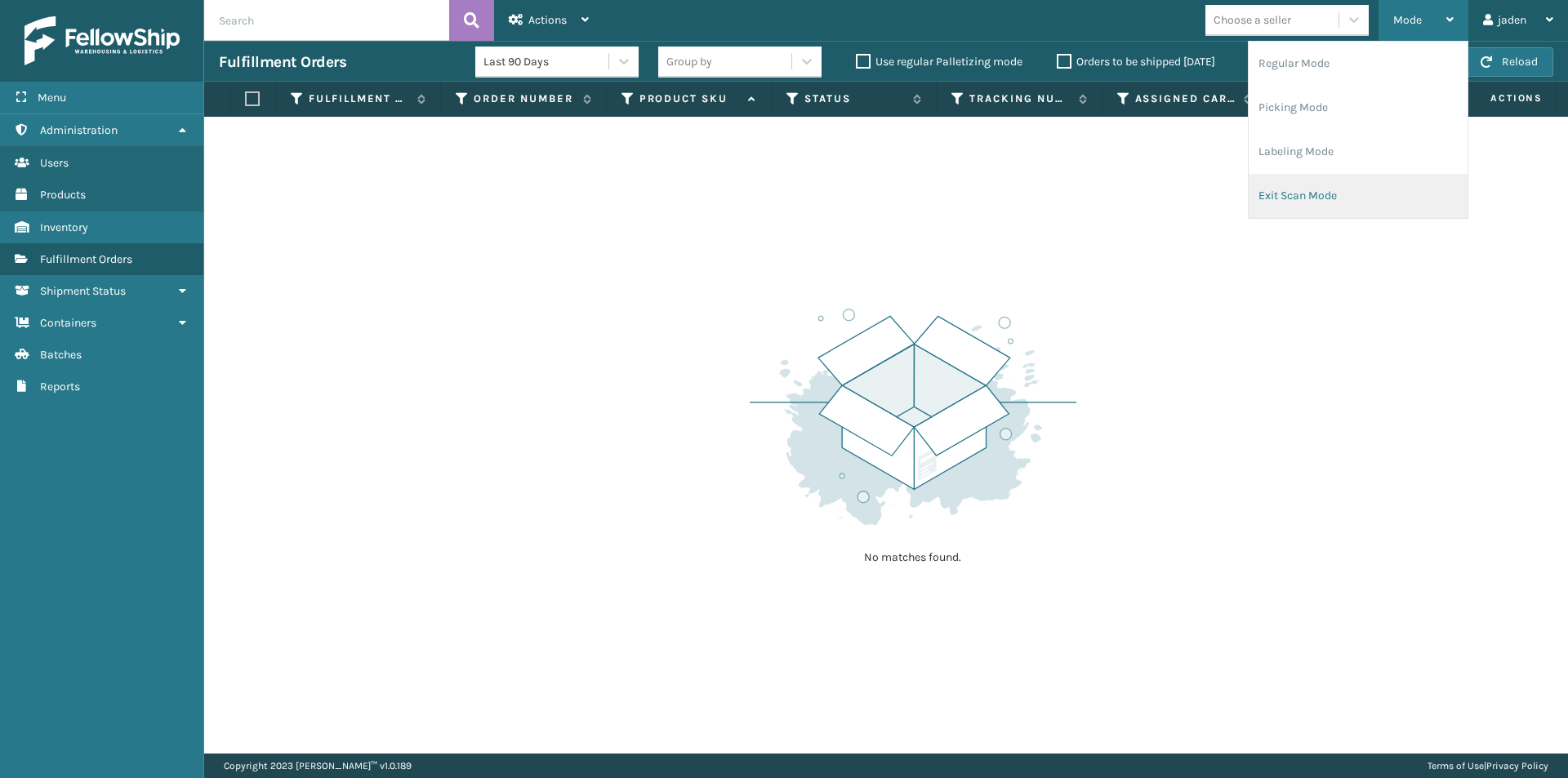
click at [1318, 185] on li "Exit Scan Mode" at bounding box center [1358, 196] width 219 height 44
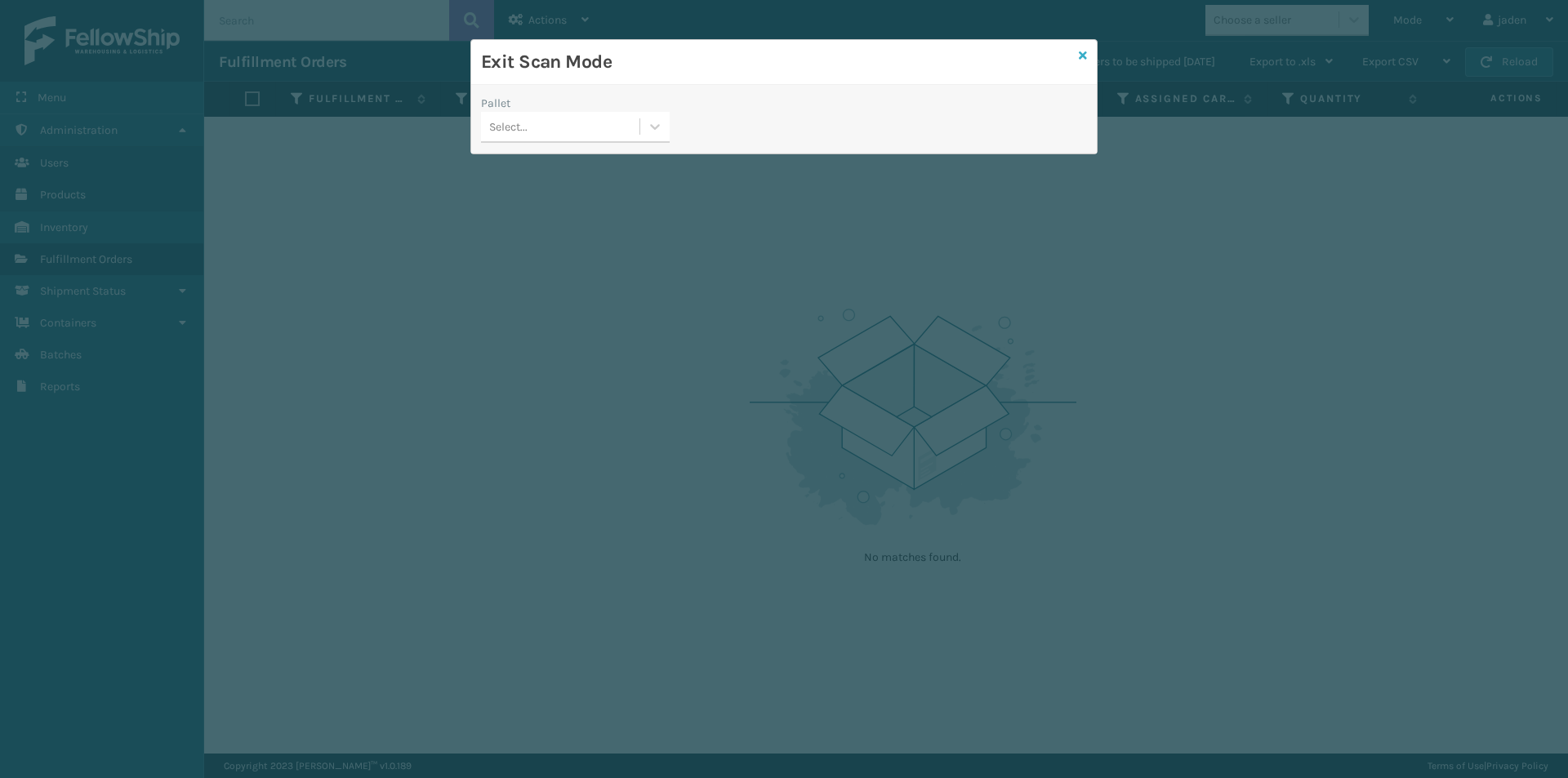
click at [1082, 50] on icon at bounding box center [1082, 55] width 9 height 11
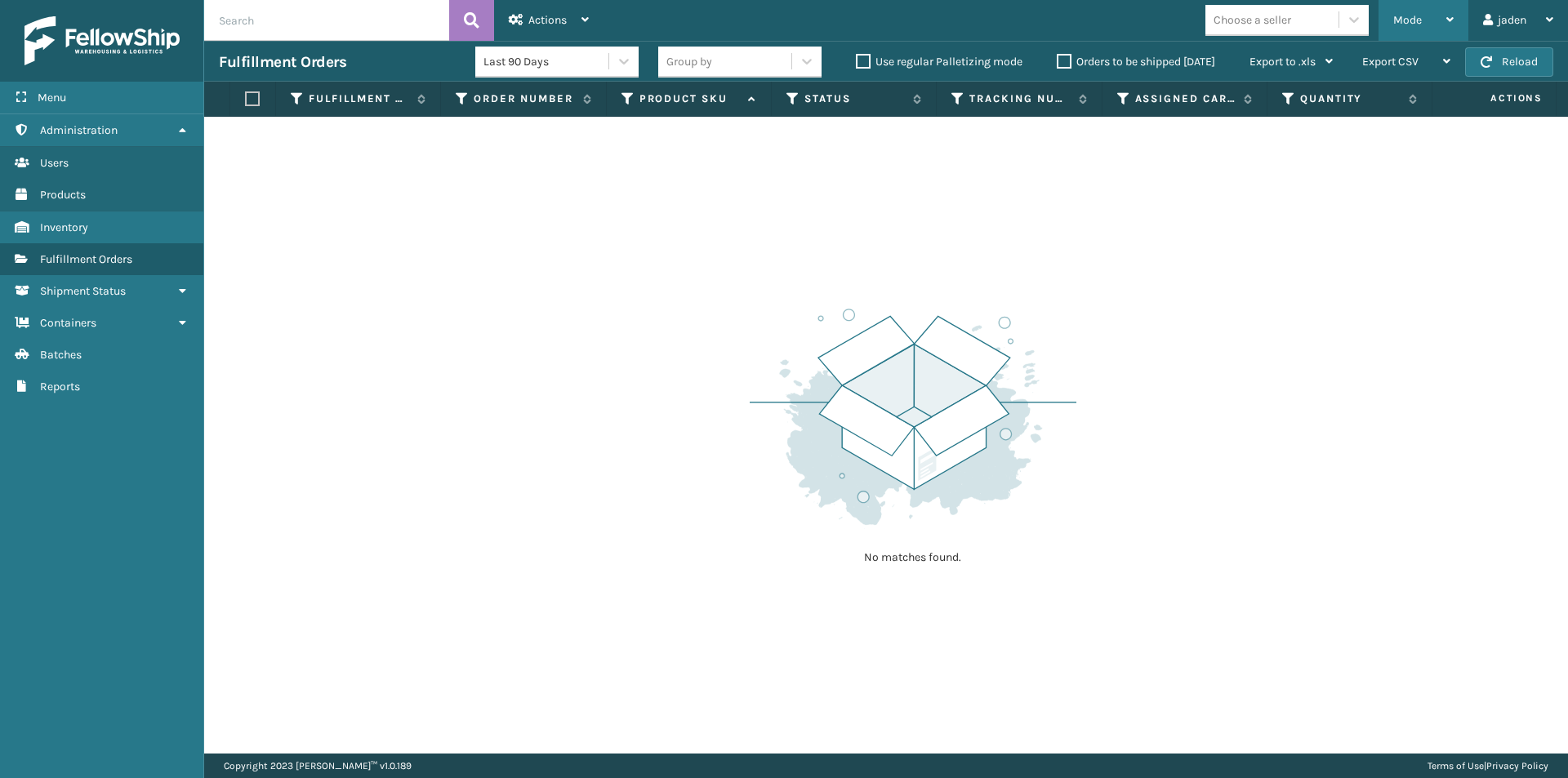
click at [1442, 12] on div "Mode" at bounding box center [1422, 20] width 60 height 41
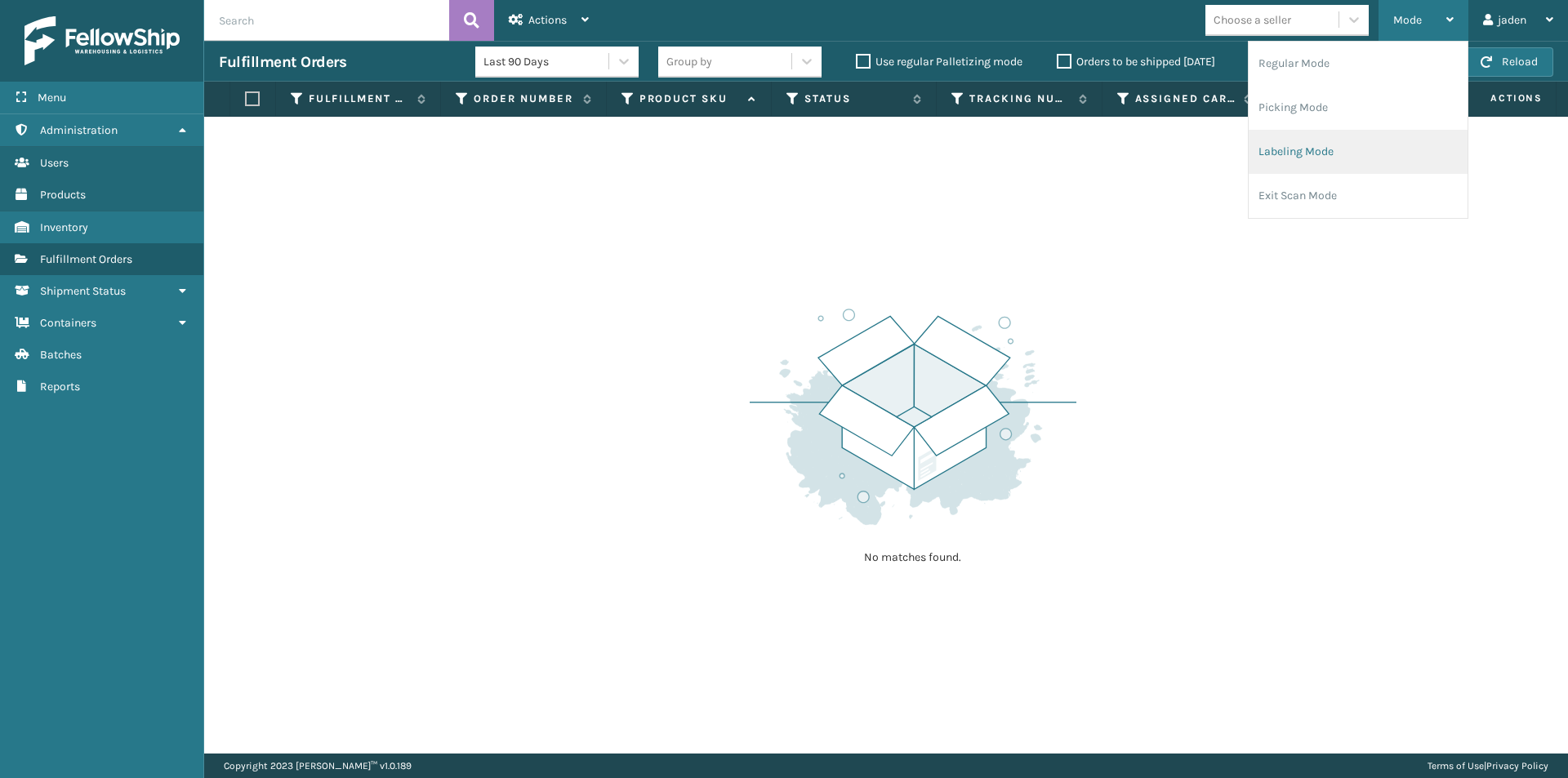
click at [1332, 171] on li "Labeling Mode" at bounding box center [1358, 151] width 219 height 44
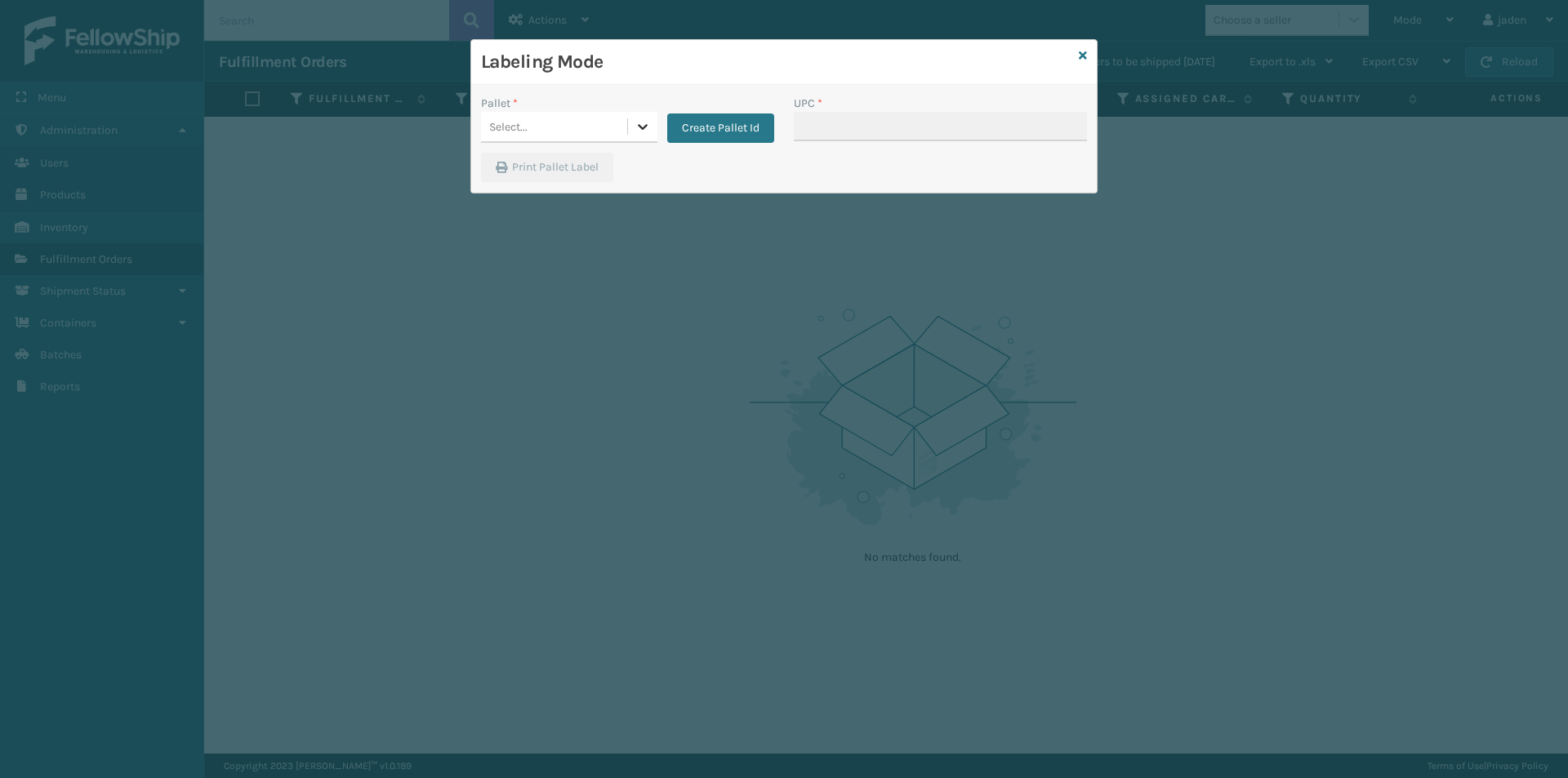
click at [634, 123] on icon at bounding box center [642, 126] width 16 height 16
click at [593, 150] on div "FDXG-3LINMWIQZL UPSG-WRC3WXQY4S" at bounding box center [568, 183] width 176 height 67
click at [547, 188] on div "UPSG-WRC3WXQY4S" at bounding box center [568, 198] width 176 height 30
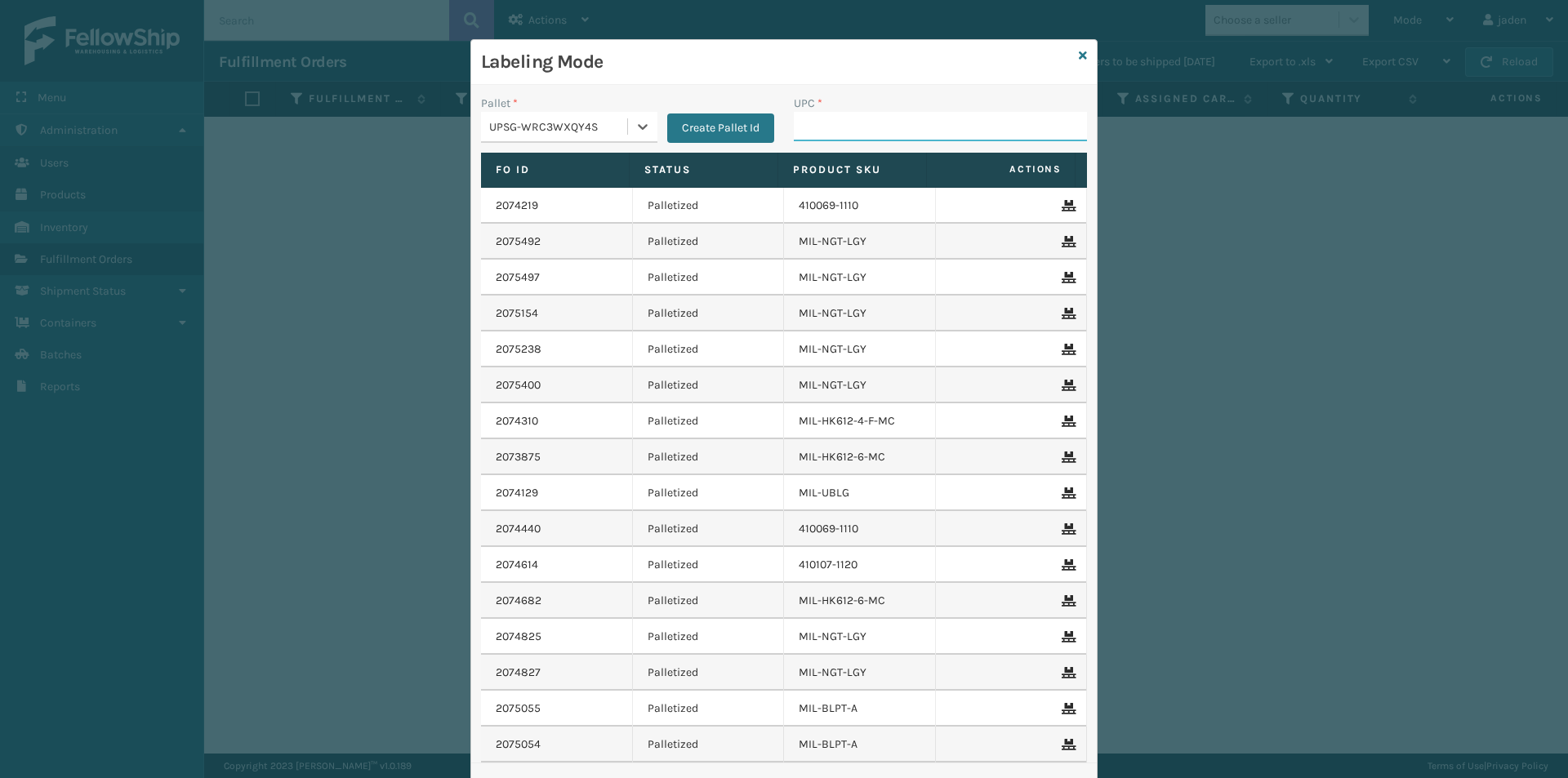
click at [893, 126] on input "UPC *" at bounding box center [941, 126] width 293 height 30
type input "410069-1154"
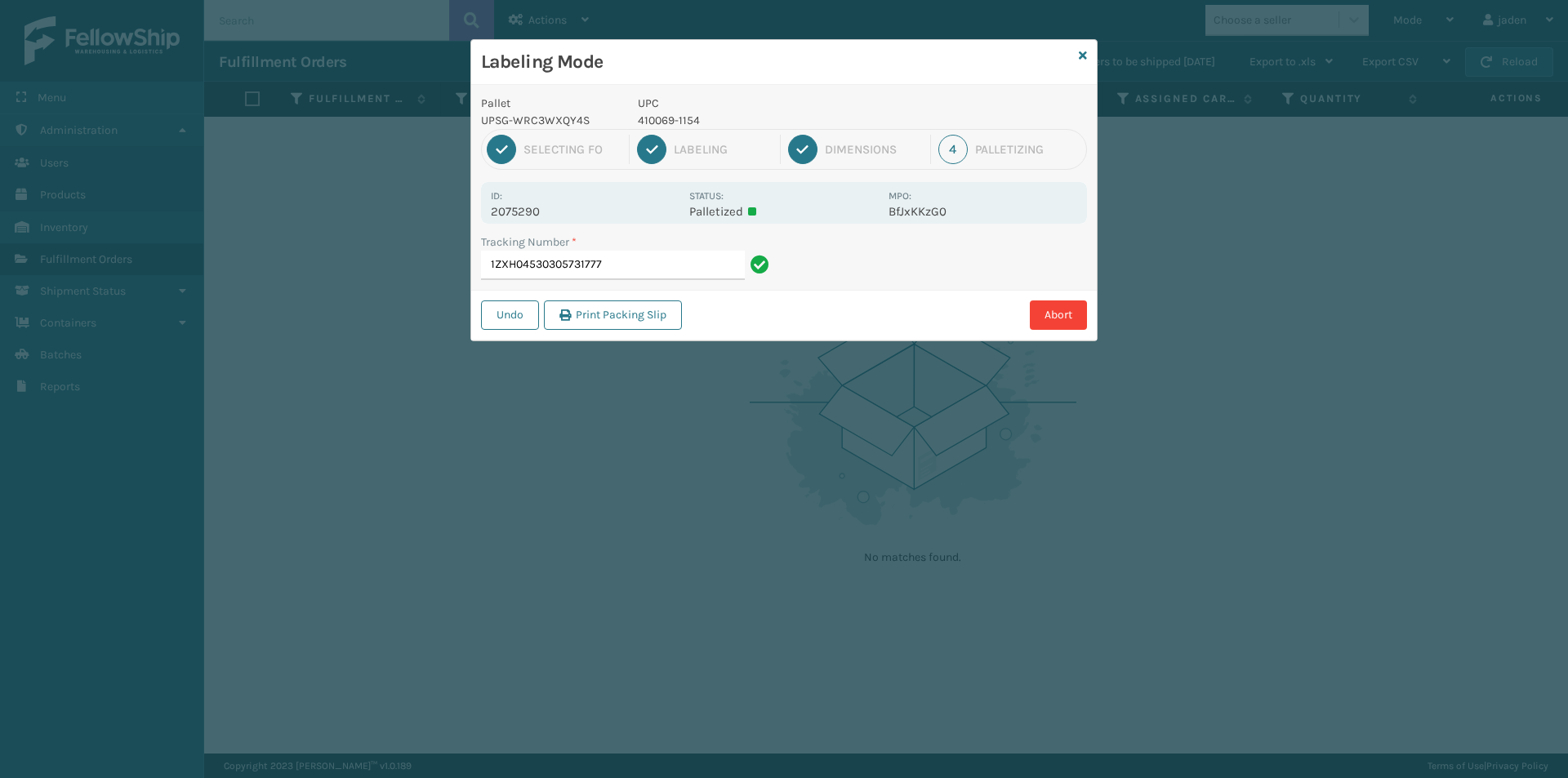
click at [685, 130] on div "1 Selecting FO 2 Labeling 3 Dimensions 4 Palletizing" at bounding box center [784, 150] width 605 height 41
click at [683, 124] on p "410069-1154" at bounding box center [758, 120] width 241 height 17
copy p "410069-1154"
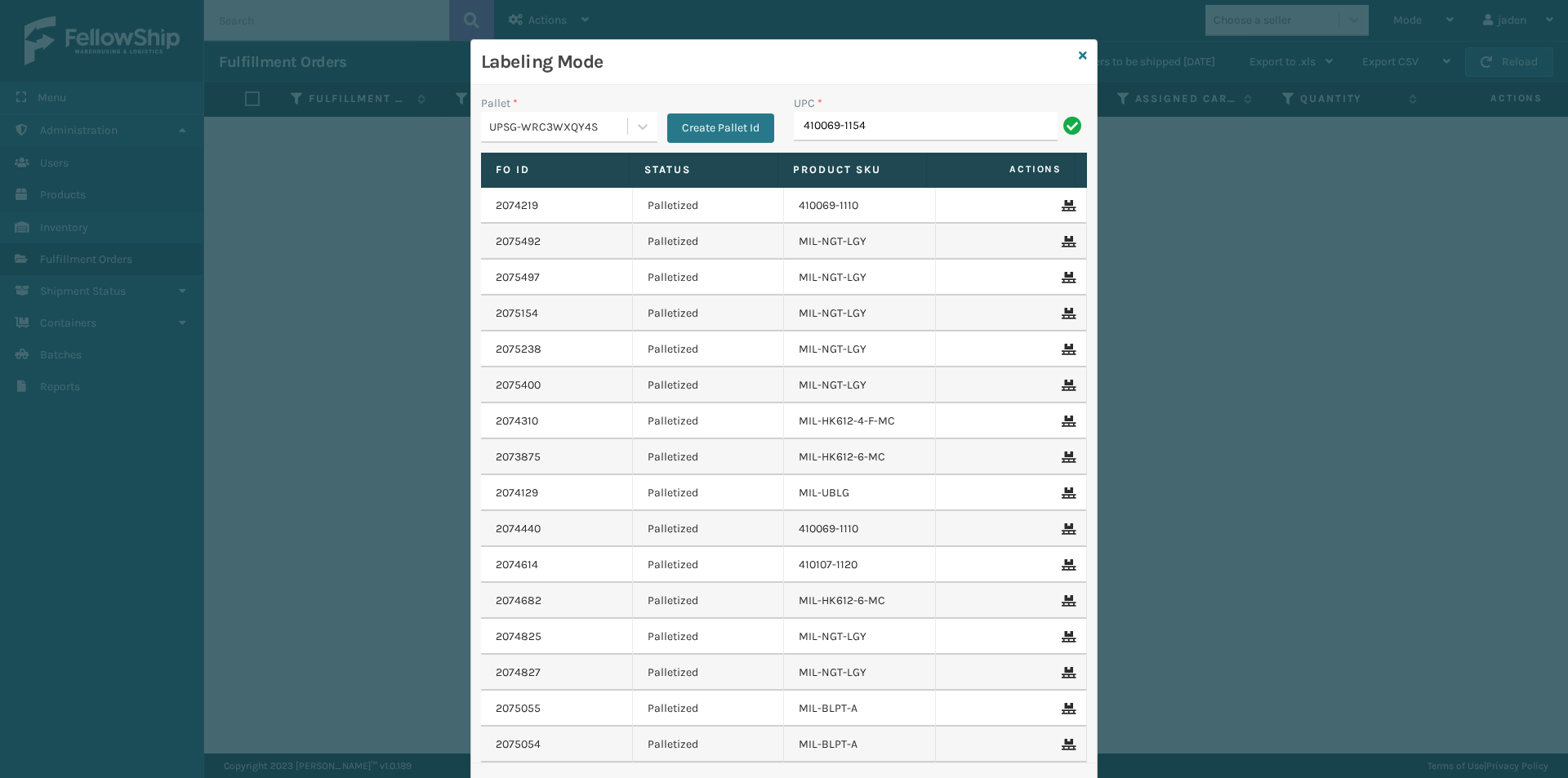
type input "410069-1154"
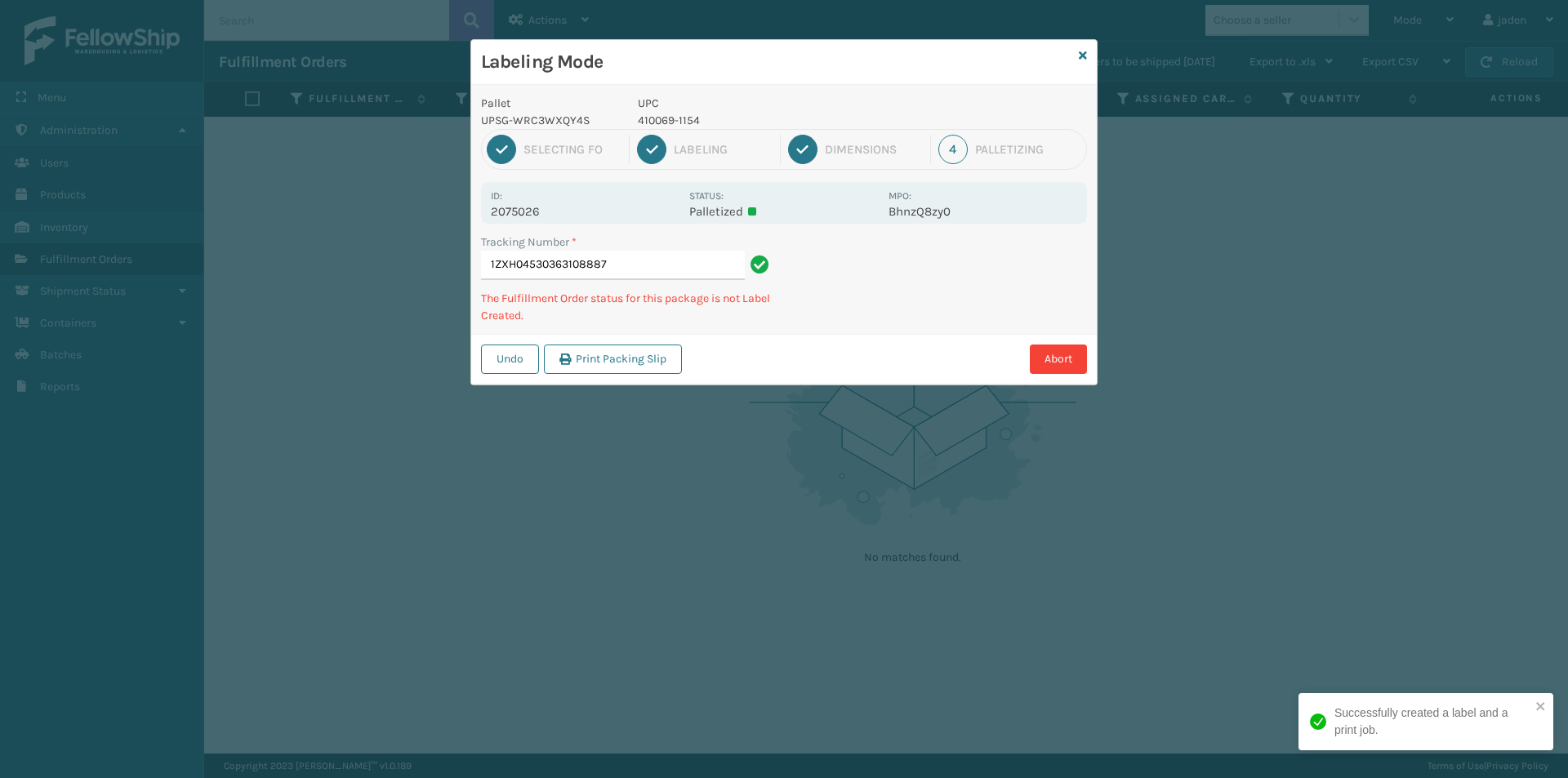
drag, startPoint x: 943, startPoint y: 283, endPoint x: 889, endPoint y: 251, distance: 62.8
click at [857, 308] on div "Tracking Number * 1ZXH04530363108887 The Fulfillment Order status for this pack…" at bounding box center [784, 283] width 625 height 100
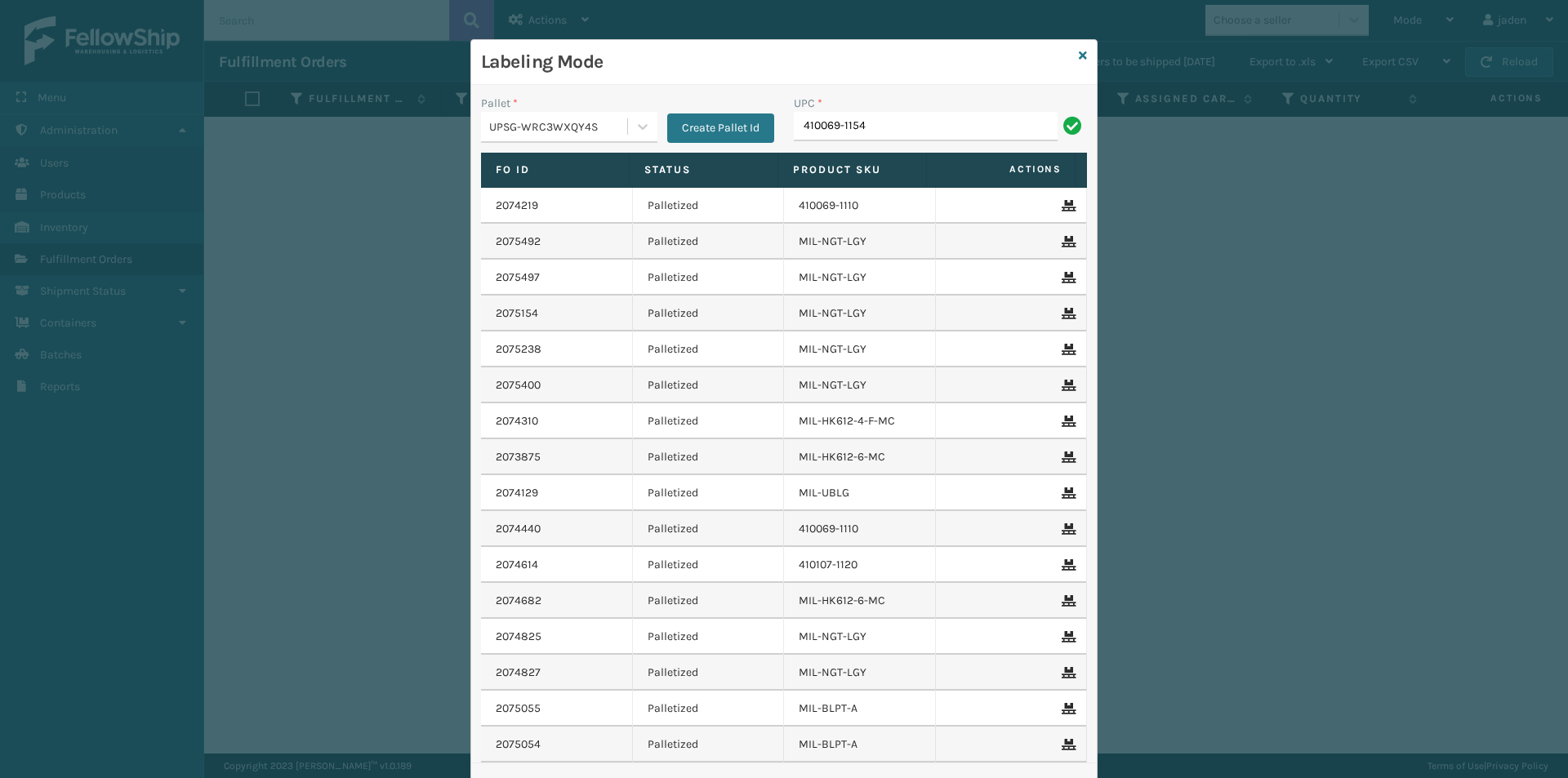
type input "410069-1154"
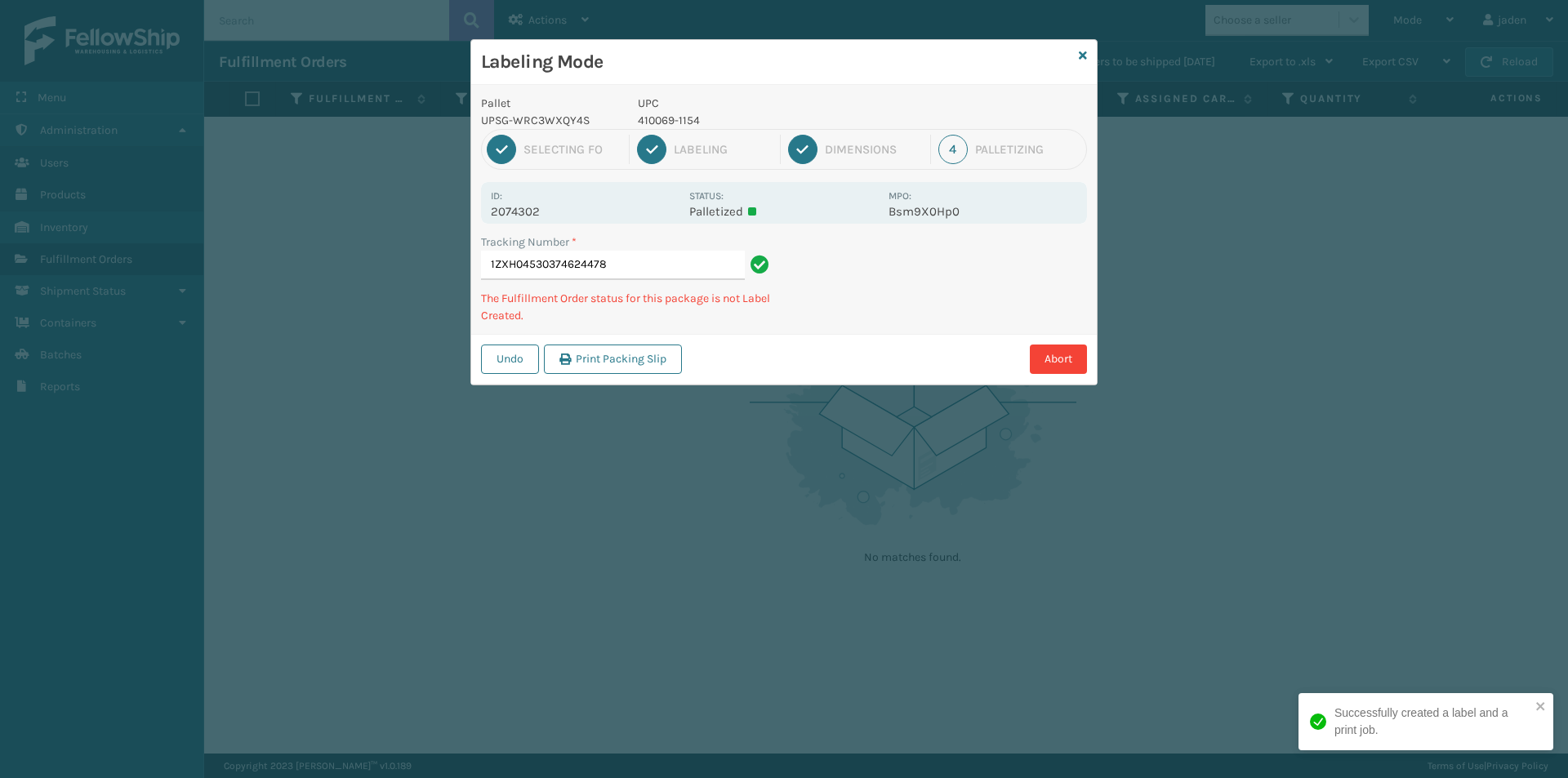
drag, startPoint x: 887, startPoint y: 310, endPoint x: 950, endPoint y: 284, distance: 68.2
click at [850, 345] on div "Abort" at bounding box center [886, 359] width 400 height 30
drag, startPoint x: 960, startPoint y: 278, endPoint x: 945, endPoint y: 261, distance: 22.7
click at [845, 329] on div "Pallet UPSG-WRC3WXQY4S UPC 410069-1154 1 Selecting FO 2 Labeling 3 Dimensions 4…" at bounding box center [784, 234] width 625 height 300
drag, startPoint x: 943, startPoint y: 261, endPoint x: 864, endPoint y: 249, distance: 79.9
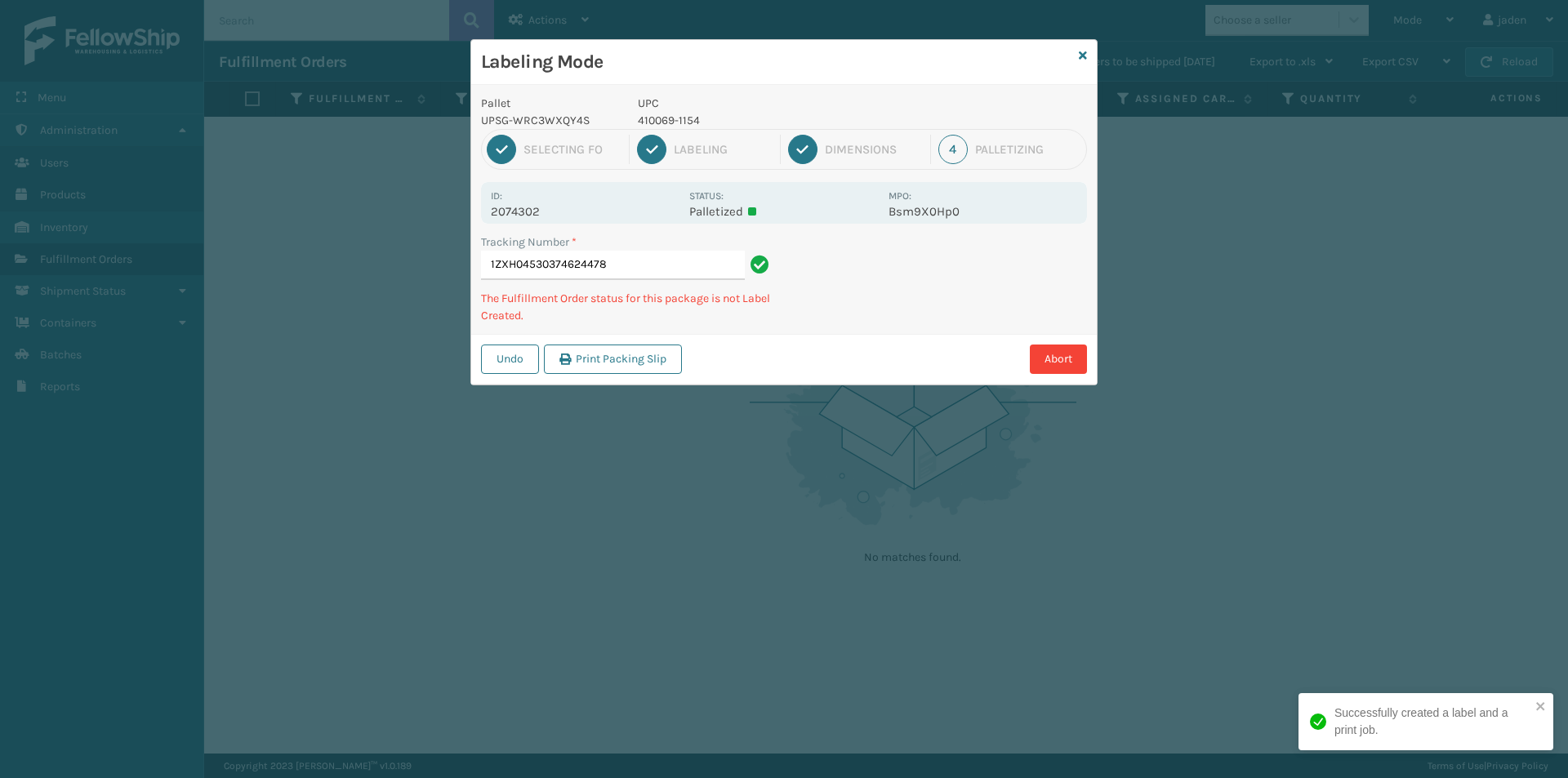
click at [838, 312] on div "Tracking Number * 1ZXH04530374624478 The Fulfillment Order status for this pack…" at bounding box center [784, 283] width 625 height 100
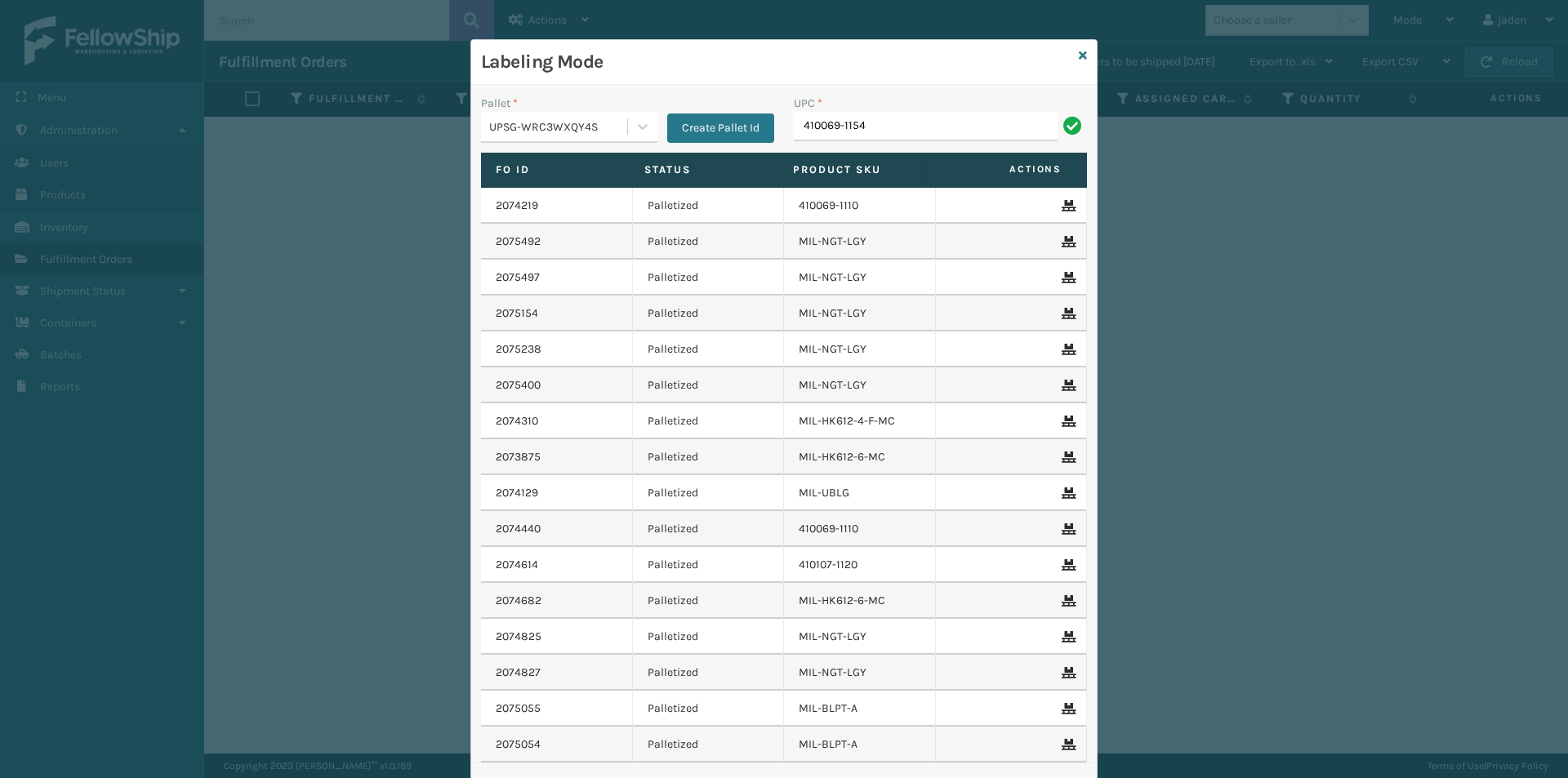
type input "410069-1154"
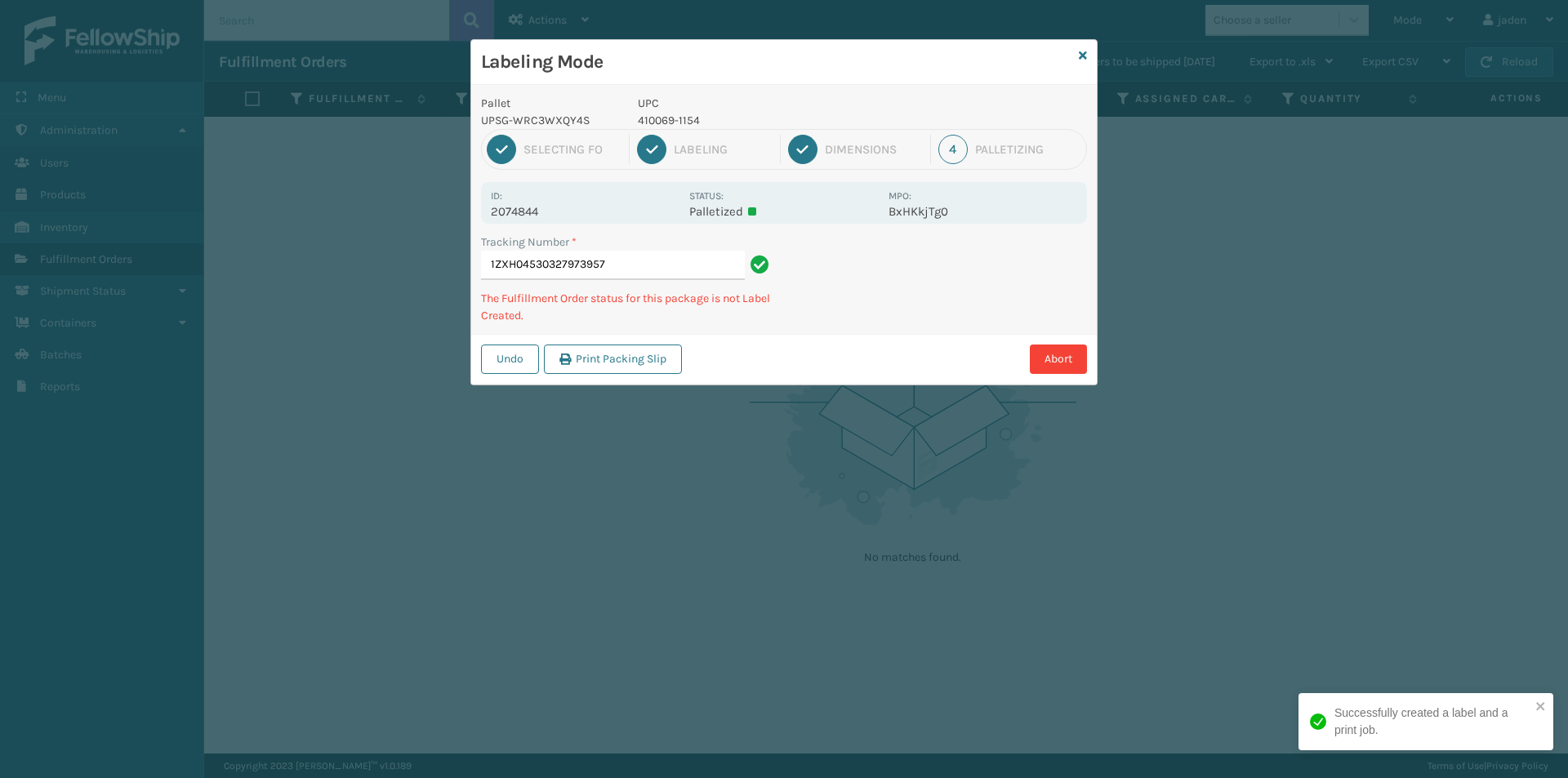
drag, startPoint x: 961, startPoint y: 272, endPoint x: 933, endPoint y: 292, distance: 34.4
click at [842, 352] on div "Undo Print Packing Slip Abort" at bounding box center [784, 359] width 625 height 50
drag, startPoint x: 933, startPoint y: 292, endPoint x: 909, endPoint y: 316, distance: 33.9
click at [873, 347] on div "Abort" at bounding box center [886, 359] width 400 height 30
drag, startPoint x: 1000, startPoint y: 255, endPoint x: 958, endPoint y: 274, distance: 46.1
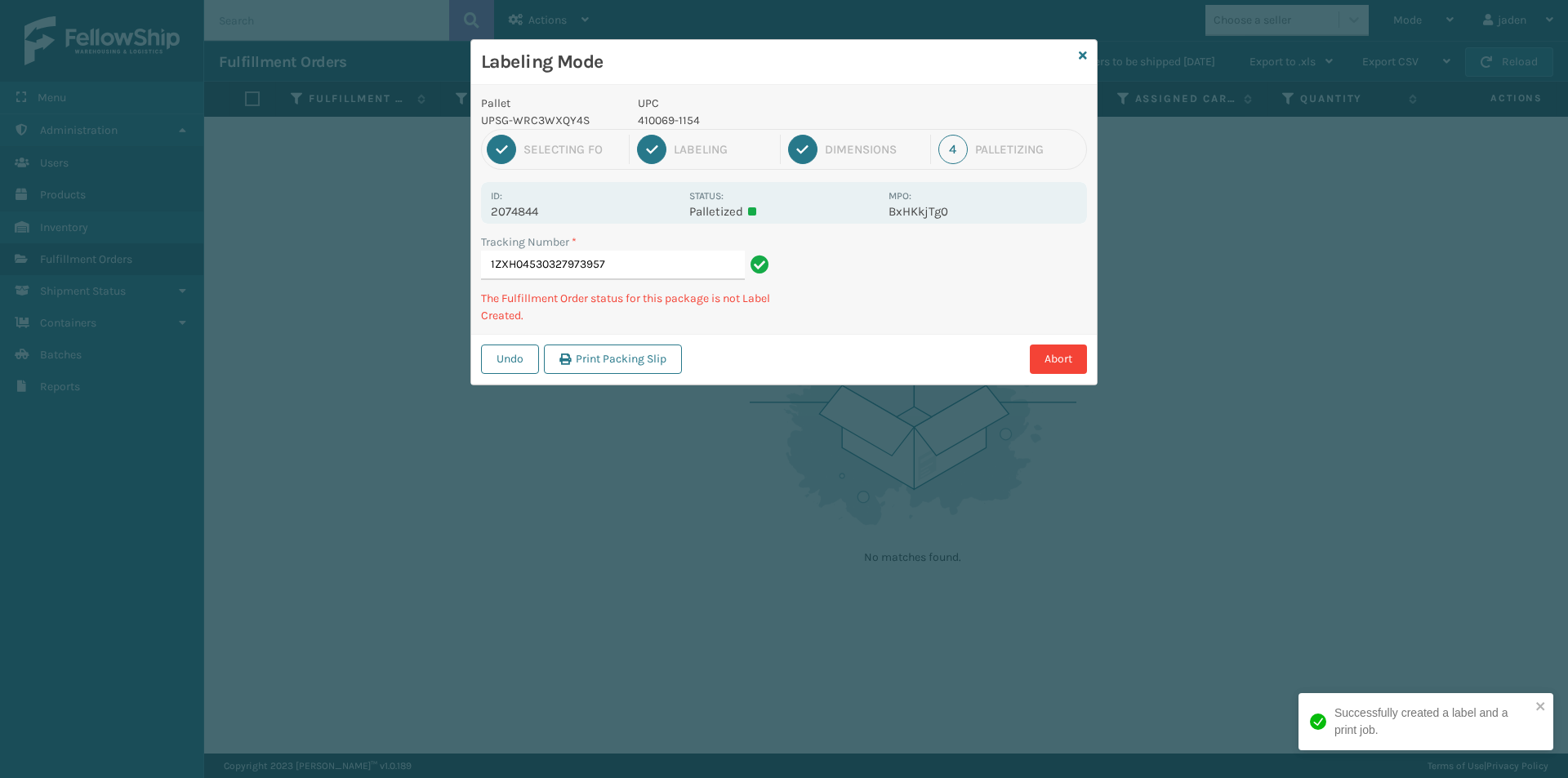
drag, startPoint x: 958, startPoint y: 274, endPoint x: 1044, endPoint y: 275, distance: 86.0
click at [909, 332] on div "Pallet UPSG-WRC3WXQY4S UPC 410069-1154 1 Selecting FO 2 Labeling 3 Dimensions 4…" at bounding box center [784, 234] width 625 height 300
drag, startPoint x: 1044, startPoint y: 275, endPoint x: 1024, endPoint y: 273, distance: 20.1
drag, startPoint x: 1024, startPoint y: 273, endPoint x: 922, endPoint y: 339, distance: 121.5
click at [909, 356] on div "Abort" at bounding box center [886, 359] width 400 height 30
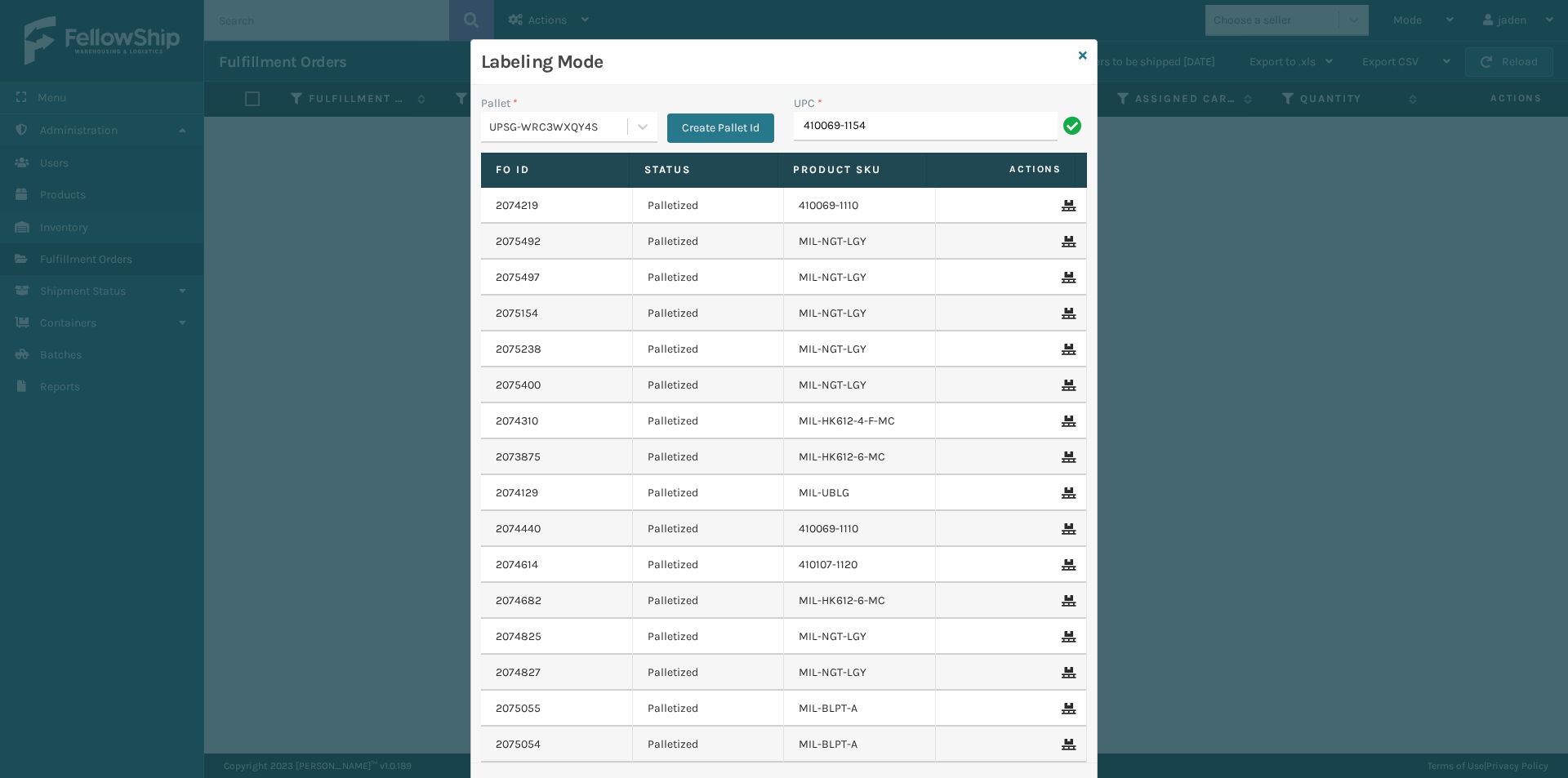
type input "410069-1154"
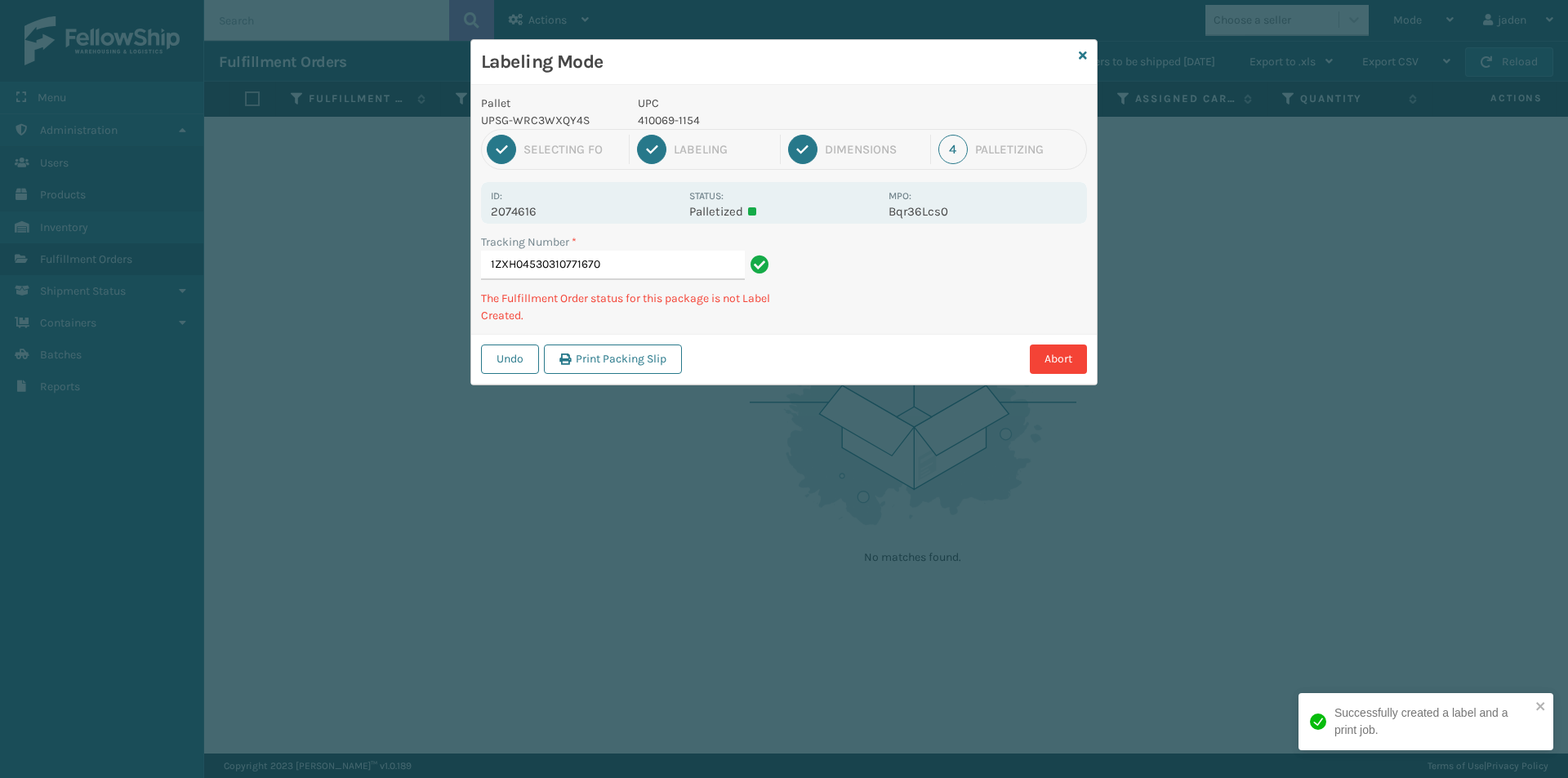
drag, startPoint x: 991, startPoint y: 316, endPoint x: 984, endPoint y: 288, distance: 28.9
click at [904, 349] on div "Labeling Mode Pallet UPSG-WRC3WXQY4S UPC 410069-1154 1 Selecting FO 2 Labeling …" at bounding box center [784, 212] width 627 height 347
drag, startPoint x: 984, startPoint y: 288, endPoint x: 886, endPoint y: 363, distance: 123.4
drag, startPoint x: 886, startPoint y: 363, endPoint x: 1047, endPoint y: 247, distance: 198.4
click at [940, 328] on div "Pallet UPSG-WRC3WXQY4S UPC 410069-1154 1 Selecting FO 2 Labeling 3 Dimensions 4…" at bounding box center [784, 234] width 625 height 300
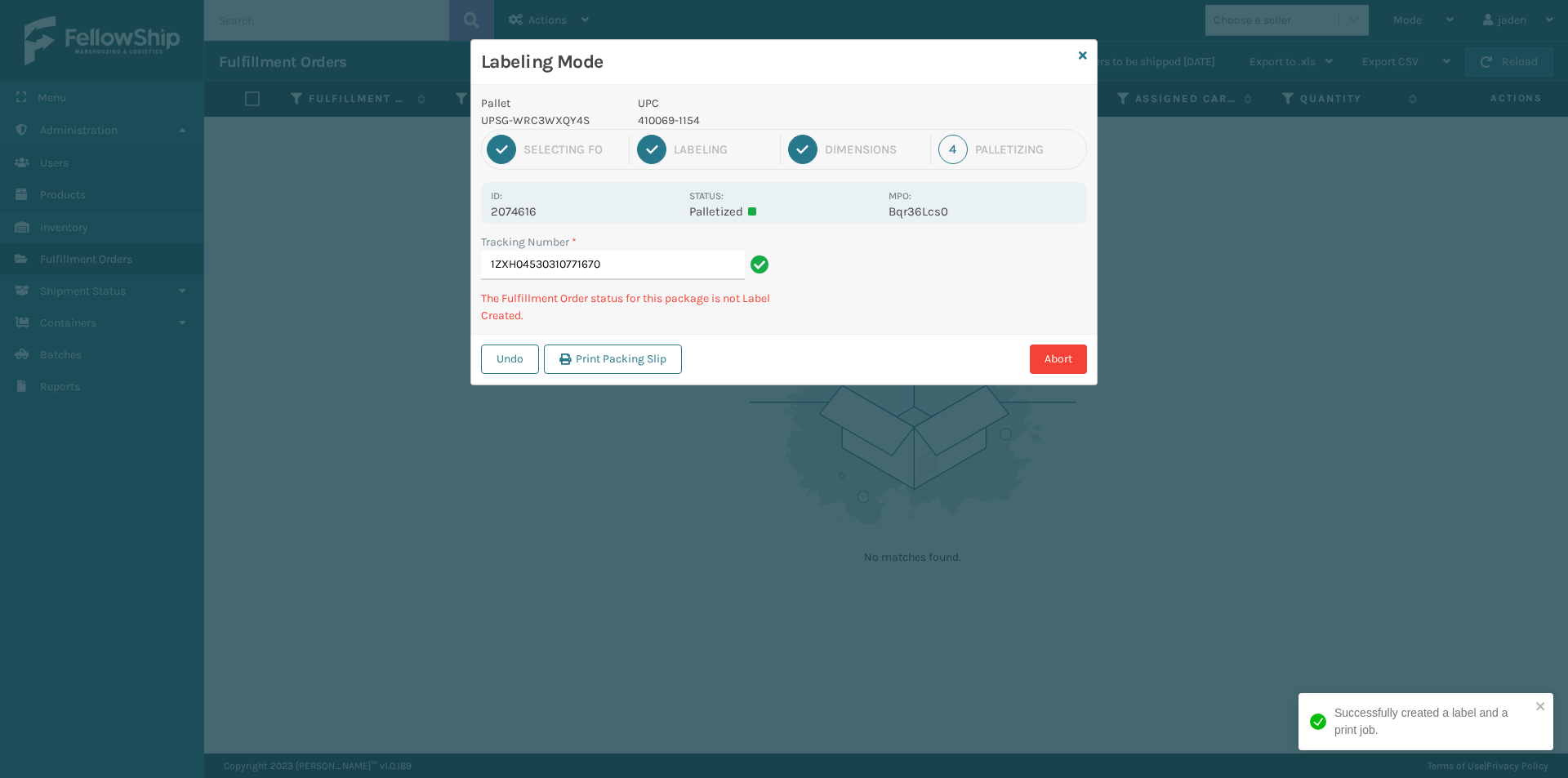
drag, startPoint x: 1047, startPoint y: 247, endPoint x: 857, endPoint y: 369, distance: 225.8
click at [857, 369] on div "Abort" at bounding box center [886, 359] width 400 height 30
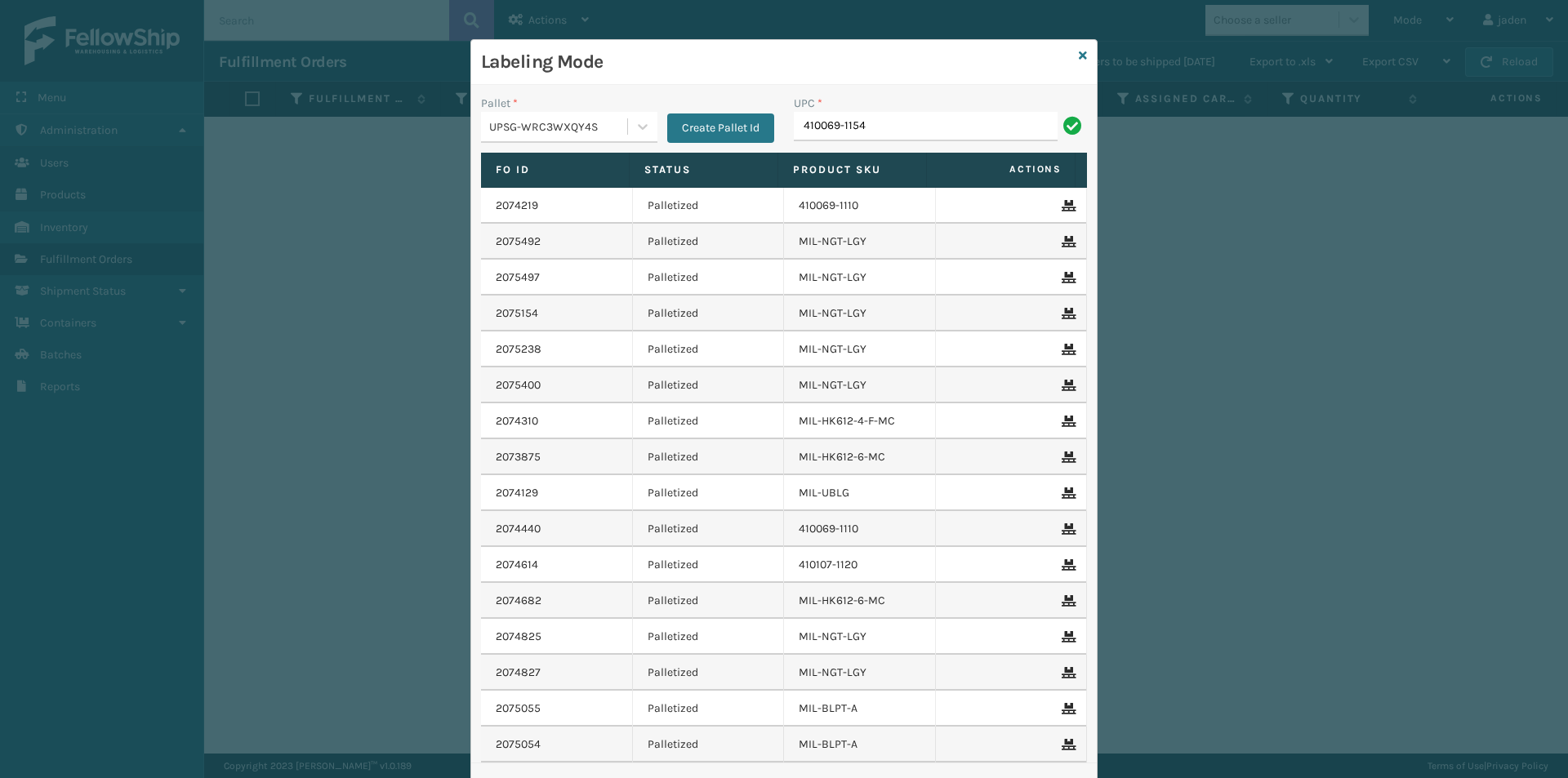
type input "410069-1154"
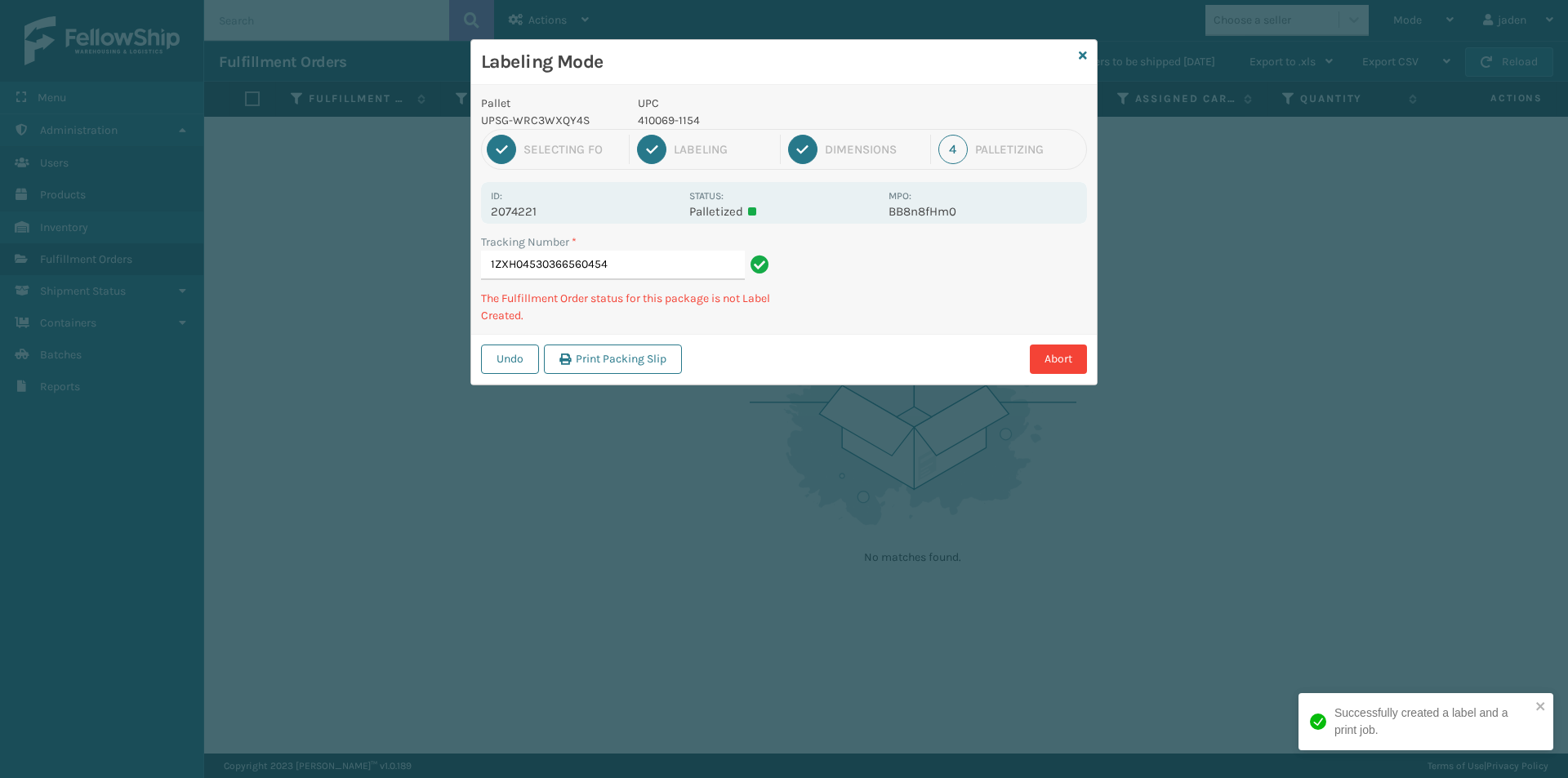
drag, startPoint x: 985, startPoint y: 256, endPoint x: 997, endPoint y: 276, distance: 23.3
click at [897, 320] on div "Pallet UPSG-WRC3WXQY4S UPC 410069-1154 1 Selecting FO 2 Labeling 3 Dimensions 4…" at bounding box center [784, 234] width 625 height 300
drag, startPoint x: 1058, startPoint y: 242, endPoint x: 1018, endPoint y: 261, distance: 44.3
drag, startPoint x: 1018, startPoint y: 261, endPoint x: 1060, endPoint y: 232, distance: 51.0
click at [966, 294] on div "Pallet UPSG-WRC3WXQY4S UPC 410069-1154 1 Selecting FO 2 Labeling 3 Dimensions 4…" at bounding box center [784, 234] width 625 height 300
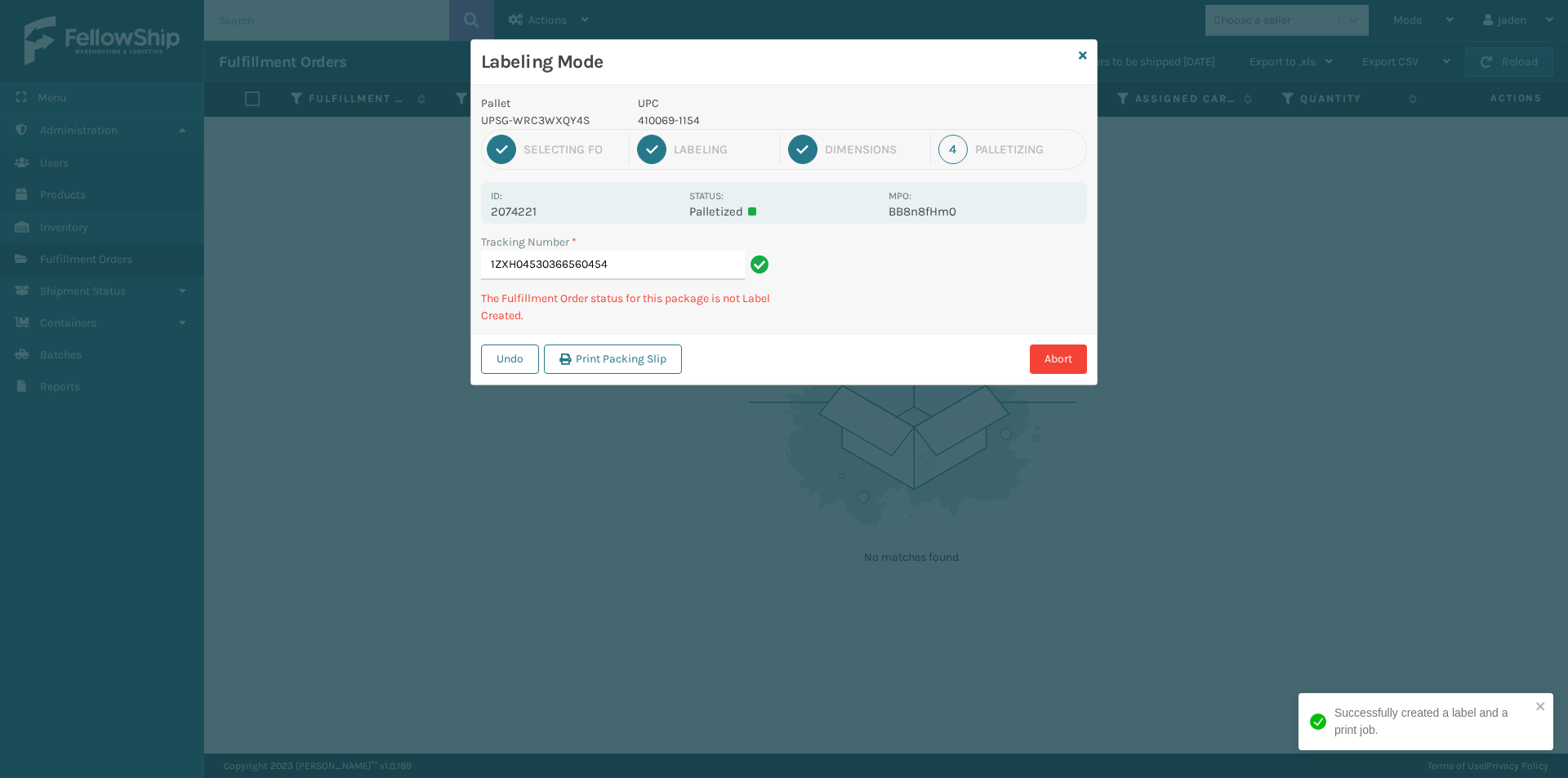
drag, startPoint x: 1060, startPoint y: 232, endPoint x: 1036, endPoint y: 240, distance: 25.3
drag, startPoint x: 1036, startPoint y: 240, endPoint x: 1132, endPoint y: 238, distance: 96.0
click at [933, 321] on div "Pallet UPSG-WRC3WXQY4S UPC 410069-1154 1 Selecting FO 2 Labeling 3 Dimensions 4…" at bounding box center [784, 234] width 625 height 300
drag, startPoint x: 1132, startPoint y: 238, endPoint x: 910, endPoint y: 345, distance: 246.4
drag, startPoint x: 910, startPoint y: 345, endPoint x: 1138, endPoint y: 228, distance: 256.3
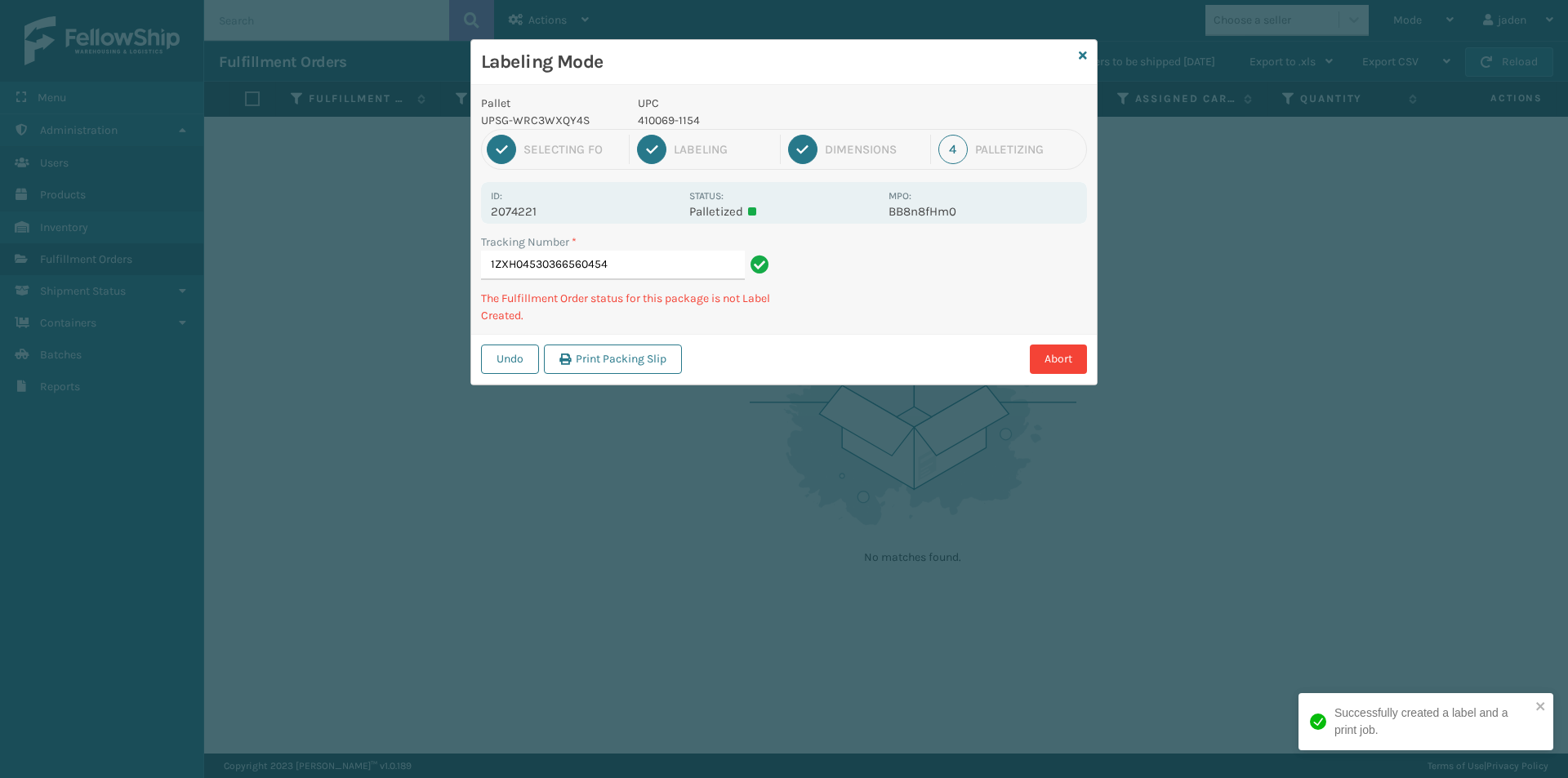
click at [995, 304] on div "Pallet UPSG-WRC3WXQY4S UPC 410069-1154 1 Selecting FO 2 Labeling 3 Dimensions 4…" at bounding box center [784, 234] width 625 height 300
drag, startPoint x: 1138, startPoint y: 228, endPoint x: 1020, endPoint y: 258, distance: 121.8
drag, startPoint x: 1020, startPoint y: 258, endPoint x: 1054, endPoint y: 232, distance: 42.8
click at [964, 284] on div "Pallet UPSG-WRC3WXQY4S UPC 410069-1154 1 Selecting FO 2 Labeling 3 Dimensions 4…" at bounding box center [784, 234] width 625 height 300
drag, startPoint x: 1054, startPoint y: 232, endPoint x: 1027, endPoint y: 233, distance: 27.0
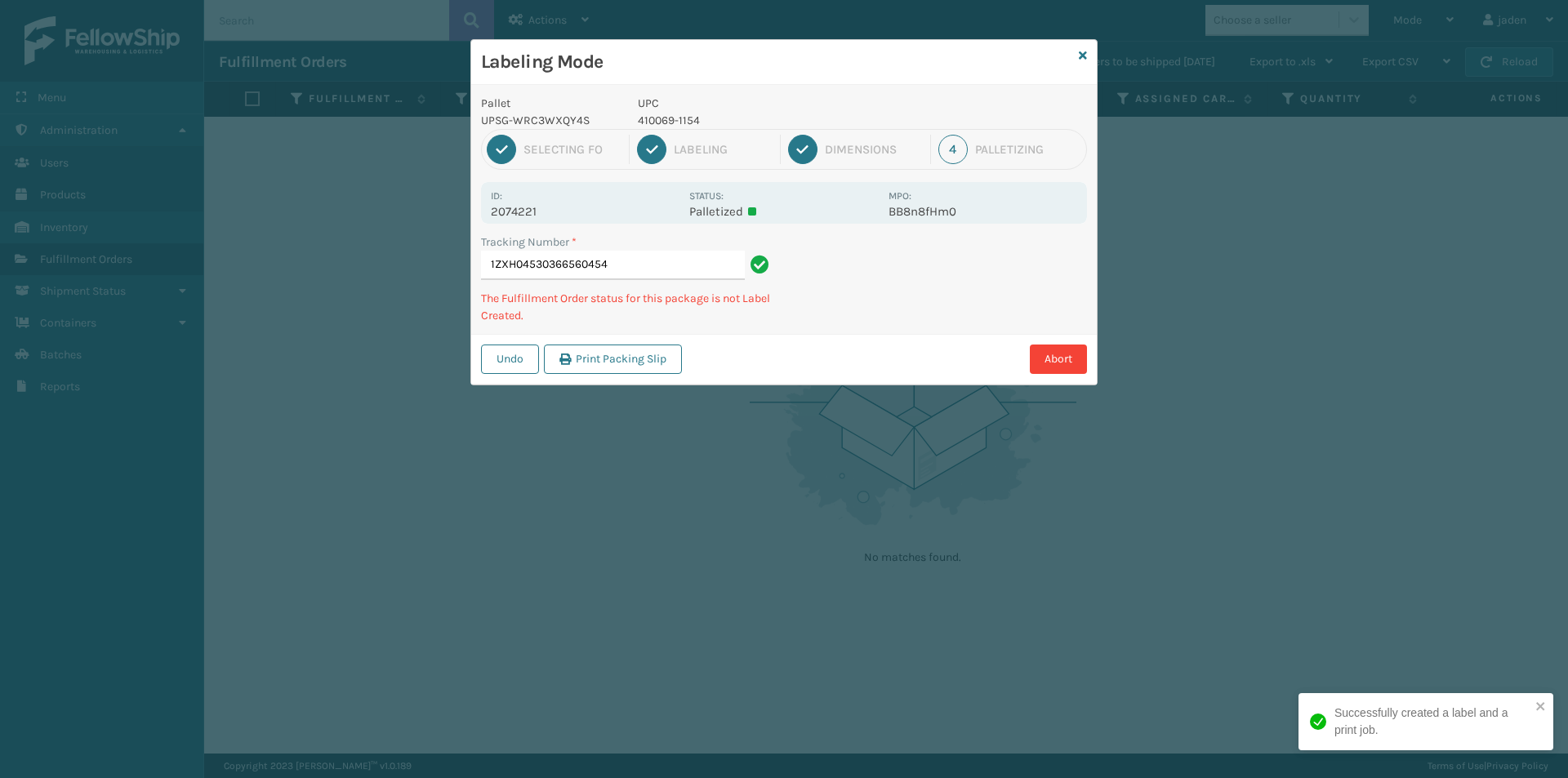
drag, startPoint x: 1027, startPoint y: 233, endPoint x: 998, endPoint y: 279, distance: 54.4
click at [892, 338] on div "Undo Print Packing Slip Abort" at bounding box center [784, 359] width 625 height 50
drag, startPoint x: 1035, startPoint y: 249, endPoint x: 1086, endPoint y: 240, distance: 51.8
click at [959, 318] on div "Pallet UPSG-WRC3WXQY4S UPC 410069-1154 1 Selecting FO 2 Labeling 3 Dimensions 4…" at bounding box center [784, 234] width 625 height 300
drag, startPoint x: 960, startPoint y: 267, endPoint x: 903, endPoint y: 238, distance: 64.0
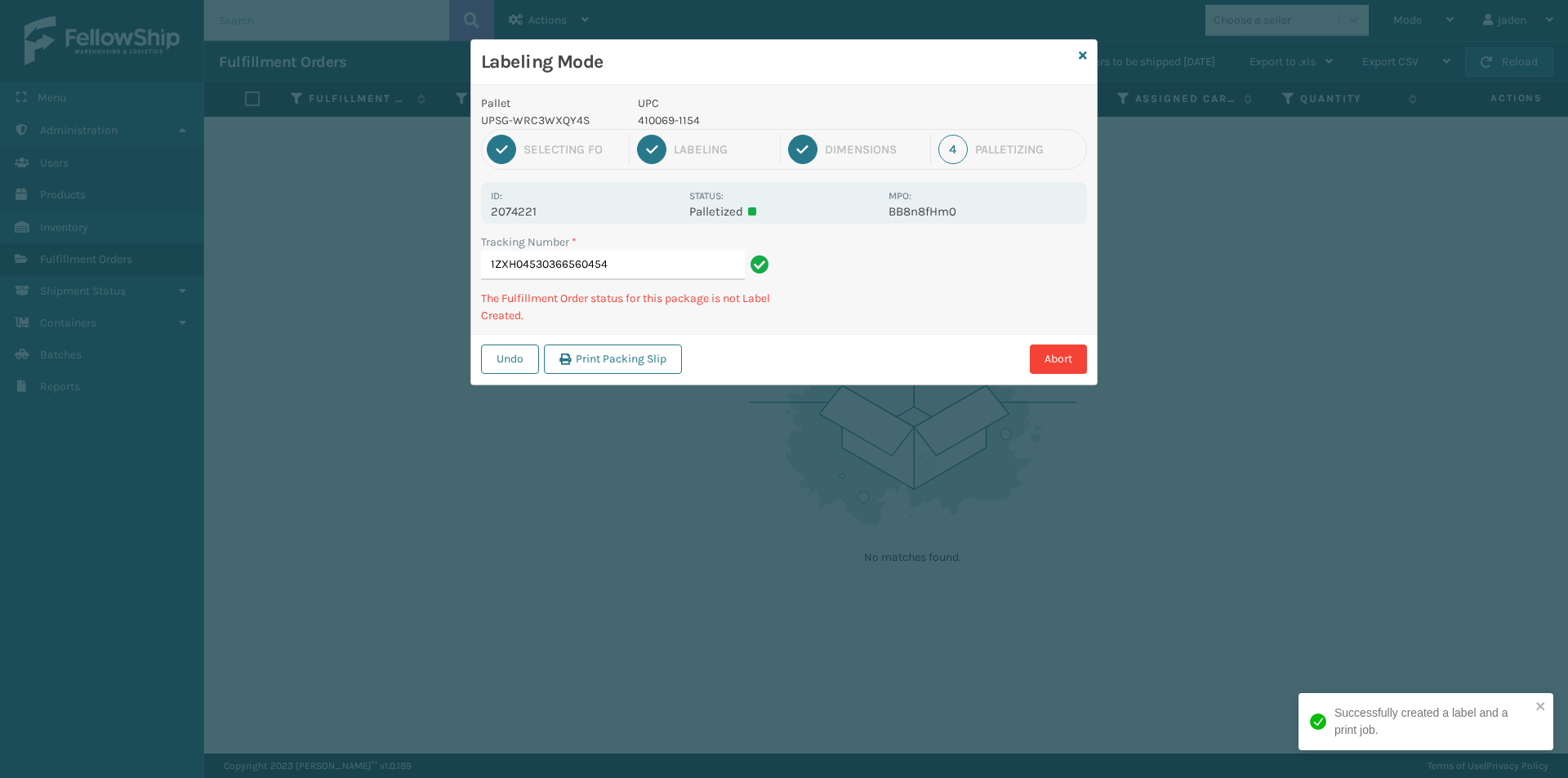
click at [813, 369] on div "Labeling Mode Pallet UPSG-WRC3WXQY4S UPC 410069-1154 1 Selecting FO 2 Labeling …" at bounding box center [784, 389] width 1568 height 778
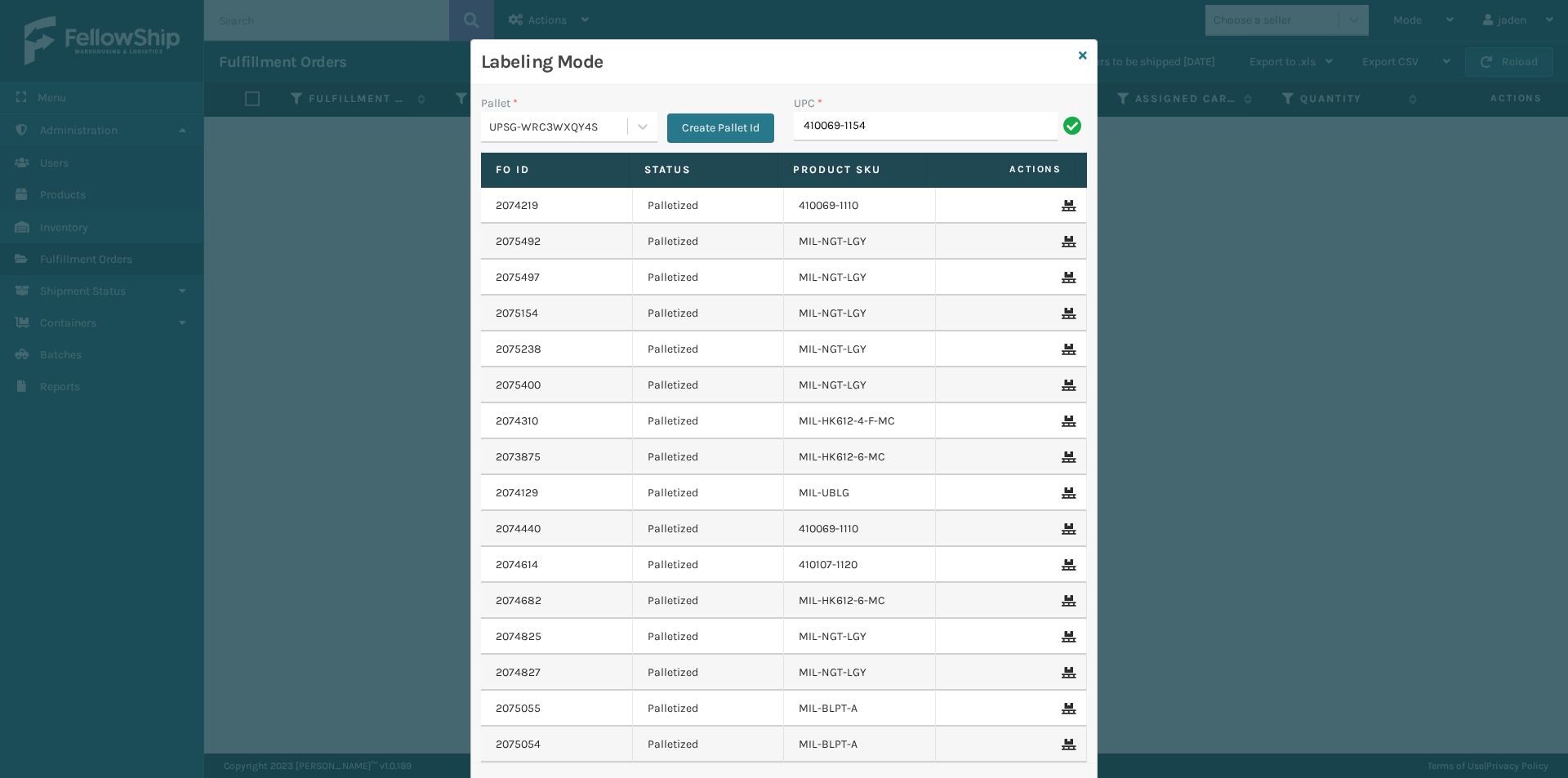
type input "410069-1154"
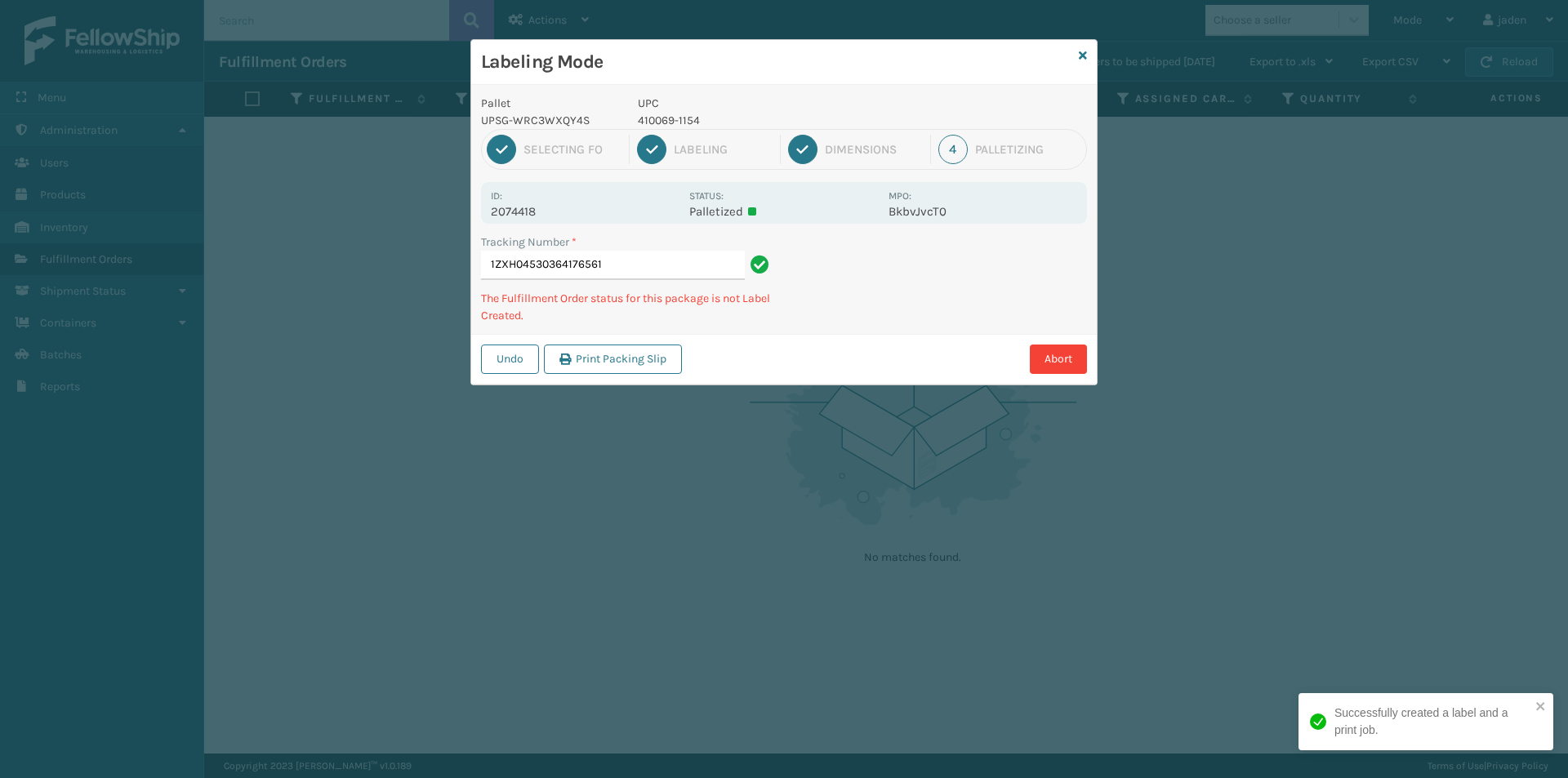
drag, startPoint x: 970, startPoint y: 265, endPoint x: 938, endPoint y: 278, distance: 34.5
drag, startPoint x: 938, startPoint y: 278, endPoint x: 840, endPoint y: 259, distance: 99.8
click at [801, 349] on div "Abort" at bounding box center [886, 359] width 400 height 30
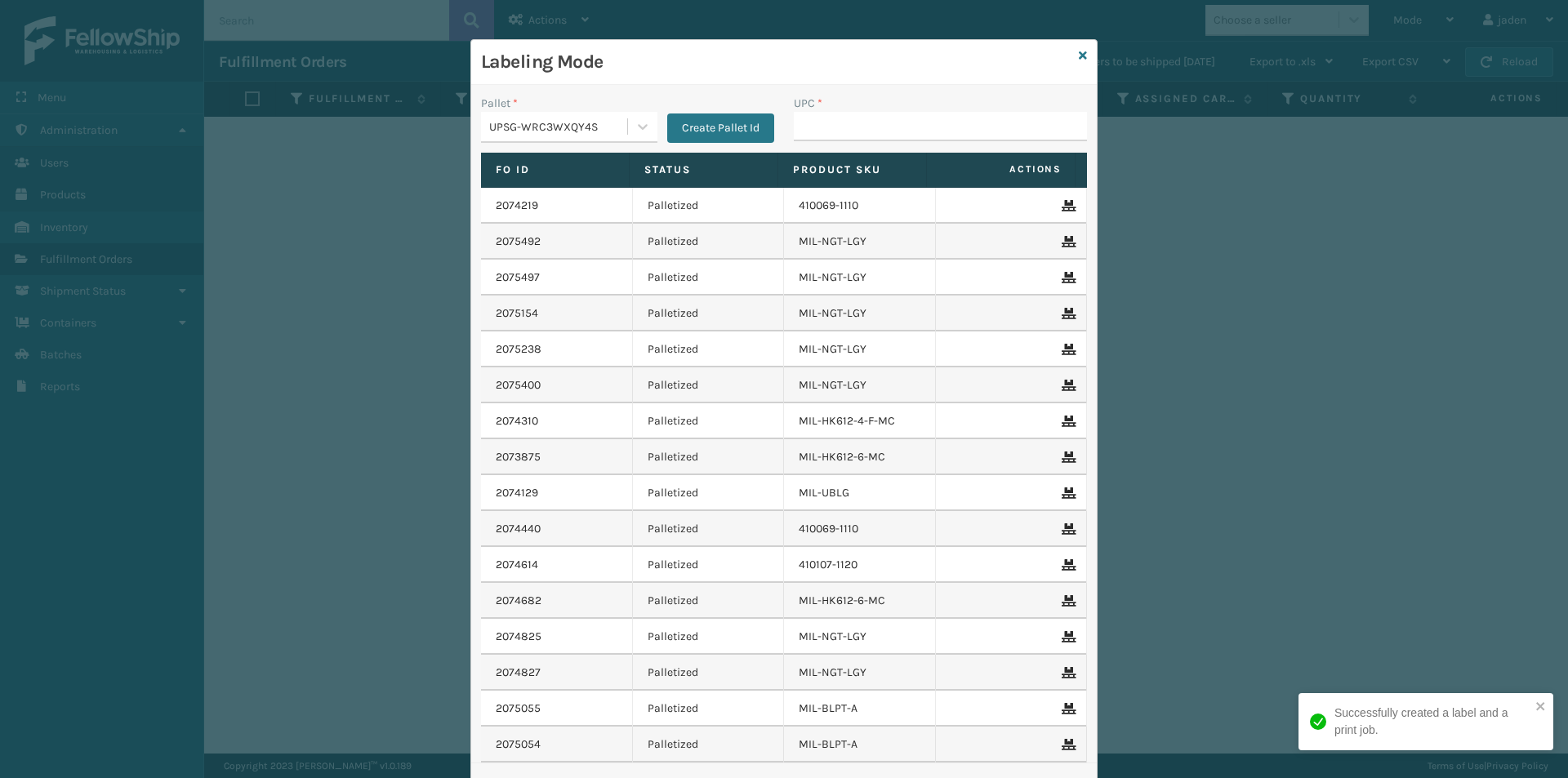
drag, startPoint x: 849, startPoint y: 111, endPoint x: 830, endPoint y: 125, distance: 23.6
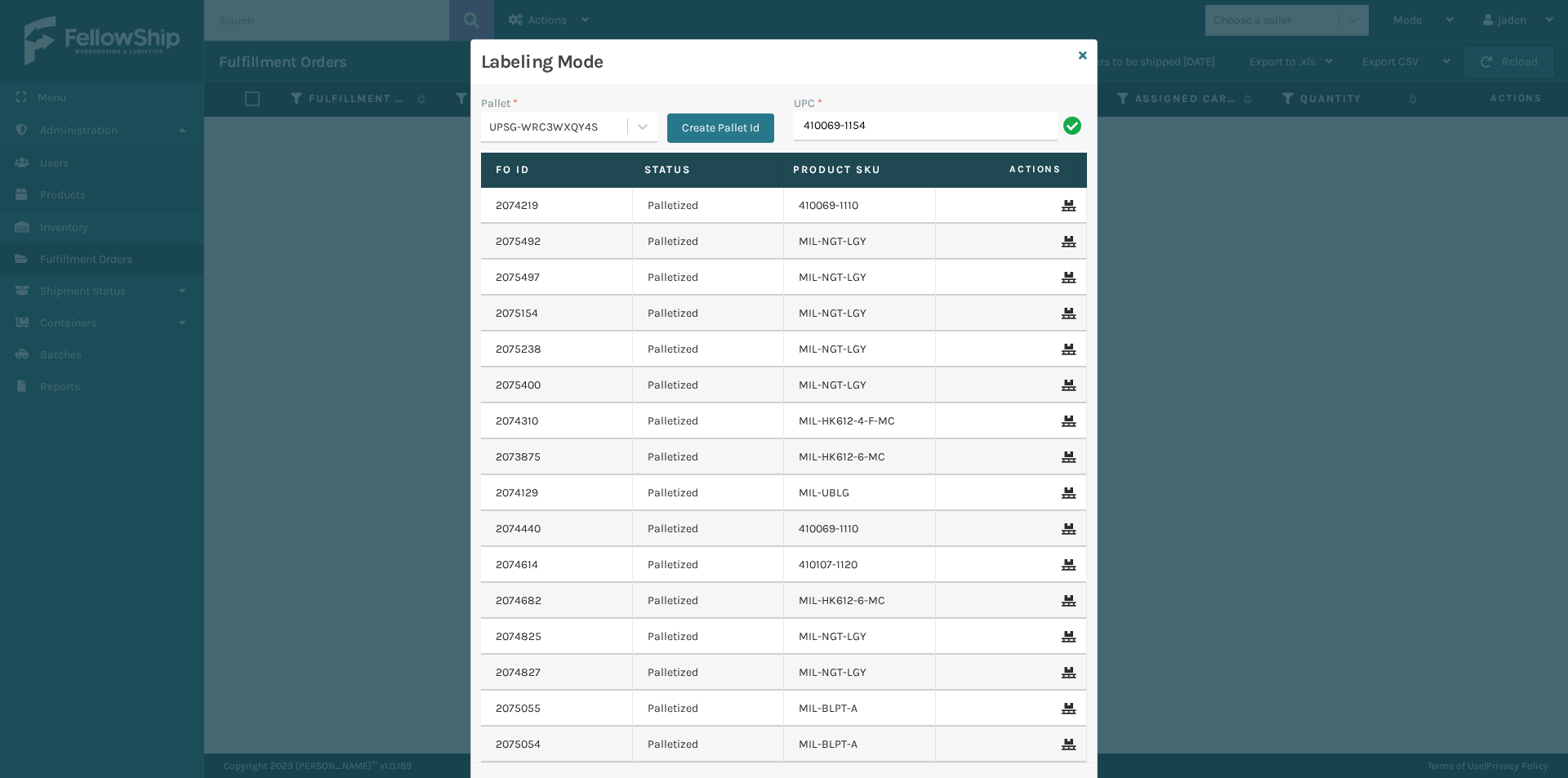
type input "410069-1154"
drag, startPoint x: 821, startPoint y: 106, endPoint x: 794, endPoint y: 110, distance: 27.3
drag, startPoint x: 794, startPoint y: 110, endPoint x: 1086, endPoint y: 138, distance: 293.3
click at [1191, 132] on div "Labeling Mode Pallet * UPSG-WRC3WXQY4S Create Pallet Id UPC * Fo Id Status Prod…" at bounding box center [784, 389] width 1568 height 778
paste input "410069-1154"
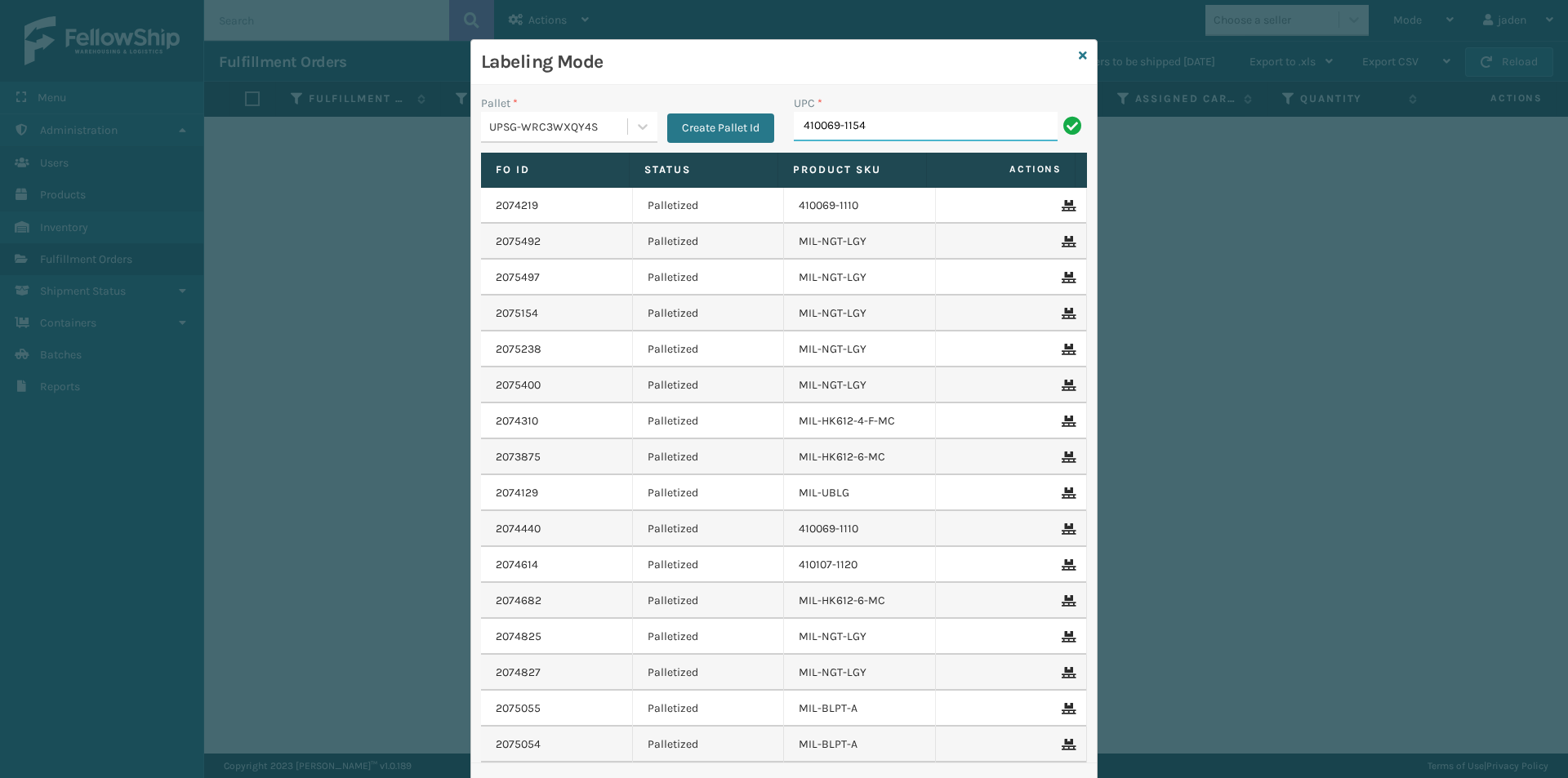
type input "410069-1154"
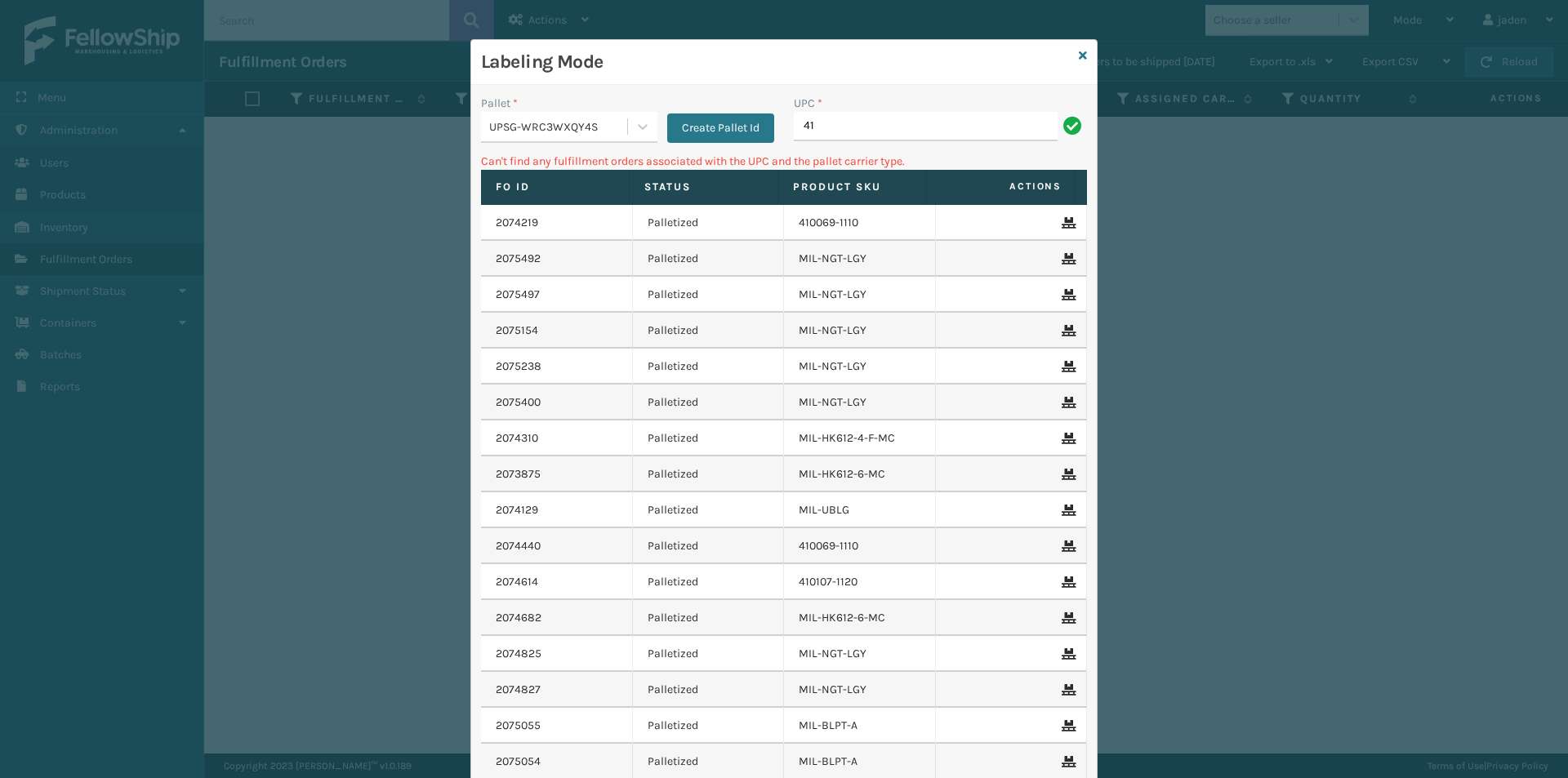
type input "4"
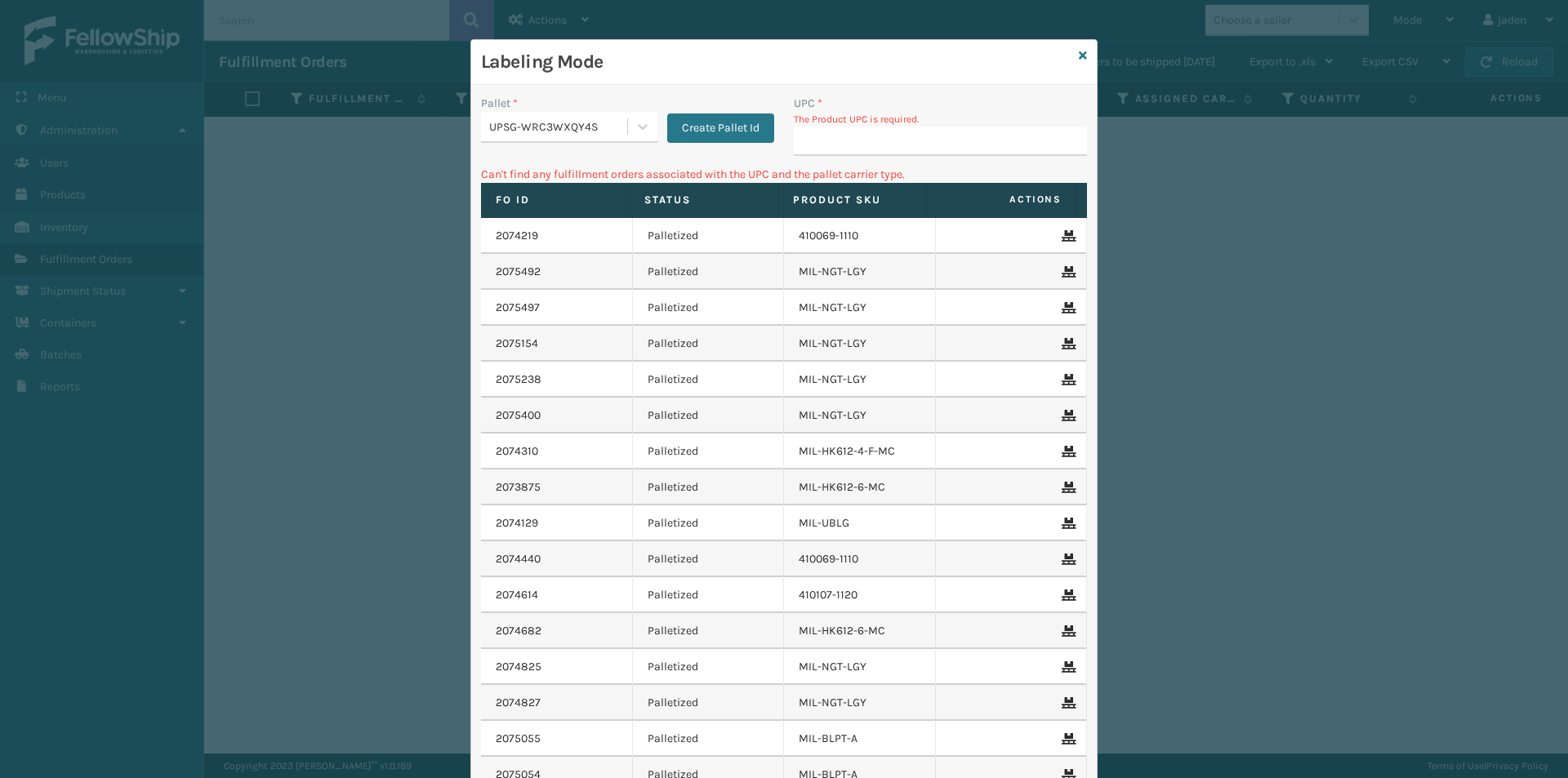
click at [1075, 69] on div "Labeling Mode" at bounding box center [784, 62] width 625 height 45
click at [1074, 66] on div "Labeling Mode" at bounding box center [784, 62] width 625 height 45
click at [1079, 55] on icon at bounding box center [1082, 55] width 9 height 11
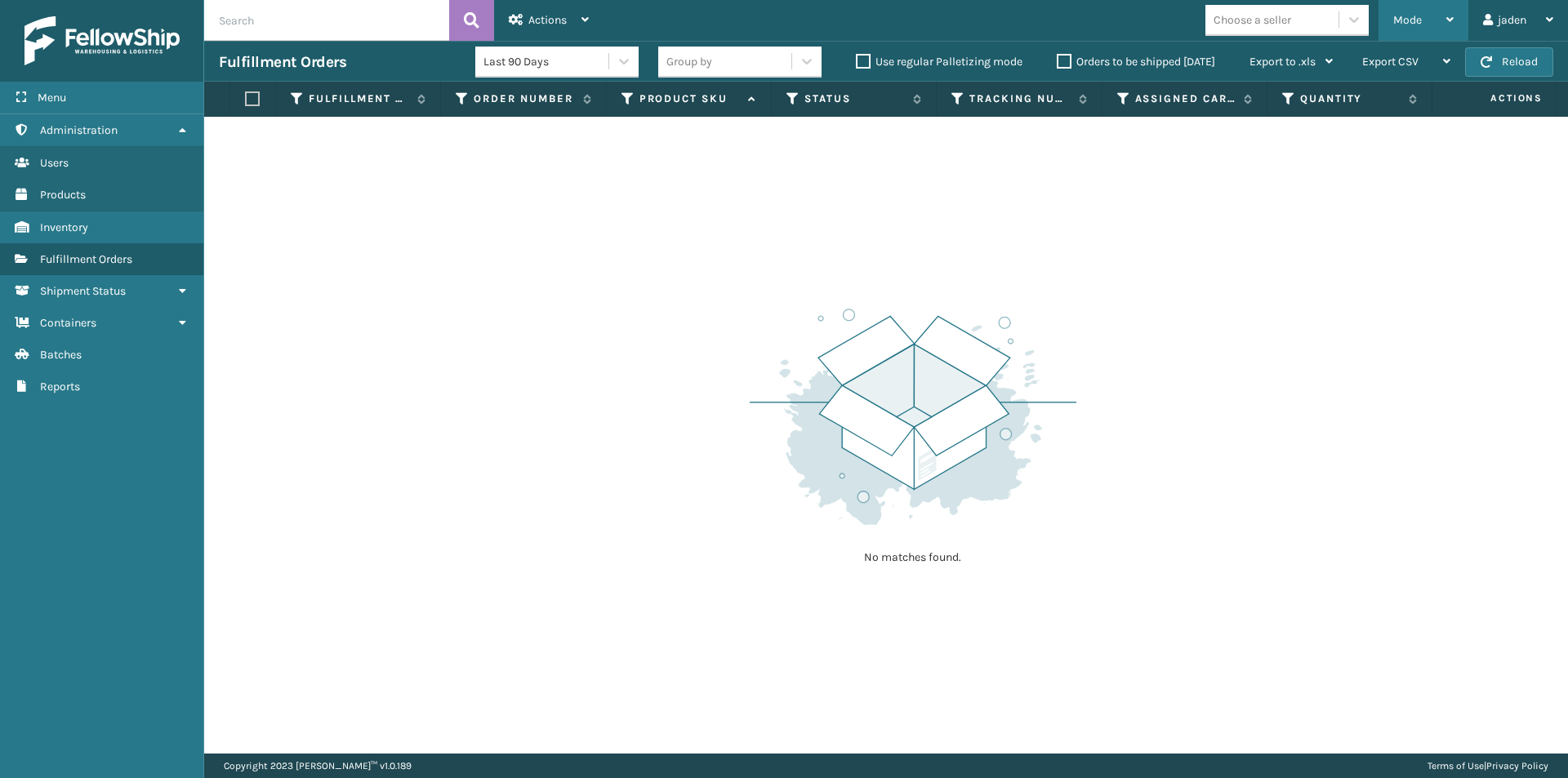
click at [1427, 30] on div "Mode" at bounding box center [1422, 20] width 60 height 41
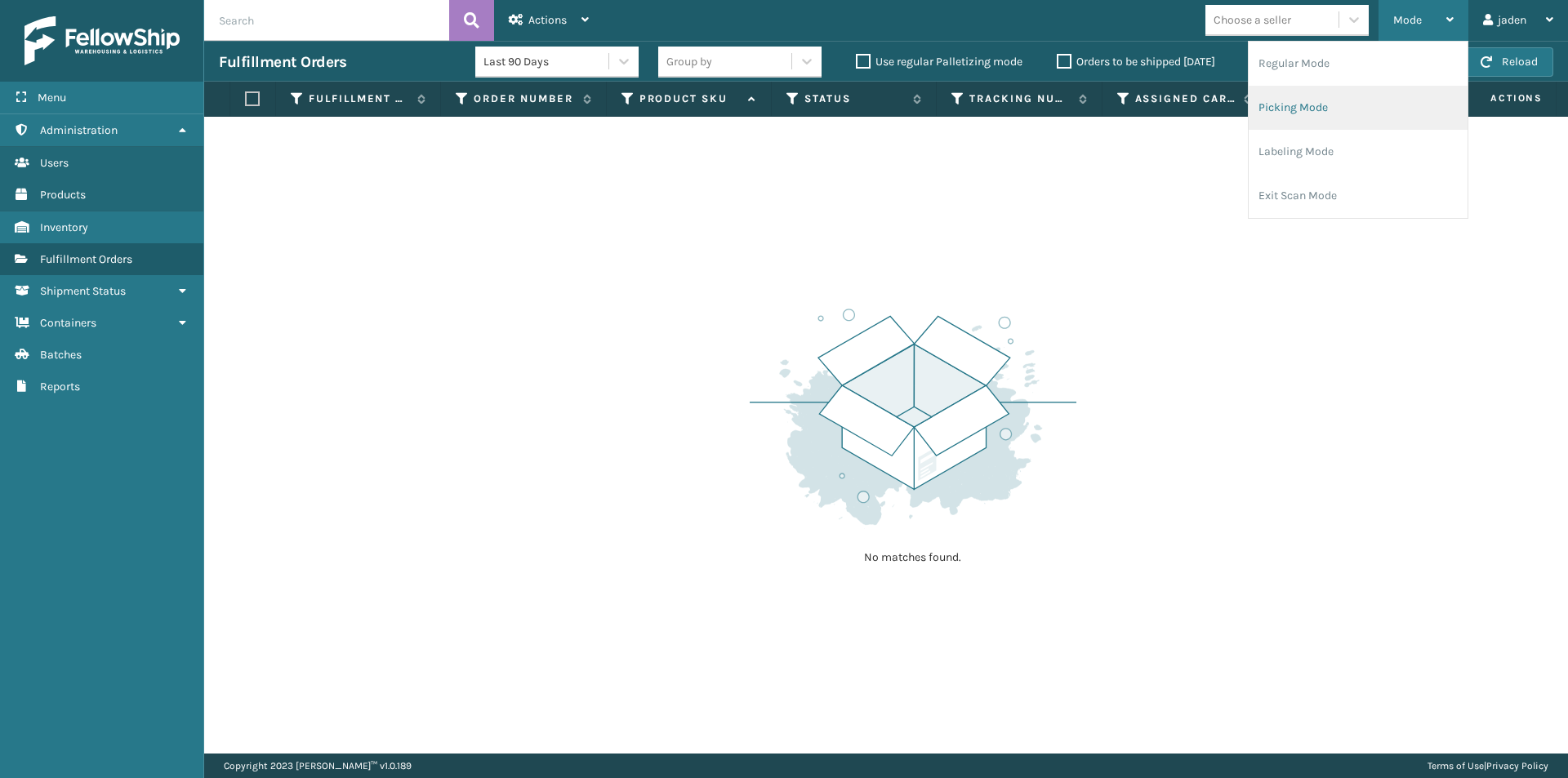
click at [1360, 100] on li "Picking Mode" at bounding box center [1358, 108] width 219 height 44
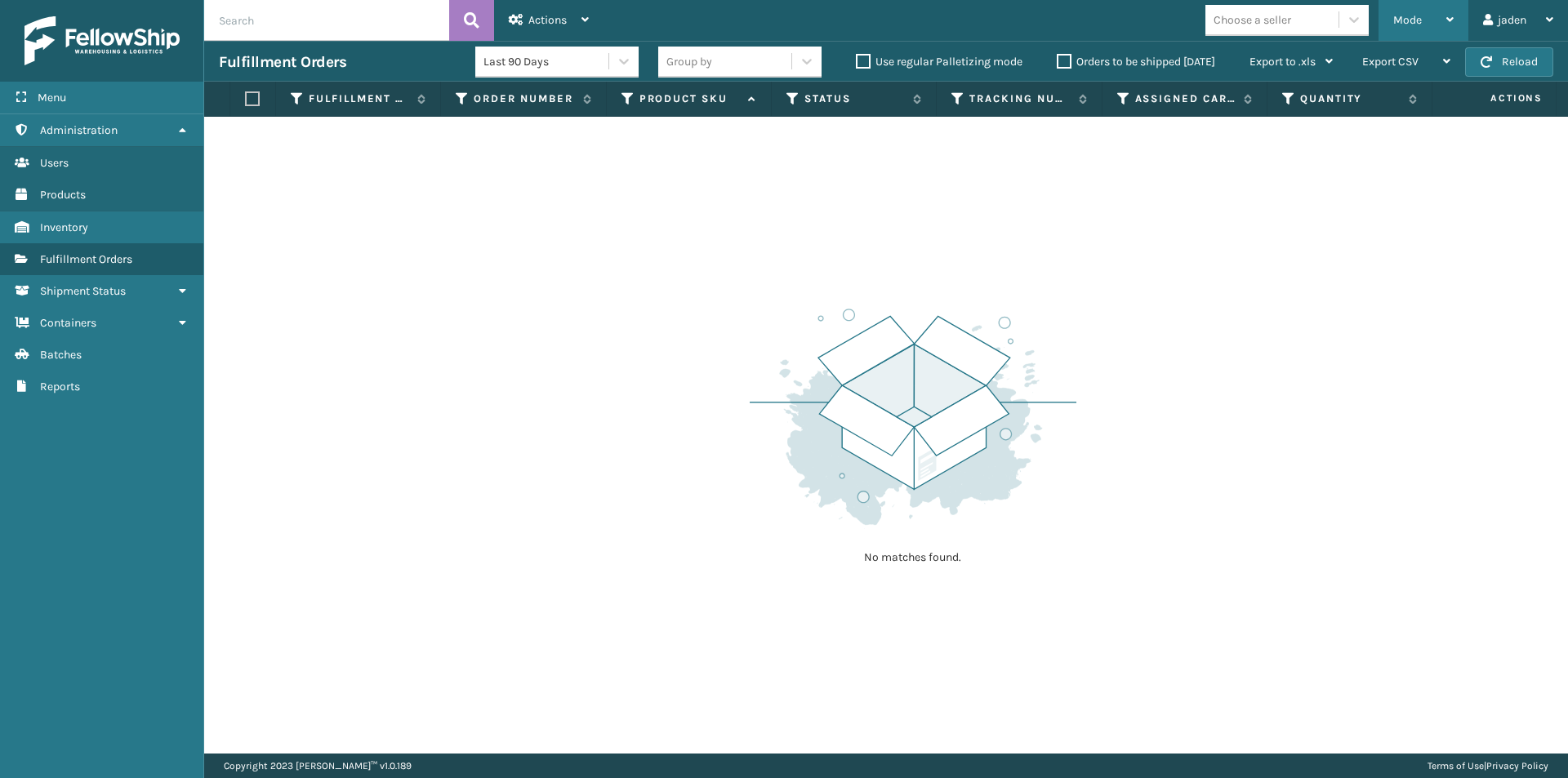
click at [1411, 15] on span "Mode" at bounding box center [1407, 20] width 29 height 14
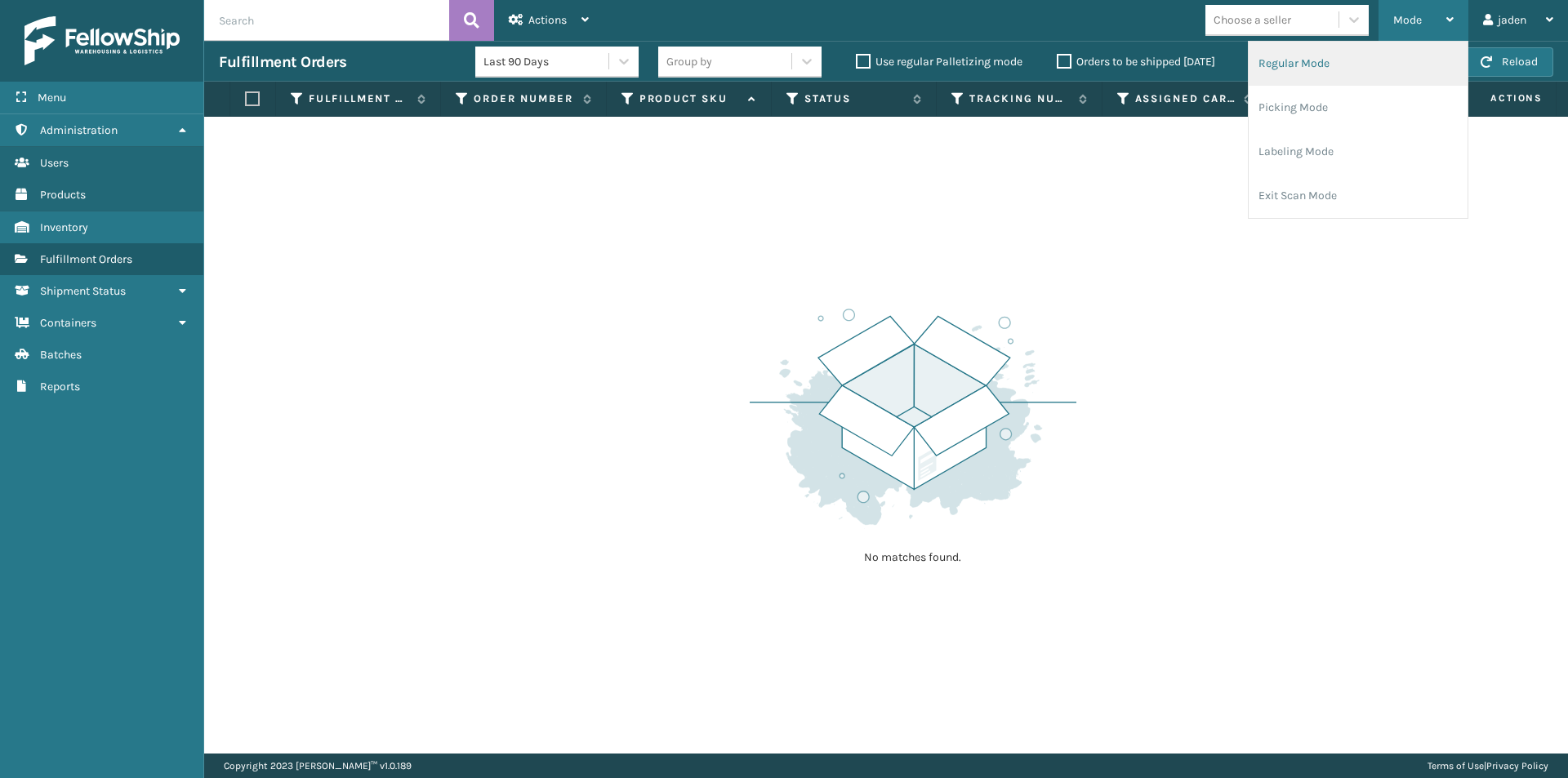
click at [1364, 63] on li "Regular Mode" at bounding box center [1358, 64] width 219 height 44
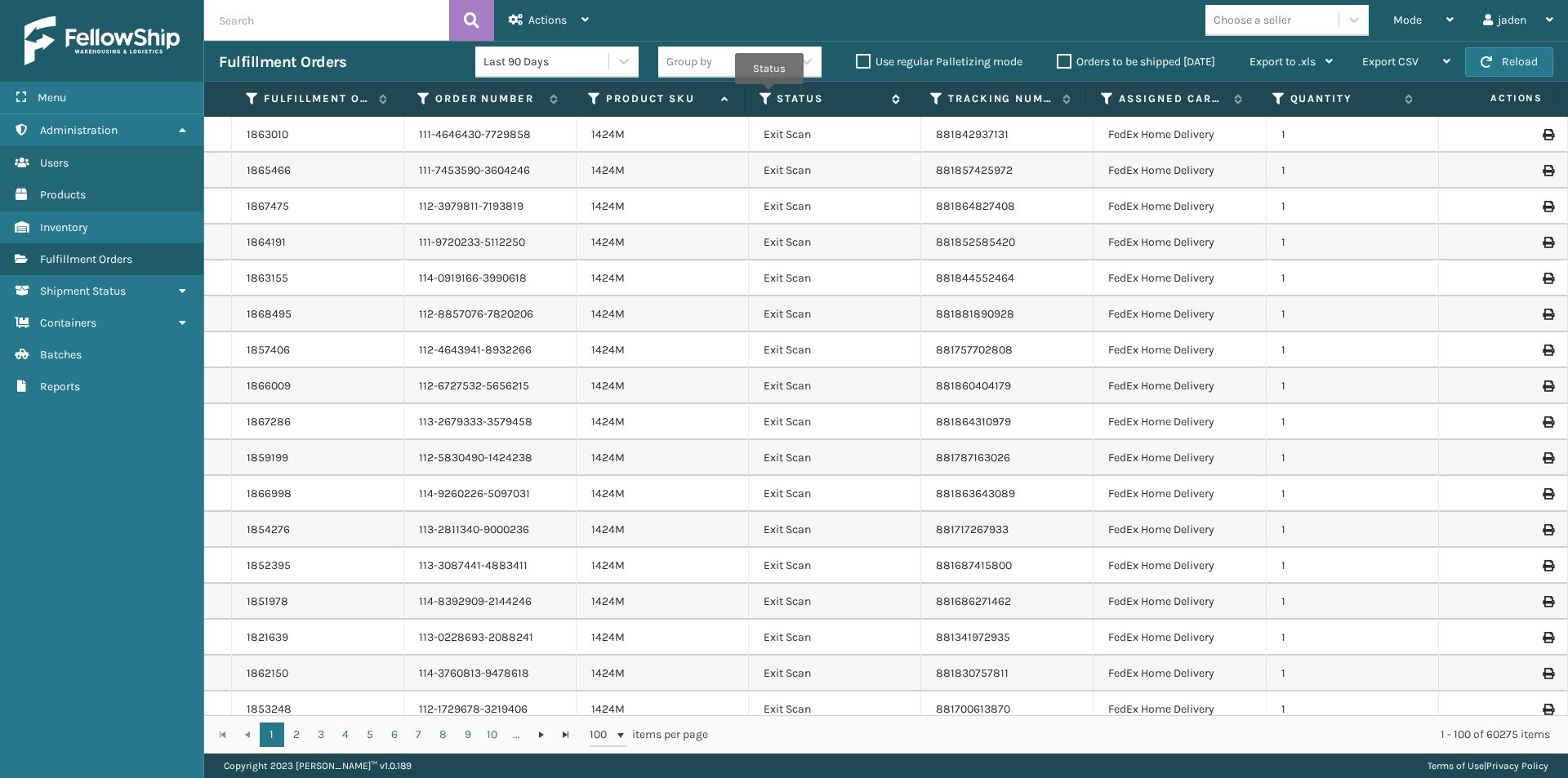
click at [769, 95] on icon at bounding box center [766, 98] width 13 height 14
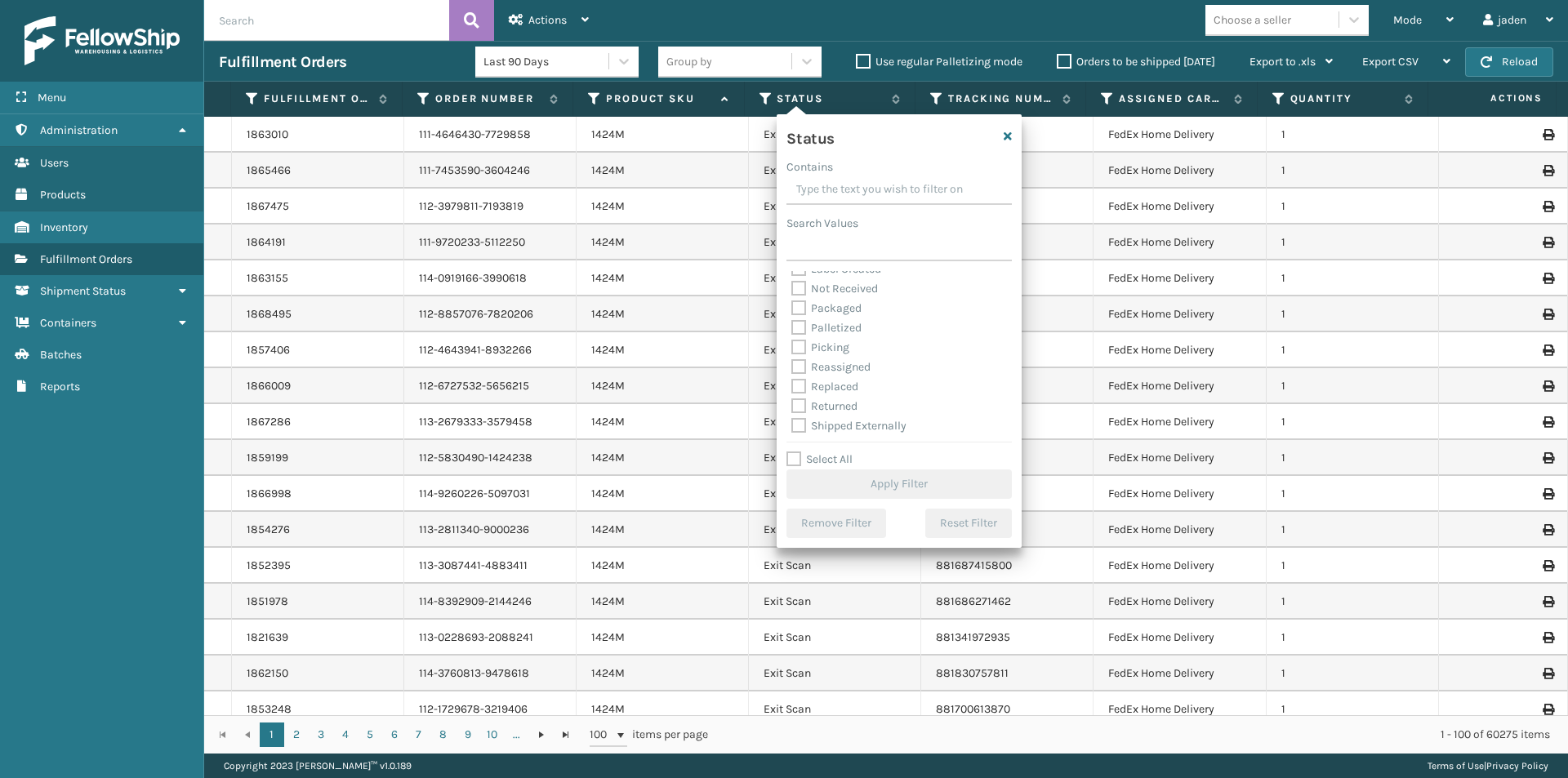
scroll to position [91, 0]
click at [825, 329] on label "Palletized" at bounding box center [826, 326] width 70 height 14
click at [792, 328] on input "Palletized" at bounding box center [791, 322] width 1 height 10
checkbox input "true"
click at [822, 342] on label "Picking" at bounding box center [820, 346] width 58 height 14
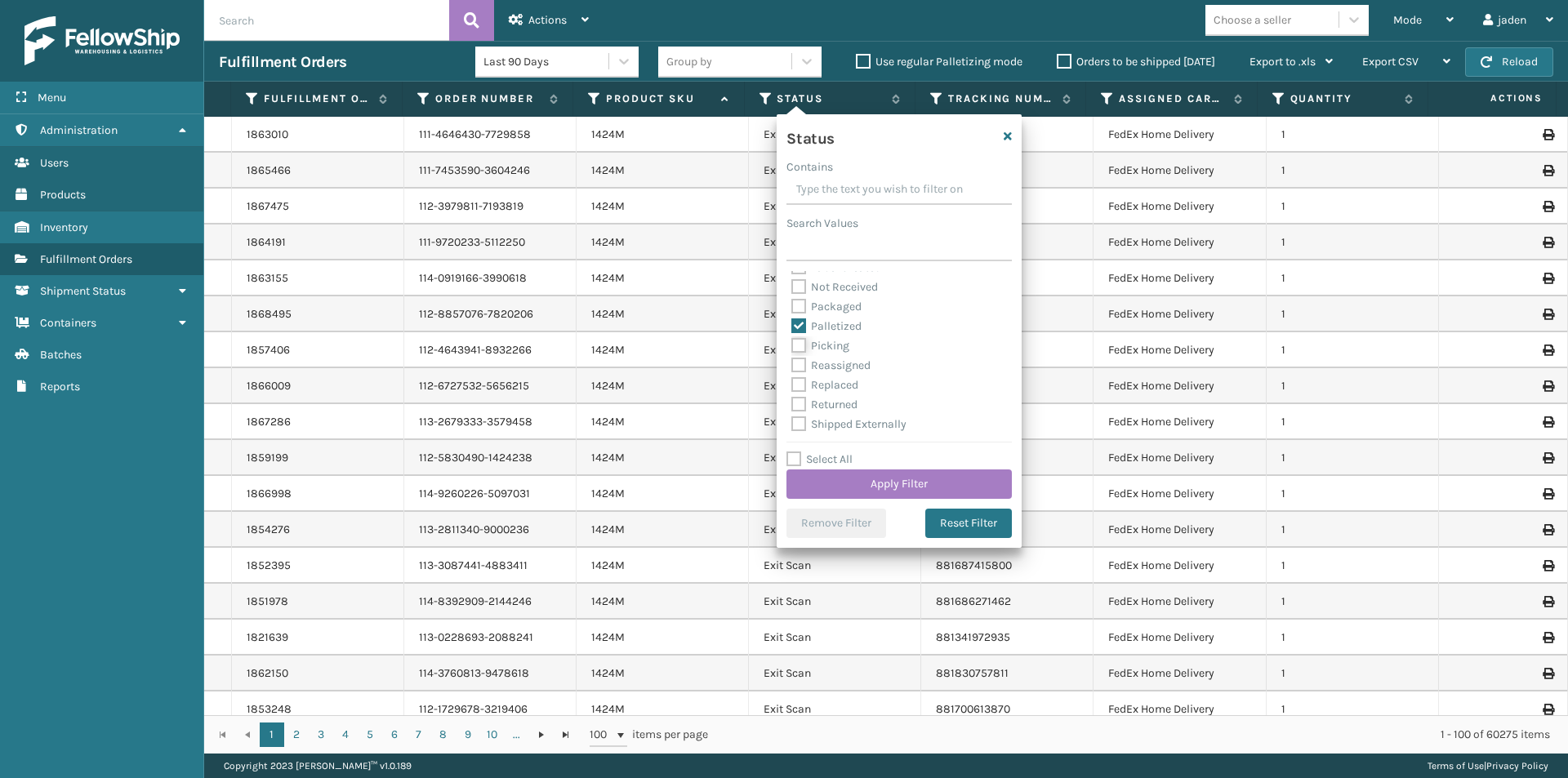
click at [792, 342] on input "Picking" at bounding box center [791, 341] width 1 height 10
checkbox input "true"
click at [809, 328] on label "Palletized" at bounding box center [826, 326] width 70 height 14
click at [792, 328] on input "Palletized" at bounding box center [791, 322] width 1 height 10
checkbox input "false"
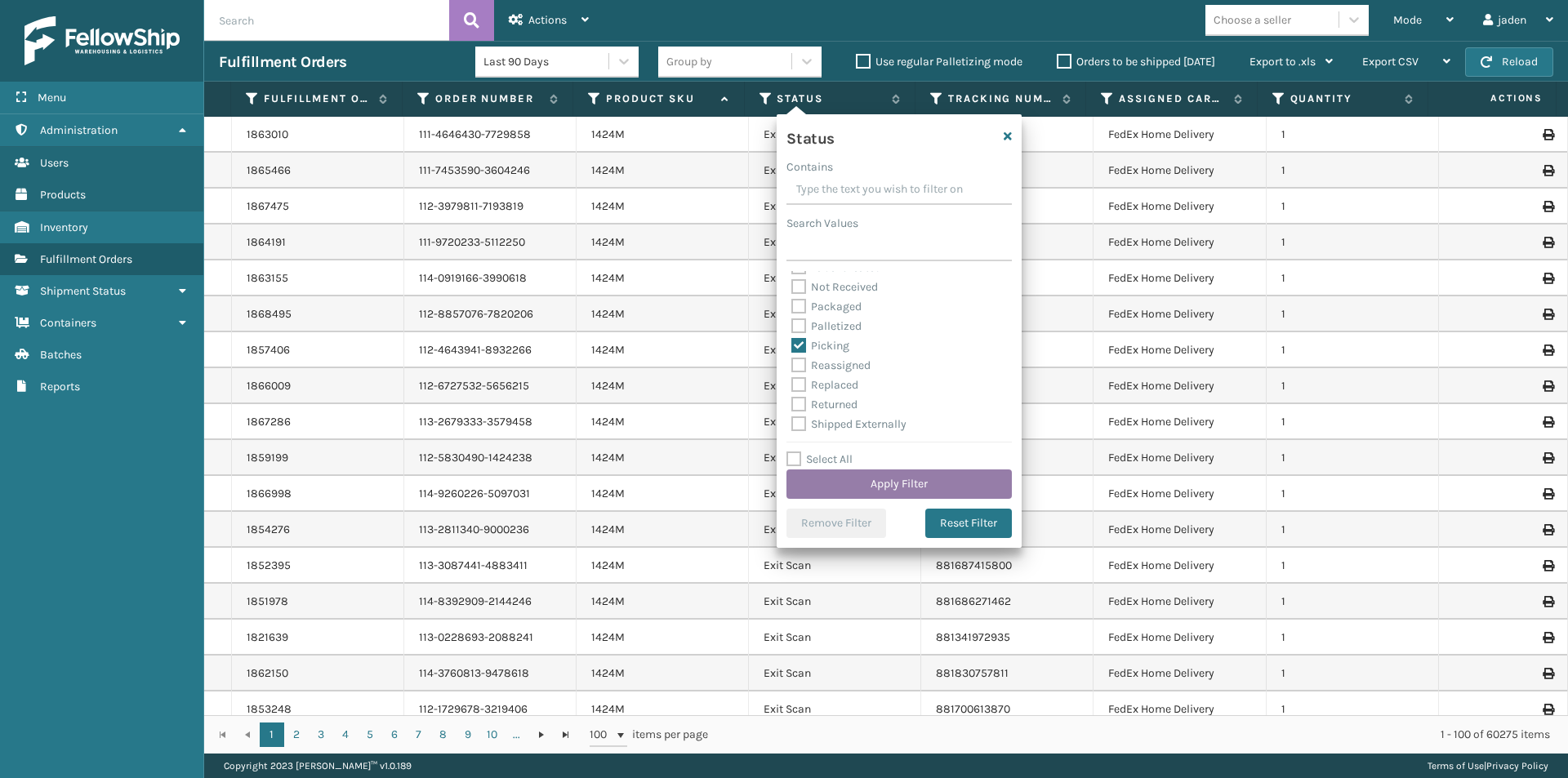
click at [795, 482] on button "Apply Filter" at bounding box center [899, 484] width 226 height 30
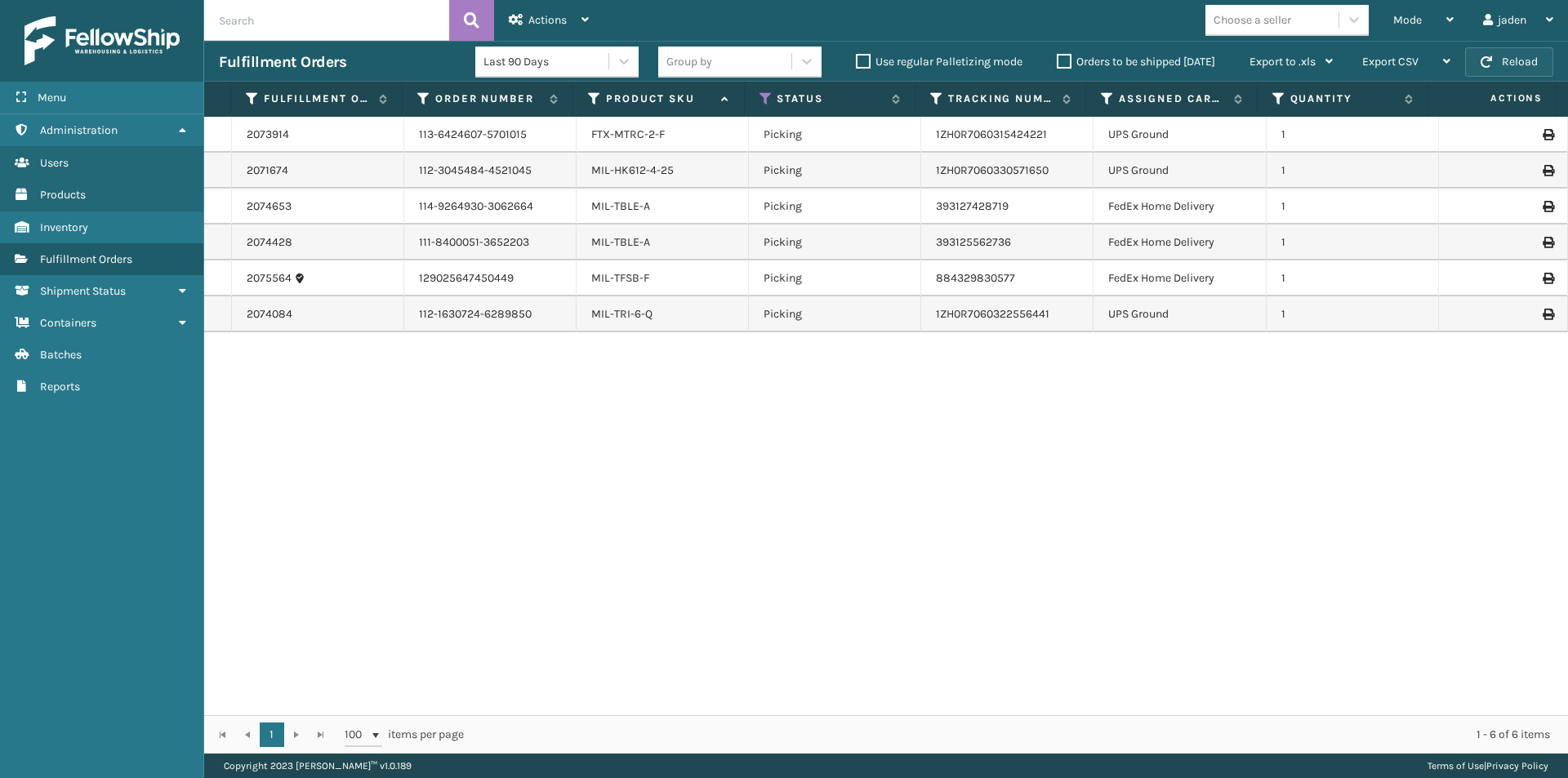
click at [1505, 65] on button "Reload" at bounding box center [1509, 62] width 89 height 30
drag, startPoint x: 1032, startPoint y: 455, endPoint x: 619, endPoint y: 504, distance: 415.9
click at [619, 504] on div "2073914 113-6424607-5701015 FTX-MTRC-2-F Picking 1ZH0R7060315424221 UPS Ground …" at bounding box center [885, 416] width 1363 height 599
drag, startPoint x: 1126, startPoint y: 473, endPoint x: 1110, endPoint y: 471, distance: 16.1
drag, startPoint x: 1110, startPoint y: 471, endPoint x: 672, endPoint y: 536, distance: 442.8
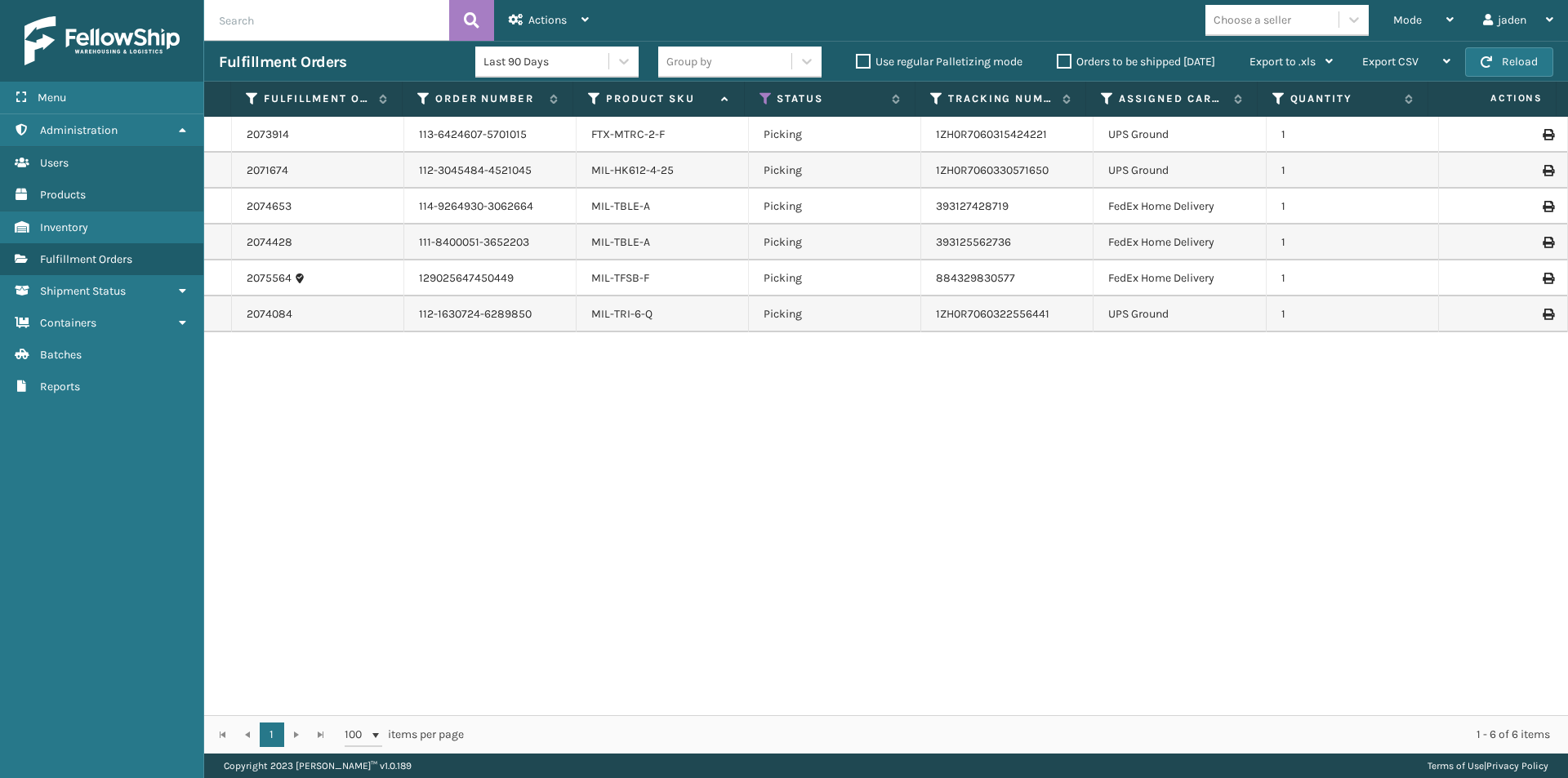
click at [672, 536] on div "2073914 113-6424607-5701015 FTX-MTRC-2-F Picking 1ZH0R7060315424221 UPS Ground …" at bounding box center [885, 416] width 1363 height 599
click at [1426, 10] on div "Mode" at bounding box center [1422, 20] width 60 height 41
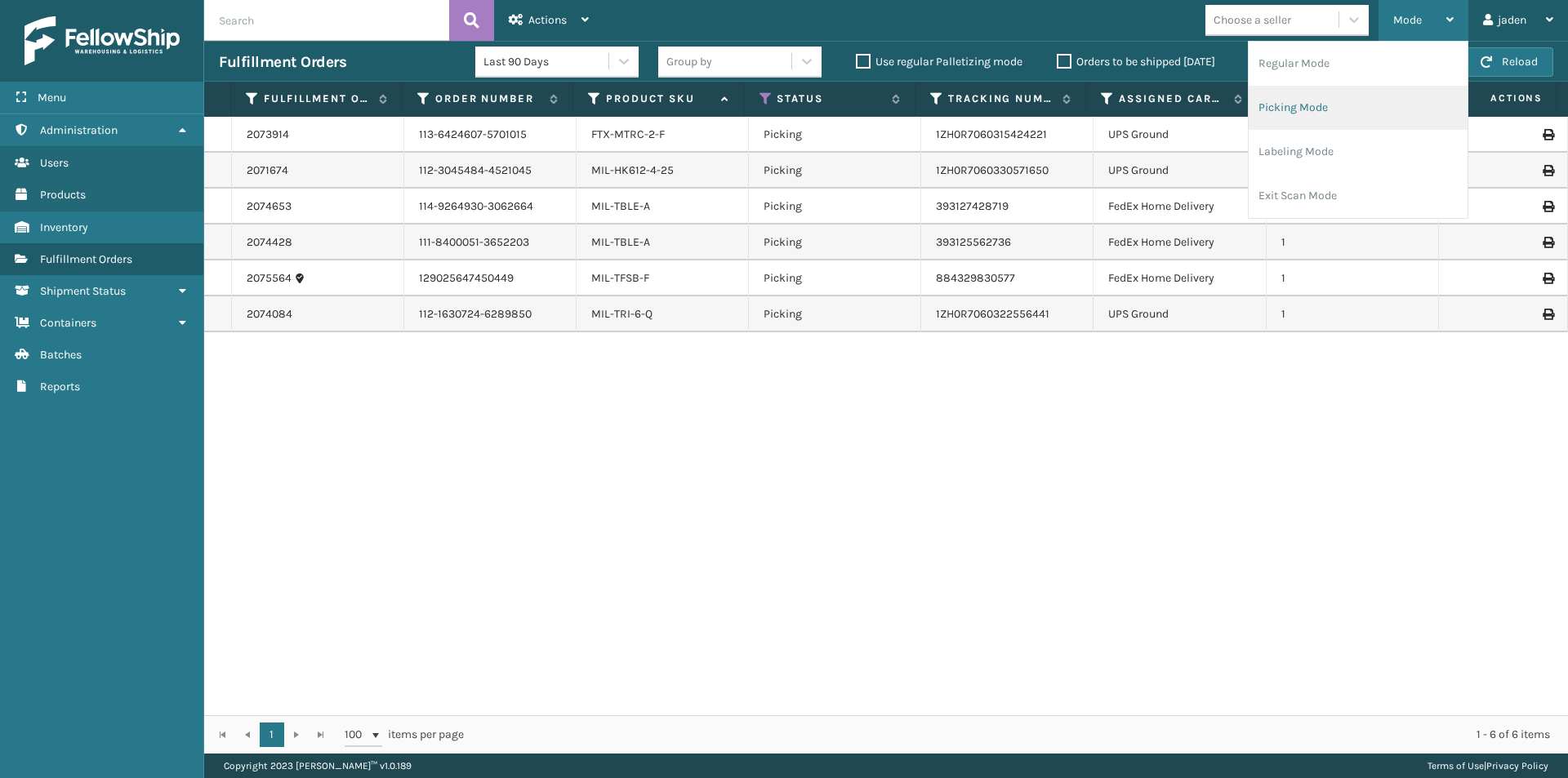
click at [1341, 116] on li "Picking Mode" at bounding box center [1358, 108] width 219 height 44
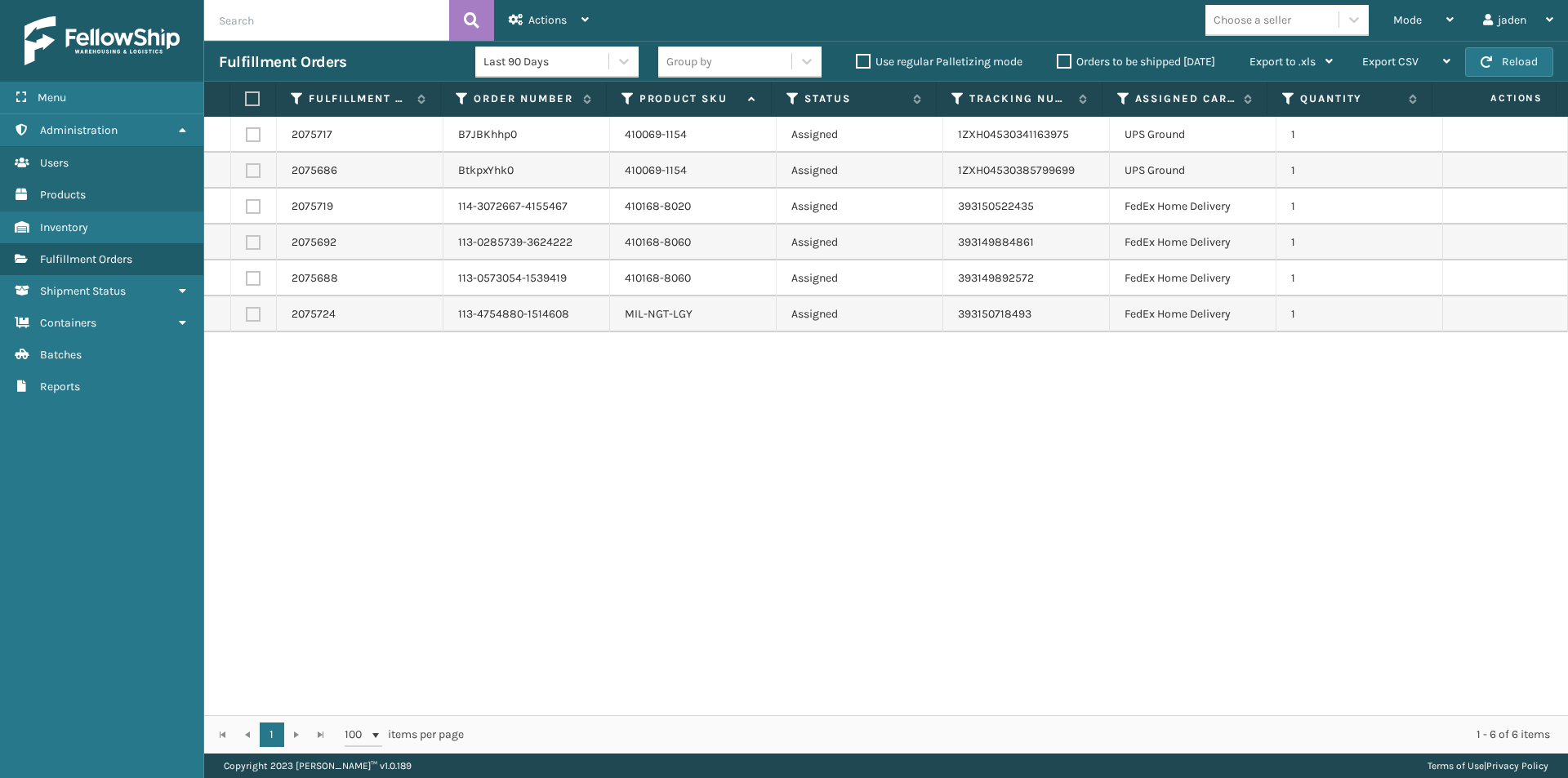
drag, startPoint x: 1063, startPoint y: 452, endPoint x: 1050, endPoint y: 451, distance: 13.0
drag, startPoint x: 1050, startPoint y: 451, endPoint x: 472, endPoint y: 531, distance: 583.5
click at [472, 531] on div "2075717 B7JBKhhp0 410069-1154 Assigned 1ZXH04530341163975 UPS Ground 1 2075686 …" at bounding box center [885, 416] width 1363 height 599
click at [250, 130] on label at bounding box center [252, 134] width 14 height 14
click at [247, 130] on input "checkbox" at bounding box center [246, 132] width 1 height 10
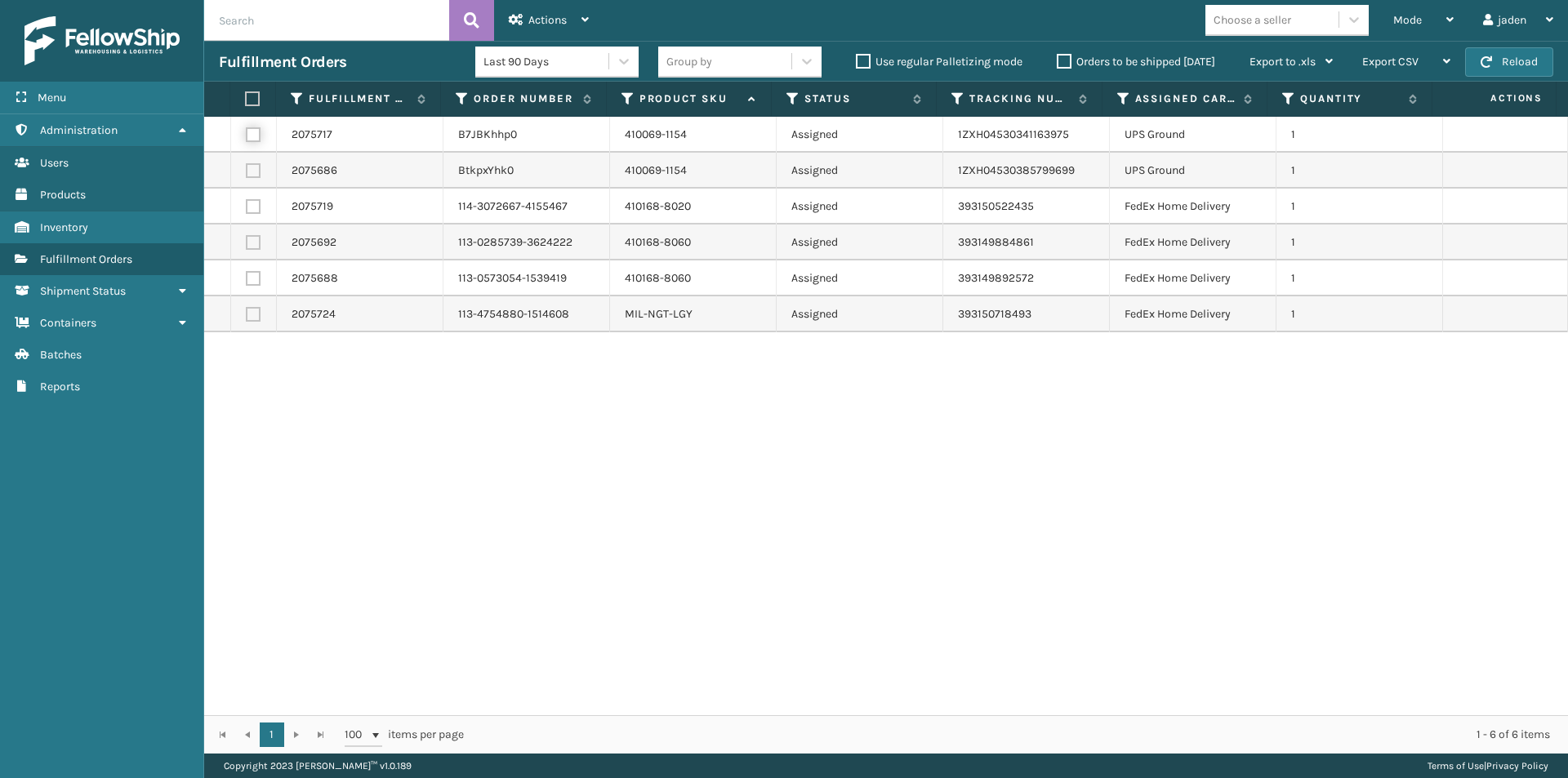
checkbox input "true"
click at [250, 165] on label at bounding box center [252, 170] width 14 height 14
click at [247, 165] on input "checkbox" at bounding box center [246, 169] width 1 height 10
checkbox input "true"
click at [538, 18] on span "Actions" at bounding box center [547, 20] width 38 height 14
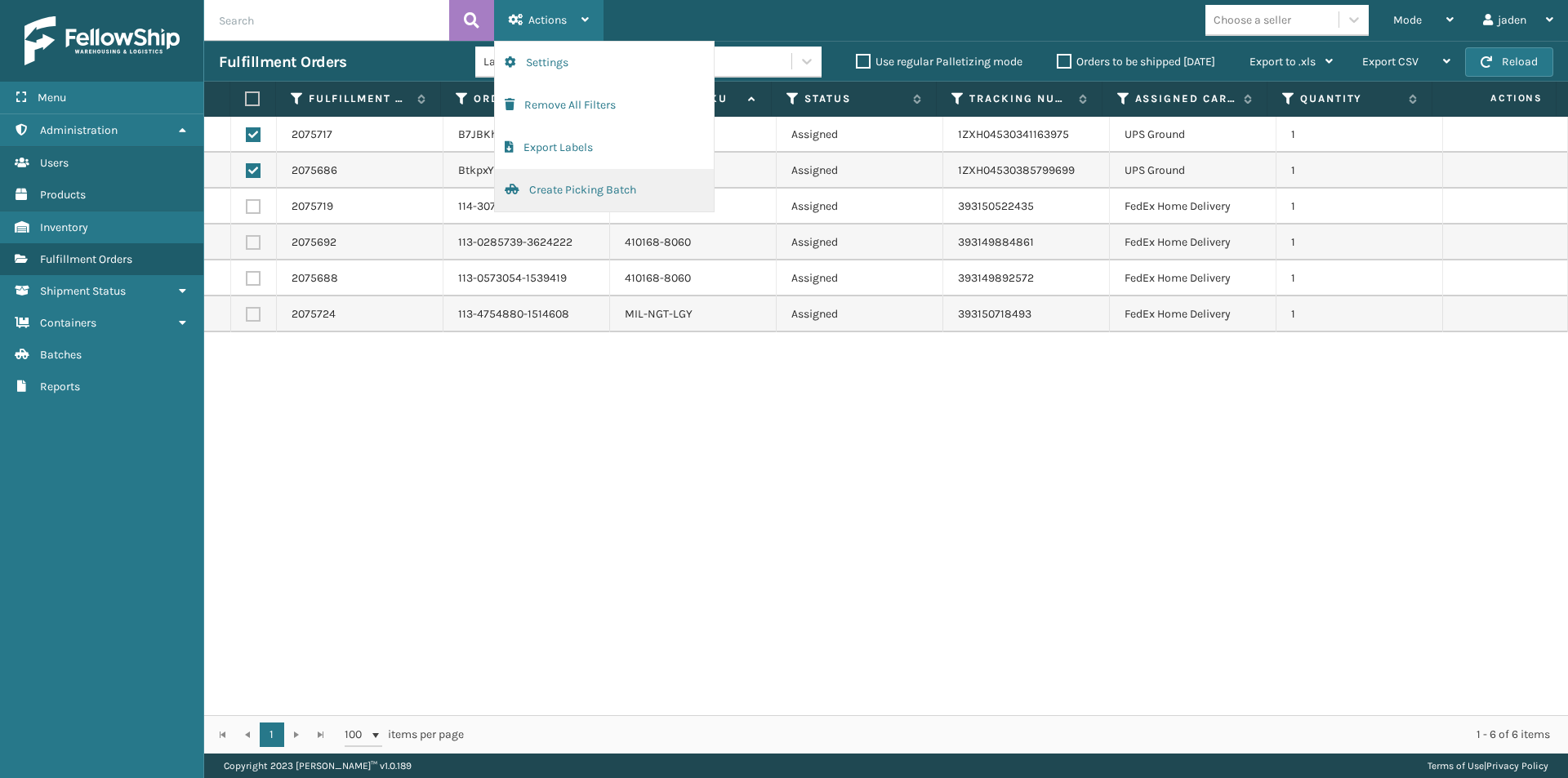
click at [597, 193] on button "Create Picking Batch" at bounding box center [605, 190] width 219 height 43
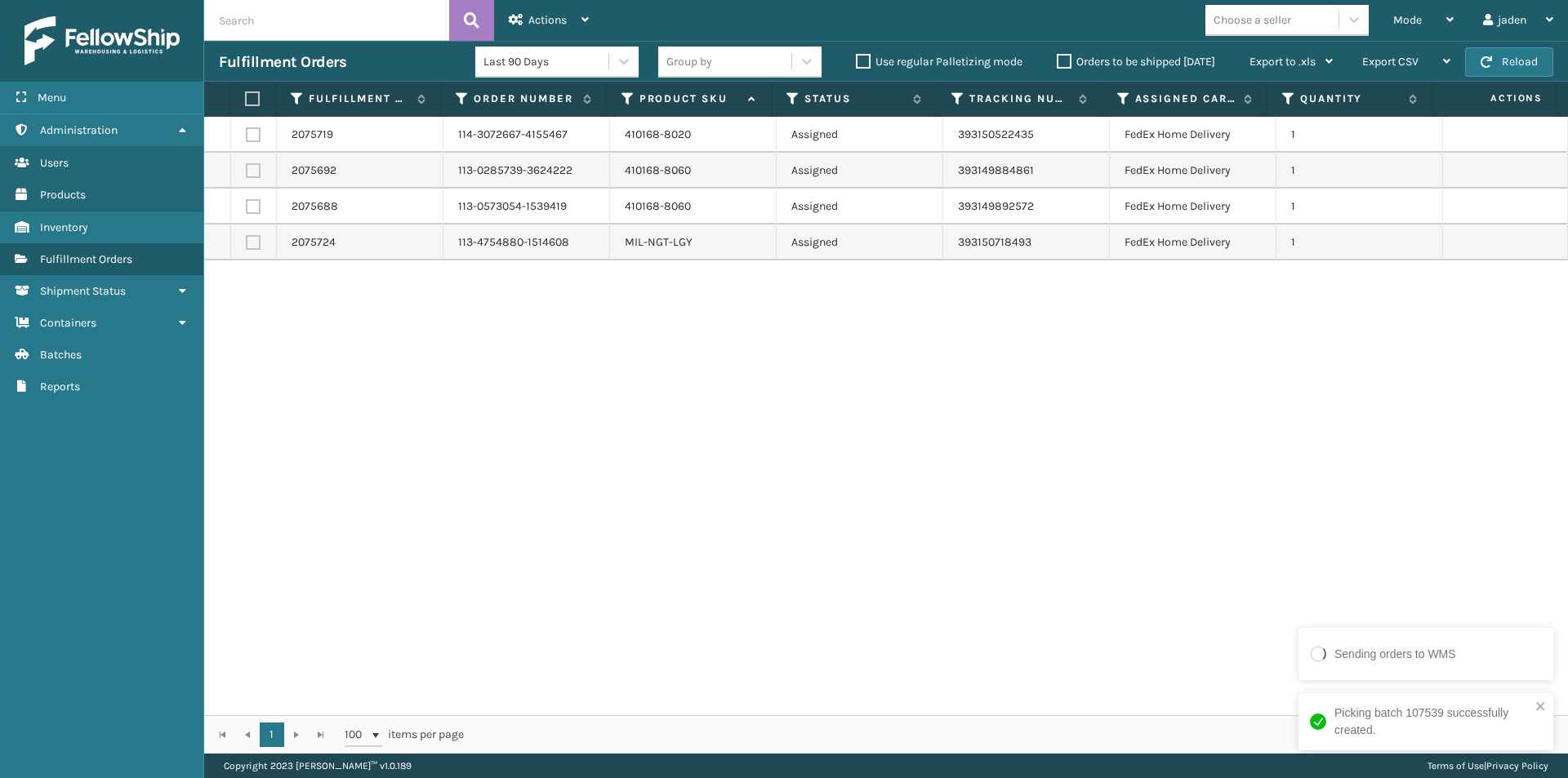
click at [255, 93] on label at bounding box center [249, 98] width 10 height 14
click at [246, 94] on input "checkbox" at bounding box center [245, 99] width 1 height 10
checkbox input "true"
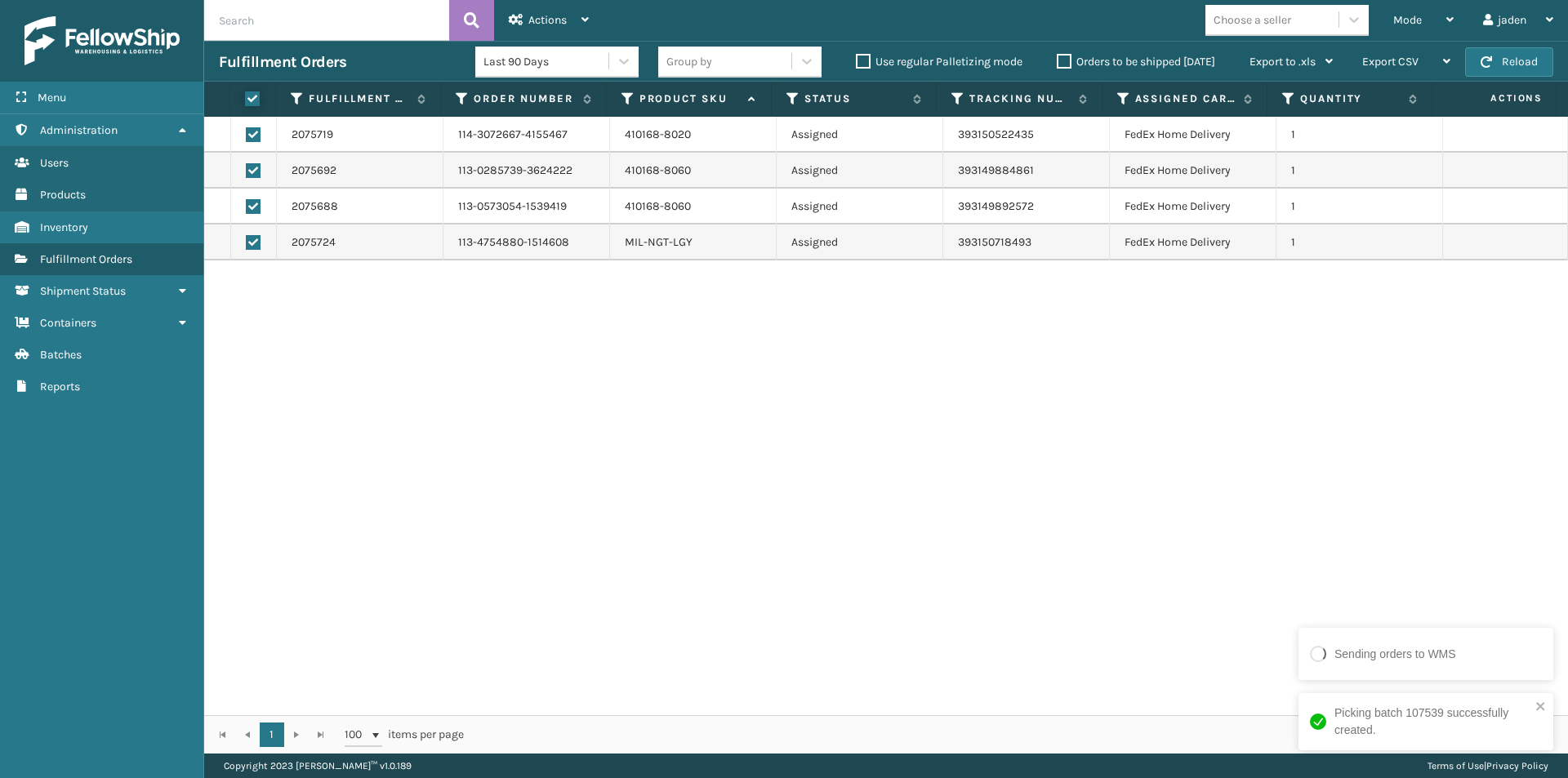
checkbox input "true"
click at [526, 8] on div "Actions" at bounding box center [548, 20] width 80 height 41
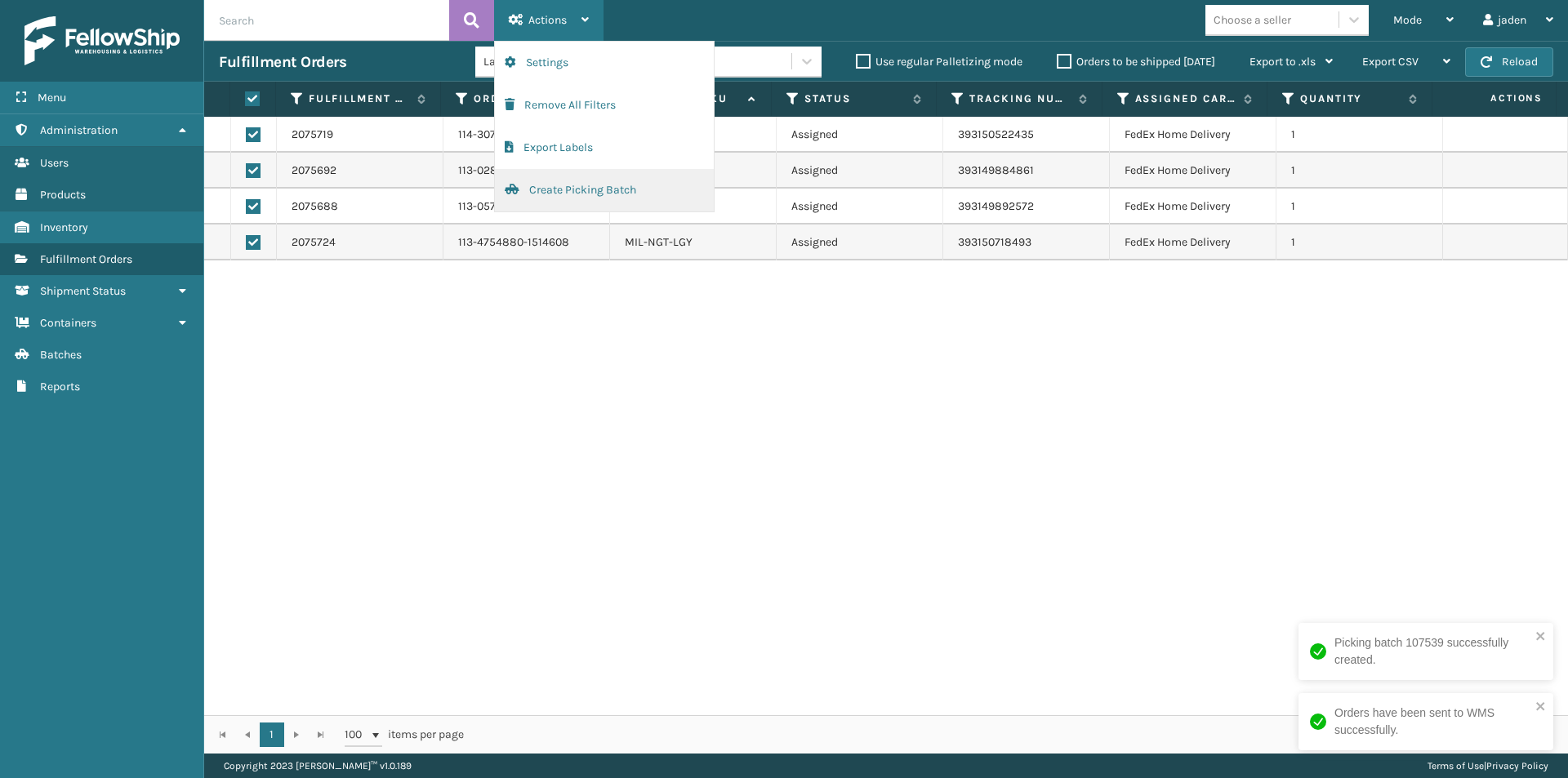
click at [570, 191] on button "Create Picking Batch" at bounding box center [605, 190] width 219 height 43
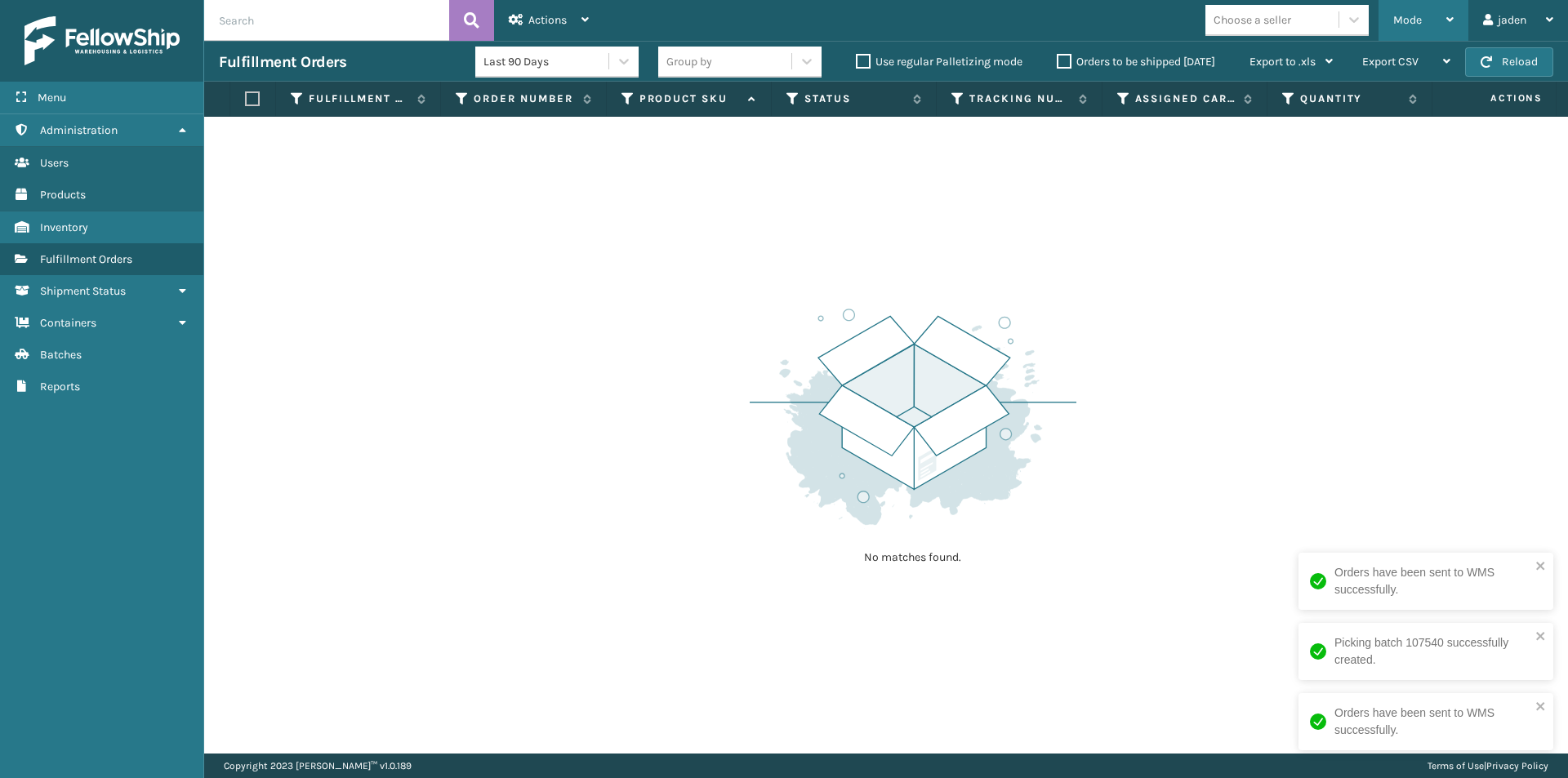
click at [1419, 12] on div "Mode" at bounding box center [1422, 20] width 60 height 41
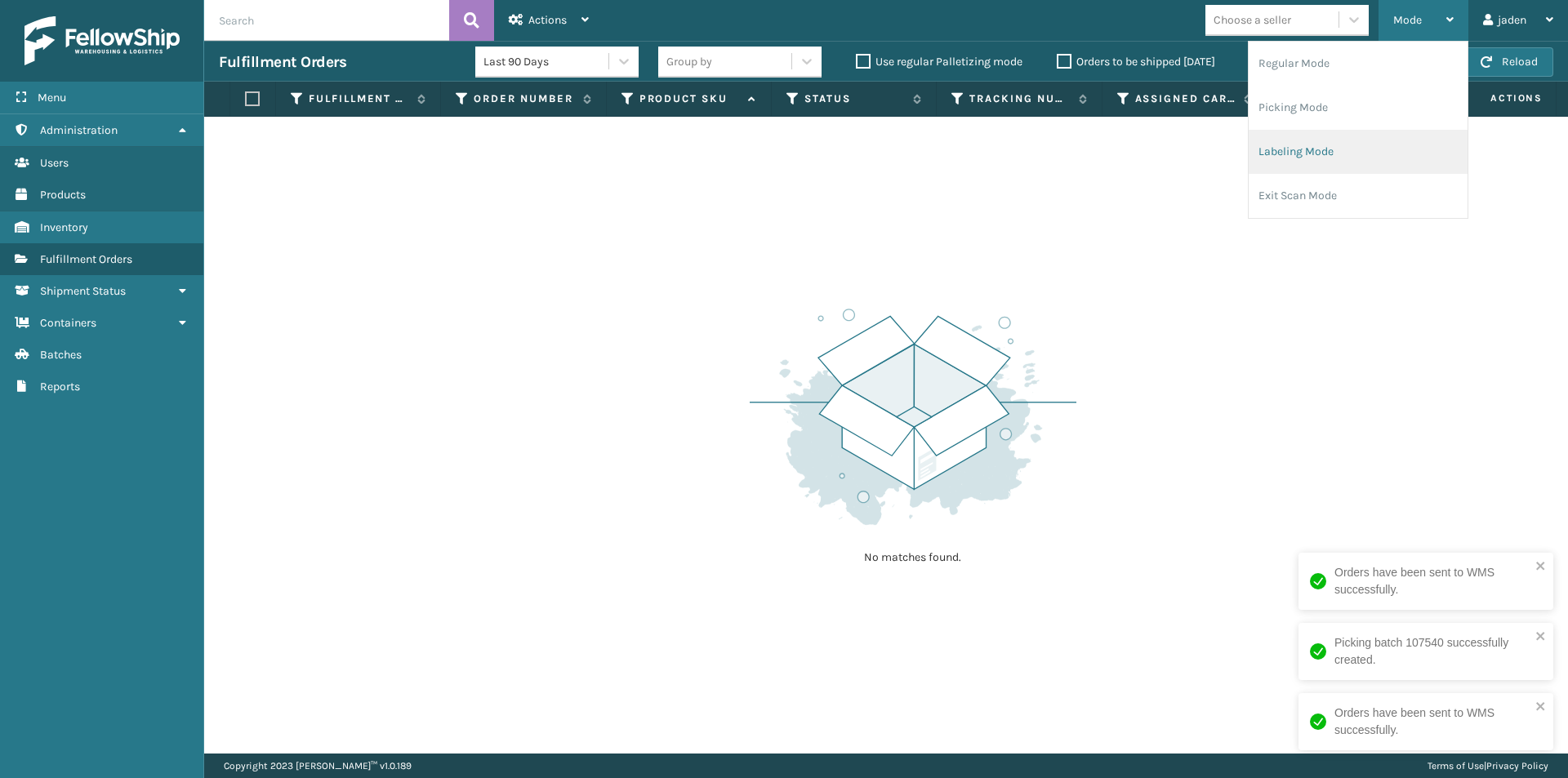
click at [1360, 135] on li "Labeling Mode" at bounding box center [1358, 151] width 219 height 44
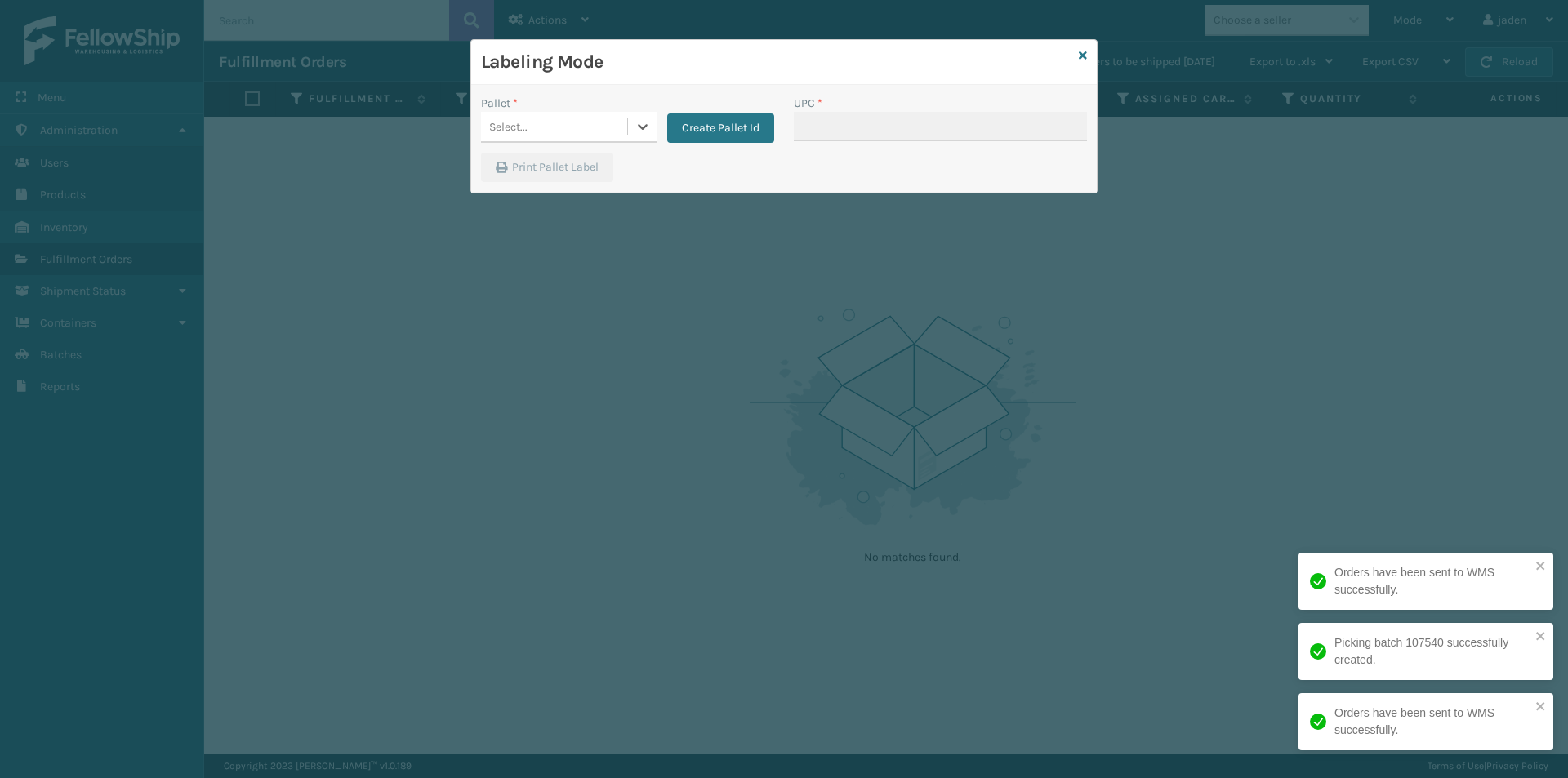
click at [617, 133] on div "Select..." at bounding box center [554, 127] width 147 height 27
drag, startPoint x: 544, startPoint y: 193, endPoint x: 781, endPoint y: 111, distance: 250.8
click at [545, 193] on div "UPSG-WRC3WXQY4S" at bounding box center [568, 198] width 176 height 30
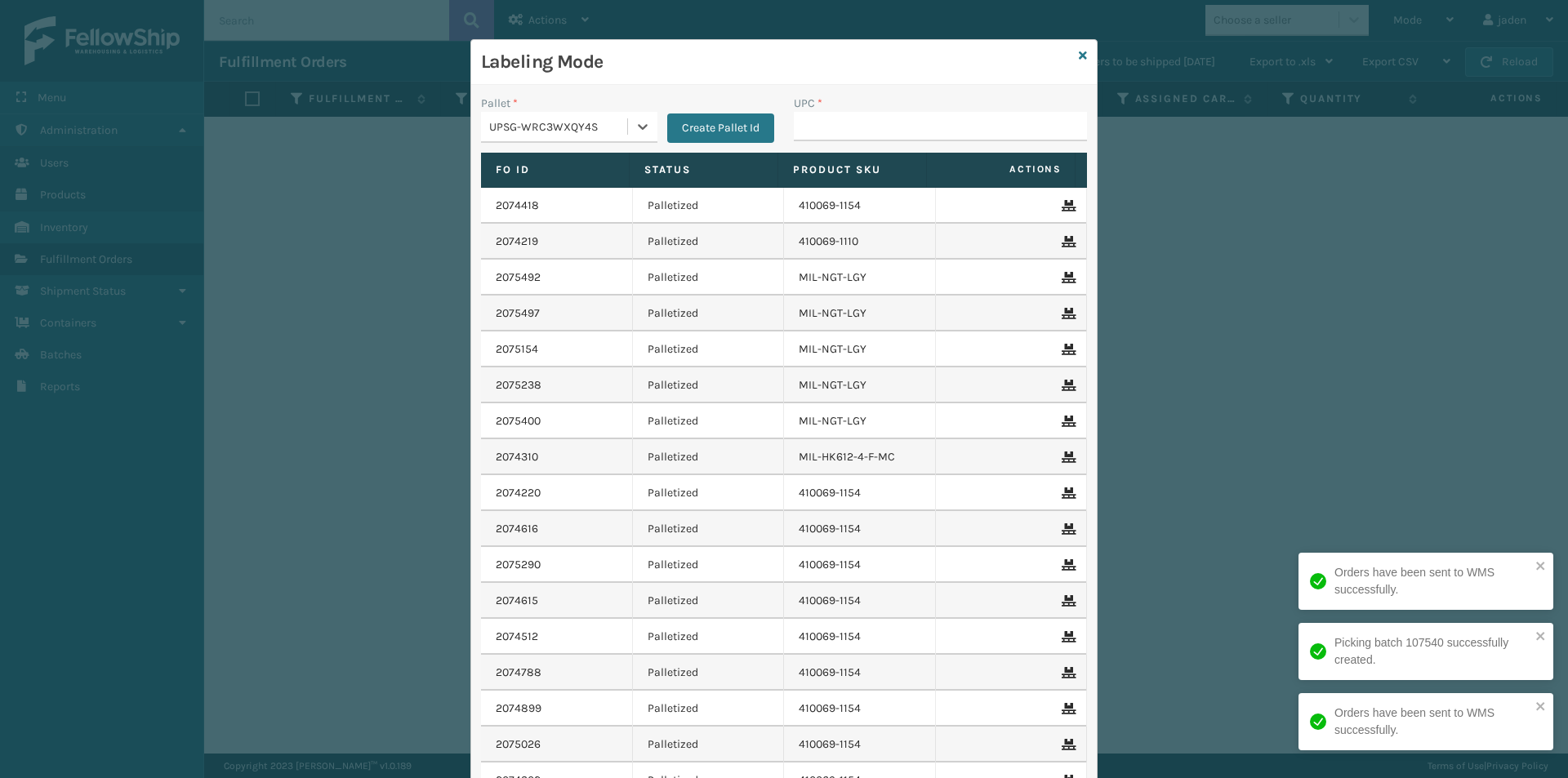
click at [784, 111] on div "UPC *" at bounding box center [940, 123] width 312 height 58
click at [811, 132] on input "UPC *" at bounding box center [941, 126] width 293 height 30
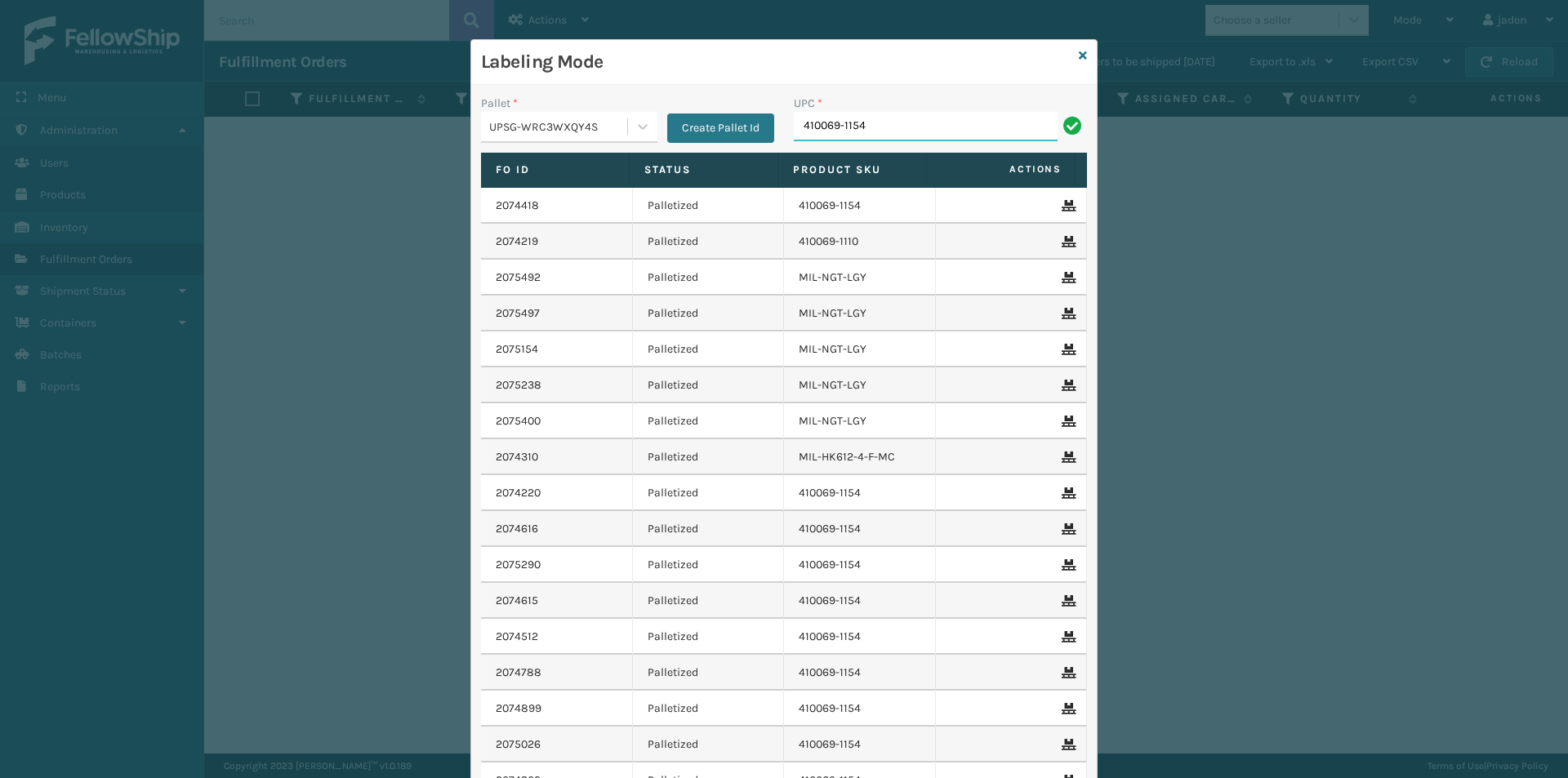
type input "410069-1154"
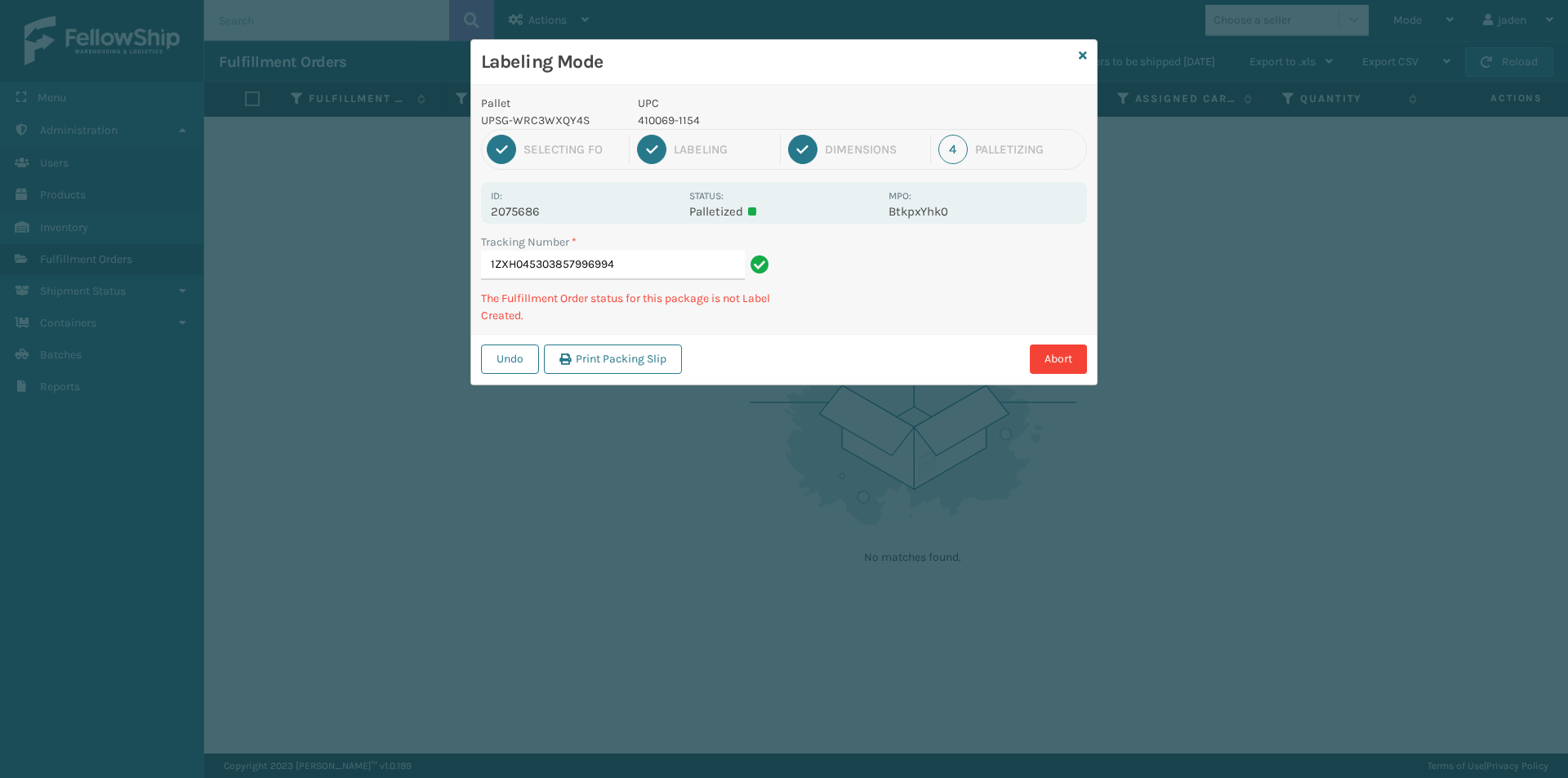
type input "1ZXH0453038579969944"
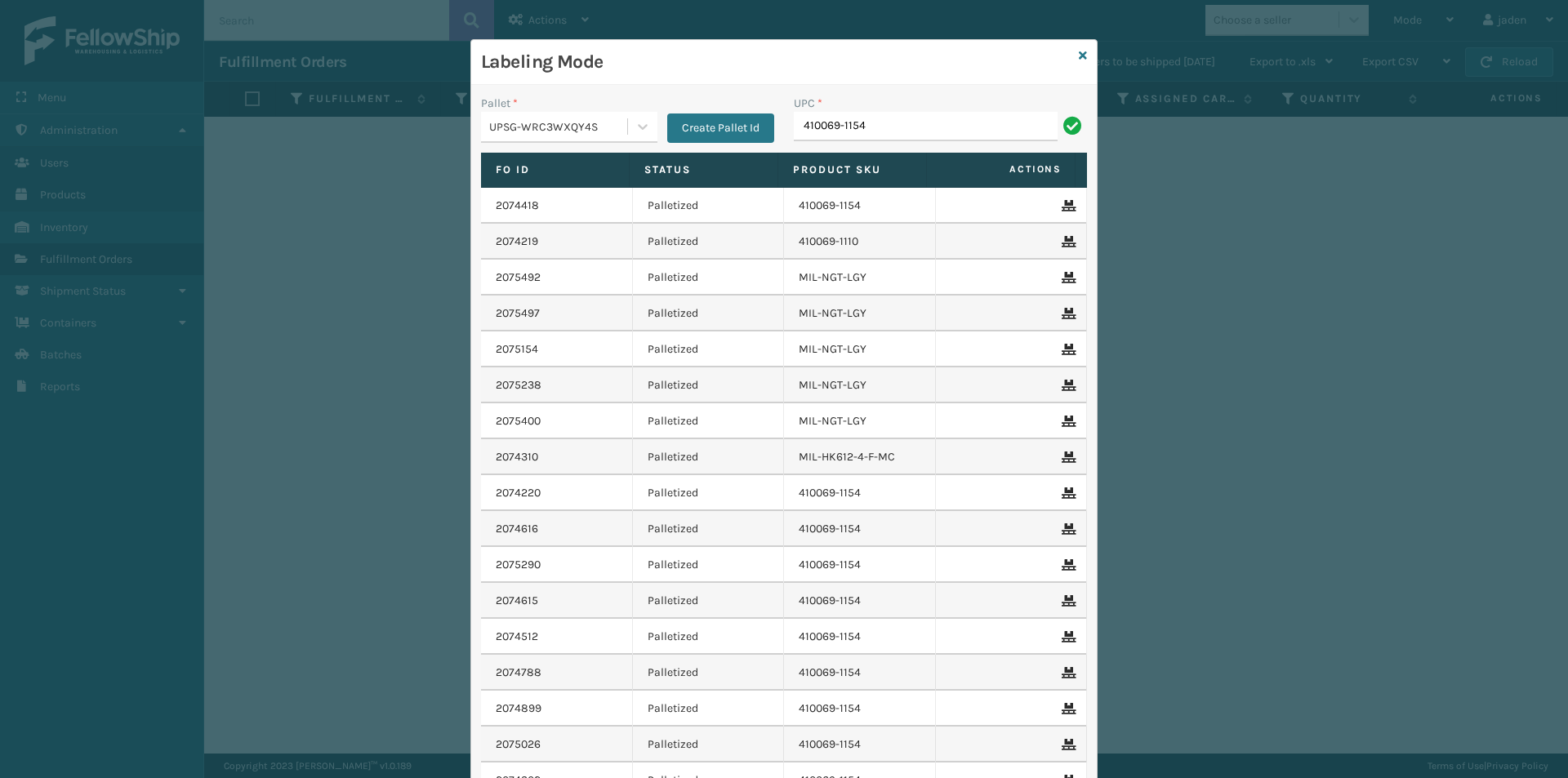
type input "410069-1154"
drag, startPoint x: 815, startPoint y: 69, endPoint x: 690, endPoint y: 53, distance: 126.0
click at [690, 53] on h3 "Labeling Mode" at bounding box center [776, 62] width 591 height 25
click at [634, 130] on icon at bounding box center [642, 126] width 16 height 16
click at [567, 159] on div "FDXG-3LINMWIQZL" at bounding box center [568, 168] width 176 height 30
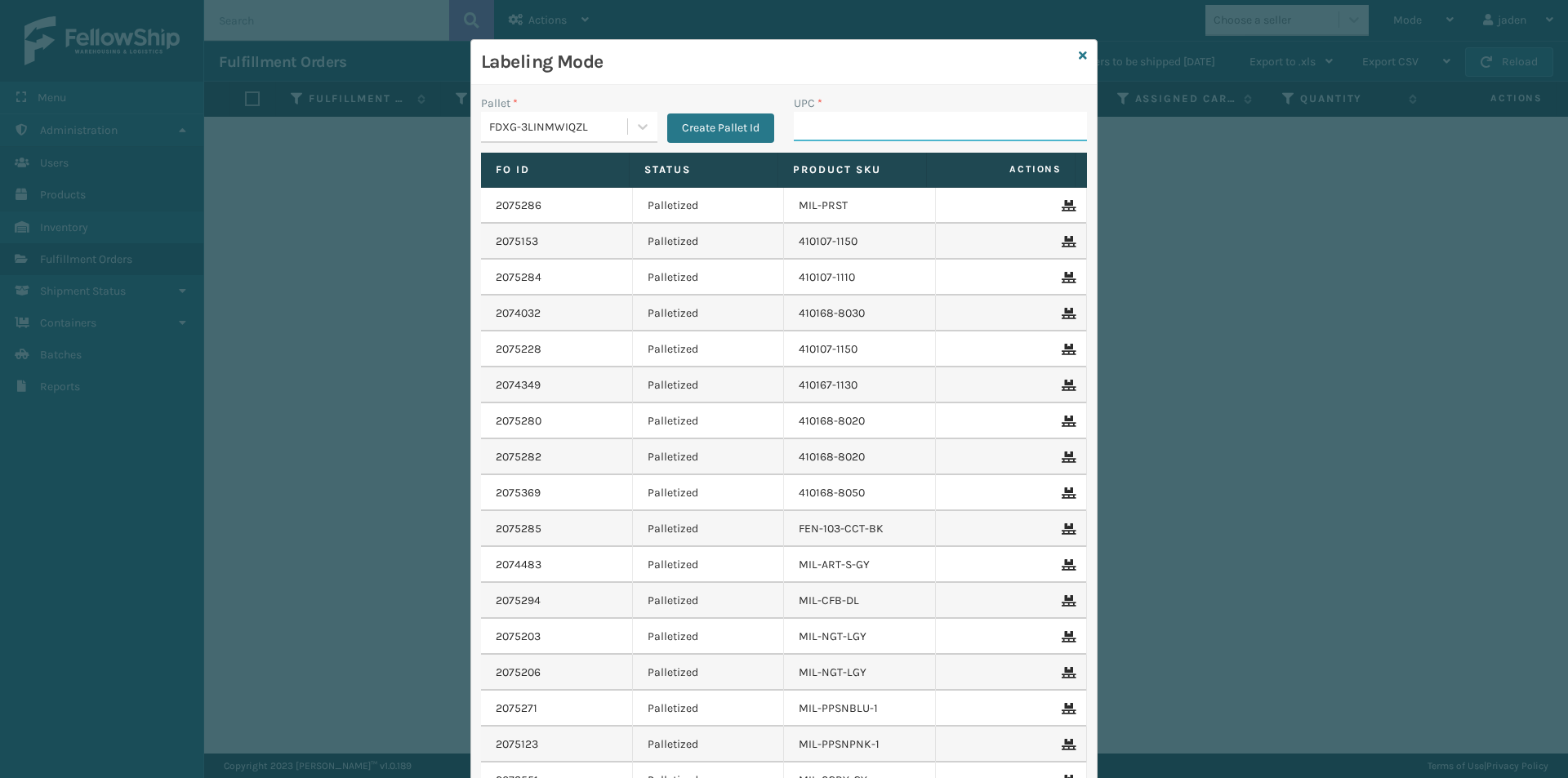
click at [874, 134] on input "UPC *" at bounding box center [941, 126] width 293 height 30
type input "410168-8020"
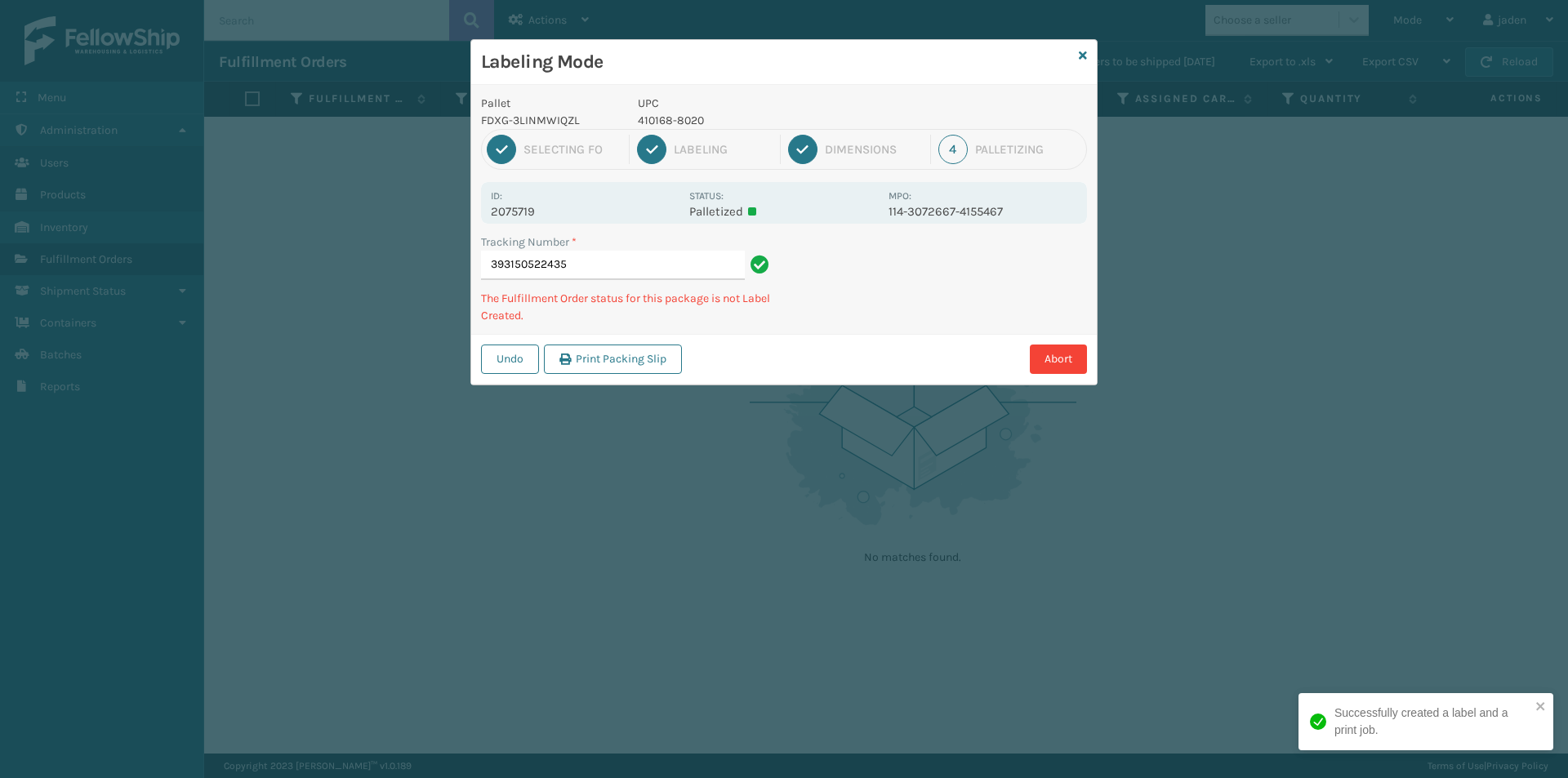
click at [673, 123] on p "410168-8020" at bounding box center [758, 120] width 241 height 17
copy p "410168-8020"
drag, startPoint x: 907, startPoint y: 279, endPoint x: 804, endPoint y: 354, distance: 127.4
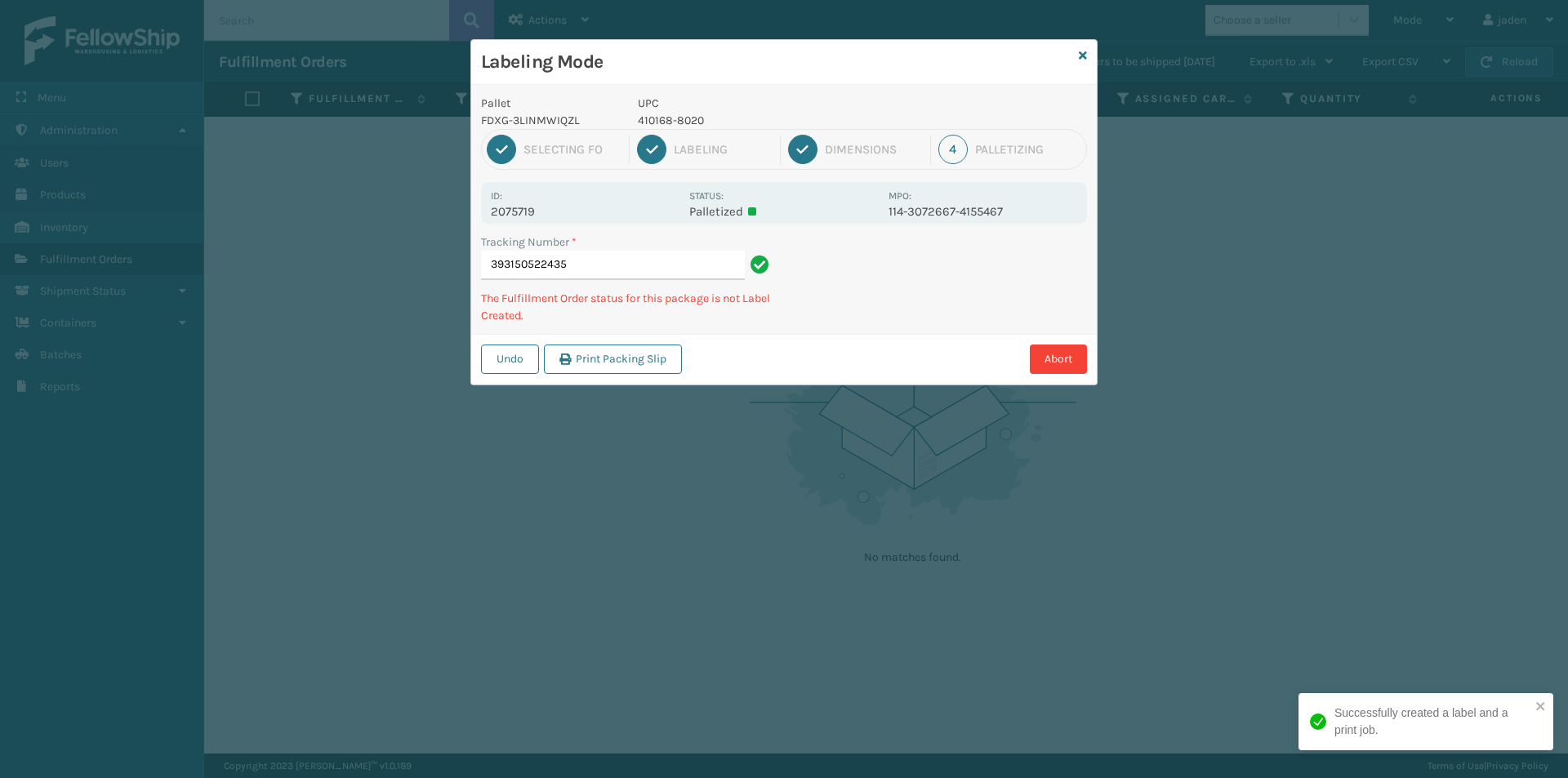
drag, startPoint x: 804, startPoint y: 354, endPoint x: 839, endPoint y: 307, distance: 58.6
click at [817, 340] on div "Undo Print Packing Slip Abort" at bounding box center [784, 359] width 625 height 50
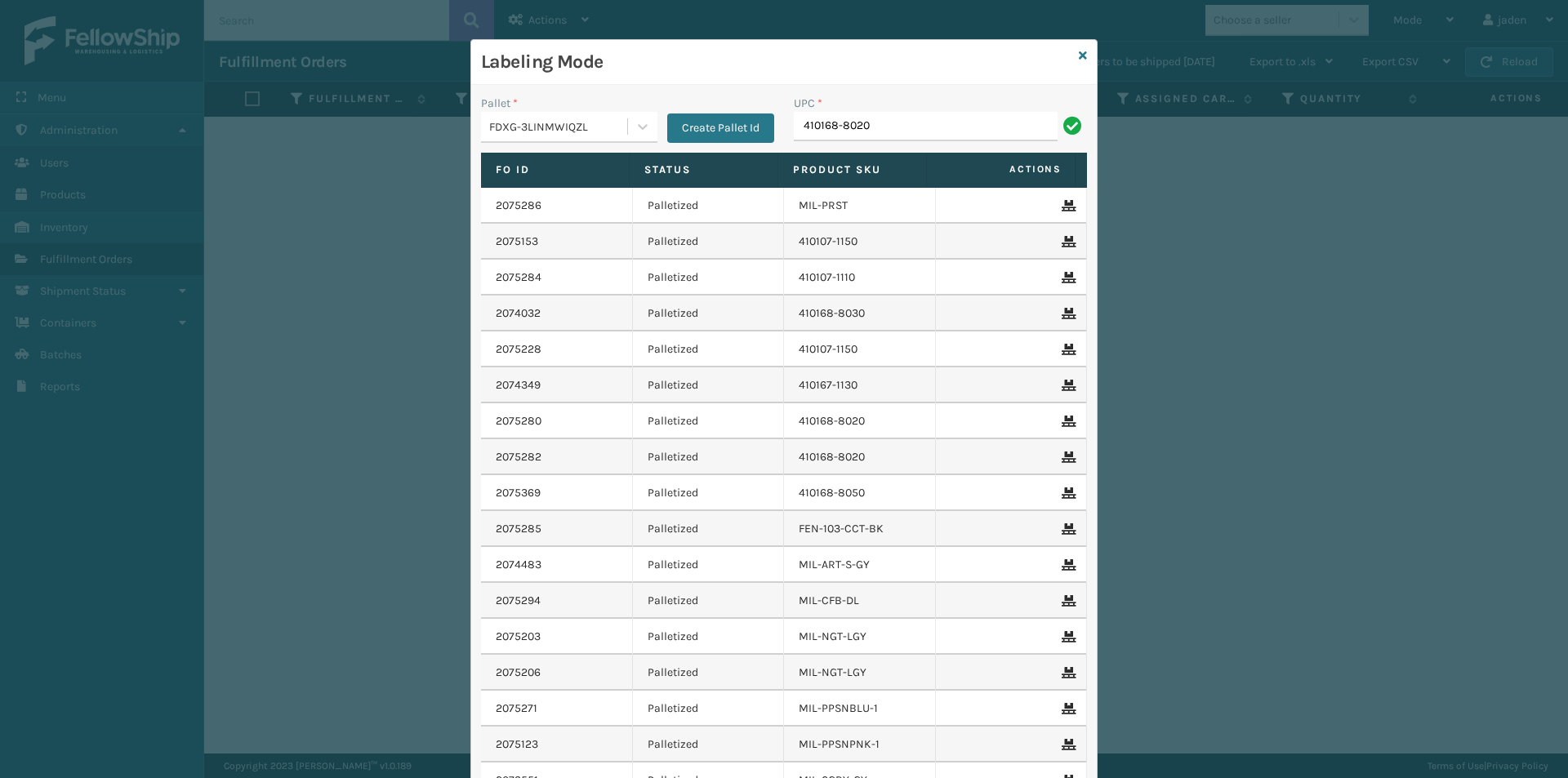
type input "410168-8020"
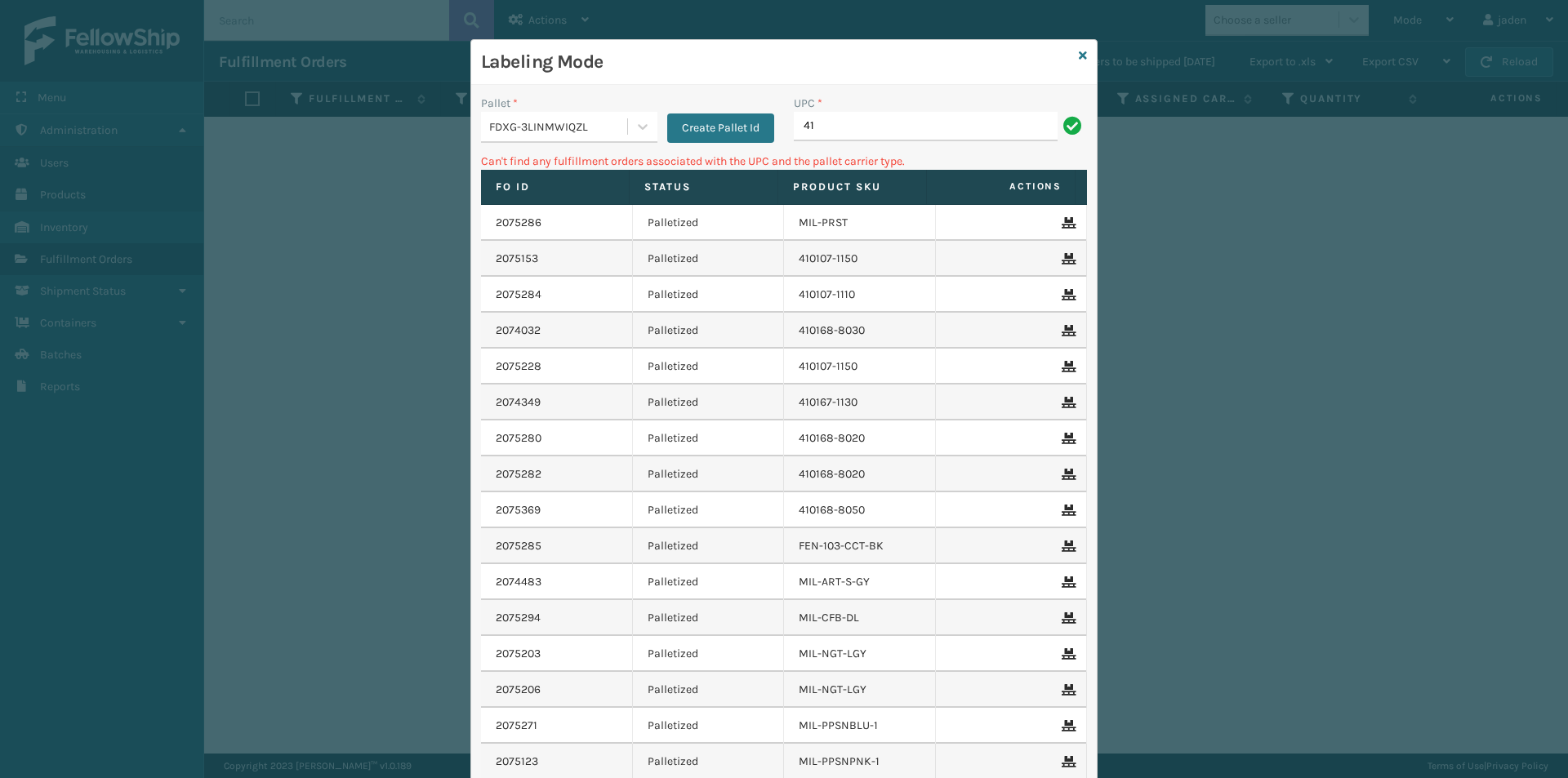
type input "4"
type input "410168-8060"
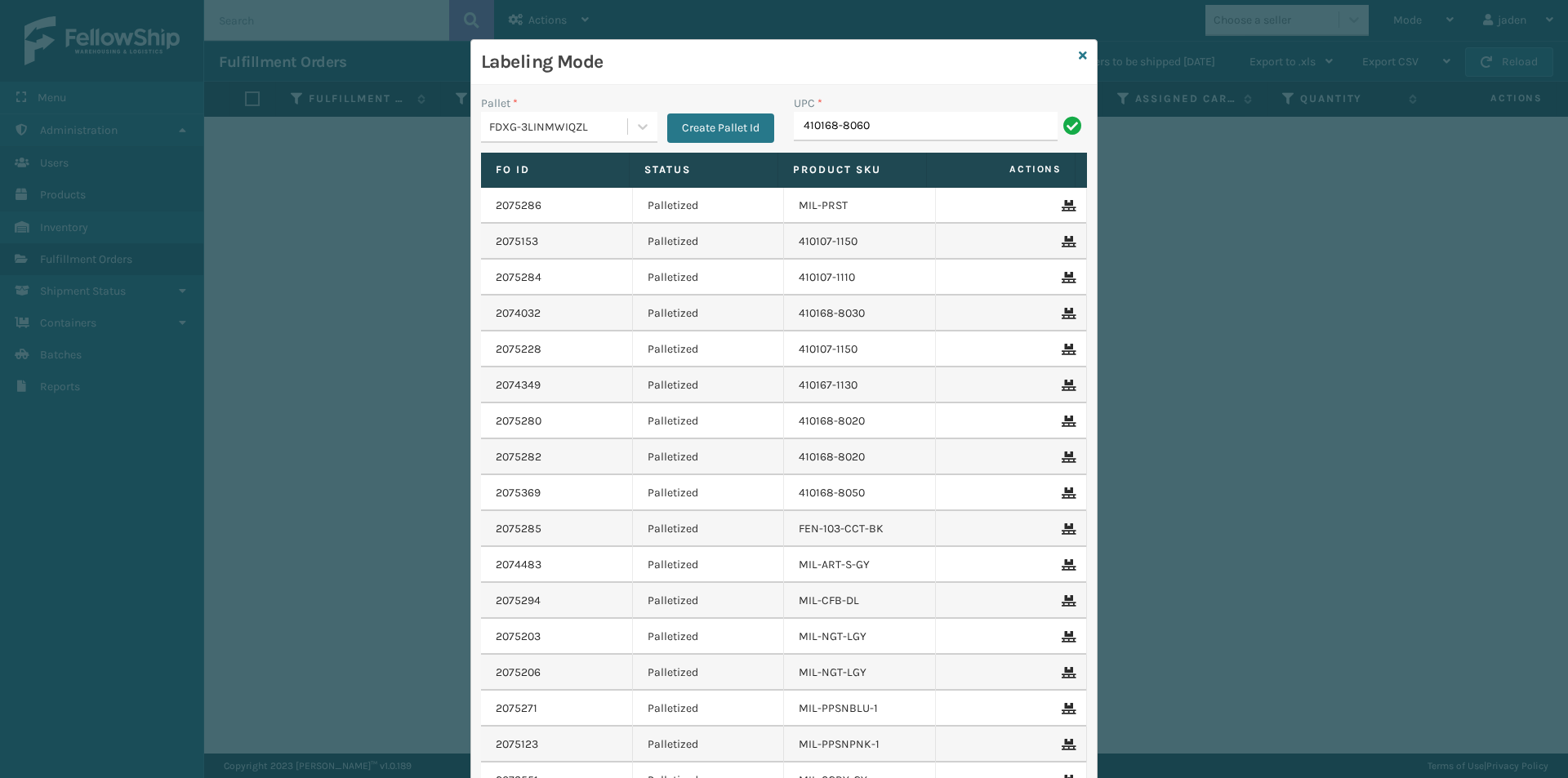
type input "410168-8060"
click at [1079, 60] on icon at bounding box center [1082, 55] width 9 height 11
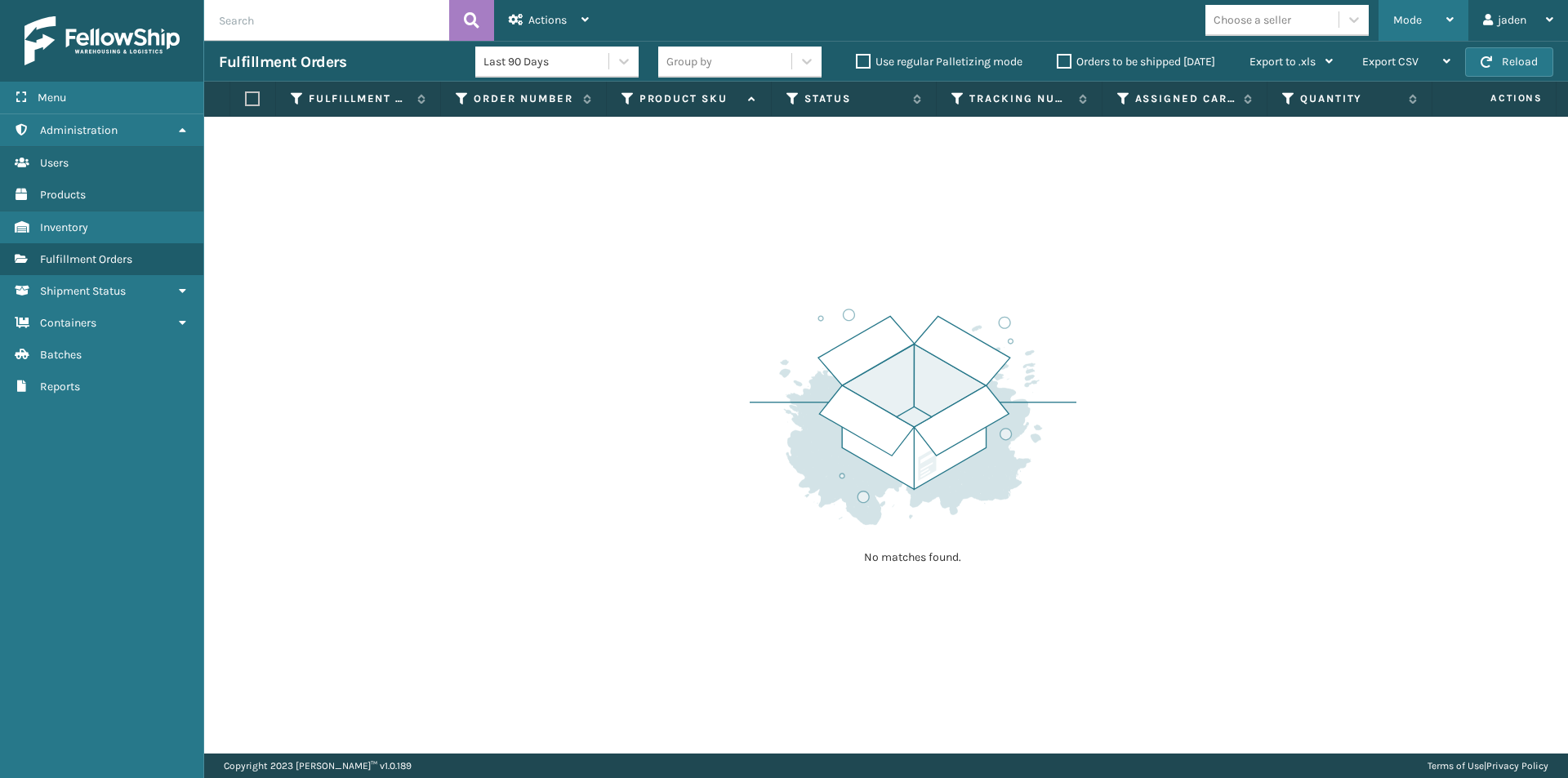
click at [1431, 19] on div "Mode" at bounding box center [1422, 20] width 60 height 41
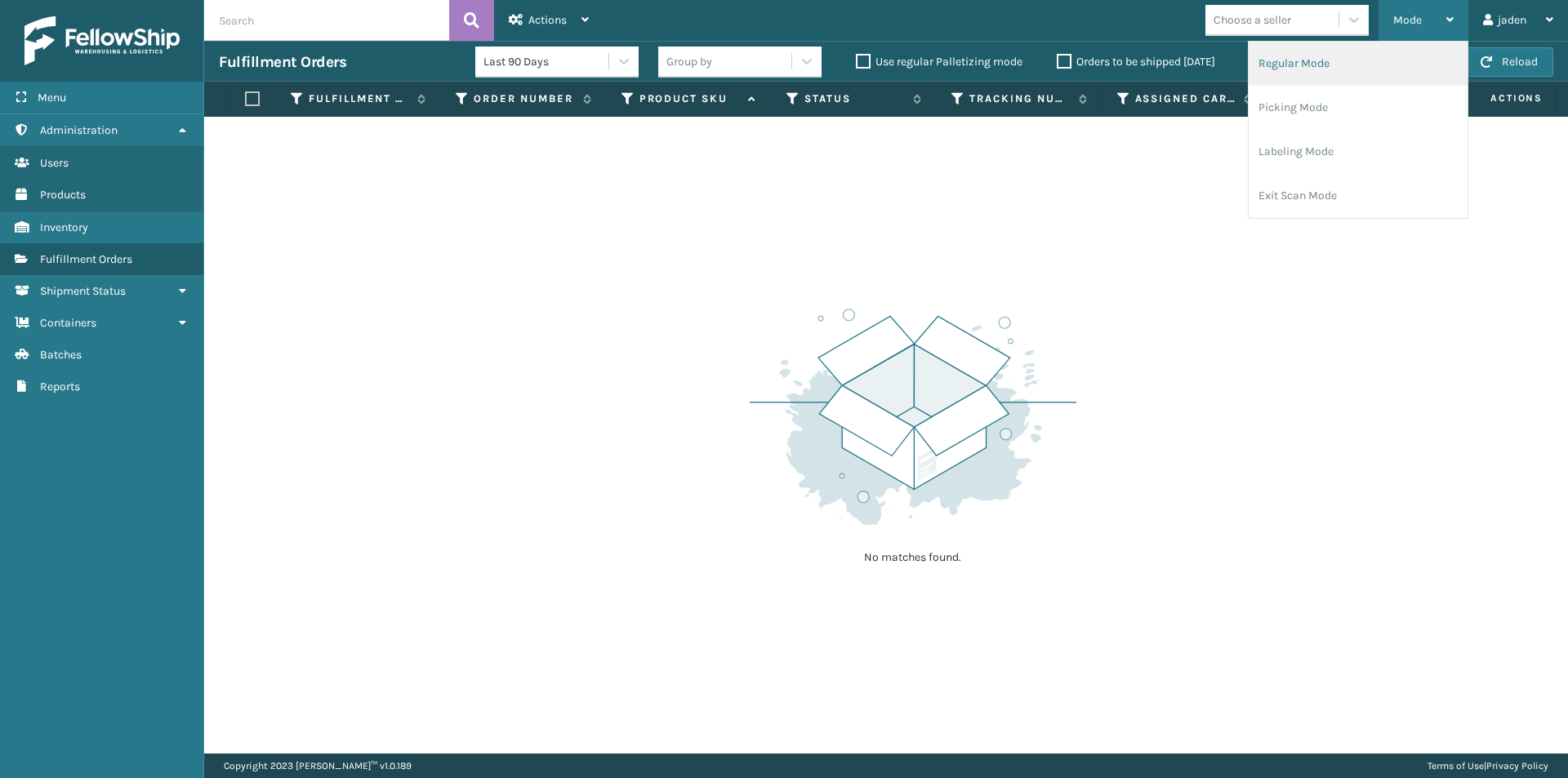
click at [1327, 66] on li "Regular Mode" at bounding box center [1358, 64] width 219 height 44
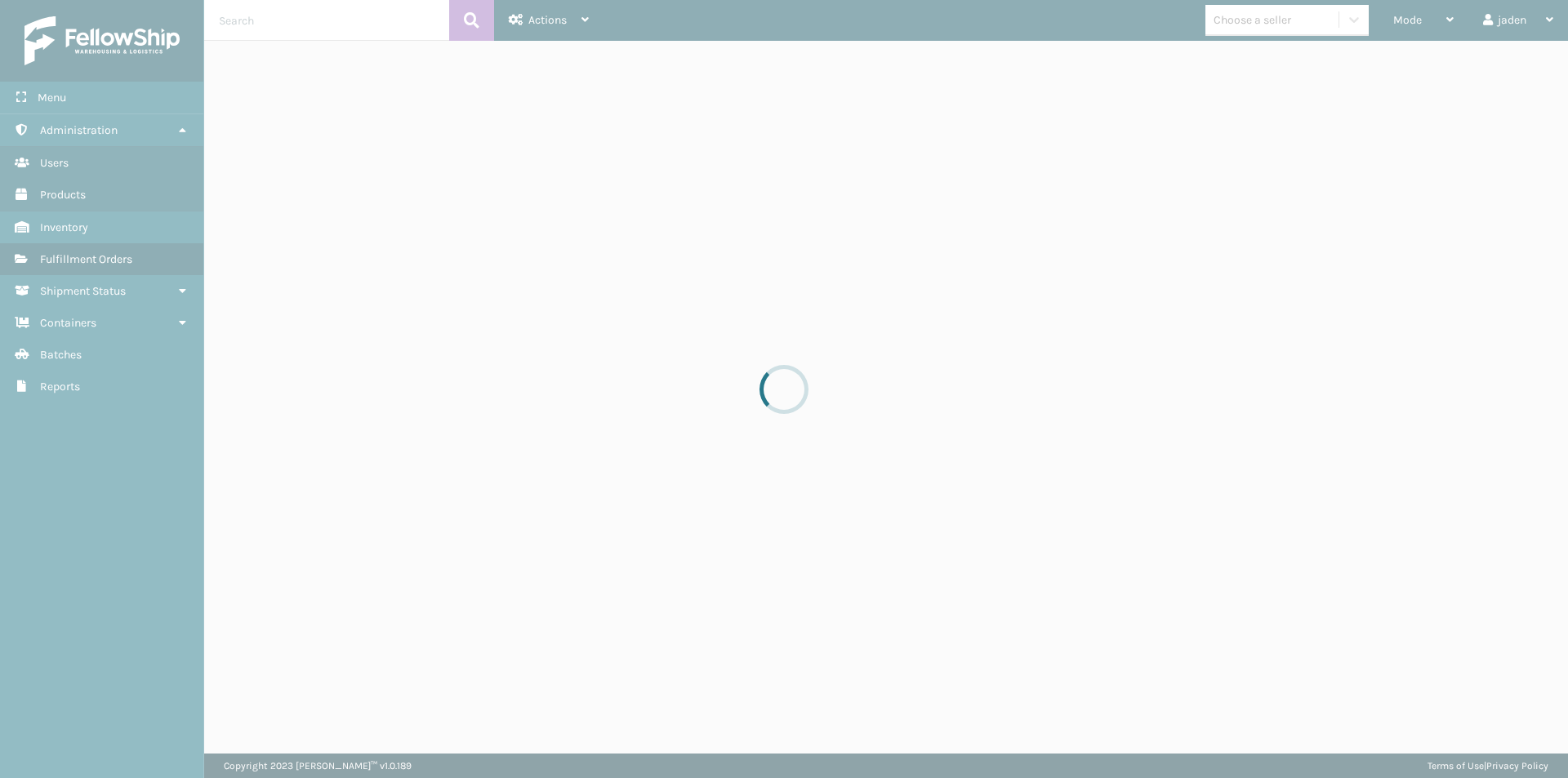
drag, startPoint x: 161, startPoint y: 43, endPoint x: 82, endPoint y: 630, distance: 592.3
click at [82, 630] on div at bounding box center [784, 389] width 1568 height 778
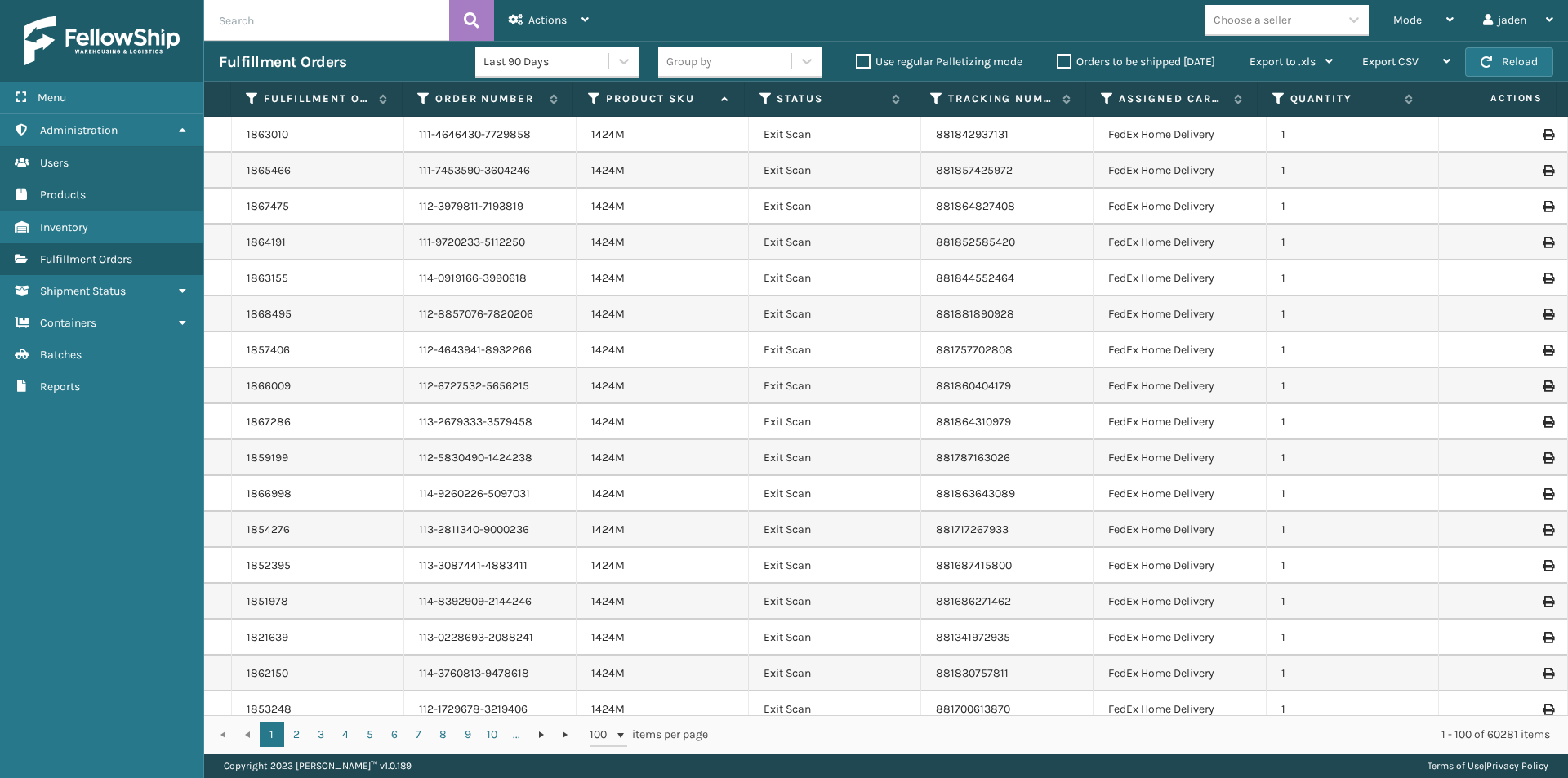
drag, startPoint x: 142, startPoint y: 84, endPoint x: 117, endPoint y: 489, distance: 405.8
click at [117, 489] on div "Menu Administration Users Products Inventory Fulfillment Orders Shipment Status…" at bounding box center [102, 389] width 204 height 778
click at [764, 96] on icon at bounding box center [766, 98] width 13 height 14
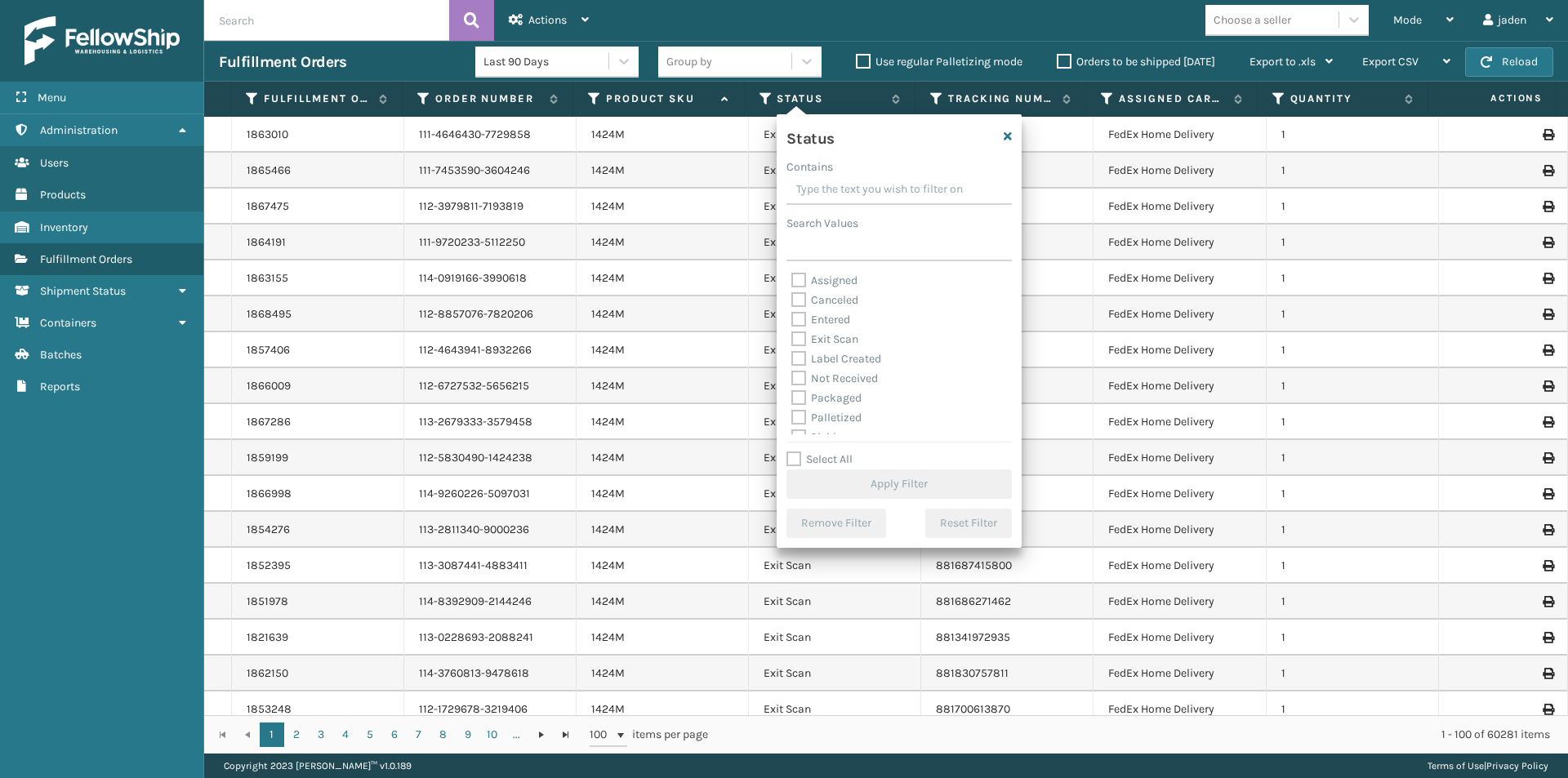
scroll to position [82, 0]
click at [804, 349] on label "Picking" at bounding box center [820, 355] width 58 height 14
click at [792, 349] on input "Picking" at bounding box center [791, 351] width 1 height 10
checkbox input "true"
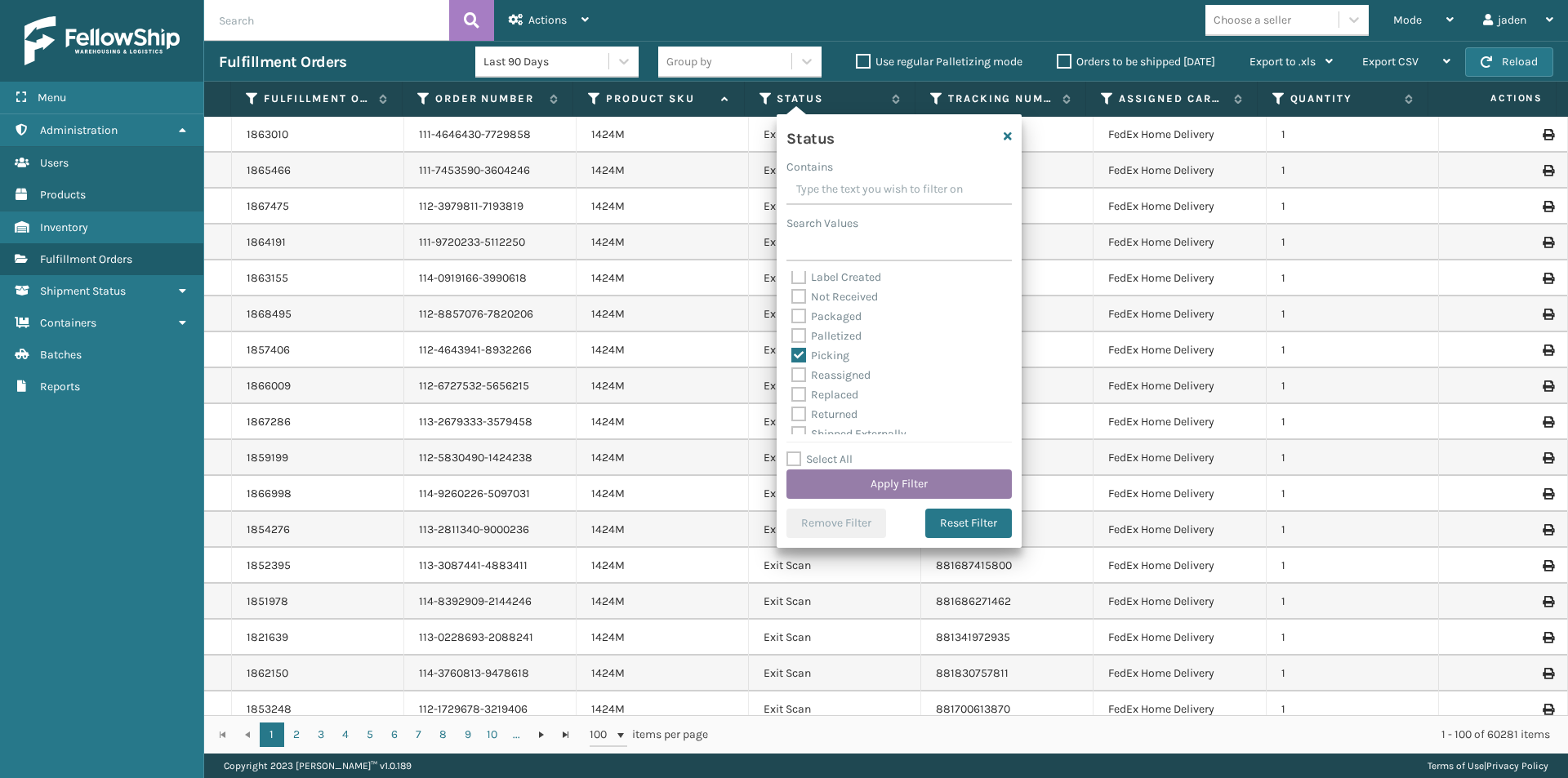
click at [876, 501] on div "Status Contains Search Values Assigned Canceled Entered Exit Scan Label Created…" at bounding box center [899, 330] width 245 height 433
click at [880, 479] on button "Apply Filter" at bounding box center [899, 484] width 226 height 30
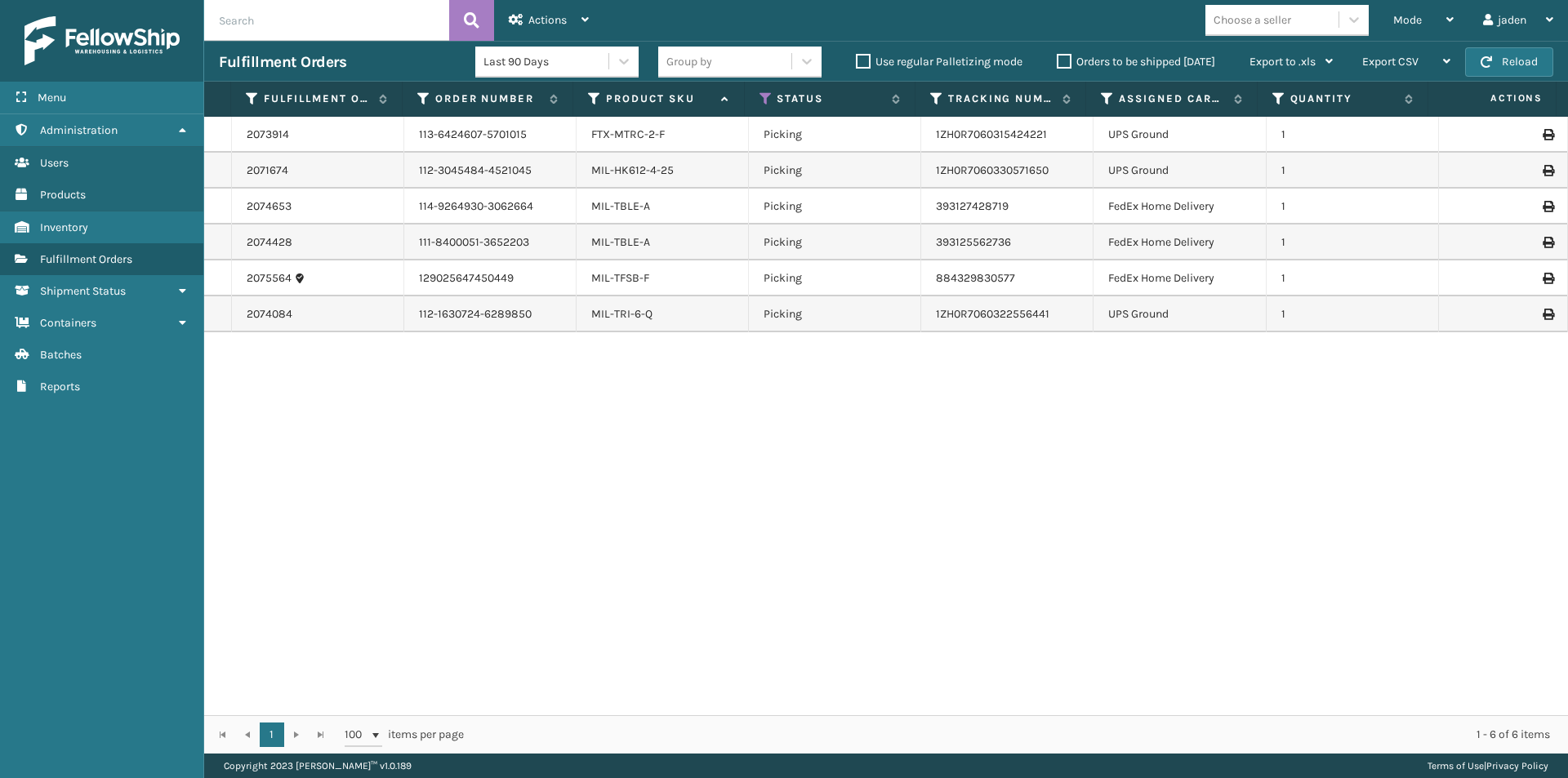
drag, startPoint x: 1164, startPoint y: 452, endPoint x: 661, endPoint y: 508, distance: 506.1
click at [661, 508] on div "2073914 113-6424607-5701015 FTX-MTRC-2-F Picking 1ZH0R7060315424221 UPS Ground …" at bounding box center [885, 416] width 1363 height 599
drag, startPoint x: 1112, startPoint y: 542, endPoint x: 805, endPoint y: 524, distance: 307.5
click at [701, 538] on div "2073914 113-6424607-5701015 FTX-MTRC-2-F Picking 1ZH0R7060315424221 UPS Ground …" at bounding box center [885, 416] width 1363 height 599
drag, startPoint x: 1073, startPoint y: 489, endPoint x: 1161, endPoint y: 516, distance: 92.0
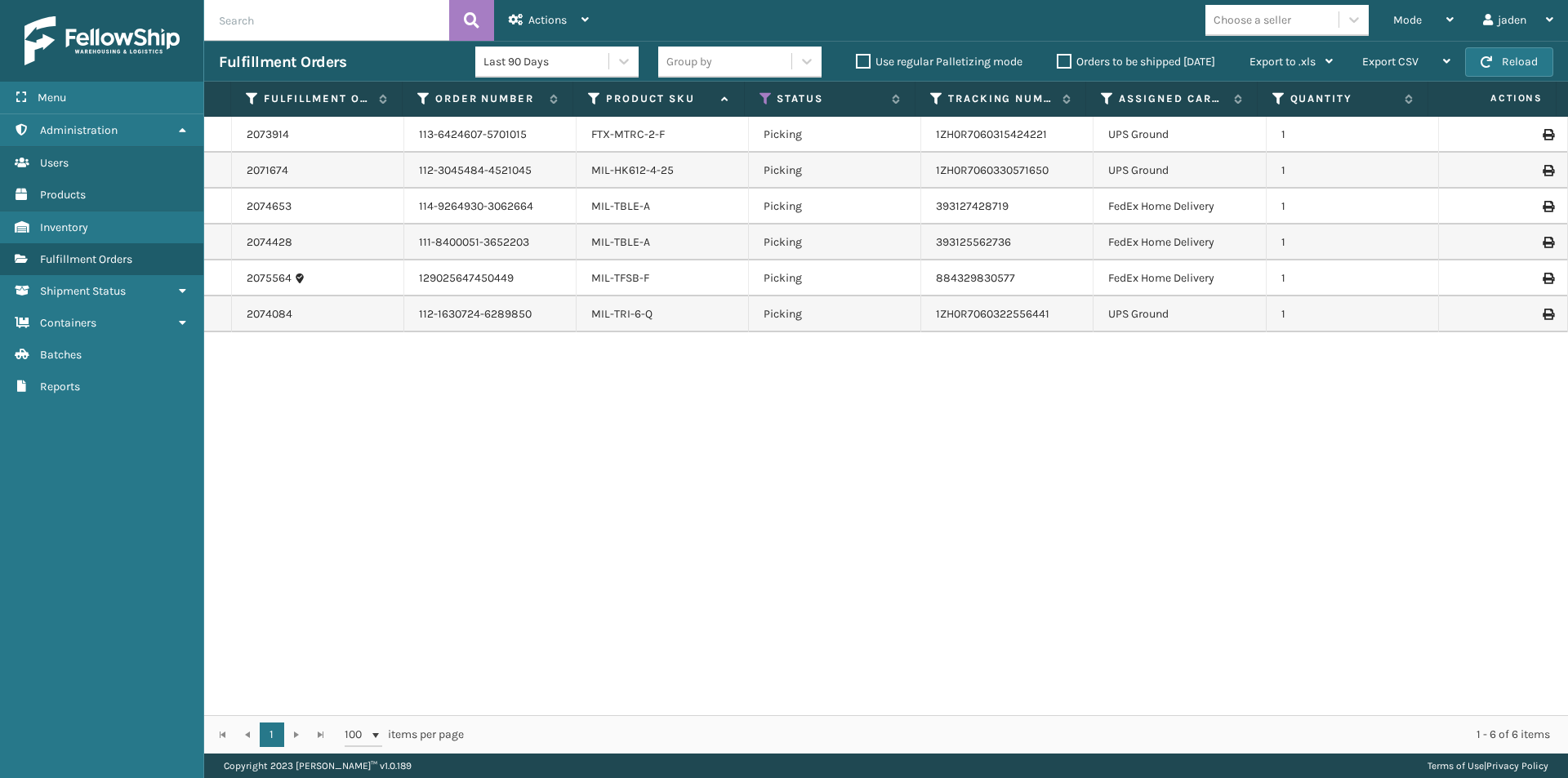
click at [546, 525] on div "2073914 113-6424607-5701015 FTX-MTRC-2-F Picking 1ZH0R7060315424221 UPS Ground …" at bounding box center [885, 416] width 1363 height 599
drag, startPoint x: 1206, startPoint y: 516, endPoint x: 1117, endPoint y: 522, distance: 89.2
click at [547, 567] on div "2073914 113-6424607-5701015 FTX-MTRC-2-F Picking 1ZH0R7060315424221 UPS Ground …" at bounding box center [885, 416] width 1363 height 599
drag, startPoint x: 1080, startPoint y: 535, endPoint x: 1184, endPoint y: 522, distance: 104.8
click at [526, 553] on div "2073914 113-6424607-5701015 FTX-MTRC-2-F Picking 1ZH0R7060315424221 UPS Ground …" at bounding box center [885, 416] width 1363 height 599
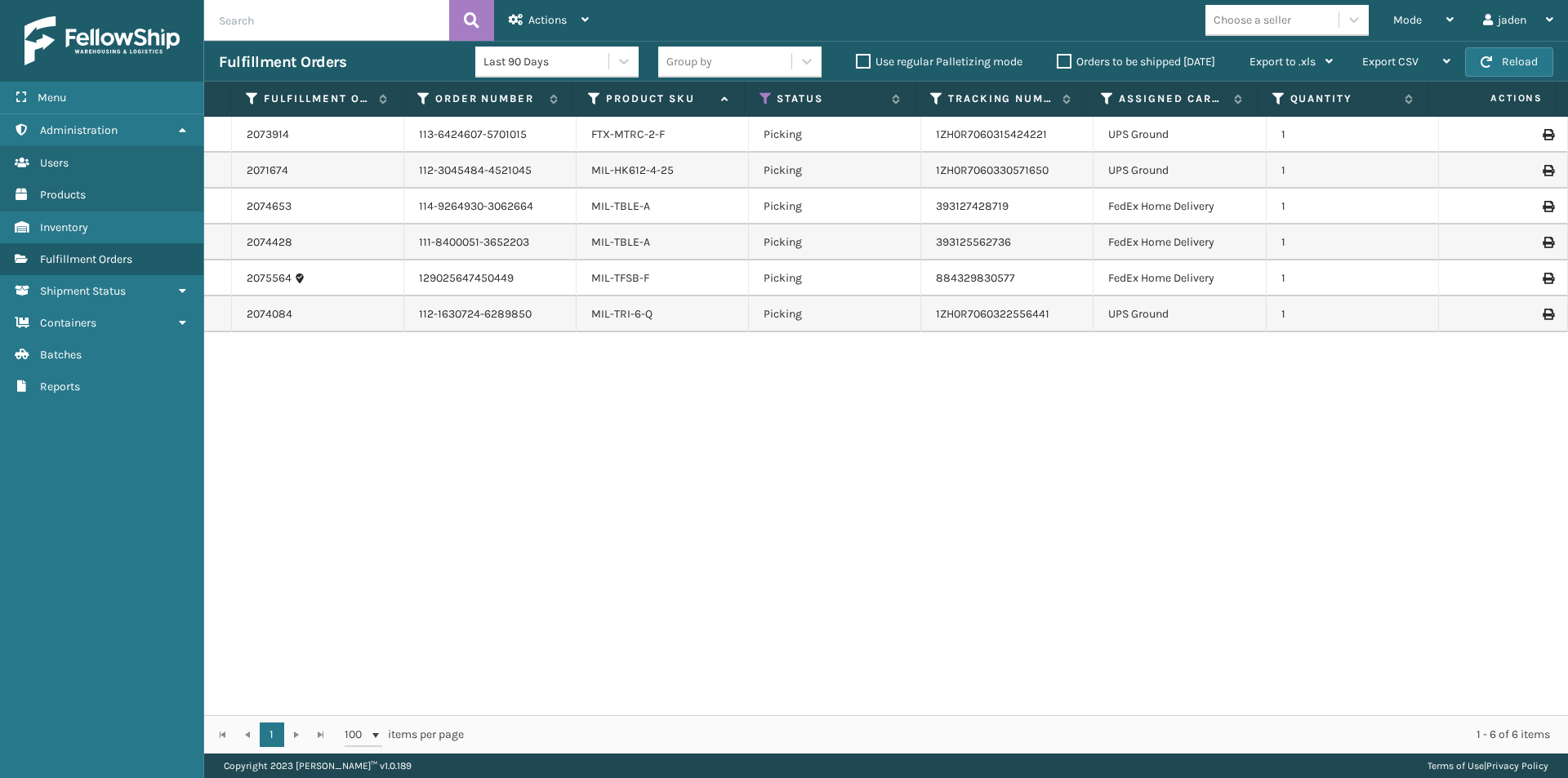
drag, startPoint x: 1190, startPoint y: 523, endPoint x: 1122, endPoint y: 532, distance: 68.6
drag, startPoint x: 1122, startPoint y: 532, endPoint x: 1272, endPoint y: 542, distance: 150.3
click at [593, 572] on div "2073914 113-6424607-5701015 FTX-MTRC-2-F Picking 1ZH0R7060315424221 UPS Ground …" at bounding box center [885, 416] width 1363 height 599
drag, startPoint x: 1212, startPoint y: 550, endPoint x: 889, endPoint y: 532, distance: 323.5
click at [592, 571] on div "2073914 113-6424607-5701015 FTX-MTRC-2-F Picking 1ZH0R7060315424221 UPS Ground …" at bounding box center [885, 416] width 1363 height 599
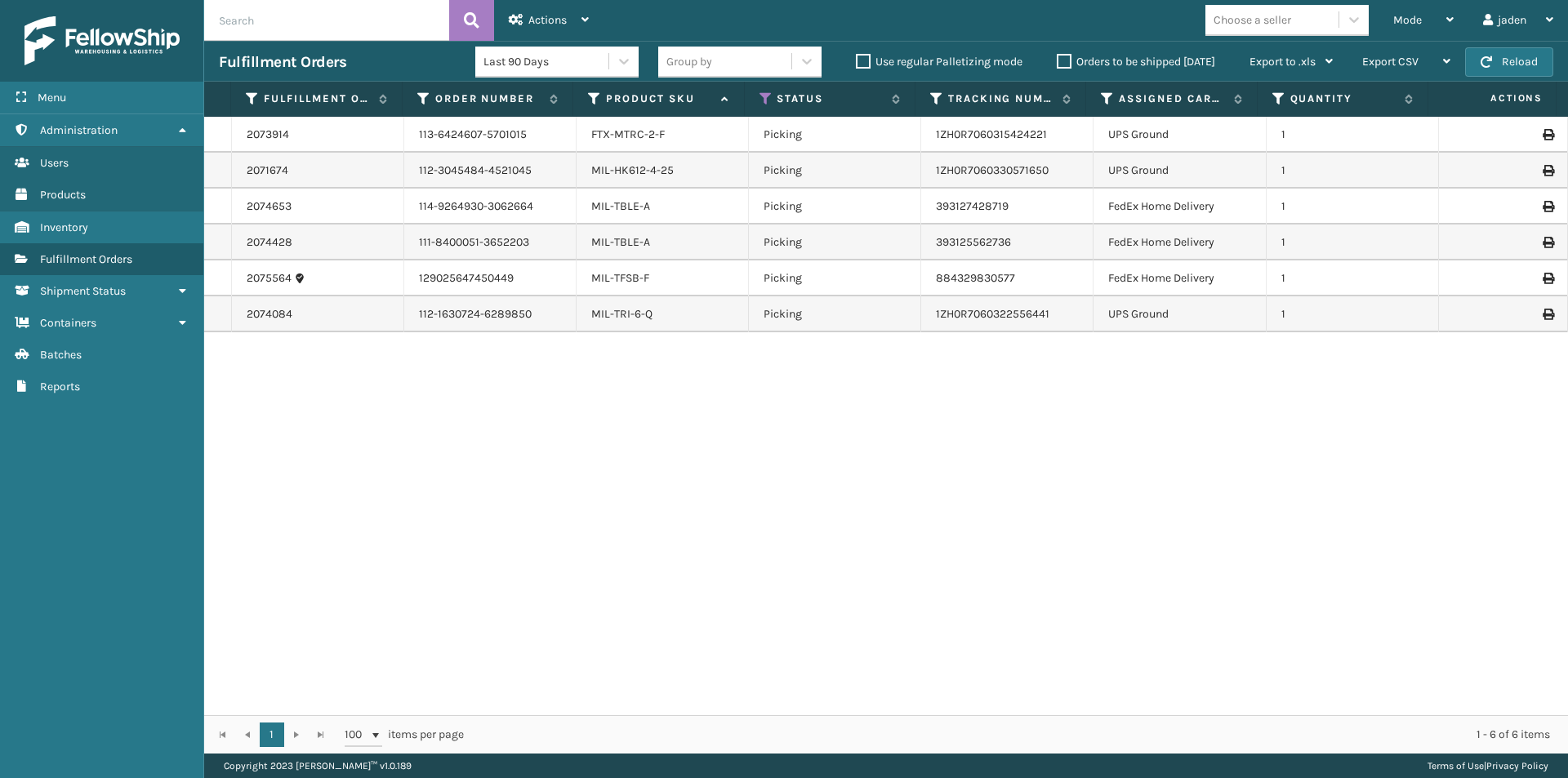
drag, startPoint x: 1257, startPoint y: 532, endPoint x: 1201, endPoint y: 531, distance: 56.0
drag, startPoint x: 1201, startPoint y: 531, endPoint x: 1184, endPoint y: 489, distance: 45.3
click at [498, 519] on div "2073914 113-6424607-5701015 FTX-MTRC-2-F Picking 1ZH0R7060315424221 UPS Ground …" at bounding box center [885, 416] width 1363 height 599
drag, startPoint x: 1227, startPoint y: 489, endPoint x: 1213, endPoint y: 489, distance: 14.0
drag, startPoint x: 1213, startPoint y: 489, endPoint x: 634, endPoint y: 489, distance: 579.0
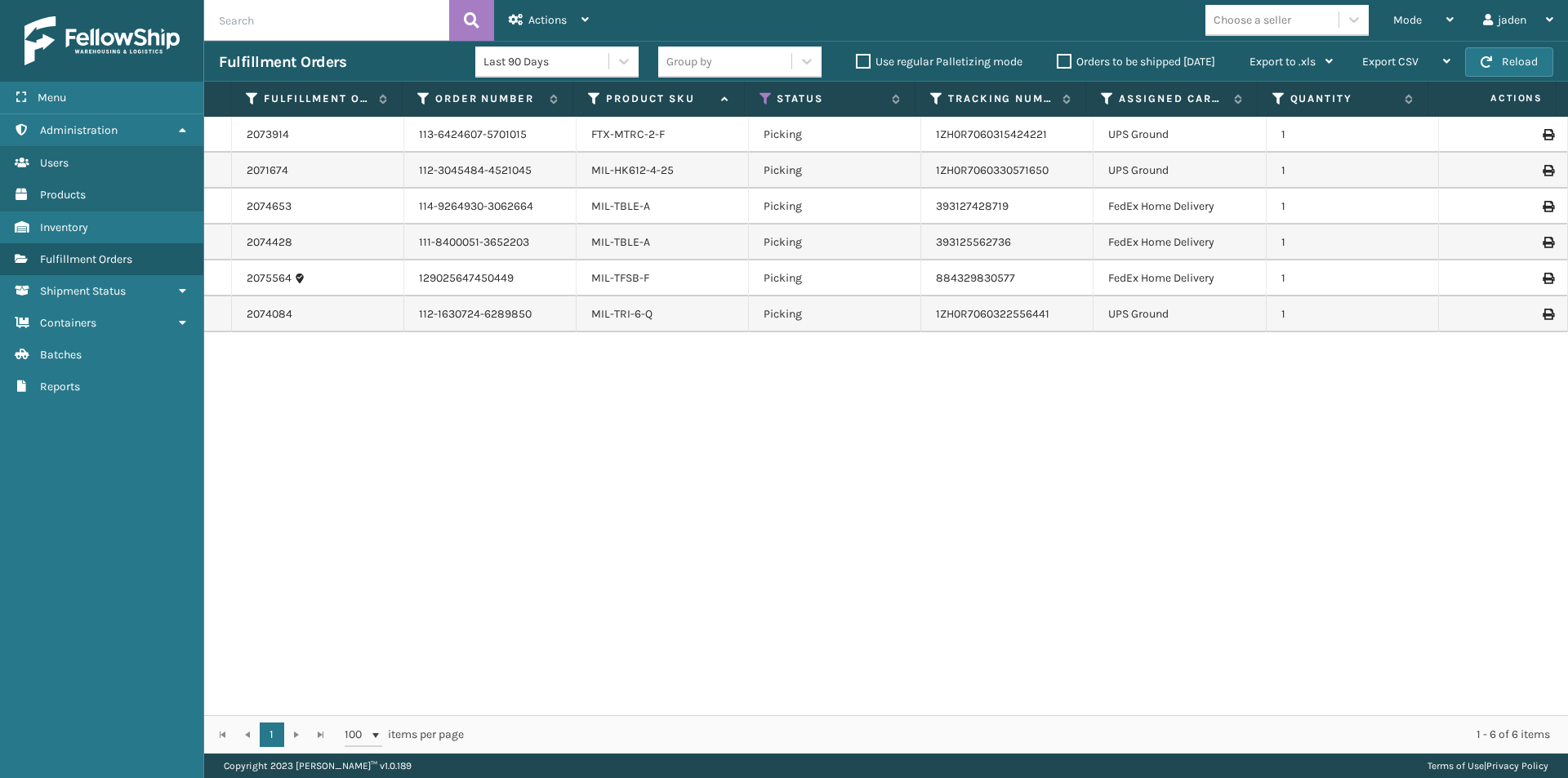
click at [536, 489] on div "2073914 113-6424607-5701015 FTX-MTRC-2-F Picking 1ZH0R7060315424221 UPS Ground …" at bounding box center [885, 416] width 1363 height 599
drag, startPoint x: 1214, startPoint y: 490, endPoint x: 1197, endPoint y: 507, distance: 24.0
click at [683, 527] on div "2073914 113-6424607-5701015 FTX-MTRC-2-F Picking 1ZH0R7060315424221 UPS Ground …" at bounding box center [885, 416] width 1363 height 599
drag, startPoint x: 1215, startPoint y: 507, endPoint x: 1161, endPoint y: 510, distance: 54.1
drag, startPoint x: 1161, startPoint y: 510, endPoint x: 1219, endPoint y: 521, distance: 59.0
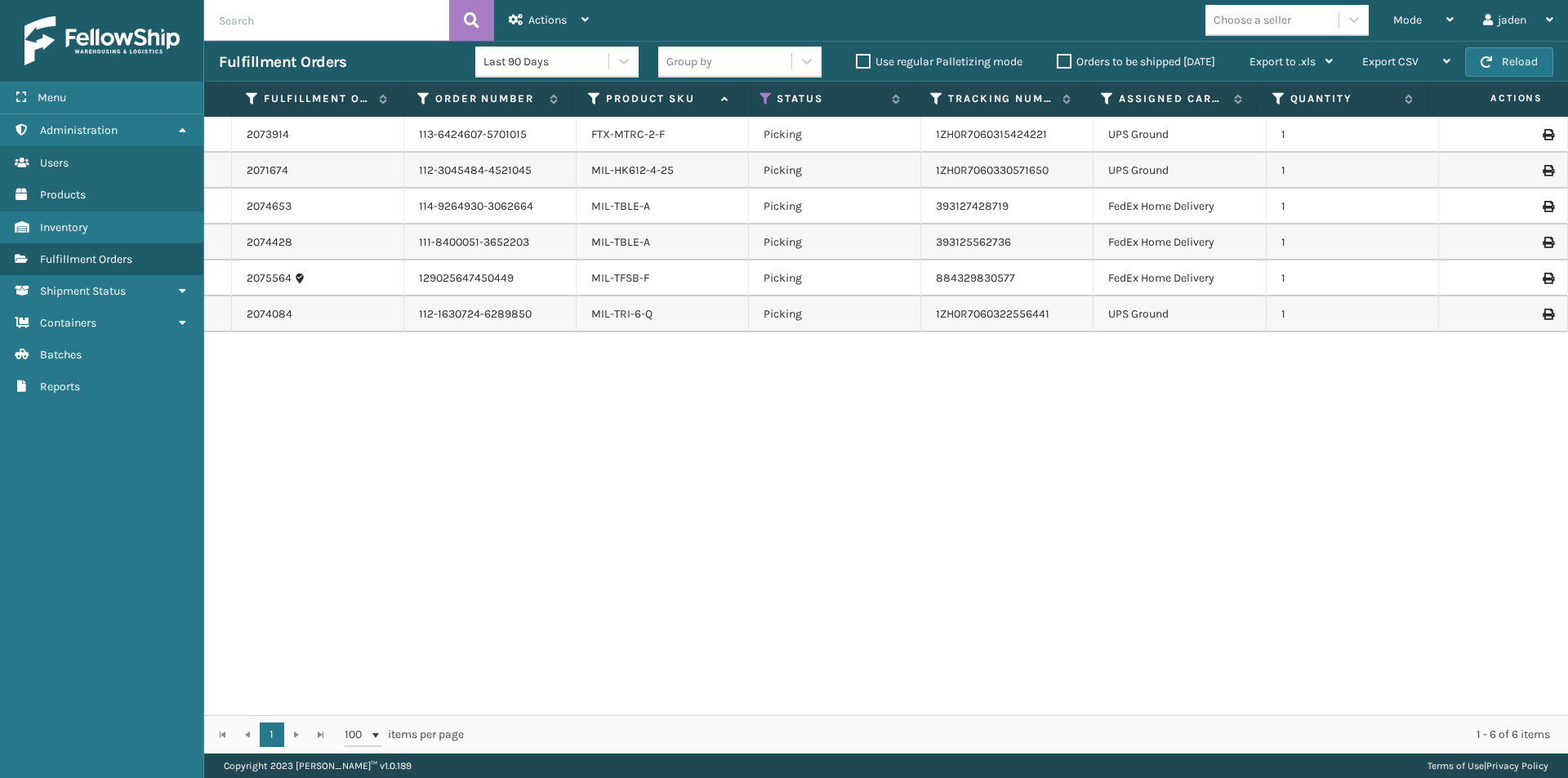
click at [733, 528] on div "2073914 113-6424607-5701015 FTX-MTRC-2-F Picking 1ZH0R7060315424221 UPS Ground …" at bounding box center [885, 416] width 1363 height 599
drag, startPoint x: 1239, startPoint y: 521, endPoint x: 1206, endPoint y: 521, distance: 33.0
drag, startPoint x: 1206, startPoint y: 521, endPoint x: 972, endPoint y: 491, distance: 235.9
click at [783, 509] on div "2073914 113-6424607-5701015 FTX-MTRC-2-F Picking 1ZH0R7060315424221 UPS Ground …" at bounding box center [885, 416] width 1363 height 599
drag, startPoint x: 1279, startPoint y: 491, endPoint x: 1220, endPoint y: 501, distance: 59.8
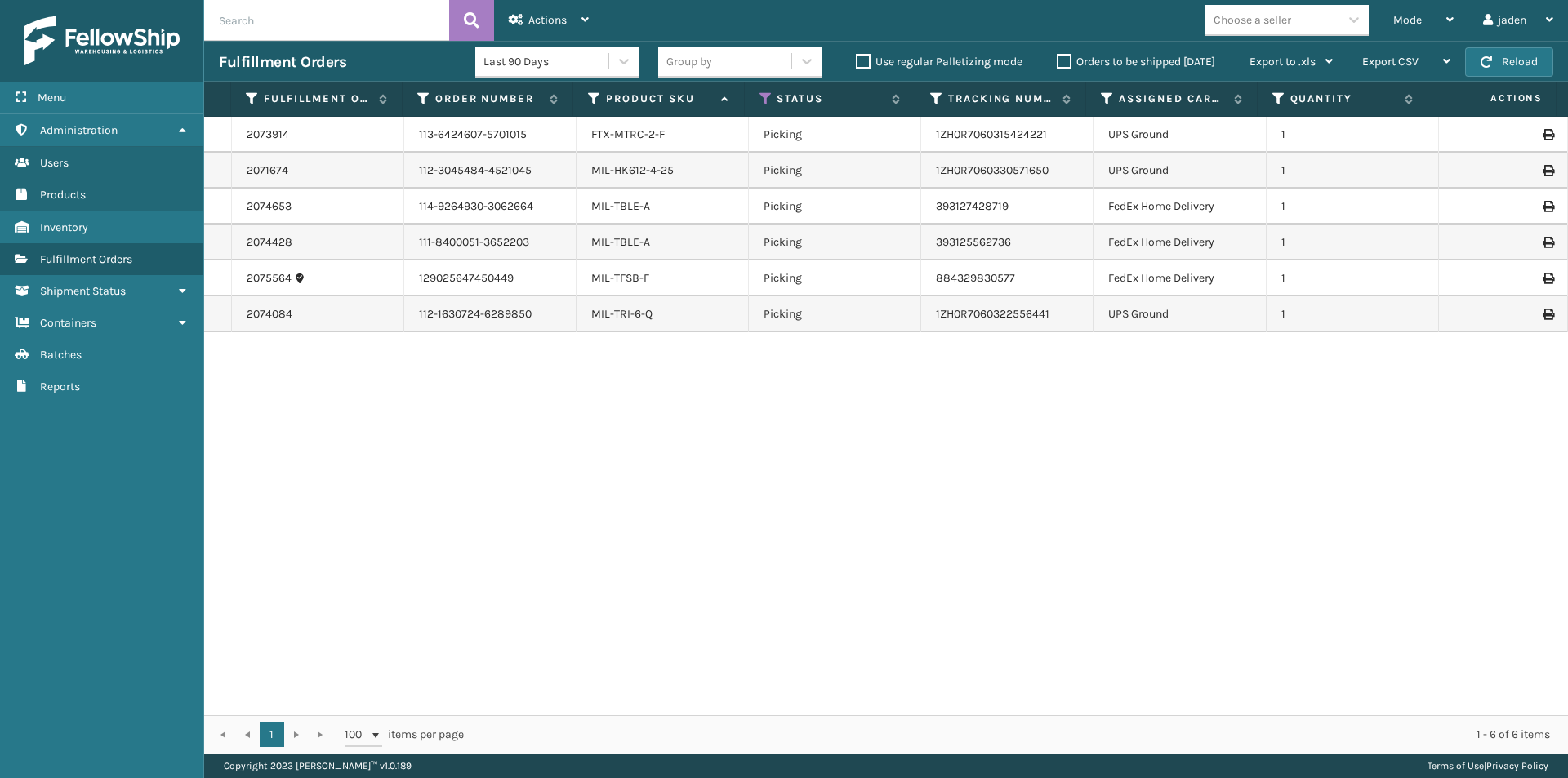
drag, startPoint x: 1220, startPoint y: 501, endPoint x: 1333, endPoint y: 484, distance: 114.3
click at [772, 508] on div "2073914 113-6424607-5701015 FTX-MTRC-2-F Picking 1ZH0R7060315424221 UPS Ground …" at bounding box center [885, 416] width 1363 height 599
drag, startPoint x: 1333, startPoint y: 484, endPoint x: 1266, endPoint y: 491, distance: 67.4
drag, startPoint x: 1266, startPoint y: 491, endPoint x: 1211, endPoint y: 489, distance: 55.0
click at [649, 512] on div "2073914 113-6424607-5701015 FTX-MTRC-2-F Picking 1ZH0R7060315424221 UPS Ground …" at bounding box center [885, 416] width 1363 height 599
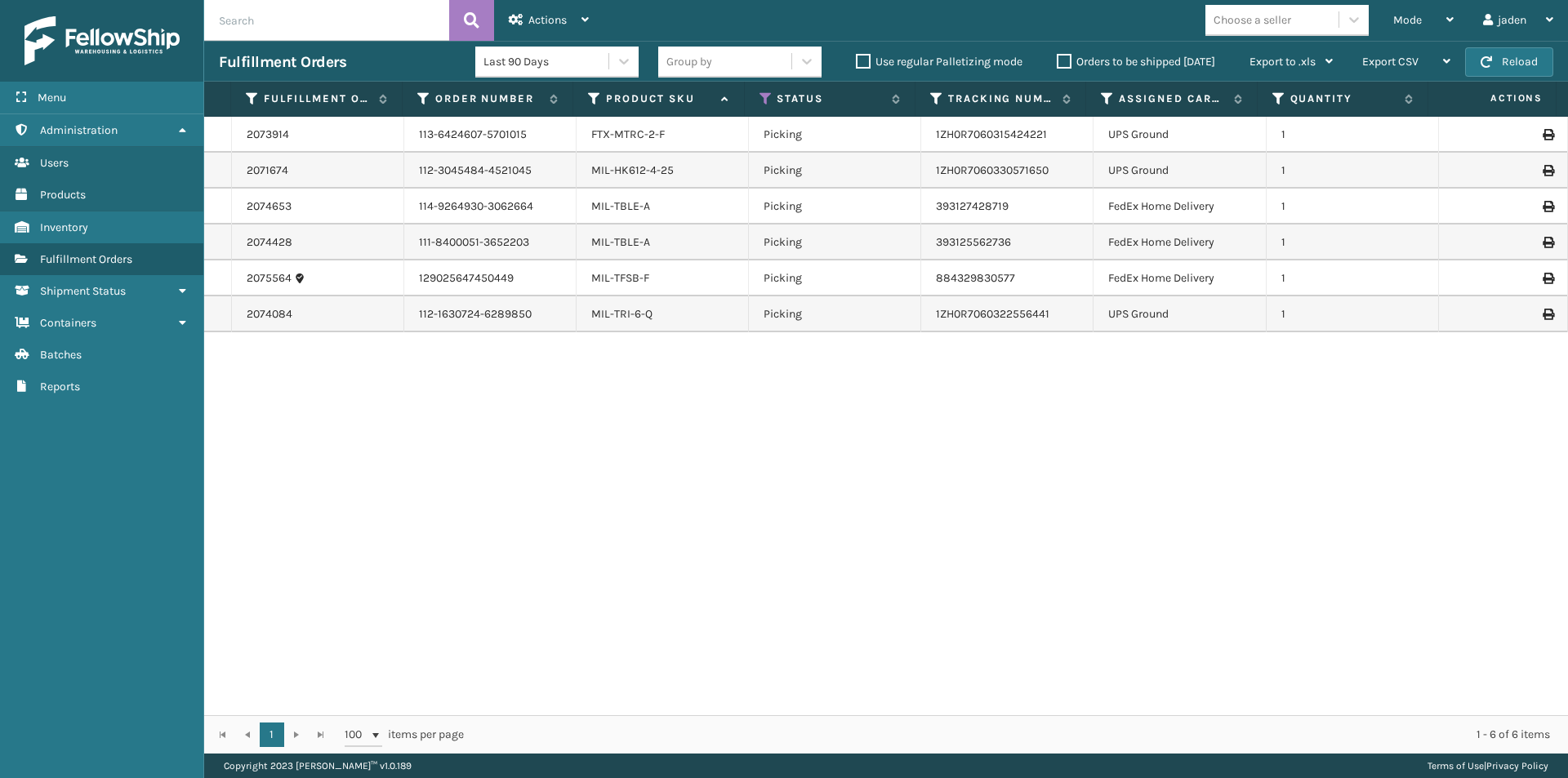
drag, startPoint x: 1182, startPoint y: 496, endPoint x: 1270, endPoint y: 479, distance: 89.6
click at [752, 511] on div "2073914 113-6424607-5701015 FTX-MTRC-2-F Picking 1ZH0R7060315424221 UPS Ground …" at bounding box center [885, 416] width 1363 height 599
drag, startPoint x: 1270, startPoint y: 479, endPoint x: 1171, endPoint y: 484, distance: 99.1
drag, startPoint x: 1171, startPoint y: 484, endPoint x: 1270, endPoint y: 467, distance: 100.4
click at [795, 505] on div "2073914 113-6424607-5701015 FTX-MTRC-2-F Picking 1ZH0R7060315424221 UPS Ground …" at bounding box center [885, 416] width 1363 height 599
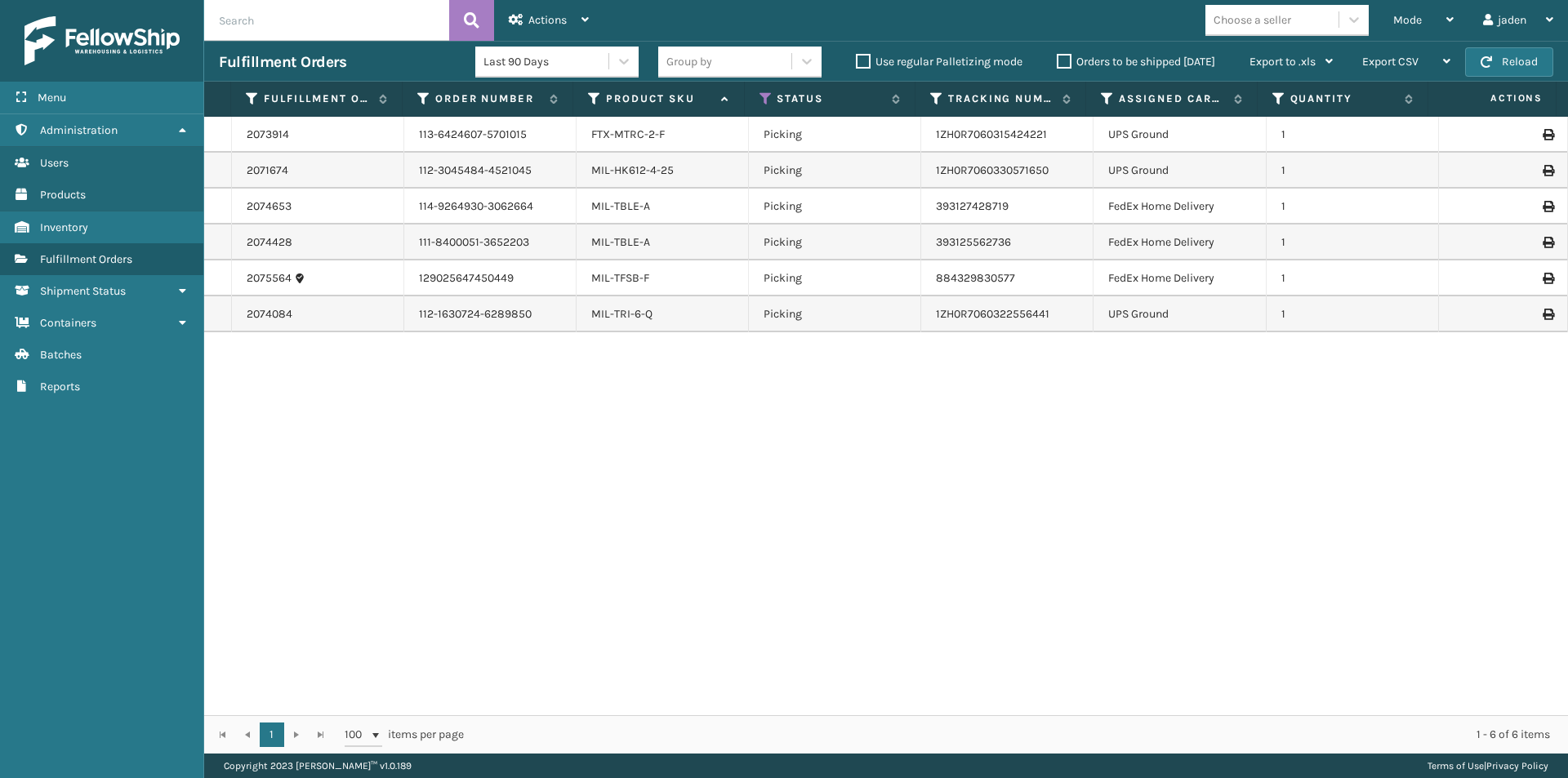
drag, startPoint x: 1229, startPoint y: 467, endPoint x: 1206, endPoint y: 82, distance: 385.7
click at [654, 489] on div "2073914 113-6424607-5701015 FTX-MTRC-2-F Picking 1ZH0R7060315424221 UPS Ground …" at bounding box center [885, 416] width 1363 height 599
click at [1479, 60] on button "Reload" at bounding box center [1509, 62] width 89 height 30
drag, startPoint x: 1073, startPoint y: 473, endPoint x: 685, endPoint y: 513, distance: 390.1
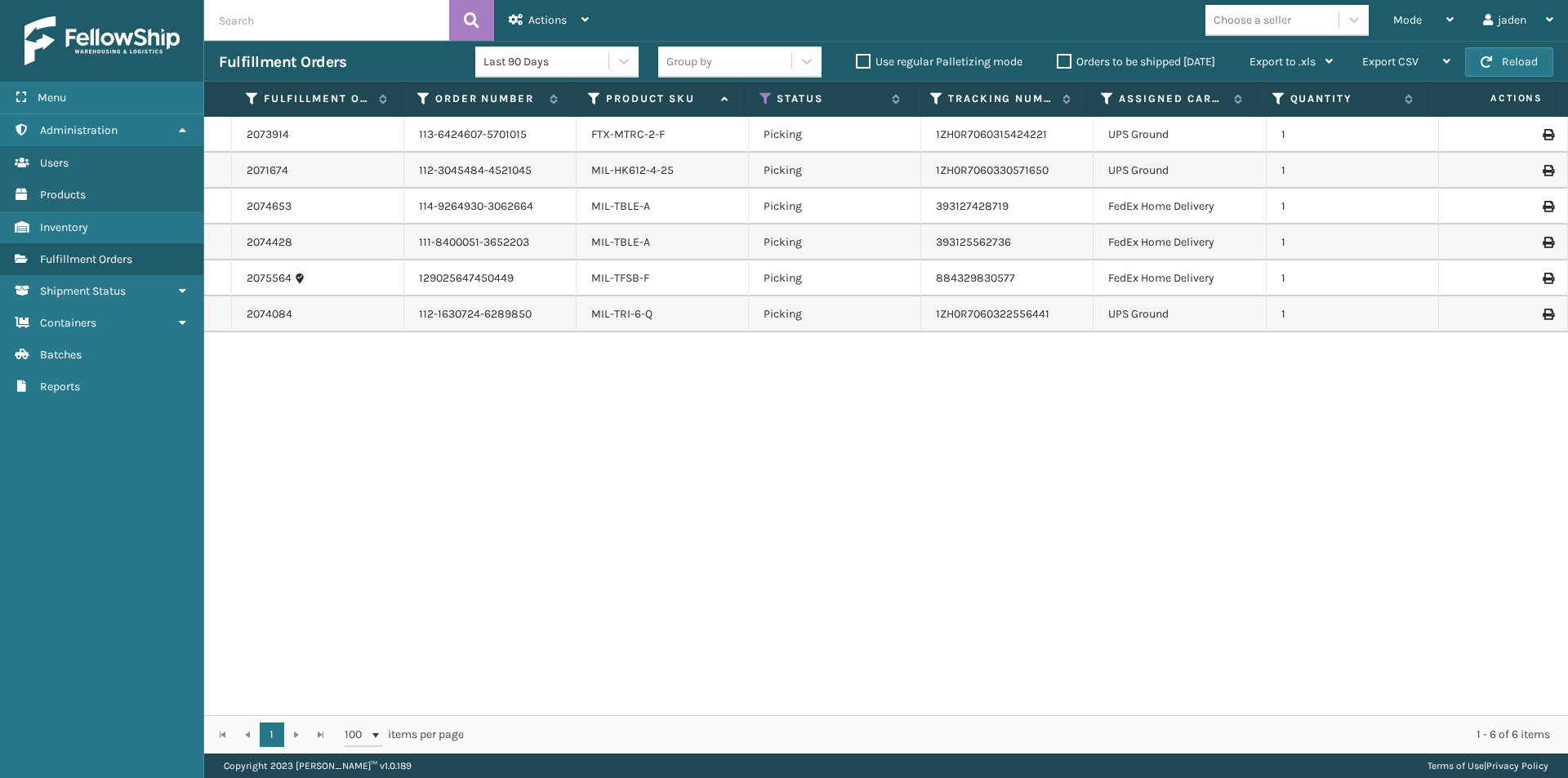
click at [685, 513] on div "2073914 113-6424607-5701015 FTX-MTRC-2-F Picking 1ZH0R7060315424221 UPS Ground …" at bounding box center [885, 416] width 1363 height 599
click at [1413, 14] on span "Mode" at bounding box center [1407, 20] width 29 height 14
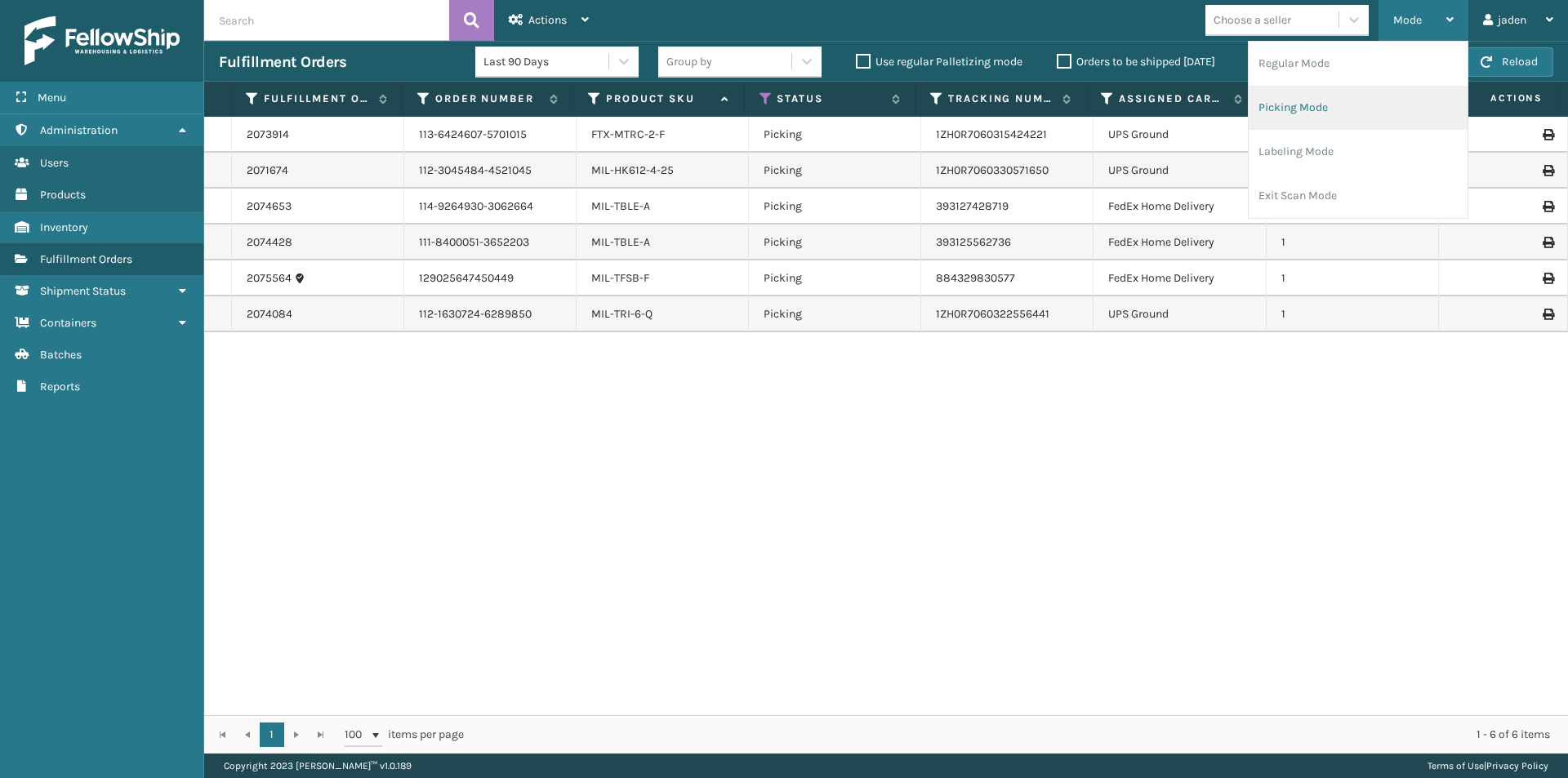
click at [1366, 95] on li "Picking Mode" at bounding box center [1358, 108] width 219 height 44
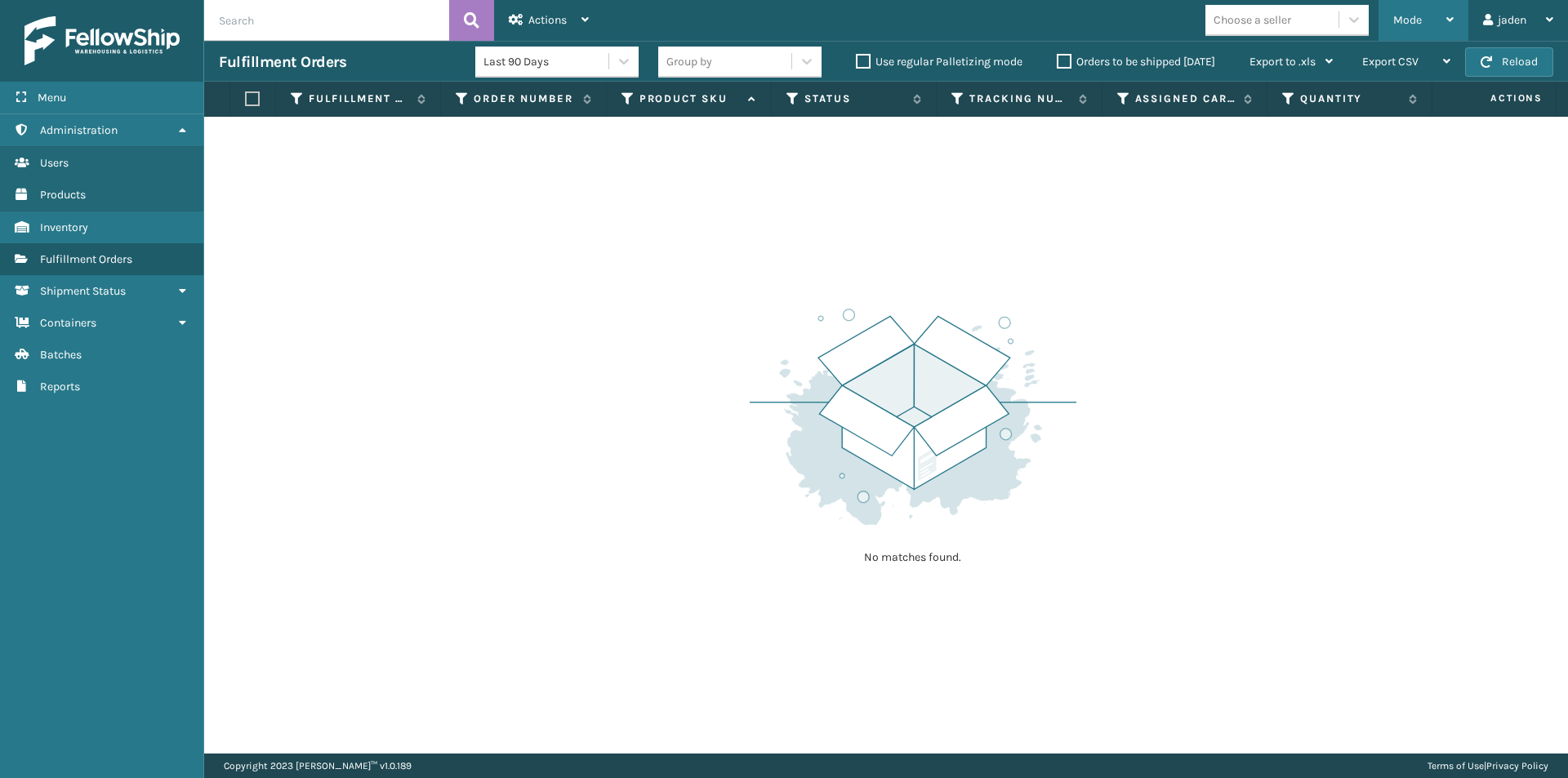
drag, startPoint x: 1124, startPoint y: 403, endPoint x: 1384, endPoint y: 37, distance: 448.9
click at [744, 312] on div "No matches found." at bounding box center [885, 435] width 1363 height 637
click at [1501, 66] on button "Reload" at bounding box center [1509, 62] width 89 height 30
click at [1501, 65] on button "Reload" at bounding box center [1509, 62] width 89 height 30
click at [1064, 66] on label "Orders to be shipped [DATE]" at bounding box center [1136, 61] width 158 height 14
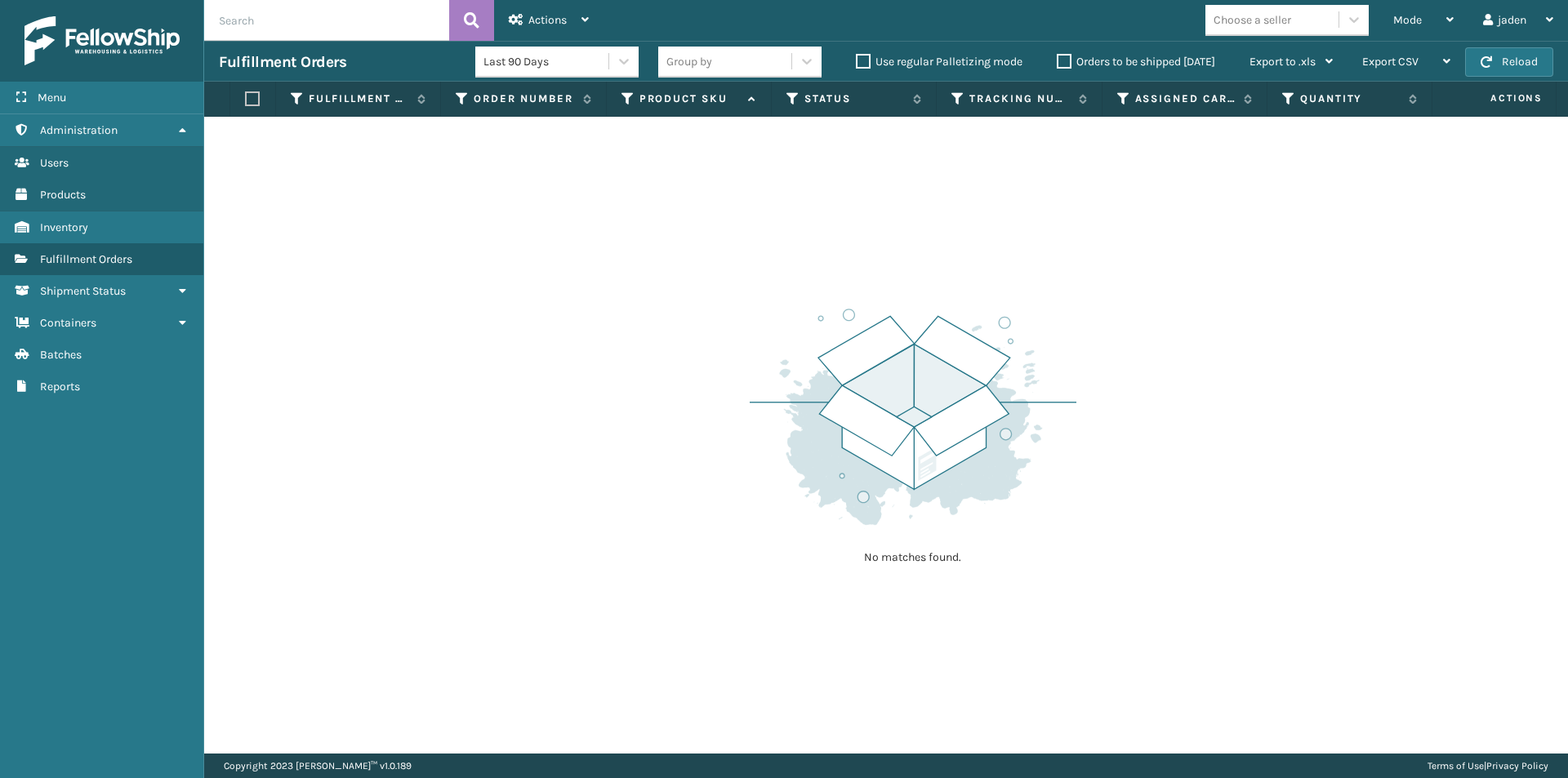
click at [1058, 63] on input "Orders to be shipped [DATE]" at bounding box center [1057, 57] width 1 height 10
click at [1489, 61] on span "button" at bounding box center [1486, 62] width 11 height 11
click at [1430, 24] on div "Mode" at bounding box center [1422, 20] width 60 height 41
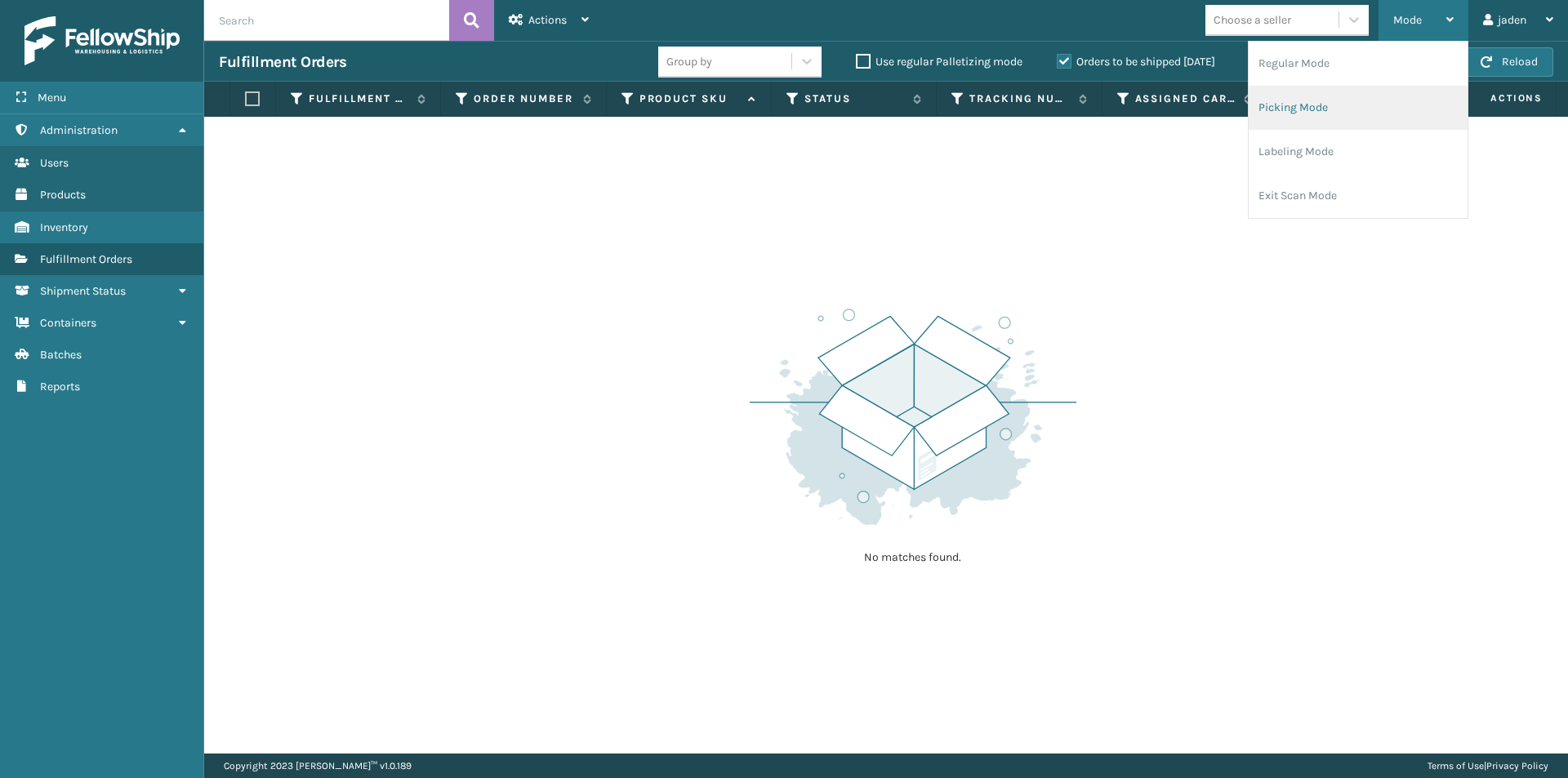
click at [1362, 97] on li "Picking Mode" at bounding box center [1358, 108] width 219 height 44
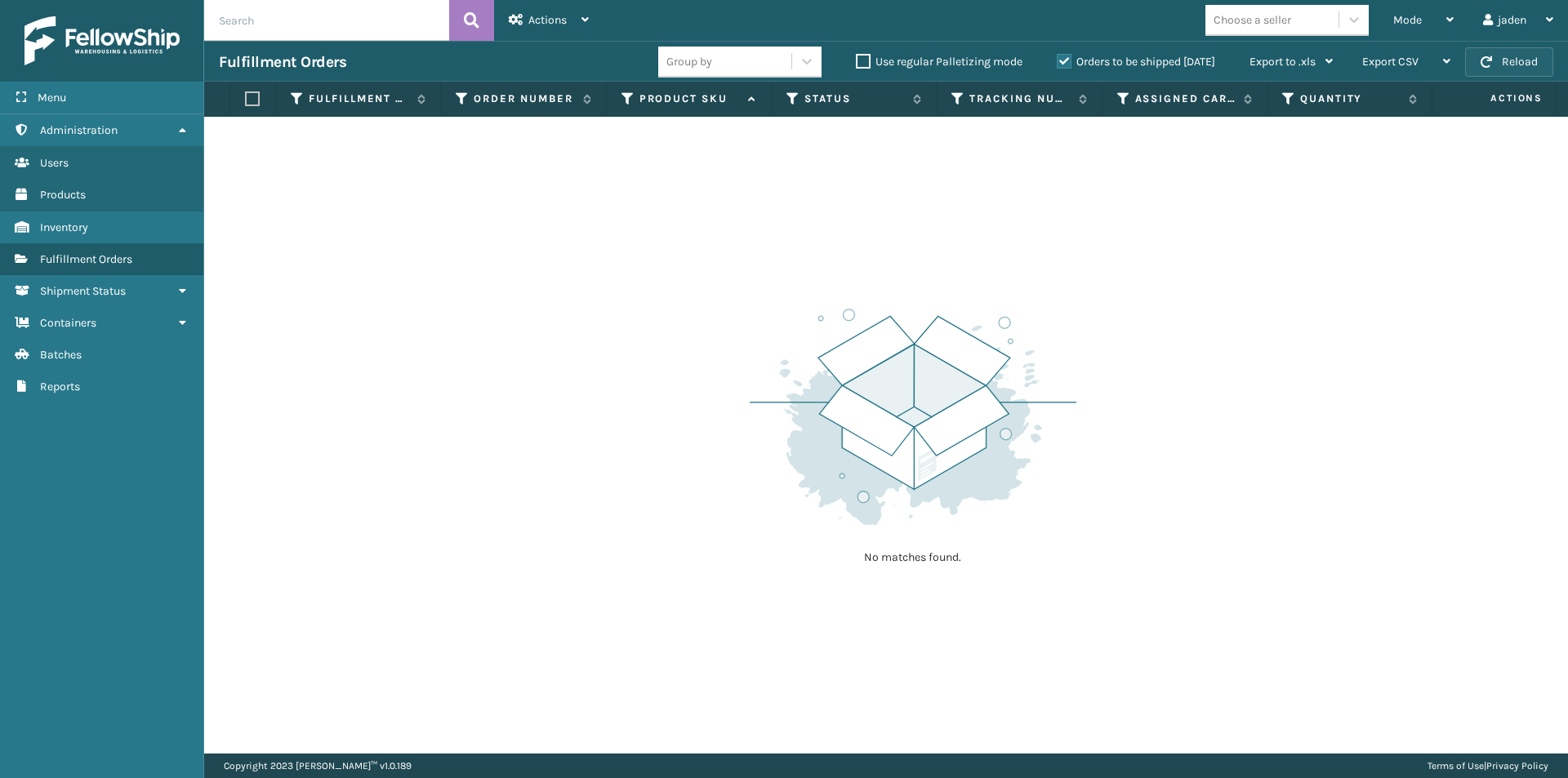
click at [1478, 58] on button "Reload" at bounding box center [1509, 62] width 89 height 30
click at [1481, 58] on span "button" at bounding box center [1486, 62] width 11 height 11
click at [1443, 20] on div "Mode" at bounding box center [1422, 20] width 60 height 41
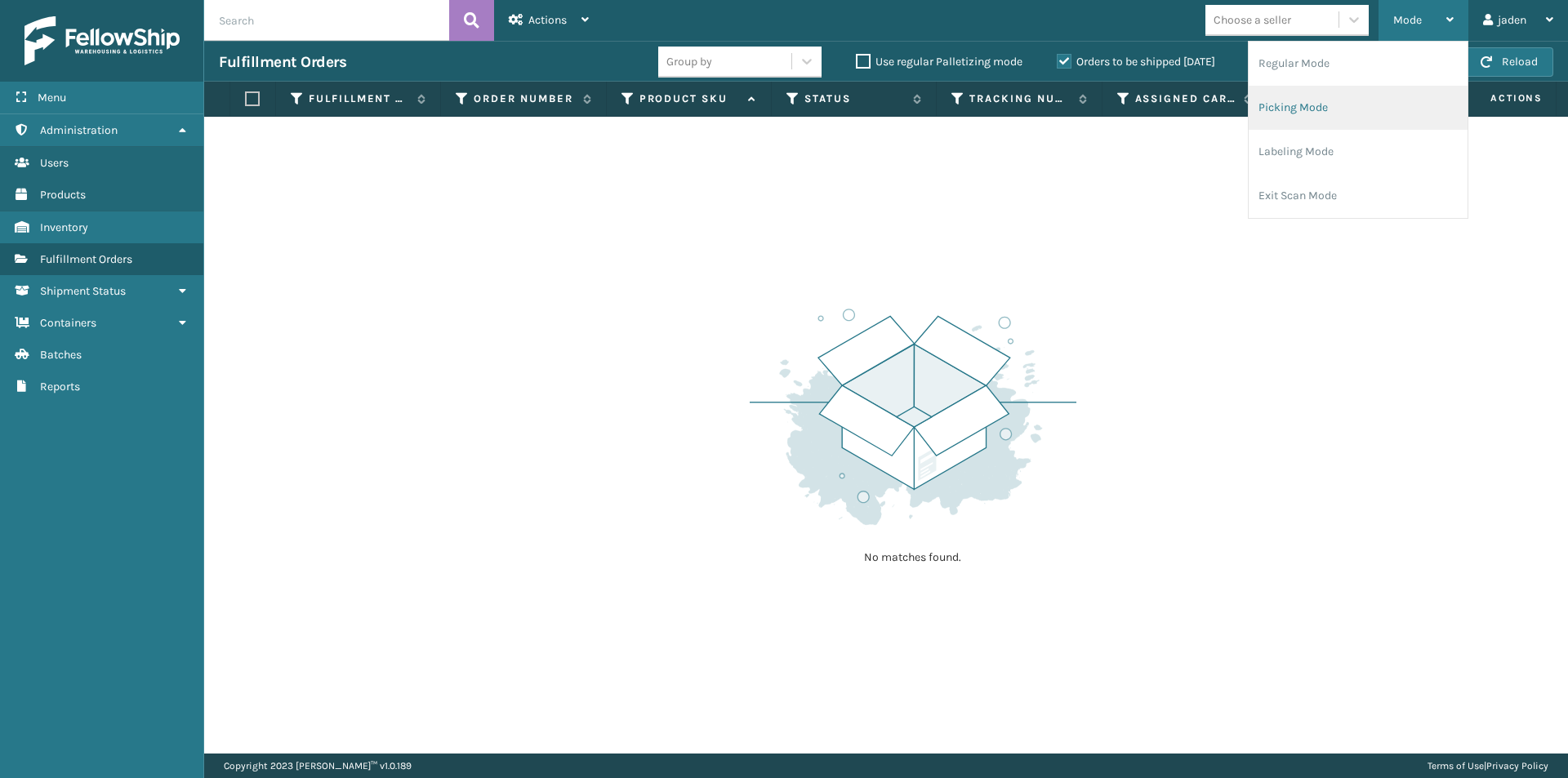
click at [1350, 108] on li "Picking Mode" at bounding box center [1358, 108] width 219 height 44
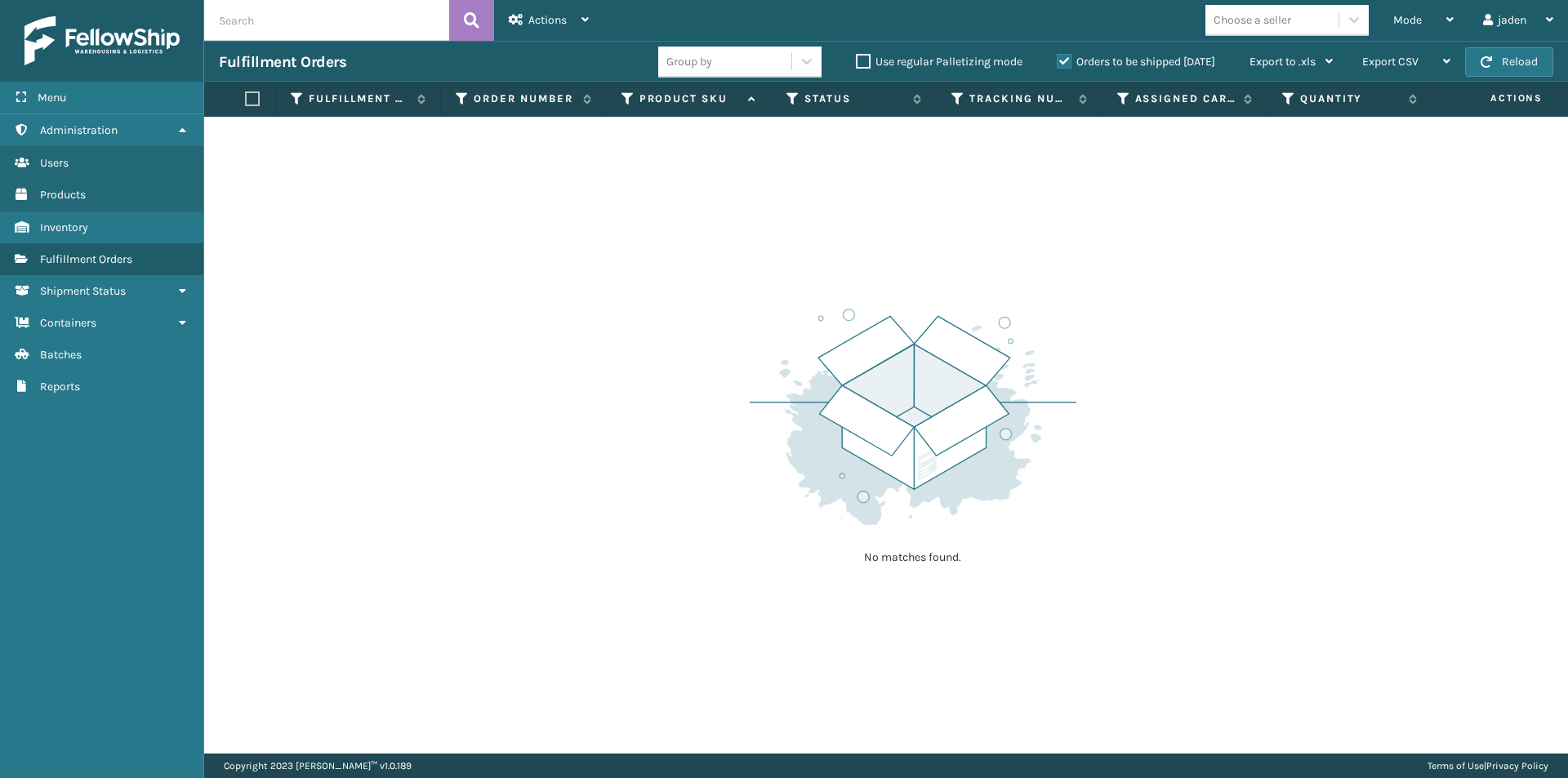
click at [1062, 64] on label "Orders to be shipped [DATE]" at bounding box center [1136, 61] width 158 height 14
click at [1058, 63] on input "Orders to be shipped [DATE]" at bounding box center [1057, 57] width 1 height 10
click at [1424, 14] on div "Mode" at bounding box center [1422, 20] width 60 height 41
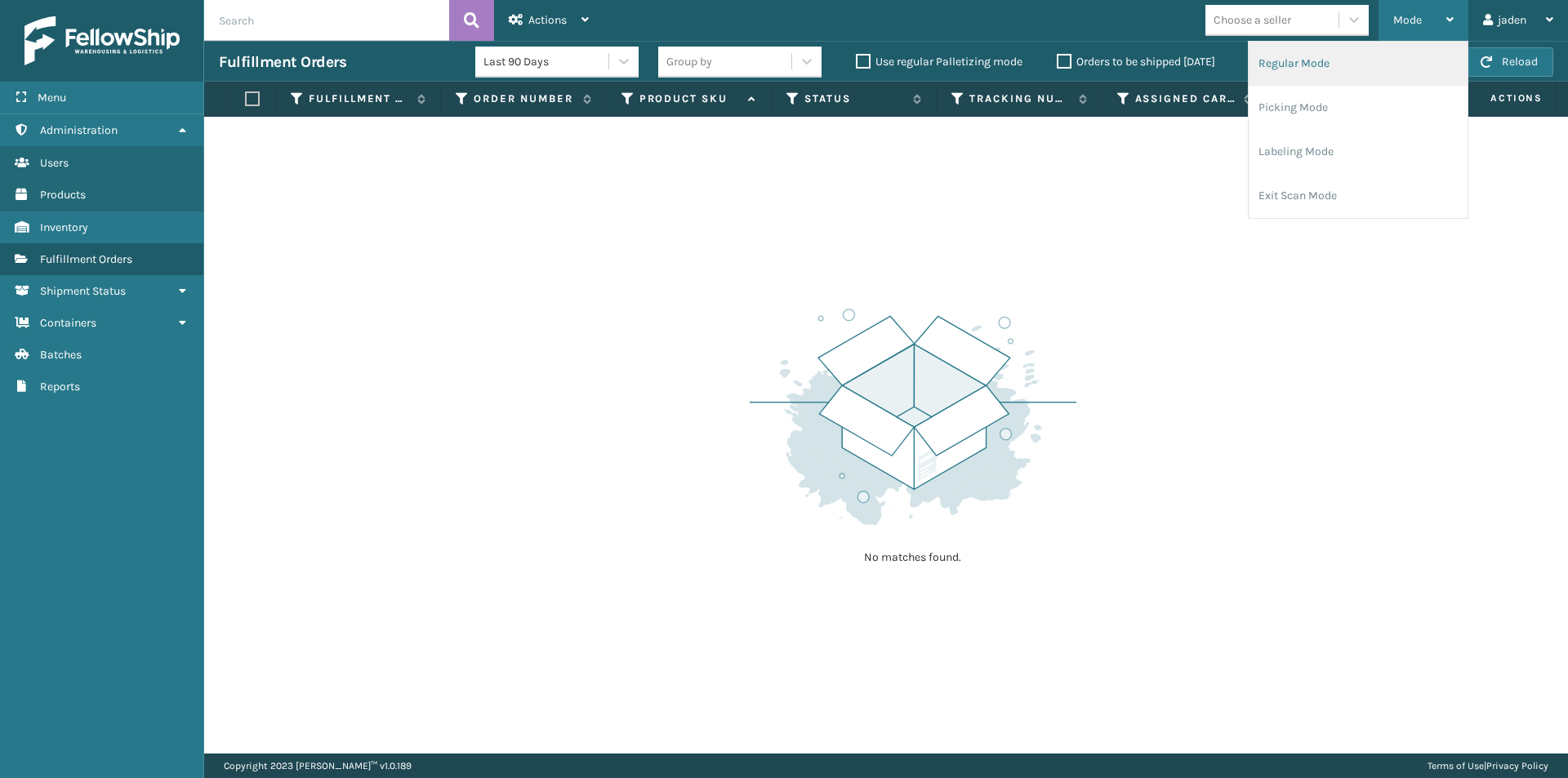
click at [1333, 69] on li "Regular Mode" at bounding box center [1358, 64] width 219 height 44
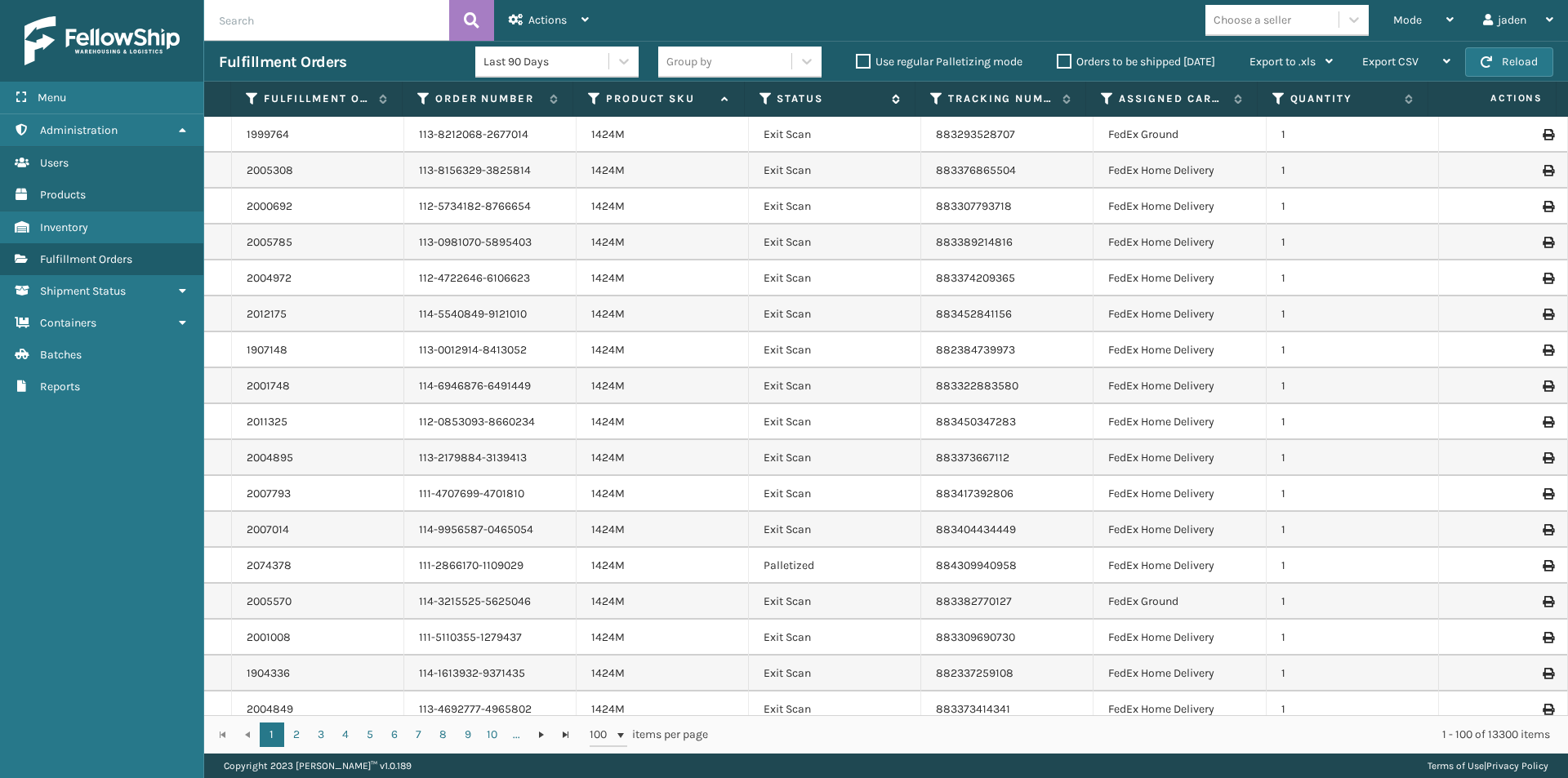
click at [771, 98] on icon at bounding box center [766, 98] width 13 height 14
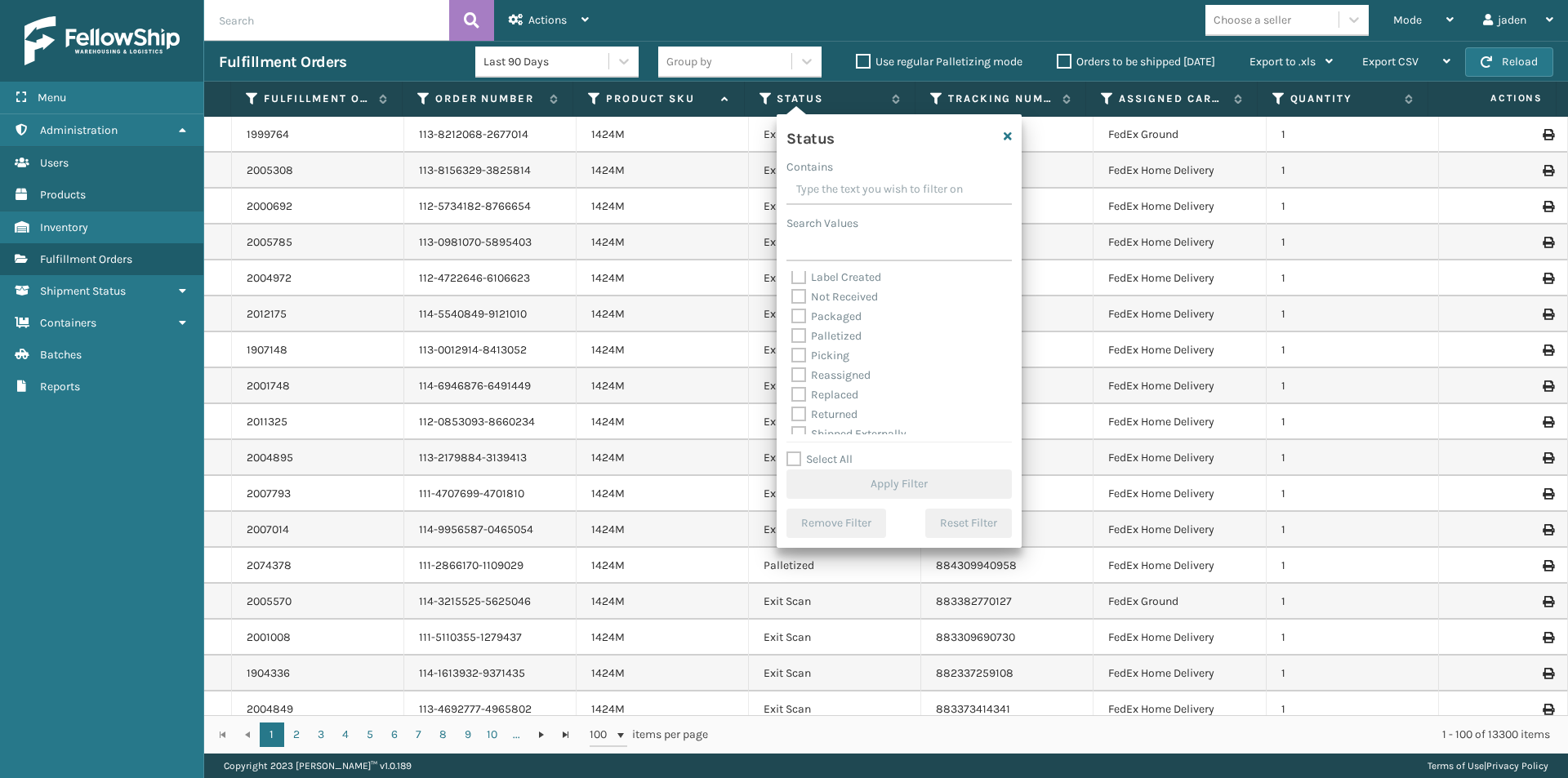
click at [823, 351] on label "Picking" at bounding box center [820, 355] width 58 height 14
click at [792, 351] on input "Picking" at bounding box center [791, 351] width 1 height 10
checkbox input "true"
click at [904, 493] on button "Apply Filter" at bounding box center [899, 484] width 226 height 30
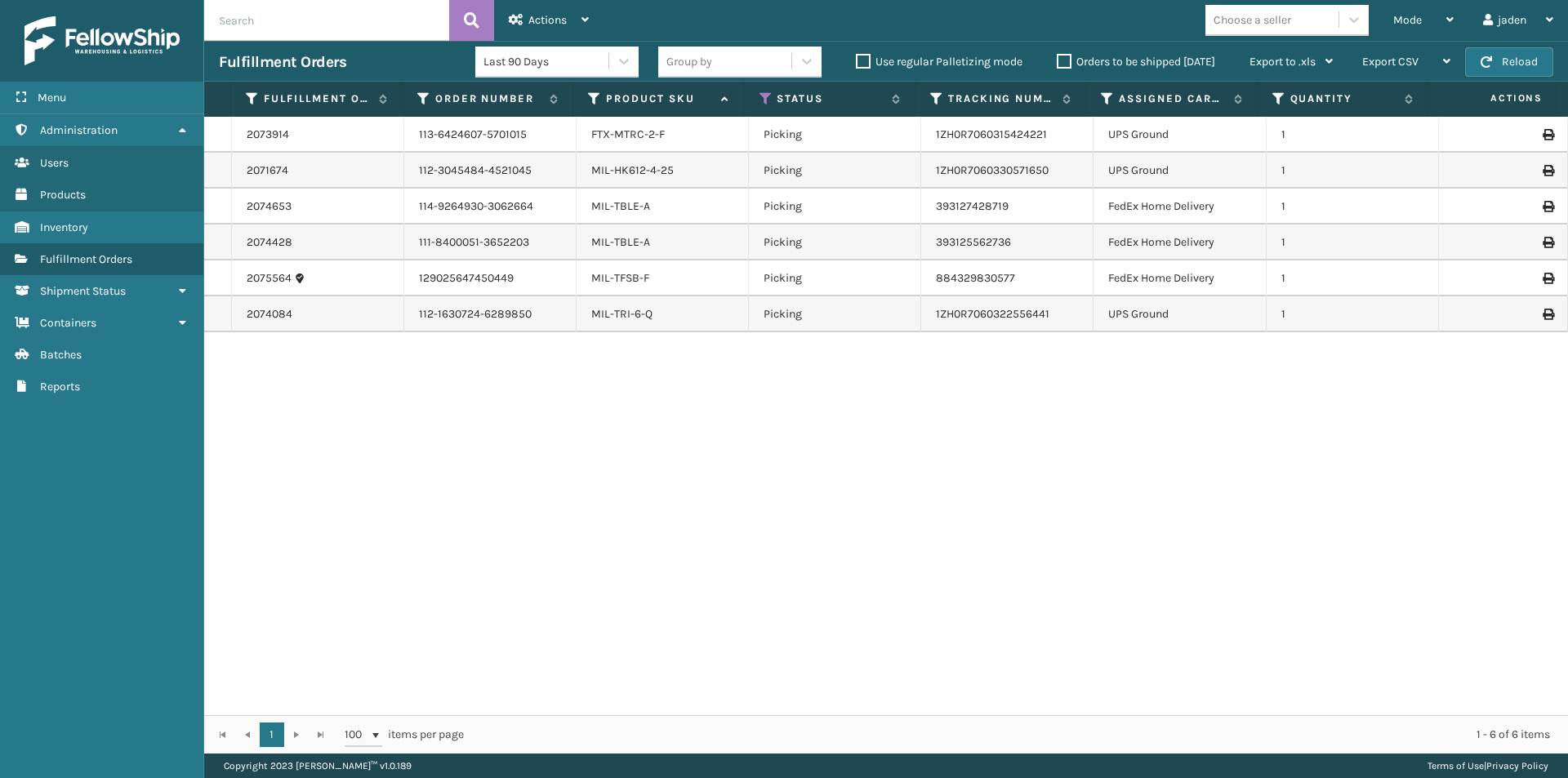
drag, startPoint x: 1236, startPoint y: 483, endPoint x: 1222, endPoint y: 483, distance: 14.0
drag, startPoint x: 1222, startPoint y: 483, endPoint x: 737, endPoint y: 482, distance: 485.0
click at [703, 525] on div "2073914 113-6424607-5701015 FTX-MTRC-2-F Picking 1ZH0R7060315424221 UPS Ground …" at bounding box center [885, 416] width 1363 height 599
click at [1510, 67] on button "Reload" at bounding box center [1509, 62] width 89 height 30
drag, startPoint x: 1181, startPoint y: 347, endPoint x: 945, endPoint y: 348, distance: 236.0
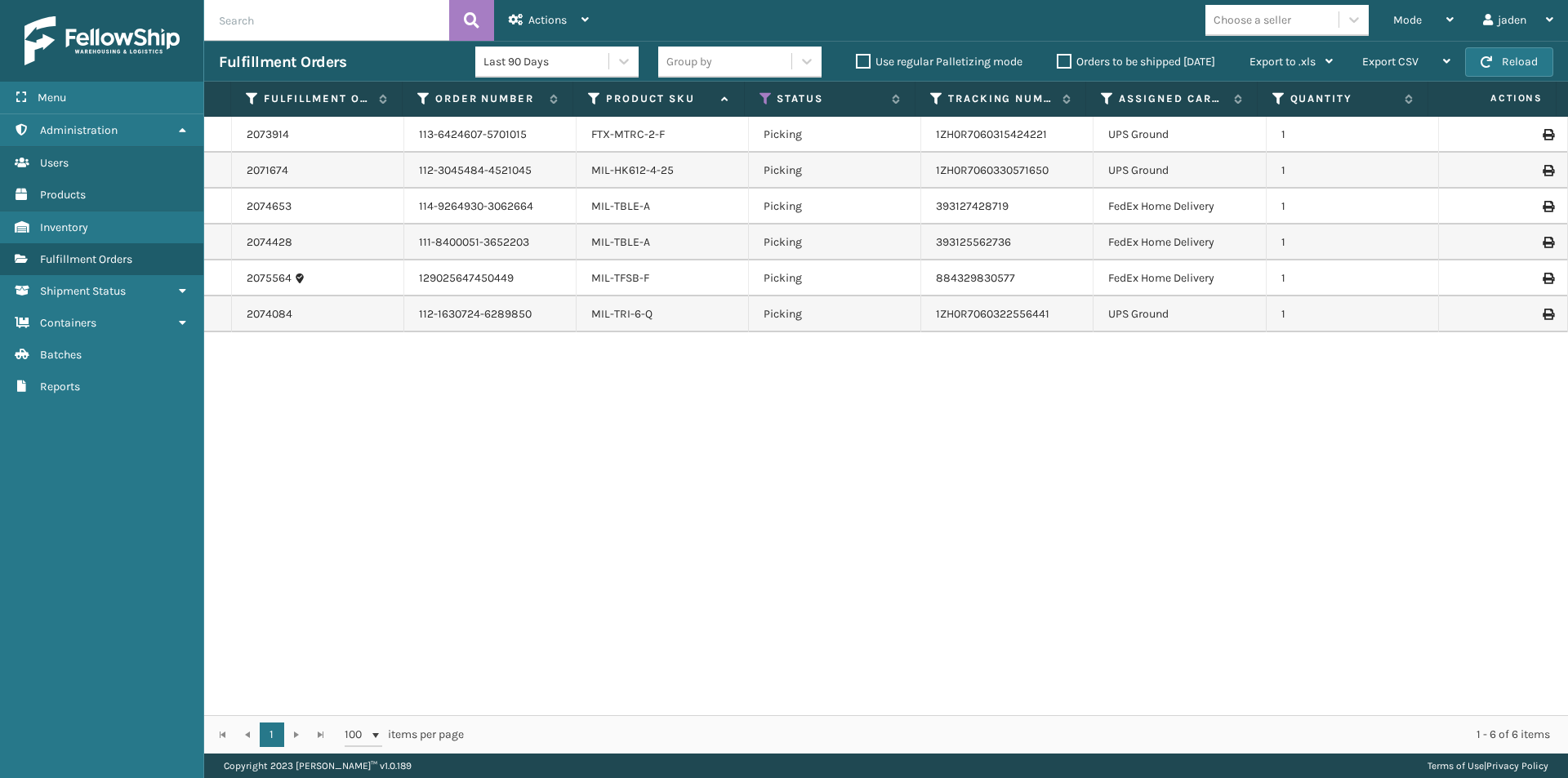
click at [909, 379] on div "2073914 113-6424607-5701015 FTX-MTRC-2-F Picking 1ZH0R7060315424221 UPS Ground …" at bounding box center [885, 416] width 1363 height 599
click at [1403, 26] on span "Mode" at bounding box center [1407, 20] width 29 height 14
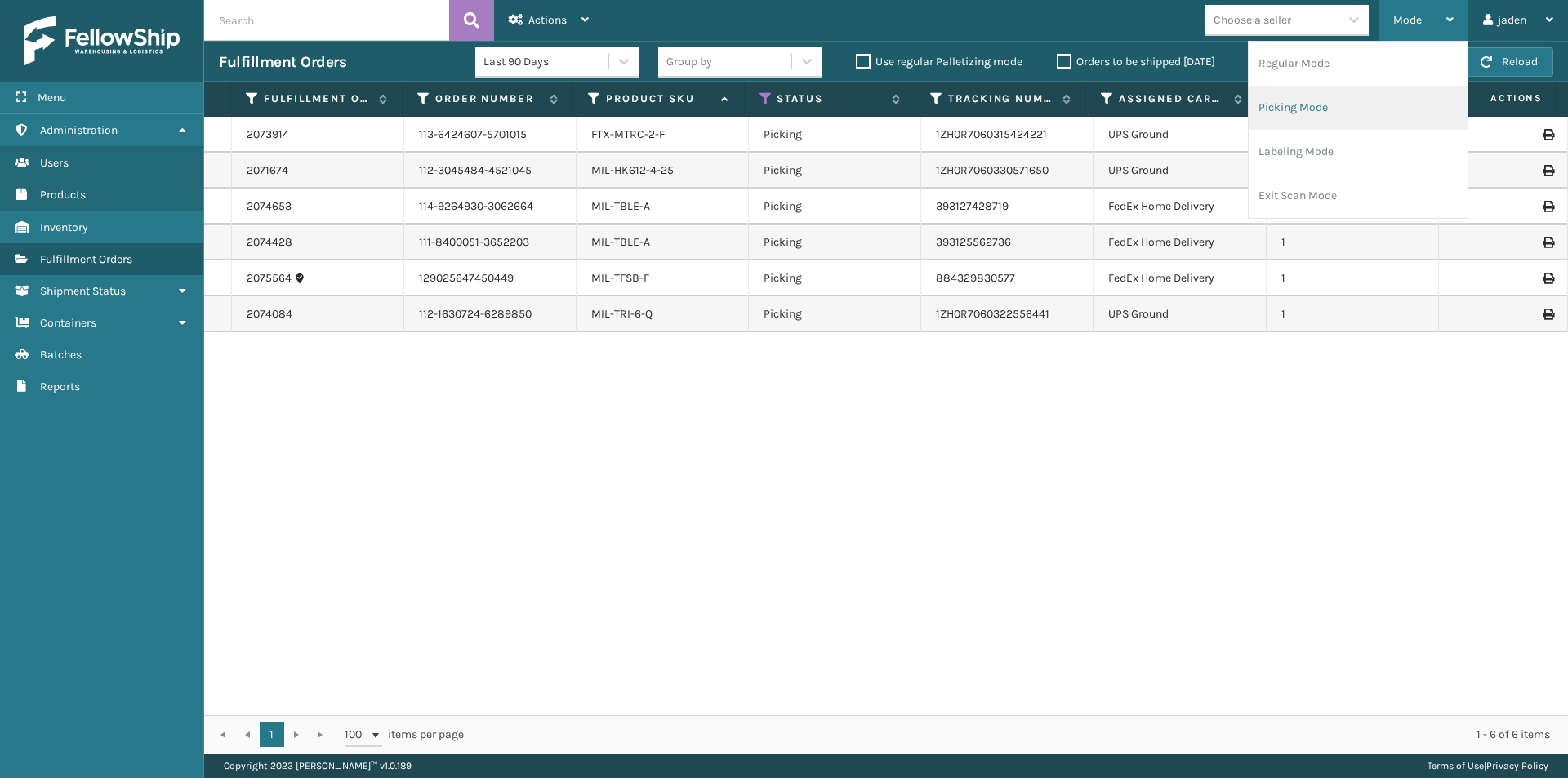
click at [1316, 105] on li "Picking Mode" at bounding box center [1358, 108] width 219 height 44
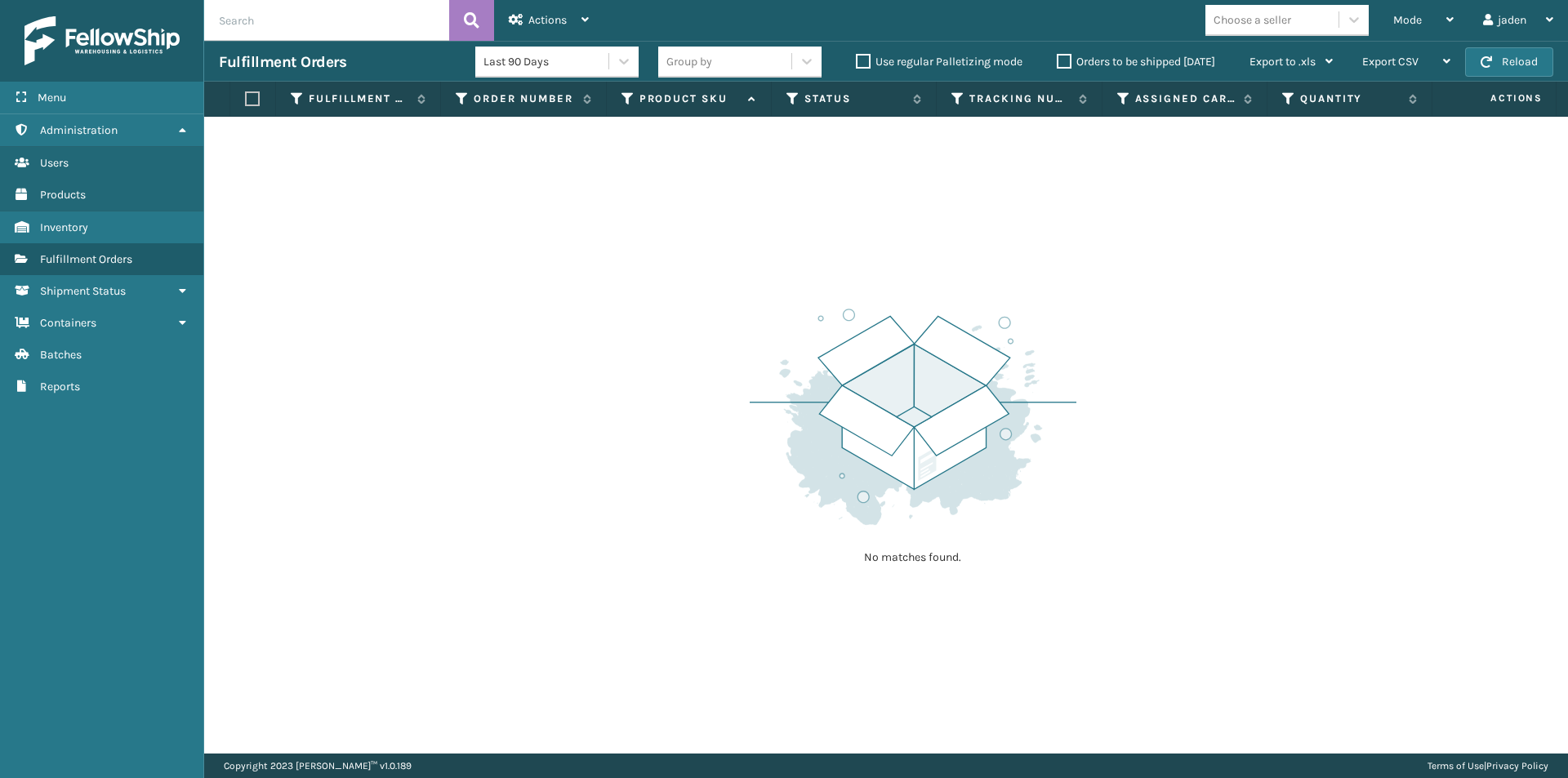
drag, startPoint x: 1069, startPoint y: 349, endPoint x: 1060, endPoint y: 347, distance: 9.2
drag, startPoint x: 1060, startPoint y: 347, endPoint x: 789, endPoint y: 238, distance: 292.1
click at [789, 238] on div "No matches found." at bounding box center [885, 435] width 1363 height 637
click at [1515, 49] on button "Reload" at bounding box center [1509, 62] width 89 height 30
click at [1435, 26] on div "Mode" at bounding box center [1422, 20] width 60 height 41
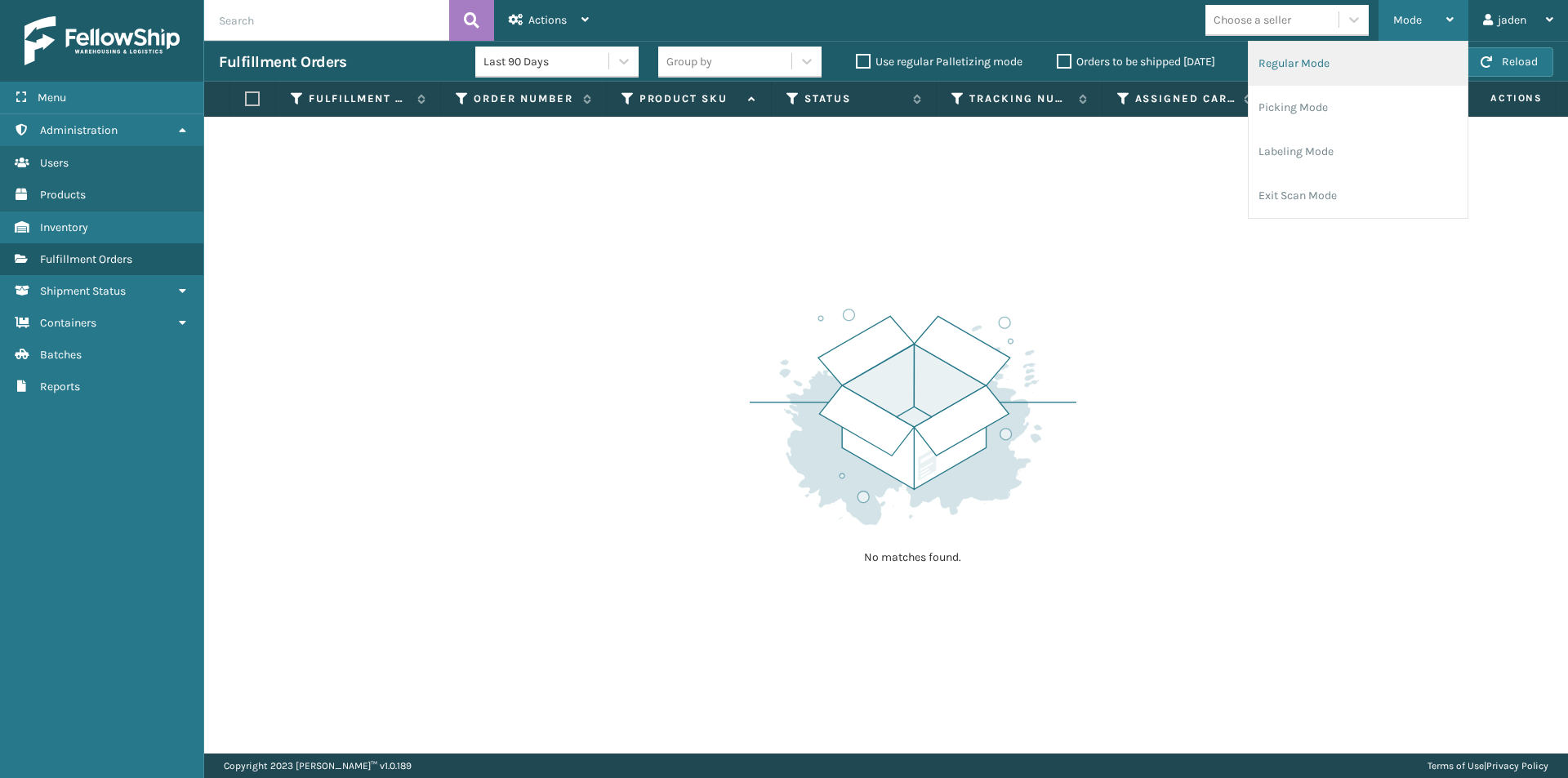
click at [1326, 74] on li "Regular Mode" at bounding box center [1358, 64] width 219 height 44
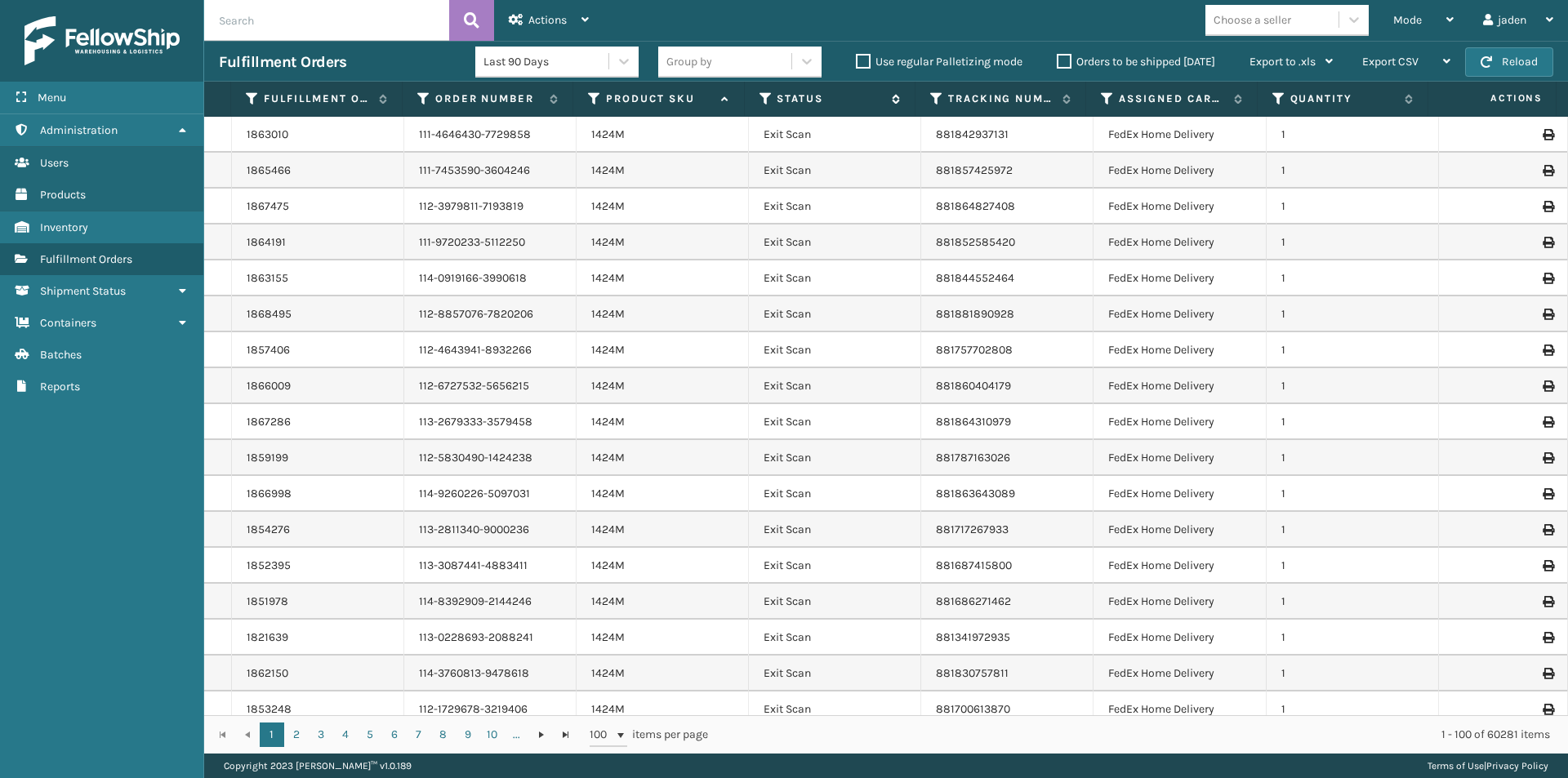
click at [765, 95] on icon at bounding box center [766, 98] width 13 height 14
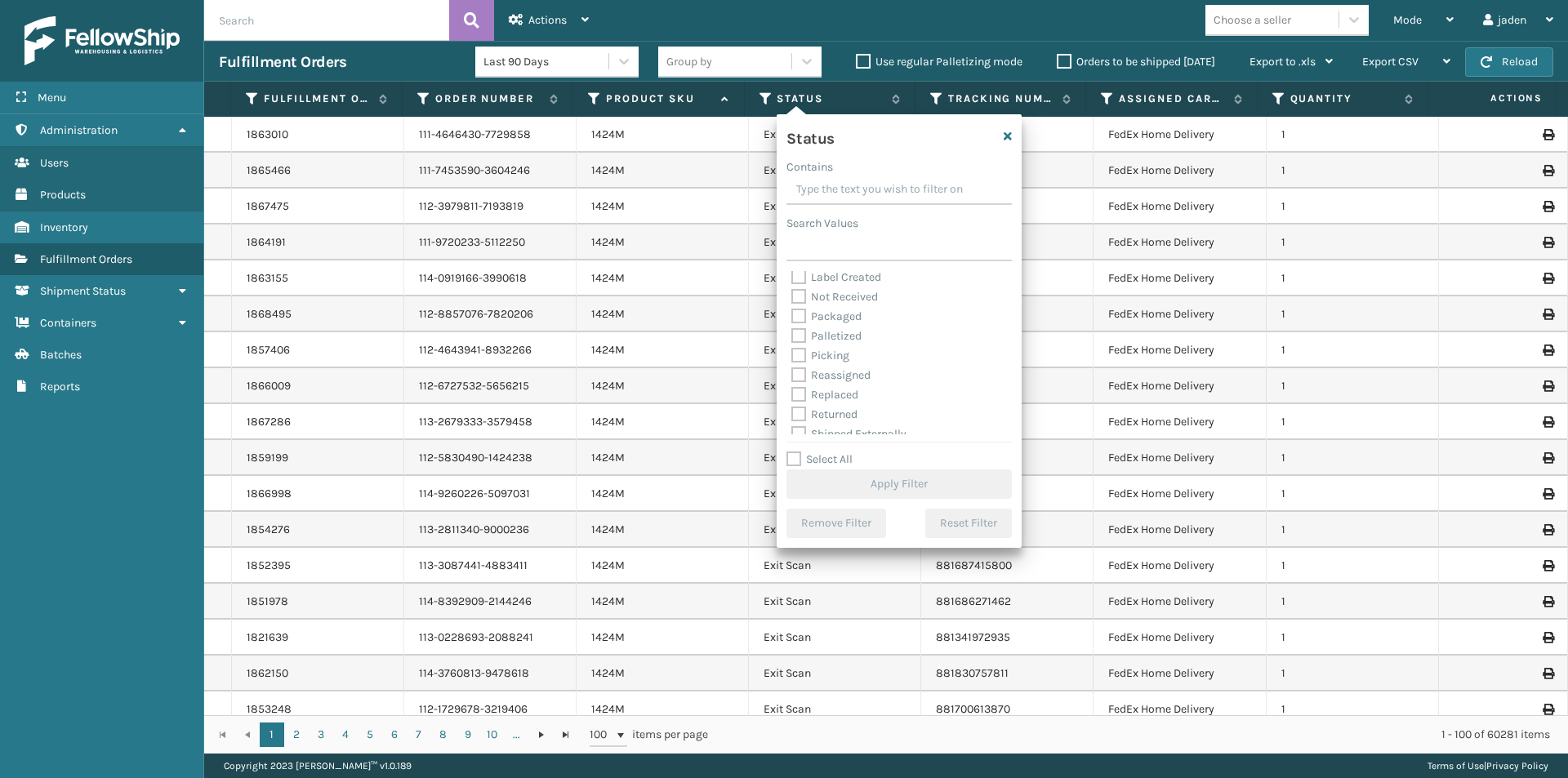
scroll to position [91, 0]
click at [798, 341] on label "Picking" at bounding box center [820, 346] width 58 height 14
click at [792, 341] on input "Picking" at bounding box center [791, 341] width 1 height 10
checkbox input "true"
click at [880, 482] on button "Apply Filter" at bounding box center [899, 484] width 226 height 30
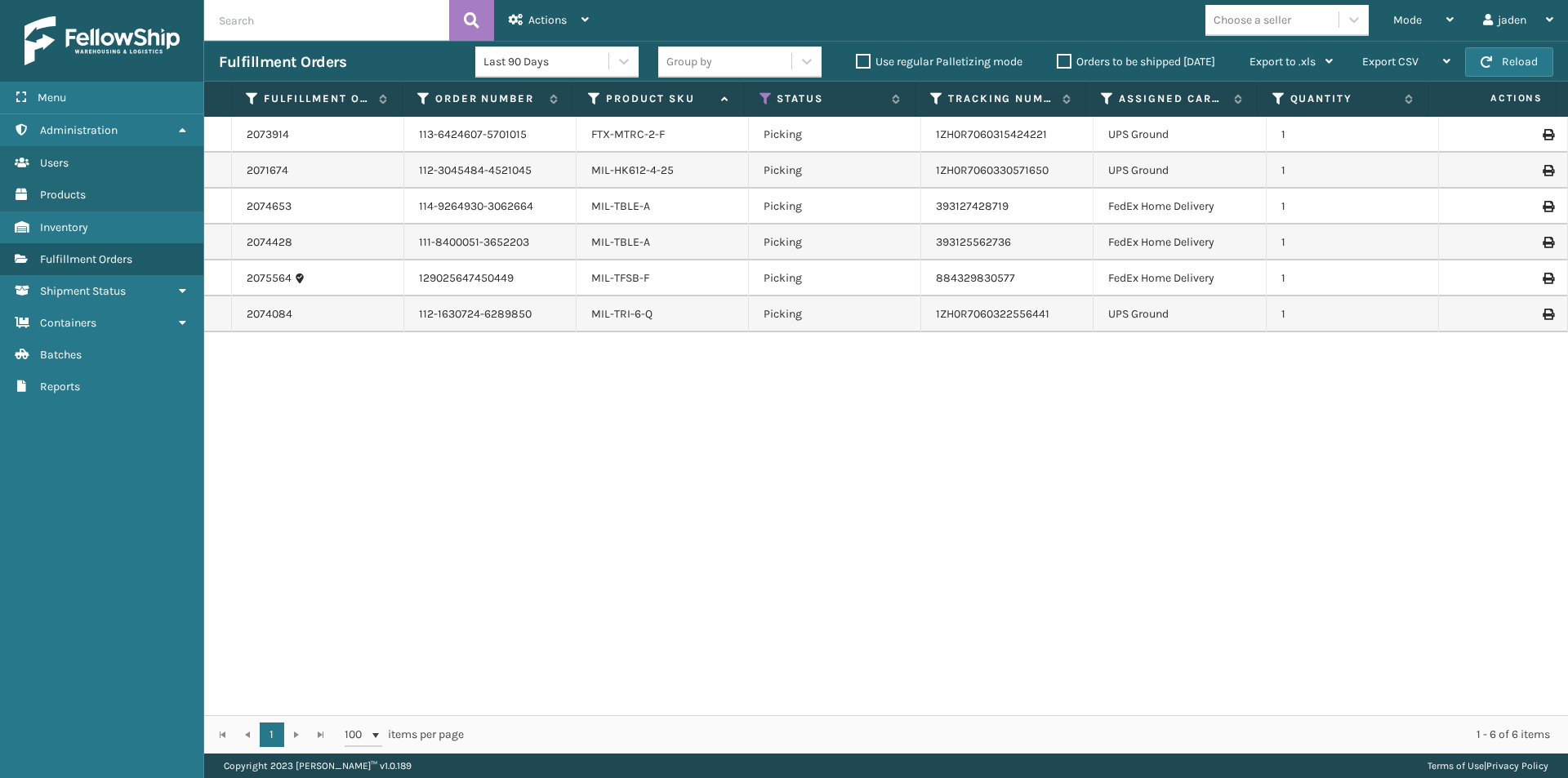
drag, startPoint x: 977, startPoint y: 382, endPoint x: 987, endPoint y: 379, distance: 10.4
click at [705, 434] on div "2073914 113-6424607-5701015 FTX-MTRC-2-F Picking 1ZH0R7060315424221 UPS Ground …" at bounding box center [885, 416] width 1363 height 599
drag, startPoint x: 1111, startPoint y: 430, endPoint x: 983, endPoint y: 510, distance: 150.9
click at [834, 510] on div "2073914 113-6424607-5701015 FTX-MTRC-2-F Picking 1ZH0R7060315424221 UPS Ground …" at bounding box center [885, 416] width 1363 height 599
drag, startPoint x: 961, startPoint y: 516, endPoint x: 892, endPoint y: 504, distance: 70.0
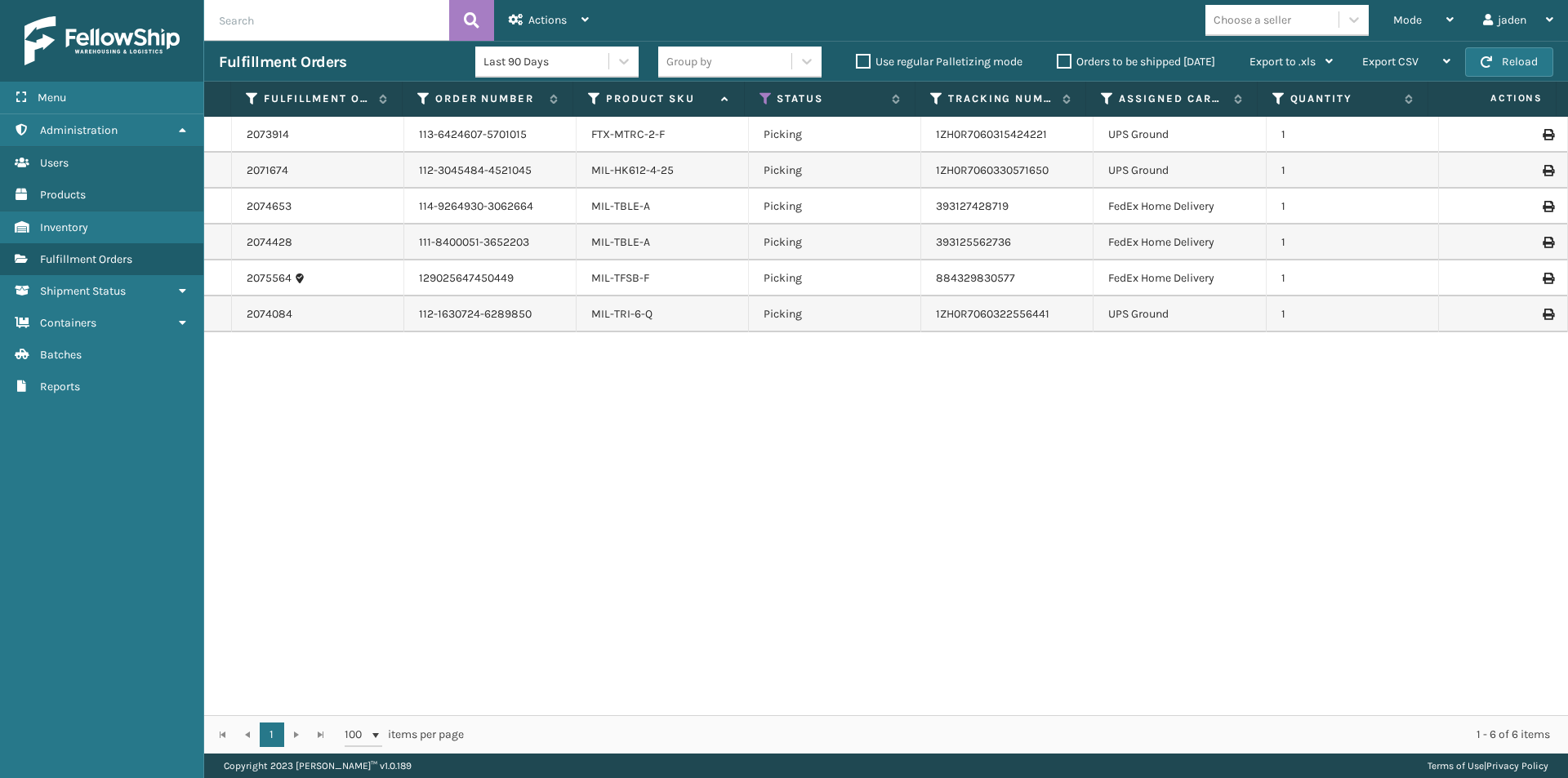
click at [642, 537] on div "2073914 113-6424607-5701015 FTX-MTRC-2-F Picking 1ZH0R7060315424221 UPS Ground …" at bounding box center [885, 416] width 1363 height 599
drag, startPoint x: 931, startPoint y: 504, endPoint x: 1201, endPoint y: 468, distance: 272.4
click at [750, 499] on div "2073914 113-6424607-5701015 FTX-MTRC-2-F Picking 1ZH0R7060315424221 UPS Ground …" at bounding box center [885, 416] width 1363 height 599
drag, startPoint x: 1072, startPoint y: 453, endPoint x: 610, endPoint y: 14, distance: 637.3
click at [645, 393] on div "2073914 113-6424607-5701015 FTX-MTRC-2-F Picking 1ZH0R7060315424221 UPS Ground …" at bounding box center [885, 416] width 1363 height 599
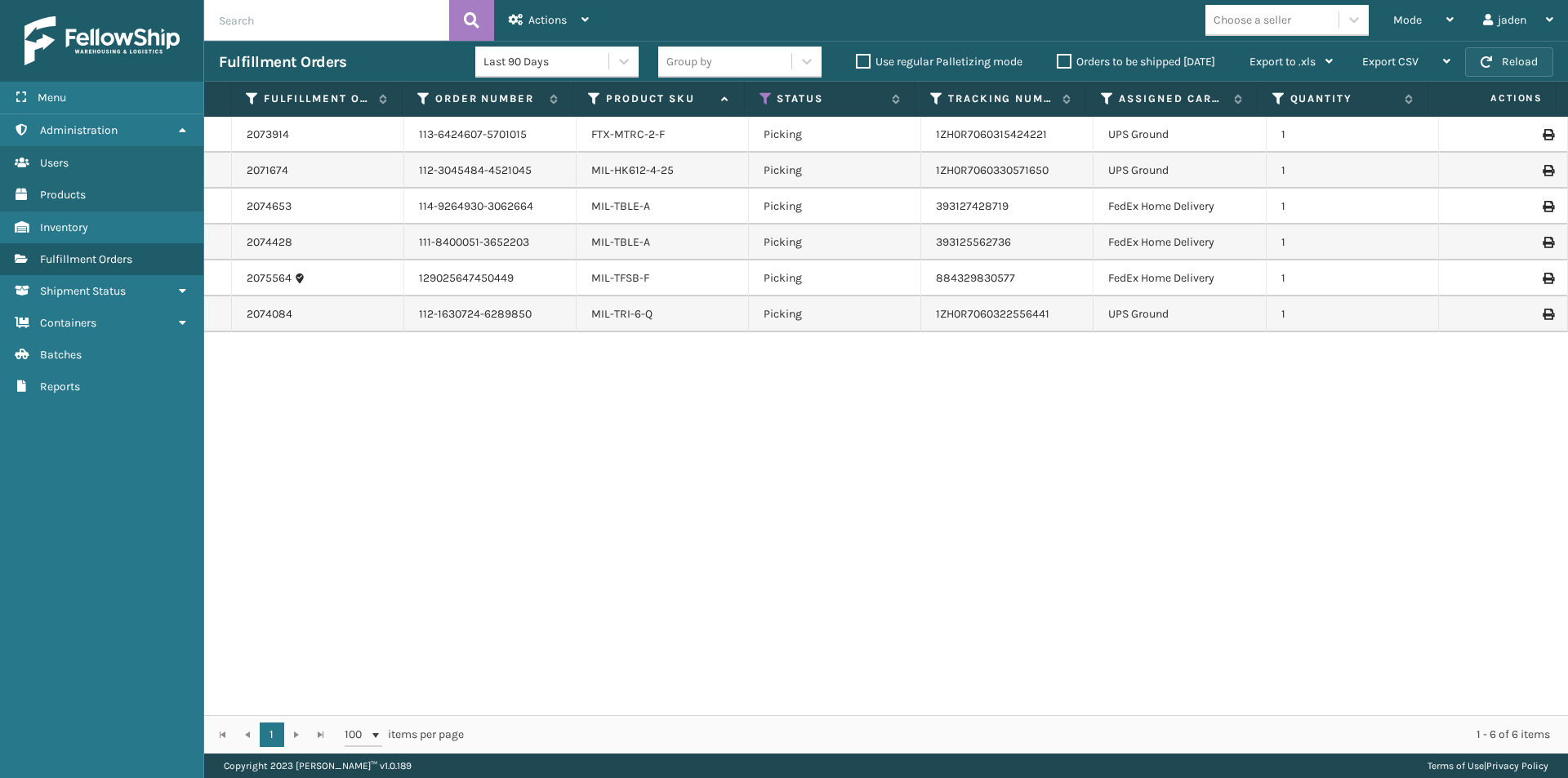
click at [1490, 71] on button "Reload" at bounding box center [1509, 62] width 89 height 30
drag, startPoint x: 1127, startPoint y: 461, endPoint x: 720, endPoint y: 116, distance: 533.5
click at [663, 431] on div "2073914 113-6424607-5701015 FTX-MTRC-2-F Picking 1ZH0R7060315424221 UPS Ground …" at bounding box center [885, 416] width 1363 height 599
click at [1498, 62] on button "Reload" at bounding box center [1509, 62] width 89 height 30
drag, startPoint x: 1069, startPoint y: 468, endPoint x: 804, endPoint y: 469, distance: 265.0
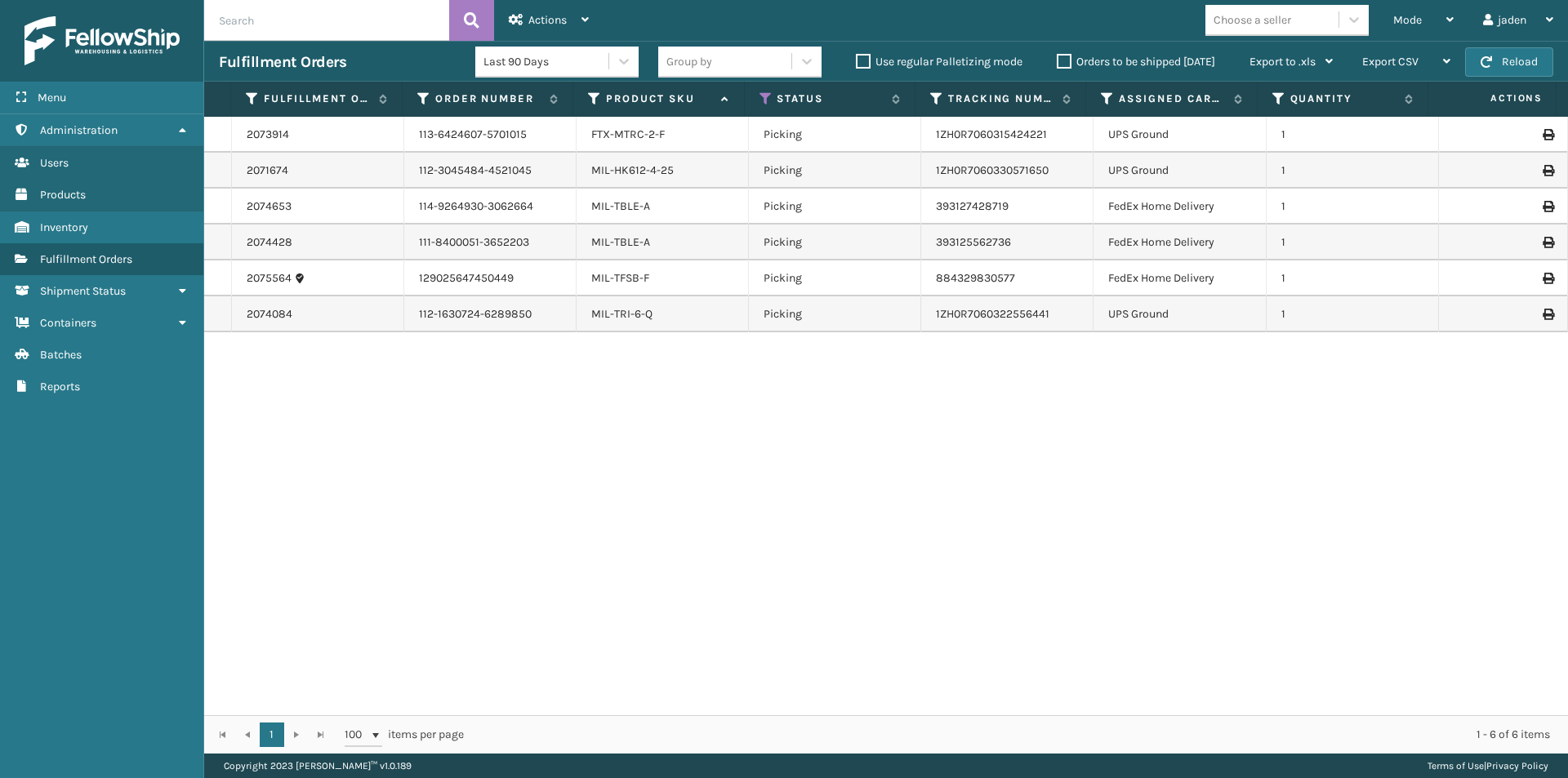
click at [804, 469] on div "2073914 113-6424607-5701015 FTX-MTRC-2-F Picking 1ZH0R7060315424221 UPS Ground …" at bounding box center [885, 416] width 1363 height 599
click at [1435, 17] on div "Mode" at bounding box center [1422, 20] width 60 height 41
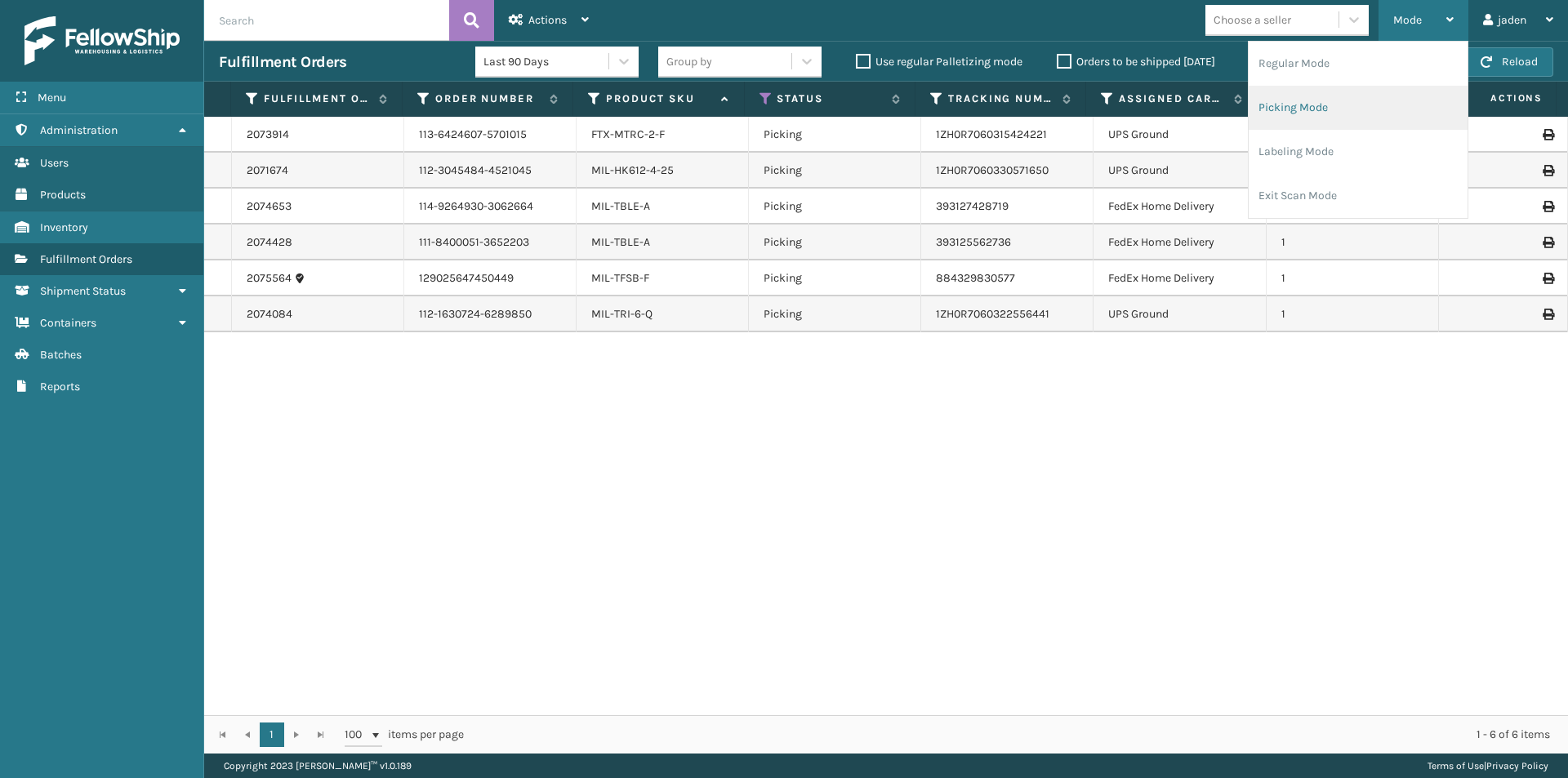
click at [1350, 110] on li "Picking Mode" at bounding box center [1358, 108] width 219 height 44
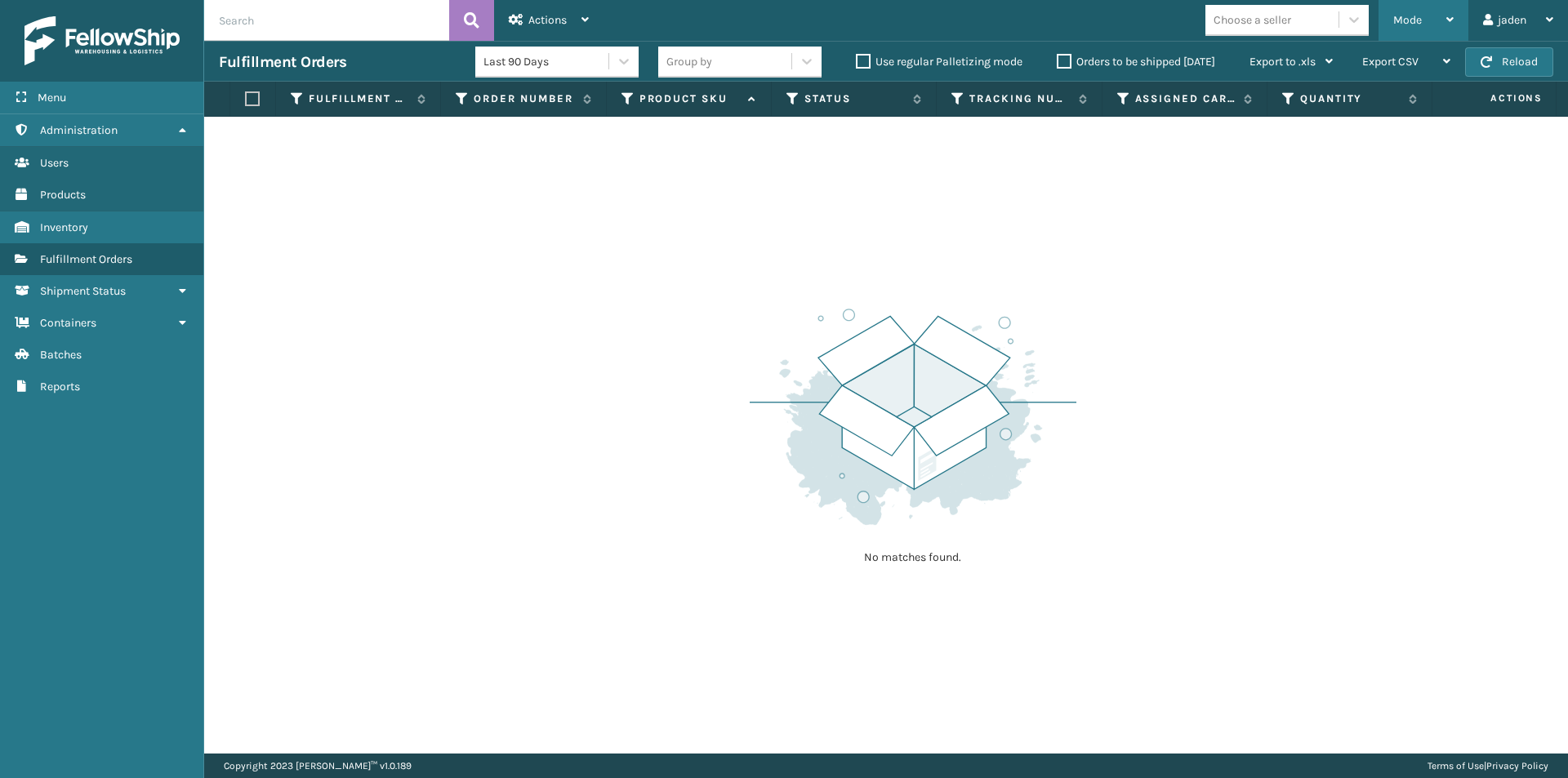
click at [1432, 17] on div "Mode" at bounding box center [1422, 20] width 60 height 41
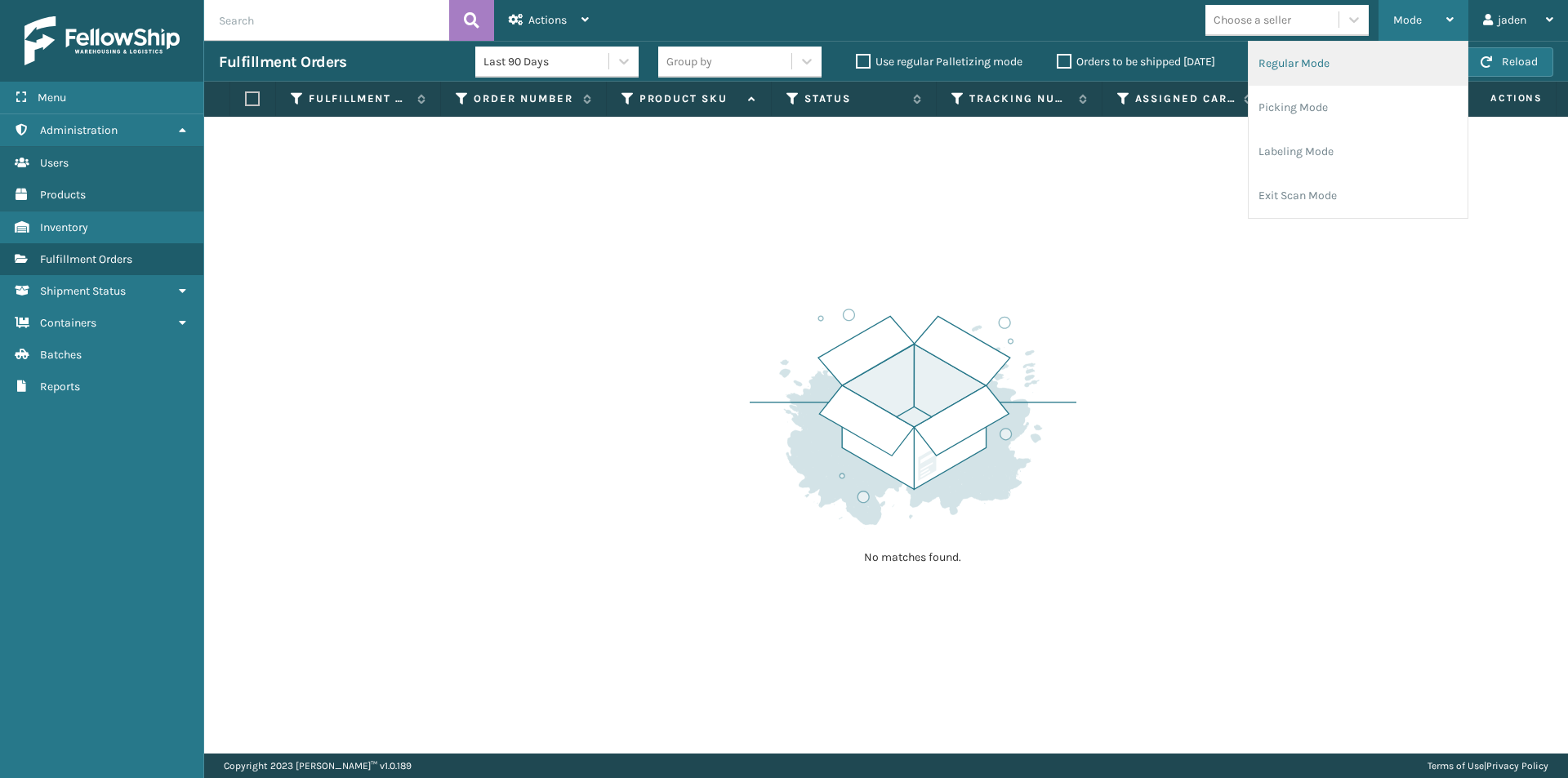
click at [1344, 69] on li "Regular Mode" at bounding box center [1358, 64] width 219 height 44
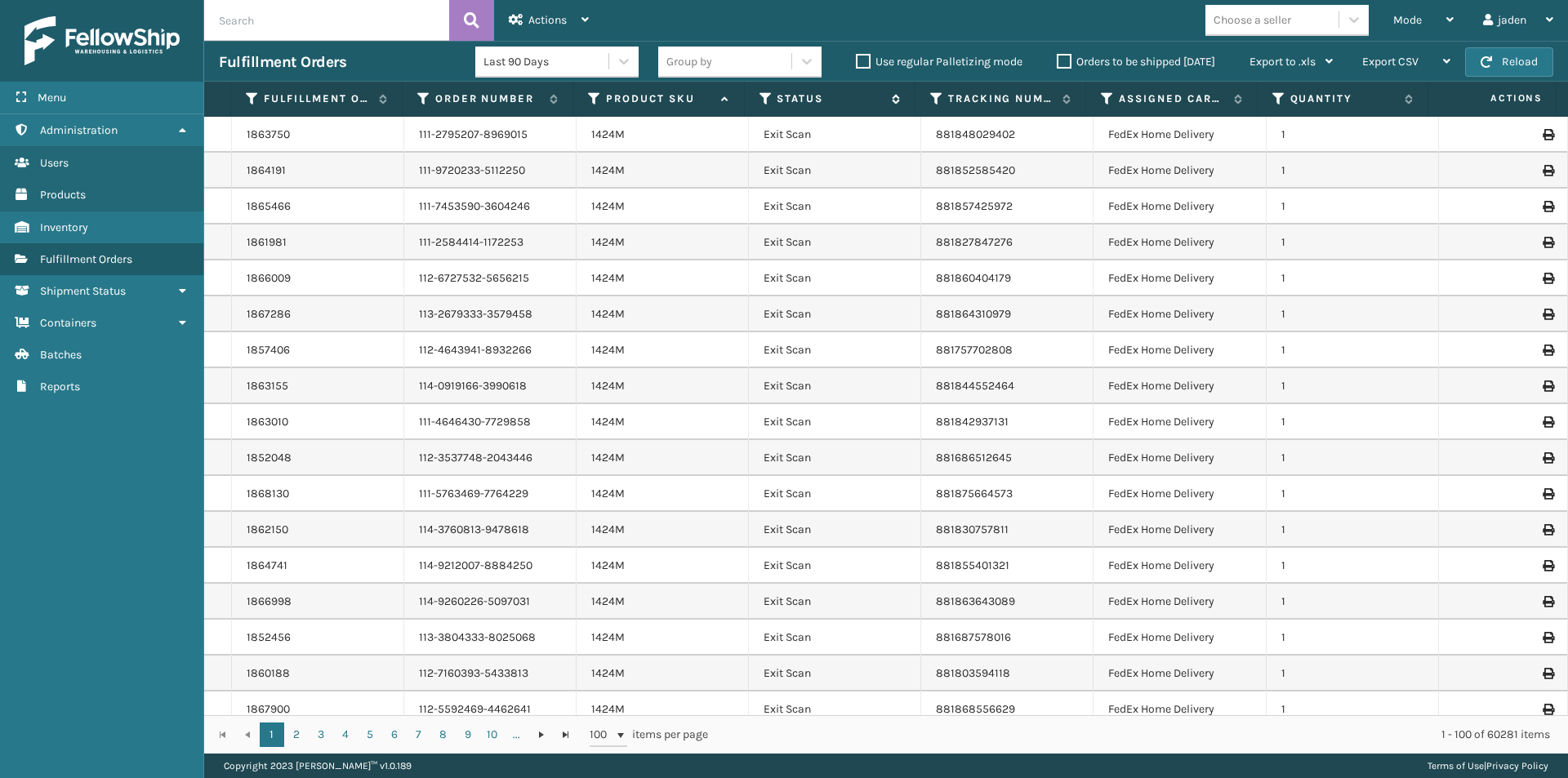
click at [760, 104] on icon at bounding box center [766, 98] width 13 height 14
click at [764, 100] on icon at bounding box center [766, 98] width 13 height 14
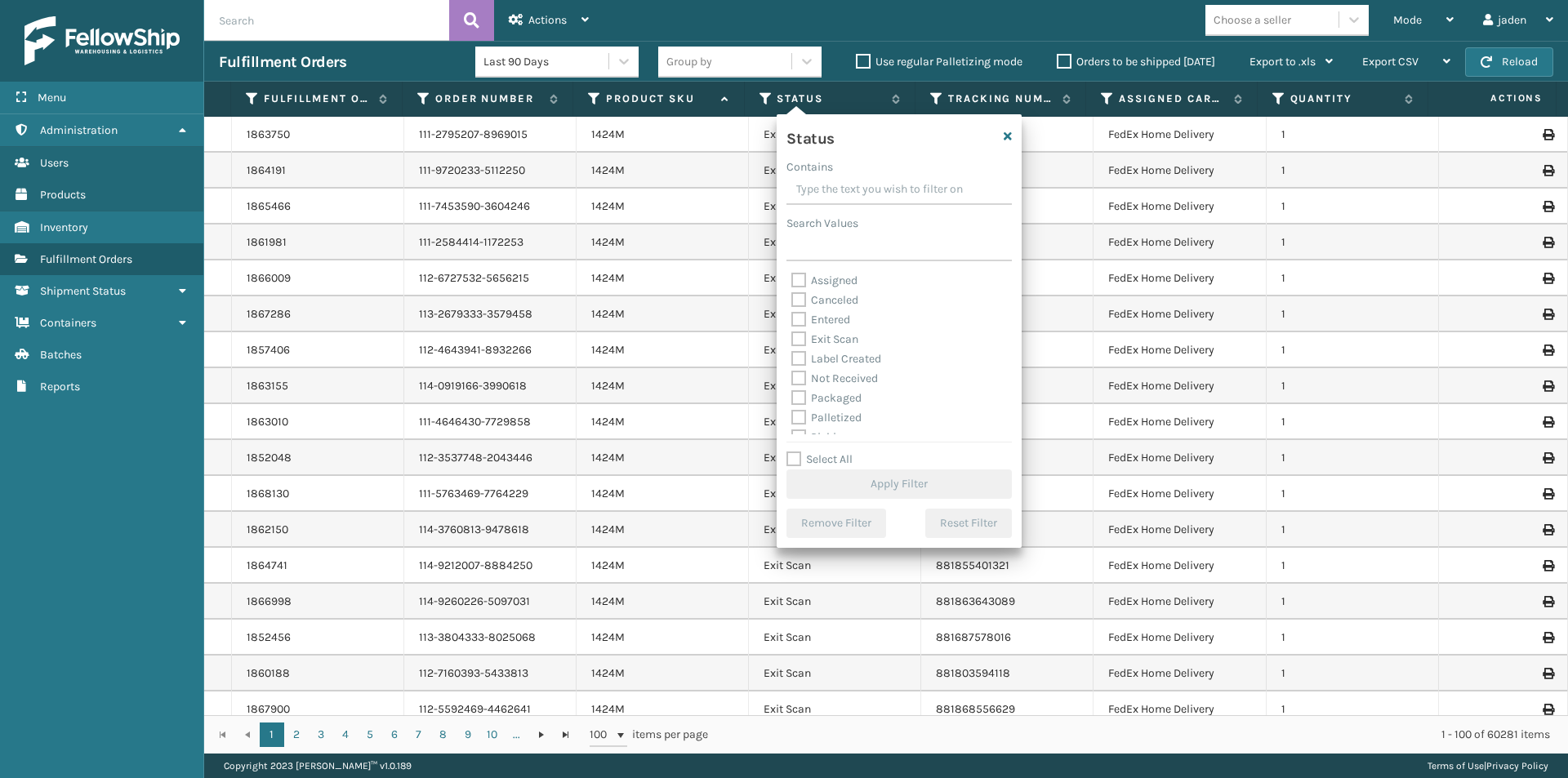
click at [806, 416] on label "Palletized" at bounding box center [826, 417] width 70 height 14
click at [792, 416] on input "Palletized" at bounding box center [791, 413] width 1 height 10
checkbox input "true"
click at [906, 478] on button "Apply Filter" at bounding box center [899, 484] width 226 height 30
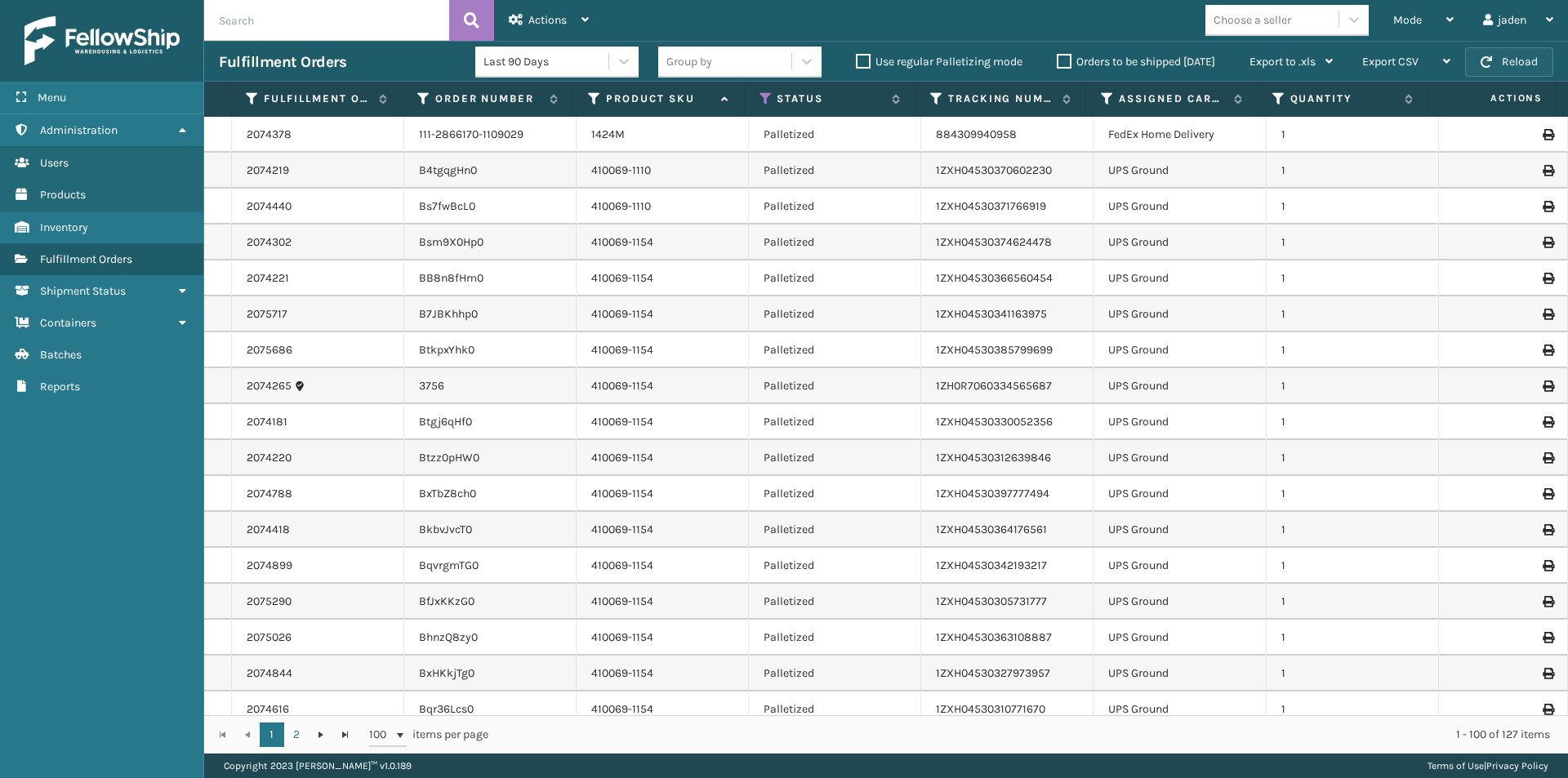
click at [1499, 63] on button "Reload" at bounding box center [1509, 62] width 89 height 30
click at [1431, 21] on div "Mode" at bounding box center [1422, 20] width 60 height 41
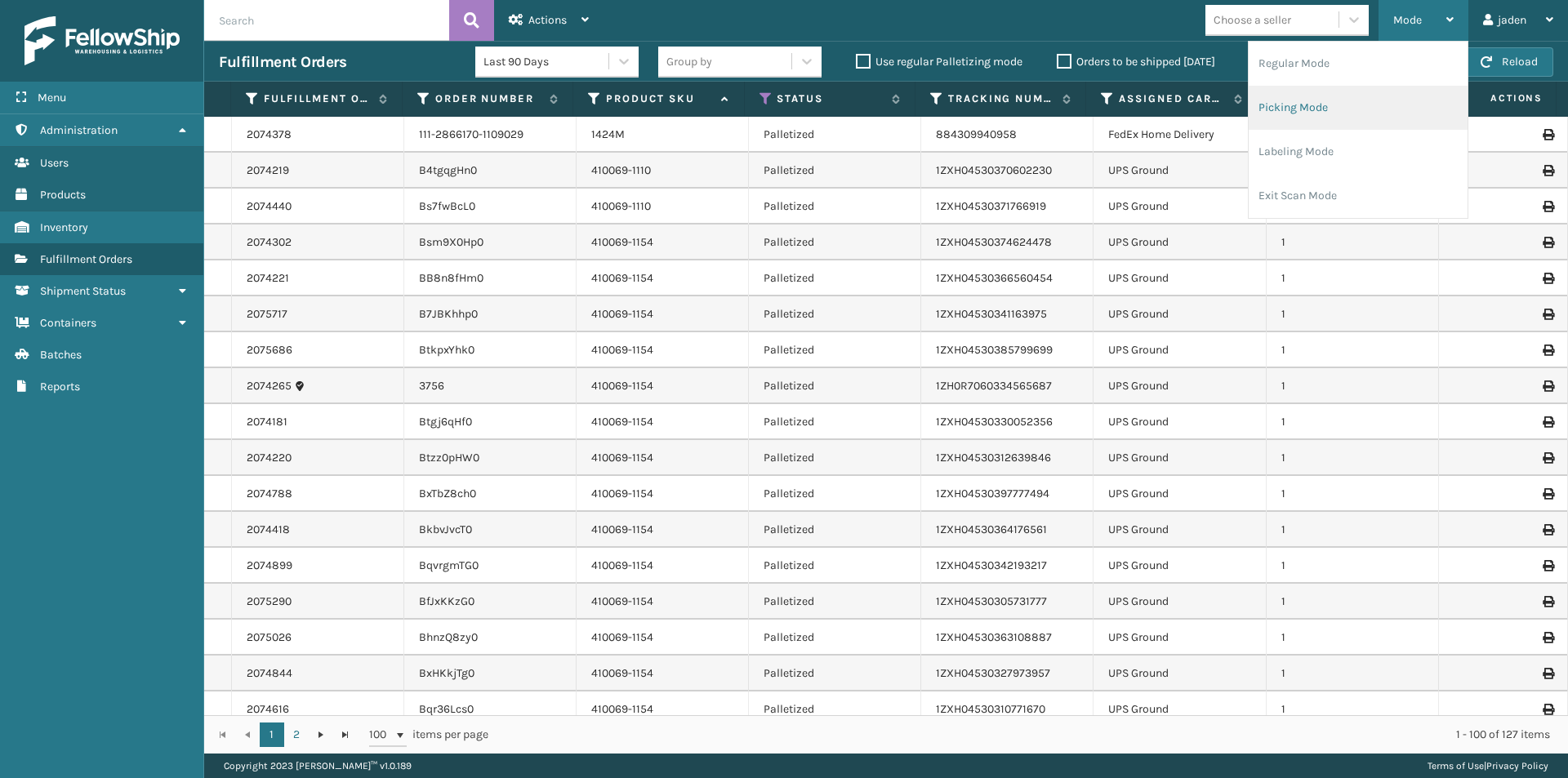
click at [1367, 126] on li "Picking Mode" at bounding box center [1358, 108] width 219 height 44
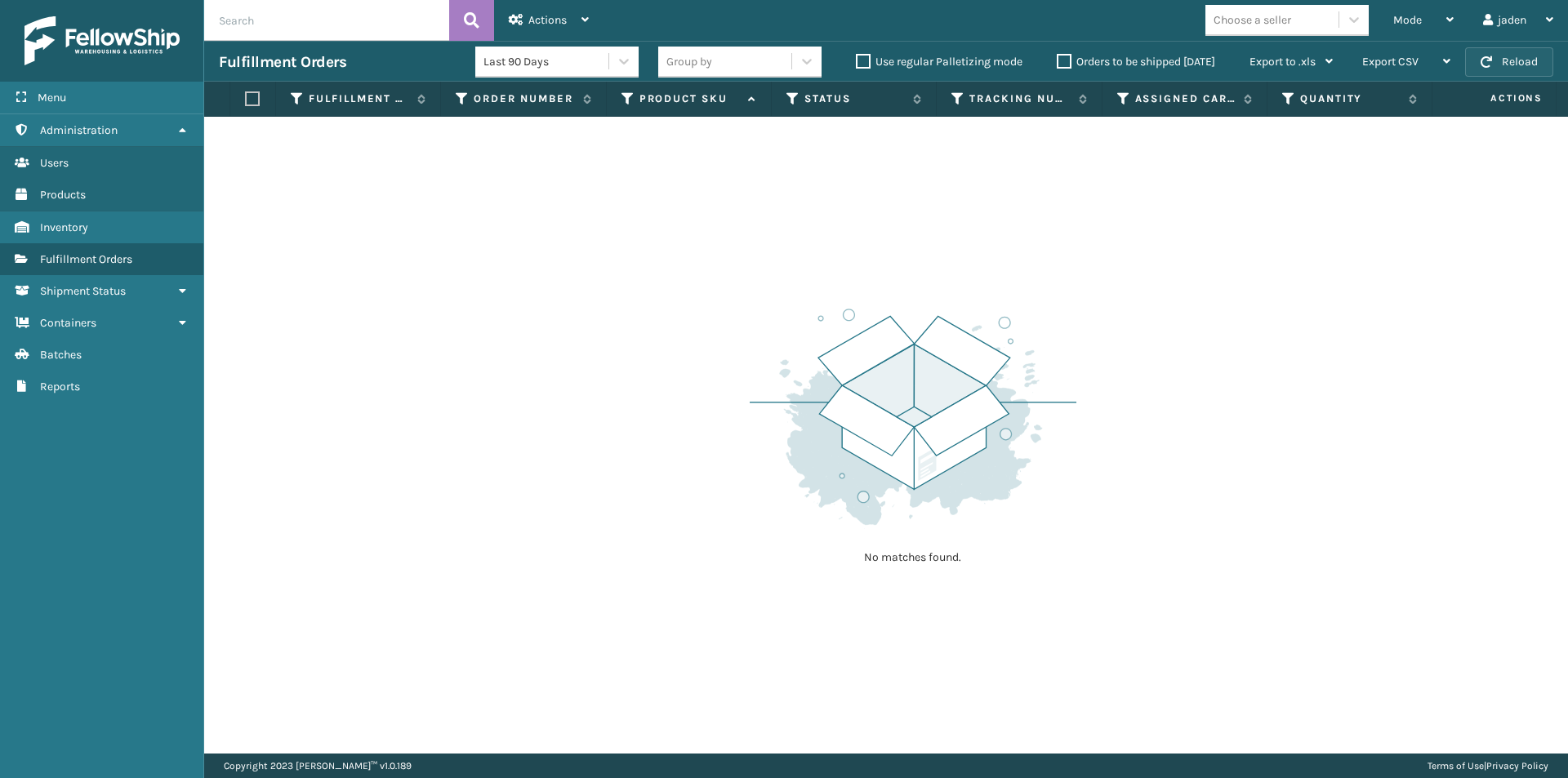
click at [1499, 60] on button "Reload" at bounding box center [1509, 62] width 89 height 30
click at [1429, 14] on div "Mode" at bounding box center [1422, 20] width 60 height 41
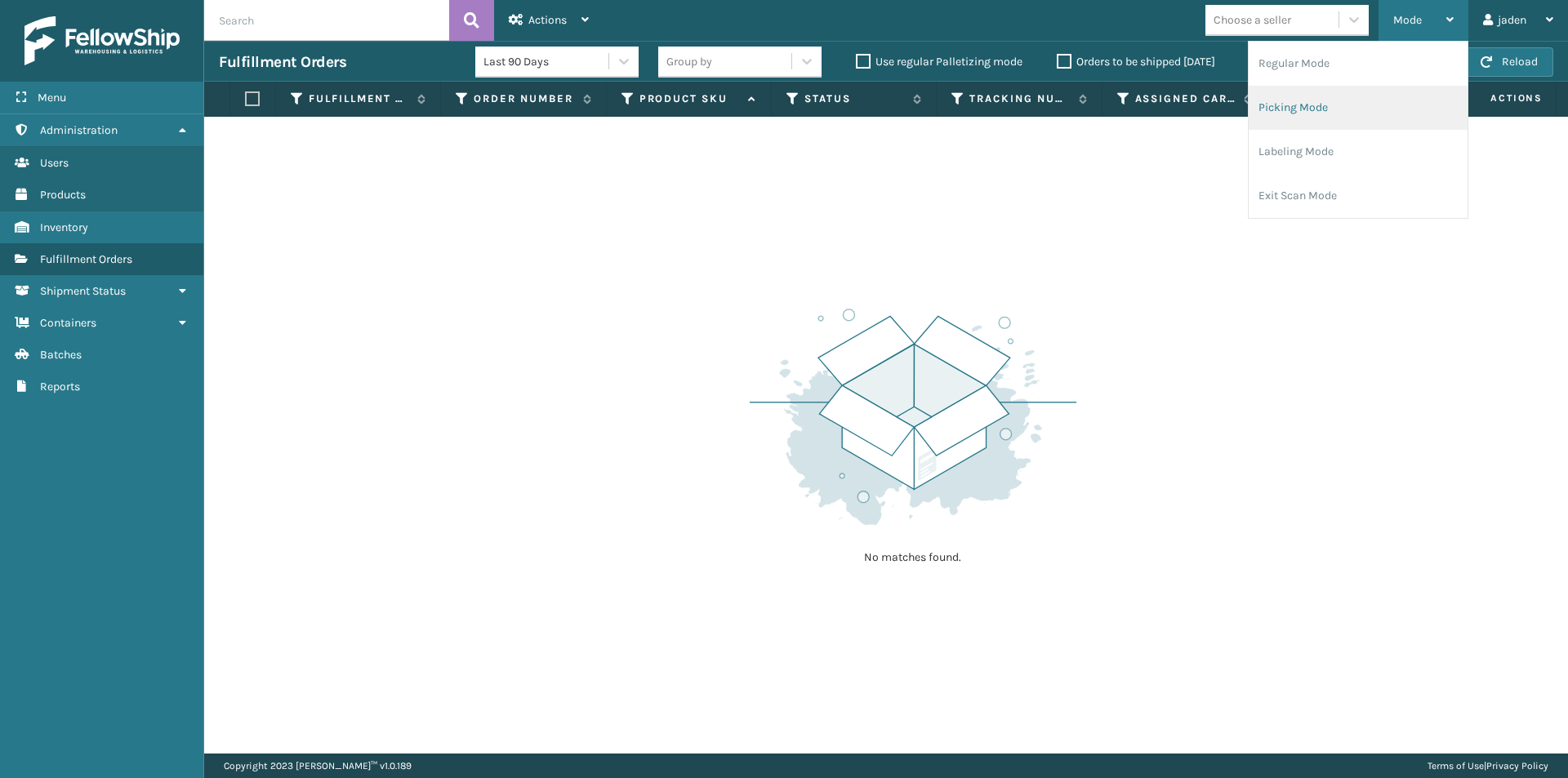
click at [1334, 109] on li "Picking Mode" at bounding box center [1358, 108] width 219 height 44
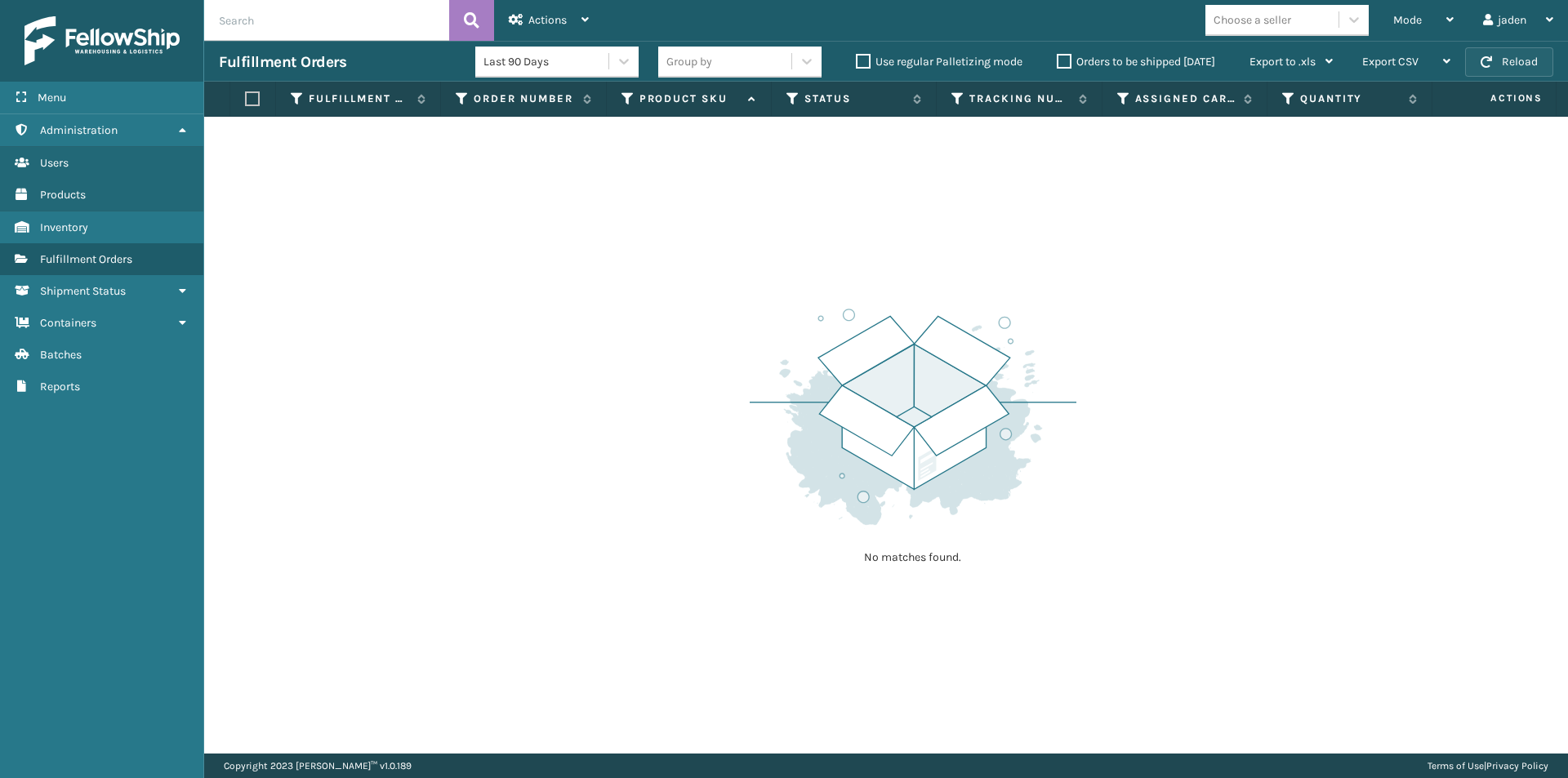
click at [1514, 49] on button "Reload" at bounding box center [1509, 62] width 89 height 30
click at [1524, 70] on button "Reload" at bounding box center [1509, 62] width 89 height 30
click at [1439, 20] on div "Mode" at bounding box center [1422, 20] width 60 height 41
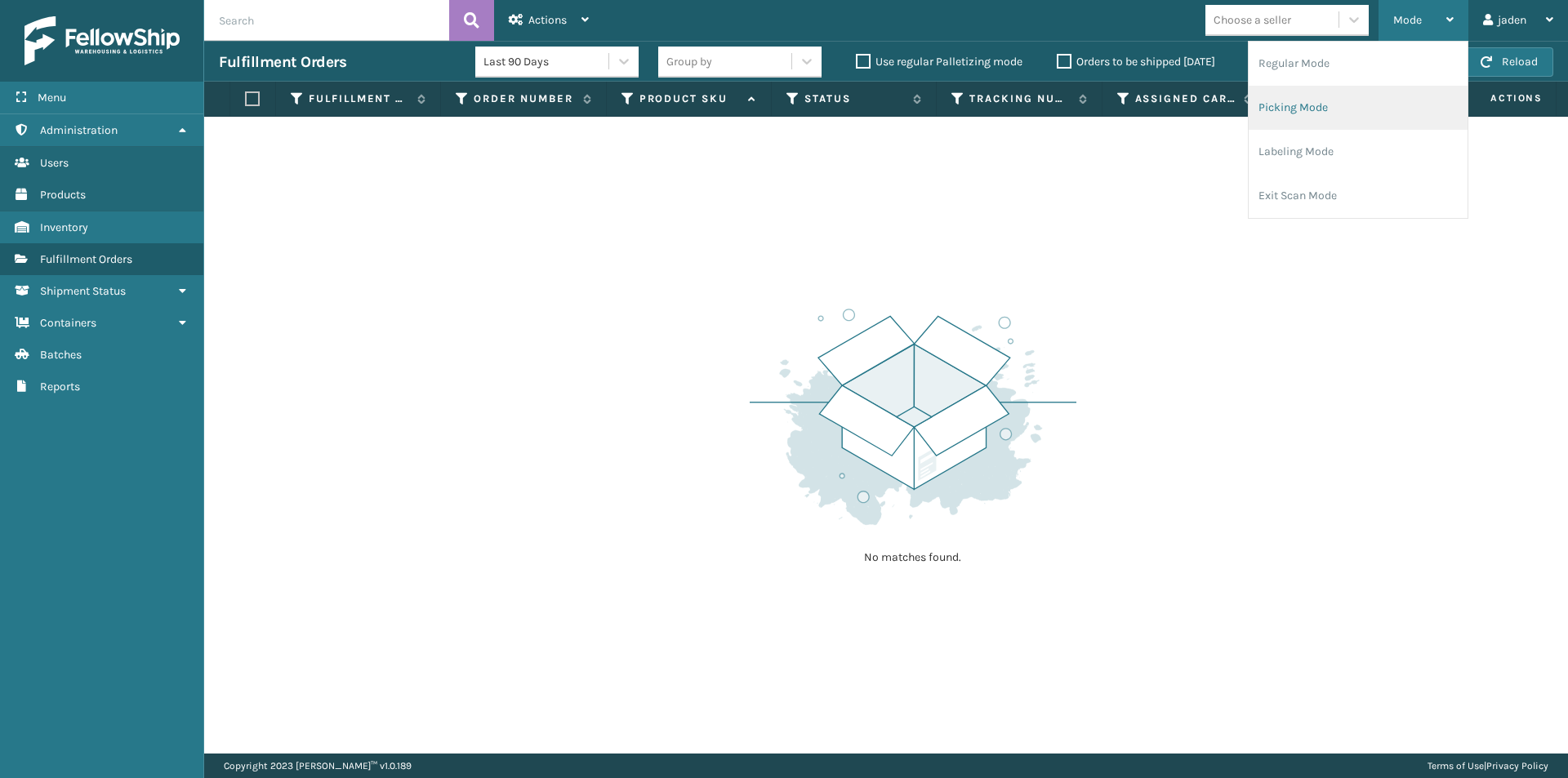
click at [1360, 117] on li "Picking Mode" at bounding box center [1358, 108] width 219 height 44
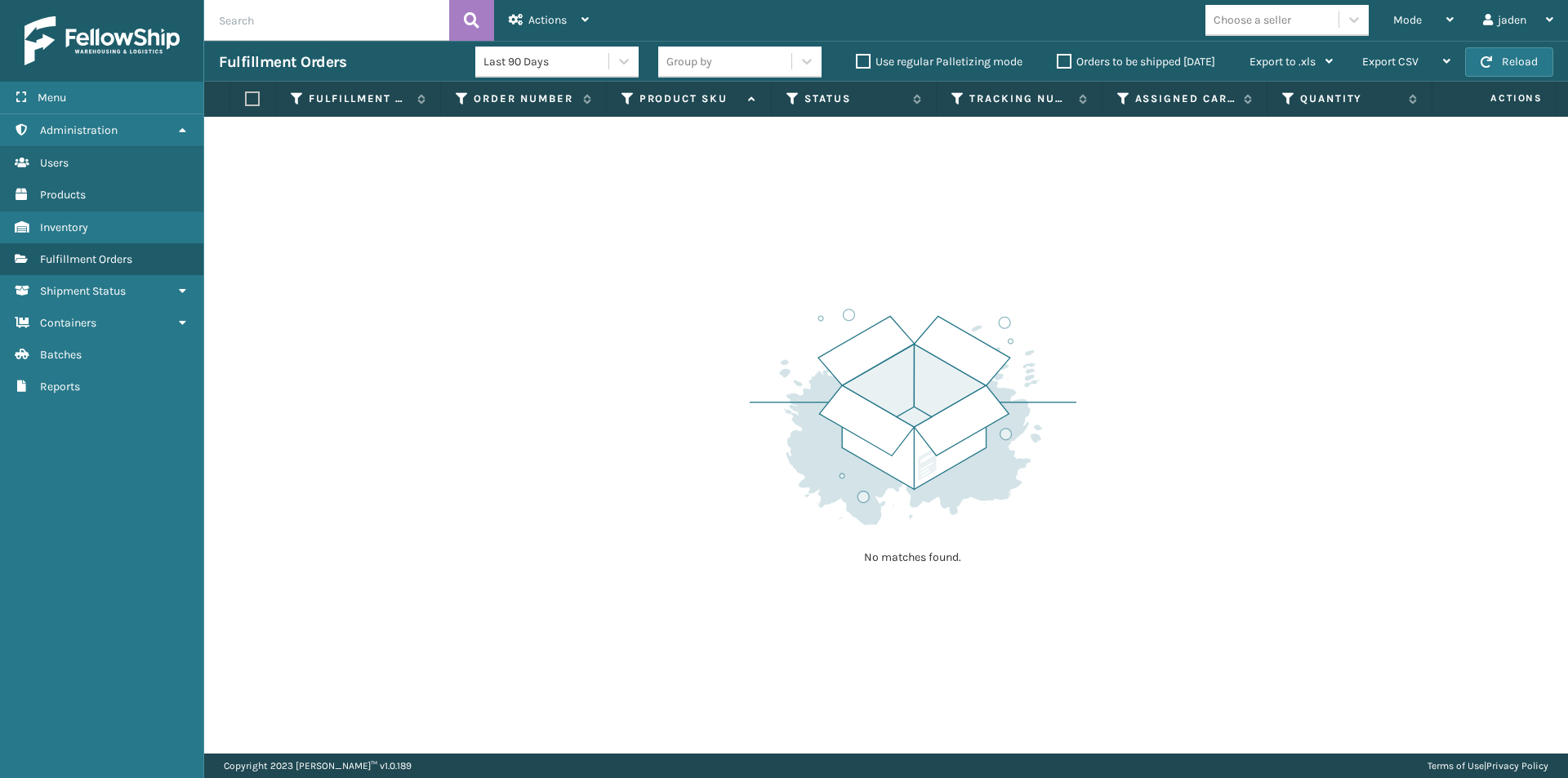
drag, startPoint x: 1010, startPoint y: 394, endPoint x: 1002, endPoint y: 348, distance: 46.7
click at [728, 405] on div "No matches found." at bounding box center [885, 435] width 1363 height 637
drag, startPoint x: 1049, startPoint y: 265, endPoint x: 1373, endPoint y: 117, distance: 356.2
click at [857, 244] on div "No matches found." at bounding box center [885, 435] width 1363 height 637
click at [1534, 62] on button "Reload" at bounding box center [1509, 62] width 89 height 30
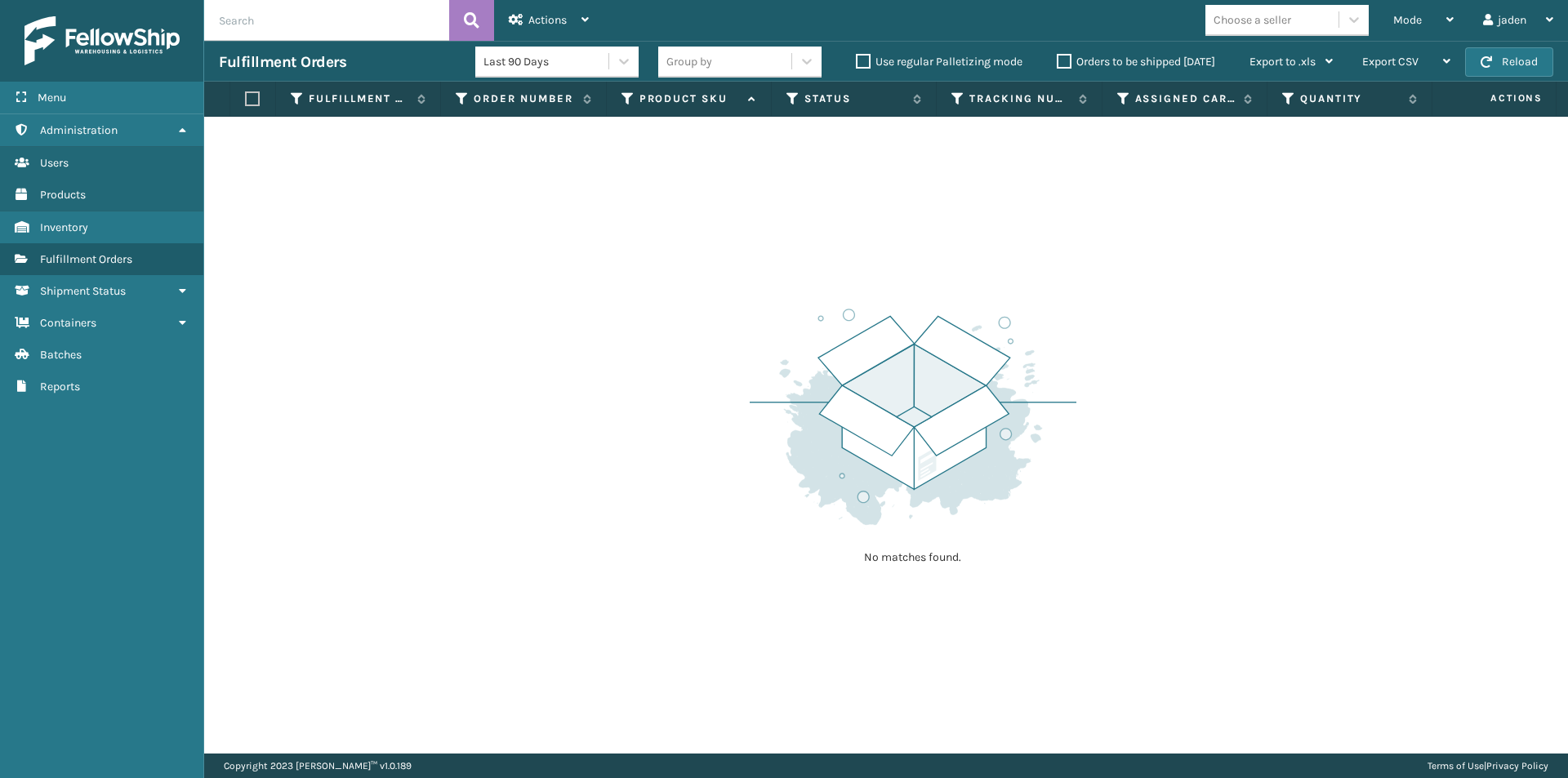
click at [1534, 62] on button "Reload" at bounding box center [1509, 62] width 89 height 30
click at [1428, 14] on div "Mode" at bounding box center [1422, 20] width 60 height 41
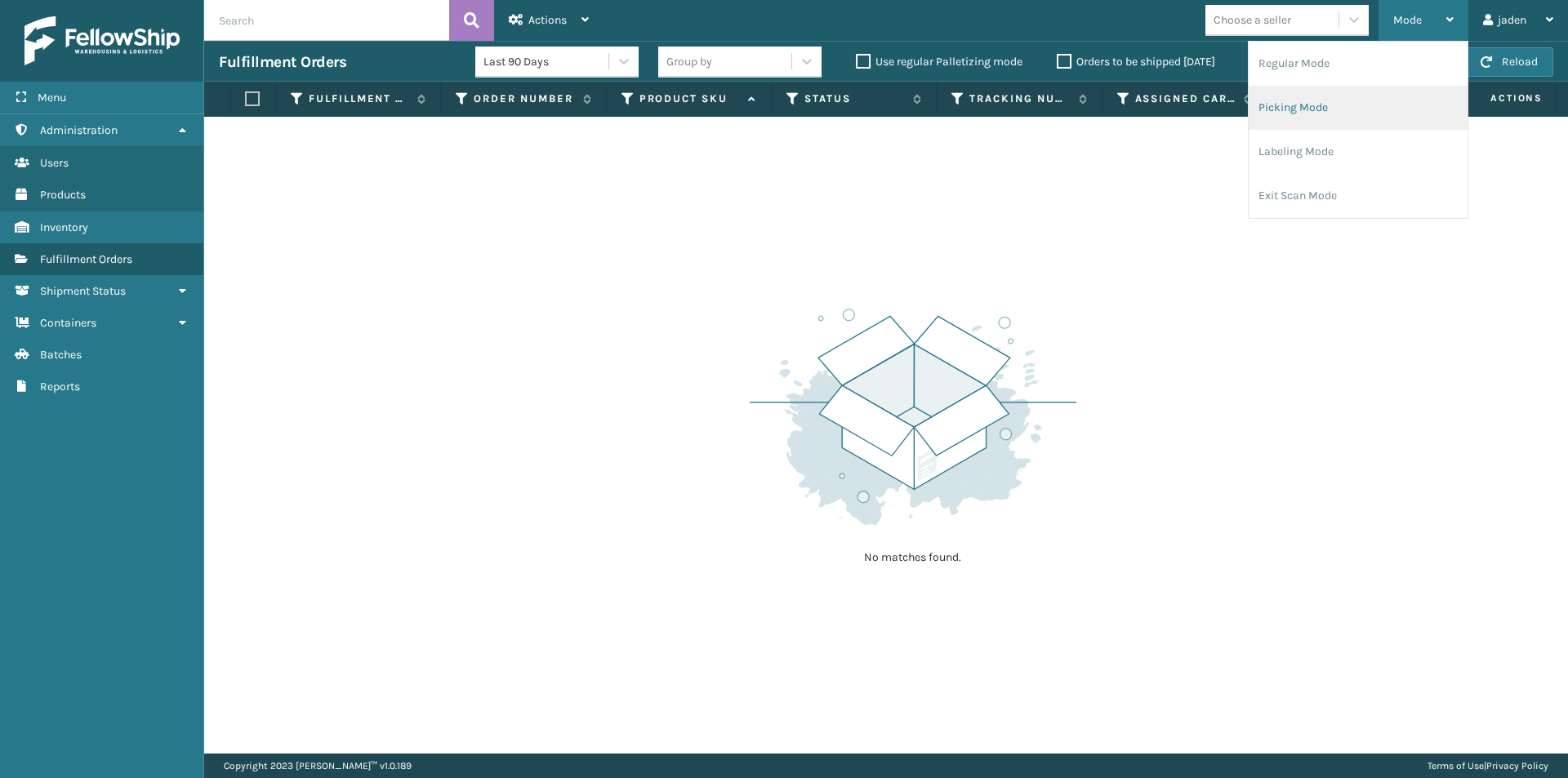
click at [1371, 114] on li "Picking Mode" at bounding box center [1358, 108] width 219 height 44
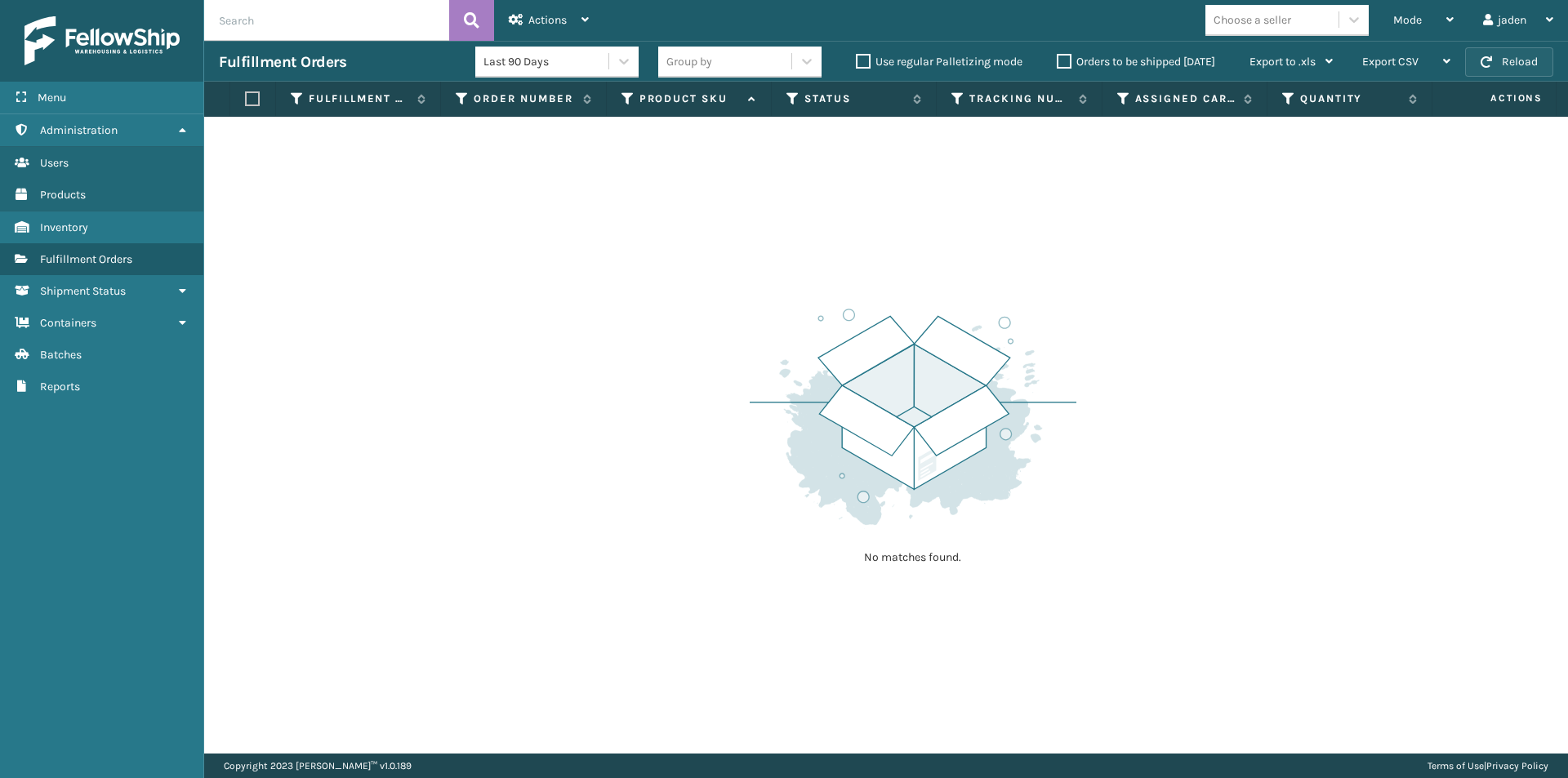
click at [1491, 73] on button "Reload" at bounding box center [1509, 62] width 89 height 30
click at [1498, 66] on button "Reload" at bounding box center [1509, 62] width 89 height 30
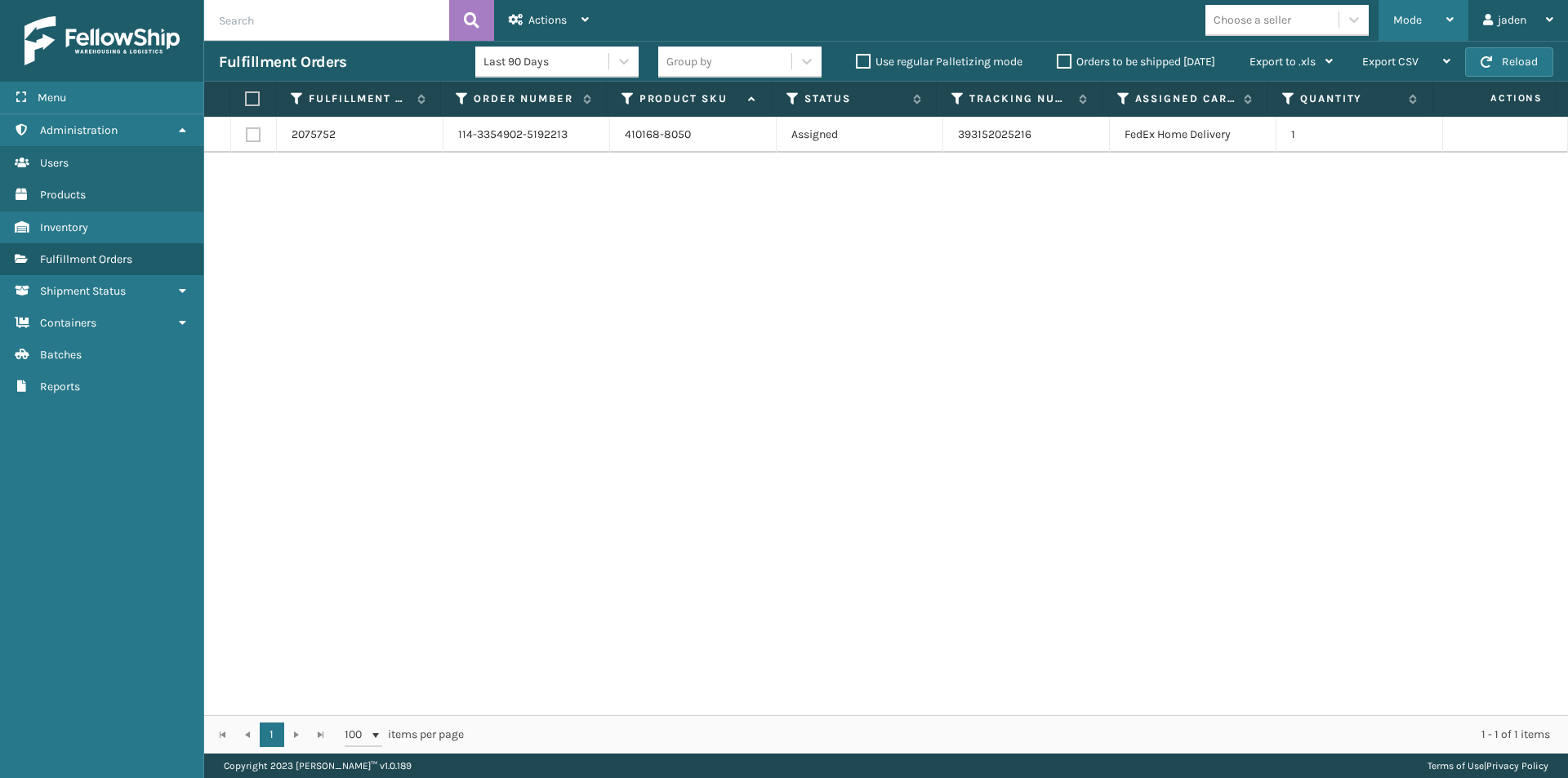
click at [1444, 14] on div "Mode" at bounding box center [1422, 20] width 60 height 41
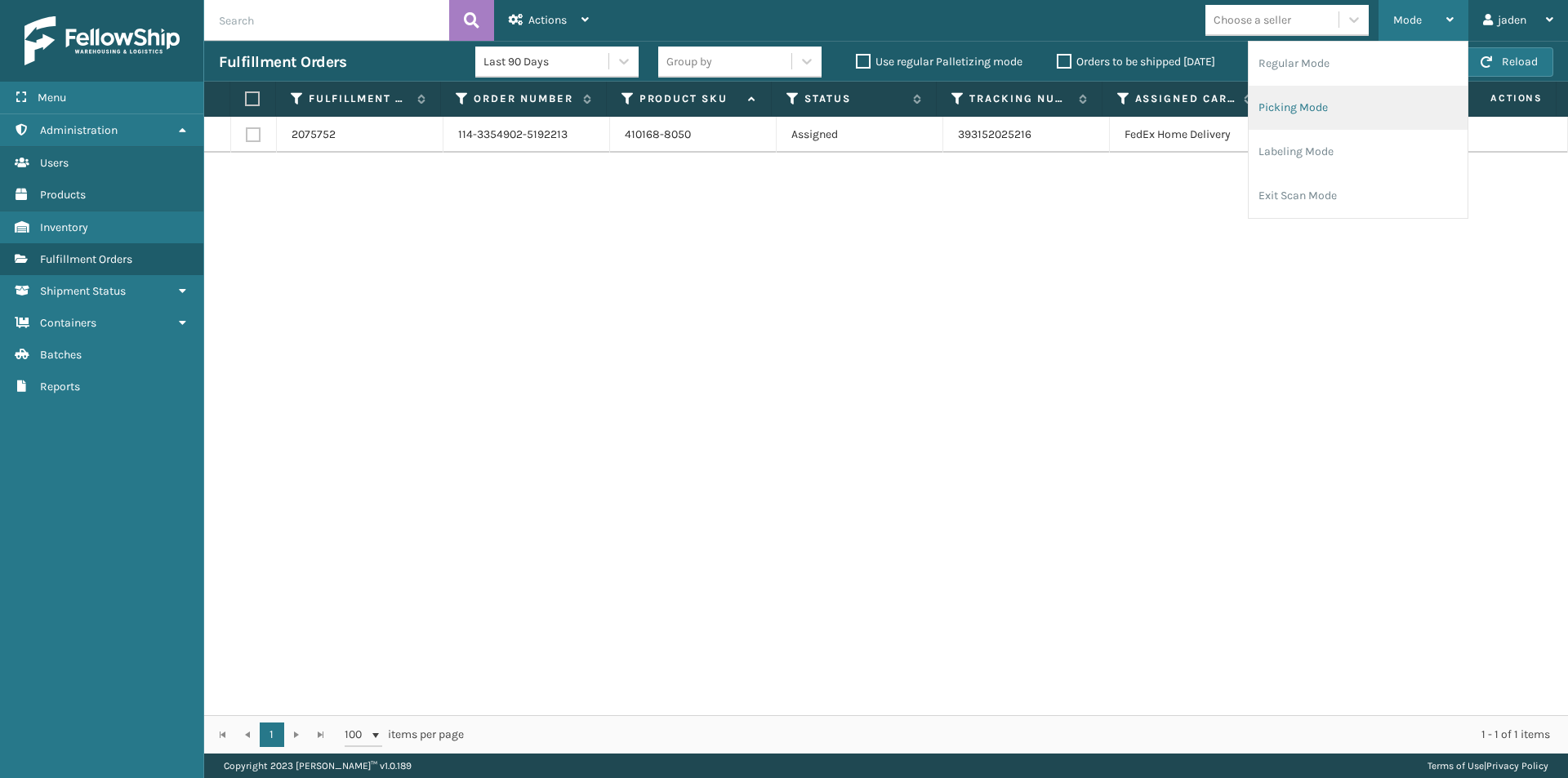
click at [1344, 105] on li "Picking Mode" at bounding box center [1358, 108] width 219 height 44
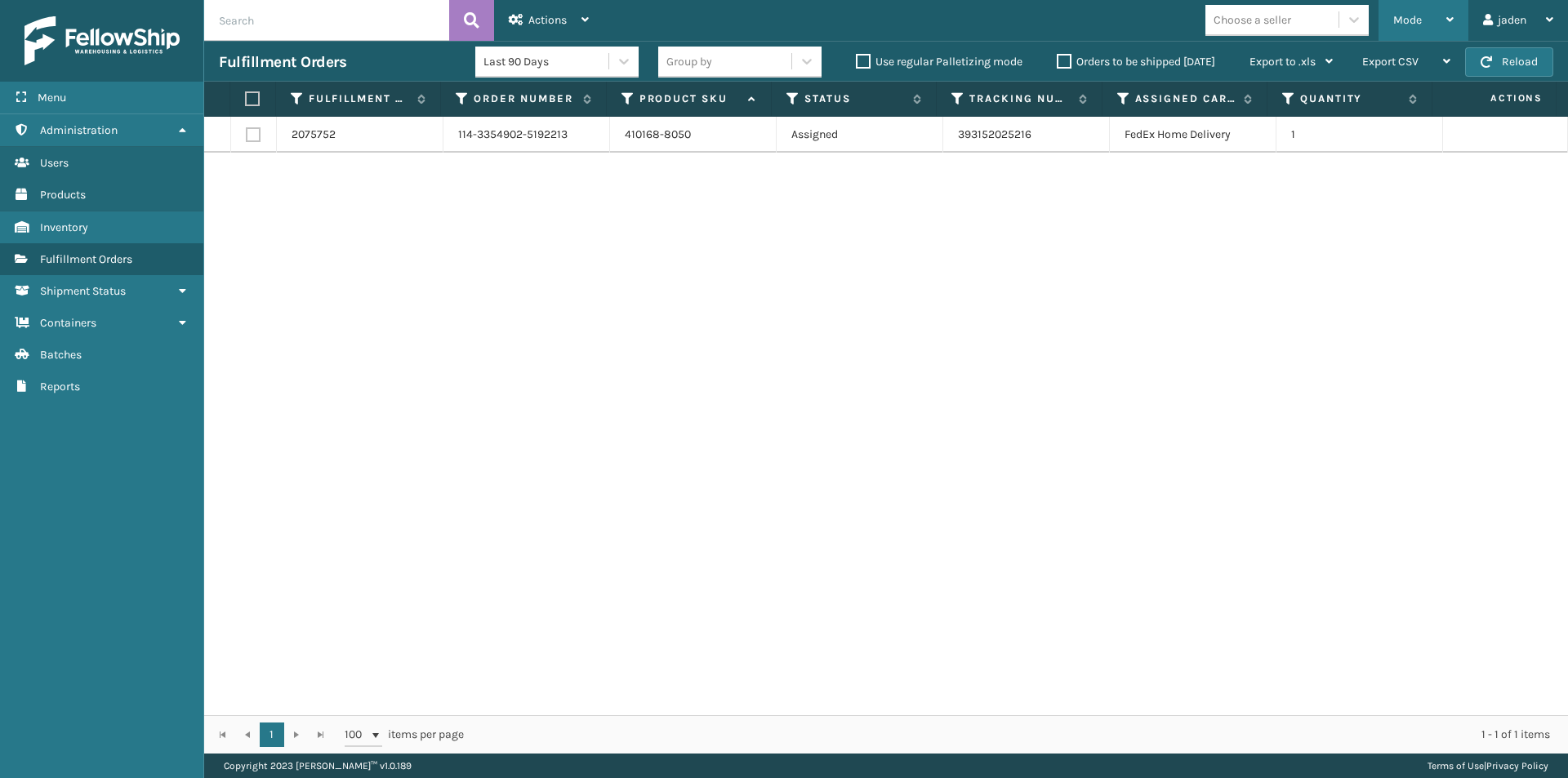
click at [1436, 14] on div "Mode" at bounding box center [1422, 20] width 60 height 41
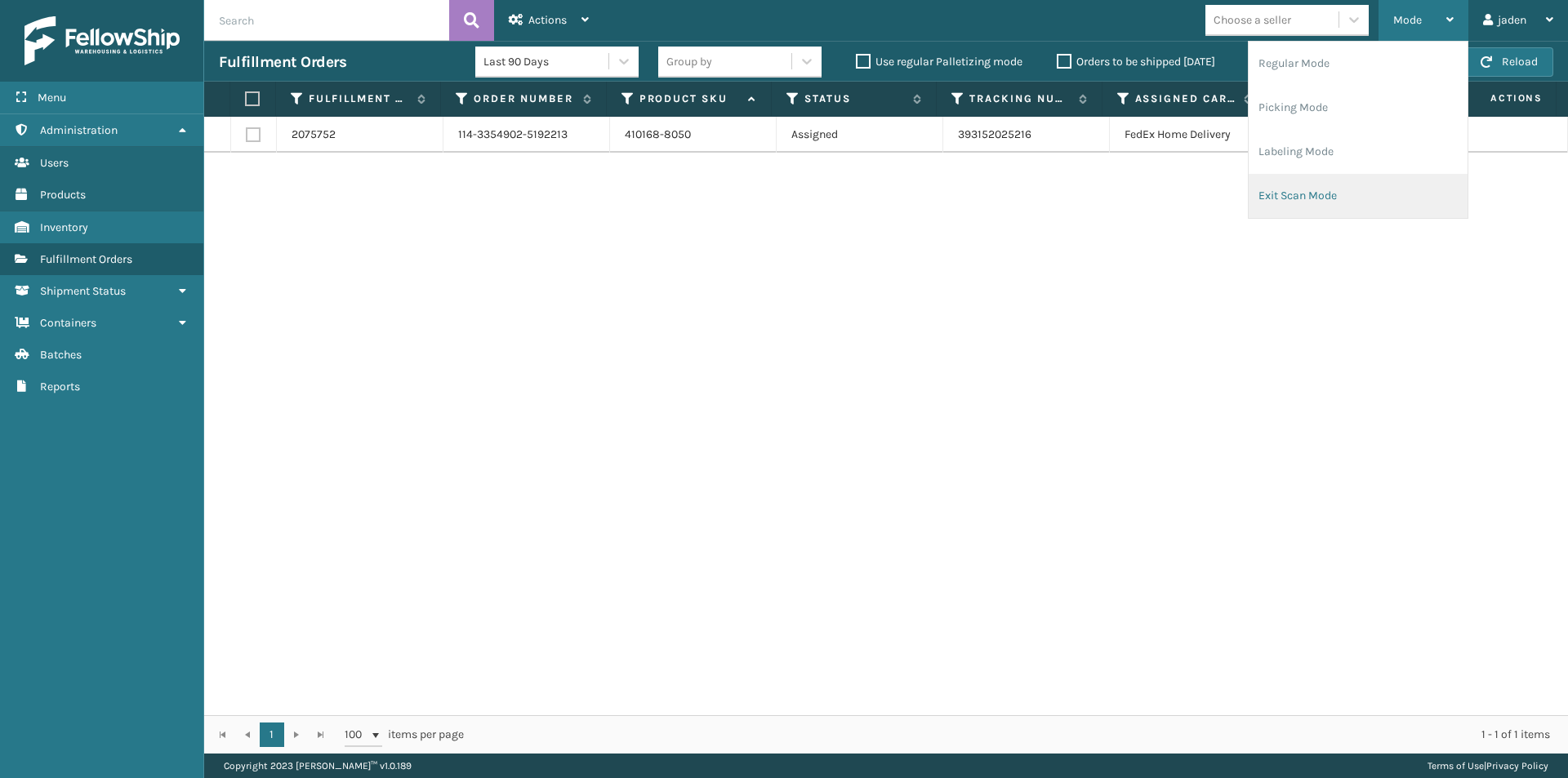
click at [1314, 191] on li "Exit Scan Mode" at bounding box center [1358, 196] width 219 height 44
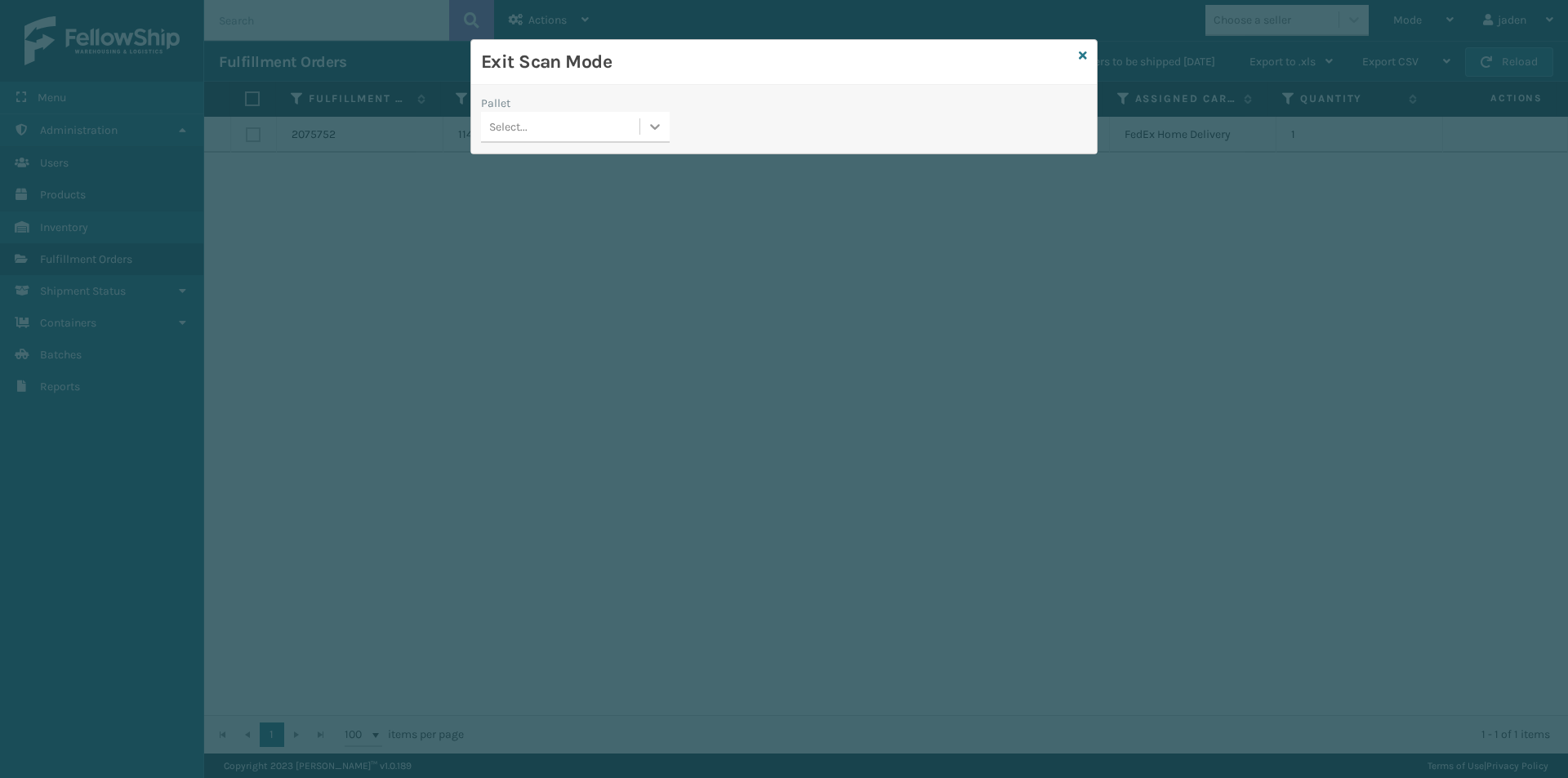
click at [659, 132] on icon at bounding box center [654, 126] width 16 height 16
click at [1084, 52] on icon at bounding box center [1082, 55] width 9 height 11
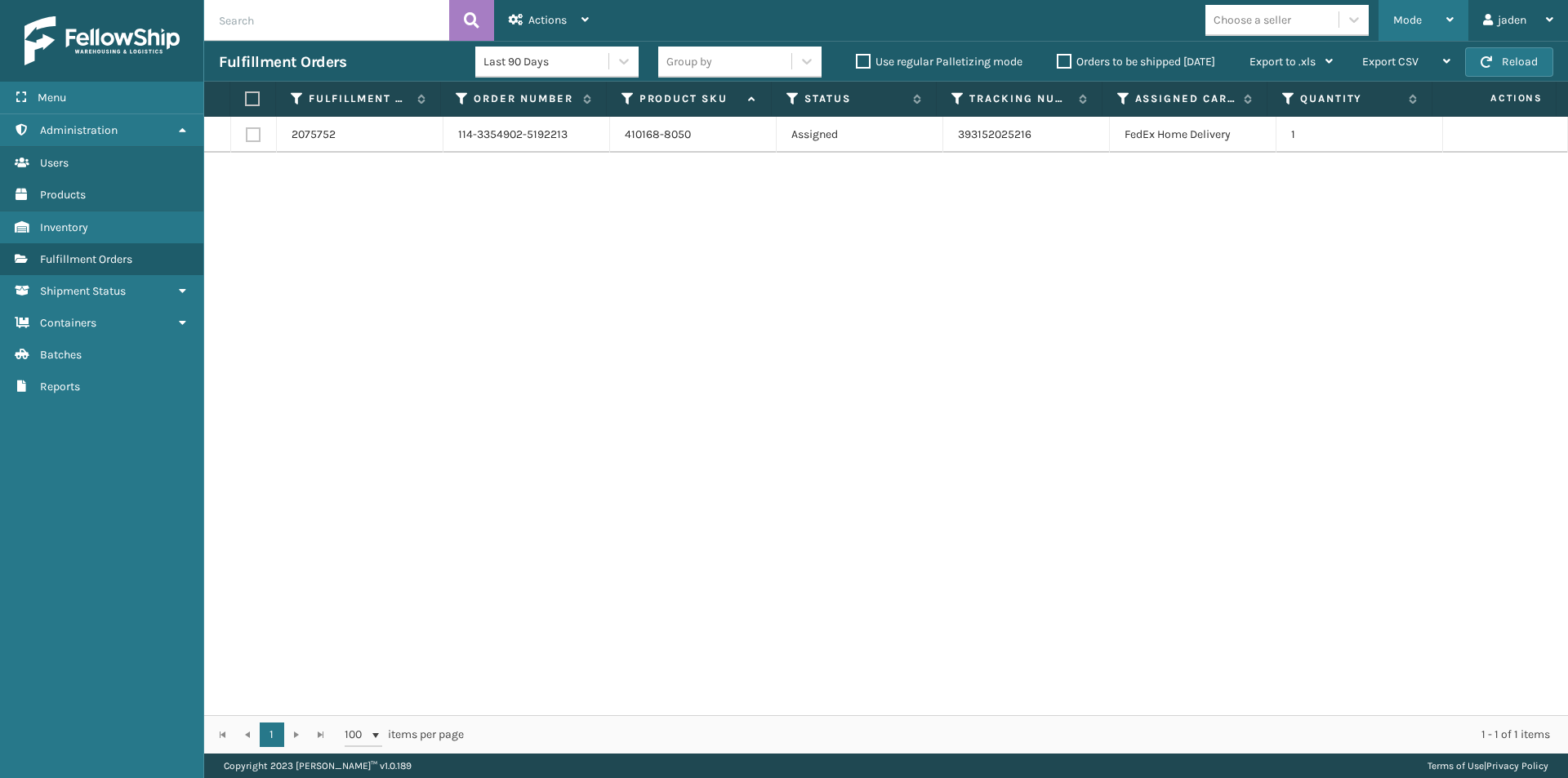
click at [1420, 26] on div "Mode" at bounding box center [1422, 20] width 60 height 41
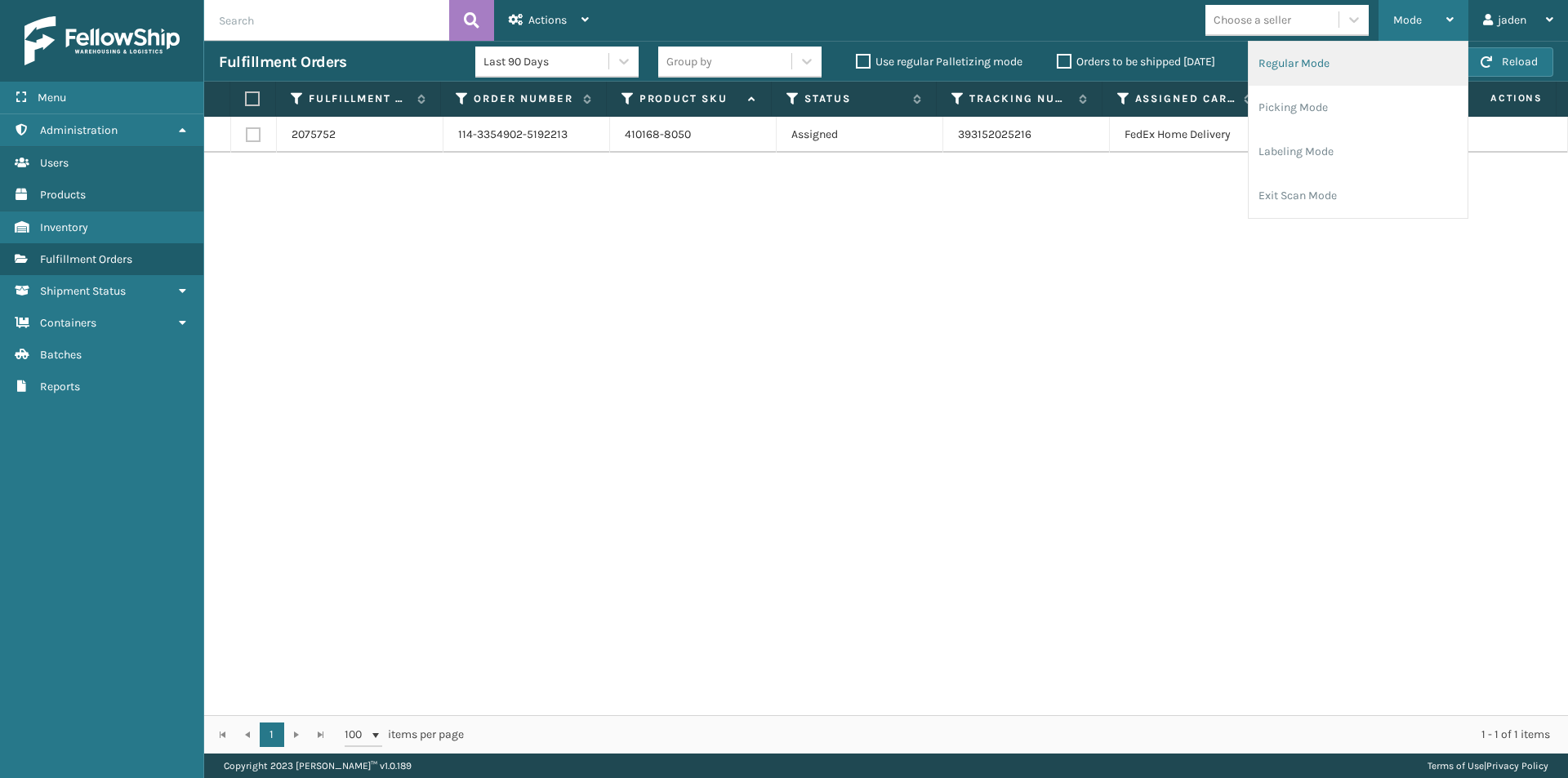
click at [1324, 70] on li "Regular Mode" at bounding box center [1358, 64] width 219 height 44
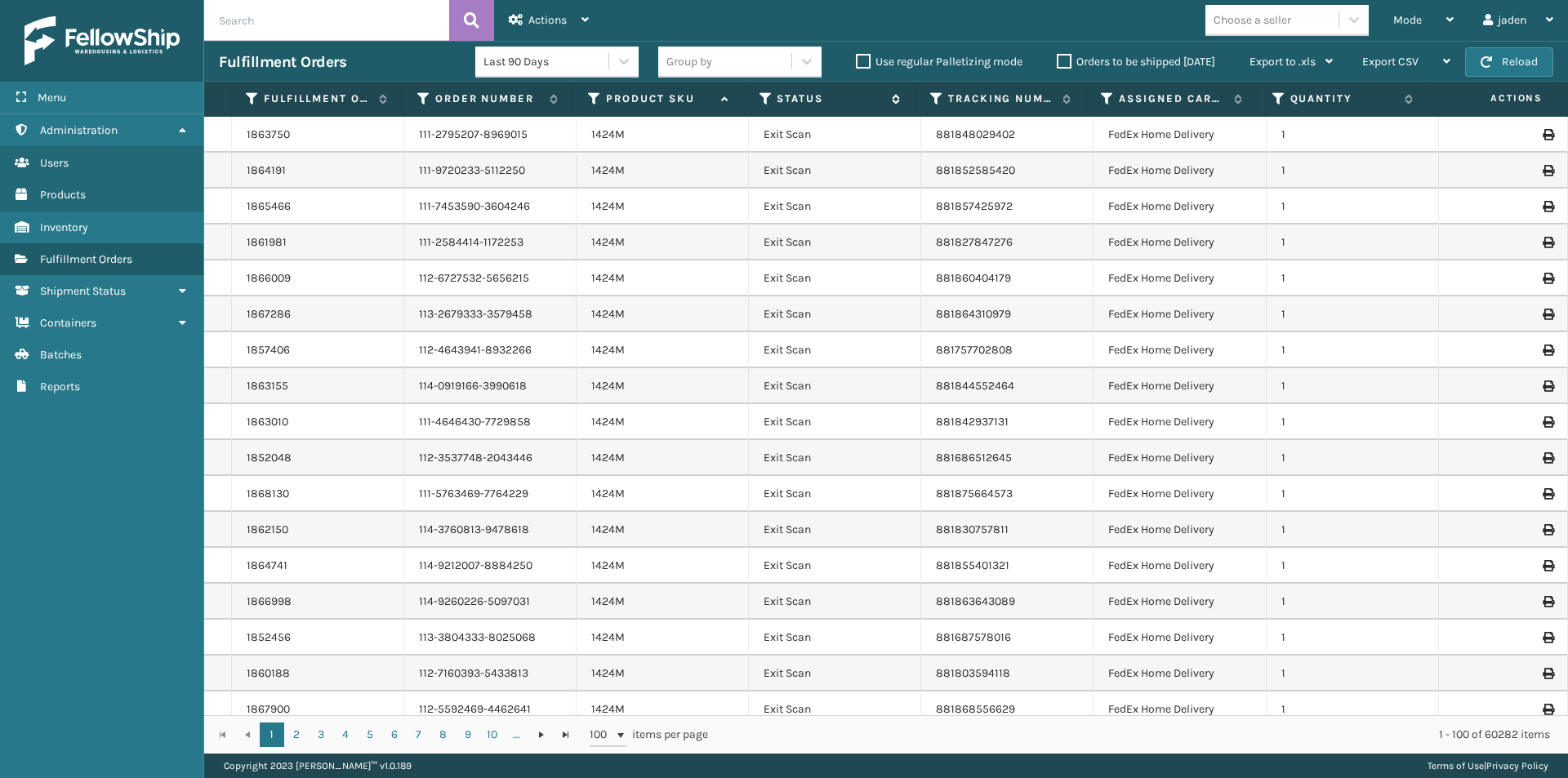
click at [762, 98] on icon at bounding box center [766, 98] width 13 height 14
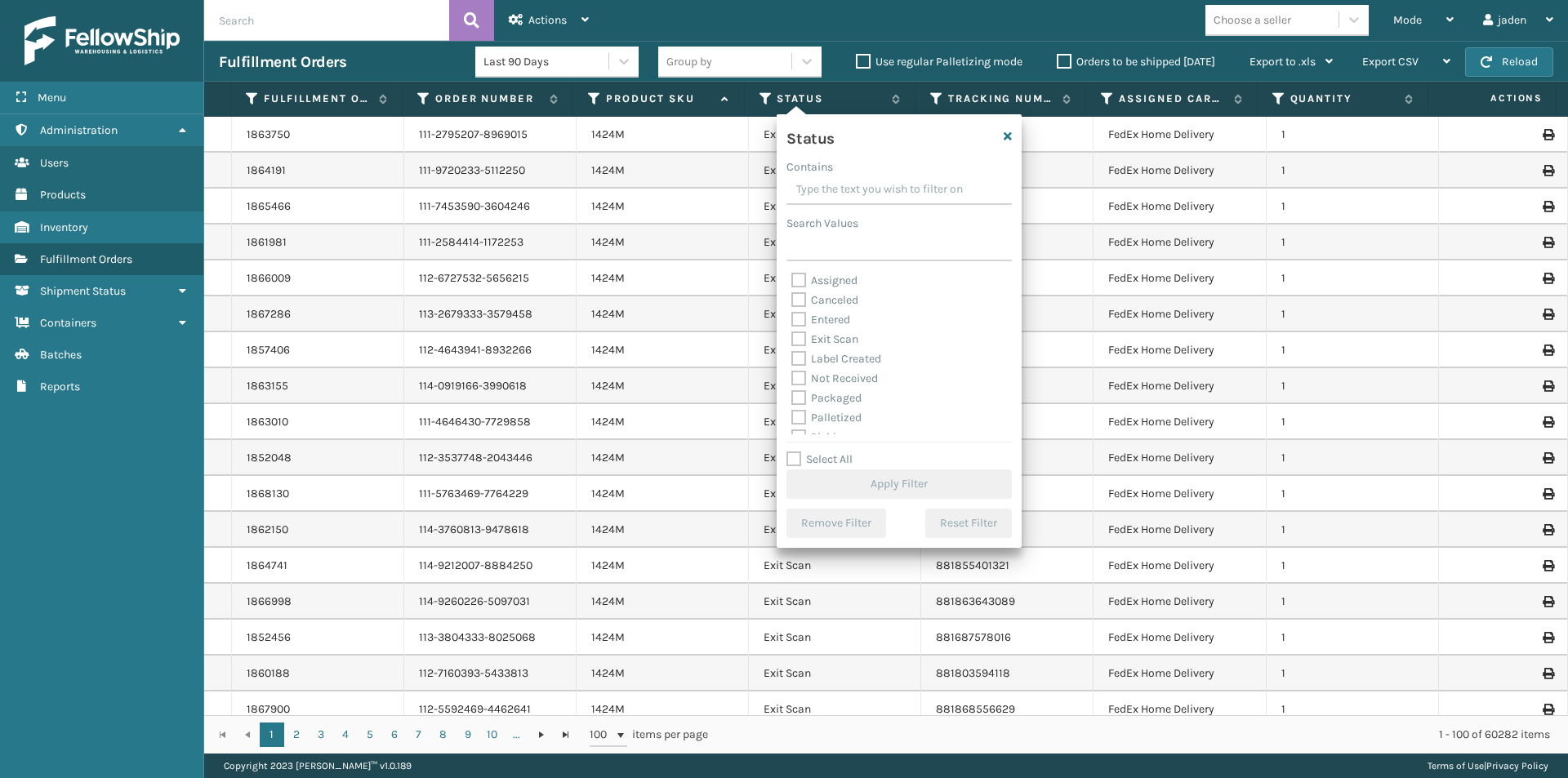
scroll to position [82, 0]
click at [798, 357] on label "Picking" at bounding box center [820, 355] width 58 height 14
click at [792, 357] on input "Picking" at bounding box center [791, 351] width 1 height 10
checkbox input "true"
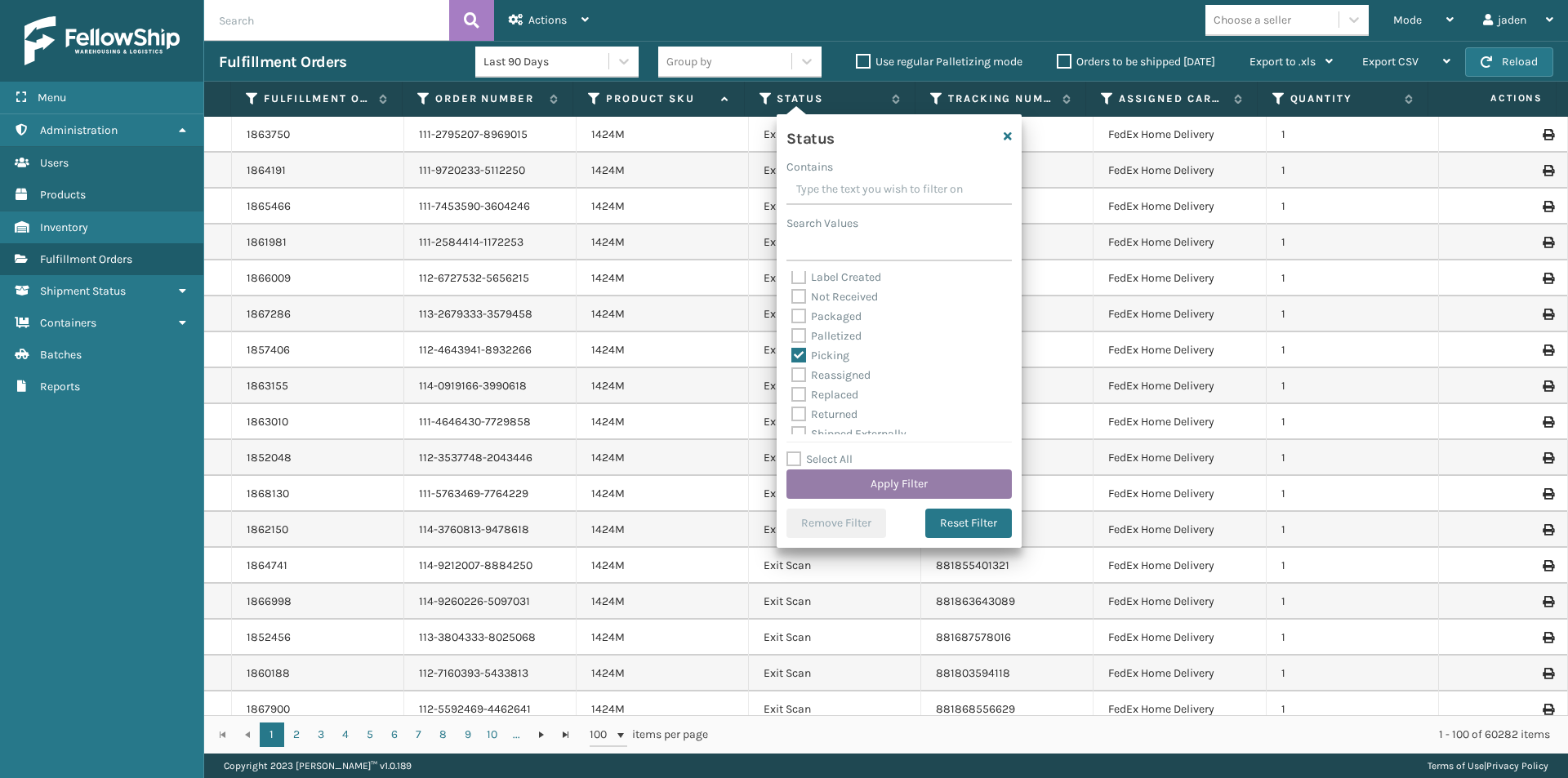
click at [894, 489] on button "Apply Filter" at bounding box center [899, 484] width 226 height 30
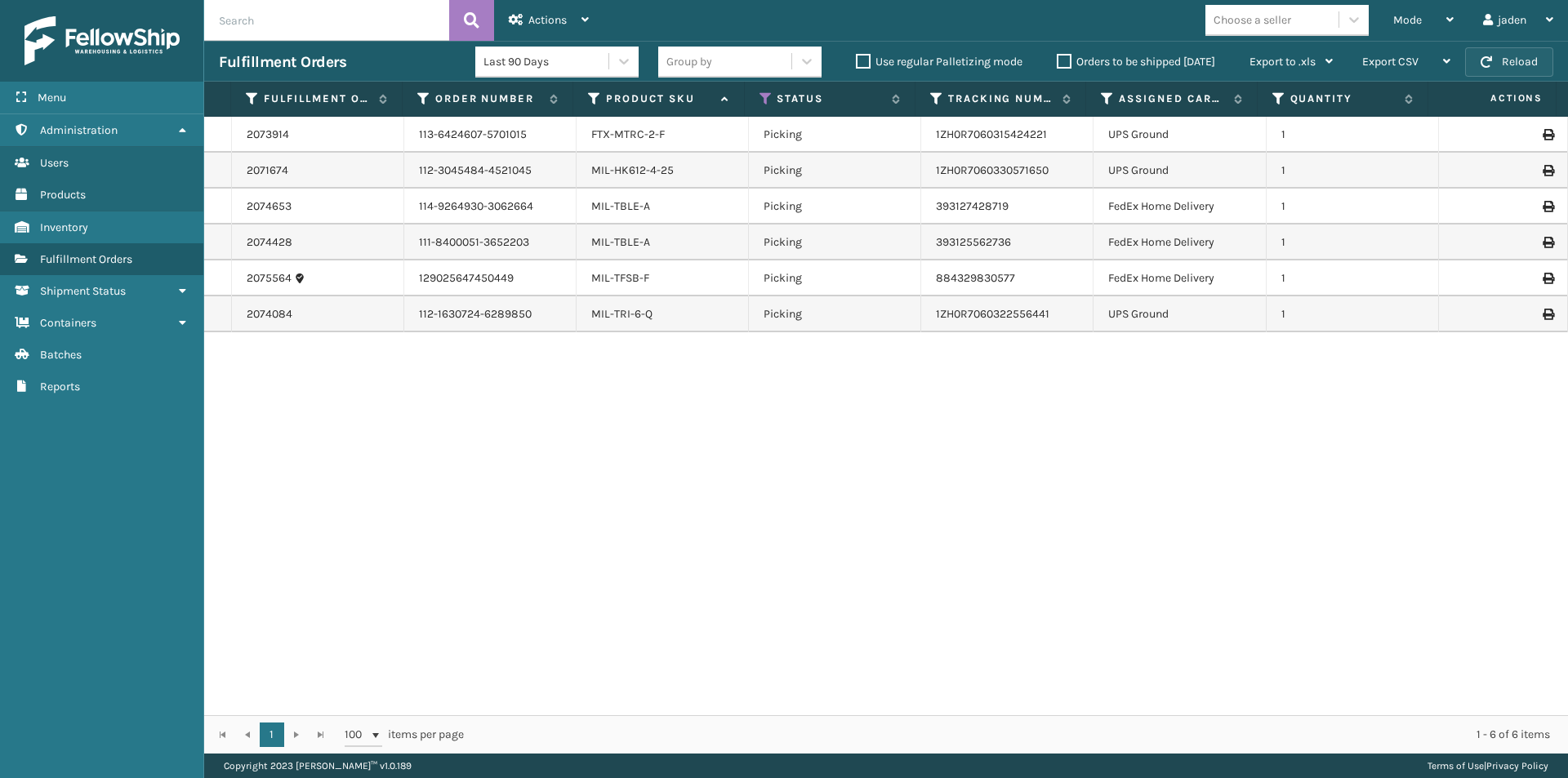
click at [1517, 65] on button "Reload" at bounding box center [1509, 62] width 89 height 30
click at [1421, 20] on div "Mode" at bounding box center [1422, 20] width 60 height 41
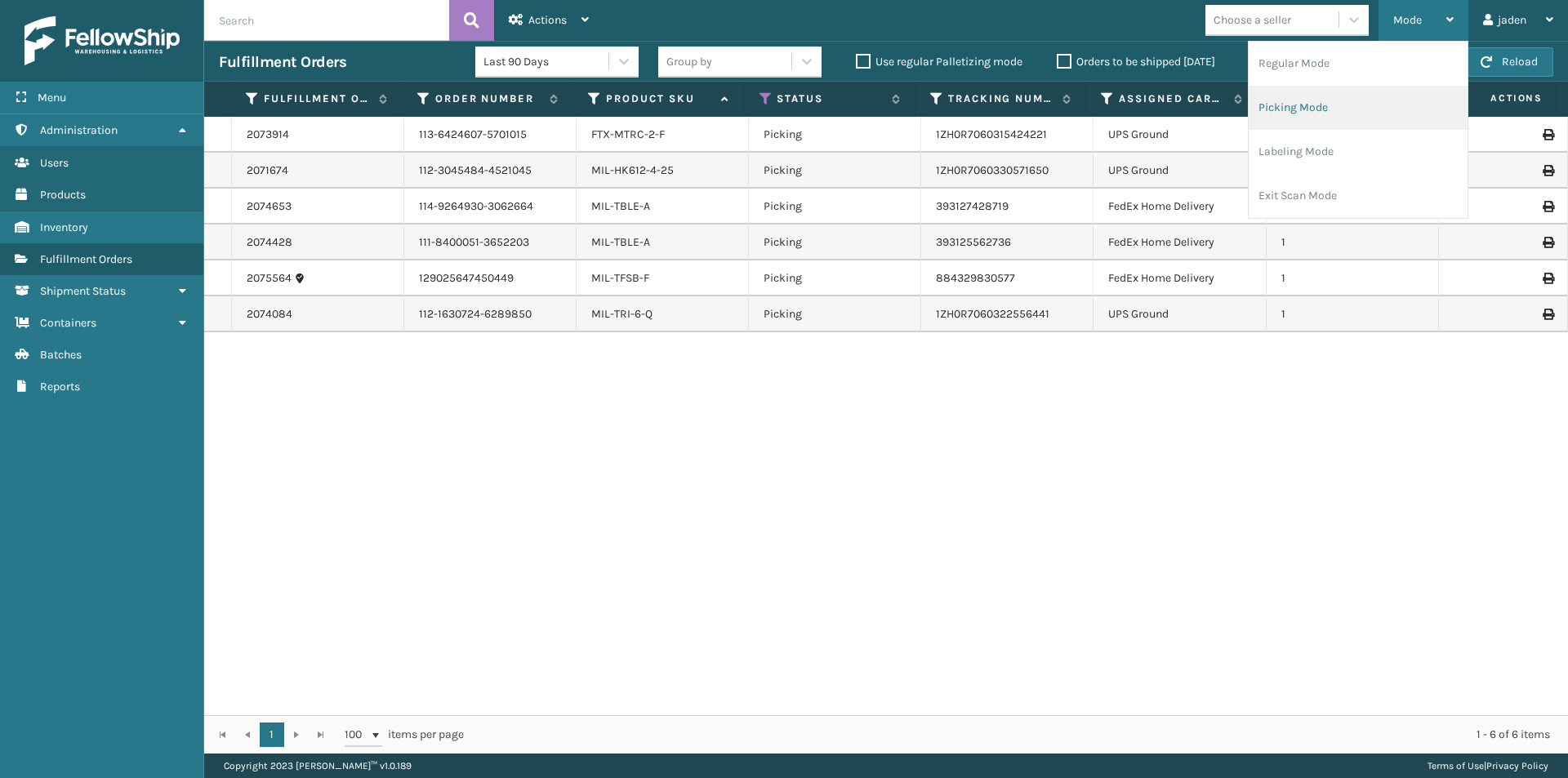
click at [1333, 106] on li "Picking Mode" at bounding box center [1358, 108] width 219 height 44
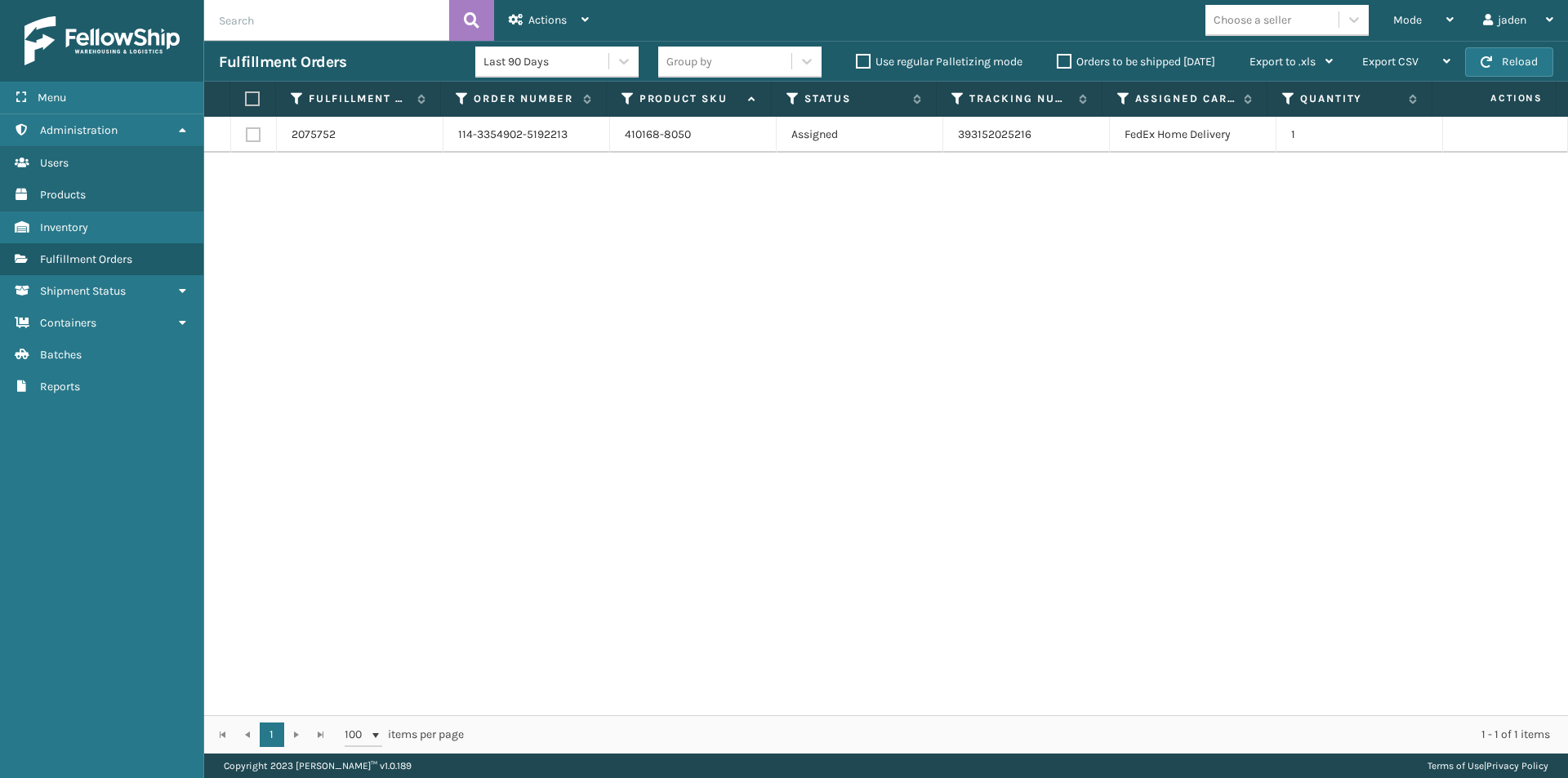
click at [1063, 61] on label "Orders to be shipped [DATE]" at bounding box center [1136, 61] width 158 height 14
click at [1058, 61] on input "Orders to be shipped [DATE]" at bounding box center [1057, 57] width 1 height 10
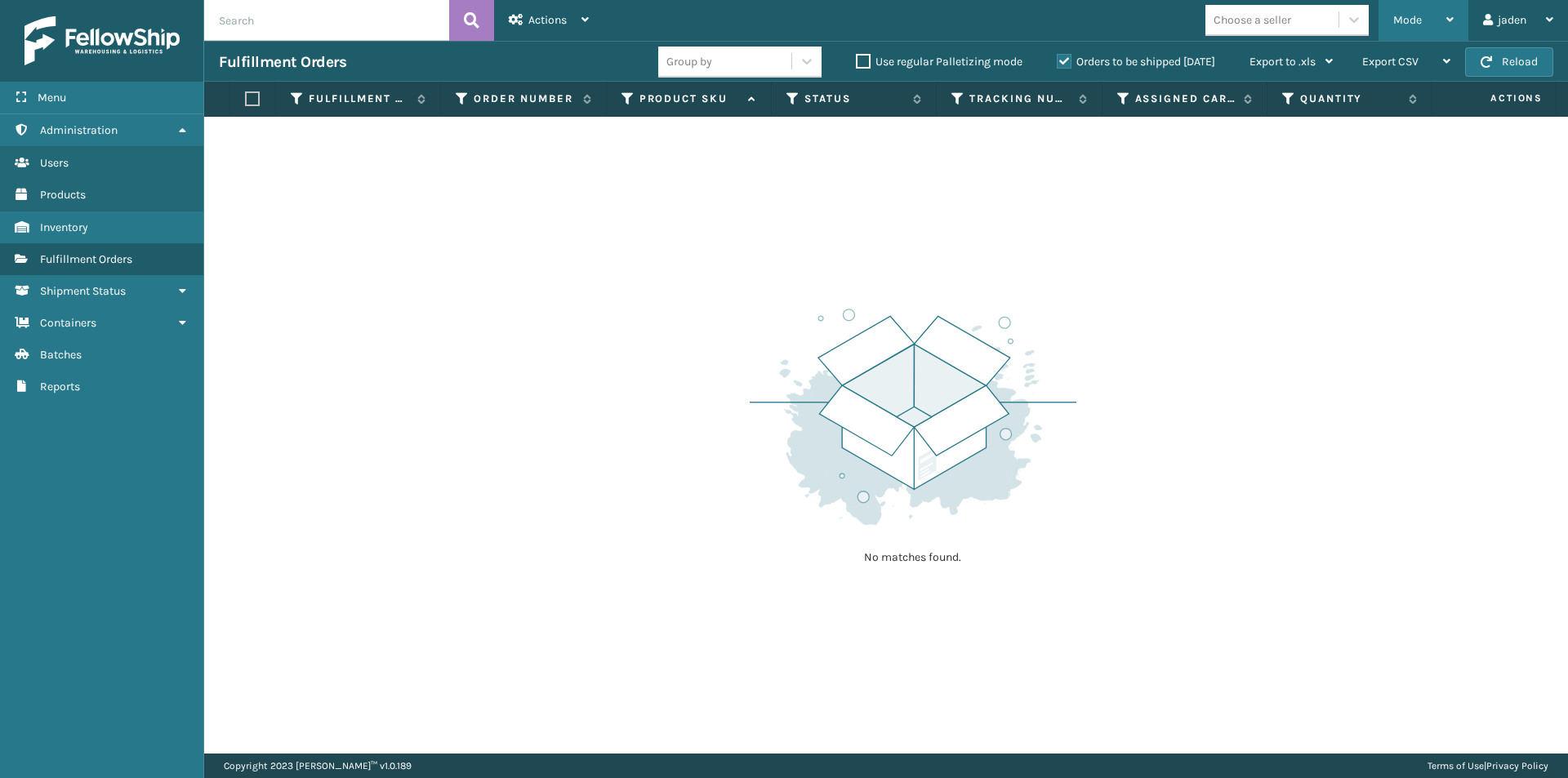
click at [1396, 17] on span "Mode" at bounding box center [1407, 20] width 29 height 14
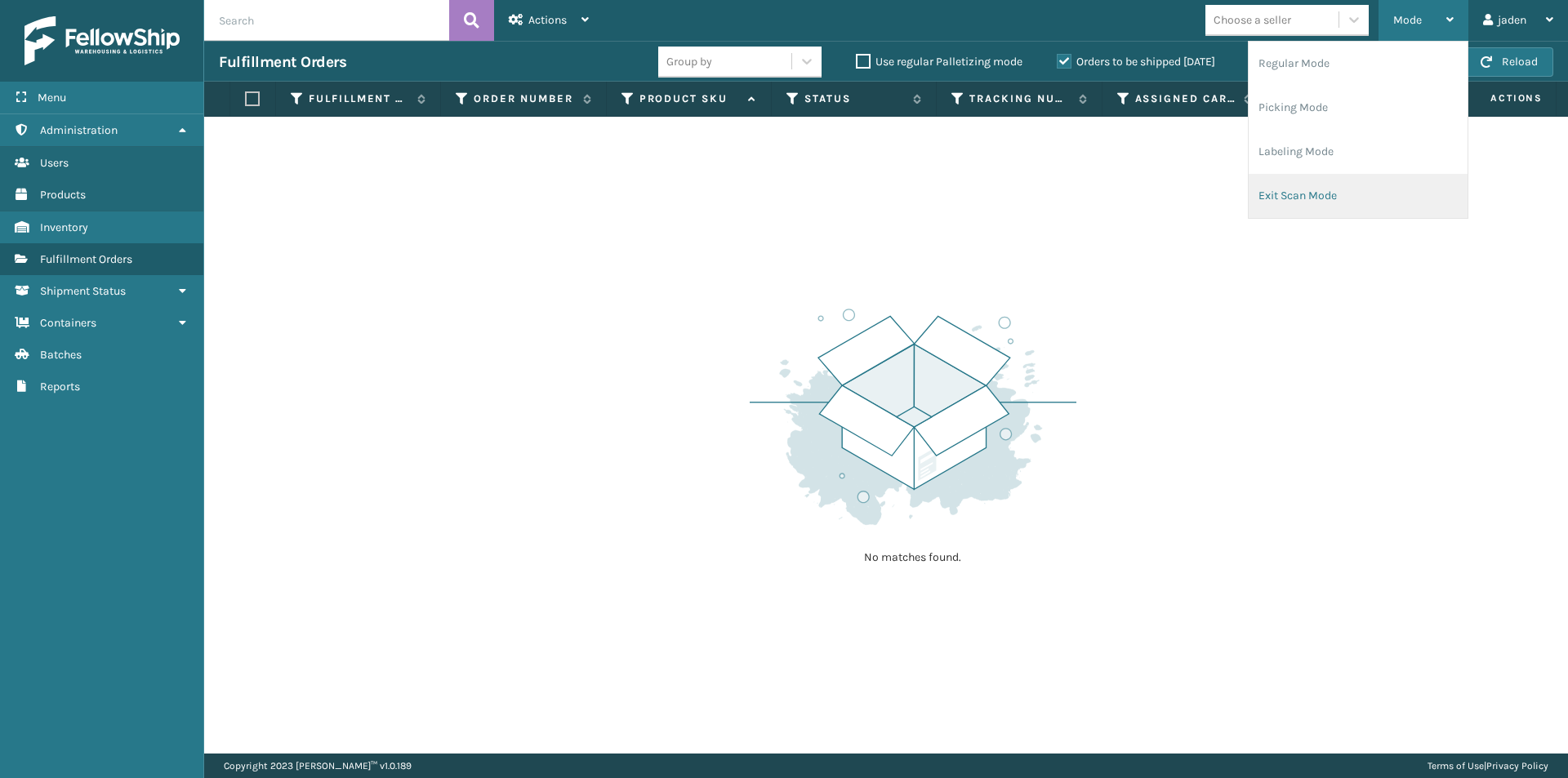
click at [1307, 186] on li "Exit Scan Mode" at bounding box center [1358, 196] width 219 height 44
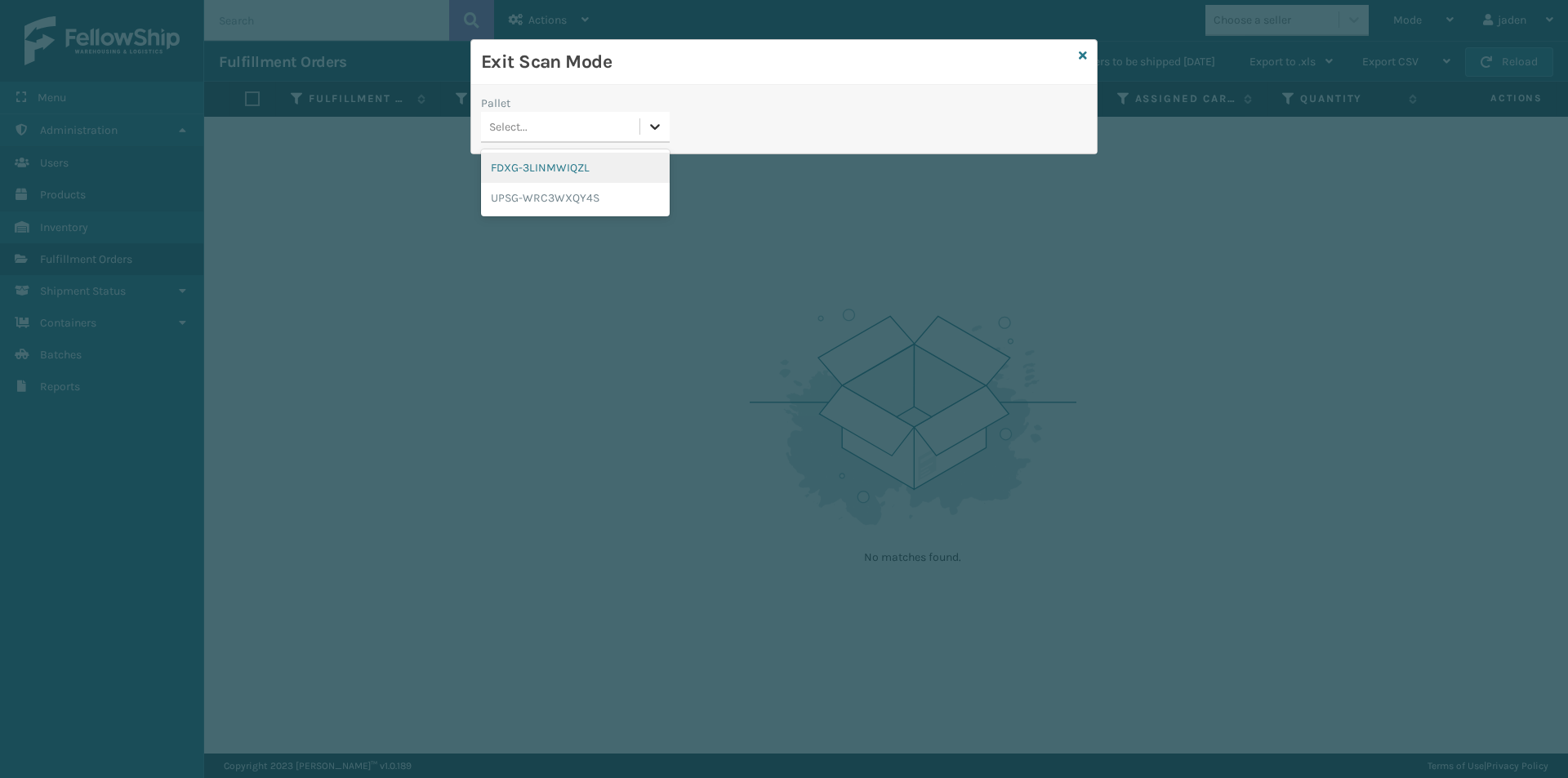
click at [654, 130] on icon at bounding box center [656, 127] width 10 height 6
click at [559, 175] on div "FDXG-3LINMWIQZL" at bounding box center [575, 168] width 189 height 30
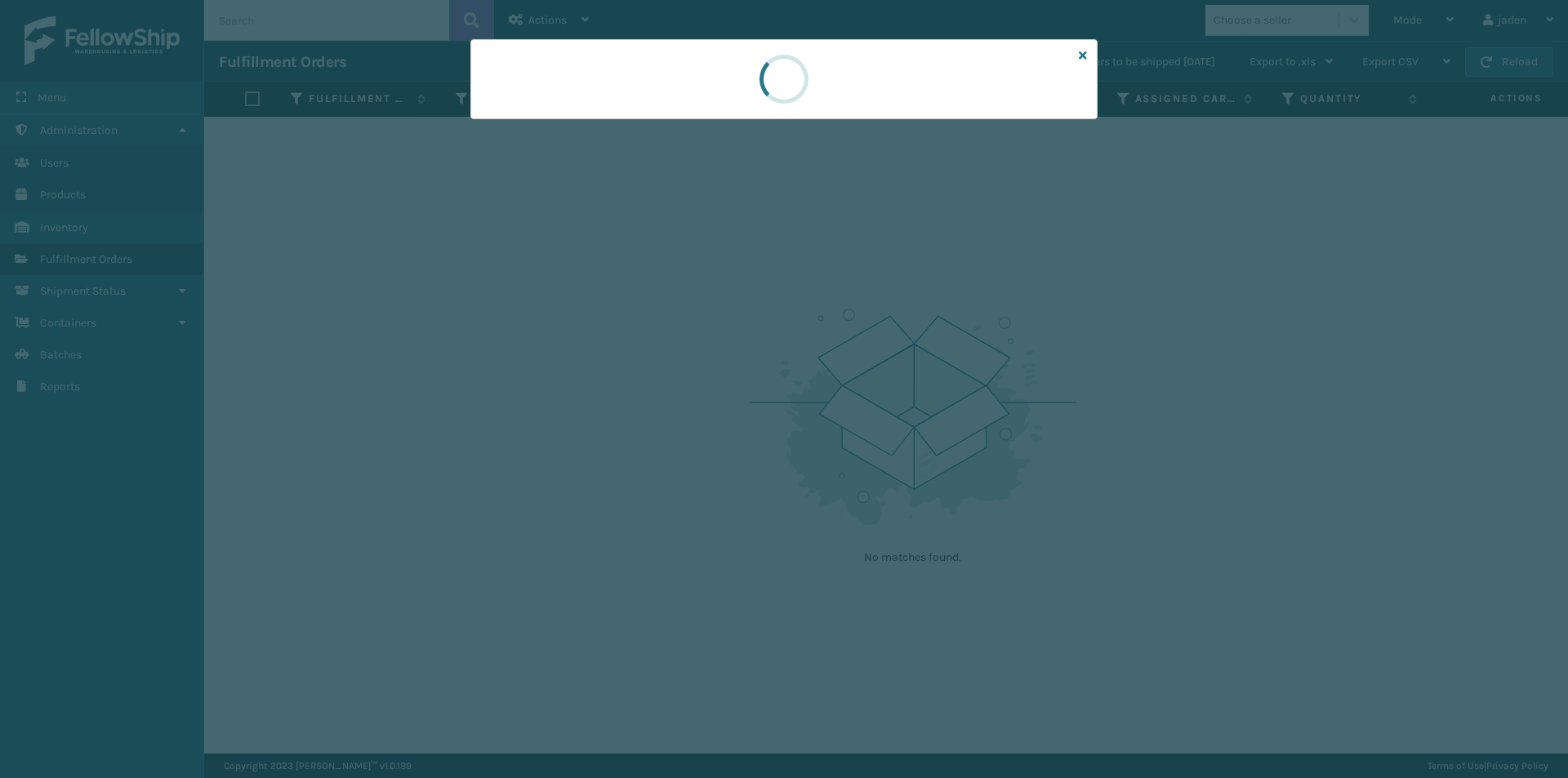
drag, startPoint x: 886, startPoint y: 83, endPoint x: 719, endPoint y: 82, distance: 167.0
click at [568, 82] on div at bounding box center [784, 79] width 627 height 80
drag, startPoint x: 733, startPoint y: 79, endPoint x: 942, endPoint y: 90, distance: 209.3
click at [735, 87] on div at bounding box center [784, 79] width 627 height 80
drag, startPoint x: 938, startPoint y: 90, endPoint x: 881, endPoint y: 81, distance: 57.7
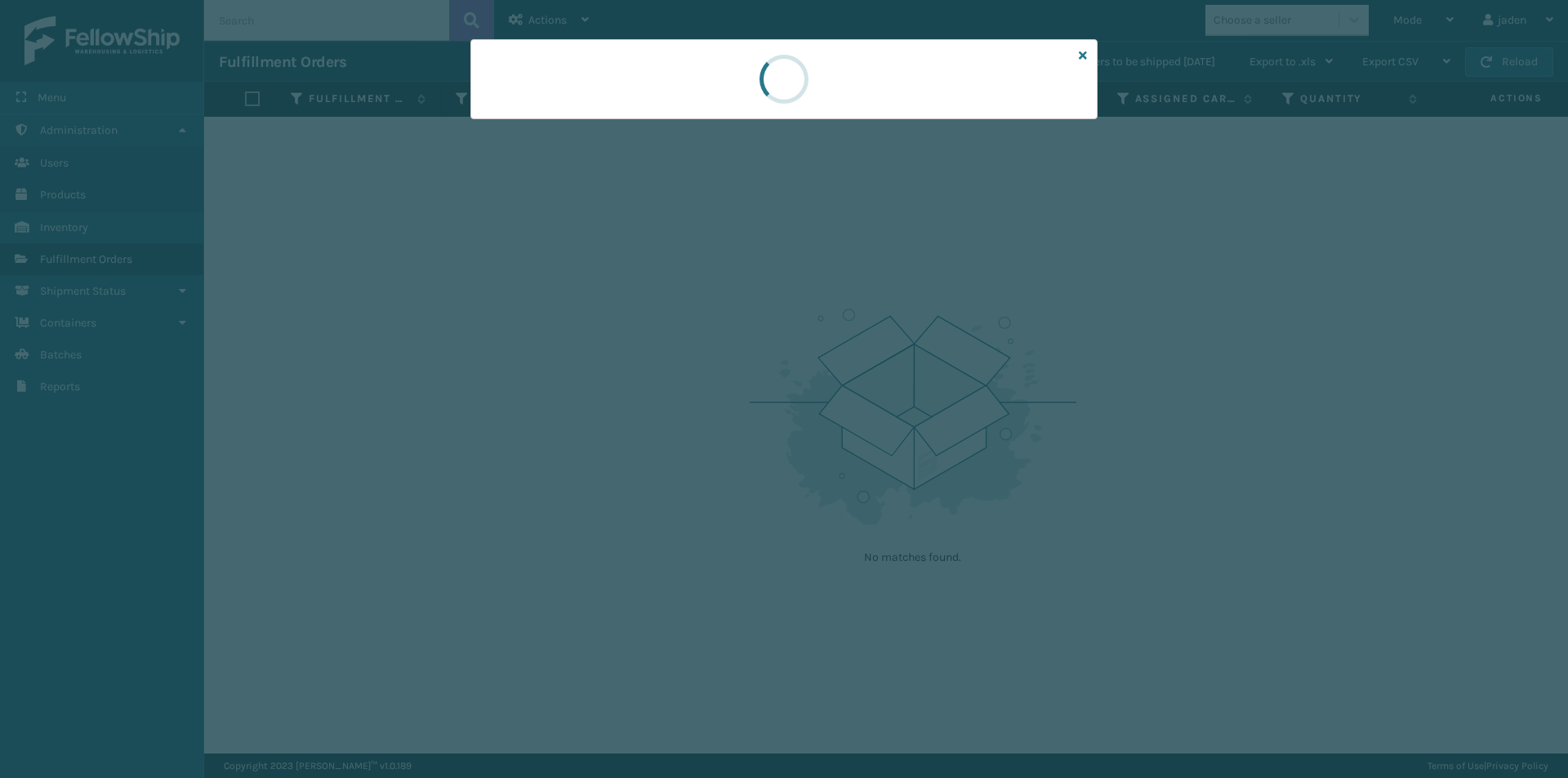
click at [705, 85] on div at bounding box center [784, 79] width 627 height 80
drag, startPoint x: 883, startPoint y: 81, endPoint x: 736, endPoint y: 69, distance: 147.5
click at [736, 69] on div at bounding box center [784, 79] width 627 height 80
drag, startPoint x: 879, startPoint y: 72, endPoint x: 802, endPoint y: 80, distance: 77.4
click at [663, 75] on div at bounding box center [784, 79] width 627 height 80
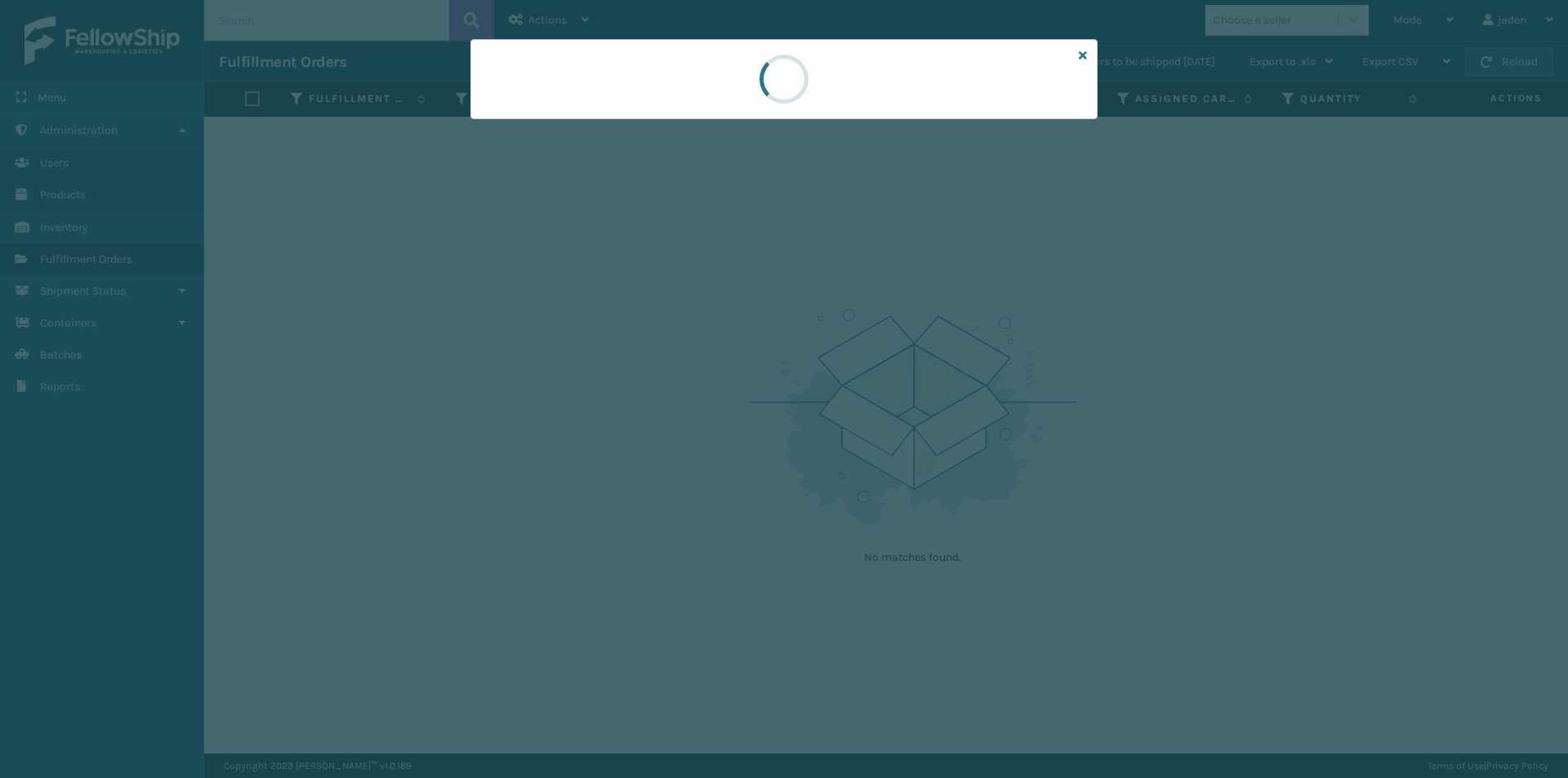
drag, startPoint x: 806, startPoint y: 80, endPoint x: 823, endPoint y: 105, distance: 30.2
click at [656, 81] on div at bounding box center [784, 79] width 627 height 80
drag, startPoint x: 844, startPoint y: 105, endPoint x: 621, endPoint y: 77, distance: 224.8
click at [621, 77] on div at bounding box center [784, 79] width 627 height 80
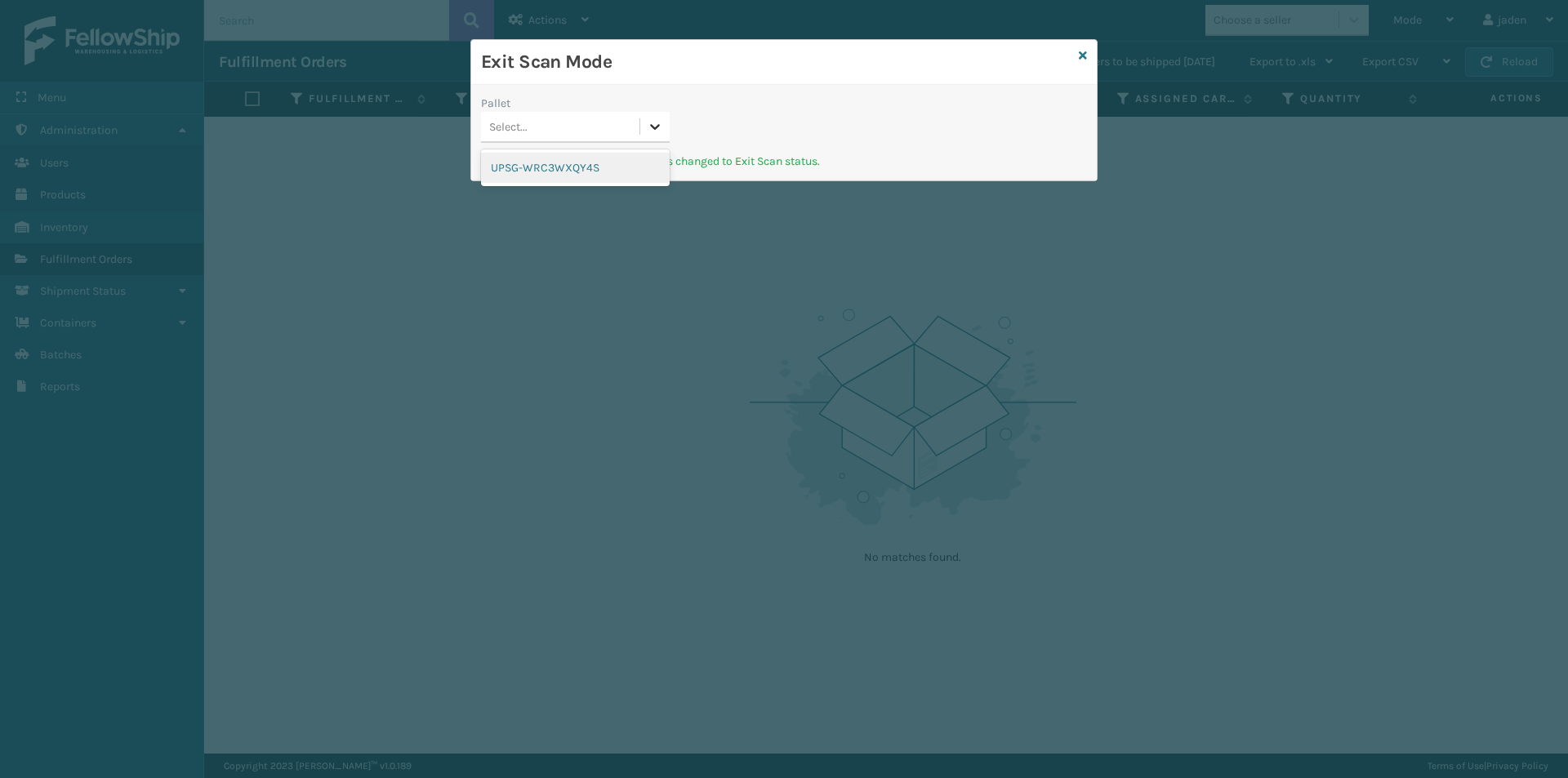
drag, startPoint x: 662, startPoint y: 140, endPoint x: 620, endPoint y: 148, distance: 42.8
click at [660, 140] on div at bounding box center [654, 126] width 30 height 30
click at [576, 186] on div "UPSG-WRC3WXQY4S" at bounding box center [575, 168] width 189 height 37
click at [588, 164] on div "UPSG-WRC3WXQY4S" at bounding box center [575, 168] width 189 height 30
drag, startPoint x: 882, startPoint y: 164, endPoint x: 816, endPoint y: 143, distance: 69.3
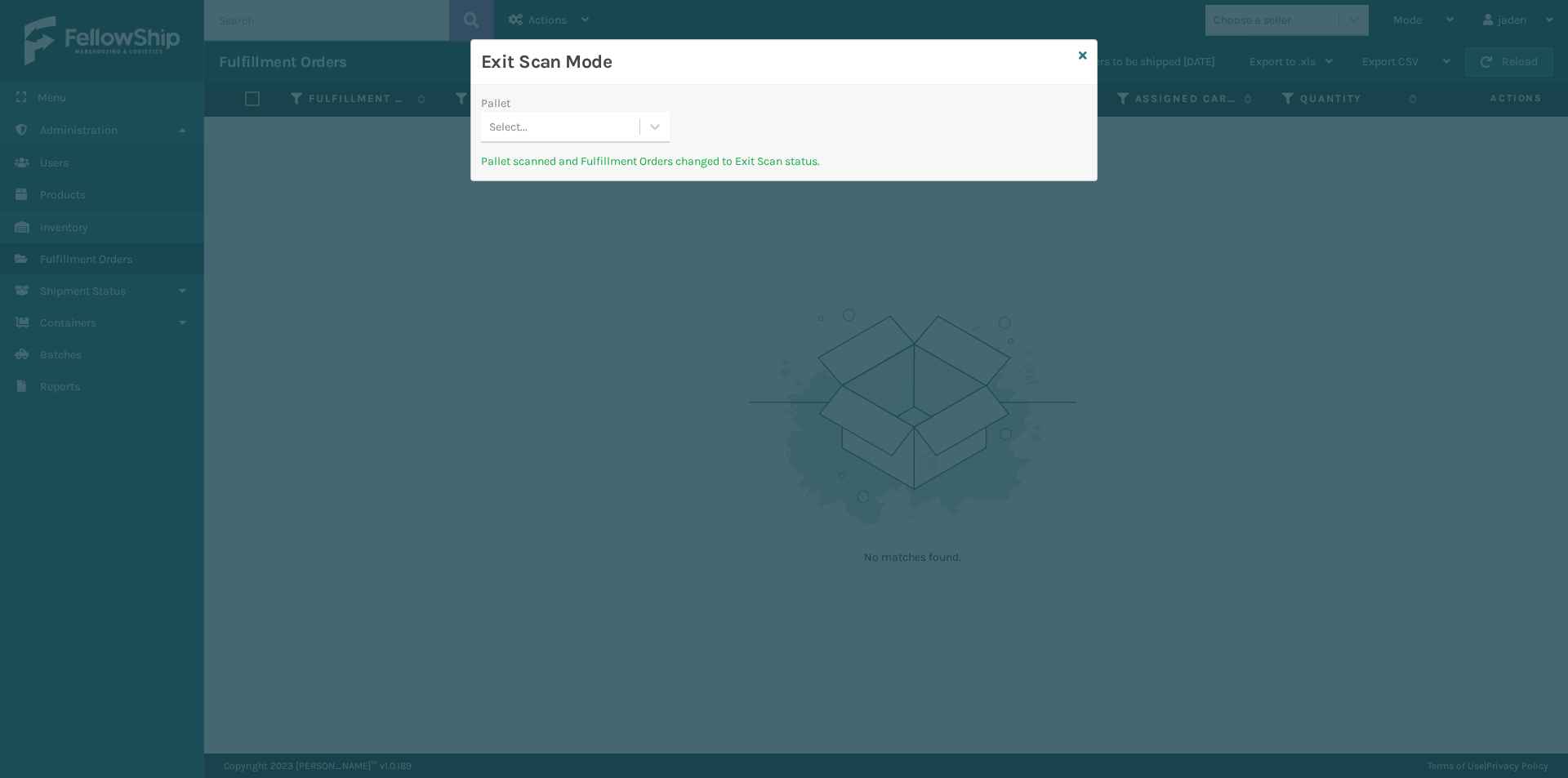
click at [816, 143] on div "Pallet Select..." at bounding box center [784, 123] width 625 height 58
drag, startPoint x: 932, startPoint y: 26, endPoint x: 579, endPoint y: 71, distance: 355.9
click at [579, 71] on h3 "Exit Scan Mode" at bounding box center [776, 62] width 591 height 25
drag, startPoint x: 651, startPoint y: 127, endPoint x: 612, endPoint y: 166, distance: 55.2
click at [651, 129] on icon at bounding box center [654, 126] width 16 height 16
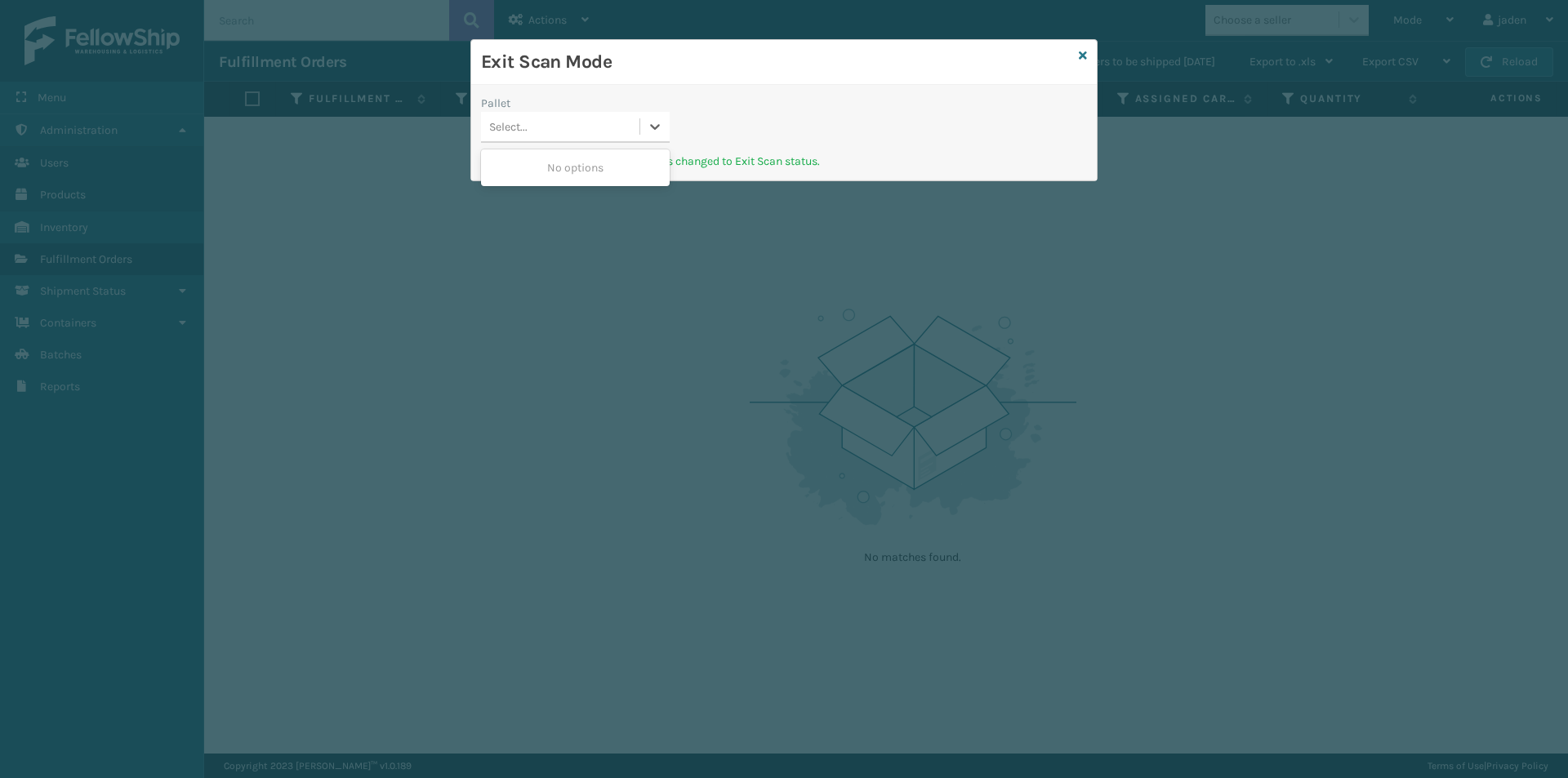
click at [611, 168] on div "No options" at bounding box center [575, 168] width 189 height 30
drag, startPoint x: 941, startPoint y: 150, endPoint x: 814, endPoint y: 139, distance: 127.5
click at [773, 121] on div "Pallet Select..." at bounding box center [784, 123] width 625 height 58
drag, startPoint x: 811, startPoint y: 139, endPoint x: 922, endPoint y: 149, distance: 111.4
click at [659, 130] on icon at bounding box center [654, 126] width 16 height 16
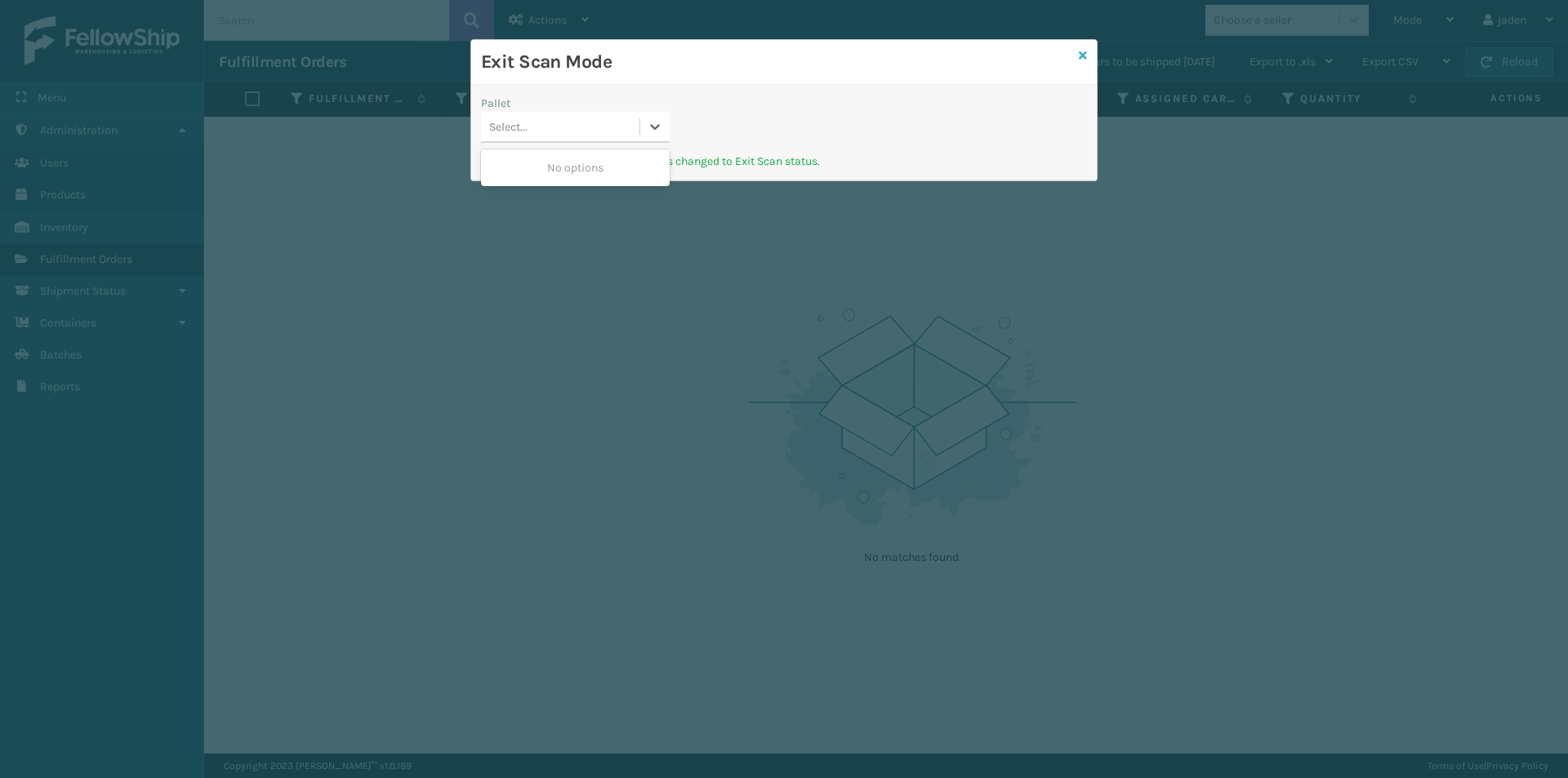
click at [1079, 58] on icon at bounding box center [1082, 55] width 9 height 11
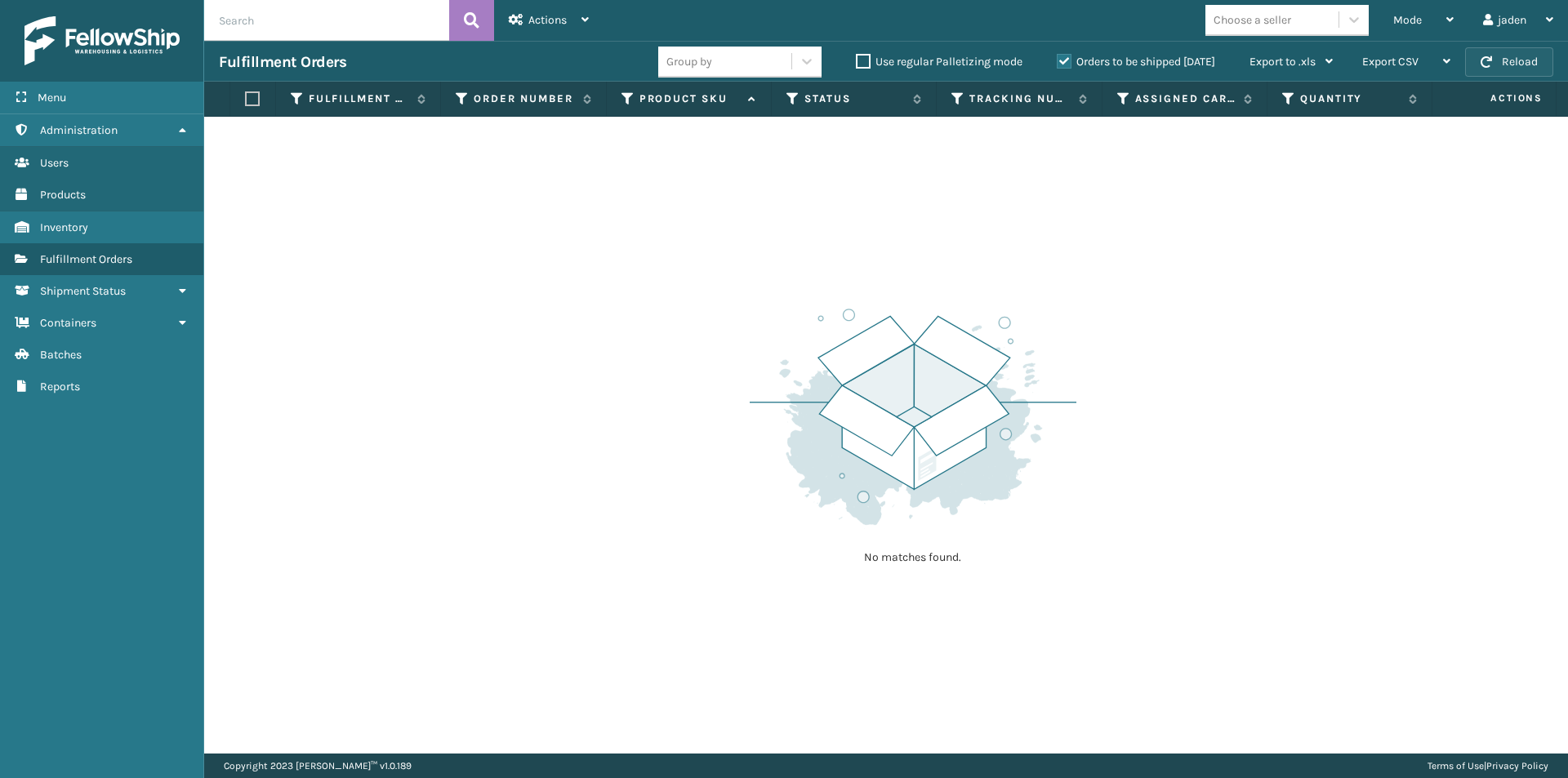
click at [1489, 50] on button "Reload" at bounding box center [1509, 62] width 89 height 30
